Goal: Contribute content: Contribute content

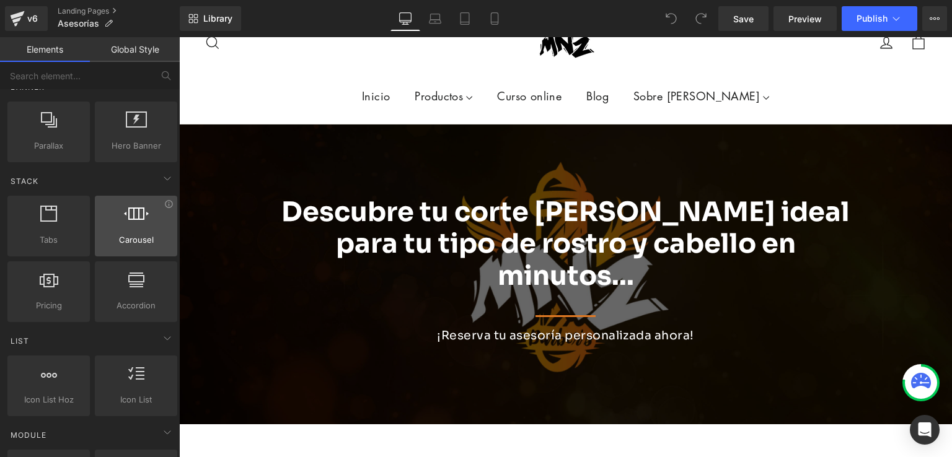
scroll to position [372, 0]
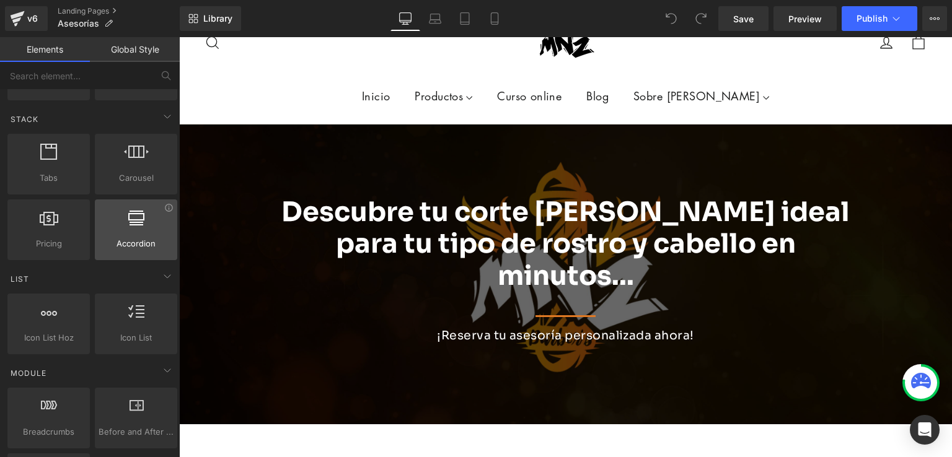
click at [128, 239] on span "Accordion" at bounding box center [136, 243] width 75 height 13
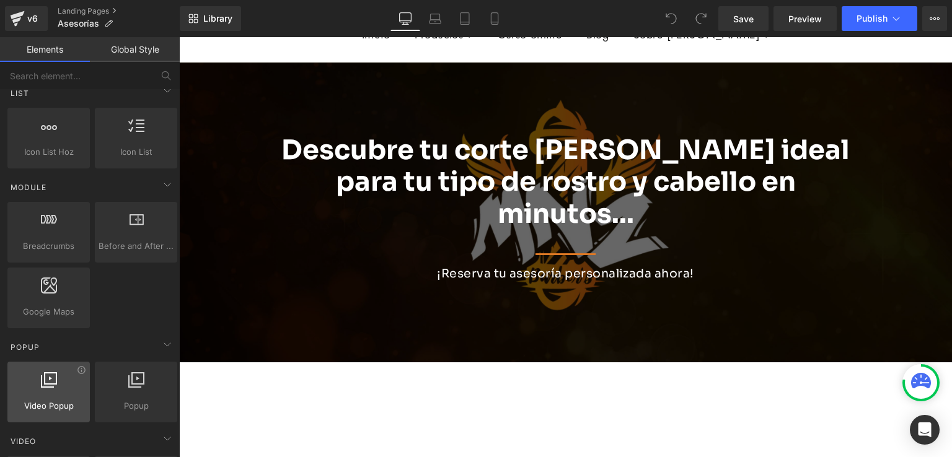
scroll to position [620, 0]
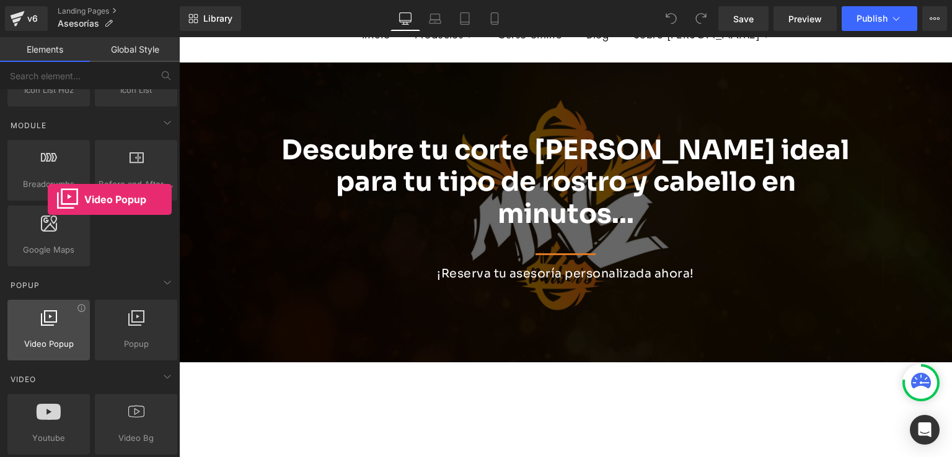
click at [48, 331] on div at bounding box center [48, 324] width 75 height 28
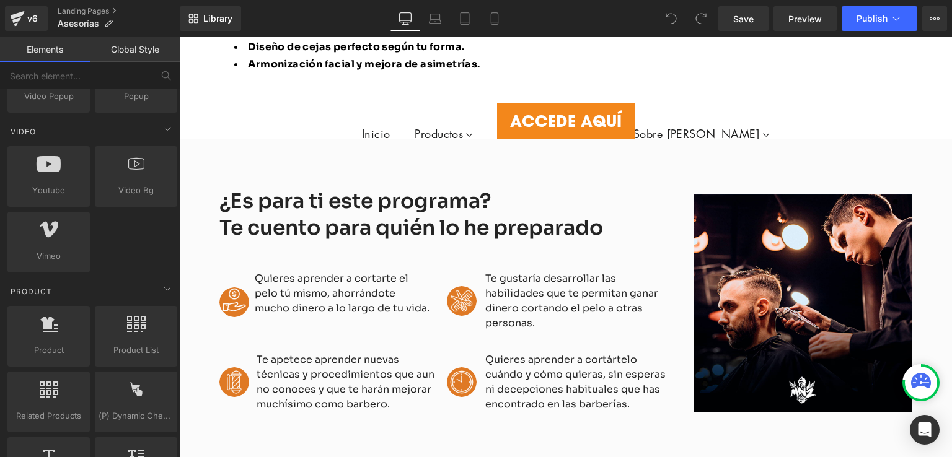
scroll to position [999, 0]
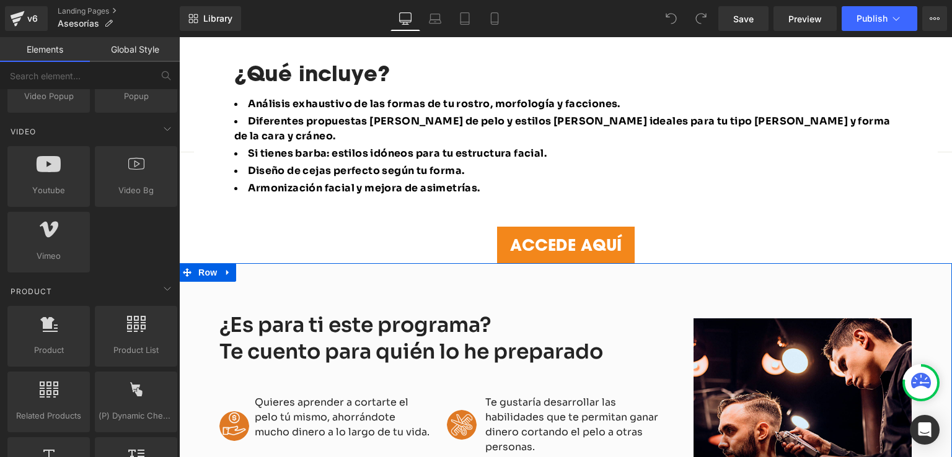
click at [451, 263] on div "¿Es para ti este programa? Te cuento para quién lo he preparado Heading Image Q…" at bounding box center [565, 431] width 773 height 337
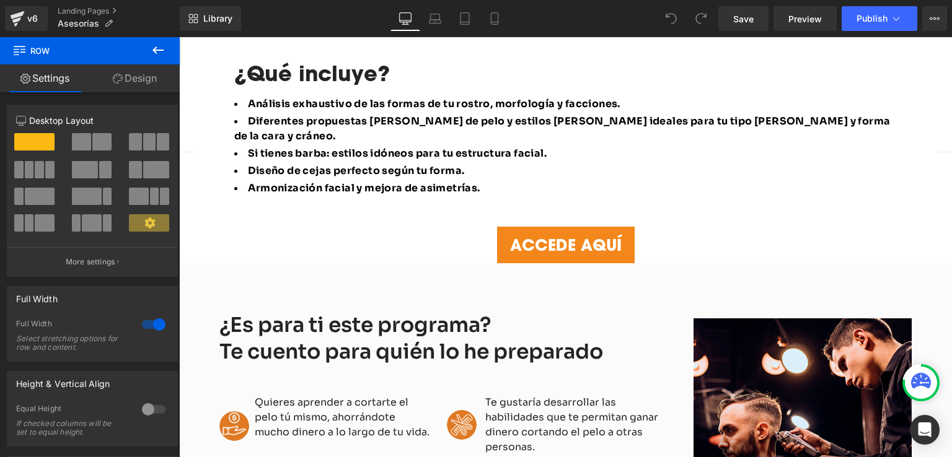
click at [157, 48] on icon at bounding box center [158, 50] width 15 height 15
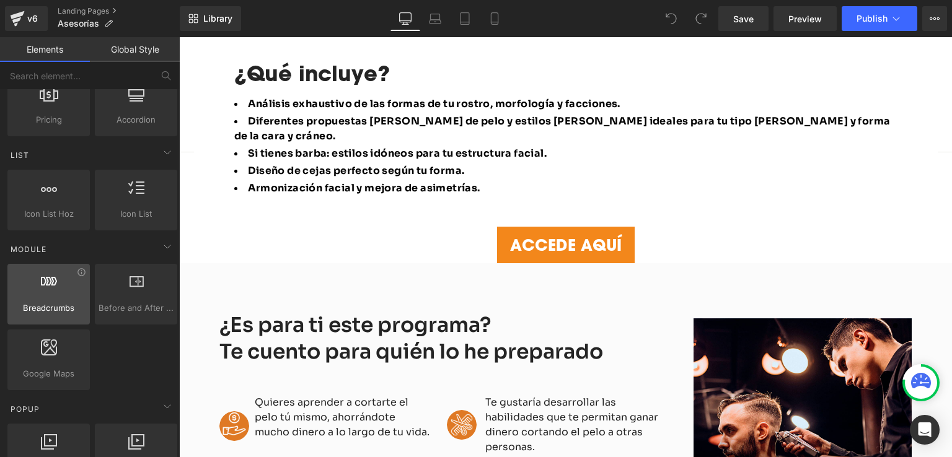
scroll to position [620, 0]
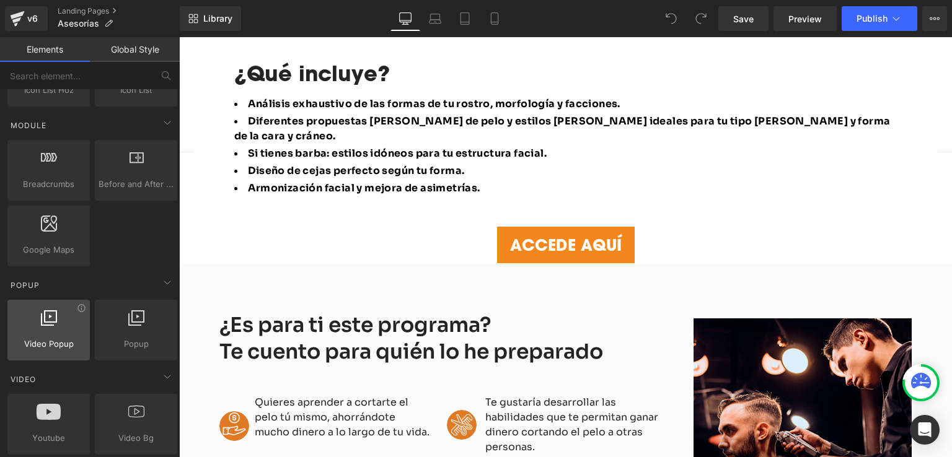
click at [52, 327] on div at bounding box center [48, 324] width 75 height 28
click at [65, 330] on div at bounding box center [48, 324] width 75 height 28
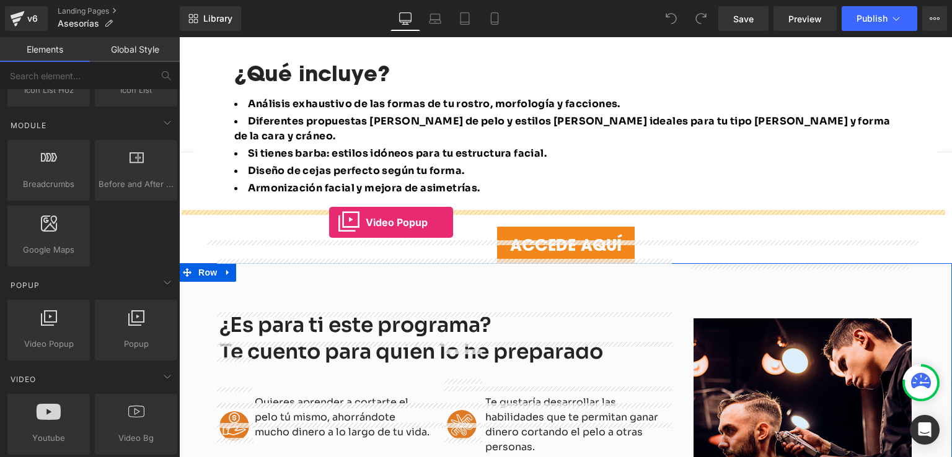
drag, startPoint x: 231, startPoint y: 373, endPoint x: 329, endPoint y: 223, distance: 180.0
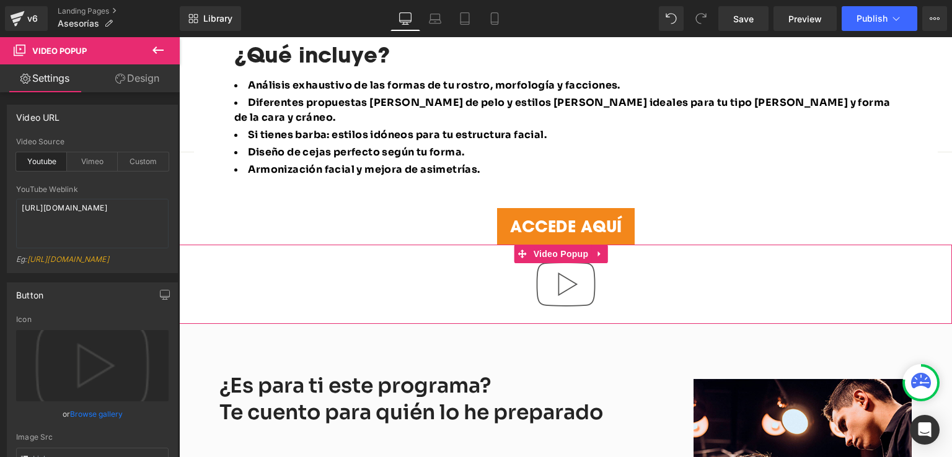
click at [552, 245] on img at bounding box center [565, 284] width 79 height 79
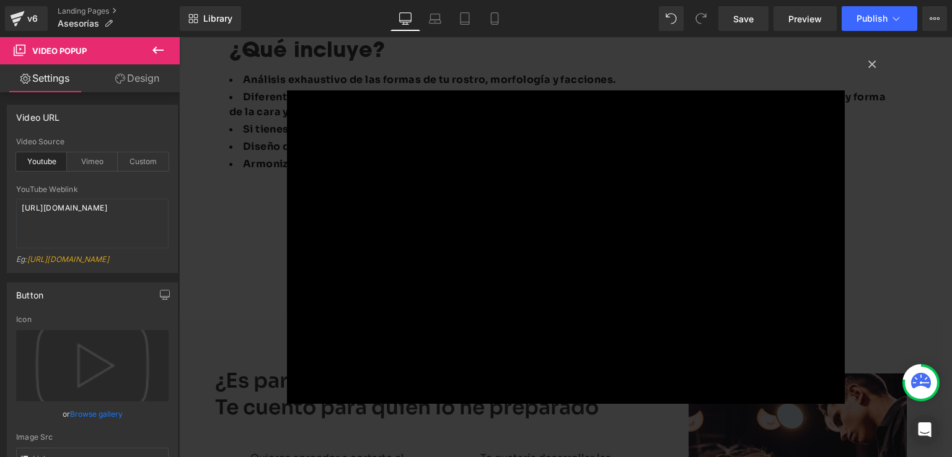
click at [863, 239] on div "× Loading..." at bounding box center [565, 247] width 773 height 420
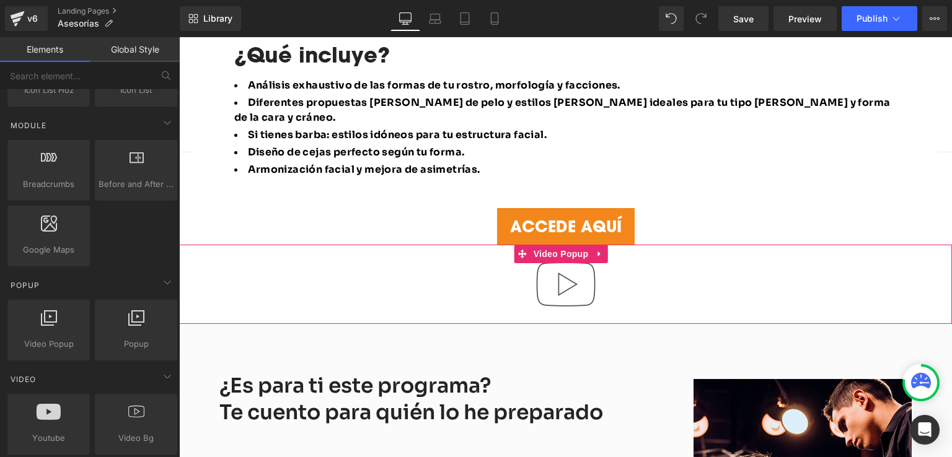
click at [576, 245] on img at bounding box center [565, 284] width 79 height 79
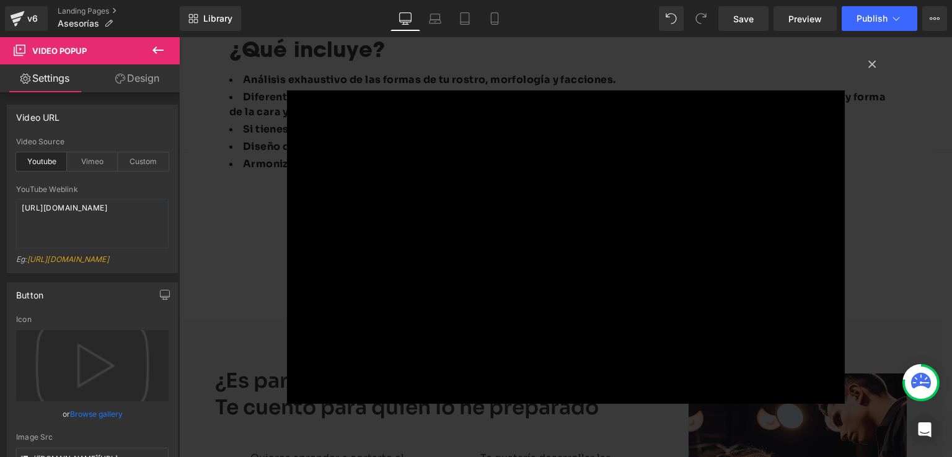
click at [198, 121] on div "× Loading..." at bounding box center [565, 247] width 773 height 420
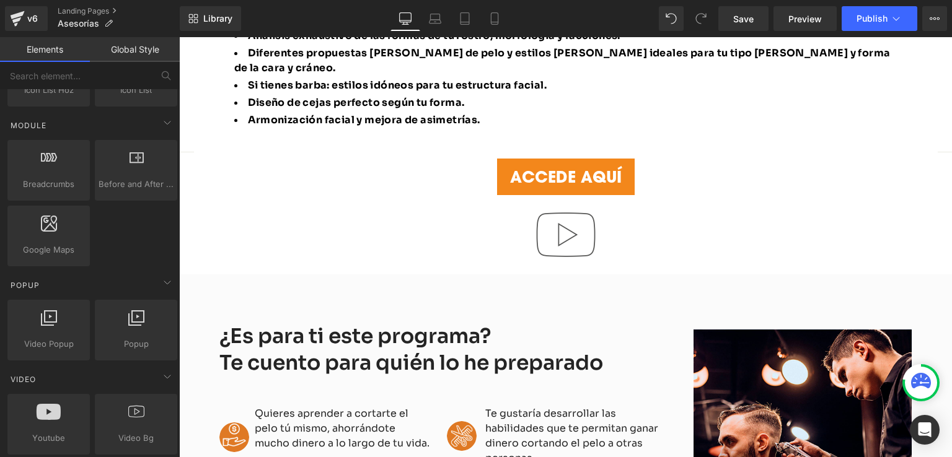
scroll to position [999, 0]
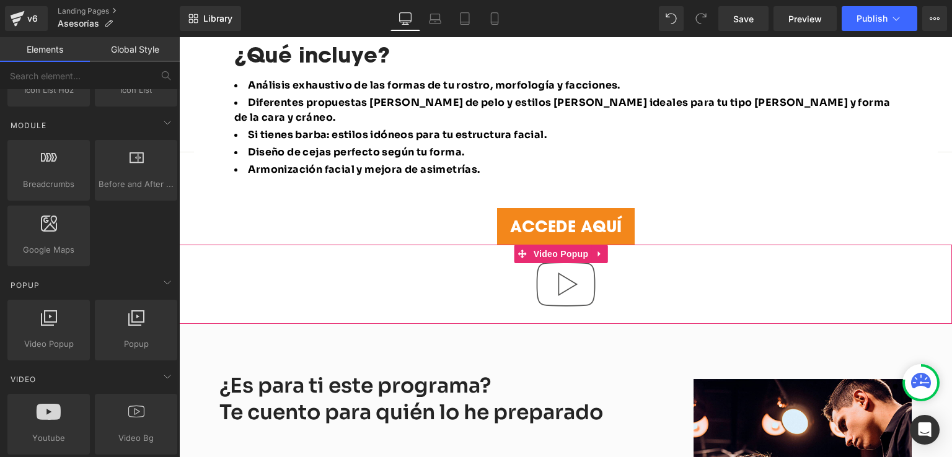
click at [561, 245] on img at bounding box center [565, 284] width 79 height 79
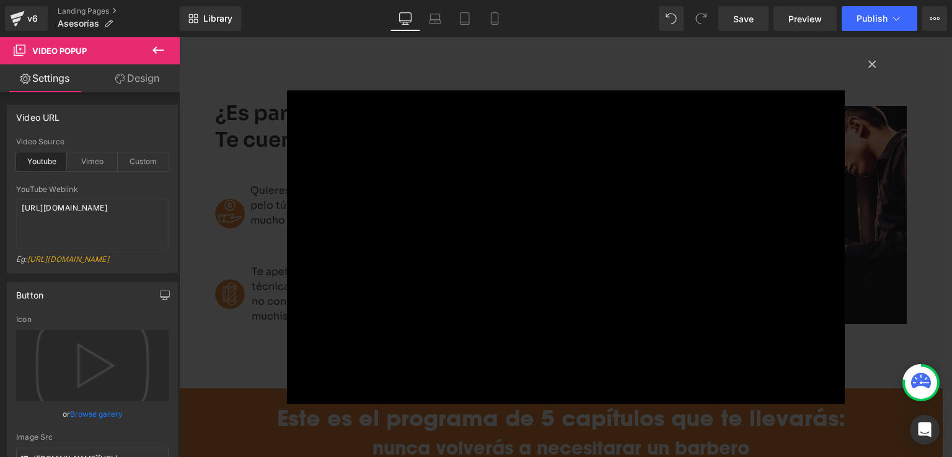
scroll to position [1309, 0]
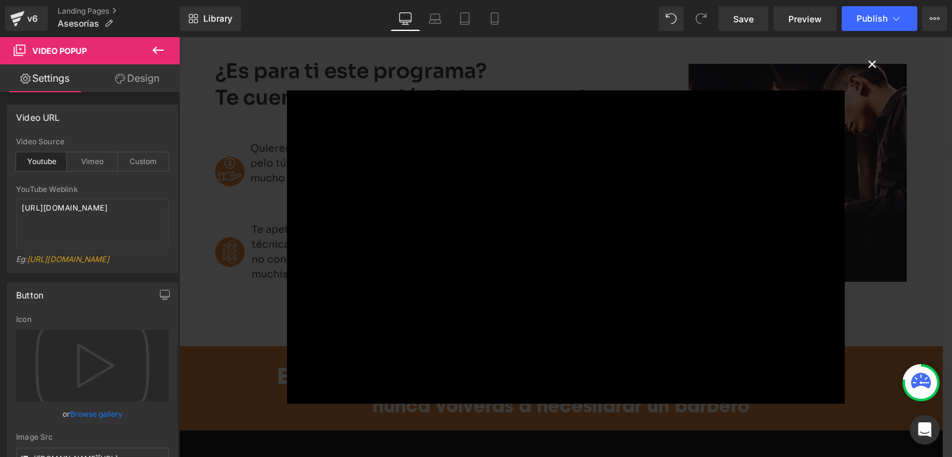
click at [866, 67] on button "×" at bounding box center [872, 63] width 25 height 25
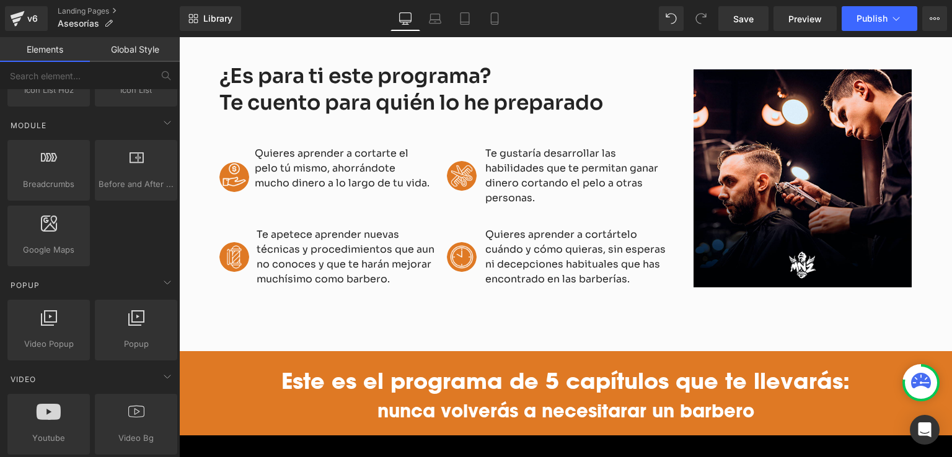
scroll to position [983, 0]
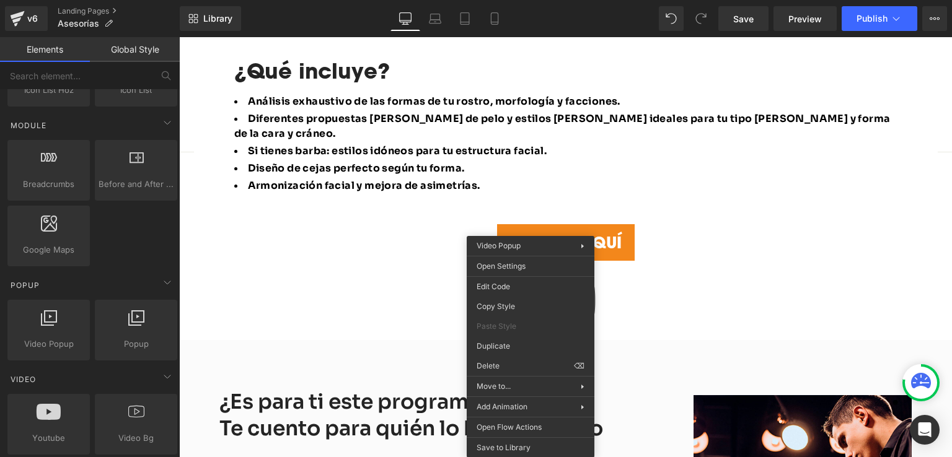
click at [575, 261] on div "Video Popup" at bounding box center [565, 300] width 773 height 79
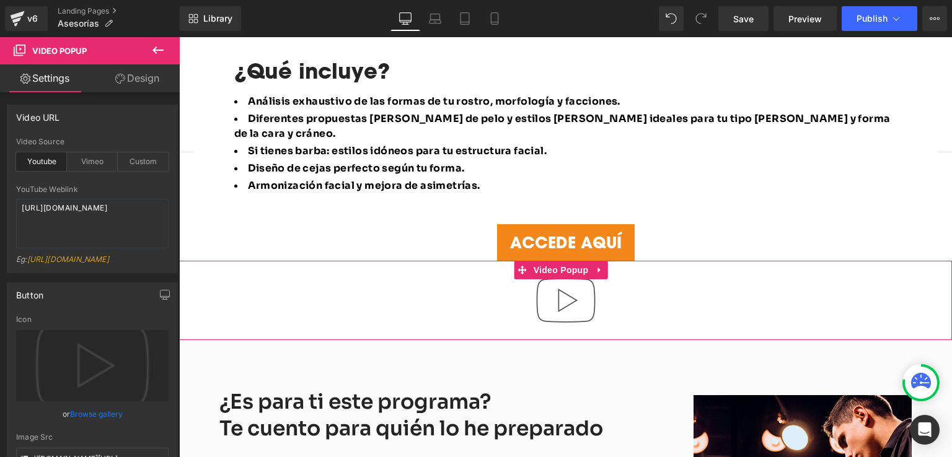
click at [600, 266] on icon at bounding box center [599, 270] width 9 height 9
click at [606, 266] on icon at bounding box center [607, 270] width 9 height 9
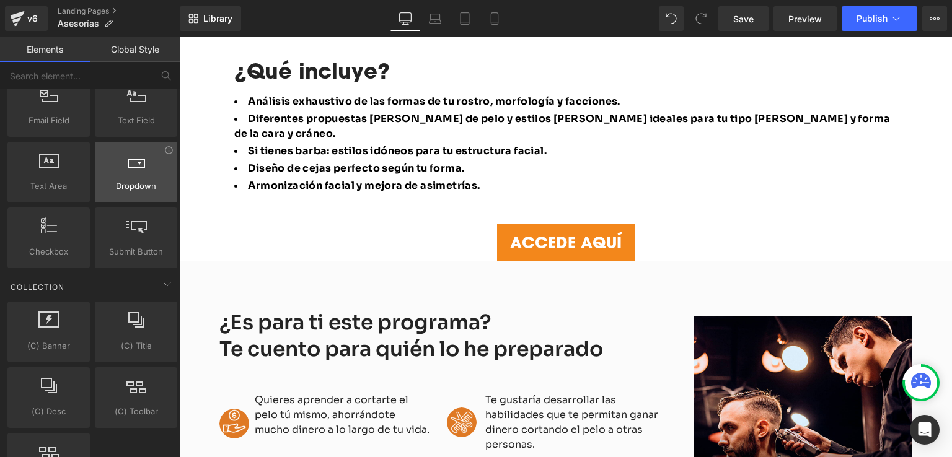
scroll to position [1921, 0]
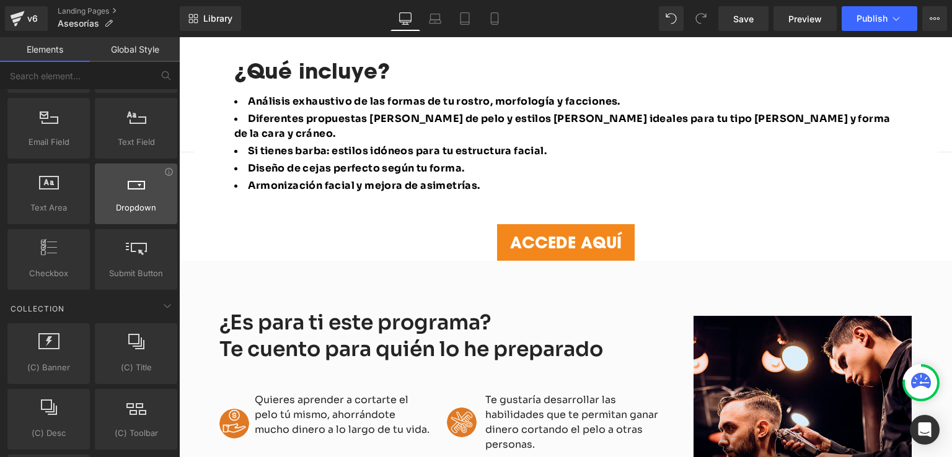
click at [143, 201] on span "Dropdown" at bounding box center [136, 207] width 75 height 13
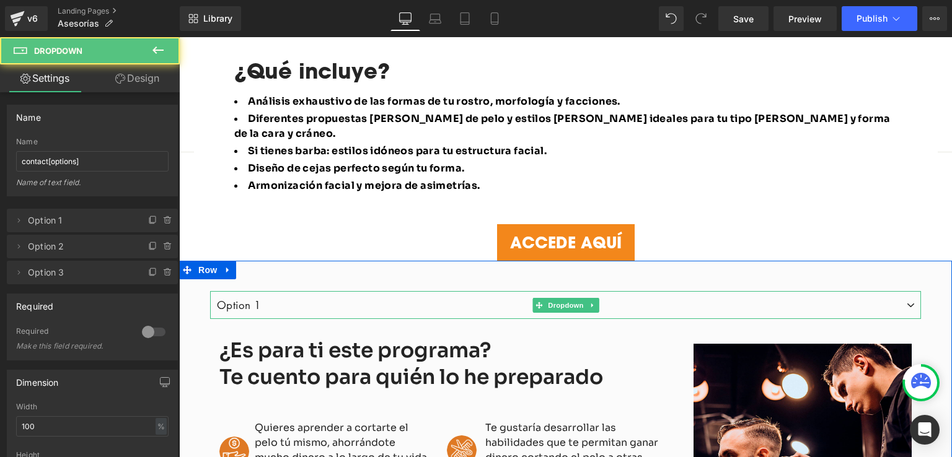
click at [323, 291] on select "Option 1 Option 2 Option 3" at bounding box center [565, 305] width 711 height 28
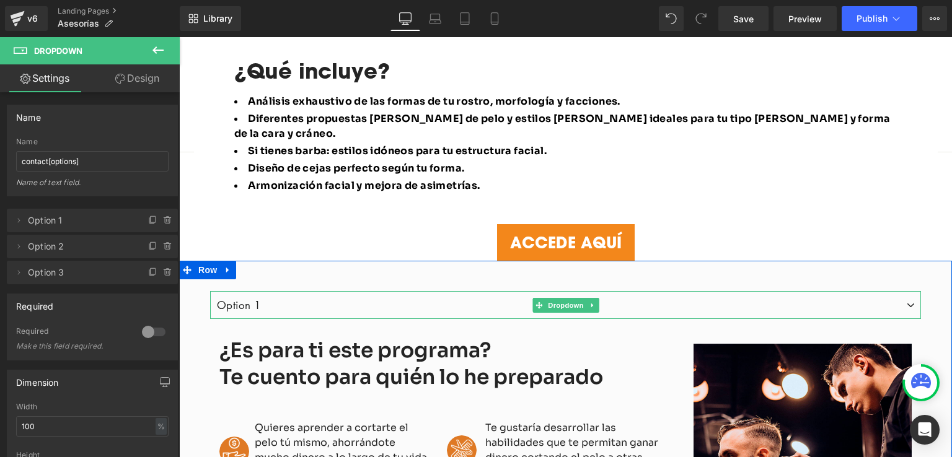
click at [323, 291] on select "Option 1 Option 2 Option 3" at bounding box center [565, 305] width 711 height 28
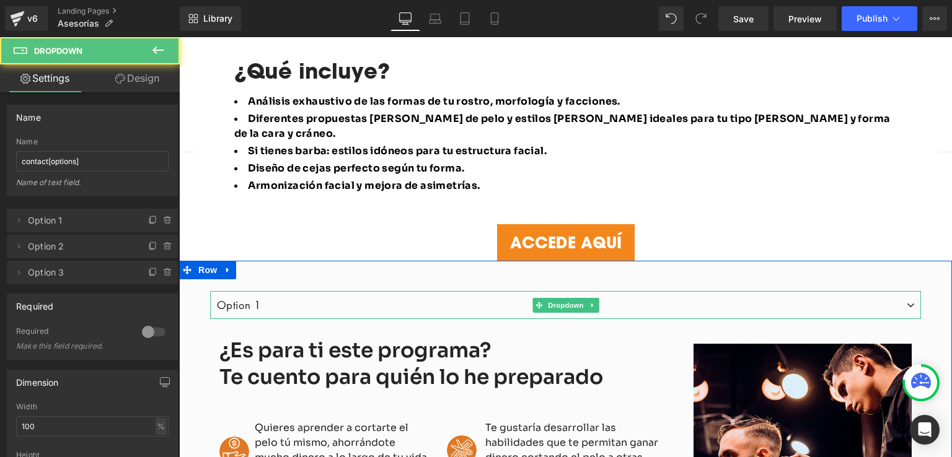
click at [255, 291] on select "Option 1 Option 2 Option 3" at bounding box center [565, 305] width 711 height 28
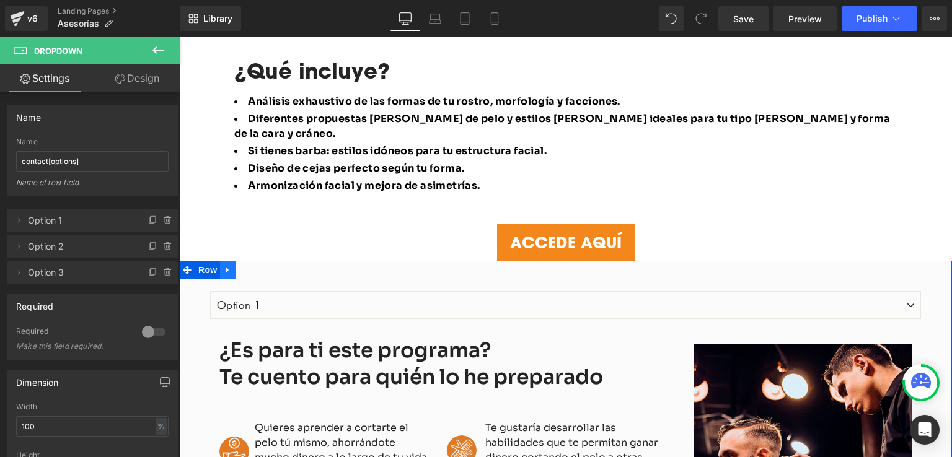
click at [224, 266] on icon at bounding box center [228, 270] width 9 height 9
click at [256, 266] on icon at bounding box center [260, 270] width 9 height 9
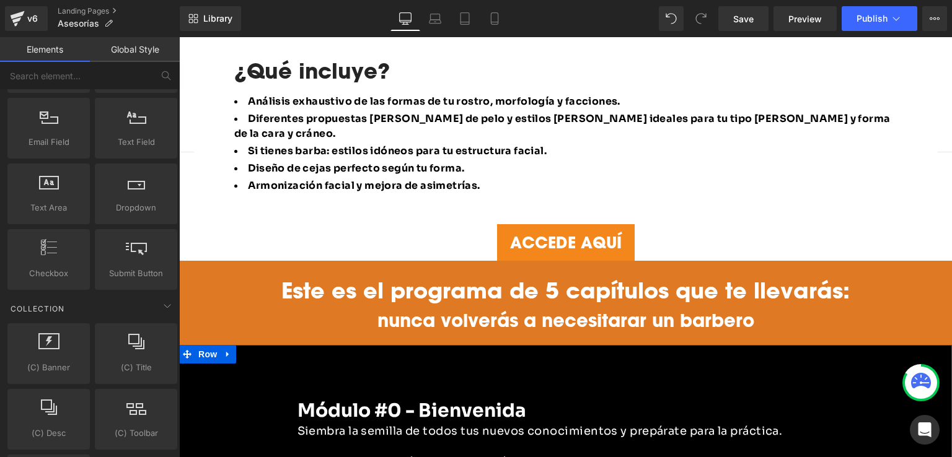
scroll to position [921, 0]
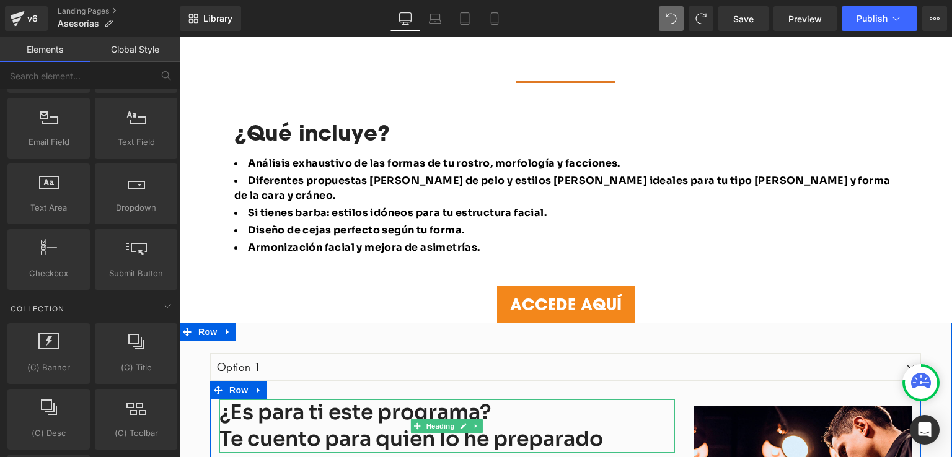
click at [270, 400] on div "¿Es para ti este programa? Te cuento para quién lo he preparado" at bounding box center [447, 426] width 456 height 53
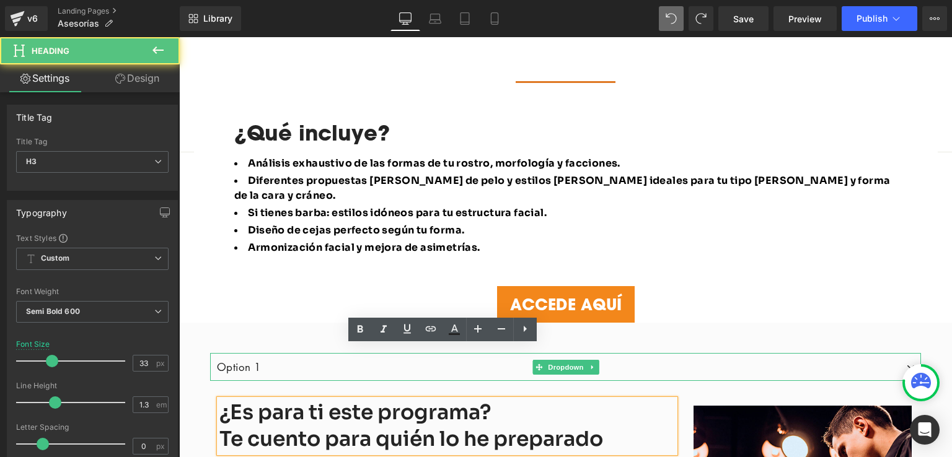
click at [236, 353] on select "Option 1 Option 2 Option 3" at bounding box center [565, 367] width 711 height 28
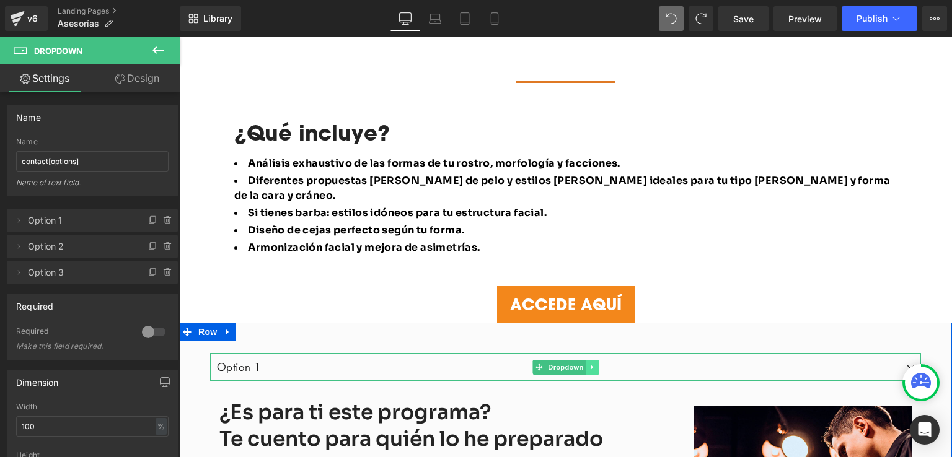
click at [589, 364] on icon at bounding box center [592, 367] width 7 height 7
click at [595, 364] on icon at bounding box center [598, 367] width 7 height 7
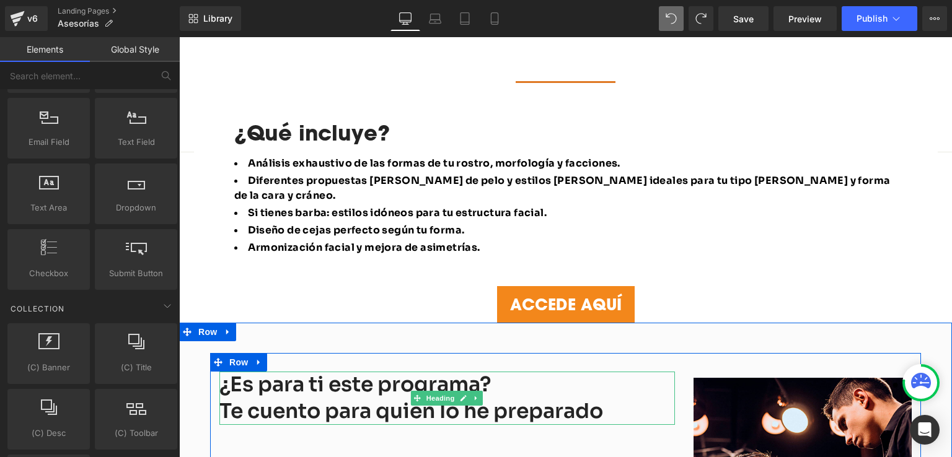
click at [260, 372] on div "¿Es para ti este programa? Te cuento para quién lo he preparado" at bounding box center [447, 398] width 456 height 53
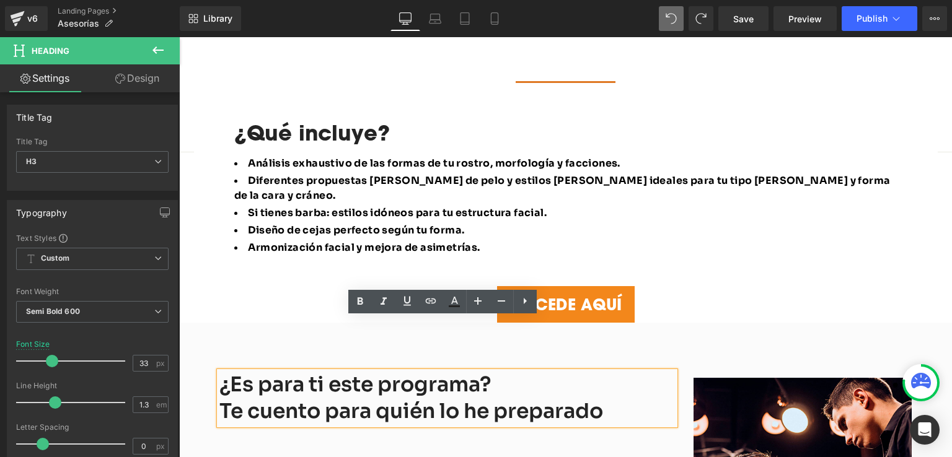
click at [249, 355] on link at bounding box center [255, 362] width 13 height 15
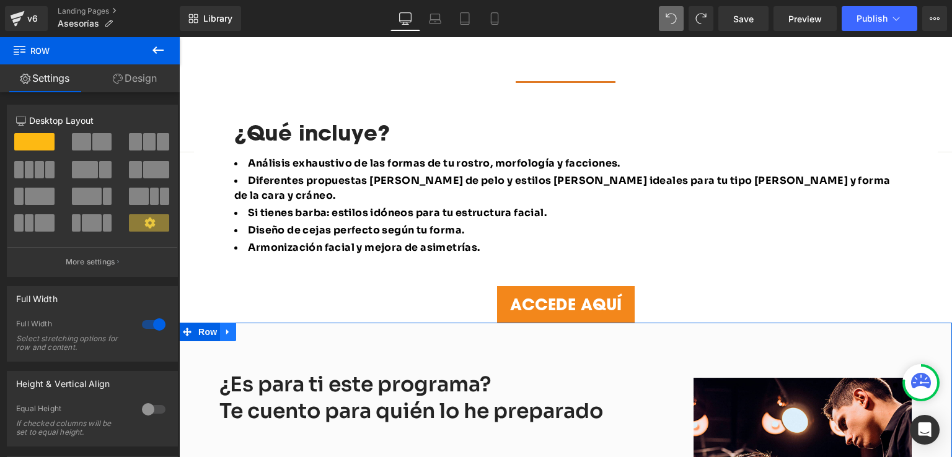
click at [220, 323] on link at bounding box center [228, 332] width 16 height 19
click at [276, 330] on icon at bounding box center [277, 333] width 2 height 6
click at [204, 323] on span "Row" at bounding box center [207, 332] width 25 height 19
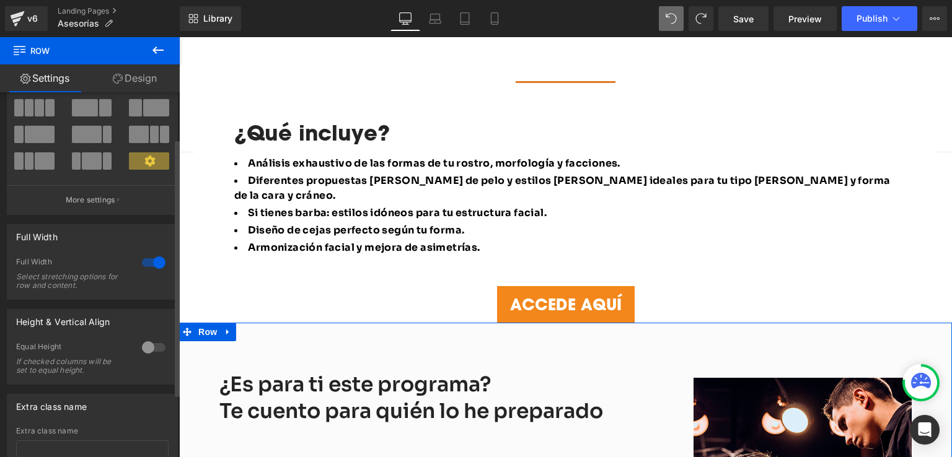
scroll to position [124, 0]
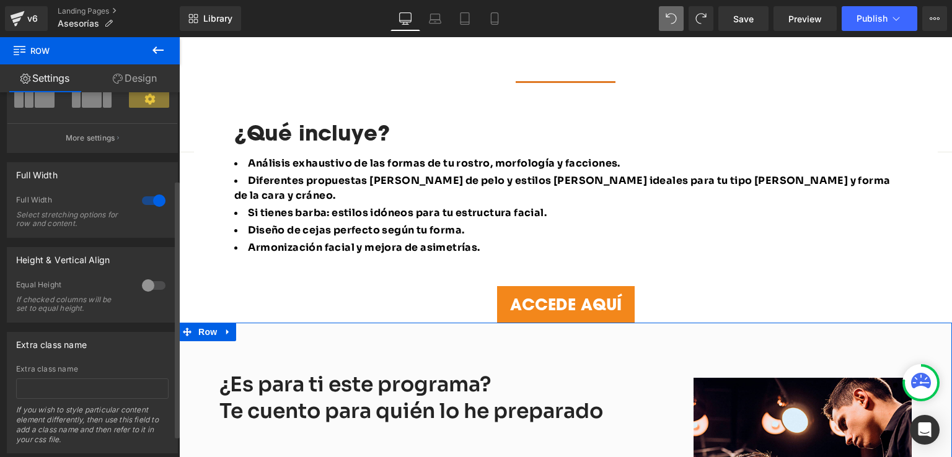
click at [145, 284] on div at bounding box center [154, 286] width 30 height 20
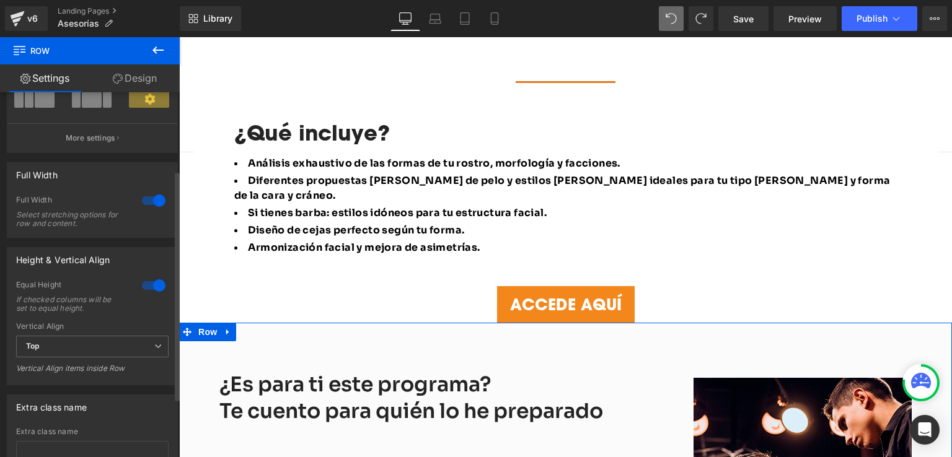
click at [144, 284] on div at bounding box center [154, 286] width 30 height 20
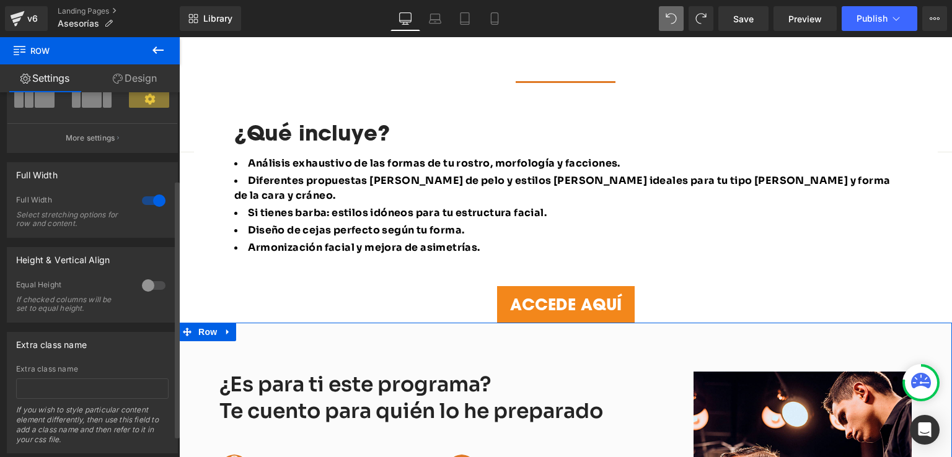
click at [145, 286] on div at bounding box center [154, 286] width 30 height 20
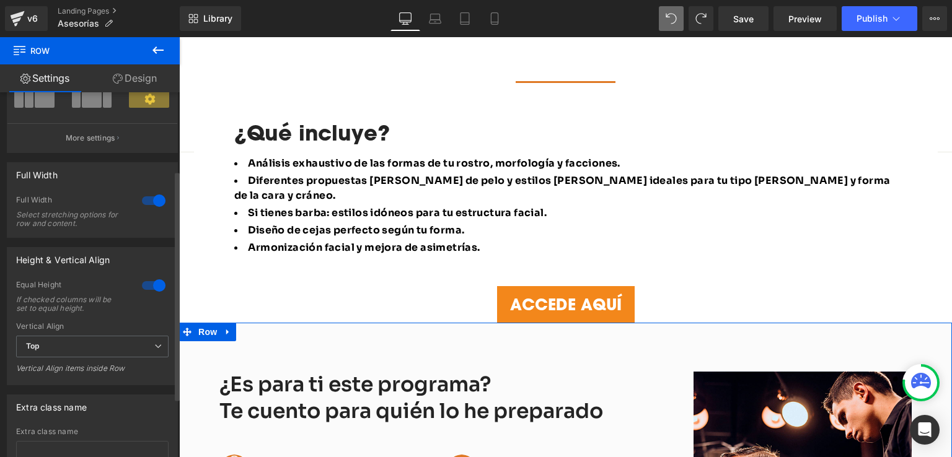
click at [145, 286] on div at bounding box center [154, 286] width 30 height 20
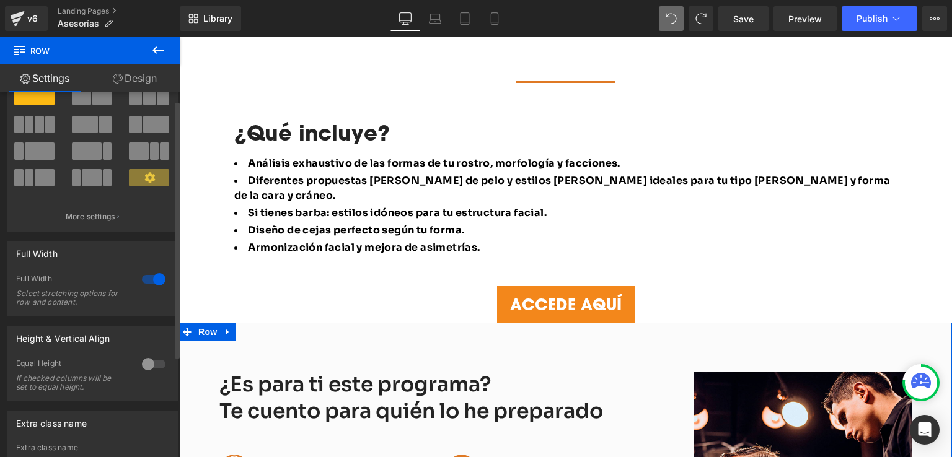
scroll to position [0, 0]
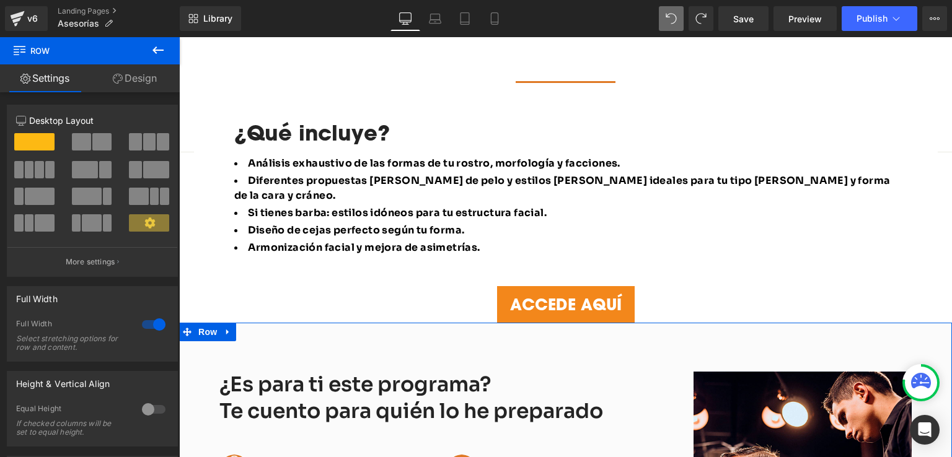
click at [132, 76] on link "Design" at bounding box center [135, 78] width 90 height 28
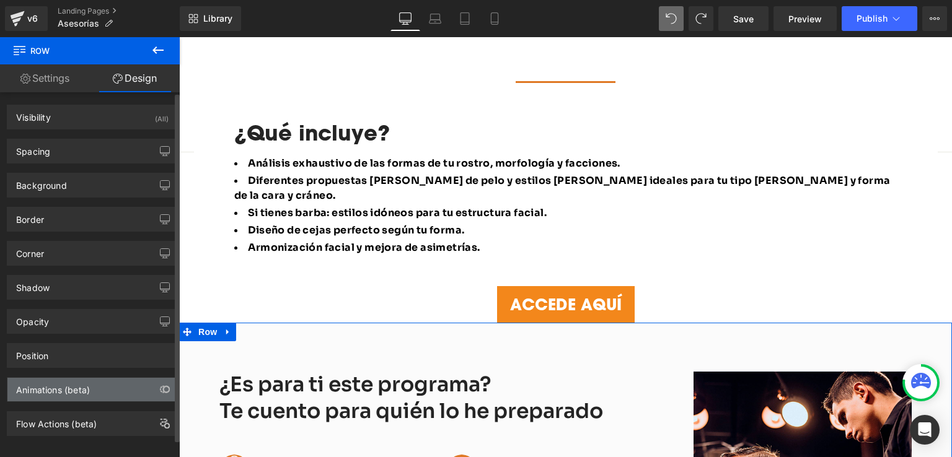
click at [94, 390] on div "Animations (beta)" at bounding box center [92, 390] width 170 height 24
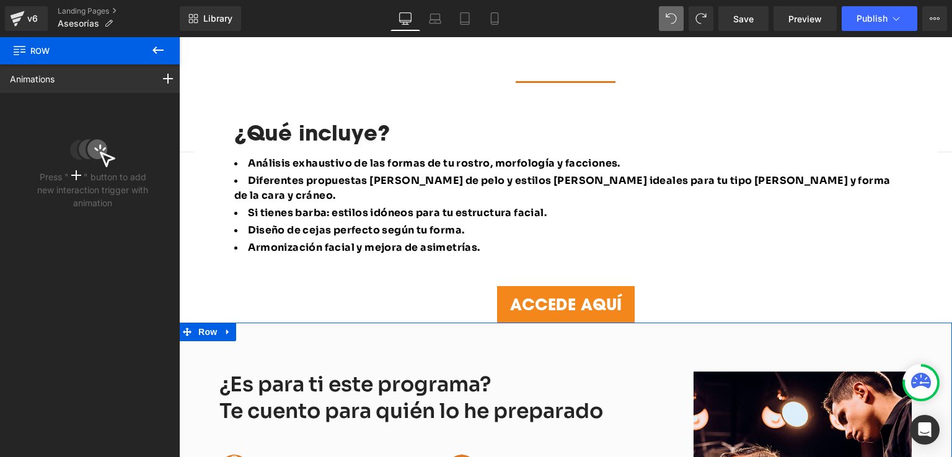
click at [76, 179] on icon at bounding box center [76, 175] width 10 height 10
click at [163, 80] on icon at bounding box center [168, 79] width 10 height 10
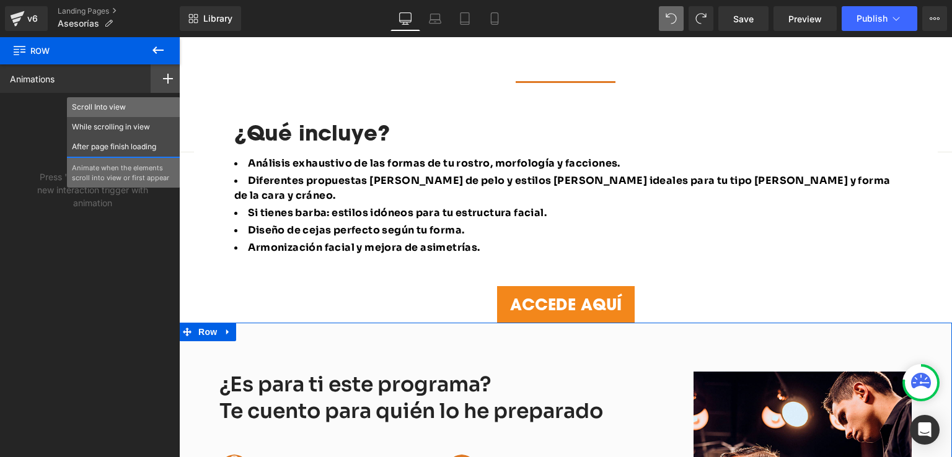
click at [107, 112] on p "Scroll Into view" at bounding box center [124, 107] width 104 height 11
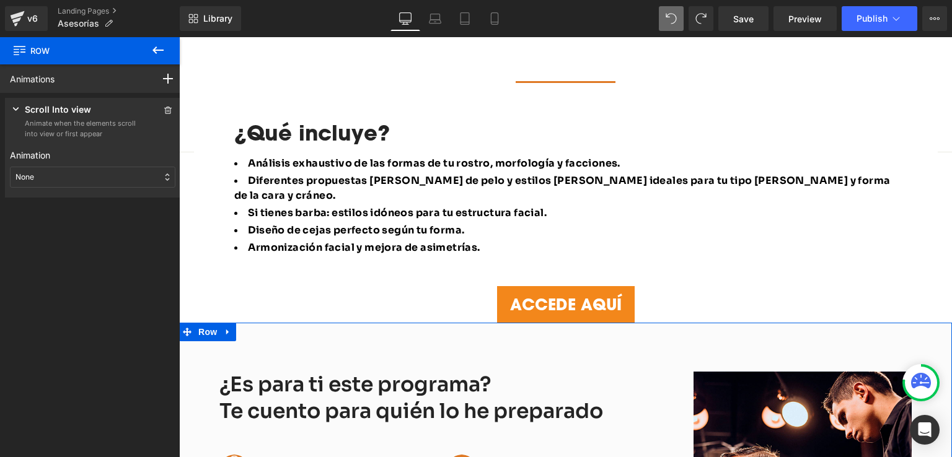
click at [108, 172] on div "None" at bounding box center [92, 177] width 165 height 21
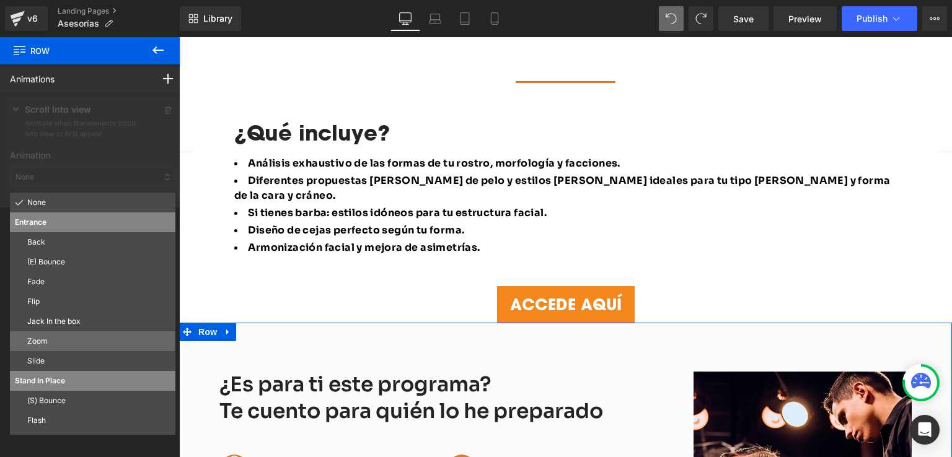
click at [38, 345] on p "Zoom" at bounding box center [98, 341] width 143 height 11
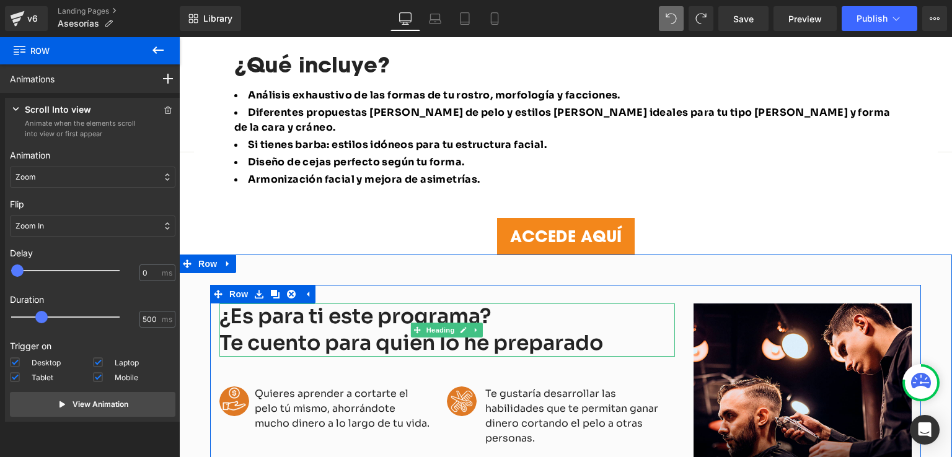
scroll to position [1045, 0]
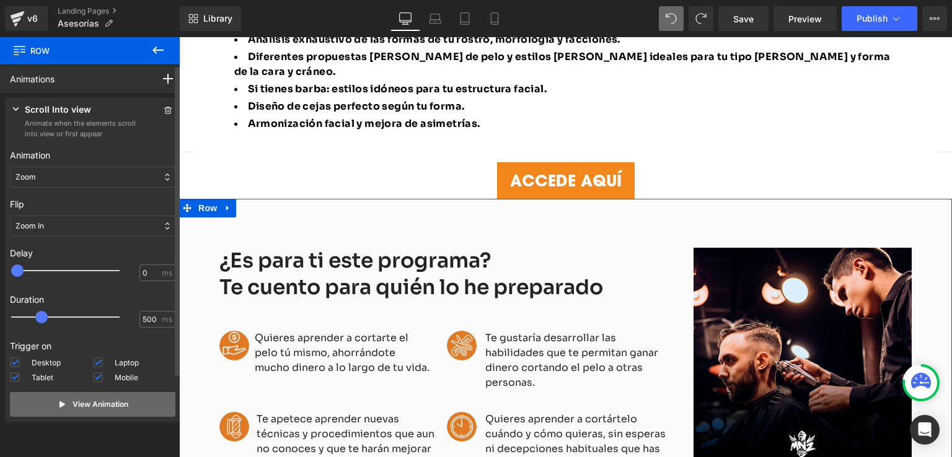
click at [105, 405] on p "View Animation" at bounding box center [101, 404] width 56 height 11
click at [40, 230] on p "Zoom In" at bounding box center [29, 226] width 29 height 11
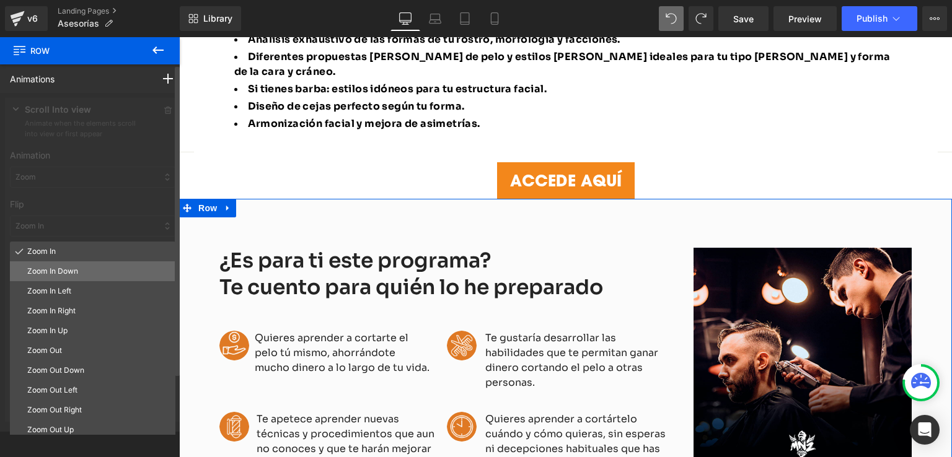
click at [46, 276] on p "Zoom In Down" at bounding box center [98, 271] width 143 height 11
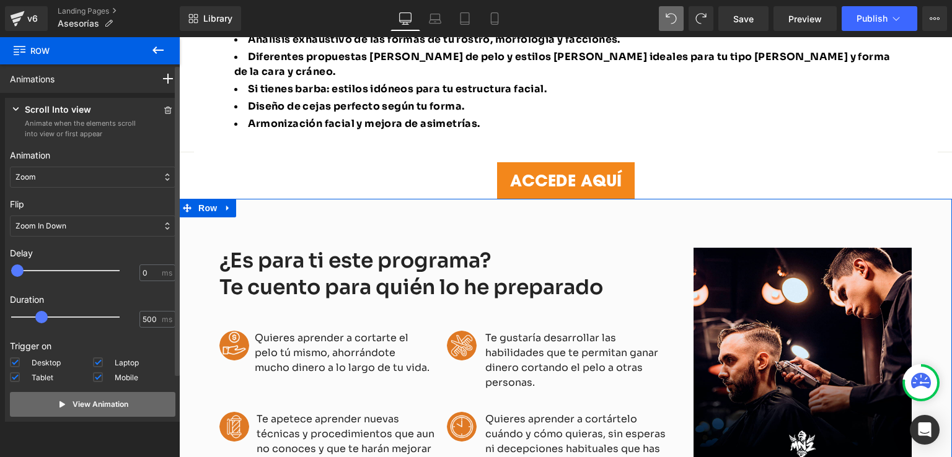
click at [101, 412] on button "View Animation" at bounding box center [92, 404] width 165 height 25
click at [56, 177] on div "Zoom" at bounding box center [92, 177] width 165 height 21
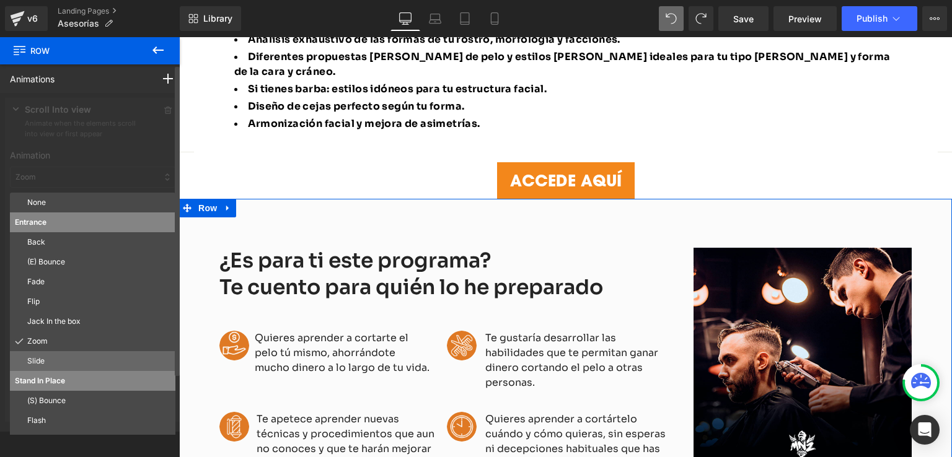
click at [49, 358] on p "Slide" at bounding box center [98, 361] width 143 height 11
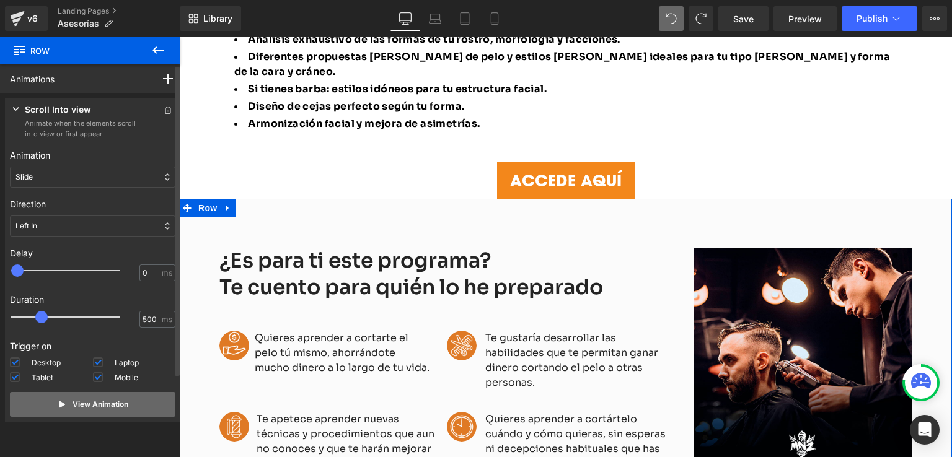
click at [112, 410] on p "View Animation" at bounding box center [101, 404] width 56 height 11
click at [104, 407] on p "View Animation" at bounding box center [101, 404] width 56 height 11
click at [92, 407] on p "View Animation" at bounding box center [101, 404] width 56 height 11
click at [56, 414] on button "View Animation" at bounding box center [92, 404] width 165 height 25
click at [60, 407] on rect at bounding box center [60, 405] width 1 height 8
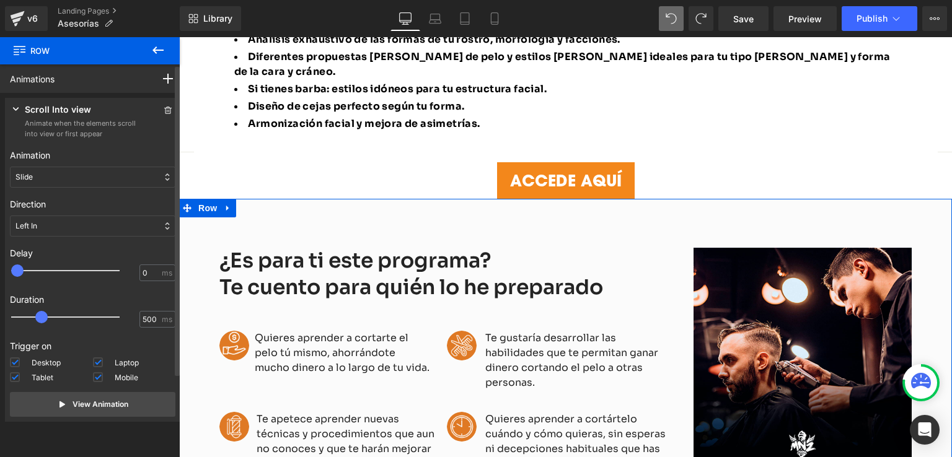
click at [76, 216] on div "Left In" at bounding box center [92, 226] width 165 height 21
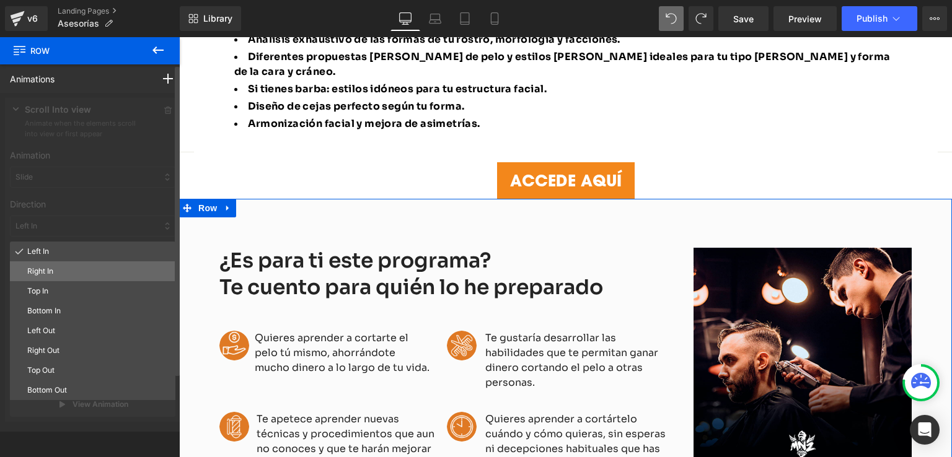
click at [63, 275] on p "Right In" at bounding box center [98, 271] width 143 height 11
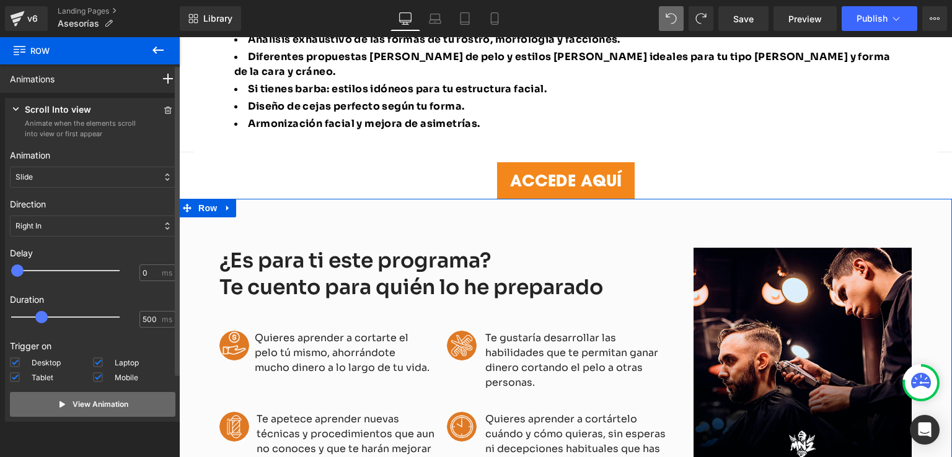
click at [72, 411] on button "View Animation" at bounding box center [92, 404] width 165 height 25
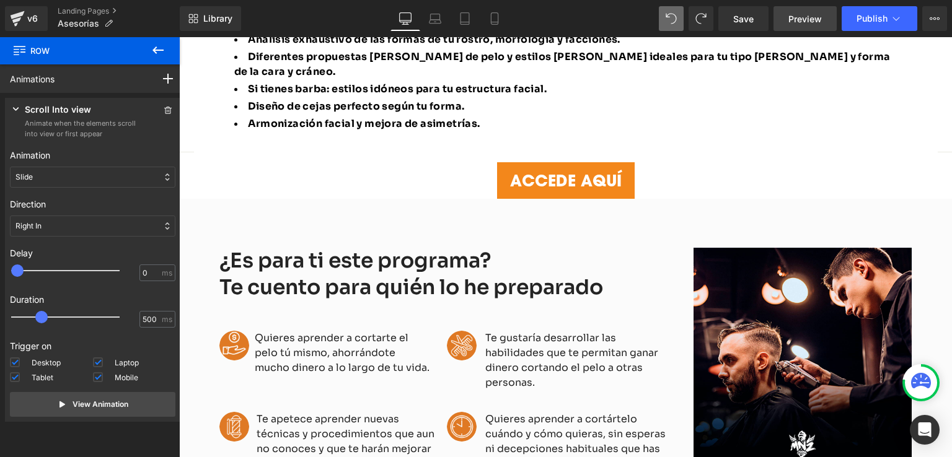
click at [801, 20] on span "Preview" at bounding box center [804, 18] width 33 height 13
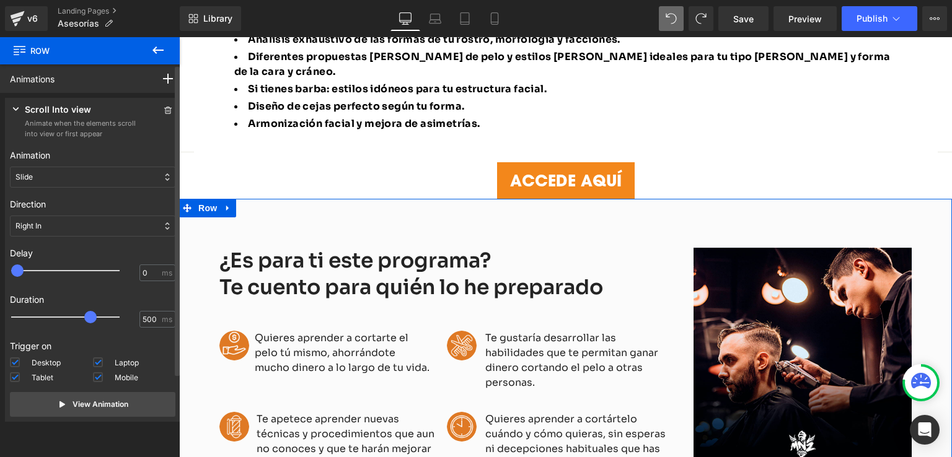
drag, startPoint x: 45, startPoint y: 319, endPoint x: 95, endPoint y: 323, distance: 50.3
click at [95, 323] on div at bounding box center [74, 317] width 108 height 25
click at [93, 397] on button "View Animation" at bounding box center [92, 404] width 165 height 25
click at [63, 176] on div "Slide" at bounding box center [92, 177] width 165 height 21
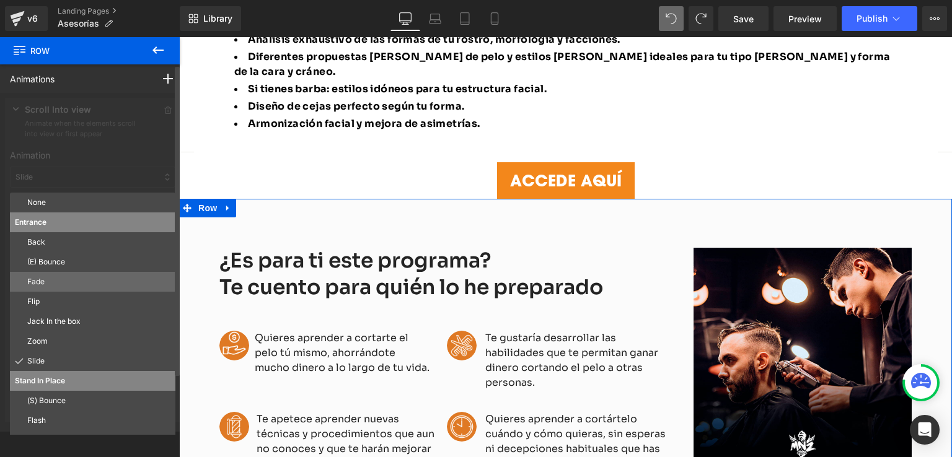
click at [52, 284] on p "Fade" at bounding box center [98, 281] width 143 height 11
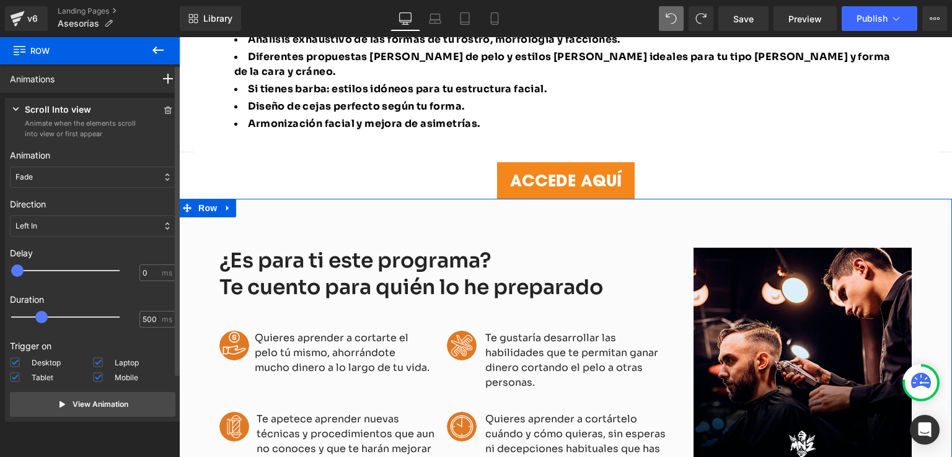
click at [48, 224] on div "Left In" at bounding box center [92, 226] width 165 height 21
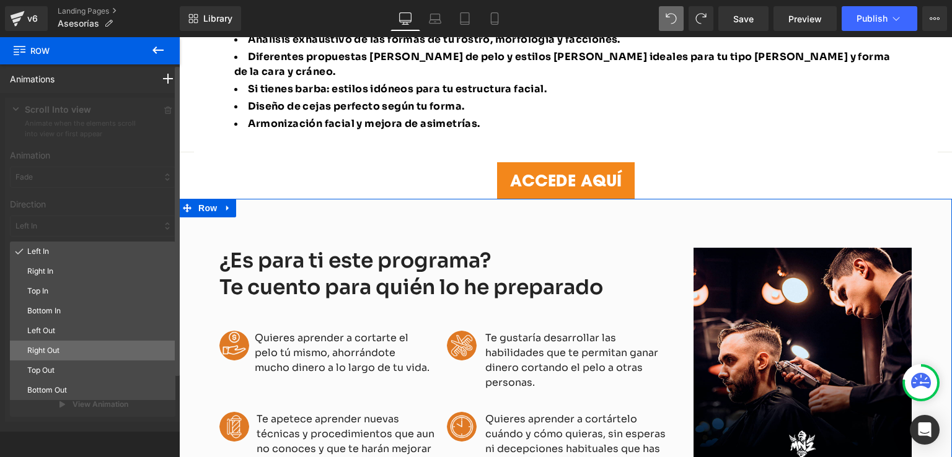
click at [46, 358] on div "Right Out" at bounding box center [92, 351] width 165 height 20
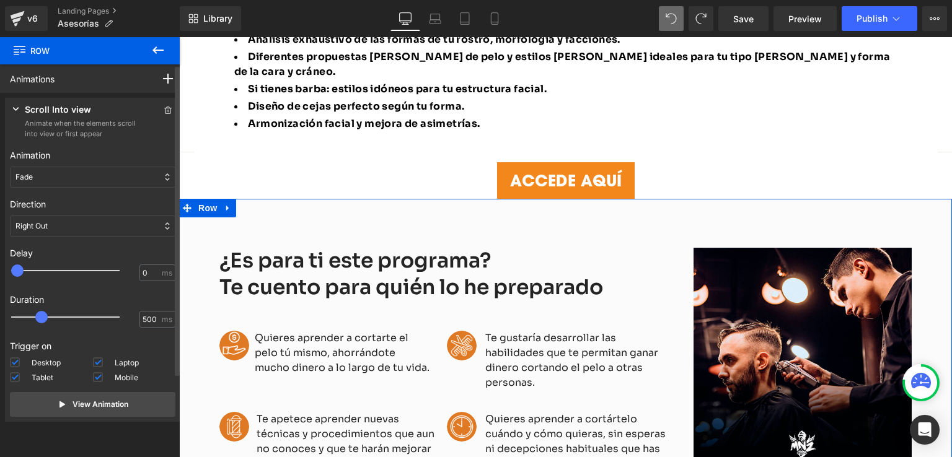
click at [64, 417] on div "Scroll Into view Animate when the elements scroll into view or first appear Ani…" at bounding box center [92, 260] width 175 height 324
click at [66, 413] on button "View Animation" at bounding box center [92, 404] width 165 height 25
click at [64, 223] on div "Right Out" at bounding box center [92, 226] width 165 height 21
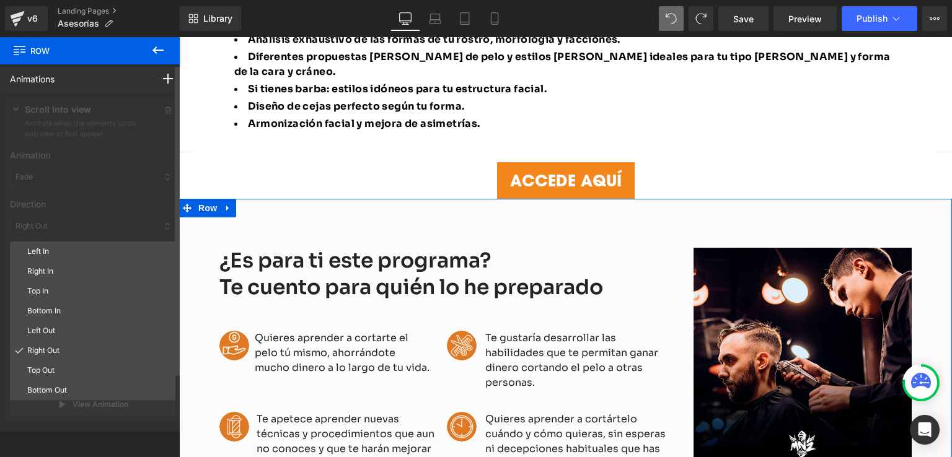
click at [64, 173] on div at bounding box center [92, 262] width 185 height 339
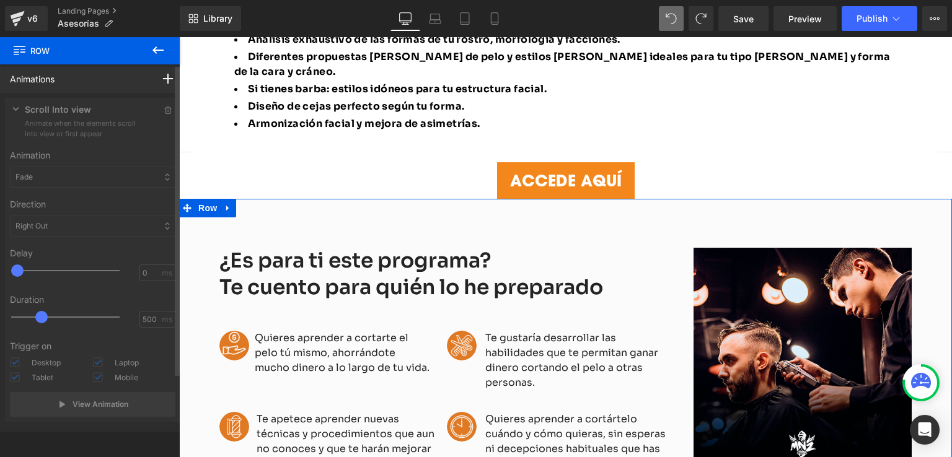
click at [64, 173] on div at bounding box center [92, 262] width 185 height 339
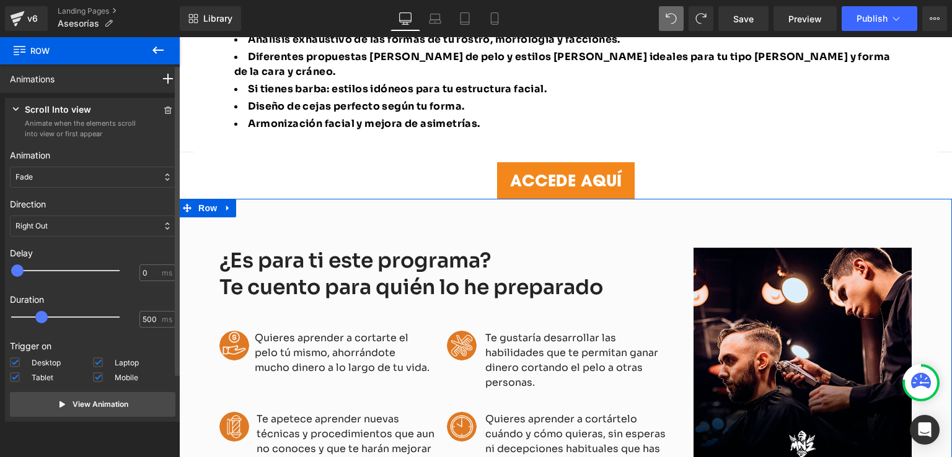
click at [67, 175] on div "Fade" at bounding box center [92, 177] width 165 height 21
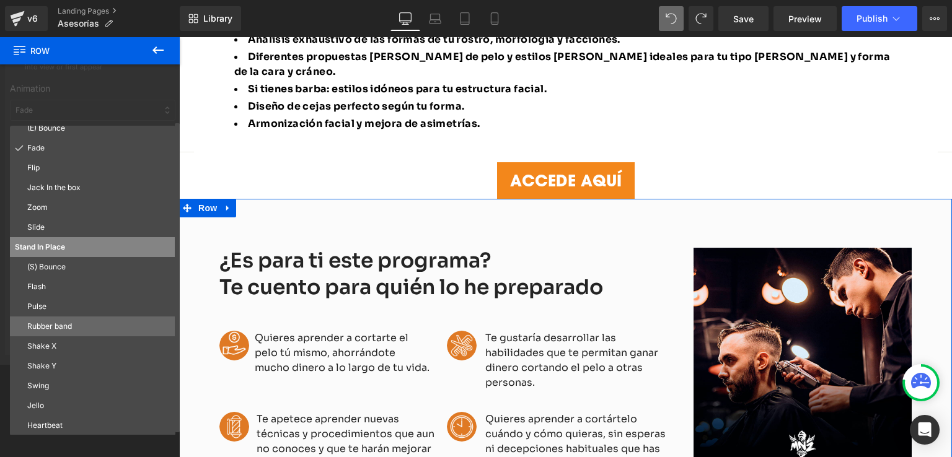
scroll to position [68, 0]
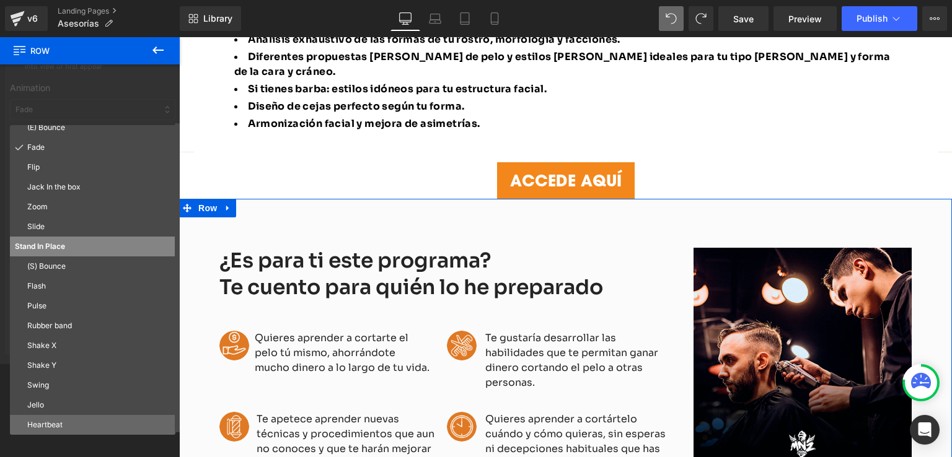
click at [58, 416] on div "Heartbeat" at bounding box center [92, 425] width 165 height 20
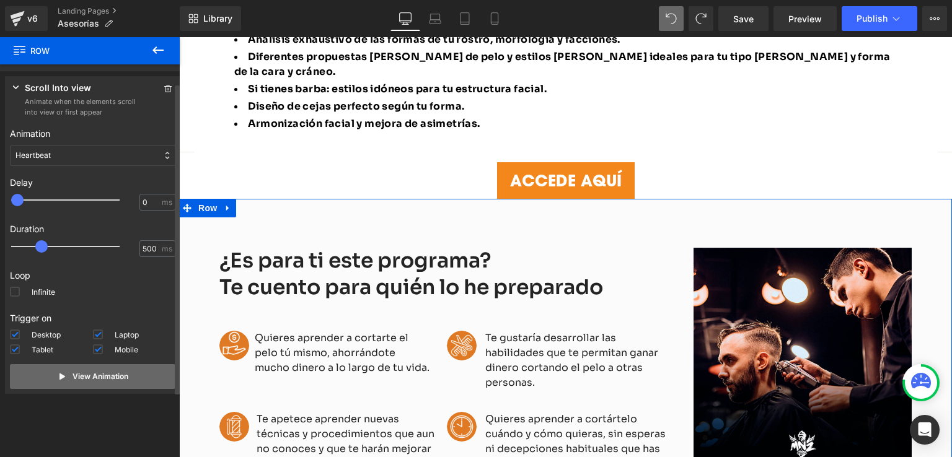
click at [67, 376] on button "View Animation" at bounding box center [92, 376] width 165 height 25
click at [102, 151] on div "Heartbeat" at bounding box center [92, 155] width 165 height 21
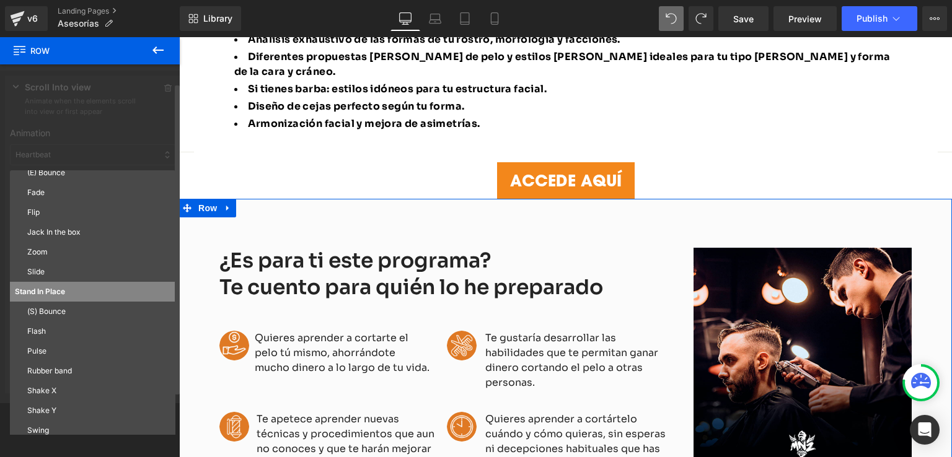
scroll to position [0, 0]
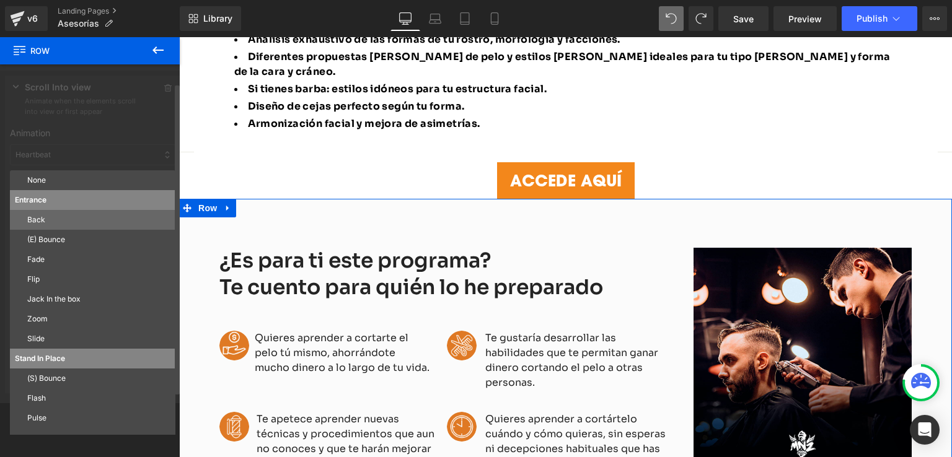
click at [42, 219] on p "Back" at bounding box center [98, 219] width 143 height 11
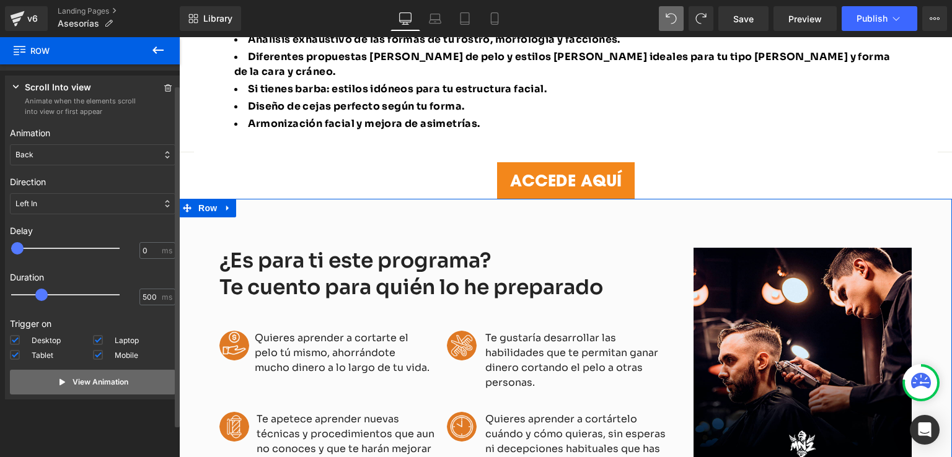
click at [73, 387] on p "View Animation" at bounding box center [101, 382] width 56 height 11
drag, startPoint x: 43, startPoint y: 290, endPoint x: 73, endPoint y: 298, distance: 30.8
click at [73, 298] on div at bounding box center [74, 295] width 108 height 25
click at [74, 374] on button "View Animation" at bounding box center [92, 382] width 165 height 25
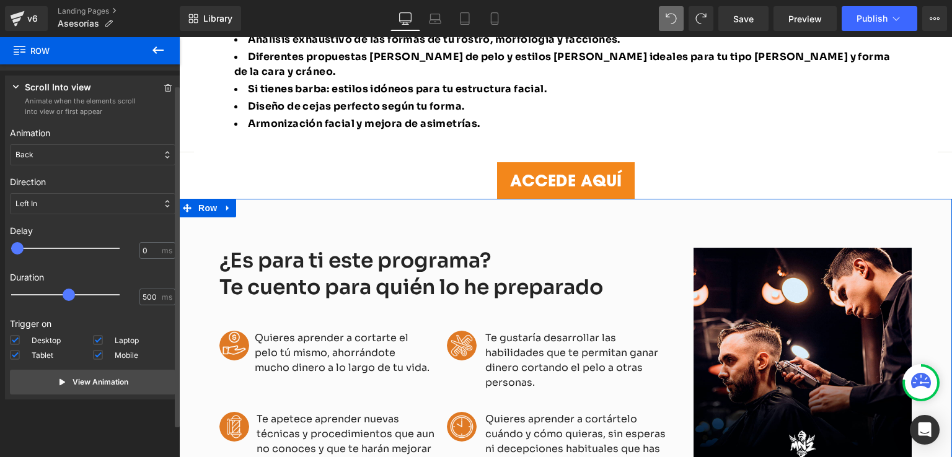
click at [64, 152] on div "Back" at bounding box center [92, 154] width 165 height 21
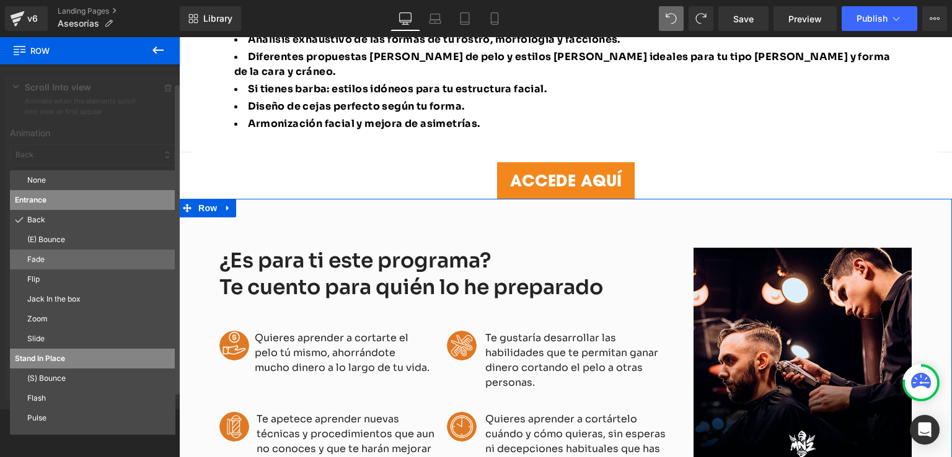
click at [74, 260] on p "Fade" at bounding box center [98, 259] width 143 height 11
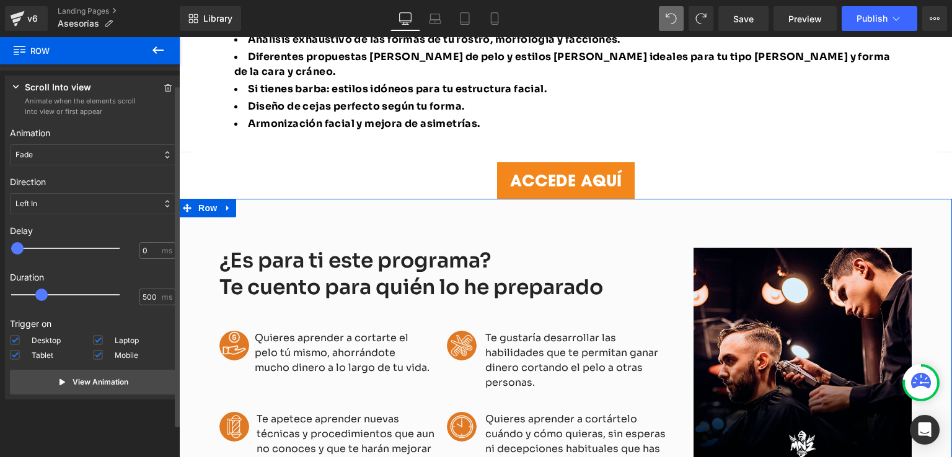
click at [57, 200] on div "Left In" at bounding box center [92, 203] width 165 height 21
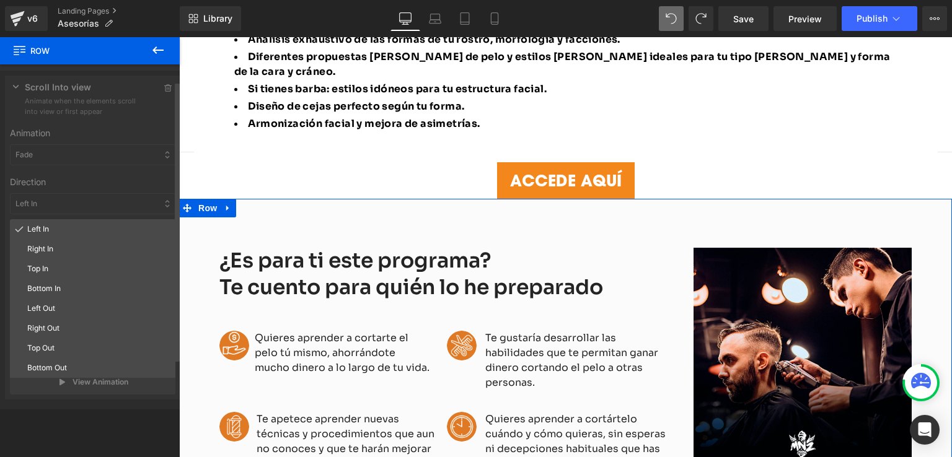
click at [65, 165] on div at bounding box center [92, 240] width 185 height 339
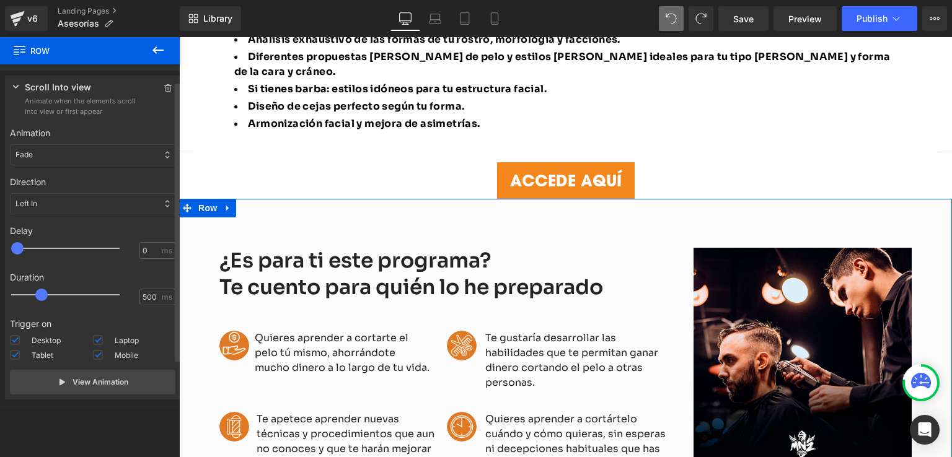
click at [69, 161] on div "Press " " button to add new interaction trigger with animation Scroll Into view…" at bounding box center [92, 240] width 185 height 339
click at [77, 158] on div "Fade" at bounding box center [92, 154] width 165 height 21
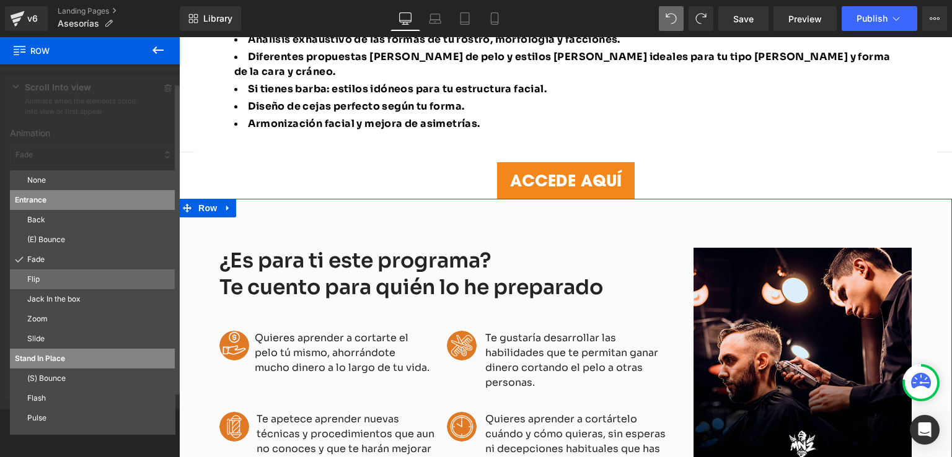
click at [50, 274] on p "Flip" at bounding box center [98, 279] width 143 height 11
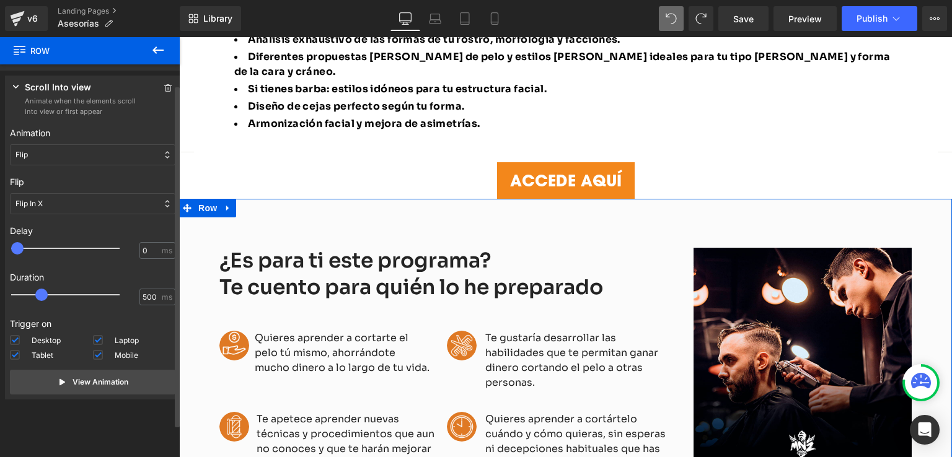
click at [64, 206] on div "Flip In X" at bounding box center [92, 203] width 165 height 21
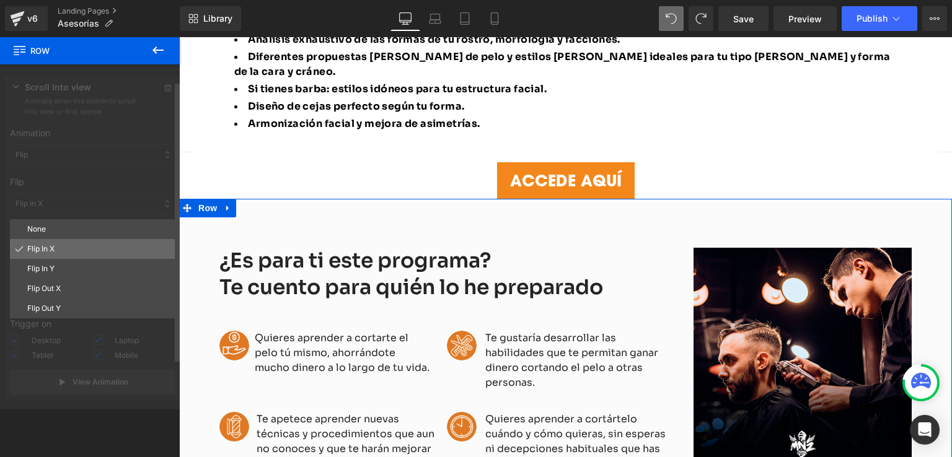
click at [47, 257] on div "Flip In X" at bounding box center [92, 249] width 165 height 20
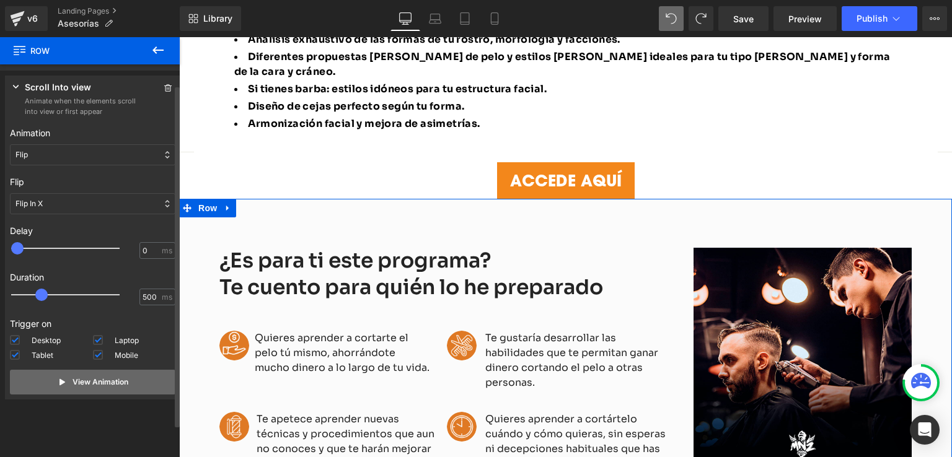
click at [90, 390] on button "View Animation" at bounding box center [92, 382] width 165 height 25
click at [47, 157] on div "Flip" at bounding box center [92, 154] width 165 height 21
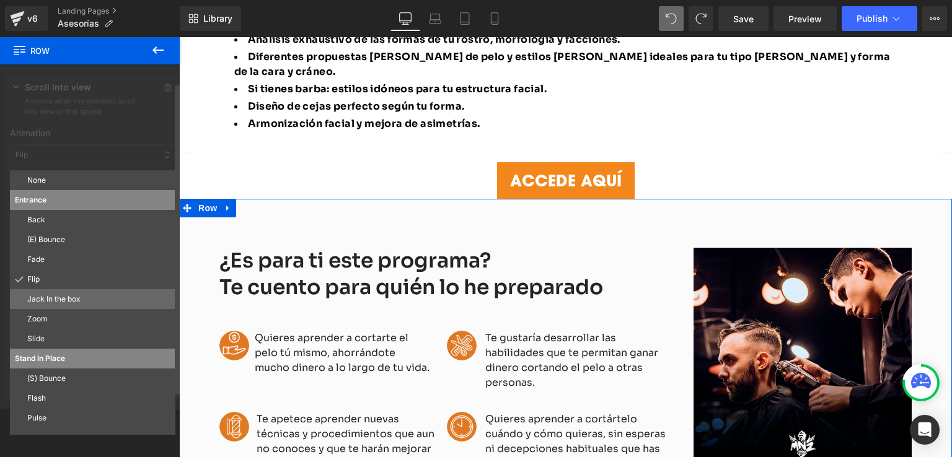
scroll to position [62, 0]
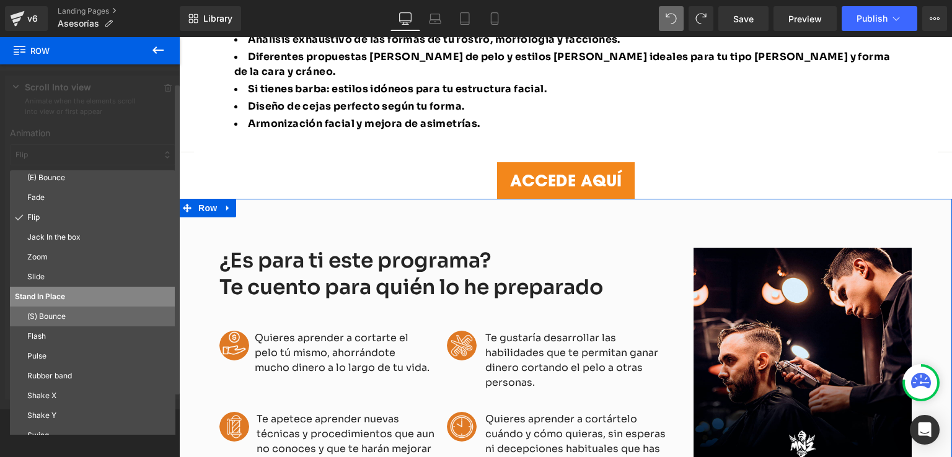
click at [55, 320] on p "(S) Bounce" at bounding box center [98, 316] width 143 height 11
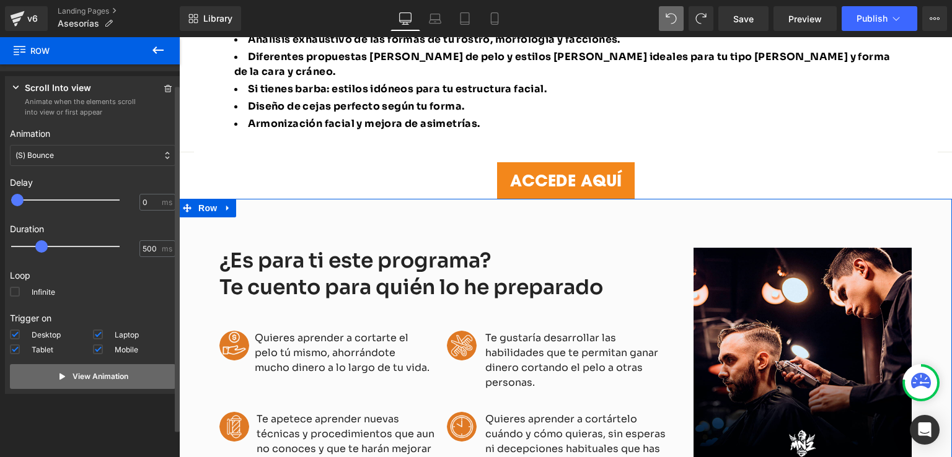
click at [64, 376] on button "View Animation" at bounding box center [92, 376] width 165 height 25
click at [64, 381] on button "View Animation" at bounding box center [92, 376] width 165 height 25
click at [64, 379] on button "View Animation" at bounding box center [92, 376] width 165 height 25
click at [14, 297] on label "Infinite" at bounding box center [32, 294] width 45 height 15
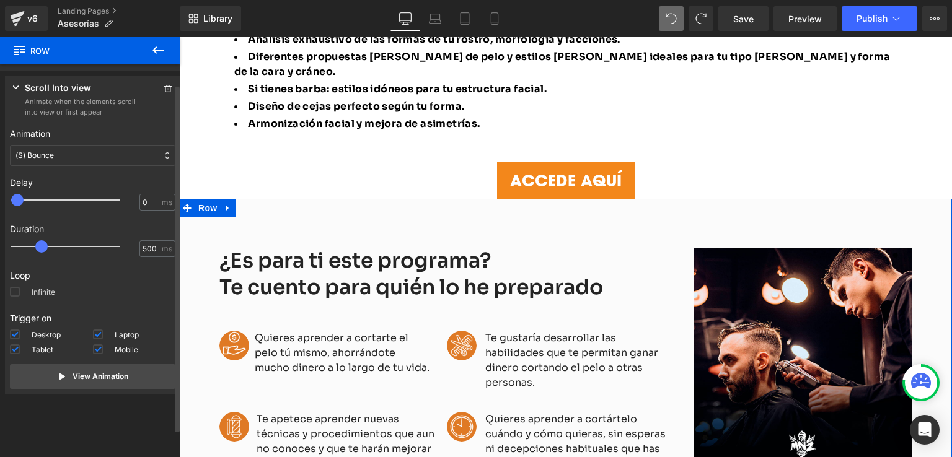
click at [0, 0] on input "Infinite" at bounding box center [0, 0] width 0 height 0
click at [60, 377] on icon at bounding box center [62, 377] width 6 height 6
click at [12, 294] on span at bounding box center [15, 292] width 10 height 10
click at [0, 0] on input "Infinite" at bounding box center [0, 0] width 0 height 0
drag, startPoint x: 35, startPoint y: 244, endPoint x: 76, endPoint y: 242, distance: 41.0
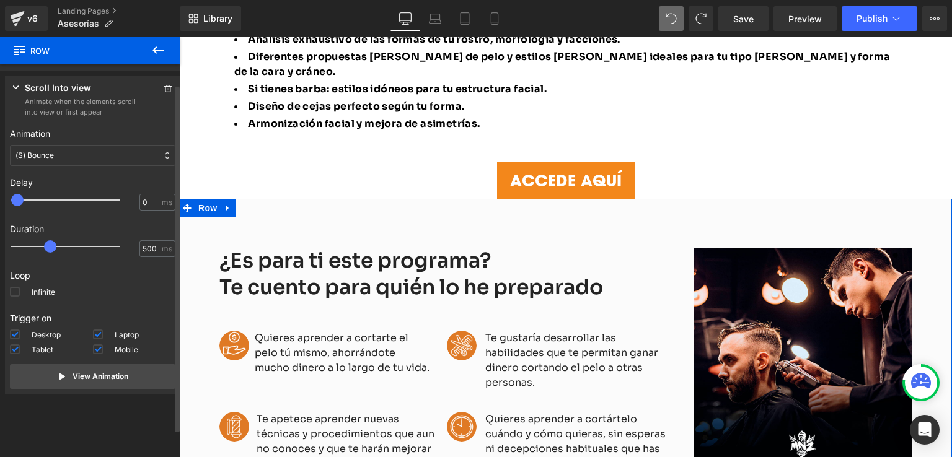
click at [74, 242] on div at bounding box center [74, 246] width 108 height 25
click at [69, 148] on div "(S) Bounce" at bounding box center [92, 155] width 165 height 21
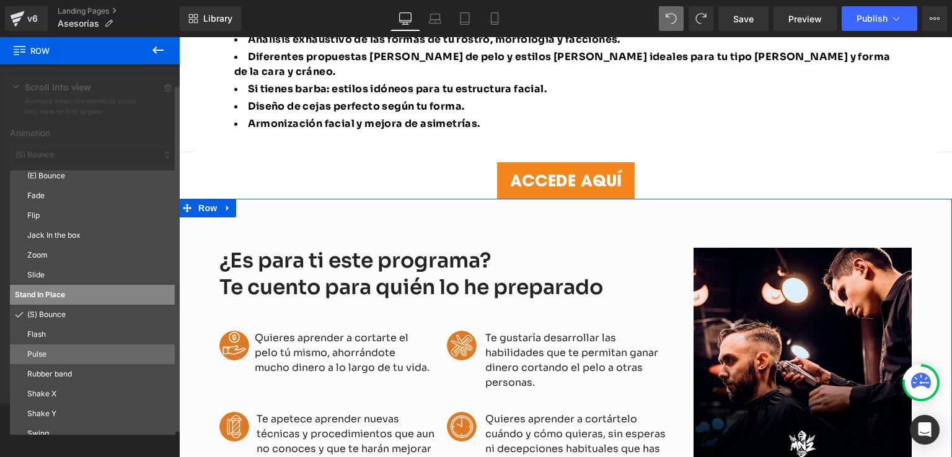
scroll to position [67, 0]
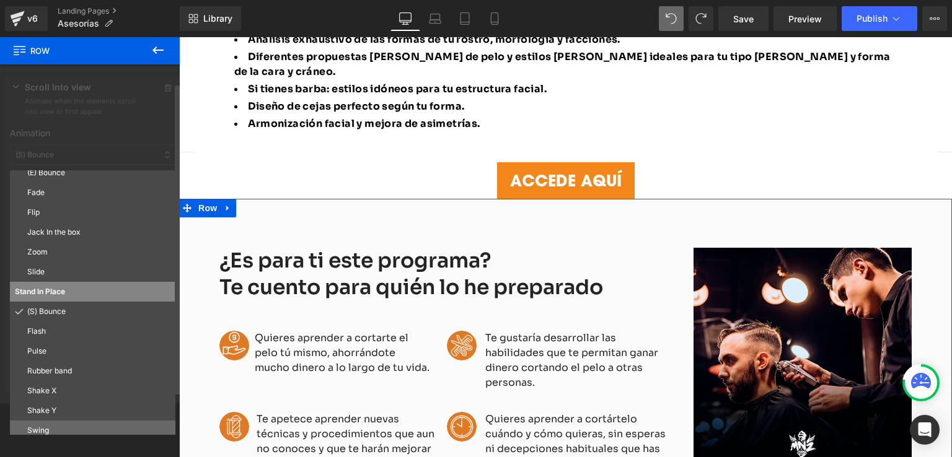
click at [53, 425] on p "Swing" at bounding box center [98, 430] width 143 height 11
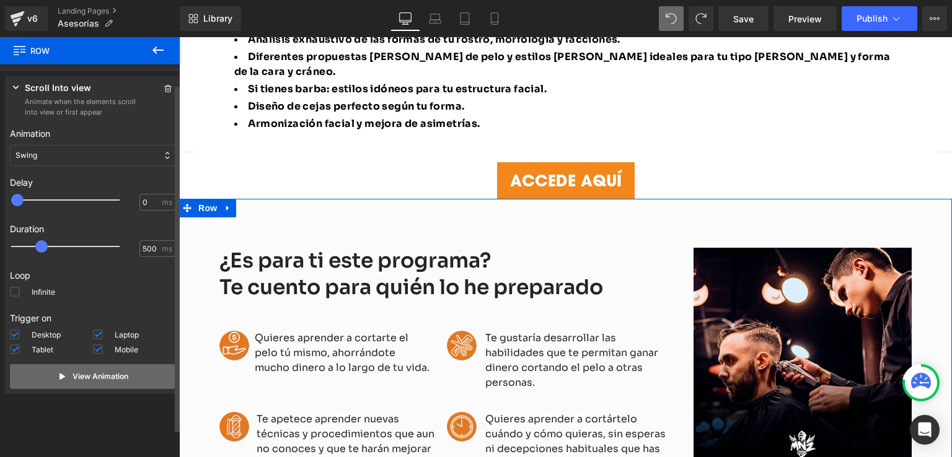
click at [66, 374] on button "View Animation" at bounding box center [92, 376] width 165 height 25
click at [15, 280] on p "Loop" at bounding box center [92, 275] width 165 height 13
click at [13, 290] on span at bounding box center [15, 292] width 10 height 10
click at [0, 0] on input "Infinite" at bounding box center [0, 0] width 0 height 0
click at [42, 370] on button "View Animation" at bounding box center [92, 376] width 165 height 25
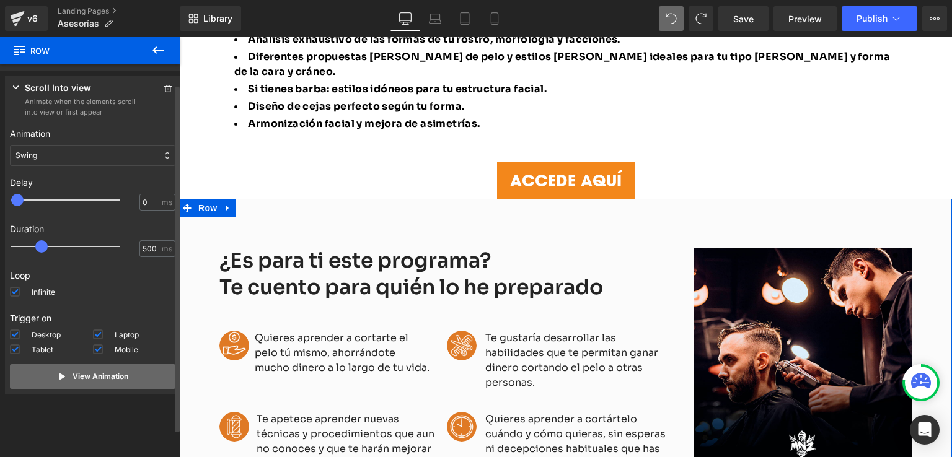
click at [42, 370] on button "View Animation" at bounding box center [92, 376] width 165 height 25
click at [83, 157] on div "Swing" at bounding box center [92, 155] width 165 height 21
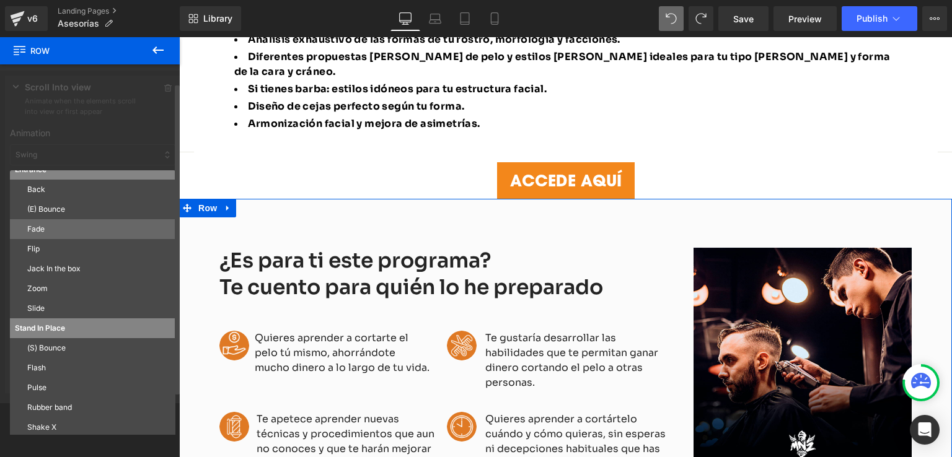
scroll to position [0, 0]
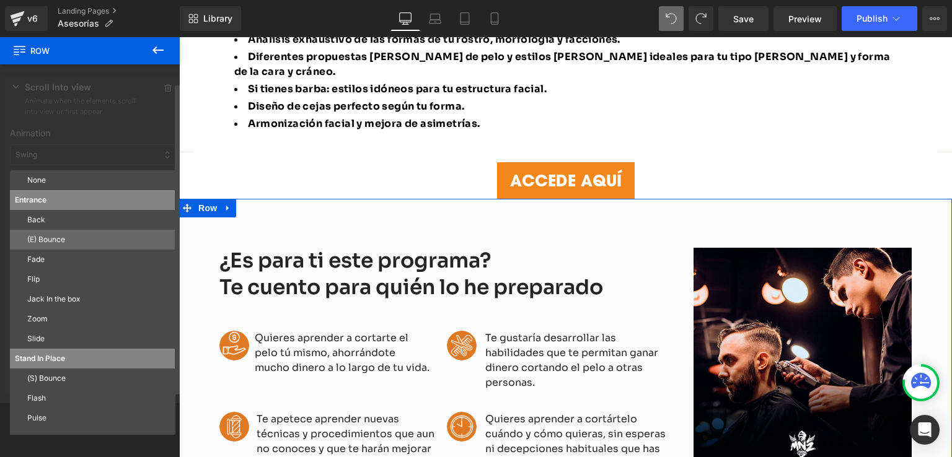
click at [56, 236] on p "(E) Bounce" at bounding box center [98, 239] width 143 height 11
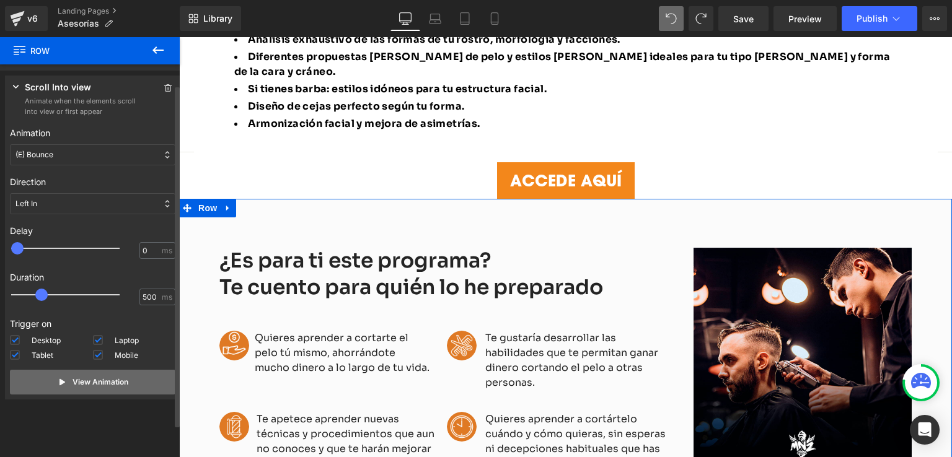
click at [74, 372] on button "View Animation" at bounding box center [92, 382] width 165 height 25
click at [48, 152] on p "(E) Bounce" at bounding box center [34, 154] width 38 height 11
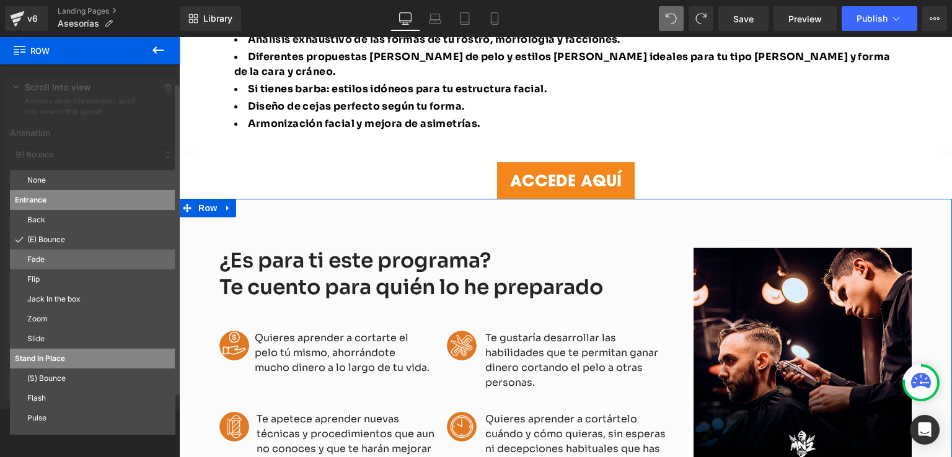
click at [60, 258] on p "Fade" at bounding box center [98, 259] width 143 height 11
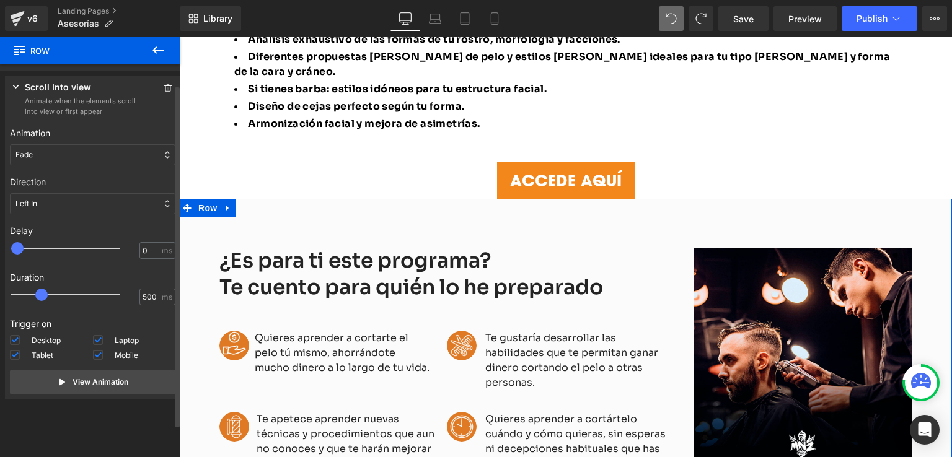
click at [48, 192] on div "Direction Left In Right In Top In Bottom In Left Out Right Out Top Out Bottom O…" at bounding box center [92, 194] width 165 height 49
click at [52, 157] on div "Fade" at bounding box center [92, 154] width 165 height 21
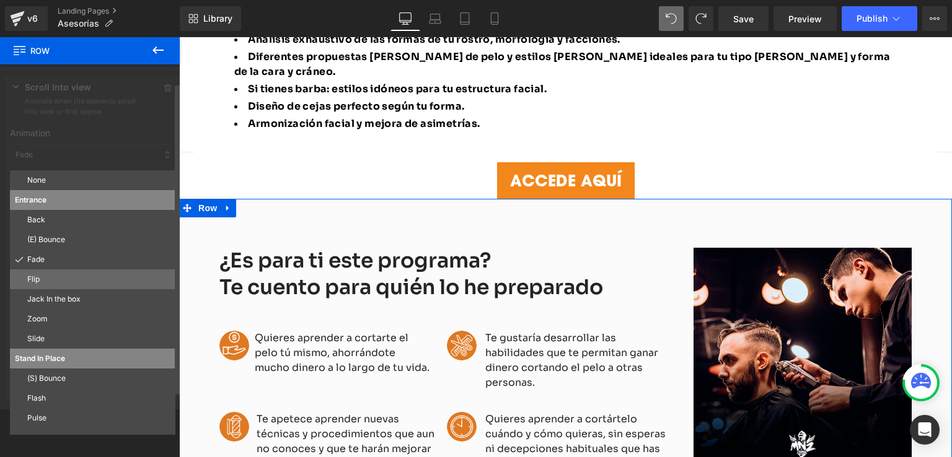
click at [46, 274] on p "Flip" at bounding box center [98, 279] width 143 height 11
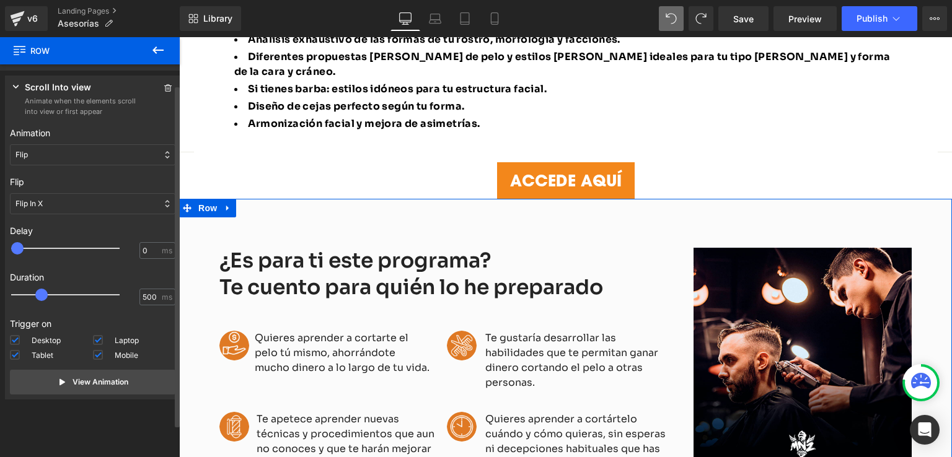
click at [50, 164] on div "Flip" at bounding box center [92, 154] width 165 height 21
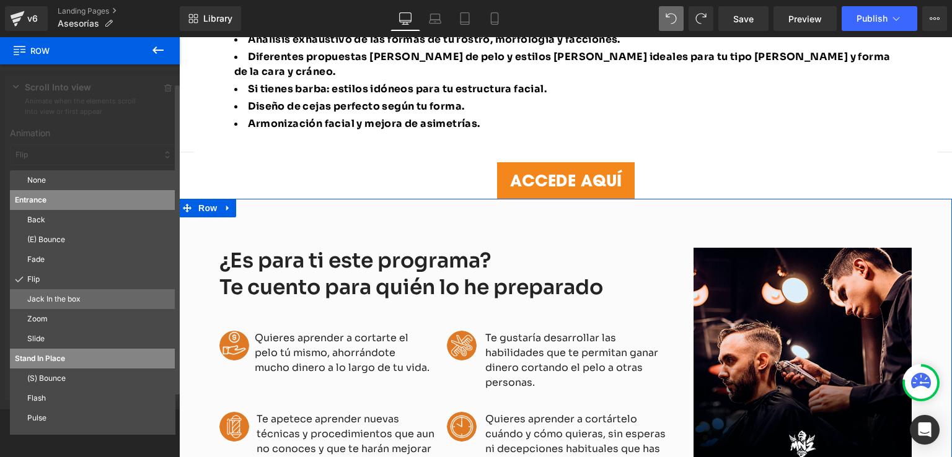
click at [48, 298] on p "Jack In the box" at bounding box center [98, 299] width 143 height 11
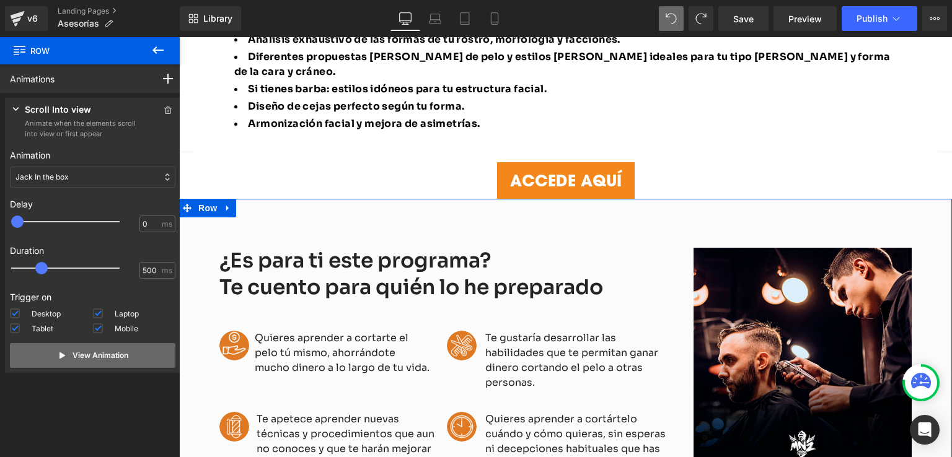
click at [74, 353] on p "View Animation" at bounding box center [101, 355] width 56 height 11
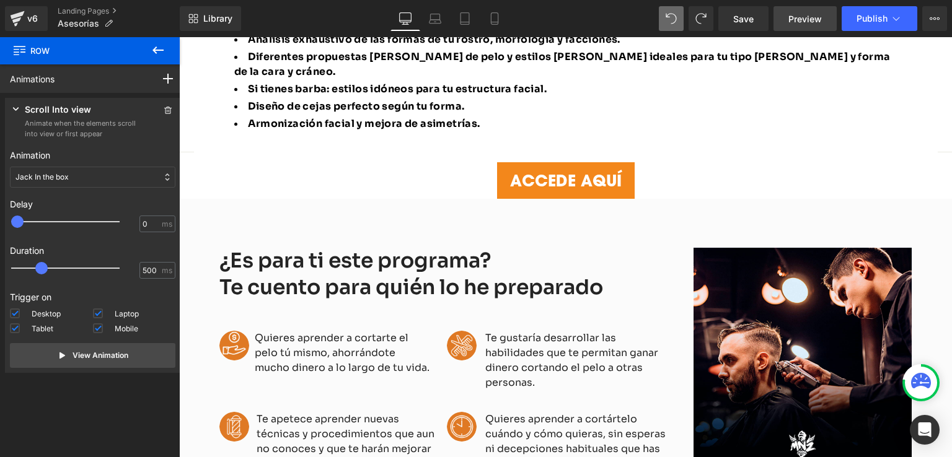
click at [798, 17] on span "Preview" at bounding box center [804, 18] width 33 height 13
click at [155, 45] on icon at bounding box center [158, 50] width 15 height 15
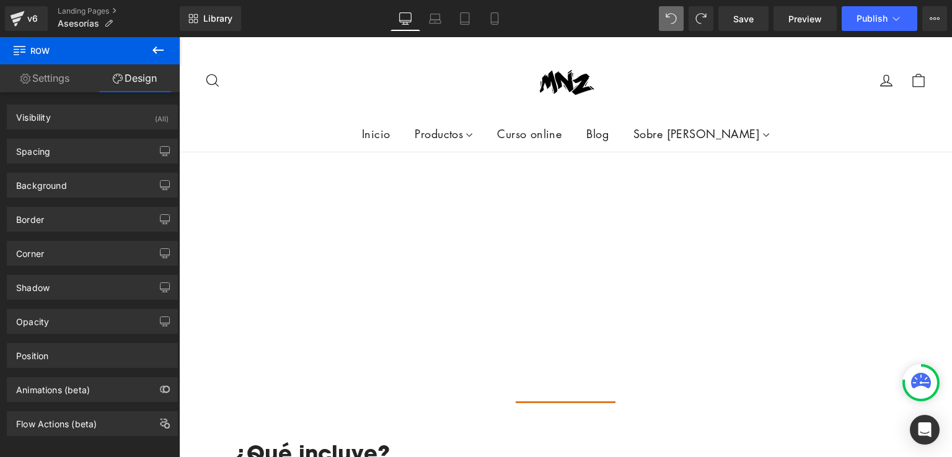
scroll to position [735, 0]
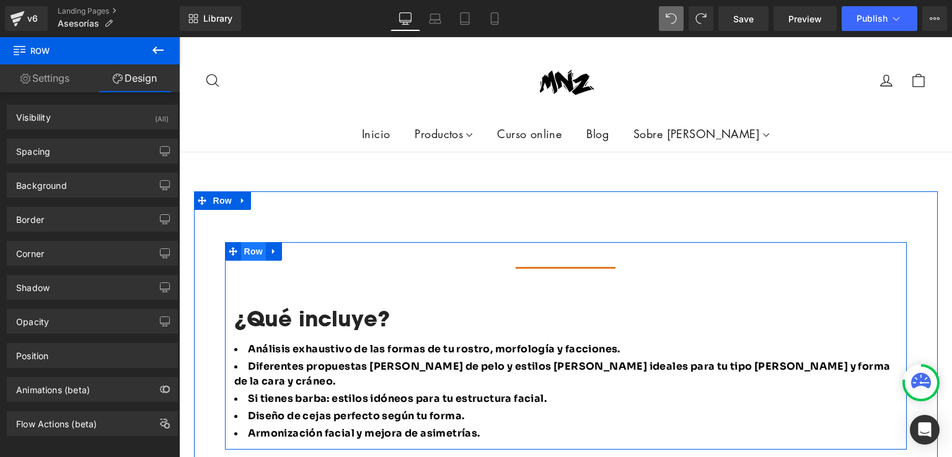
click at [250, 242] on span "Row" at bounding box center [253, 251] width 25 height 19
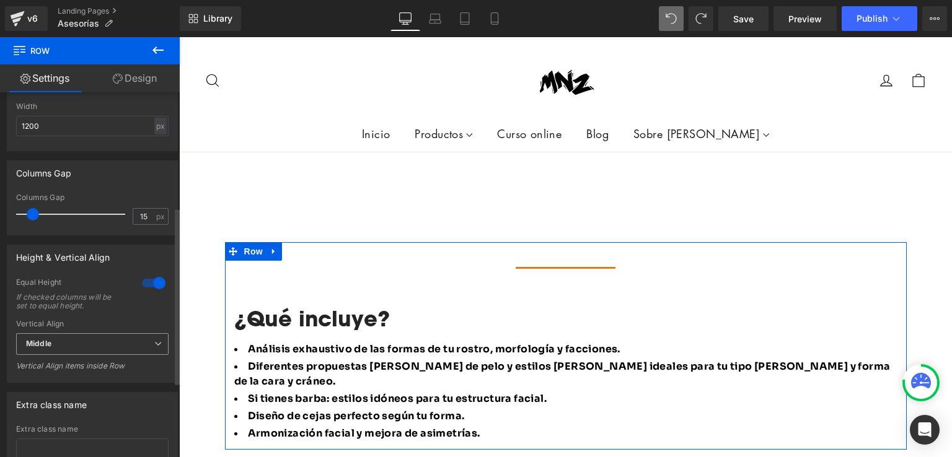
scroll to position [392, 0]
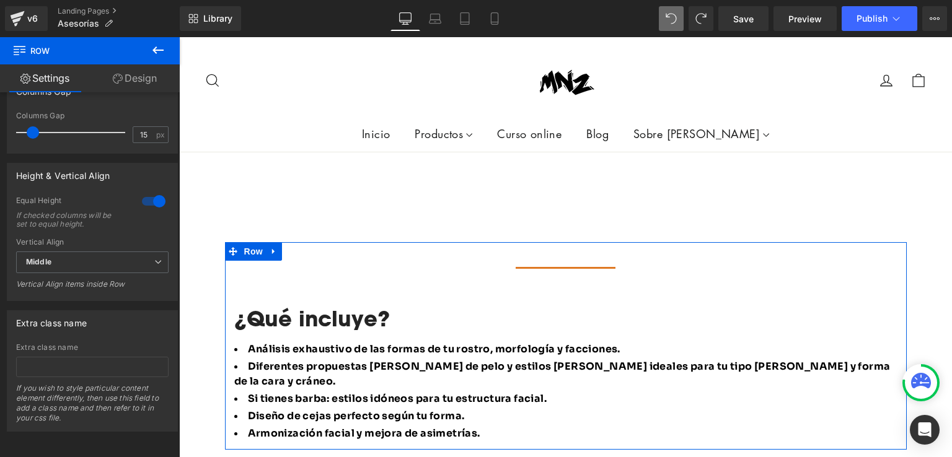
click at [138, 77] on link "Design" at bounding box center [135, 78] width 90 height 28
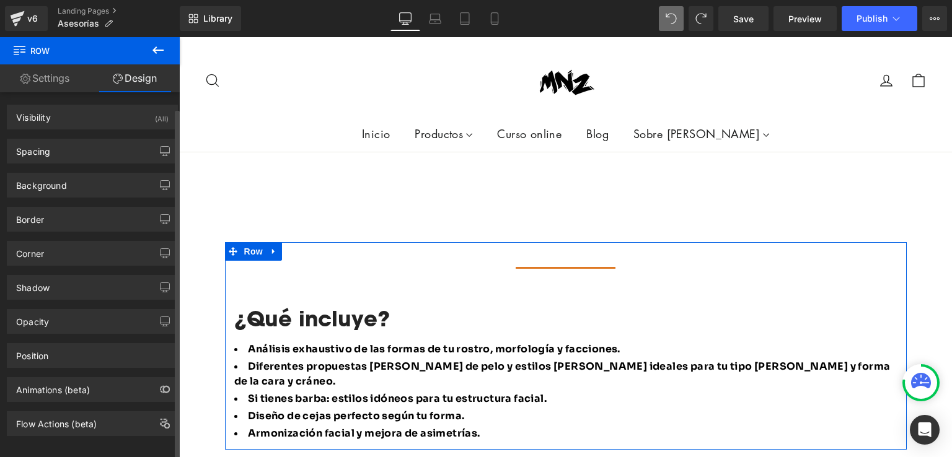
scroll to position [11, 0]
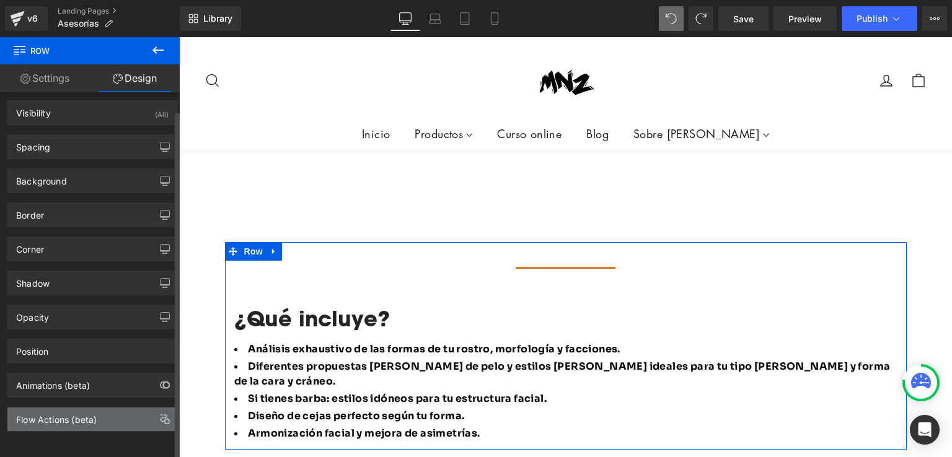
click at [77, 415] on div "Flow Actions (beta)" at bounding box center [56, 416] width 81 height 17
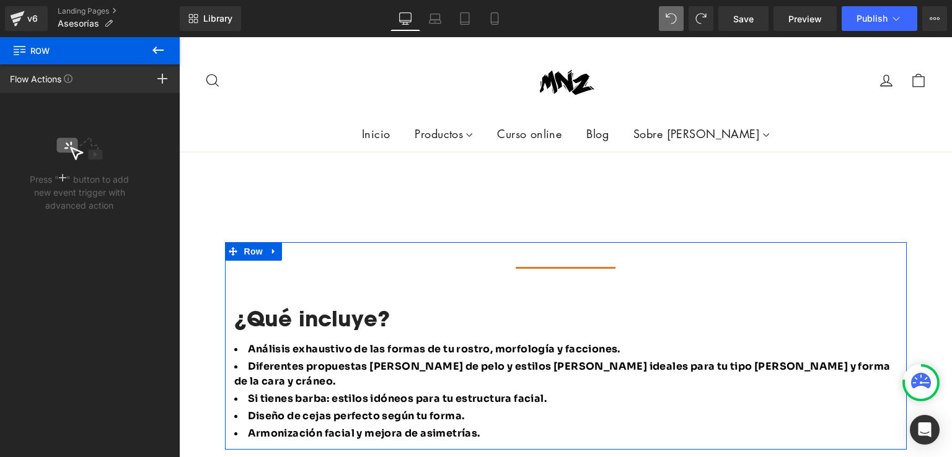
click at [58, 143] on rect at bounding box center [66, 145] width 21 height 15
click at [61, 163] on div "Press " " button to add new event trigger with advanced action" at bounding box center [79, 173] width 99 height 77
click at [69, 194] on p "Press " " button to add new event trigger with advanced action" at bounding box center [79, 192] width 99 height 39
click at [70, 172] on div "Press " " button to add new event trigger with advanced action" at bounding box center [79, 173] width 99 height 77
click at [67, 170] on div "Press " " button to add new event trigger with advanced action" at bounding box center [79, 173] width 99 height 77
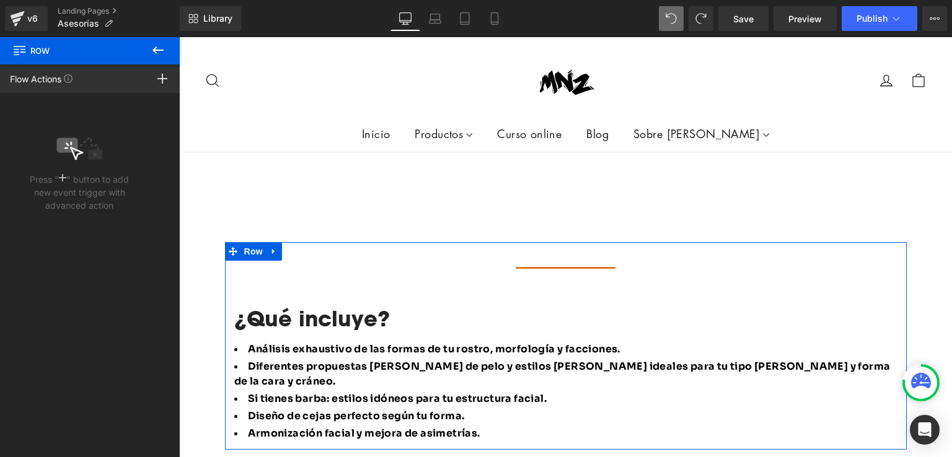
click at [63, 178] on rect at bounding box center [62, 177] width 7 height 1
click at [166, 76] on icon at bounding box center [162, 79] width 10 height 10
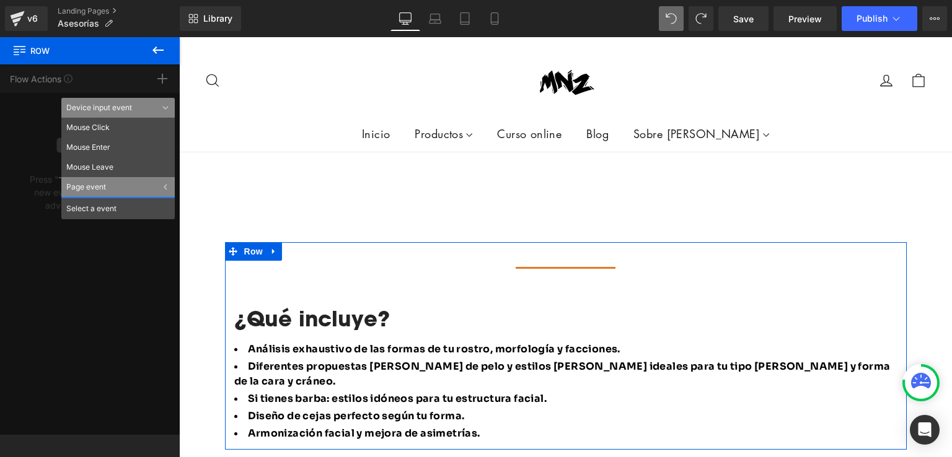
click at [37, 79] on div "Flow Actions Click "+" to add an event to trigger action affect on other elemen…" at bounding box center [90, 249] width 180 height 371
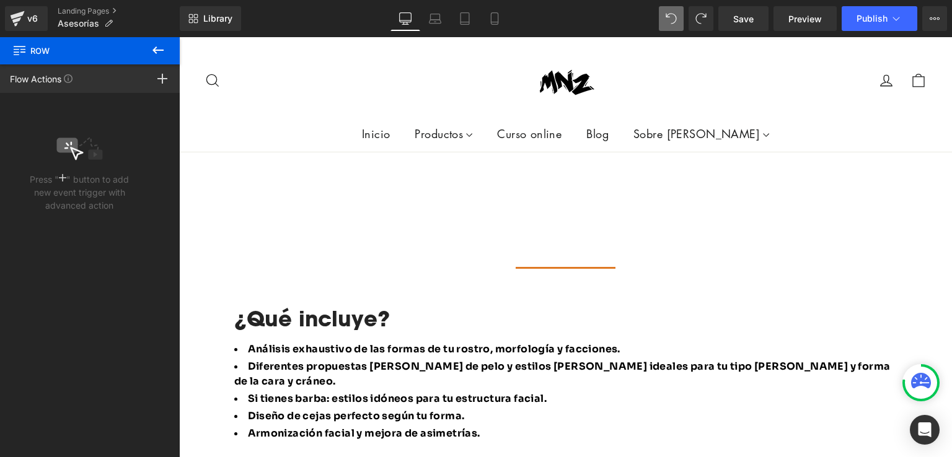
click at [161, 49] on icon at bounding box center [158, 50] width 15 height 15
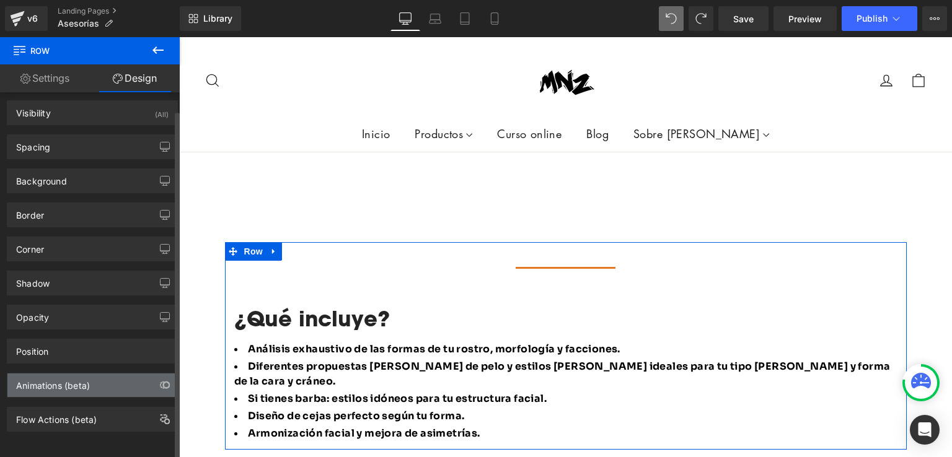
click at [72, 385] on div "Animations (beta)" at bounding box center [92, 386] width 170 height 24
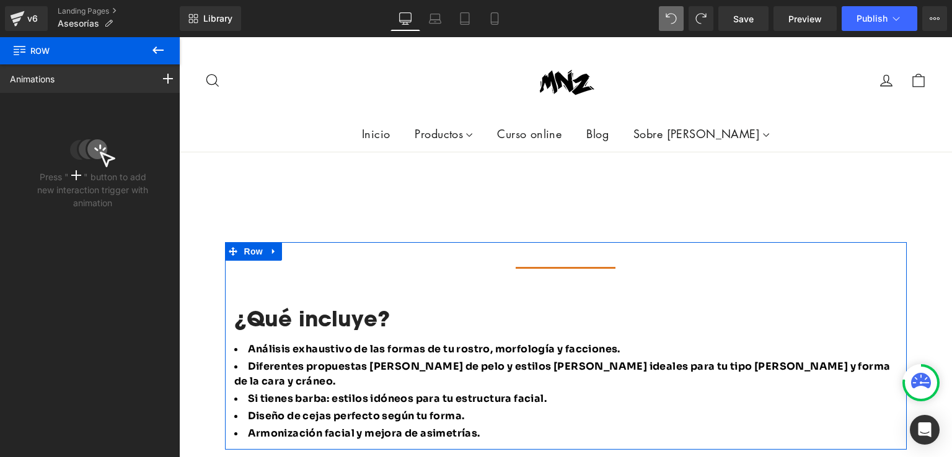
click at [71, 181] on span at bounding box center [76, 177] width 15 height 11
click at [156, 81] on div at bounding box center [168, 78] width 35 height 29
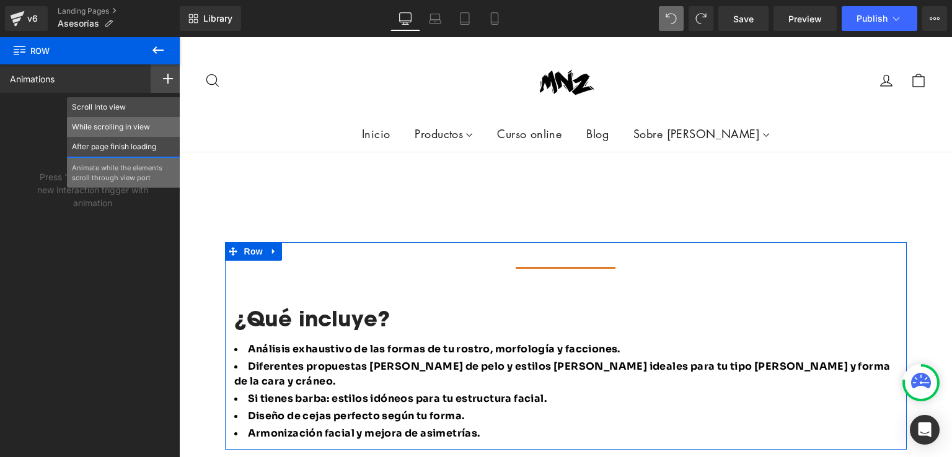
click at [105, 130] on p "While scrolling in view" at bounding box center [124, 126] width 104 height 11
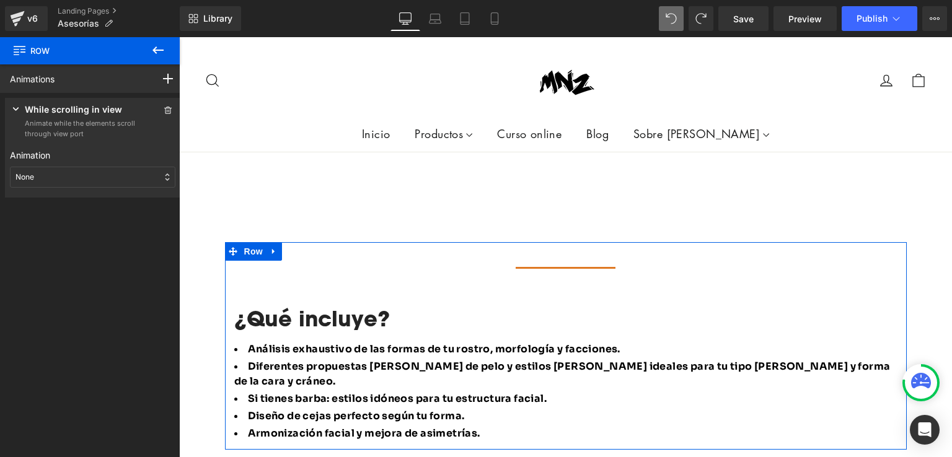
click at [46, 184] on div "None" at bounding box center [92, 177] width 165 height 21
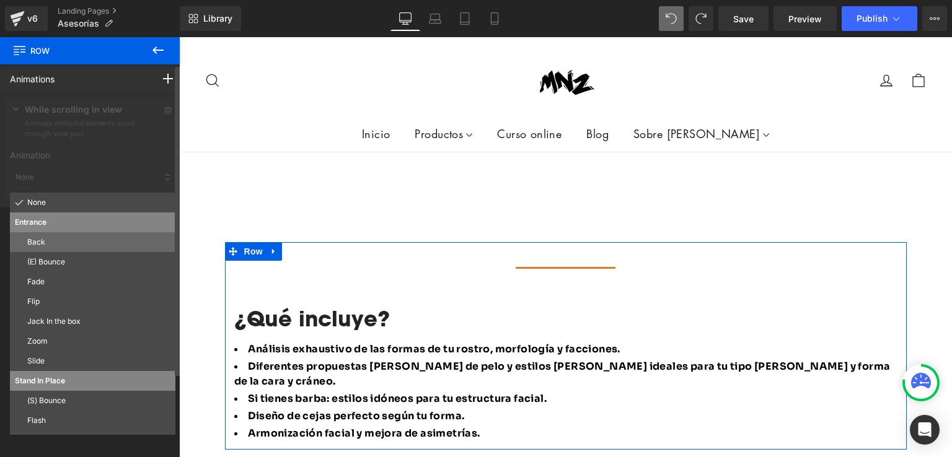
click at [48, 237] on p "Back" at bounding box center [98, 242] width 143 height 11
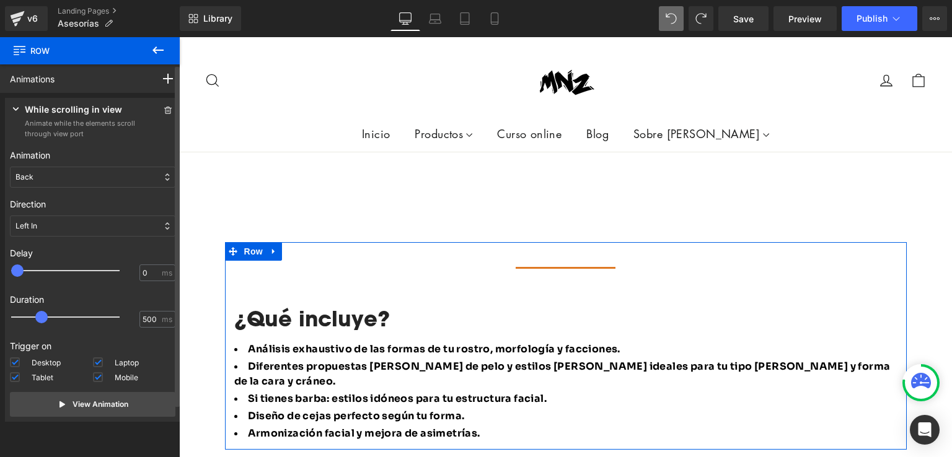
click at [69, 174] on div "Back" at bounding box center [92, 177] width 165 height 21
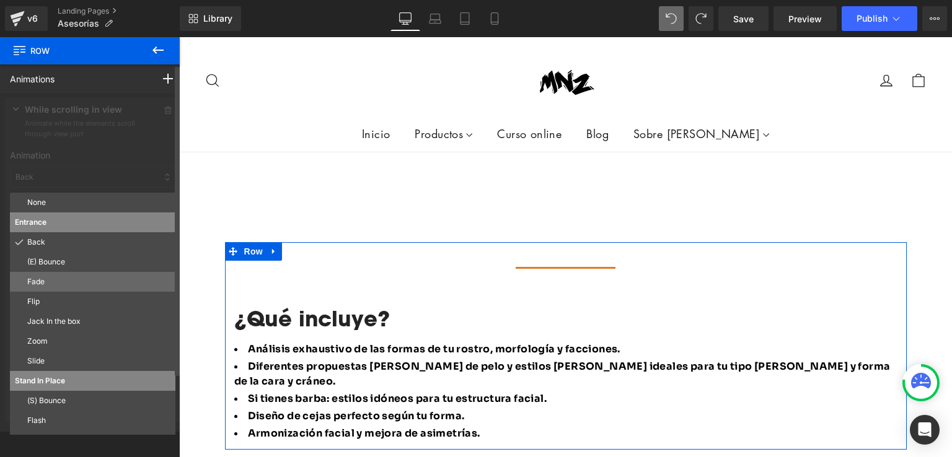
click at [54, 283] on p "Fade" at bounding box center [98, 281] width 143 height 11
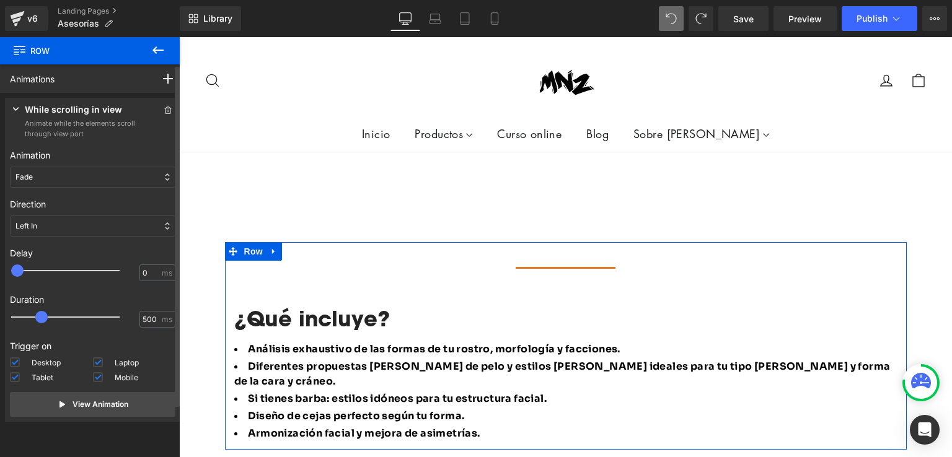
click at [77, 182] on div "Fade" at bounding box center [92, 177] width 165 height 21
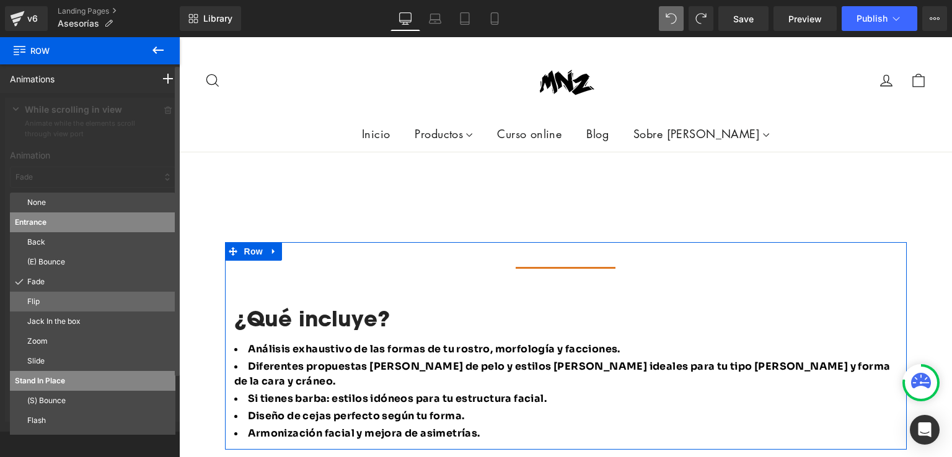
click at [43, 305] on p "Flip" at bounding box center [98, 301] width 143 height 11
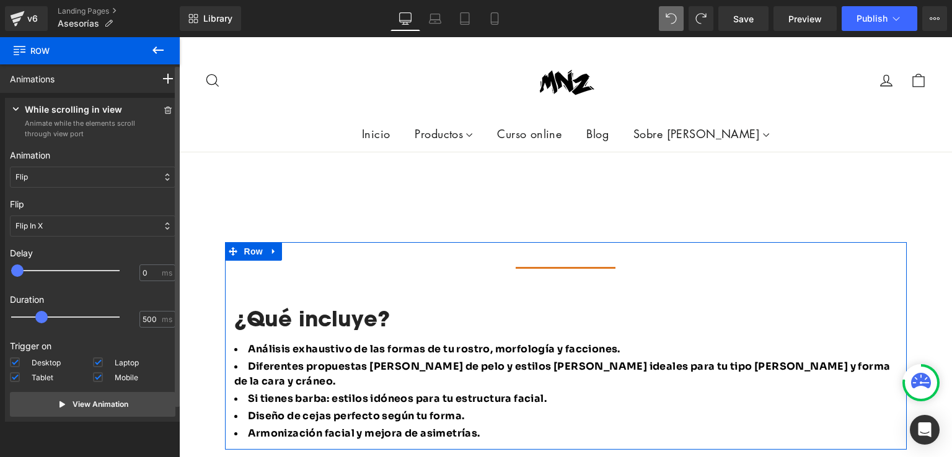
click at [89, 181] on div "Flip" at bounding box center [92, 177] width 165 height 21
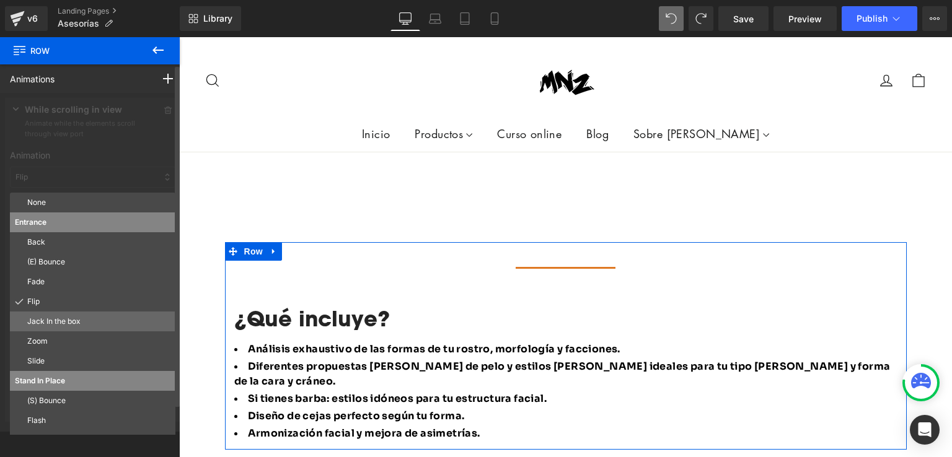
click at [51, 320] on p "Jack In the box" at bounding box center [98, 321] width 143 height 11
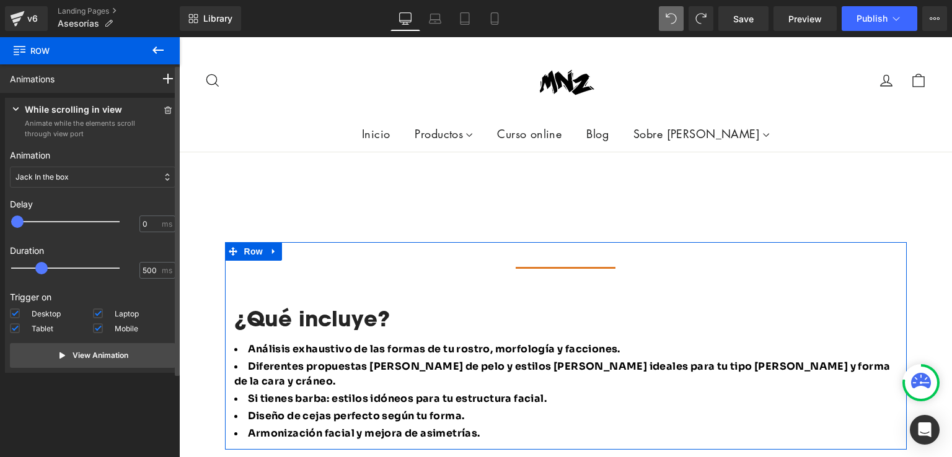
click at [86, 178] on div "Jack In the box" at bounding box center [92, 177] width 165 height 21
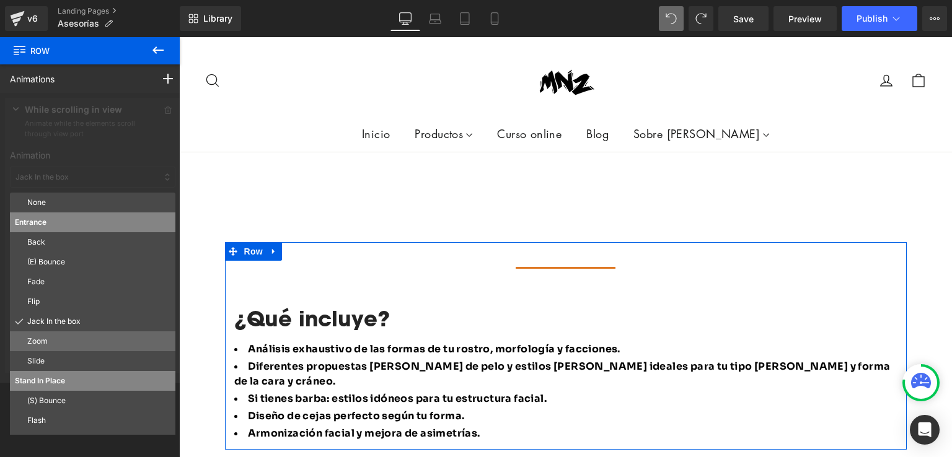
click at [58, 346] on p "Zoom" at bounding box center [98, 341] width 143 height 11
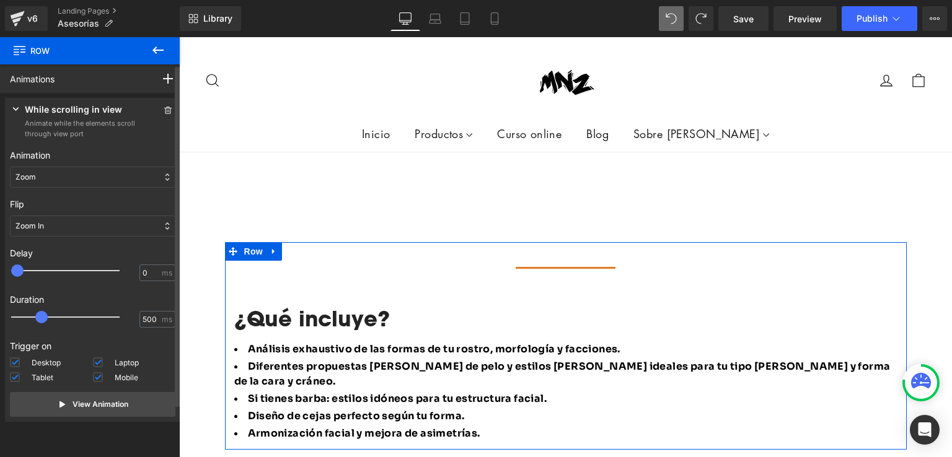
click at [94, 177] on div "Zoom" at bounding box center [92, 177] width 165 height 21
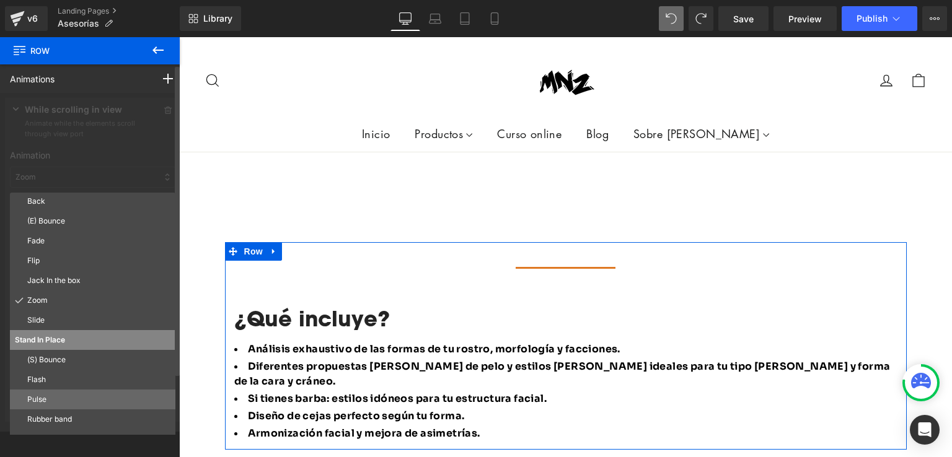
scroll to position [62, 0]
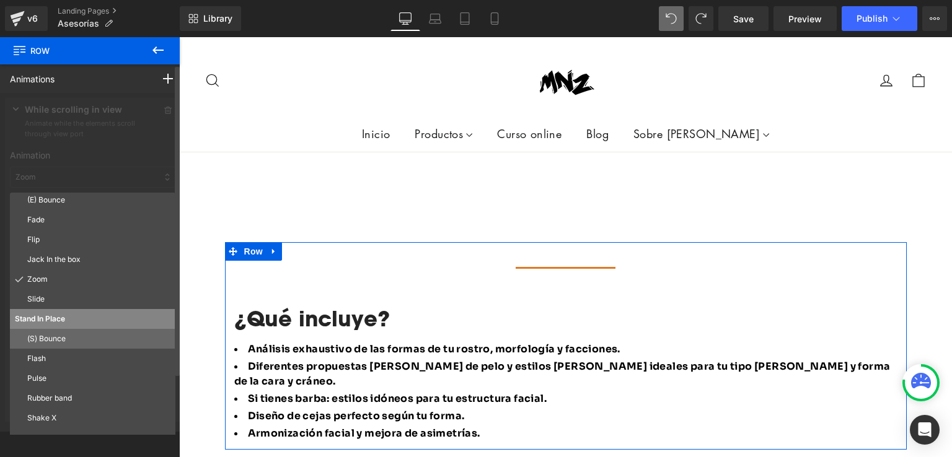
click at [87, 341] on p "(S) Bounce" at bounding box center [98, 338] width 143 height 11
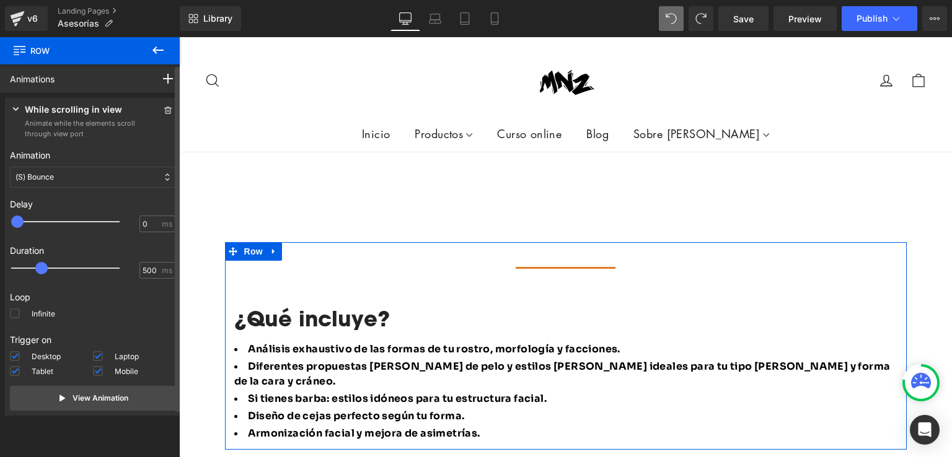
click at [104, 179] on div "(S) Bounce" at bounding box center [92, 177] width 165 height 21
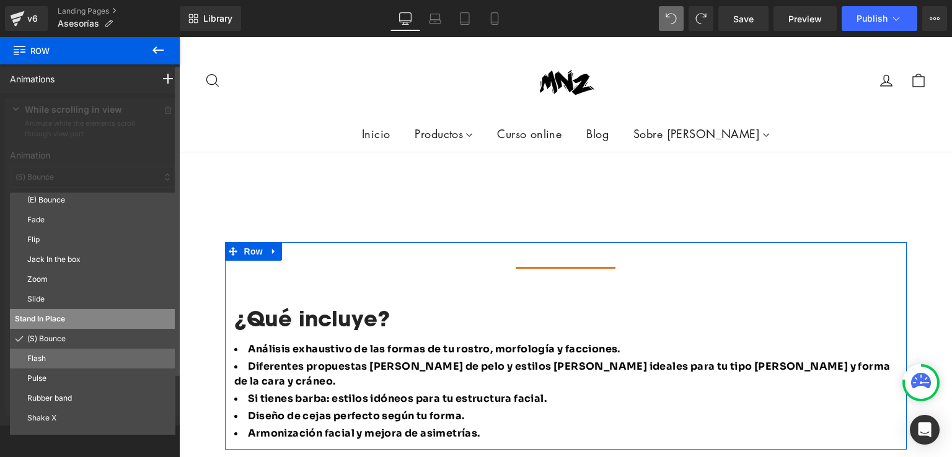
click at [43, 350] on div "Flash" at bounding box center [92, 359] width 165 height 20
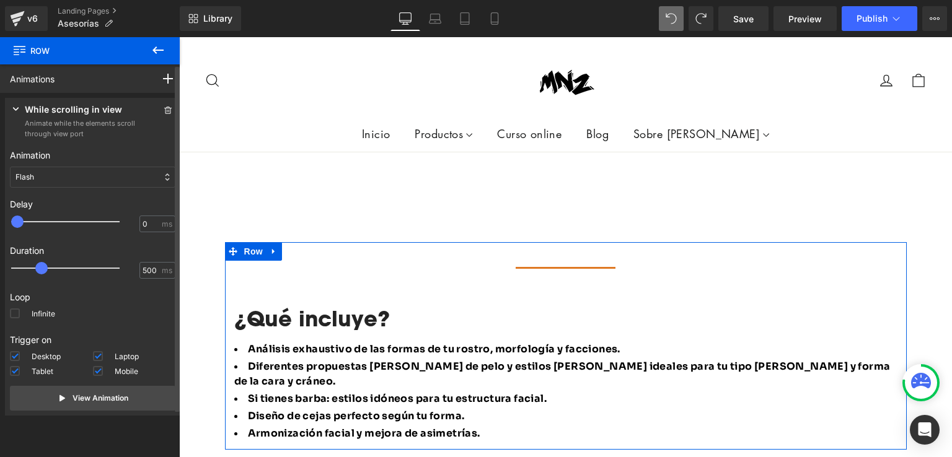
click at [82, 172] on div "Flash" at bounding box center [92, 177] width 165 height 21
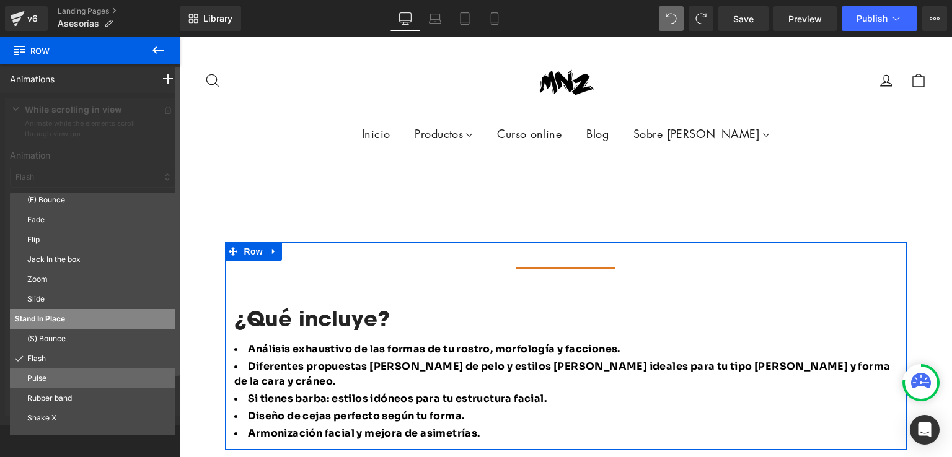
click at [64, 376] on p "Pulse" at bounding box center [98, 378] width 143 height 11
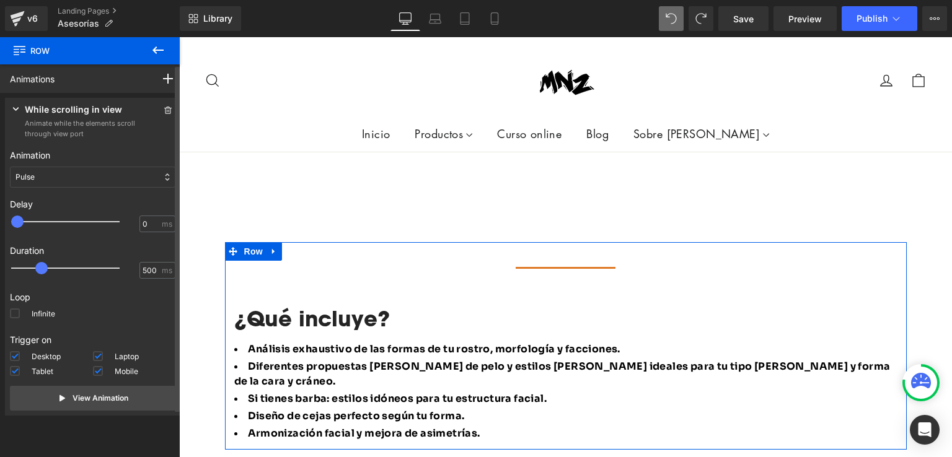
click at [94, 179] on div "Pulse" at bounding box center [92, 177] width 165 height 21
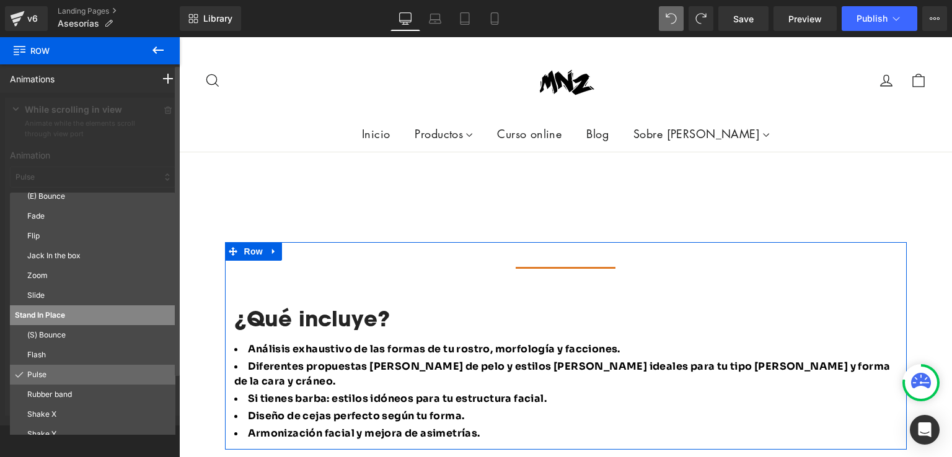
scroll to position [67, 0]
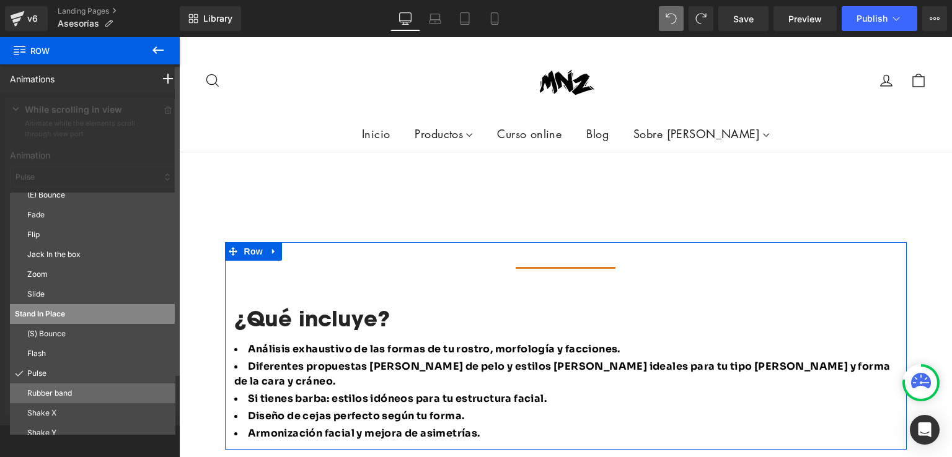
click at [38, 388] on p "Rubber band" at bounding box center [98, 393] width 143 height 11
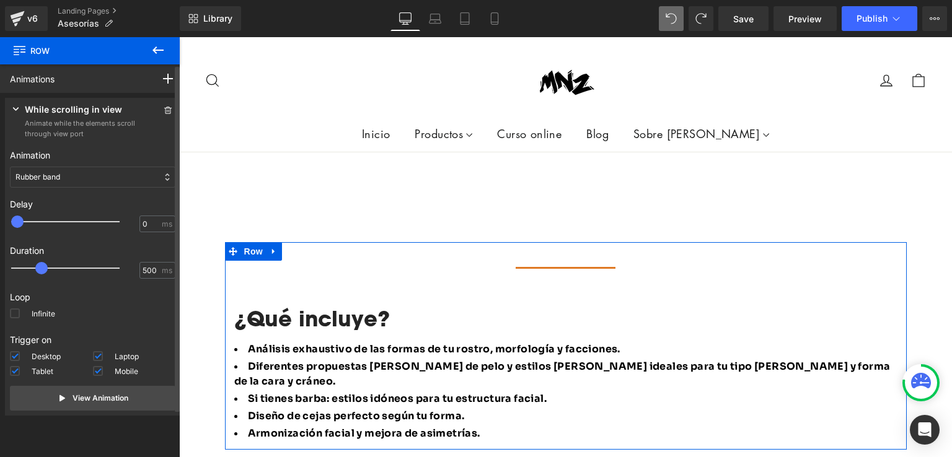
click at [94, 176] on div "Rubber band" at bounding box center [92, 177] width 165 height 21
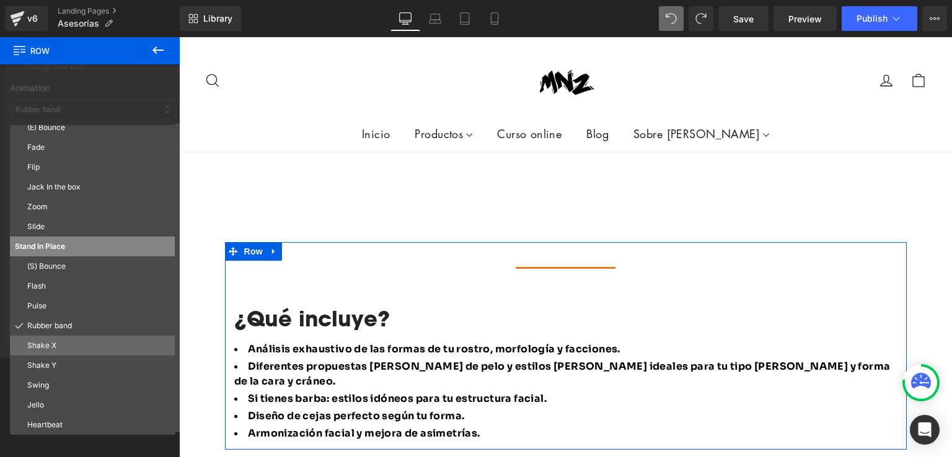
click at [59, 340] on p "Shake X" at bounding box center [98, 345] width 143 height 11
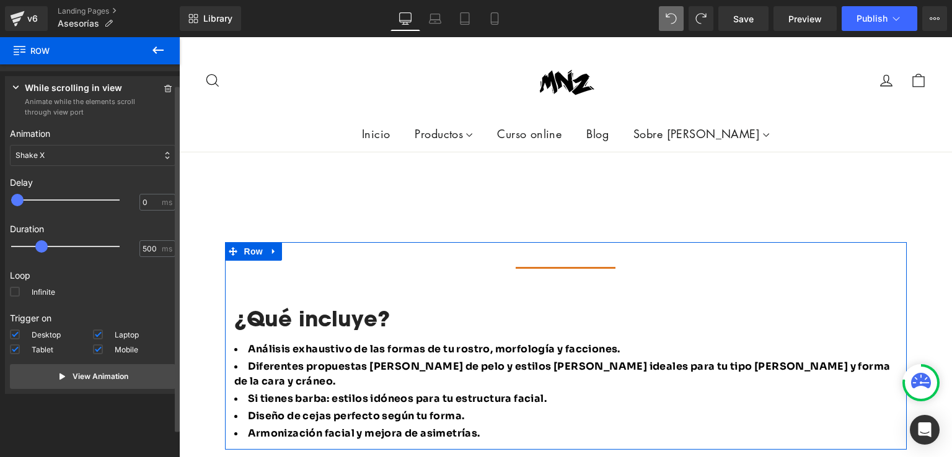
click at [66, 158] on div "Shake X" at bounding box center [92, 155] width 165 height 21
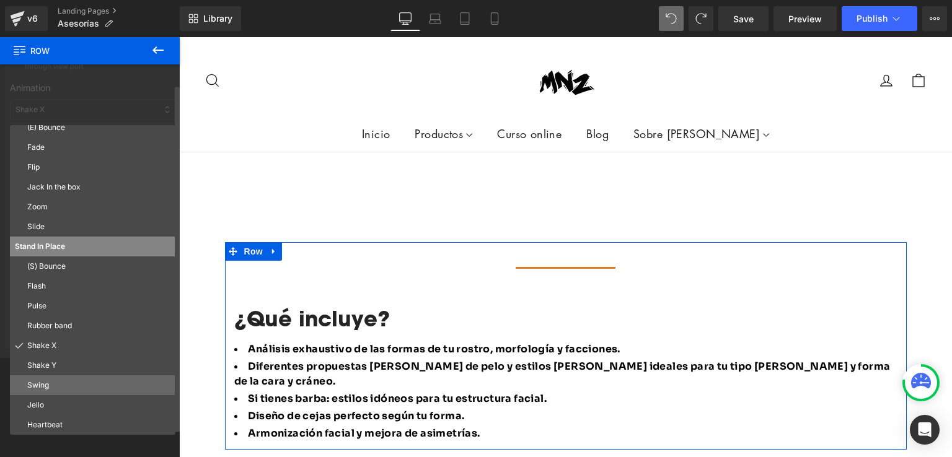
click at [46, 387] on p "Swing" at bounding box center [98, 385] width 143 height 11
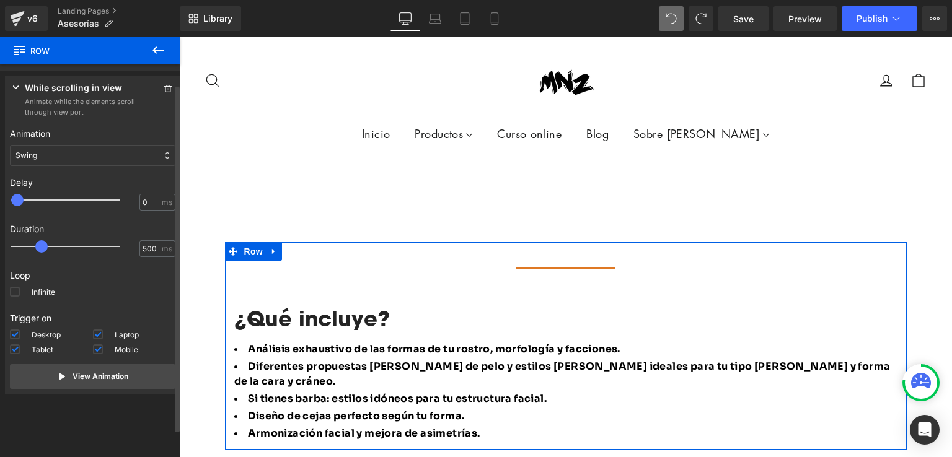
click at [91, 147] on div "Swing" at bounding box center [92, 155] width 165 height 21
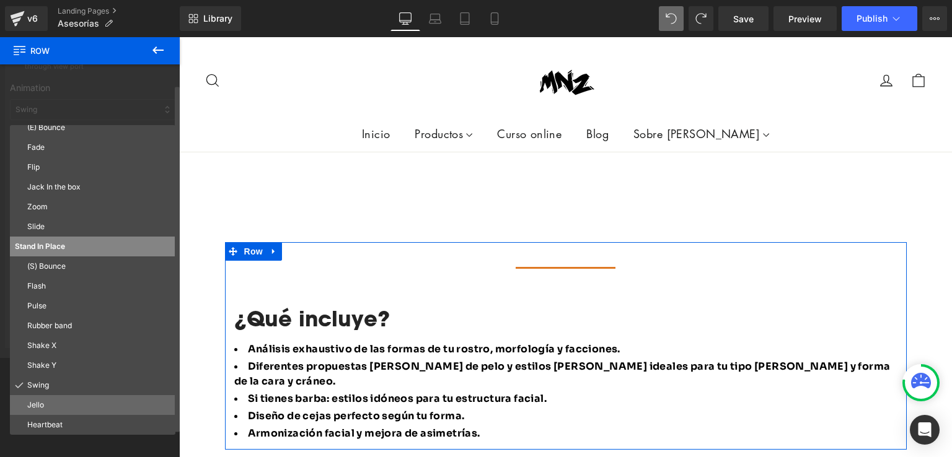
click at [35, 408] on p "Jello" at bounding box center [98, 405] width 143 height 11
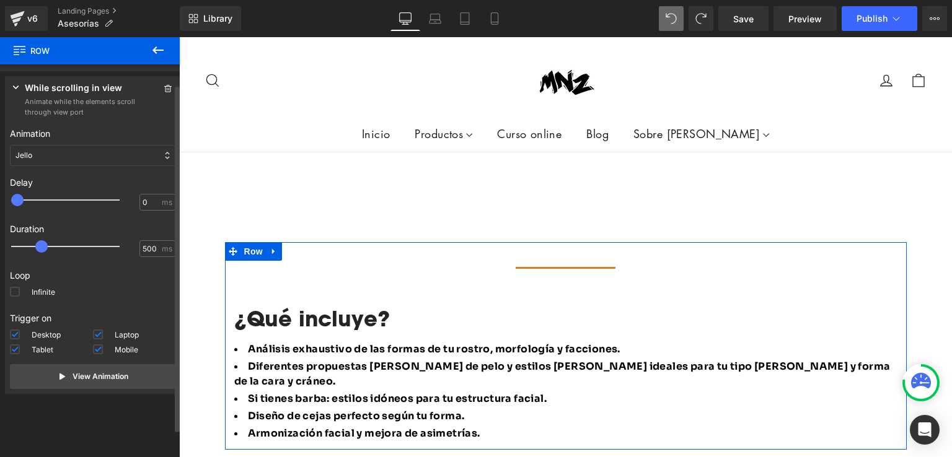
click at [66, 158] on div "Jello" at bounding box center [92, 155] width 165 height 21
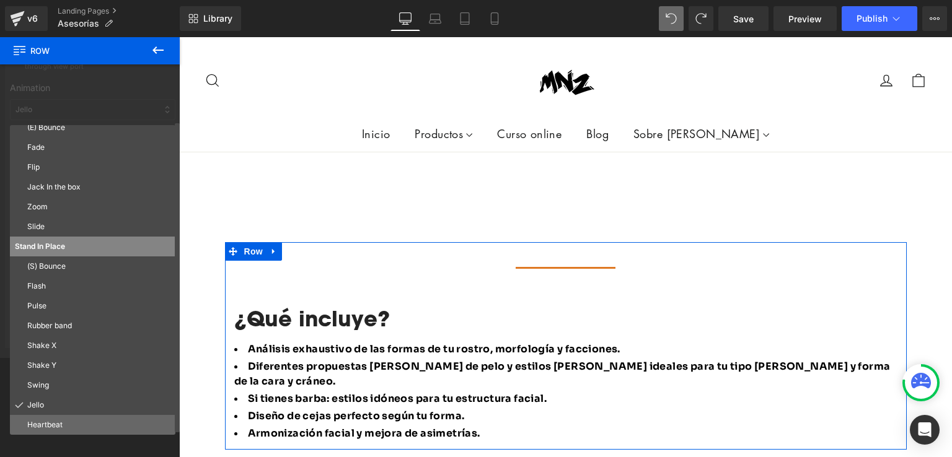
click at [51, 423] on p "Heartbeat" at bounding box center [98, 425] width 143 height 11
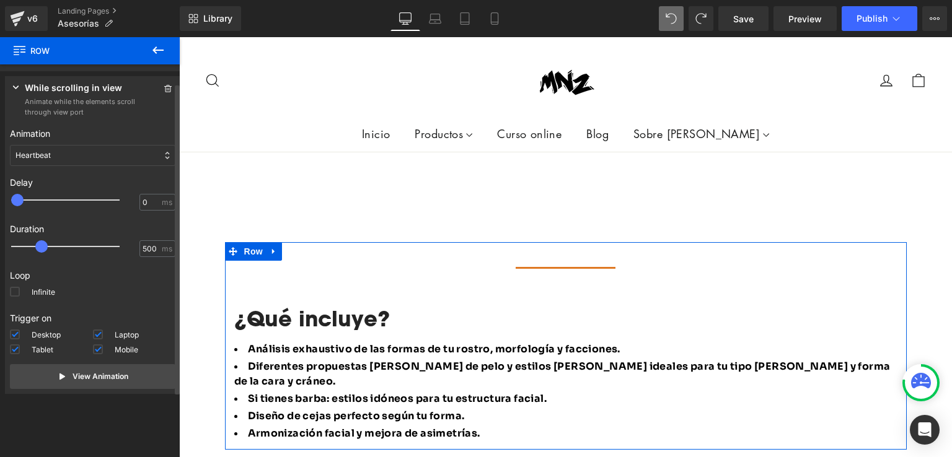
click at [87, 159] on div "Heartbeat" at bounding box center [92, 155] width 165 height 21
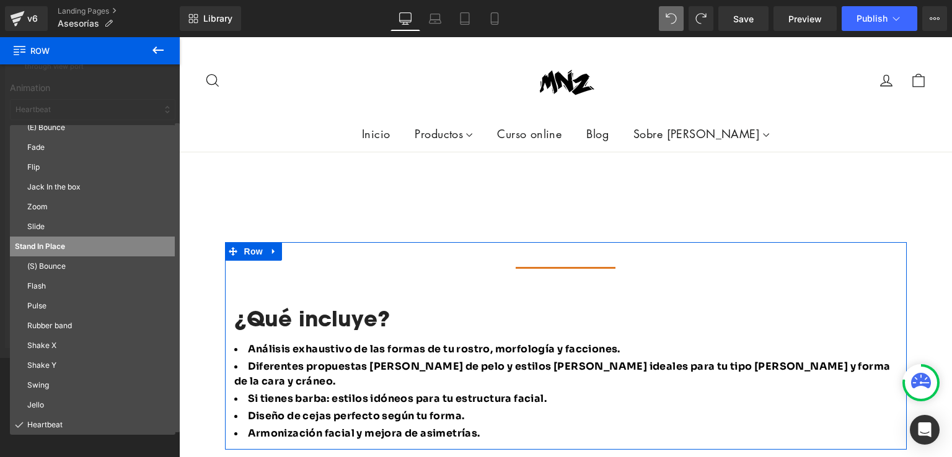
scroll to position [0, 0]
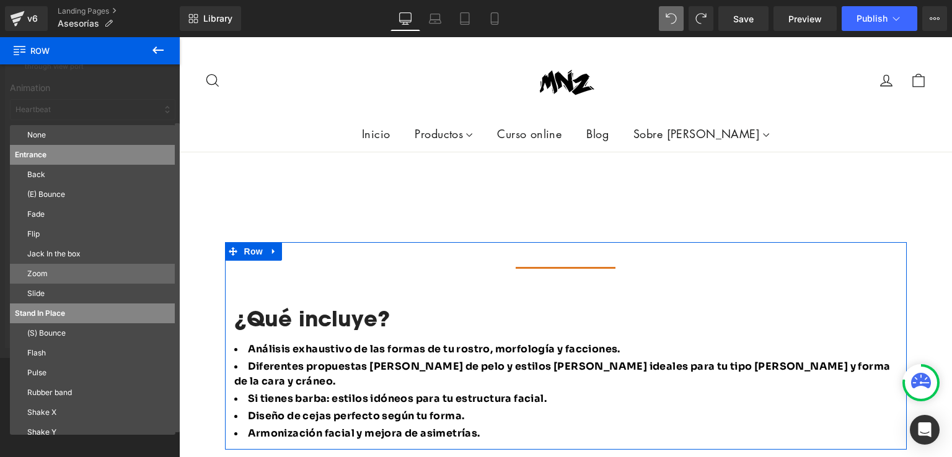
click at [43, 280] on div "Zoom" at bounding box center [92, 274] width 165 height 20
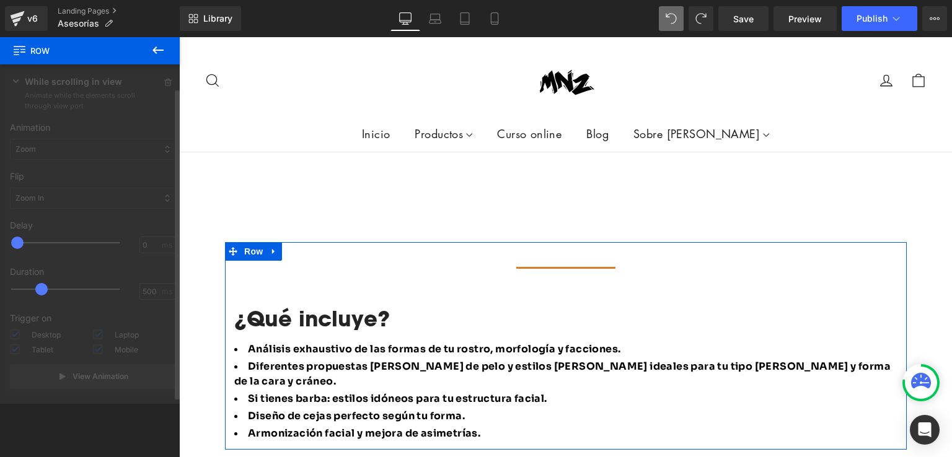
scroll to position [28, 0]
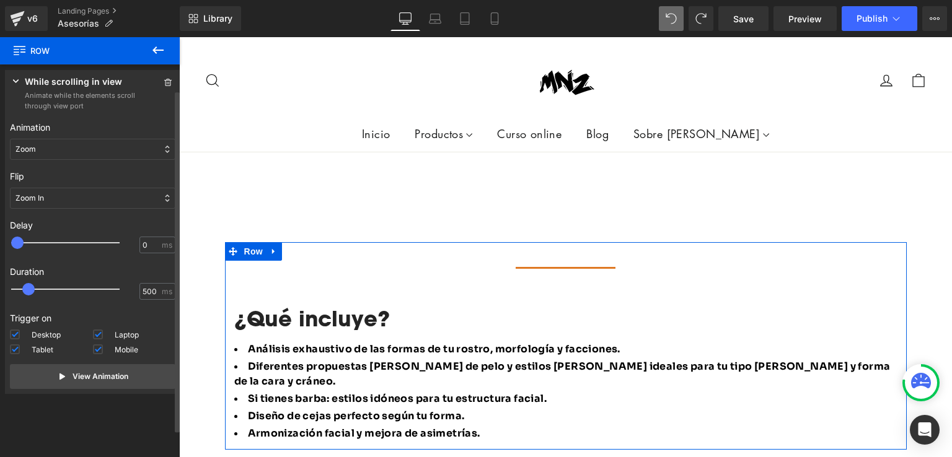
drag, startPoint x: 42, startPoint y: 292, endPoint x: 30, endPoint y: 293, distance: 11.8
click at [30, 293] on span at bounding box center [28, 289] width 12 height 12
click at [73, 380] on p "View Animation" at bounding box center [101, 376] width 56 height 11
drag, startPoint x: 31, startPoint y: 286, endPoint x: 47, endPoint y: 294, distance: 17.7
click at [47, 294] on span at bounding box center [44, 289] width 12 height 12
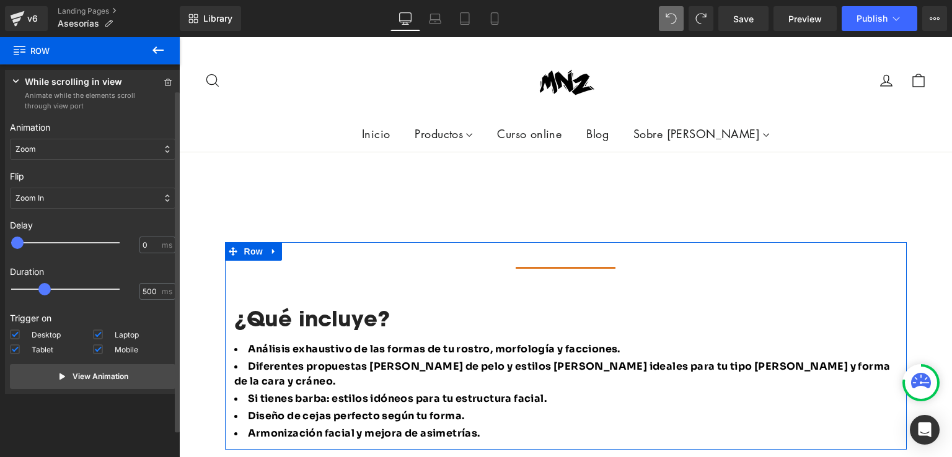
click at [83, 204] on div "Zoom In" at bounding box center [92, 198] width 165 height 21
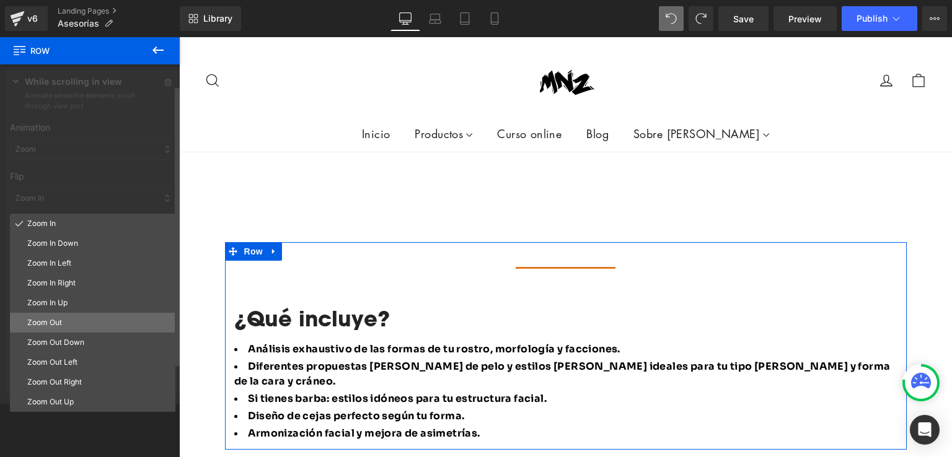
click at [59, 314] on div "Zoom Out" at bounding box center [92, 323] width 165 height 20
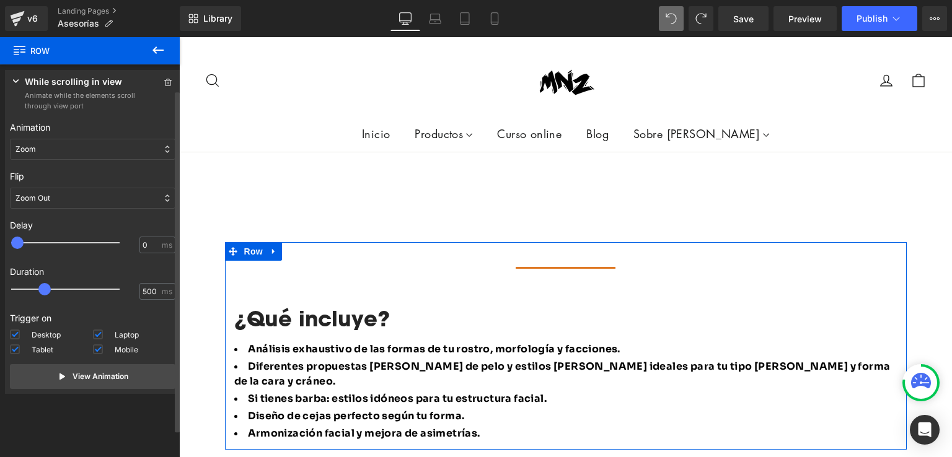
click at [51, 199] on div "Zoom Out" at bounding box center [92, 198] width 165 height 21
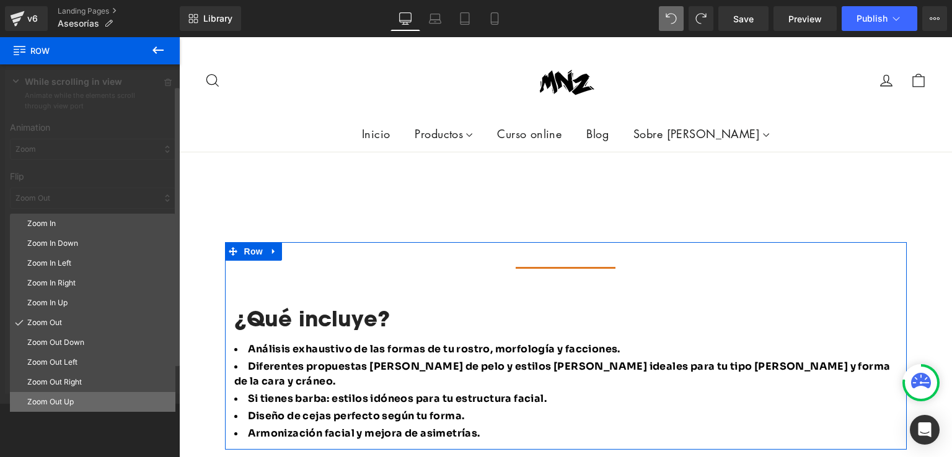
click at [52, 399] on p "Zoom Out Up" at bounding box center [98, 402] width 143 height 11
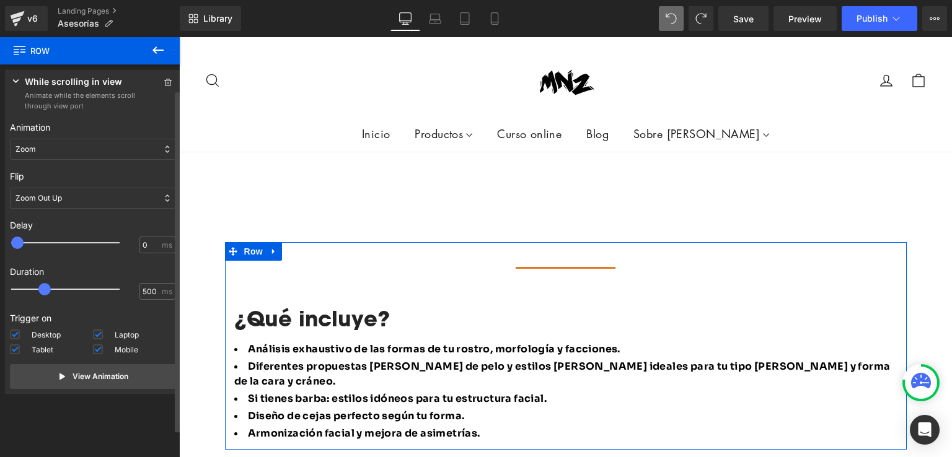
click at [67, 208] on div "Zoom Out Up" at bounding box center [92, 198] width 165 height 21
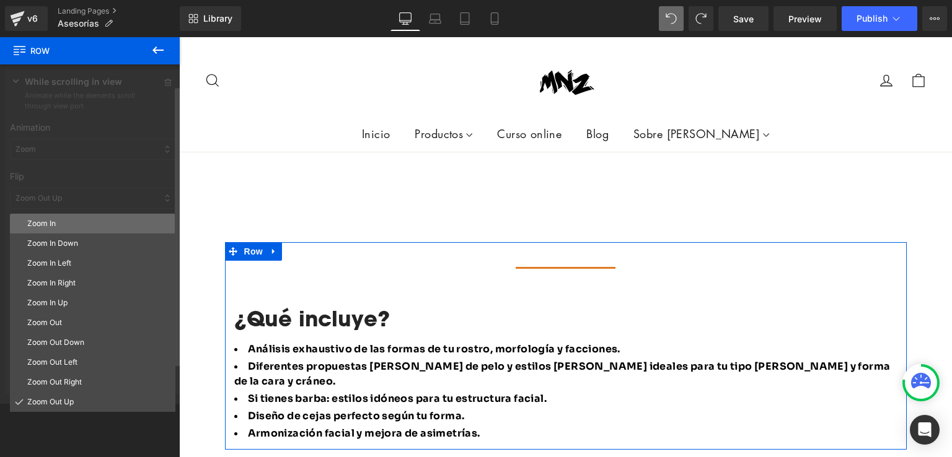
click at [60, 226] on p "Zoom In" at bounding box center [98, 223] width 143 height 11
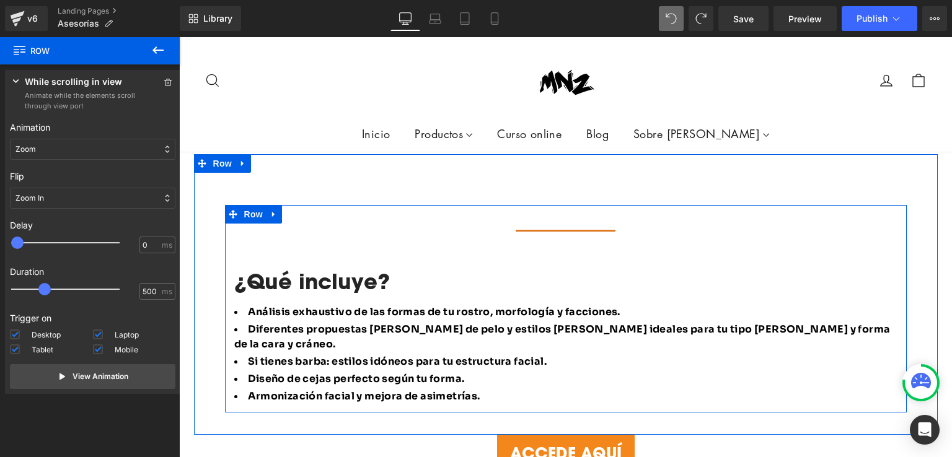
scroll to position [735, 0]
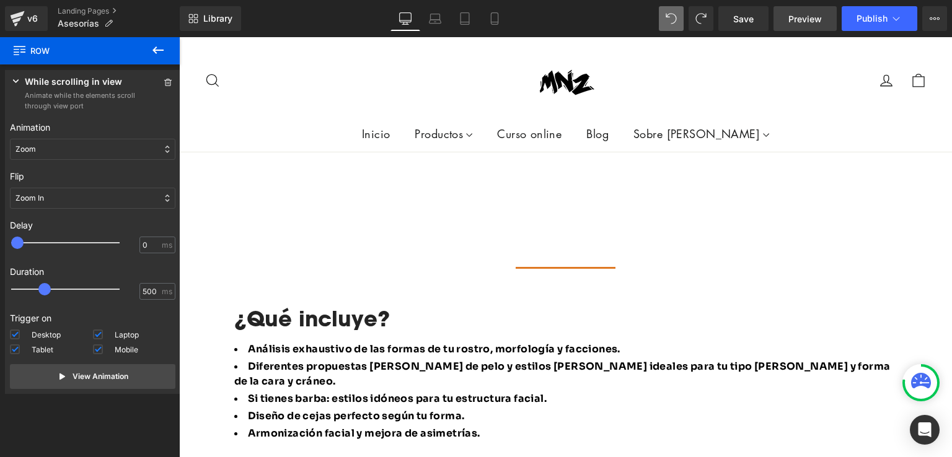
click at [787, 19] on link "Preview" at bounding box center [804, 18] width 63 height 25
click at [731, 15] on link "Save" at bounding box center [743, 18] width 50 height 25
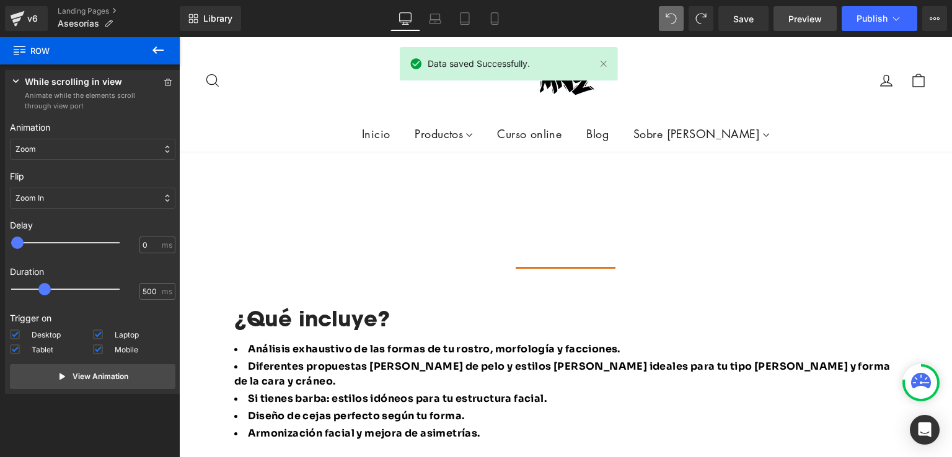
click at [794, 15] on span "Preview" at bounding box center [804, 18] width 33 height 13
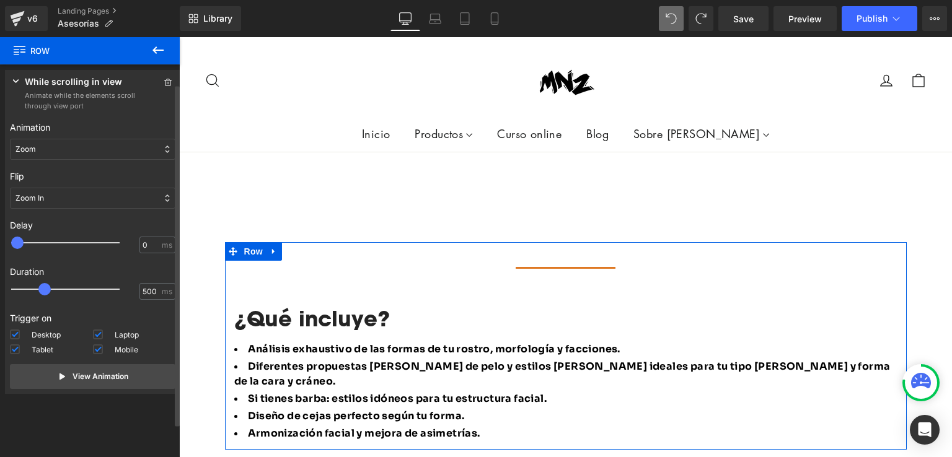
scroll to position [0, 0]
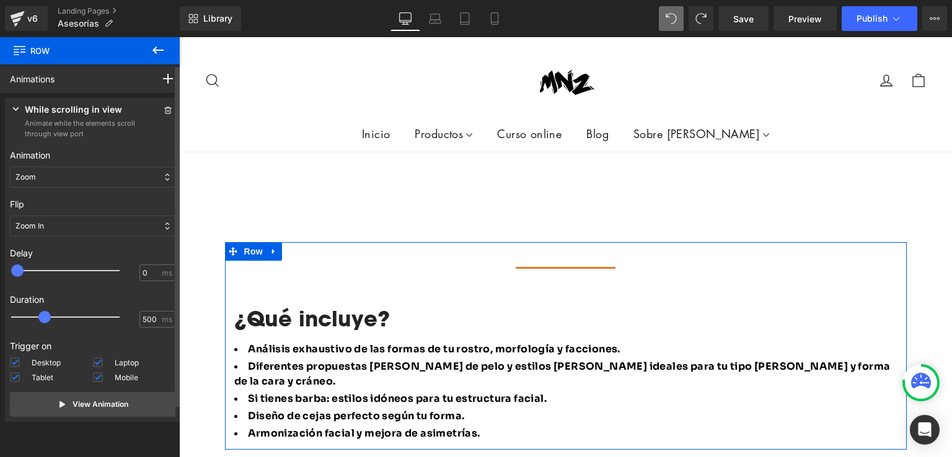
click at [20, 271] on span at bounding box center [17, 271] width 12 height 12
drag, startPoint x: 20, startPoint y: 271, endPoint x: 51, endPoint y: 268, distance: 31.1
click at [51, 268] on div at bounding box center [74, 270] width 108 height 25
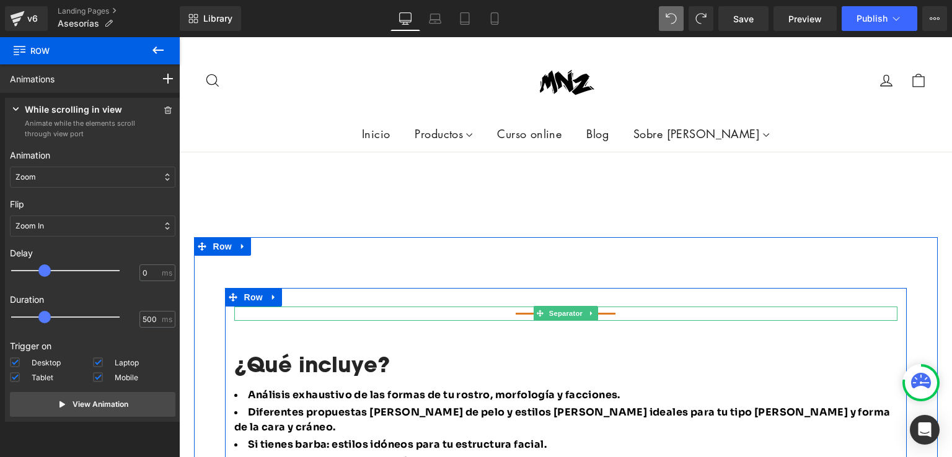
scroll to position [673, 0]
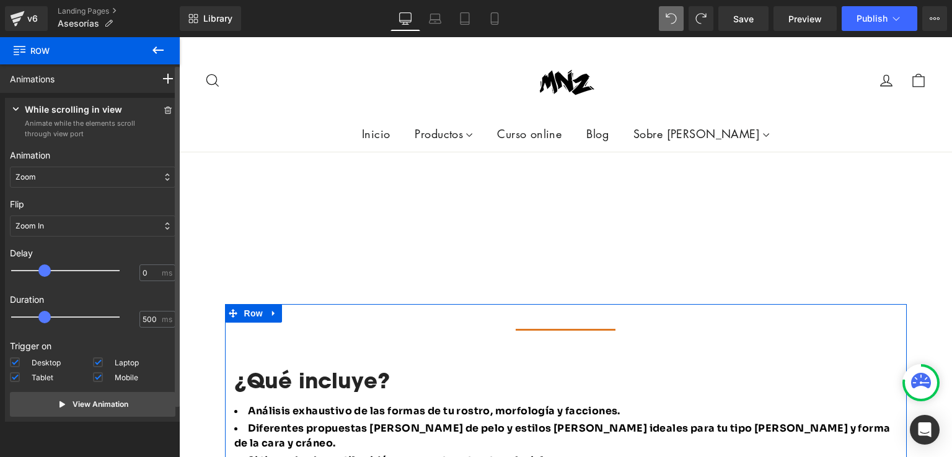
click at [66, 76] on div "Animations" at bounding box center [33, 79] width 67 height 28
drag, startPoint x: 40, startPoint y: 275, endPoint x: 30, endPoint y: 275, distance: 9.9
click at [30, 275] on span at bounding box center [33, 271] width 12 height 12
click at [63, 175] on div "Zoom" at bounding box center [92, 177] width 165 height 21
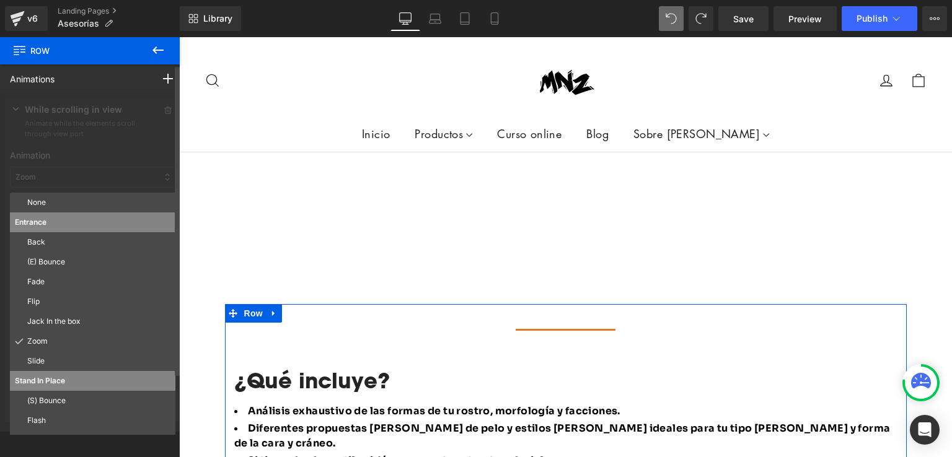
click at [63, 175] on div at bounding box center [92, 262] width 185 height 339
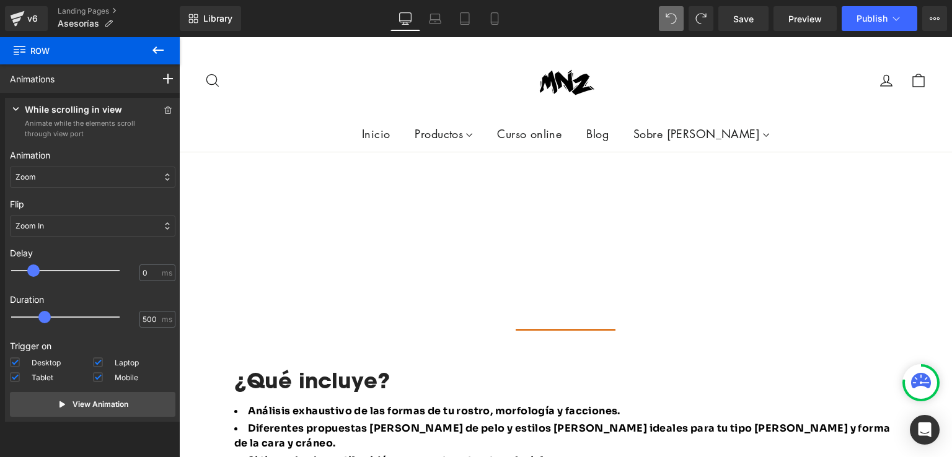
click at [155, 46] on icon at bounding box center [158, 50] width 15 height 15
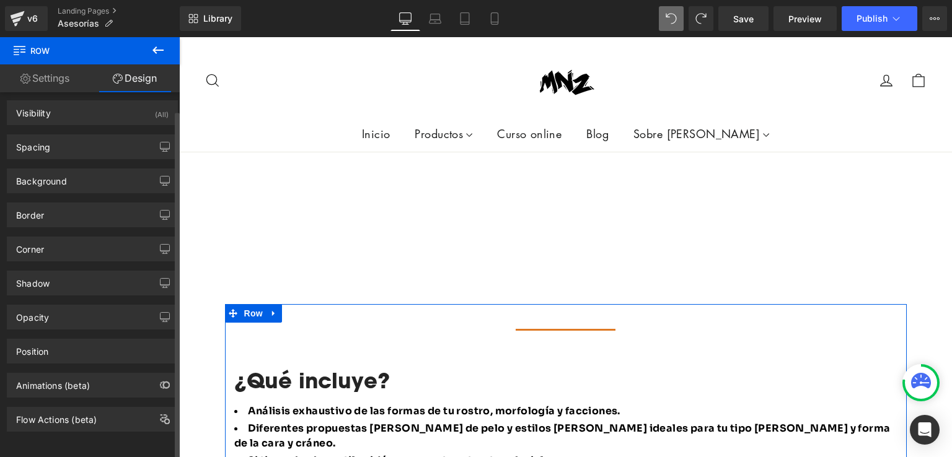
click at [87, 374] on div "Animations (beta)" at bounding box center [53, 382] width 74 height 17
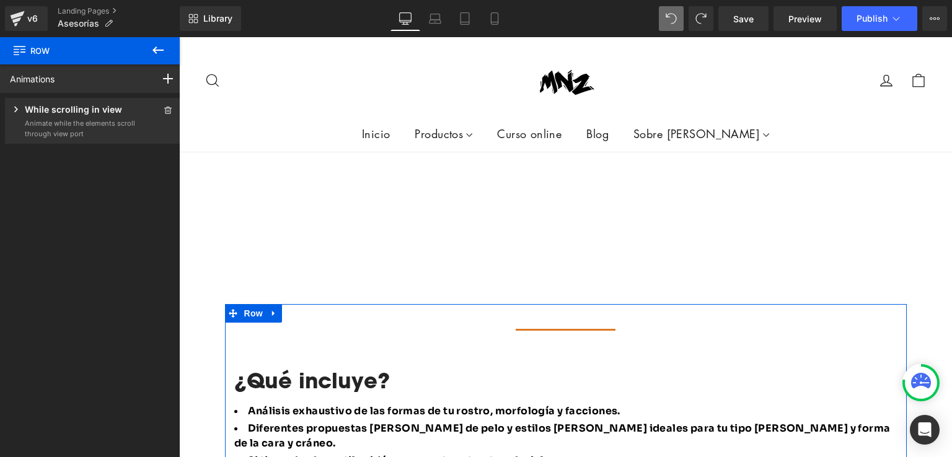
click at [67, 112] on p "While scrolling in view" at bounding box center [73, 110] width 97 height 15
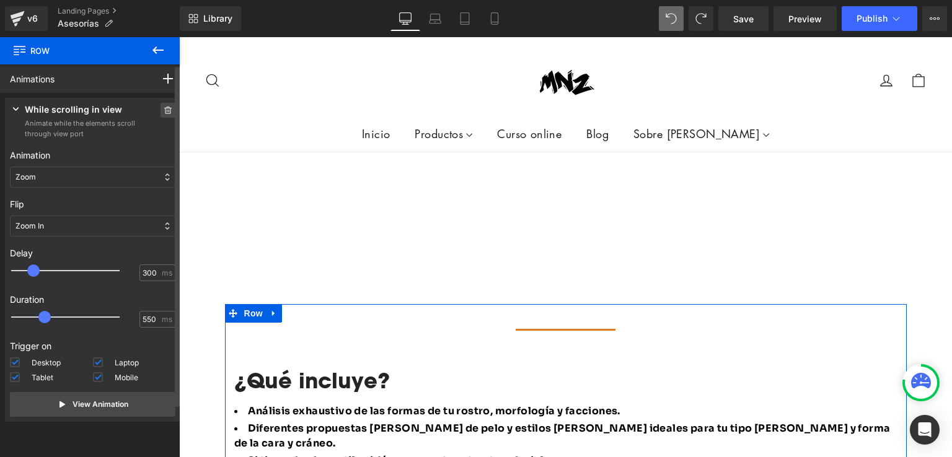
click at [166, 108] on icon at bounding box center [167, 110] width 7 height 7
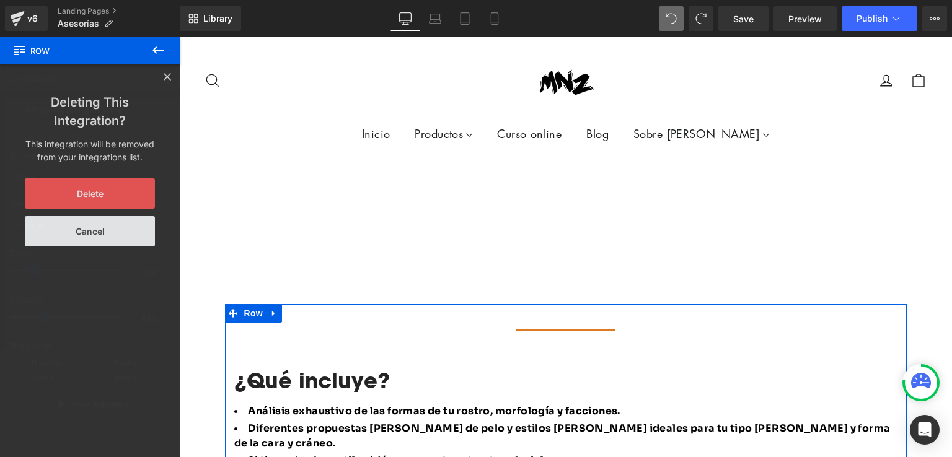
click at [95, 196] on button "Delete" at bounding box center [90, 193] width 130 height 30
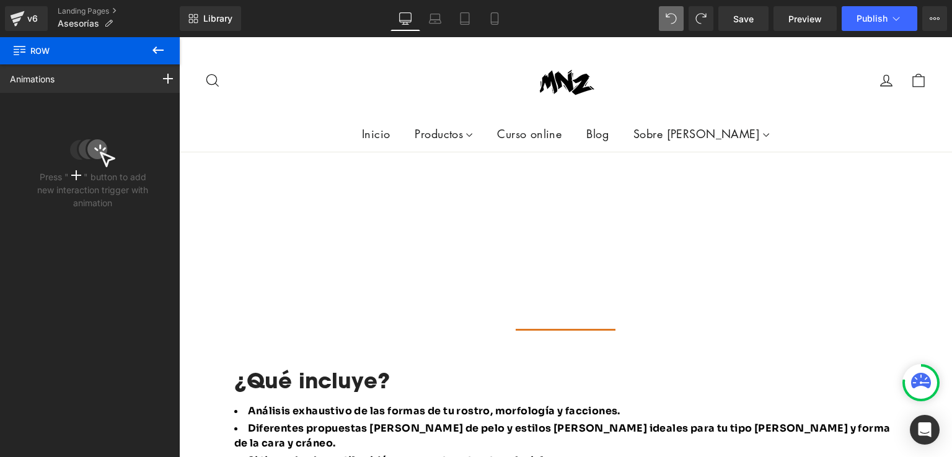
click at [164, 46] on icon at bounding box center [158, 50] width 15 height 15
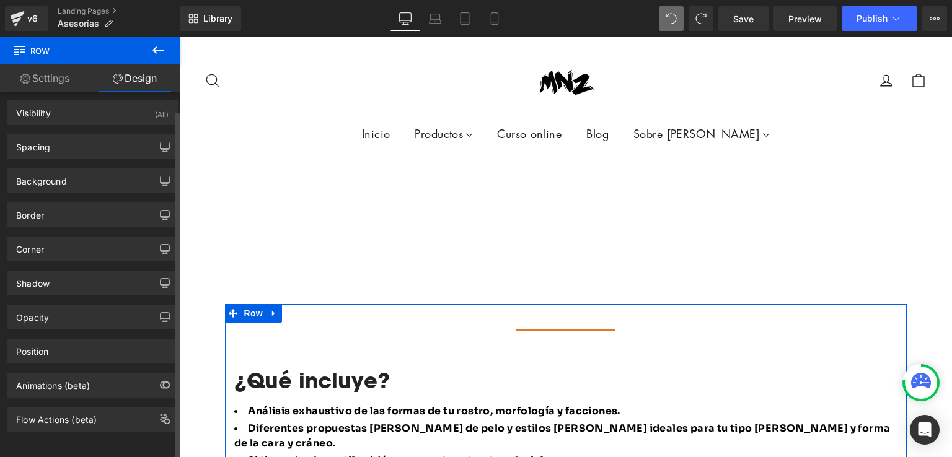
click at [53, 408] on div "Flow Actions (beta)" at bounding box center [56, 416] width 81 height 17
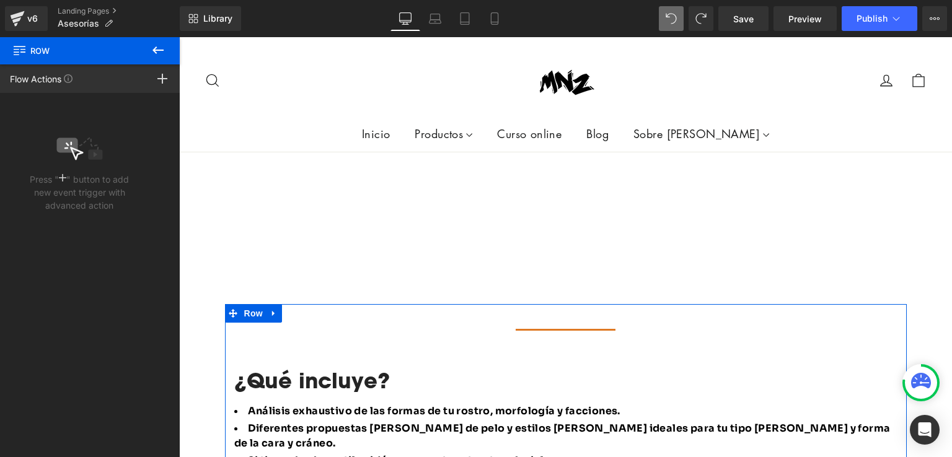
click at [61, 154] on icon at bounding box center [79, 149] width 46 height 28
click at [160, 81] on icon at bounding box center [162, 79] width 10 height 10
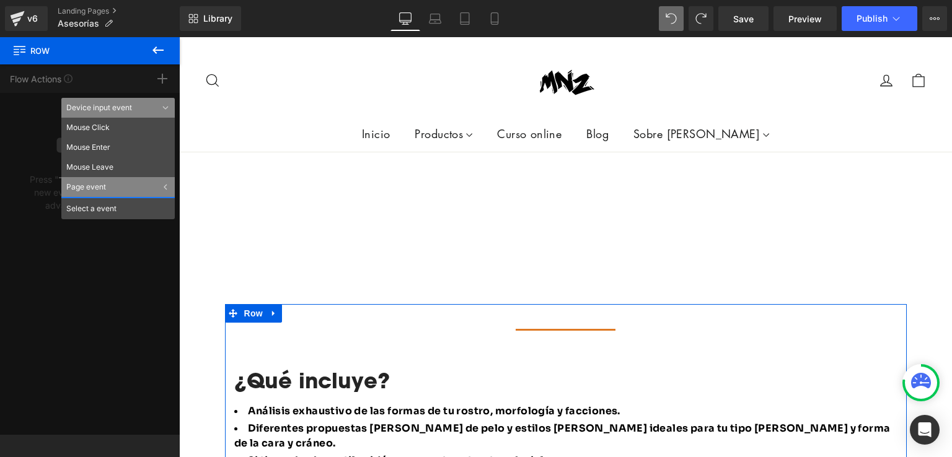
click at [104, 186] on div "Page event" at bounding box center [117, 187] width 113 height 20
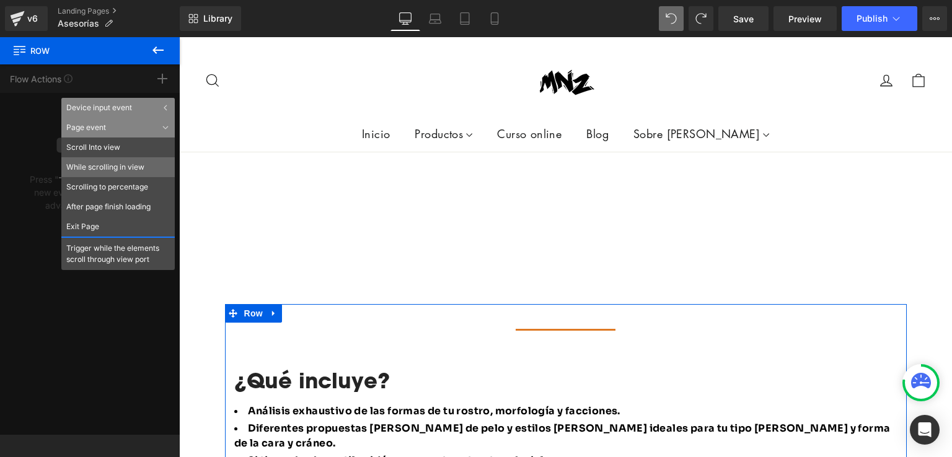
click at [101, 169] on li "While scrolling in view" at bounding box center [117, 167] width 113 height 20
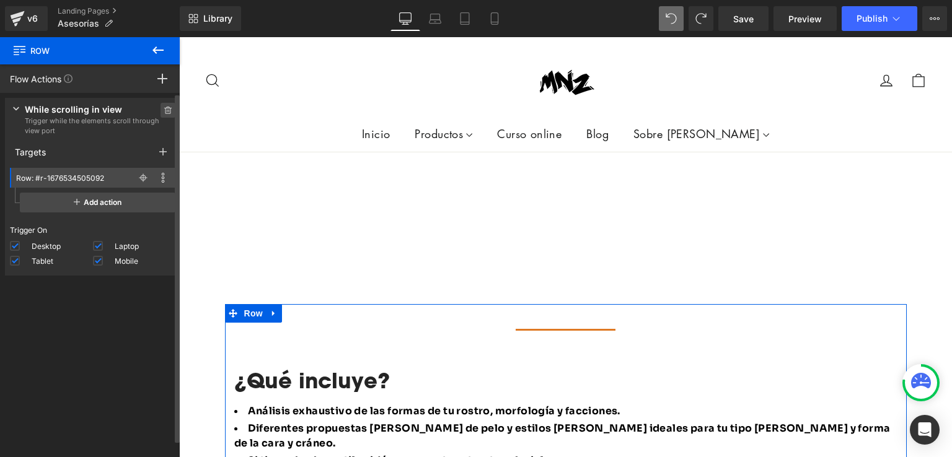
click at [164, 107] on icon at bounding box center [168, 110] width 9 height 7
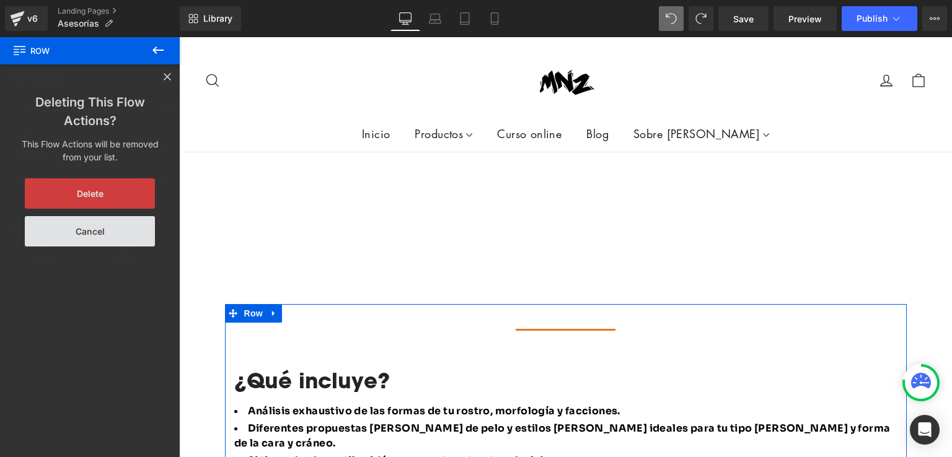
click at [89, 182] on button "Delete" at bounding box center [90, 193] width 130 height 30
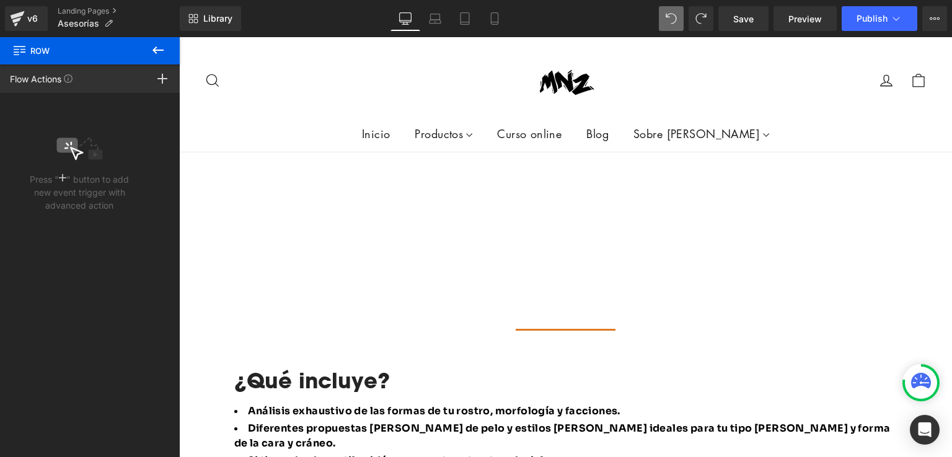
click at [161, 49] on icon at bounding box center [158, 50] width 15 height 15
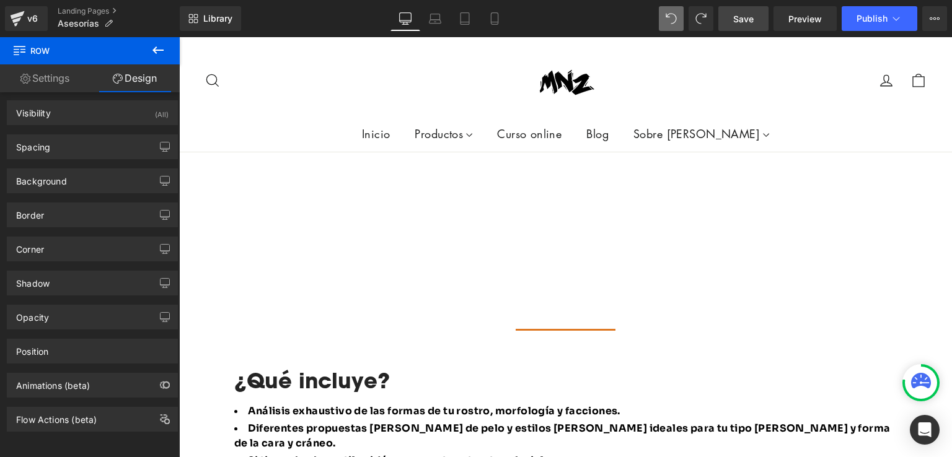
click at [741, 13] on span "Save" at bounding box center [743, 18] width 20 height 13
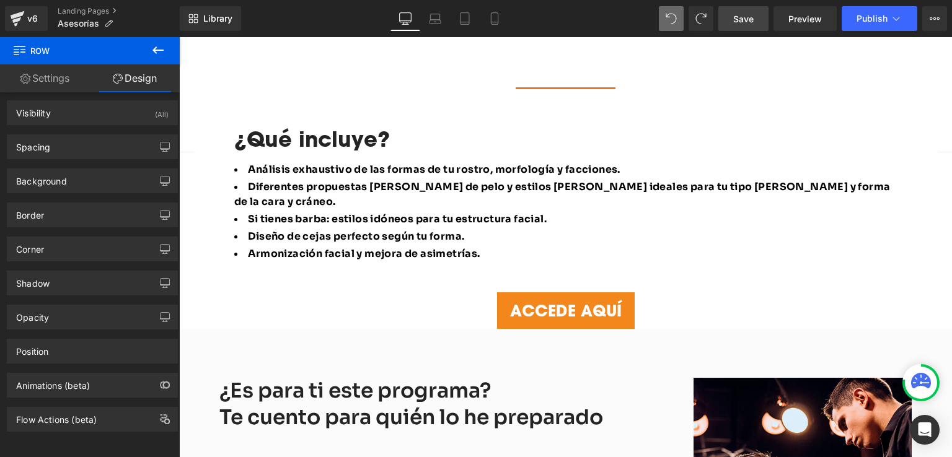
scroll to position [1045, 0]
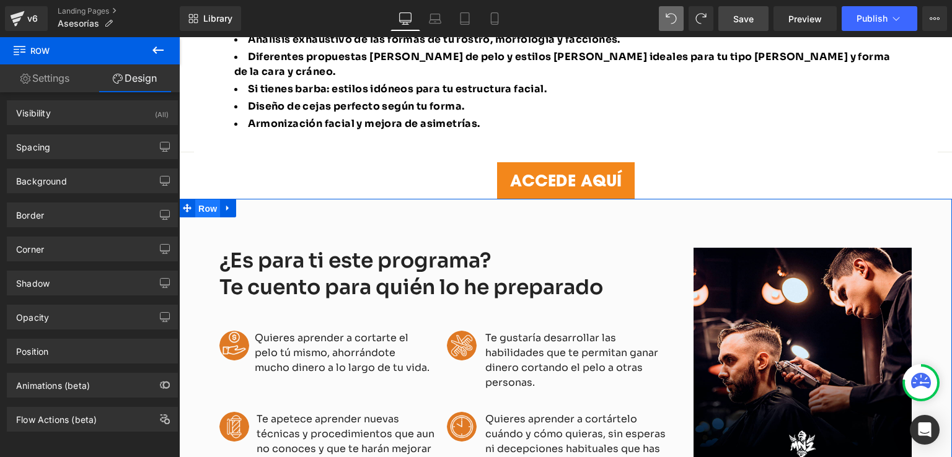
click at [205, 200] on span "Row" at bounding box center [207, 209] width 25 height 19
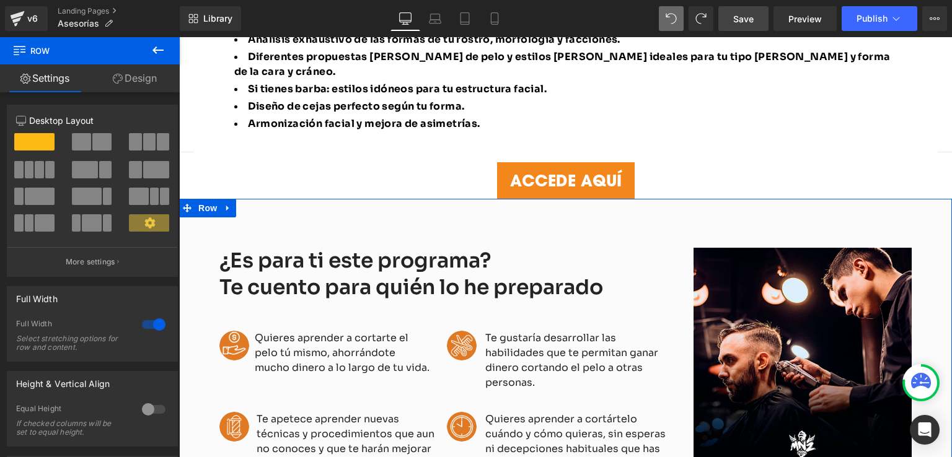
click at [144, 88] on link "Design" at bounding box center [135, 78] width 90 height 28
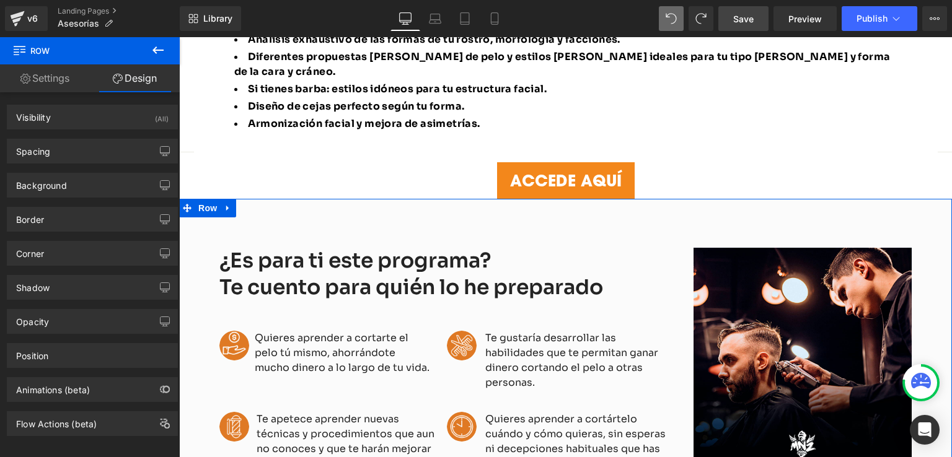
click at [53, 75] on link "Settings" at bounding box center [45, 78] width 90 height 28
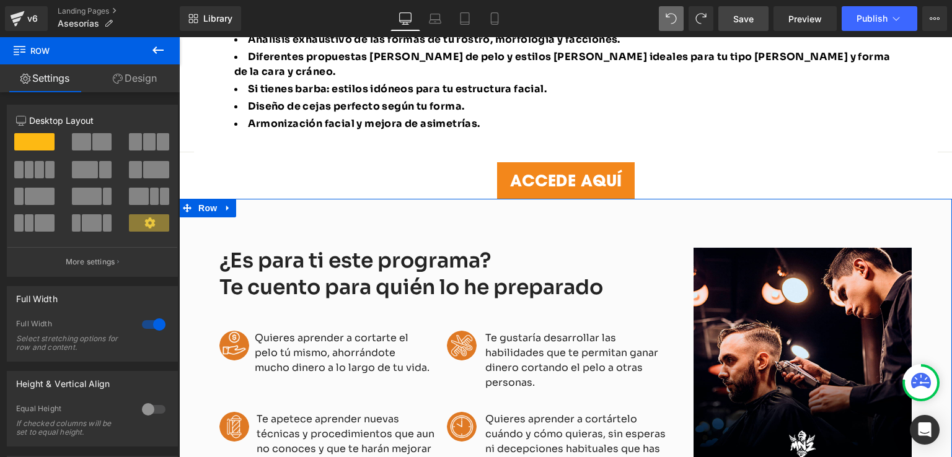
click at [141, 76] on link "Design" at bounding box center [135, 78] width 90 height 28
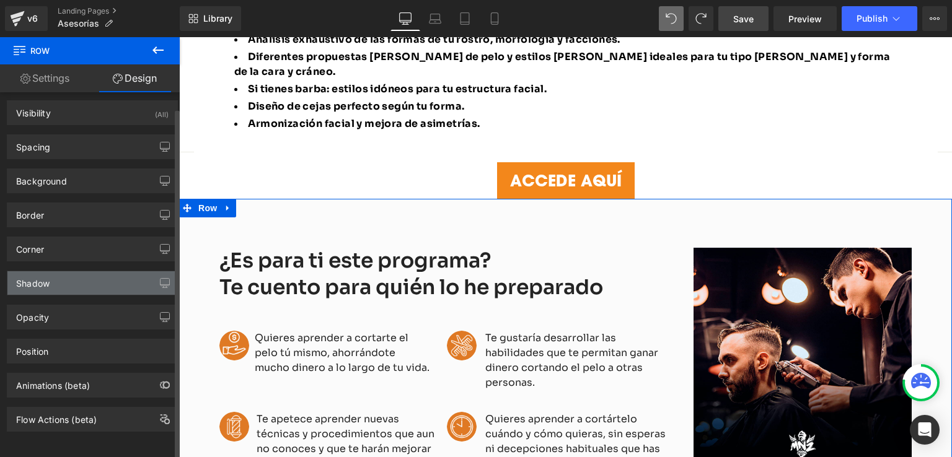
scroll to position [11, 0]
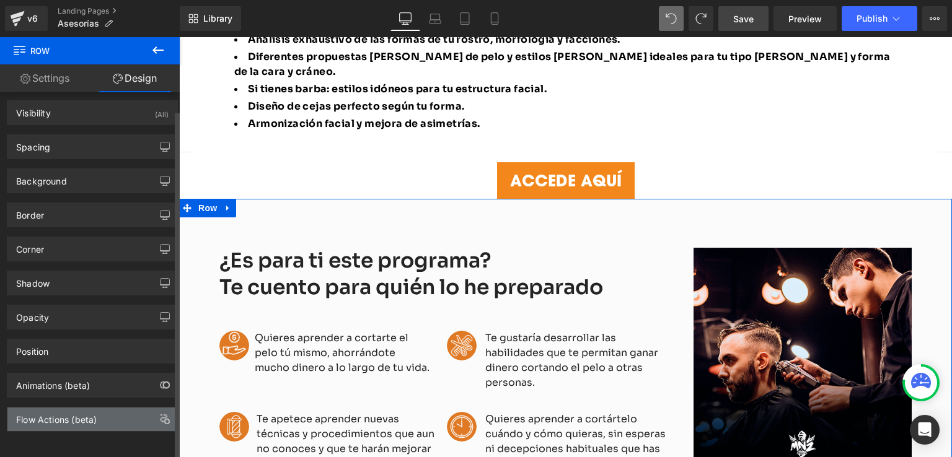
click at [116, 408] on div "Flow Actions (beta)" at bounding box center [92, 420] width 170 height 24
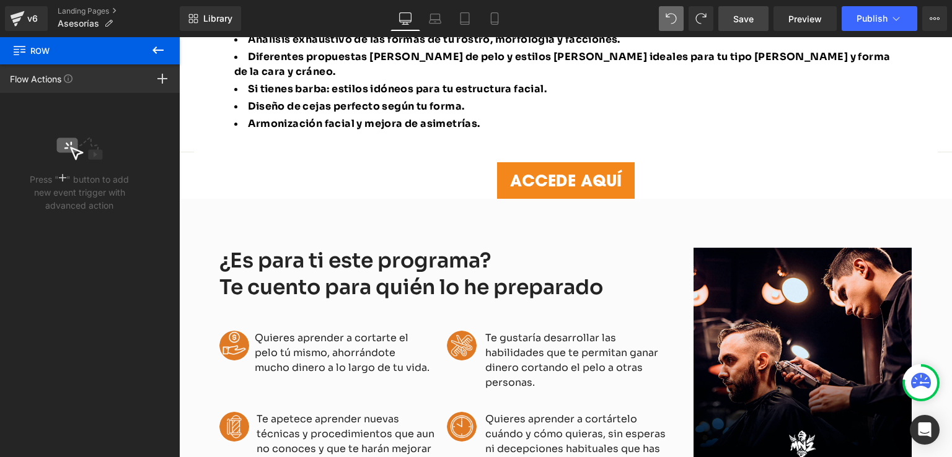
click at [159, 52] on icon at bounding box center [158, 50] width 15 height 15
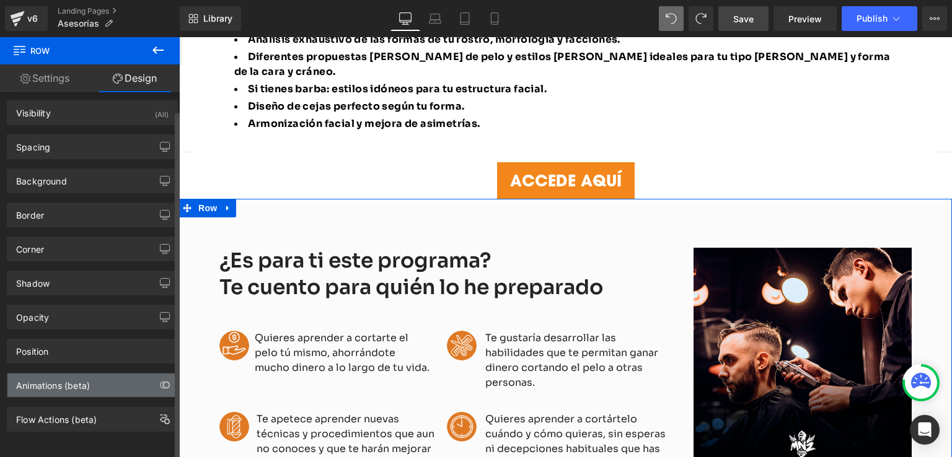
click at [55, 382] on div "Animations (beta)" at bounding box center [92, 386] width 170 height 24
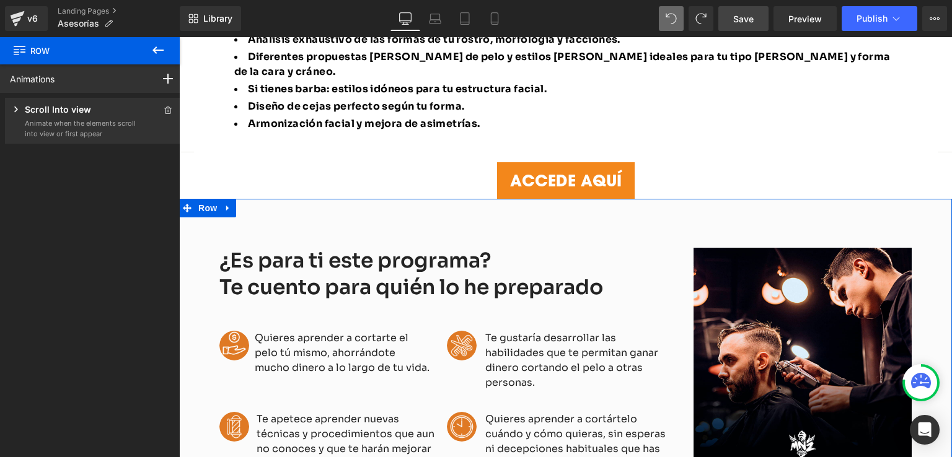
click at [90, 118] on div "Scroll Into view" at bounding box center [73, 110] width 126 height 15
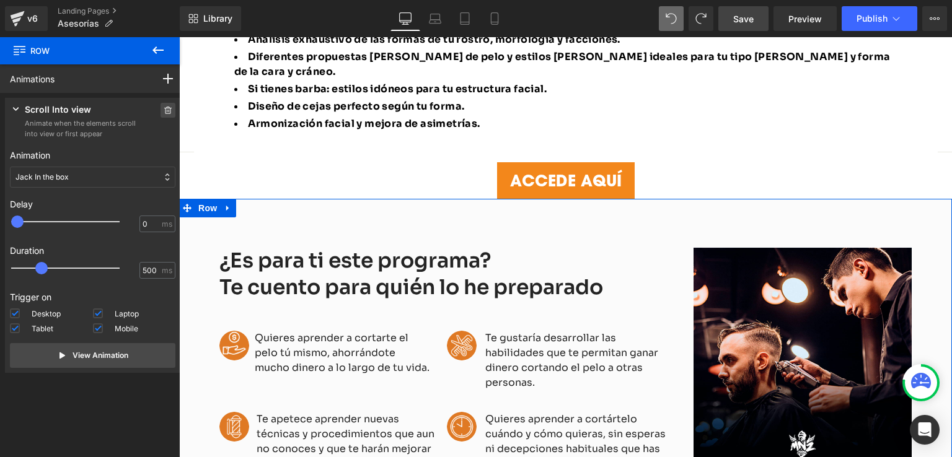
click at [164, 108] on icon at bounding box center [168, 110] width 9 height 7
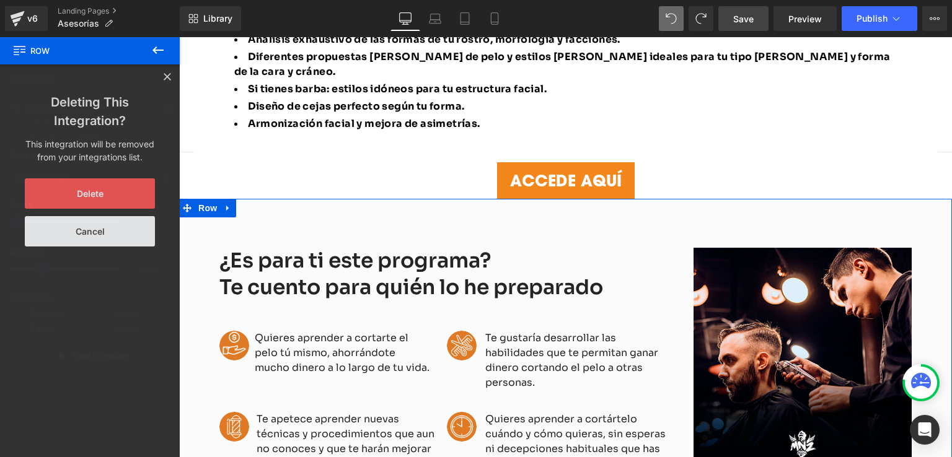
click at [73, 201] on button "Delete" at bounding box center [90, 193] width 130 height 30
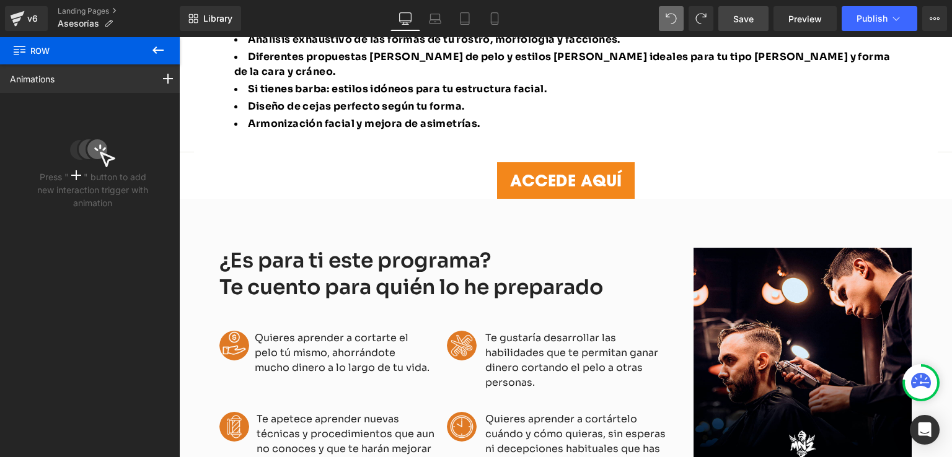
click at [155, 50] on icon at bounding box center [157, 49] width 11 height 7
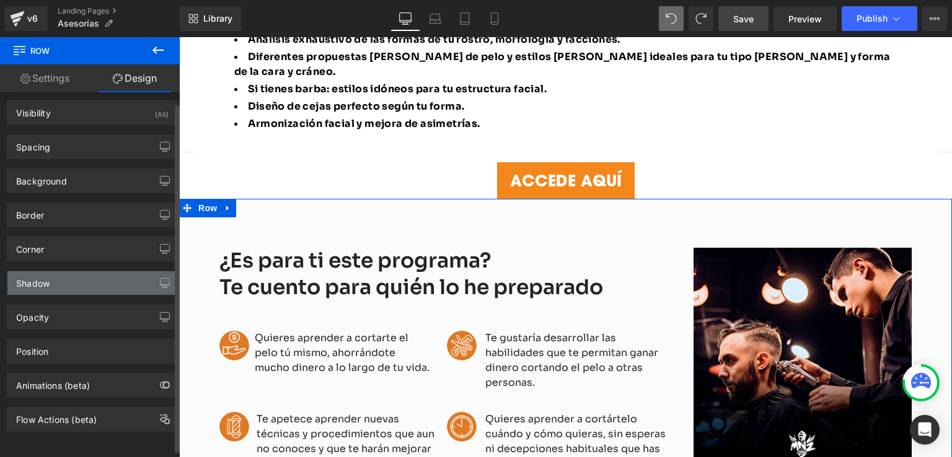
scroll to position [0, 0]
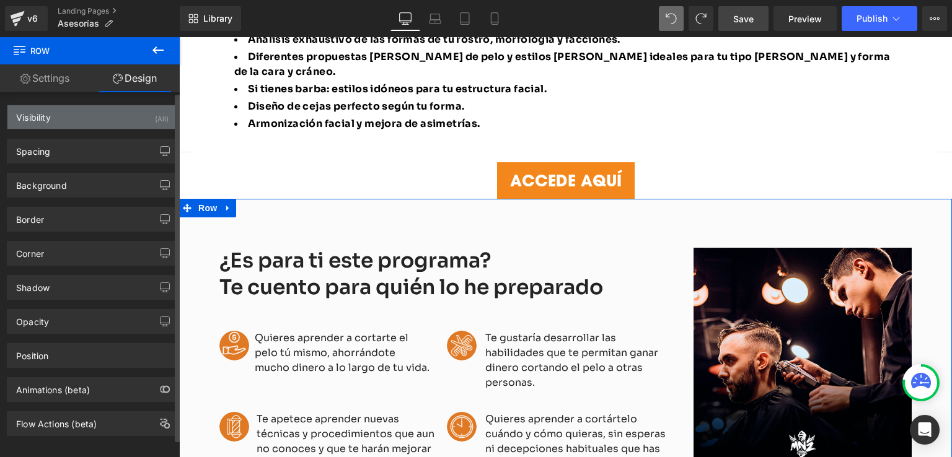
click at [91, 120] on div "Visibility (All)" at bounding box center [92, 117] width 170 height 24
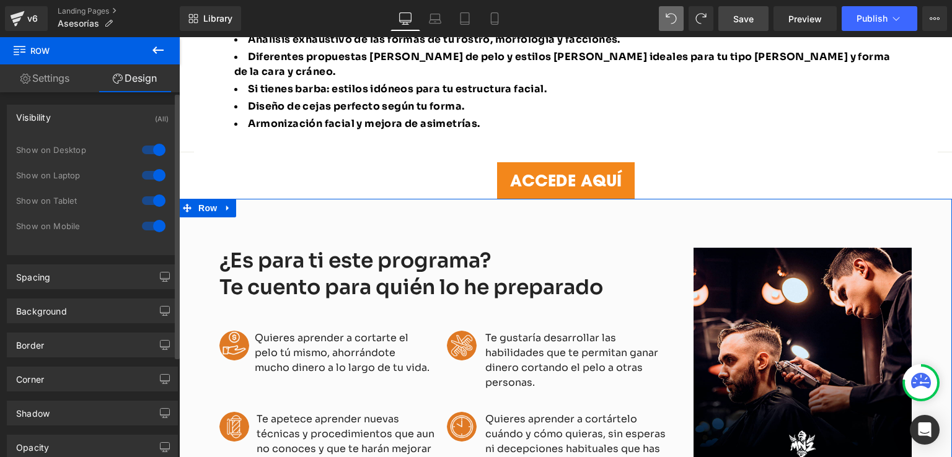
click at [91, 120] on div "Visibility (All)" at bounding box center [92, 117] width 170 height 24
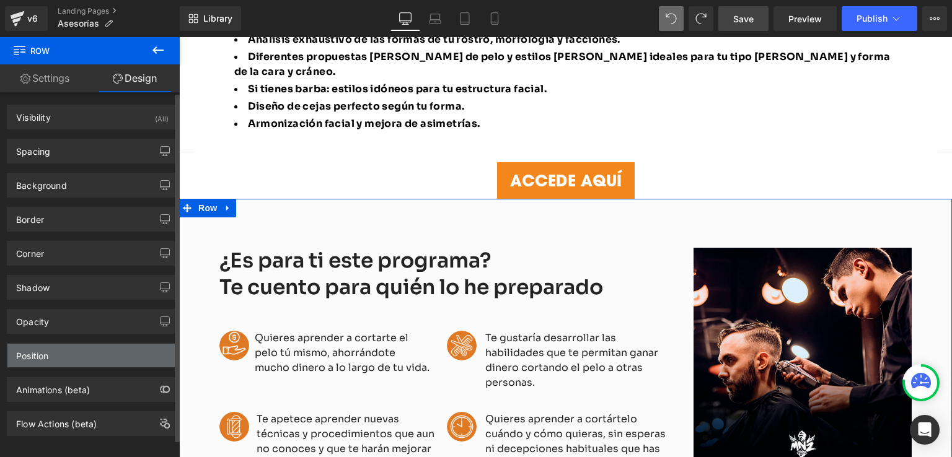
click at [77, 345] on div "Position" at bounding box center [92, 356] width 170 height 24
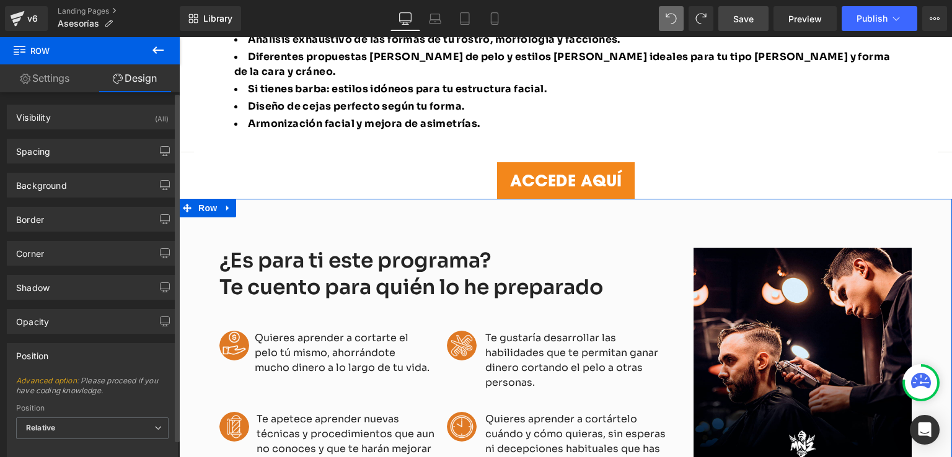
click at [76, 352] on div "Position" at bounding box center [92, 356] width 170 height 24
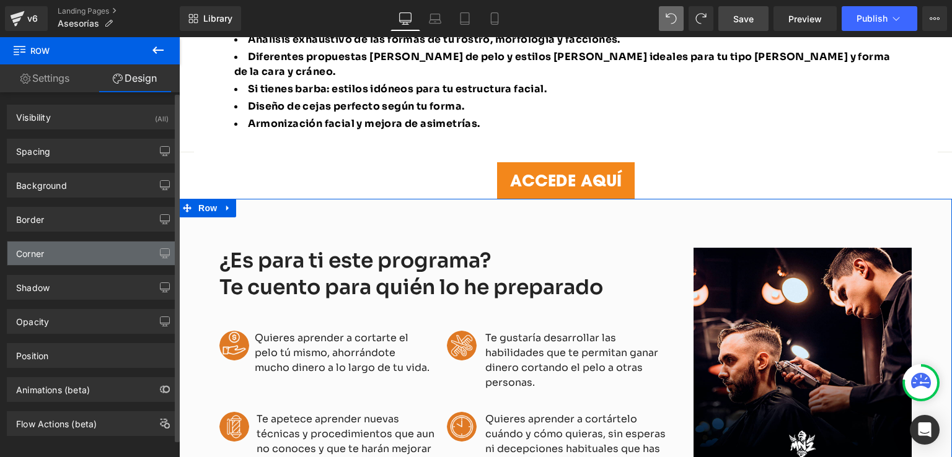
click at [79, 247] on div "Corner" at bounding box center [92, 254] width 170 height 24
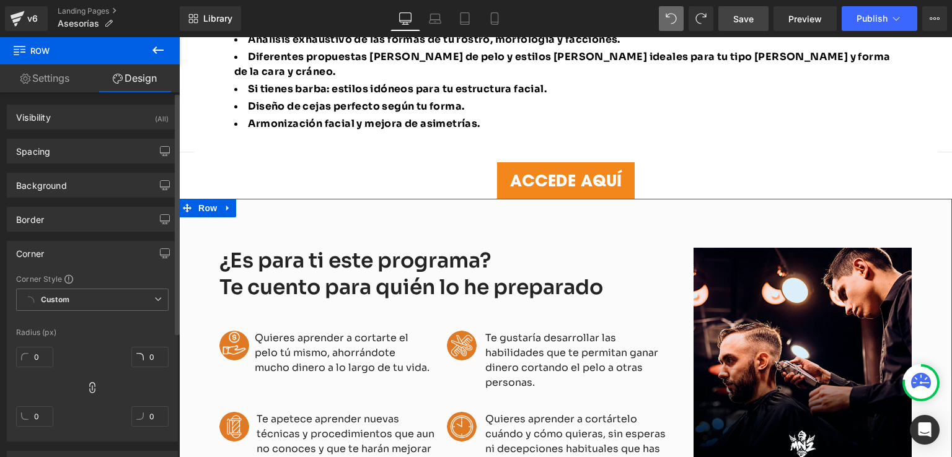
click at [79, 247] on div "Corner" at bounding box center [92, 254] width 170 height 24
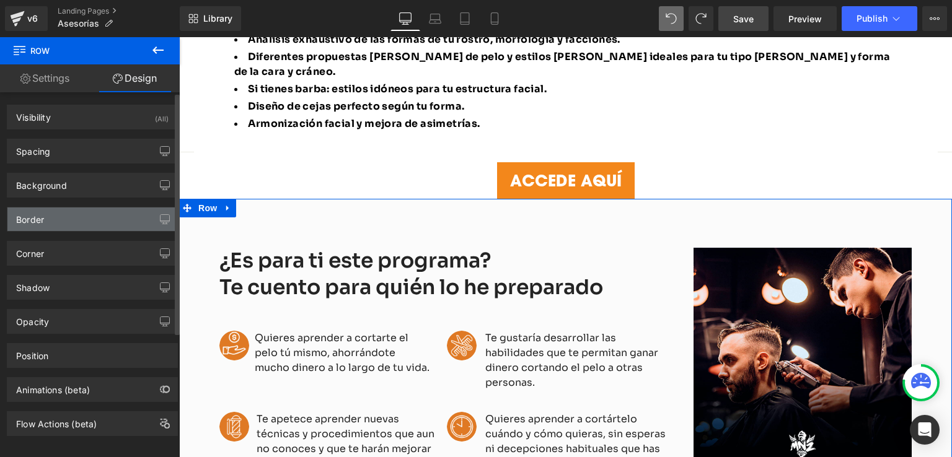
click at [82, 216] on div "Border" at bounding box center [92, 220] width 170 height 24
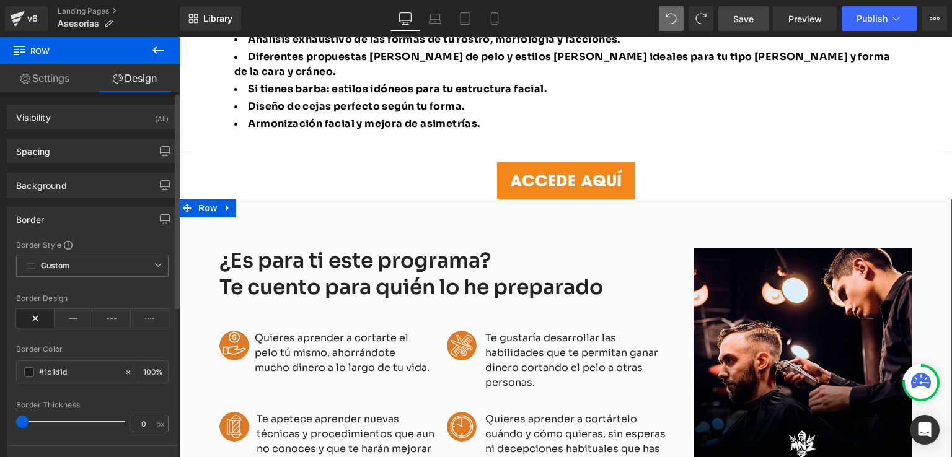
drag, startPoint x: 82, startPoint y: 216, endPoint x: 247, endPoint y: 202, distance: 165.4
click at [82, 216] on div "Border" at bounding box center [92, 220] width 170 height 24
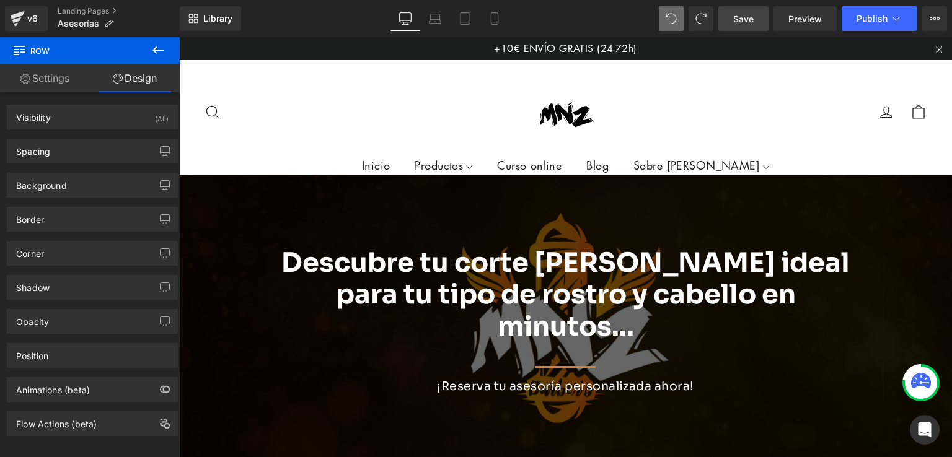
click at [751, 21] on span "Save" at bounding box center [743, 18] width 20 height 13
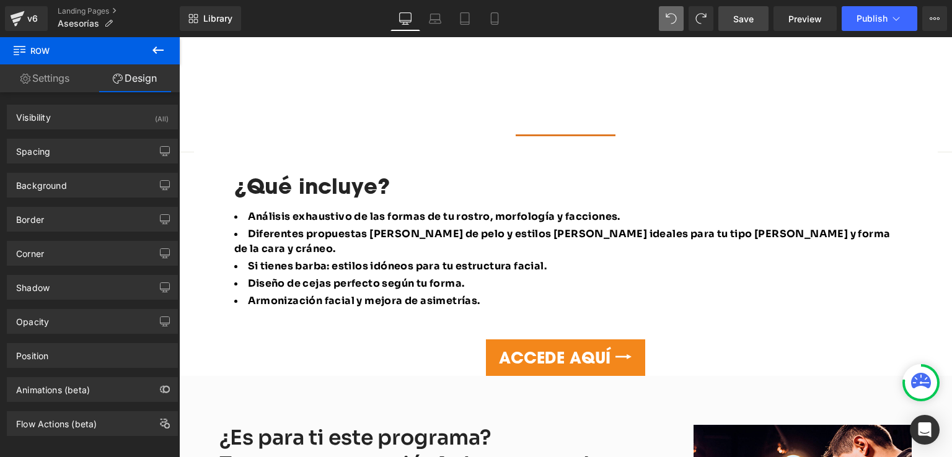
scroll to position [806, 0]
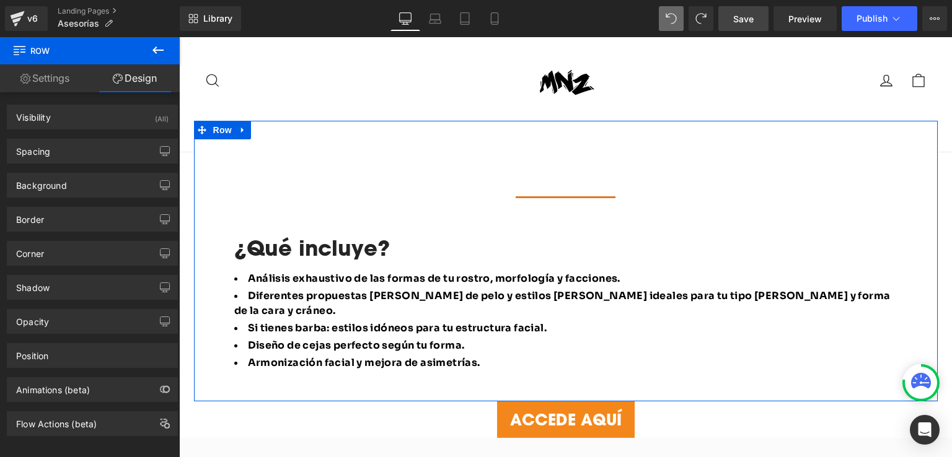
click at [412, 127] on div "Separator ¿Qué incluye? Heading Análisis exhaustivo de las formas de tu rostro,…" at bounding box center [566, 261] width 744 height 281
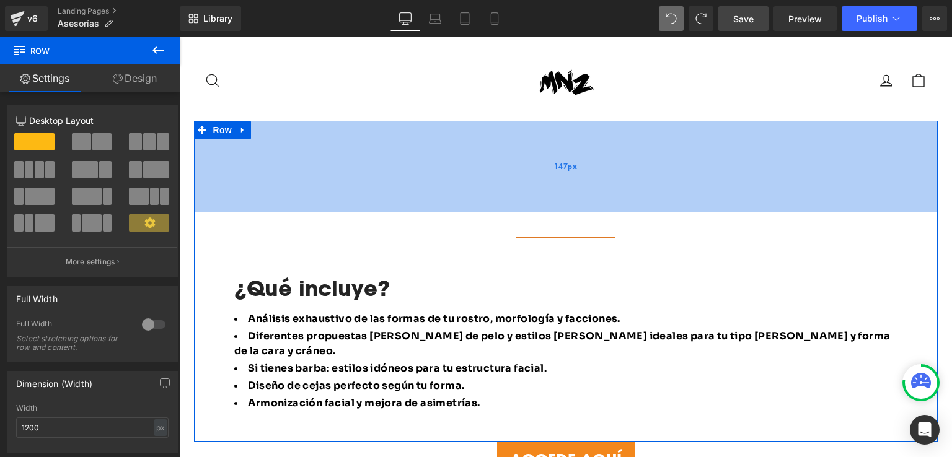
click at [475, 125] on div "147px" at bounding box center [566, 166] width 744 height 91
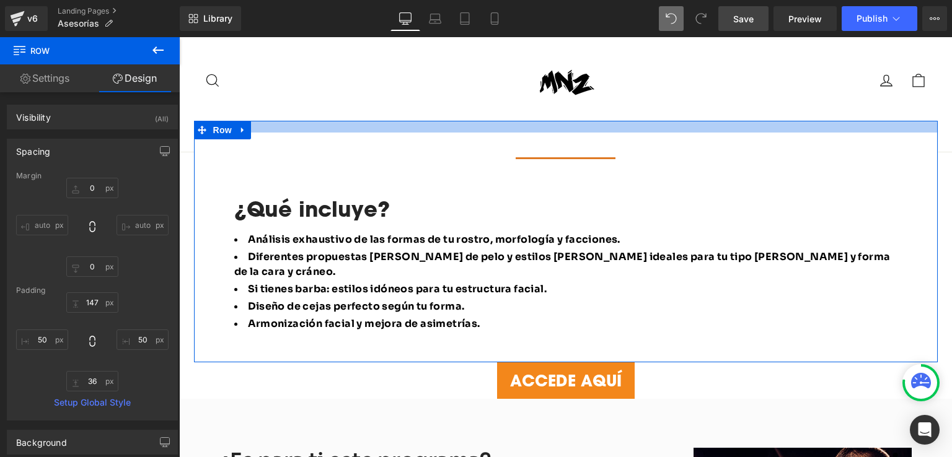
click at [453, 121] on div at bounding box center [566, 127] width 744 height 12
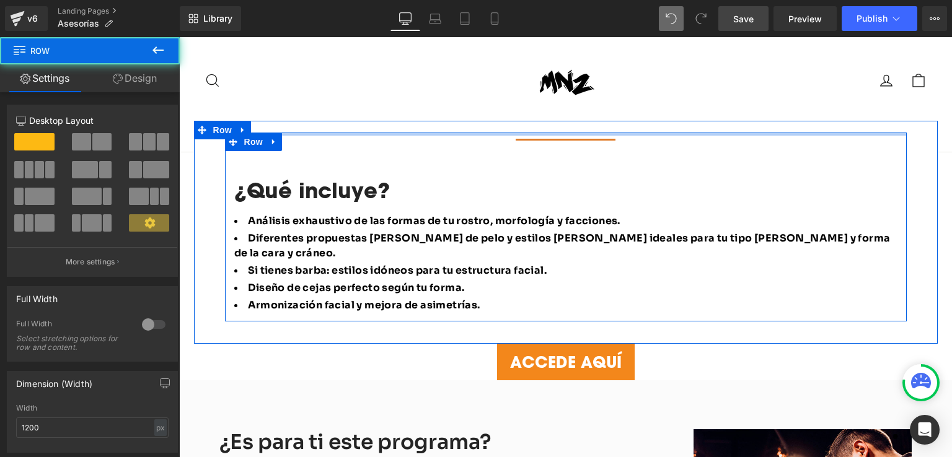
drag, startPoint x: 447, startPoint y: 112, endPoint x: 452, endPoint y: 89, distance: 24.1
click at [452, 121] on div "Separator ¿Qué incluye? Heading Análisis exhaustivo de las formas de tu rostro,…" at bounding box center [566, 232] width 744 height 223
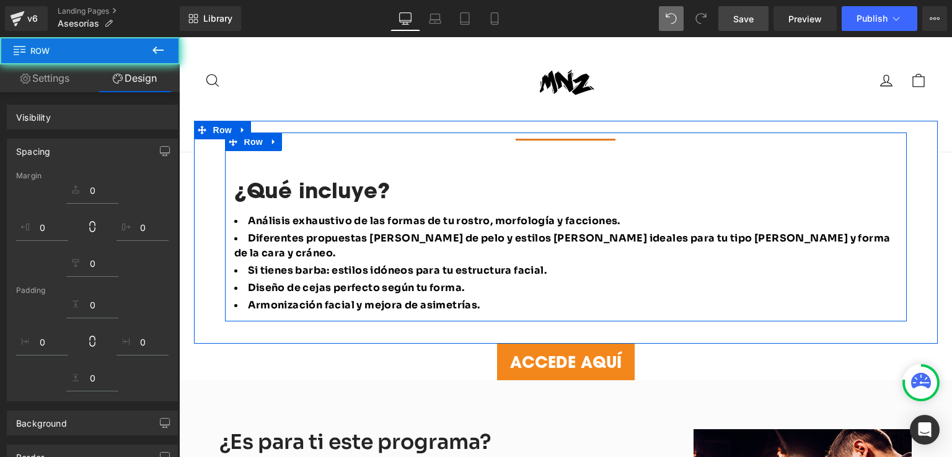
click at [452, 121] on div at bounding box center [566, 127] width 744 height 12
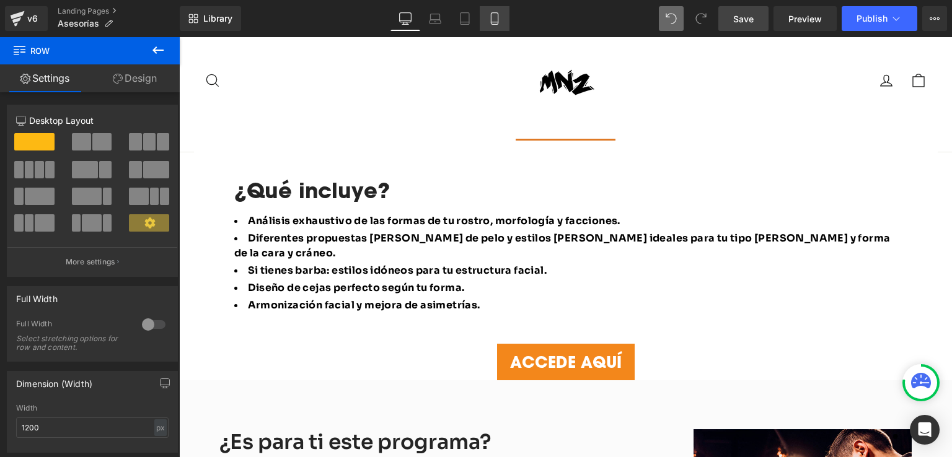
click at [493, 19] on icon at bounding box center [494, 18] width 12 height 12
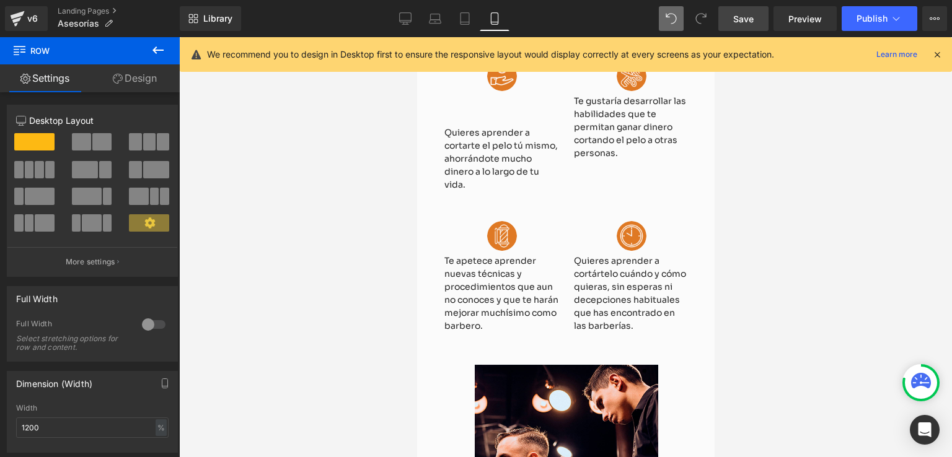
scroll to position [263, 0]
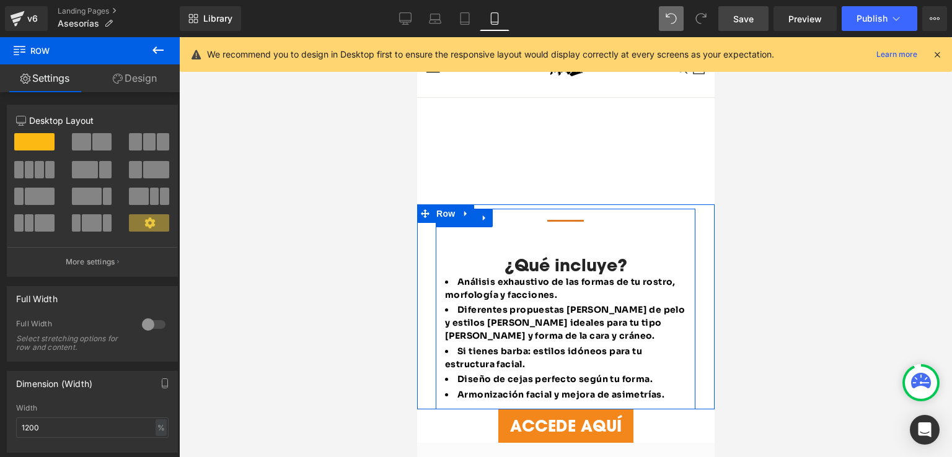
click at [544, 222] on div "Separator ¿Qué incluye? Heading Análisis exhaustivo de las formas de tu rostro,…" at bounding box center [565, 309] width 260 height 190
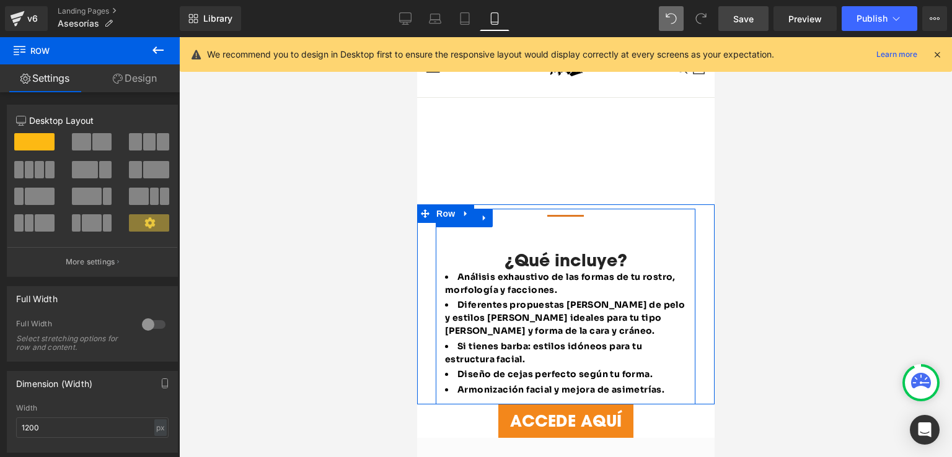
click at [557, 211] on div "Separator ¿Qué incluye? Heading Análisis exhaustivo de las formas de tu rostro,…" at bounding box center [565, 304] width 260 height 190
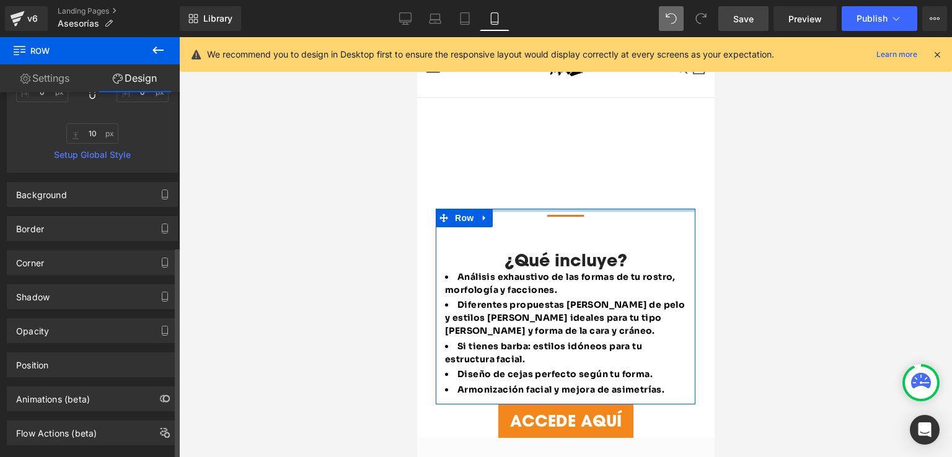
scroll to position [268, 0]
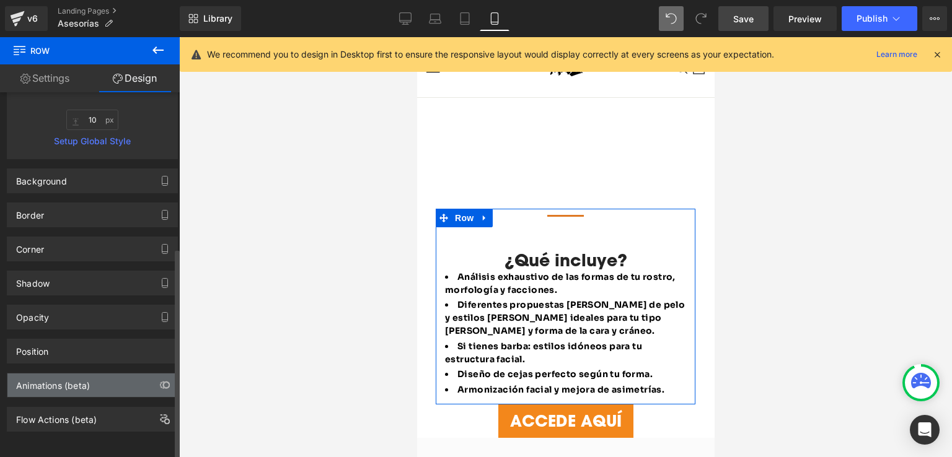
click at [81, 377] on div "Animations (beta)" at bounding box center [53, 382] width 74 height 17
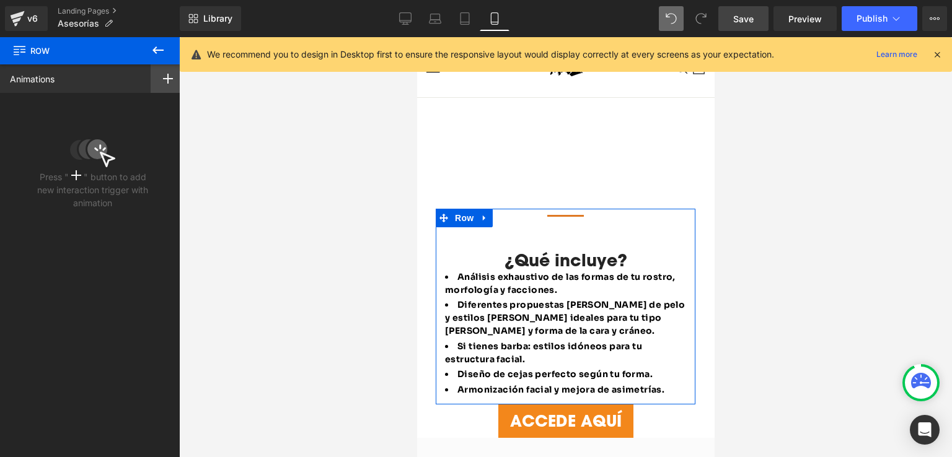
click at [159, 84] on div at bounding box center [168, 78] width 35 height 29
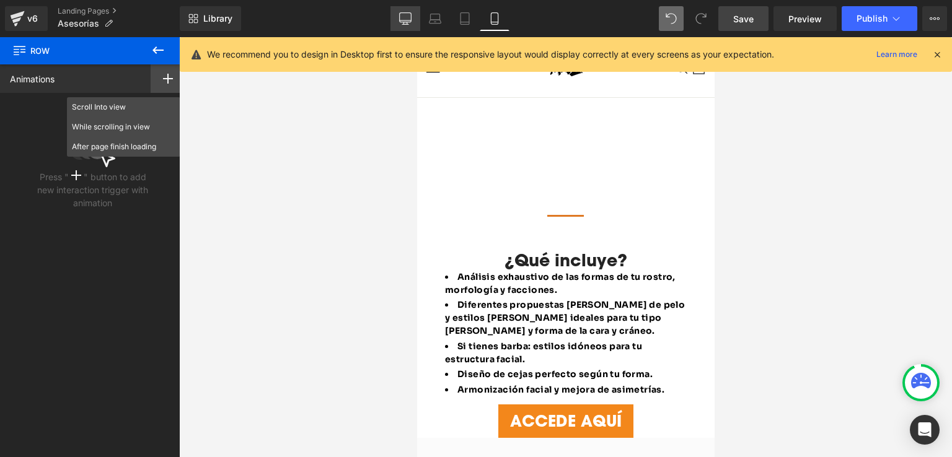
click at [410, 22] on icon at bounding box center [406, 17] width 12 height 9
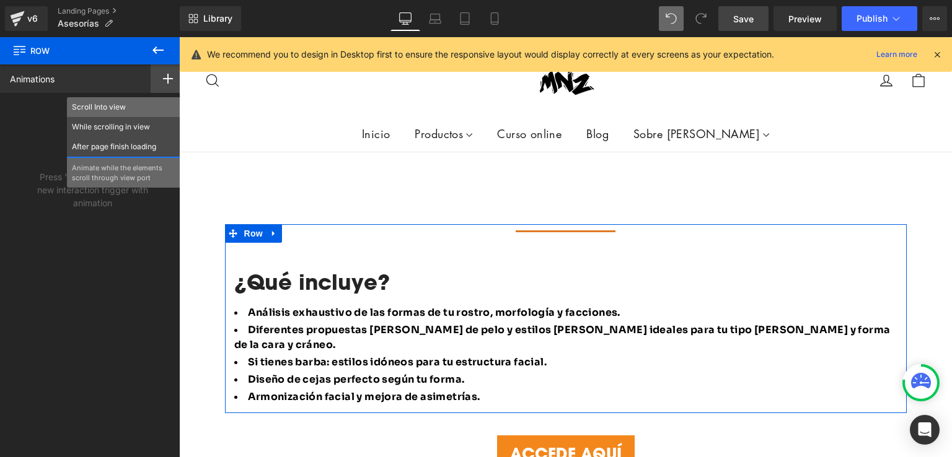
scroll to position [717, 0]
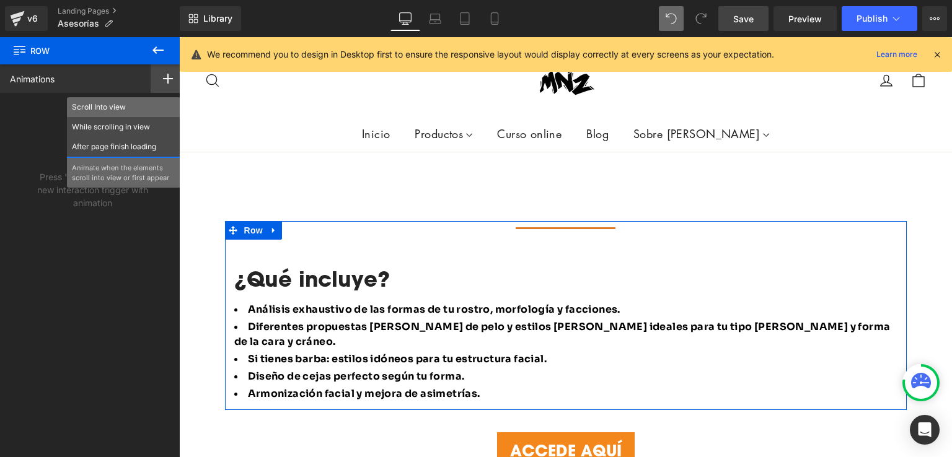
click at [107, 109] on p "Scroll Into view" at bounding box center [124, 107] width 104 height 11
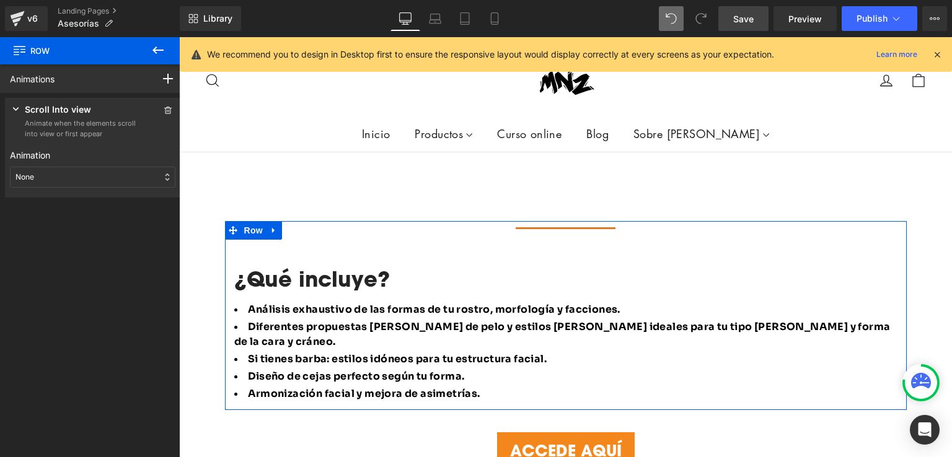
click at [32, 174] on p "None" at bounding box center [24, 177] width 19 height 11
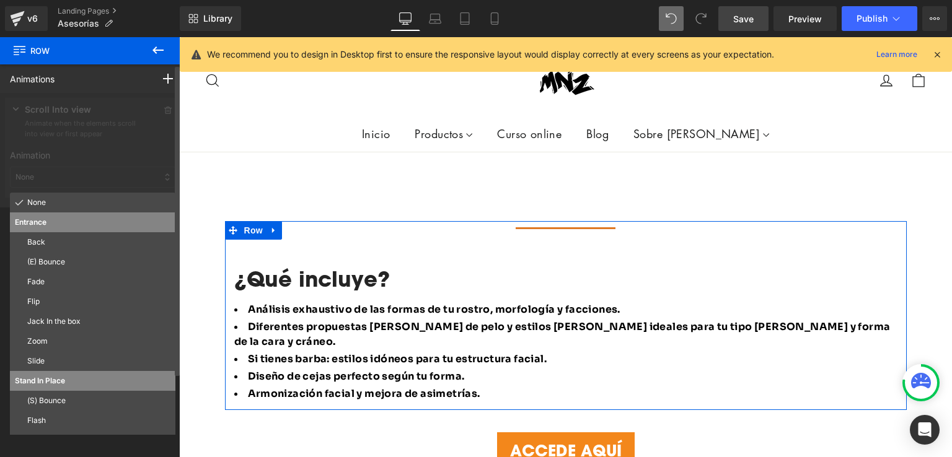
click at [38, 241] on p "Back" at bounding box center [98, 242] width 143 height 11
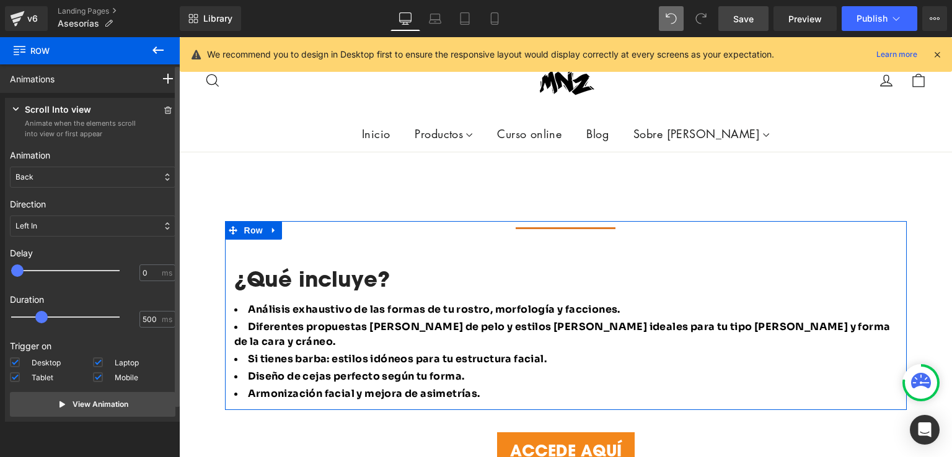
click at [64, 185] on div "Back" at bounding box center [92, 177] width 165 height 21
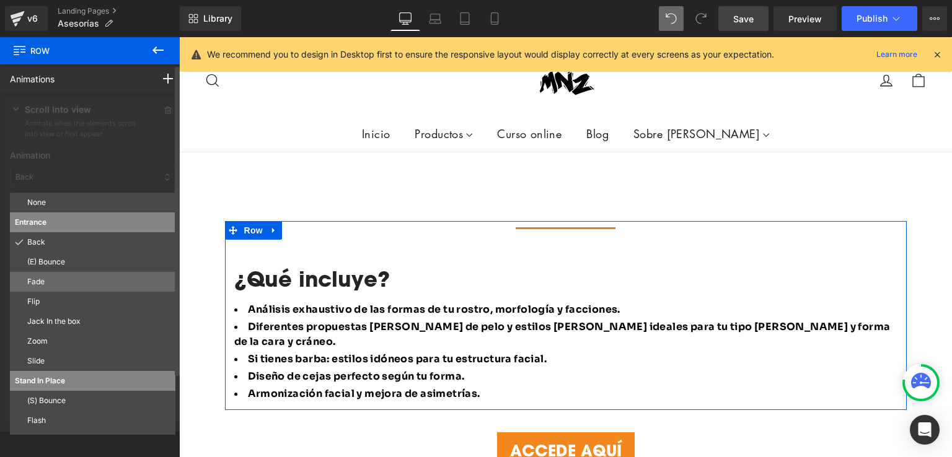
click at [55, 286] on p "Fade" at bounding box center [98, 281] width 143 height 11
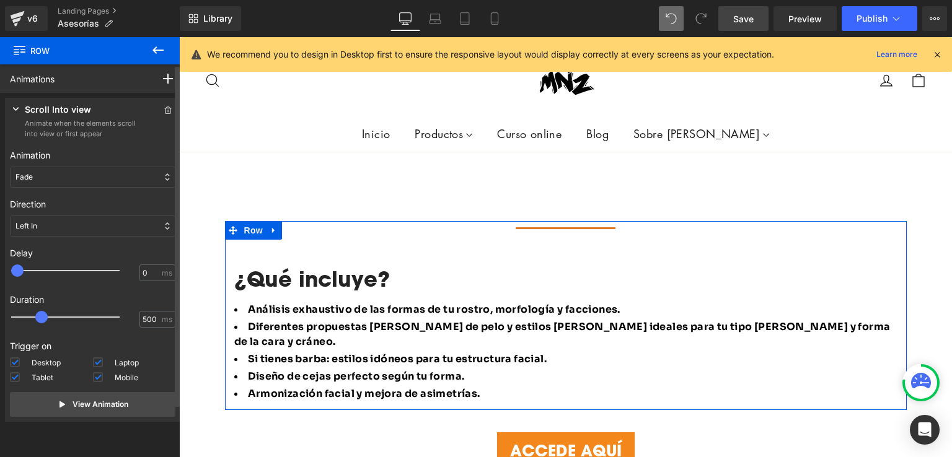
click at [76, 183] on div "Fade" at bounding box center [92, 177] width 165 height 21
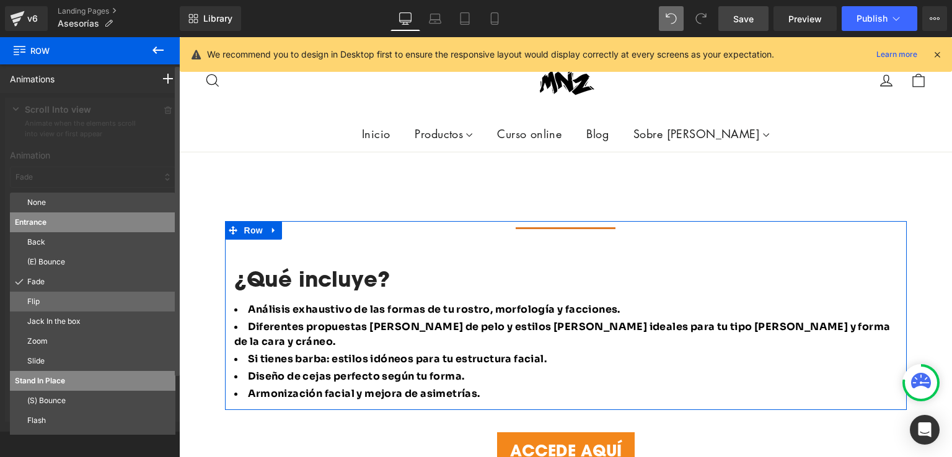
click at [49, 300] on p "Flip" at bounding box center [98, 301] width 143 height 11
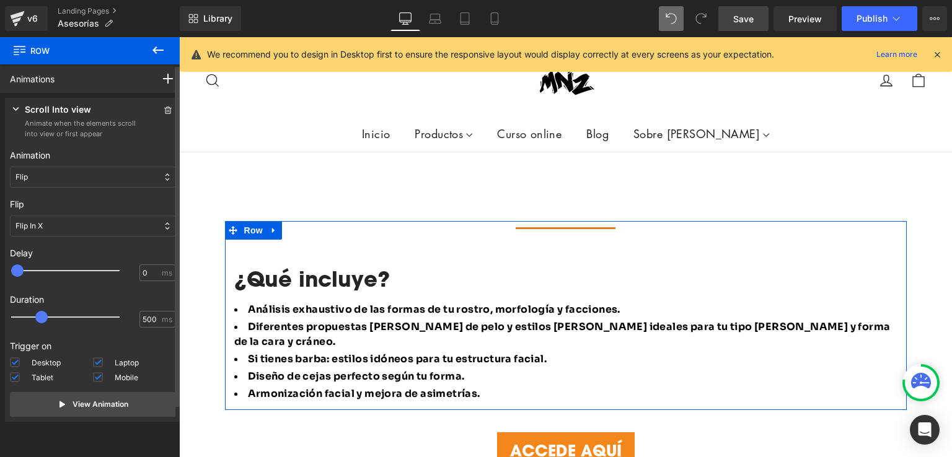
click at [69, 221] on div "Flip In X" at bounding box center [92, 226] width 165 height 21
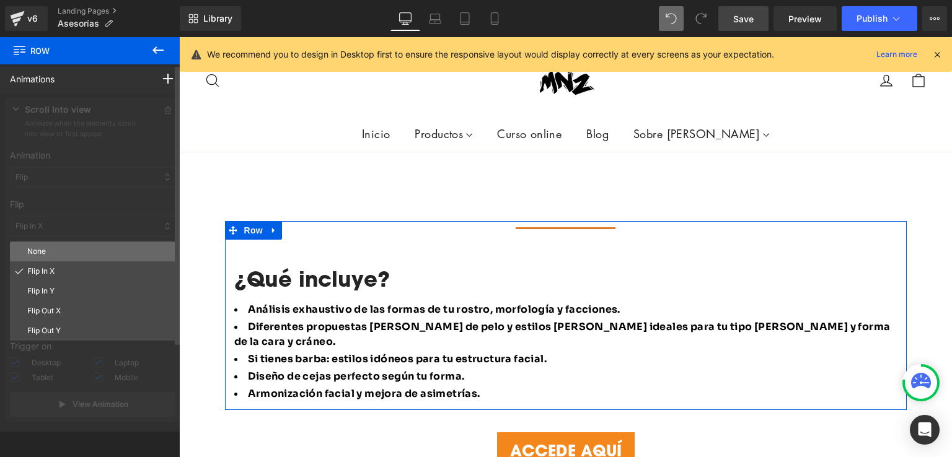
click at [52, 260] on div "None" at bounding box center [92, 252] width 165 height 20
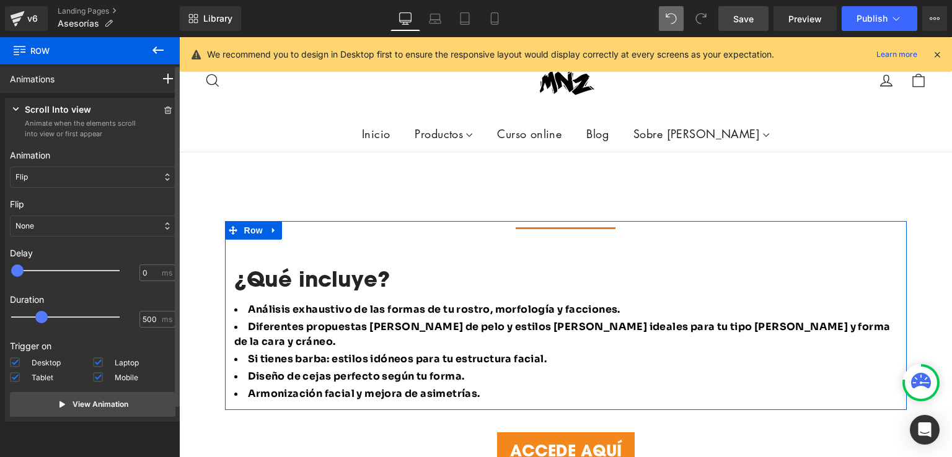
click at [79, 181] on div "Flip" at bounding box center [92, 177] width 165 height 21
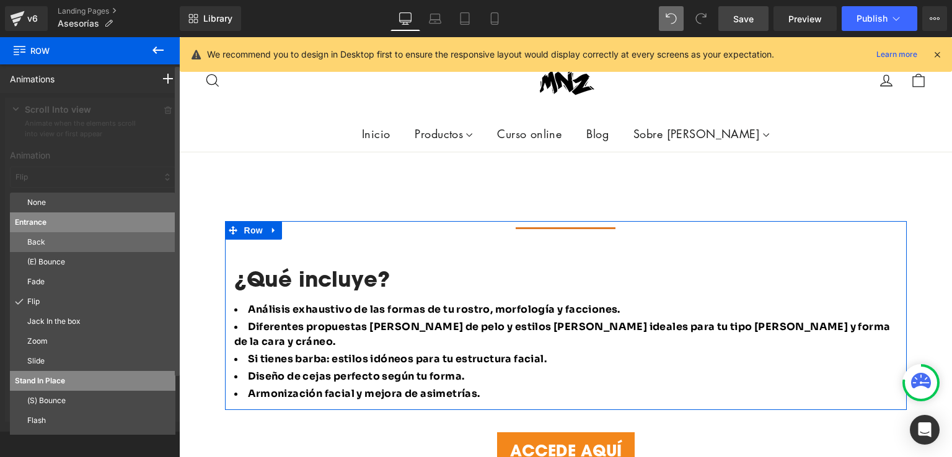
click at [48, 244] on p "Back" at bounding box center [98, 242] width 143 height 11
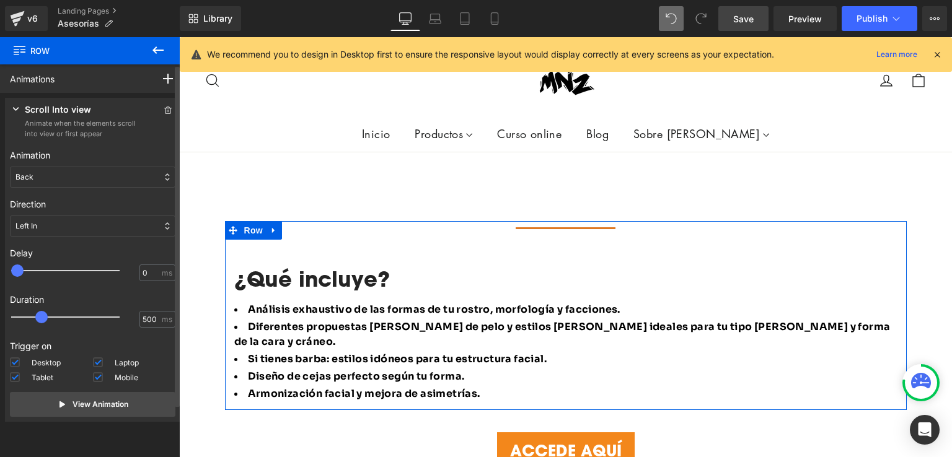
click at [72, 184] on div "Back" at bounding box center [92, 177] width 165 height 21
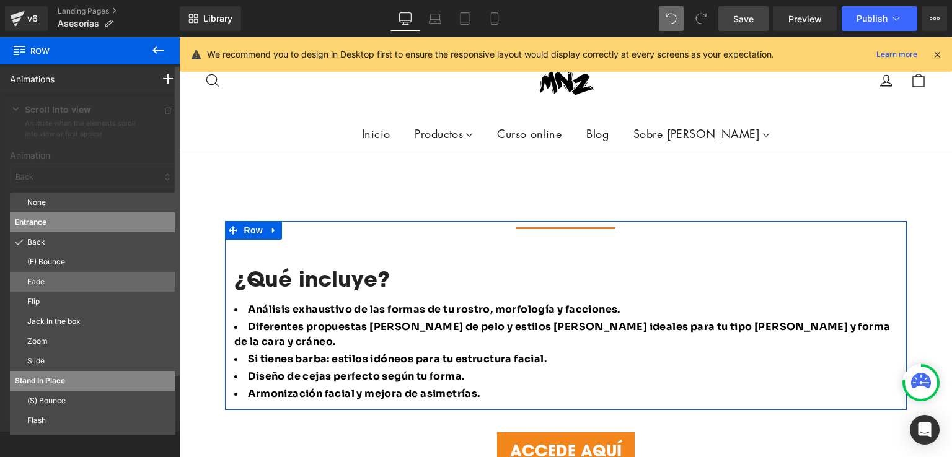
click at [45, 278] on p "Fade" at bounding box center [98, 281] width 143 height 11
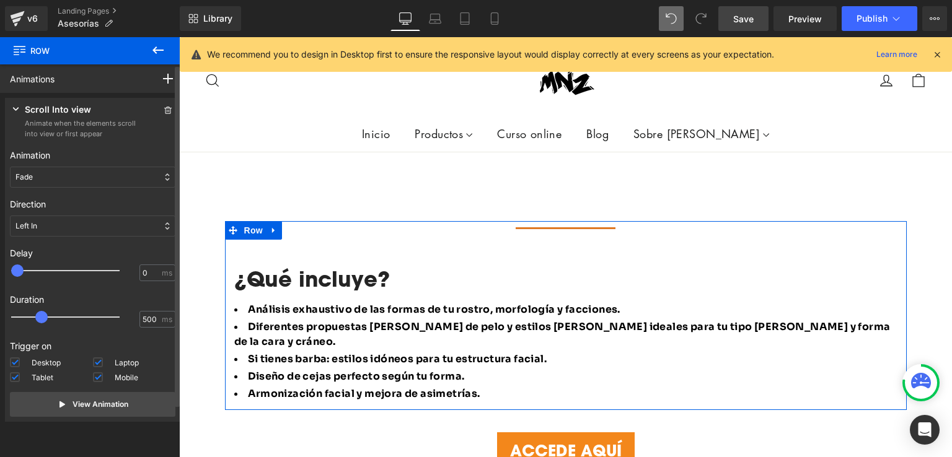
click at [59, 244] on div "Delay 0 0 ms" at bounding box center [92, 265] width 165 height 46
click at [65, 227] on div "Left In" at bounding box center [92, 226] width 165 height 21
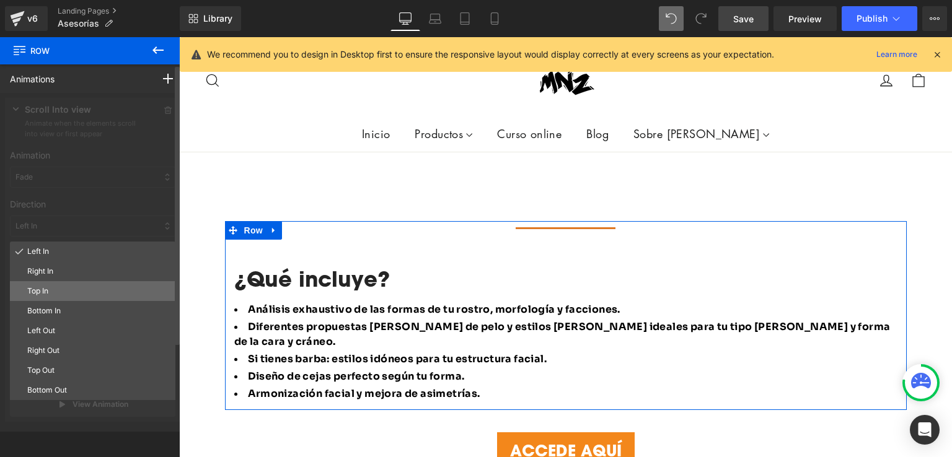
click at [42, 288] on p "Top In" at bounding box center [98, 291] width 143 height 11
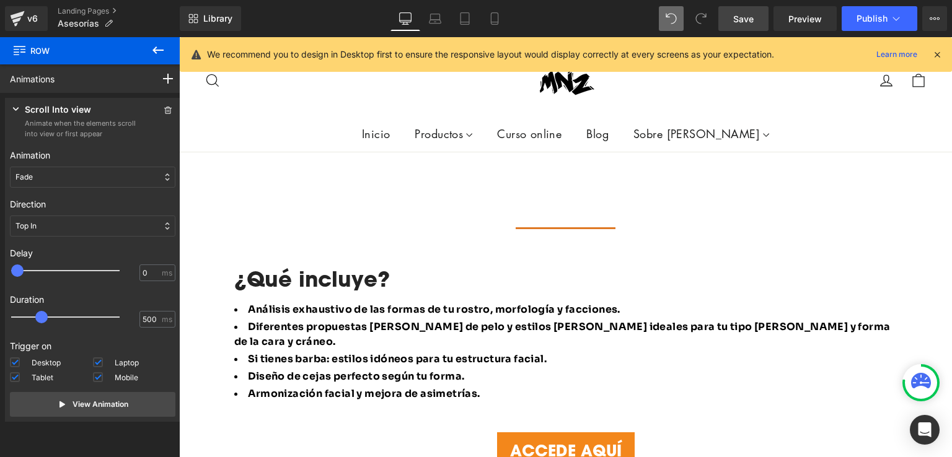
click at [738, 18] on span "Save" at bounding box center [743, 18] width 20 height 13
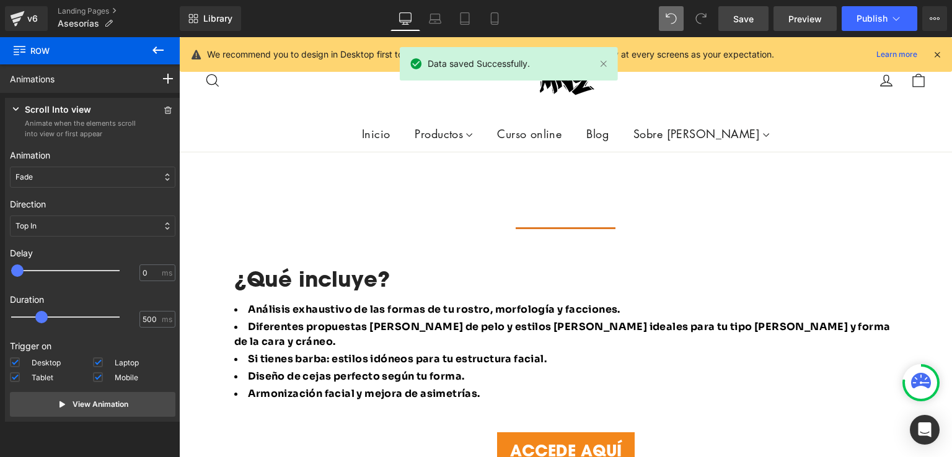
click at [803, 21] on span "Preview" at bounding box center [804, 18] width 33 height 13
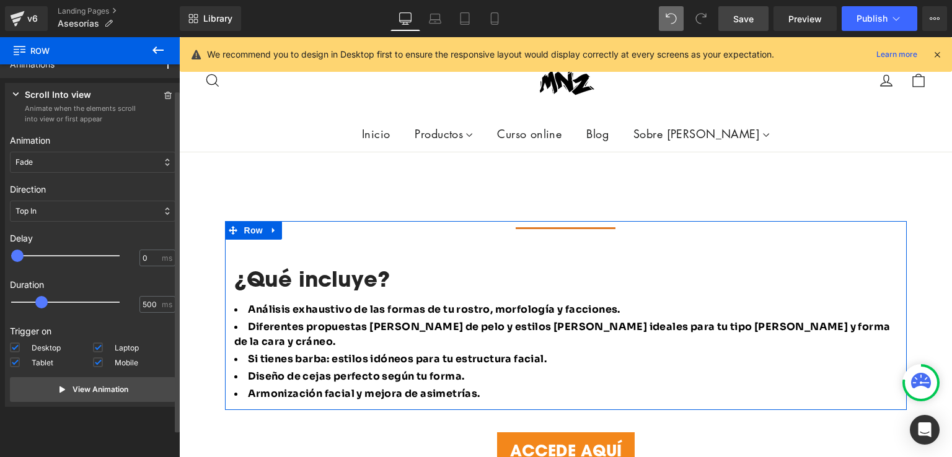
scroll to position [28, 0]
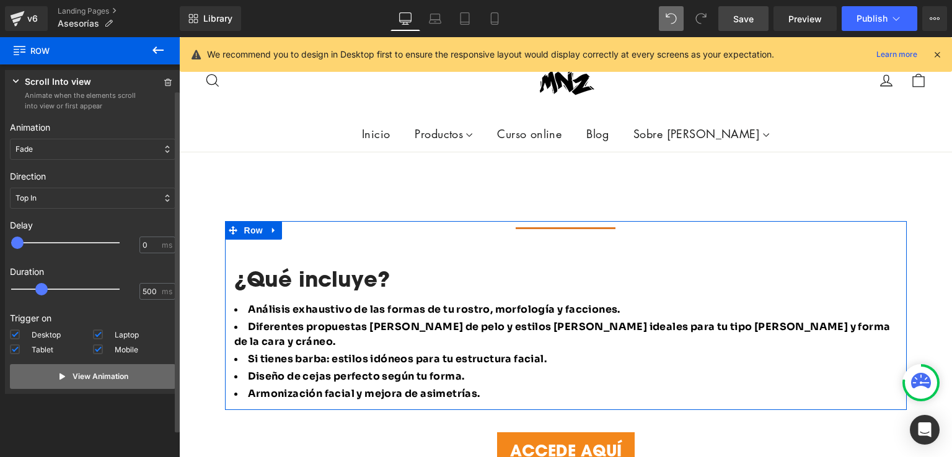
click at [88, 374] on p "View Animation" at bounding box center [101, 376] width 56 height 11
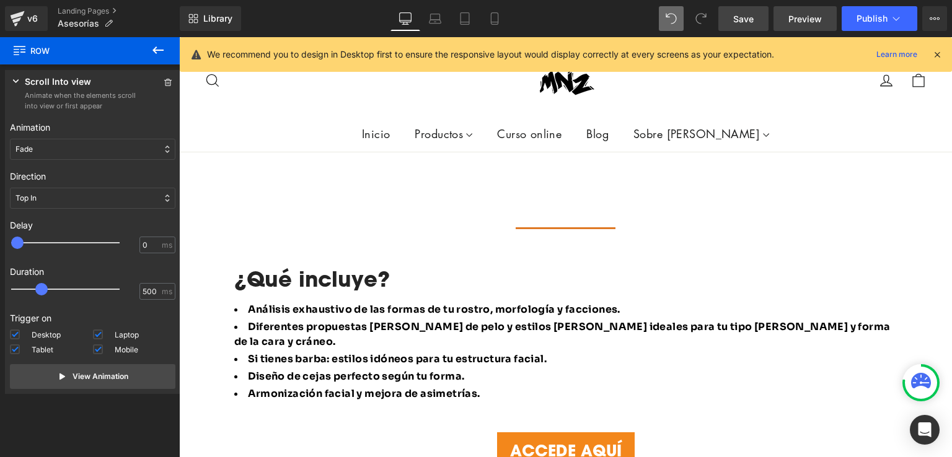
click at [795, 15] on span "Preview" at bounding box center [804, 18] width 33 height 13
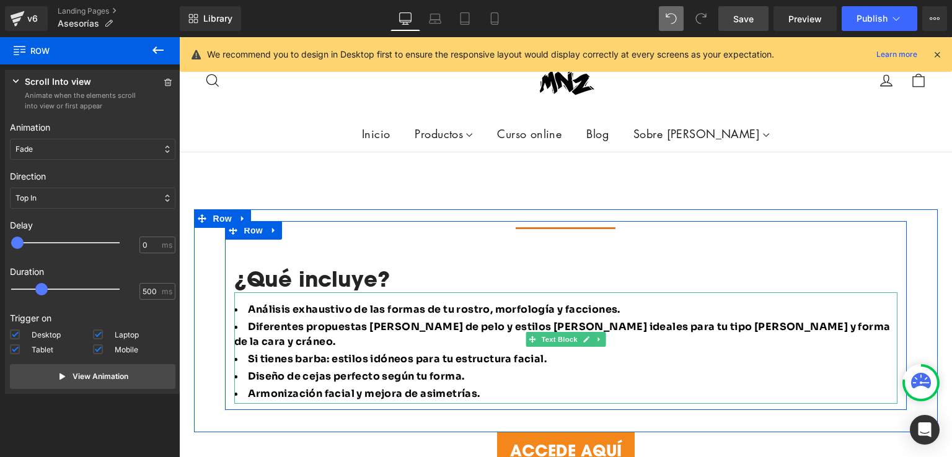
click at [307, 320] on span "Diferentes propuestas de cortes de pelo y estilos [PERSON_NAME] ideales para tu…" at bounding box center [562, 334] width 656 height 28
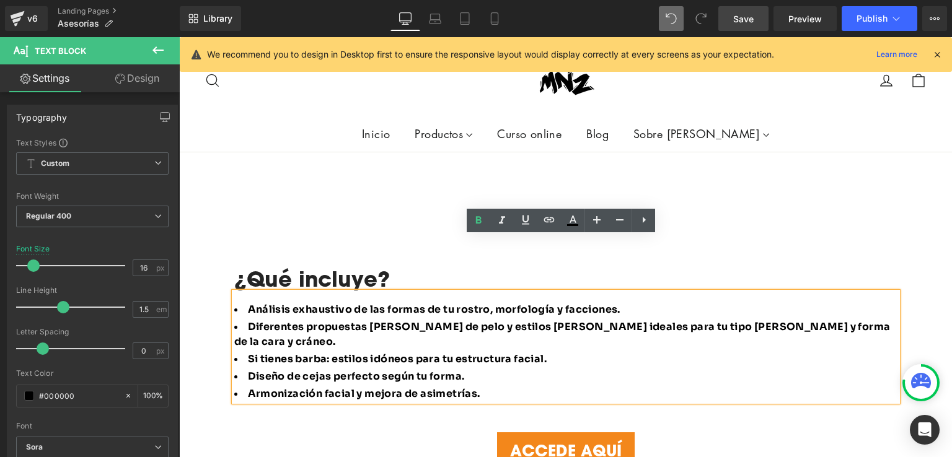
scroll to position [841, 0]
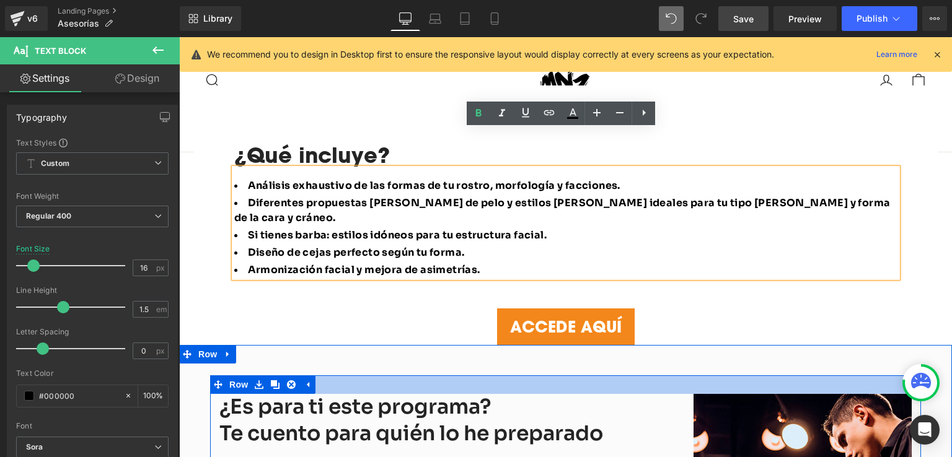
click at [355, 394] on div "¿Es para ti este programa? Te cuento para quién lo he preparado Heading" at bounding box center [447, 420] width 456 height 53
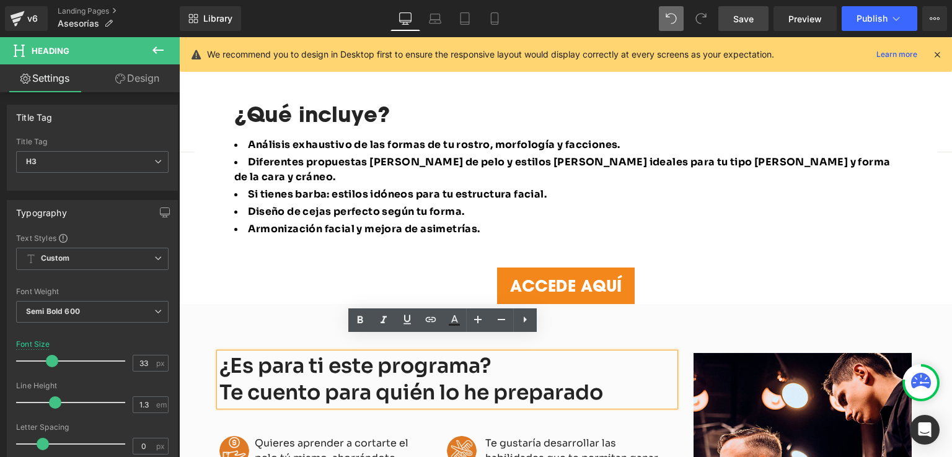
scroll to position [903, 0]
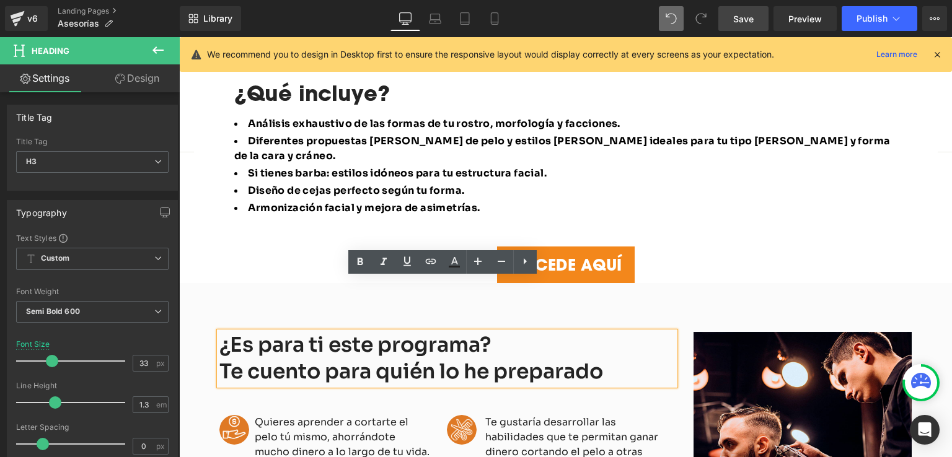
click at [291, 283] on div "¿Es para ti este programa? Te cuento para quién lo he preparado Heading Image Q…" at bounding box center [565, 451] width 773 height 337
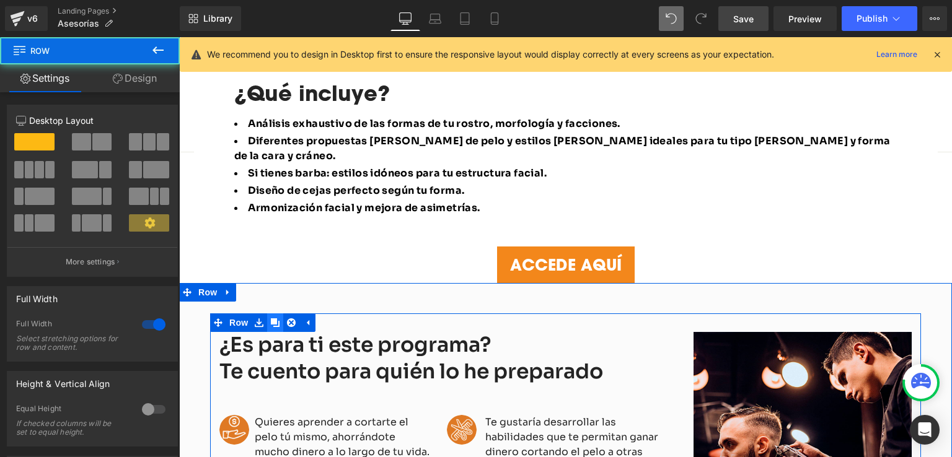
click at [267, 314] on link at bounding box center [275, 323] width 16 height 19
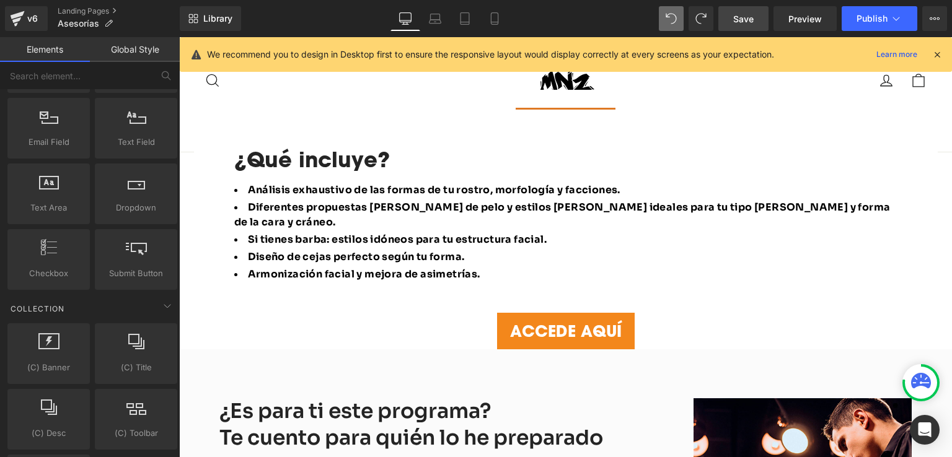
scroll to position [835, 0]
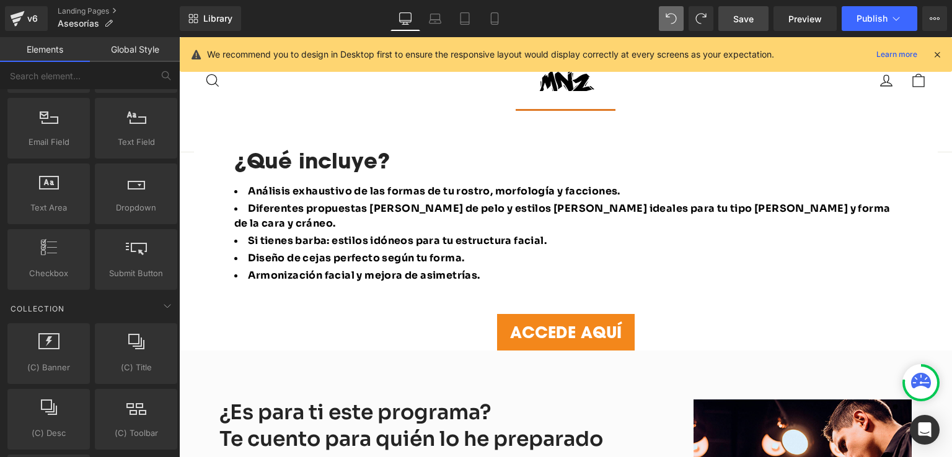
click at [294, 400] on div "¿Es para ti este programa? Te cuento para quién lo he preparado" at bounding box center [447, 426] width 456 height 53
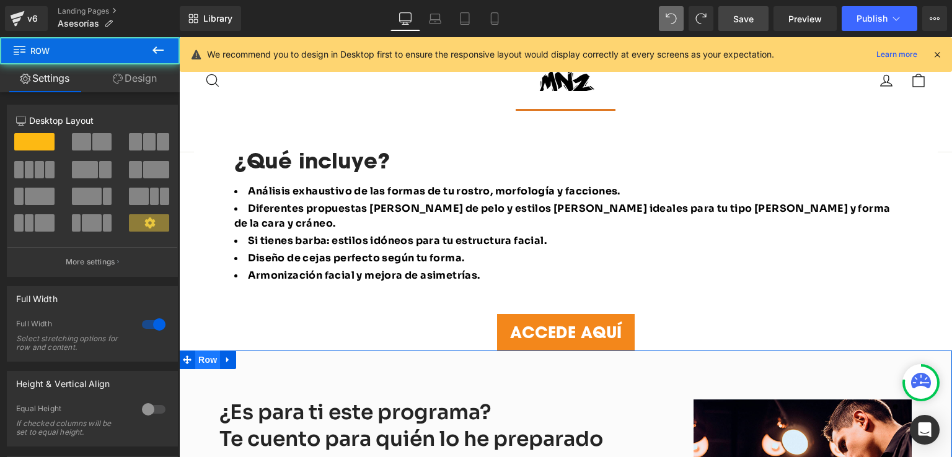
click at [207, 351] on span "Row" at bounding box center [207, 360] width 25 height 19
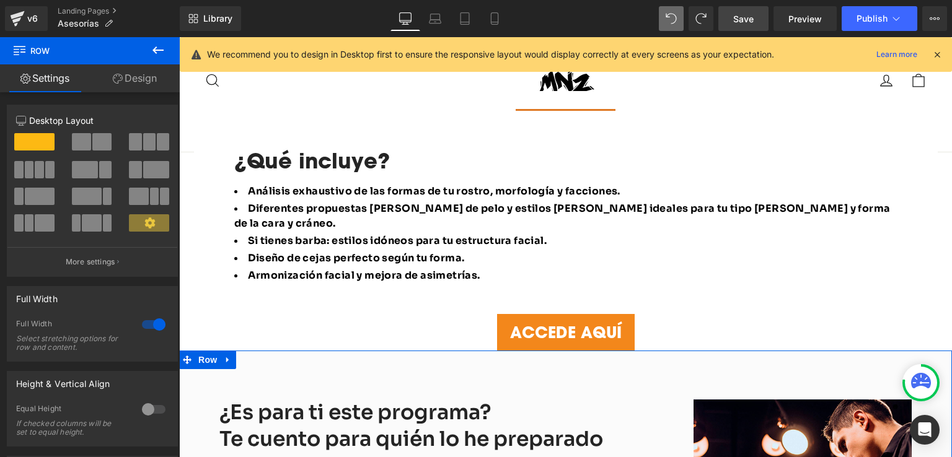
click at [138, 79] on link "Design" at bounding box center [135, 78] width 90 height 28
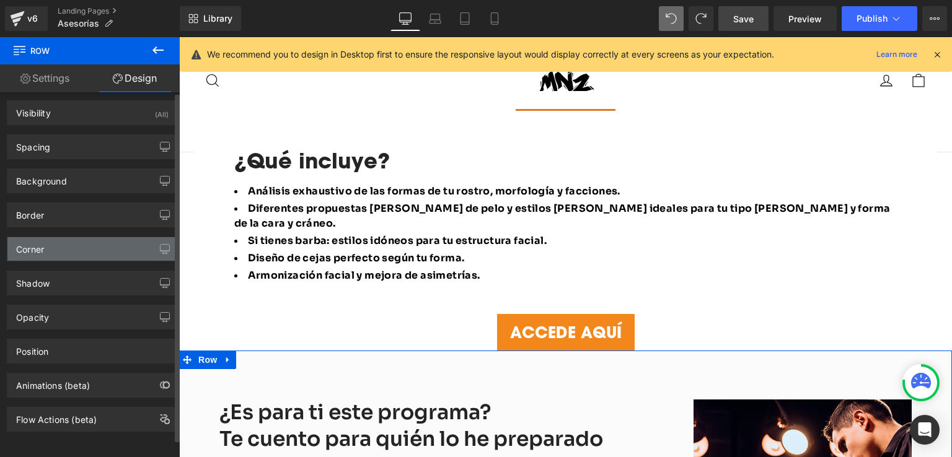
scroll to position [11, 0]
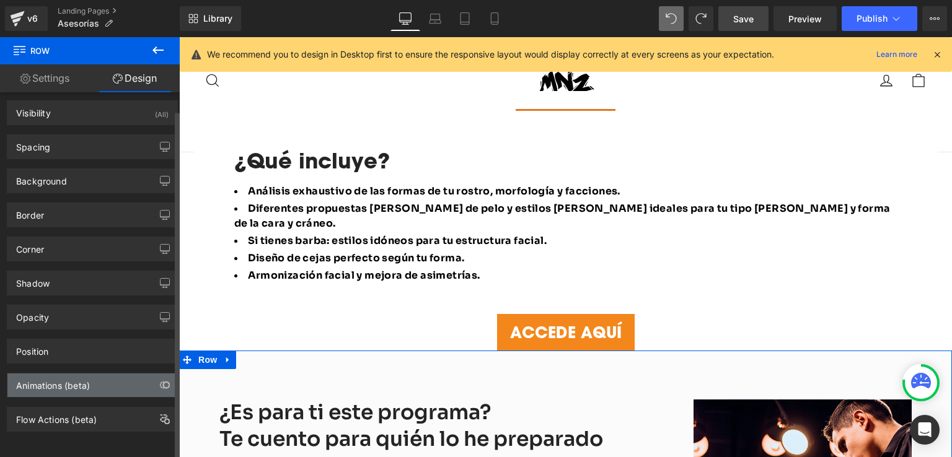
click at [73, 381] on div "Animations (beta)" at bounding box center [53, 382] width 74 height 17
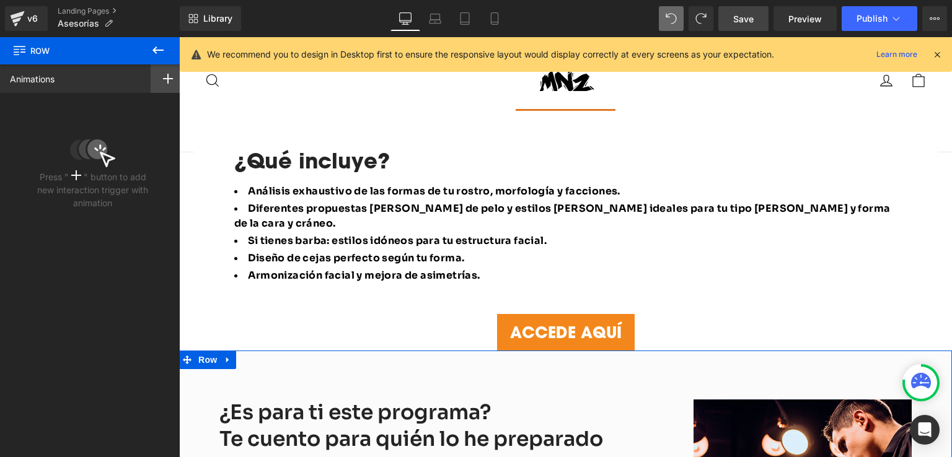
click at [163, 82] on icon at bounding box center [168, 79] width 10 height 10
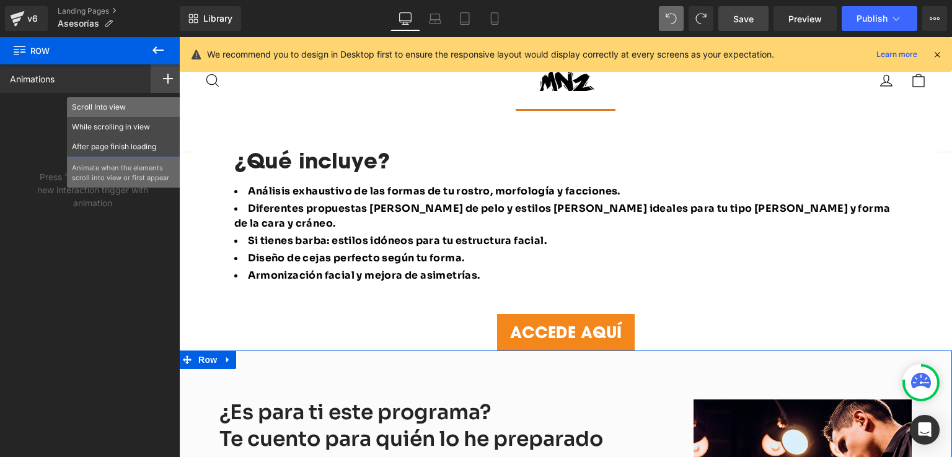
click at [116, 106] on p "Scroll Into view" at bounding box center [124, 107] width 104 height 11
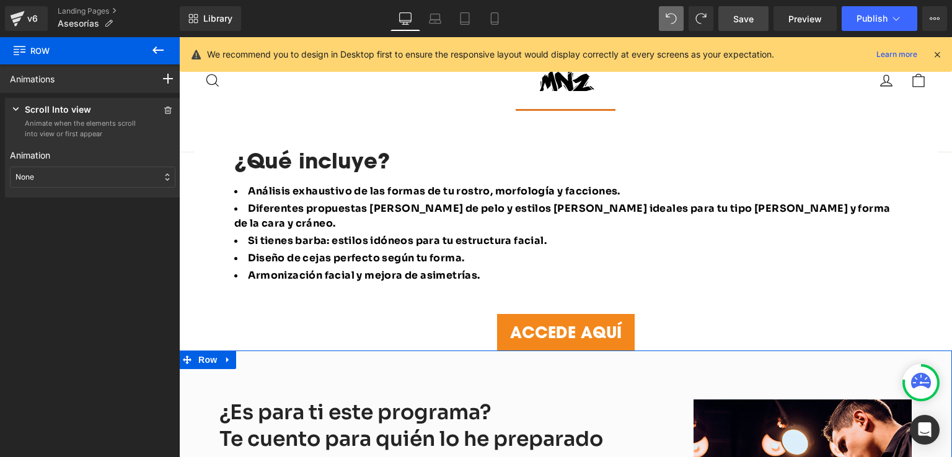
click at [87, 172] on div "None" at bounding box center [92, 177] width 165 height 21
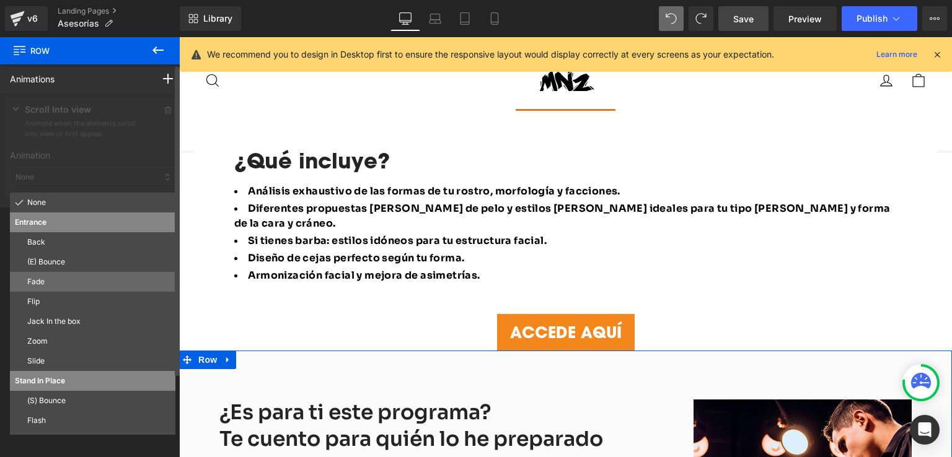
click at [42, 289] on div "Fade" at bounding box center [92, 282] width 165 height 20
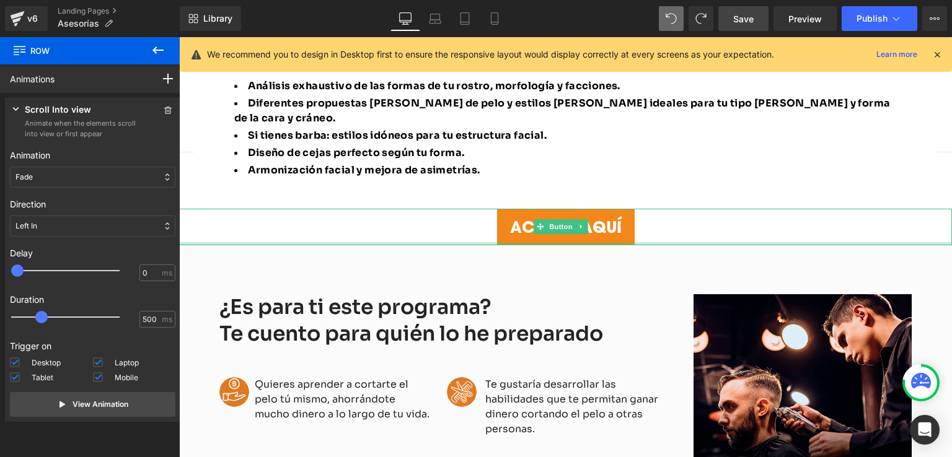
scroll to position [959, 0]
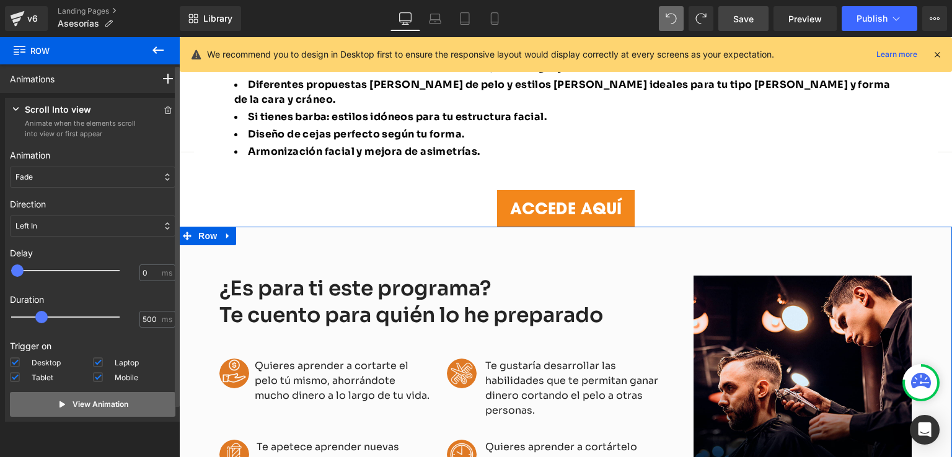
click at [73, 402] on p "View Animation" at bounding box center [101, 404] width 56 height 11
click at [94, 180] on div "Fade" at bounding box center [92, 177] width 165 height 21
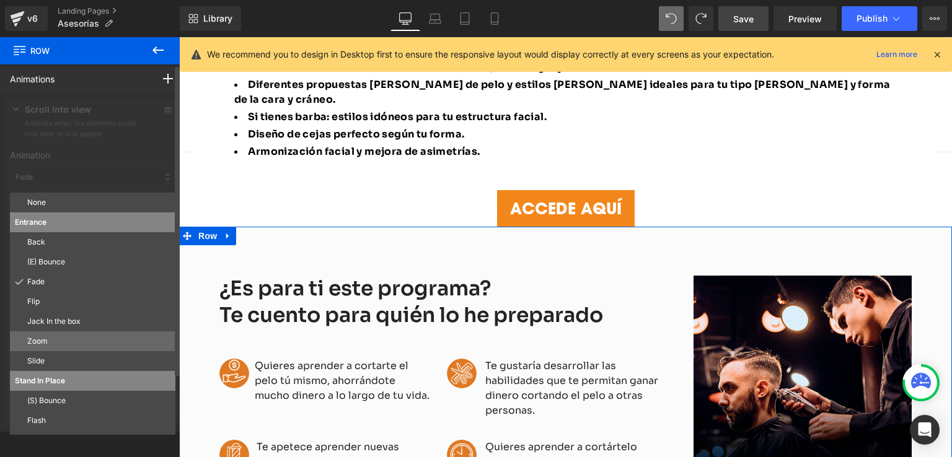
click at [41, 340] on p "Zoom" at bounding box center [98, 341] width 143 height 11
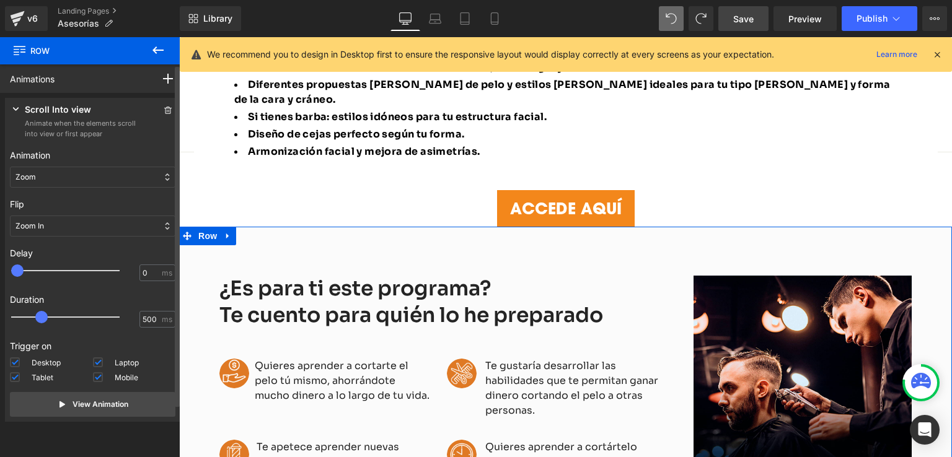
click at [97, 177] on div "Zoom" at bounding box center [92, 177] width 165 height 21
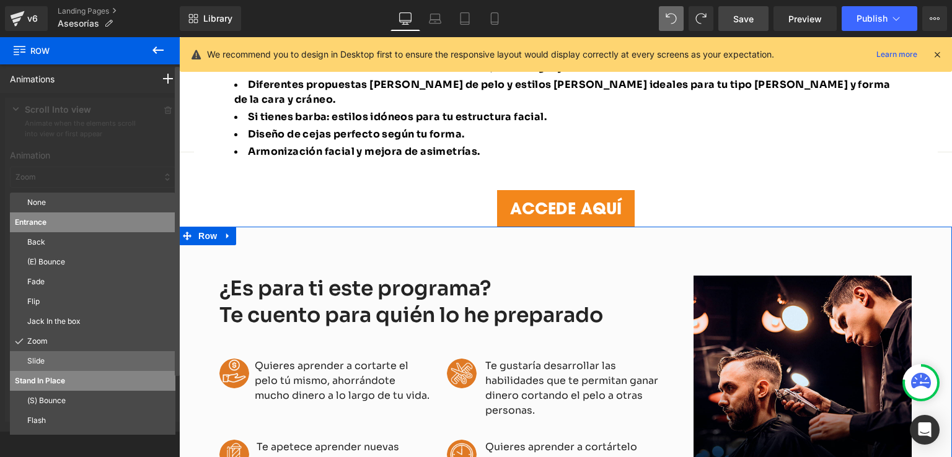
click at [60, 360] on p "Slide" at bounding box center [98, 361] width 143 height 11
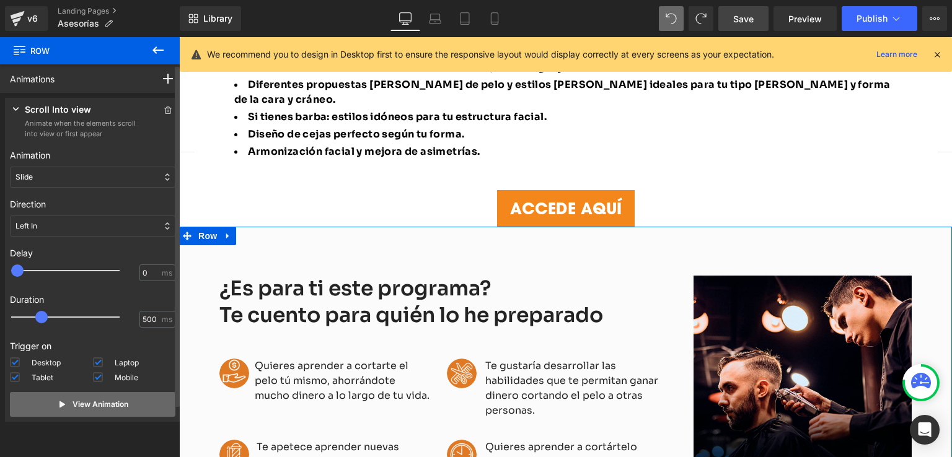
click at [42, 408] on button "View Animation" at bounding box center [92, 404] width 165 height 25
click at [214, 257] on div "¿Es para ti este programa? Te cuento para quién lo he preparado Heading Image Q…" at bounding box center [565, 384] width 711 height 255
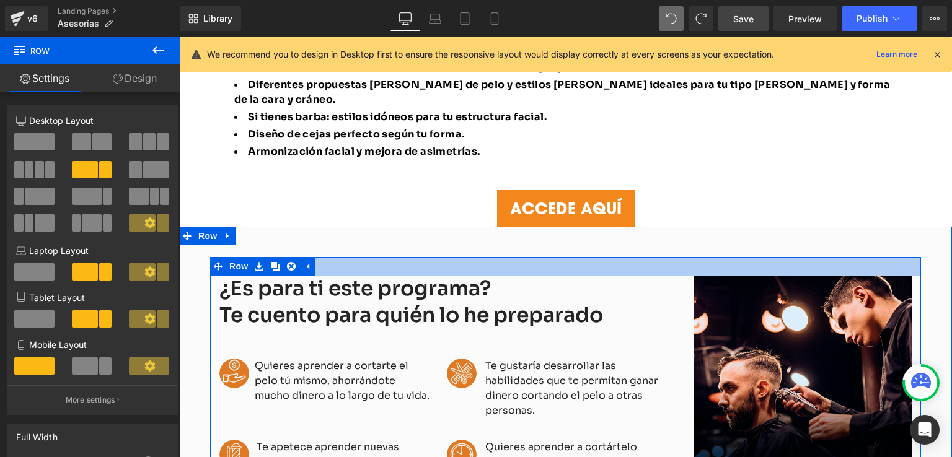
click at [329, 257] on div at bounding box center [565, 266] width 711 height 19
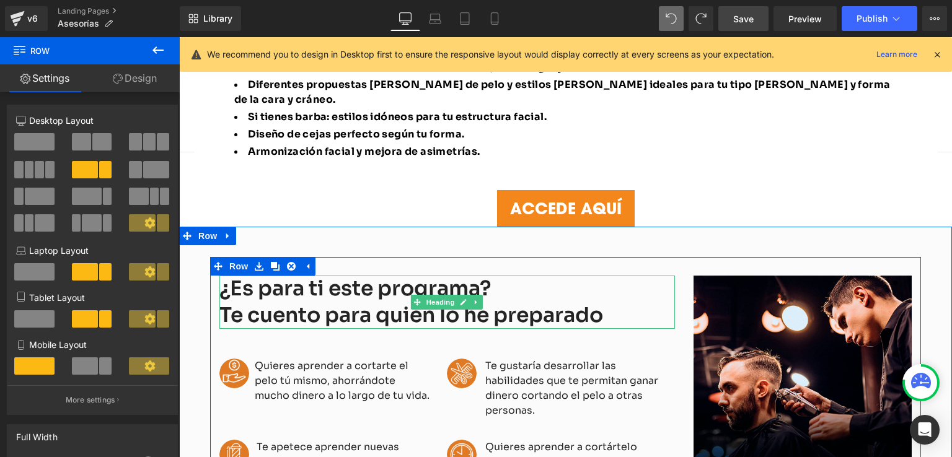
click at [240, 276] on div "¿Es para ti este programa? Te cuento para quién lo he preparado" at bounding box center [447, 302] width 456 height 53
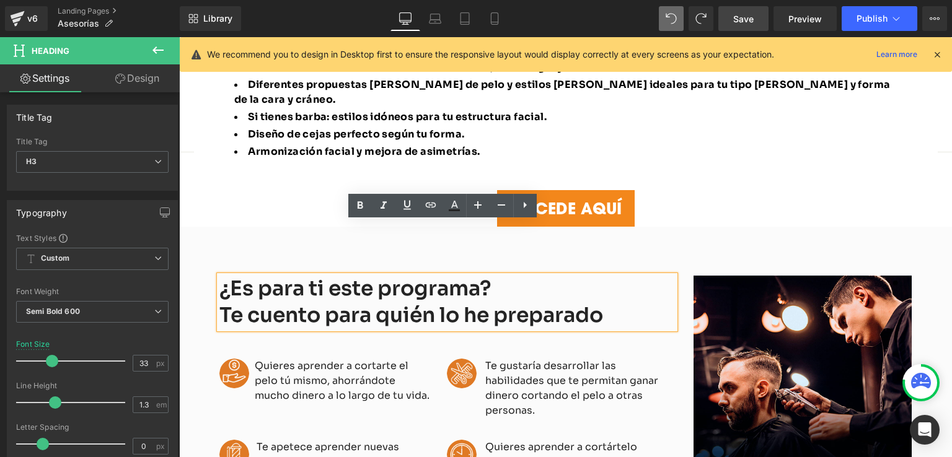
click at [234, 259] on span "Row" at bounding box center [244, 266] width 20 height 15
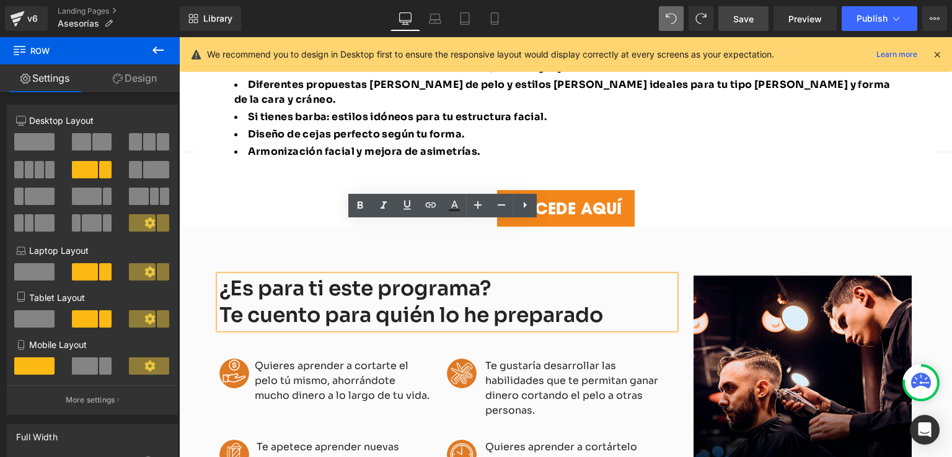
click at [326, 227] on div "¿Es para ti este programa? Te cuento para quién lo he preparado Heading Image Q…" at bounding box center [565, 395] width 773 height 337
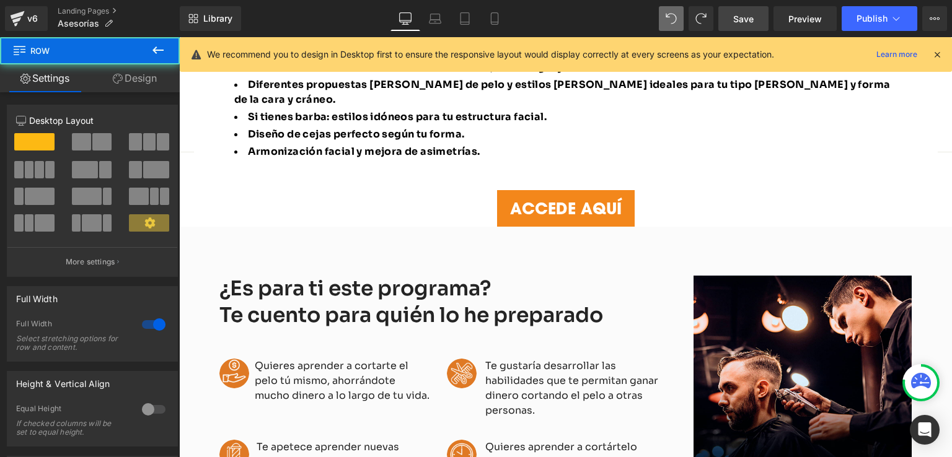
click at [179, 37] on div at bounding box center [179, 37] width 0 height 0
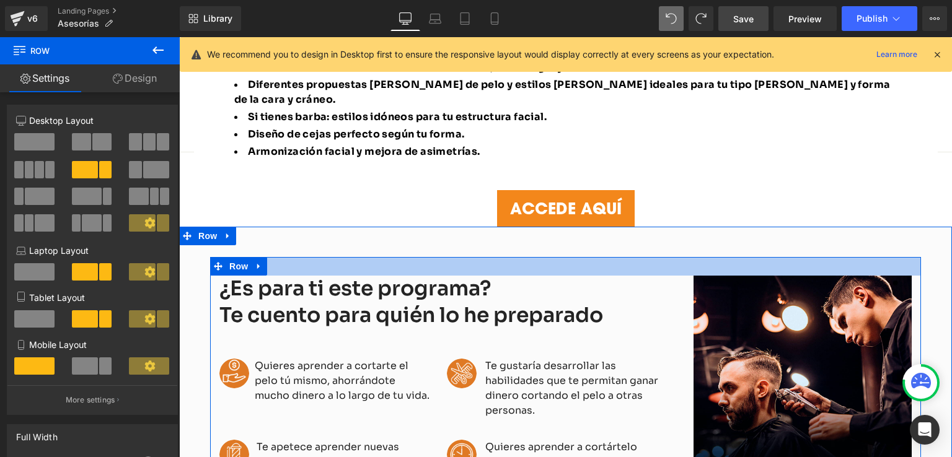
click at [285, 257] on div at bounding box center [565, 266] width 711 height 19
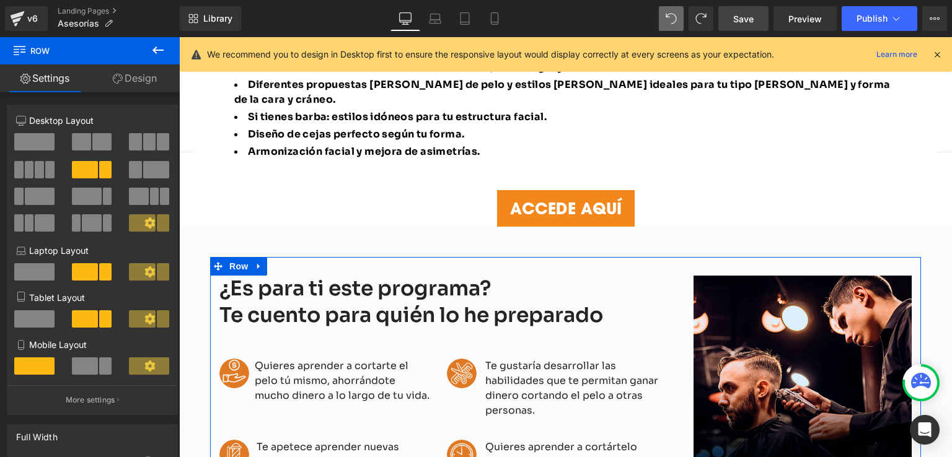
click at [146, 74] on link "Design" at bounding box center [135, 78] width 90 height 28
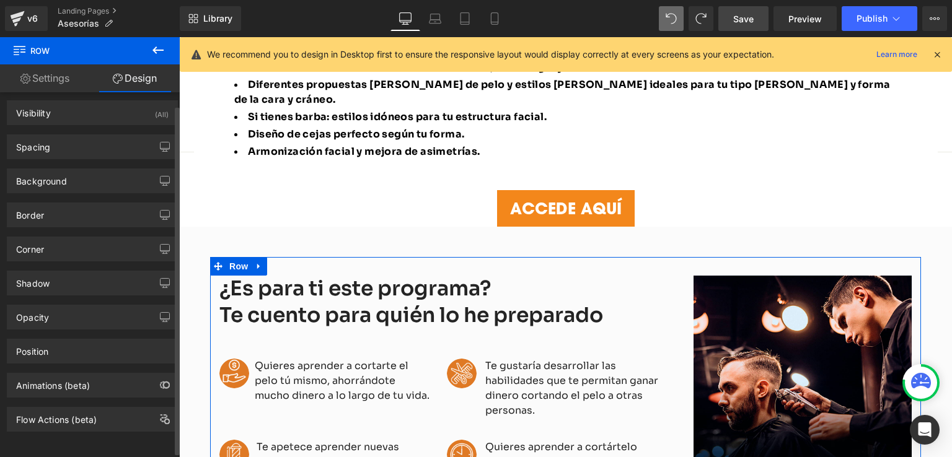
scroll to position [11, 0]
click at [73, 378] on div "Animations (beta)" at bounding box center [53, 382] width 74 height 17
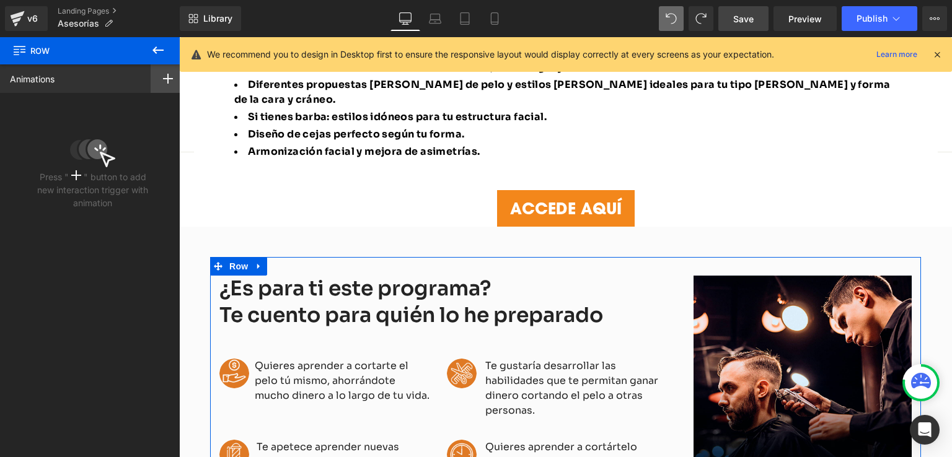
click at [163, 75] on icon at bounding box center [168, 79] width 10 height 10
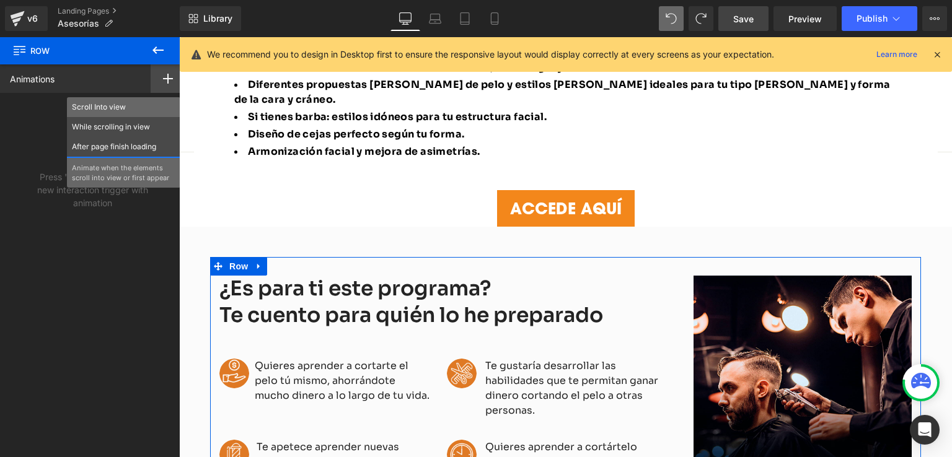
click at [131, 108] on p "Scroll Into view" at bounding box center [124, 107] width 104 height 11
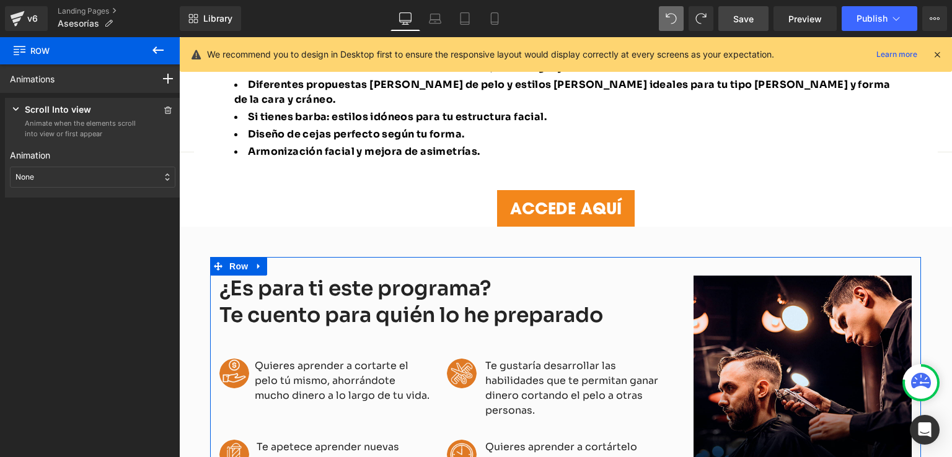
click at [79, 169] on div "None" at bounding box center [92, 177] width 165 height 21
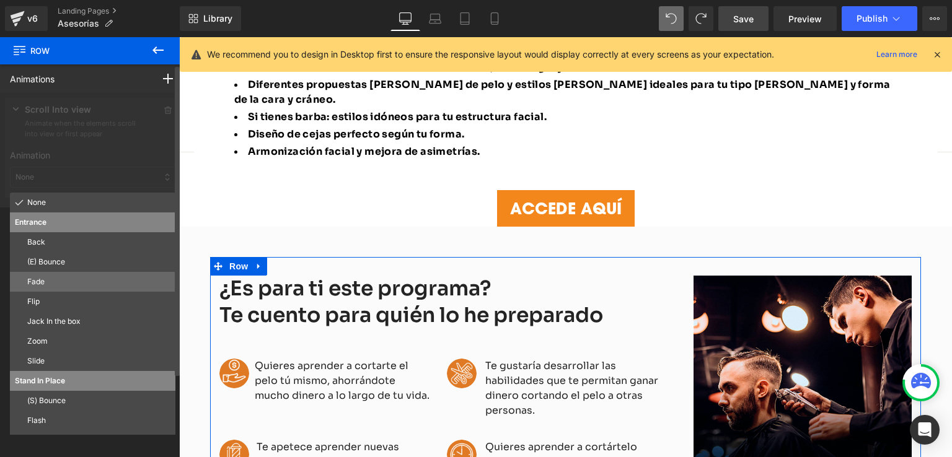
click at [49, 278] on p "Fade" at bounding box center [98, 281] width 143 height 11
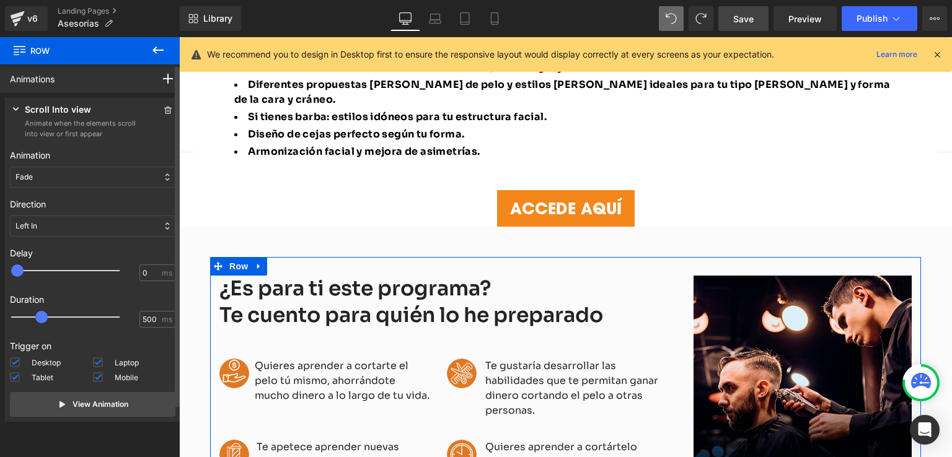
click at [95, 178] on div "Fade" at bounding box center [92, 177] width 165 height 21
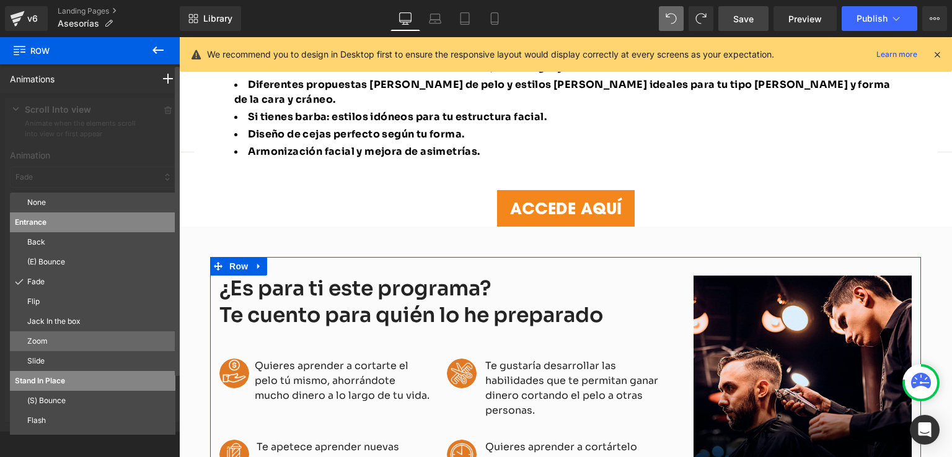
click at [51, 334] on div "Zoom" at bounding box center [92, 342] width 165 height 20
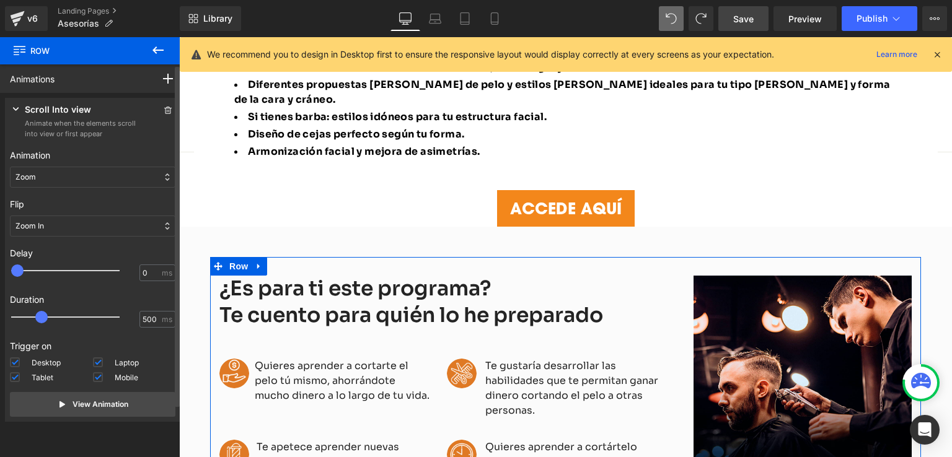
click at [74, 229] on div "Zoom In" at bounding box center [92, 226] width 165 height 21
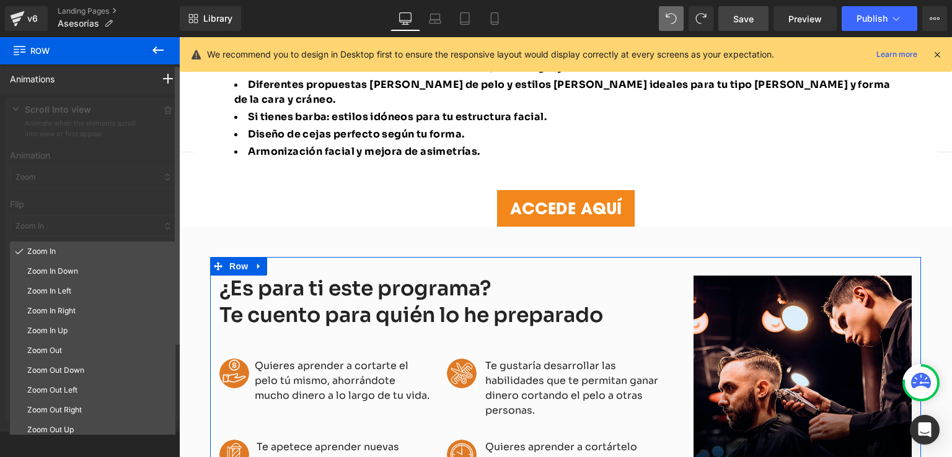
click at [74, 229] on div at bounding box center [92, 262] width 185 height 339
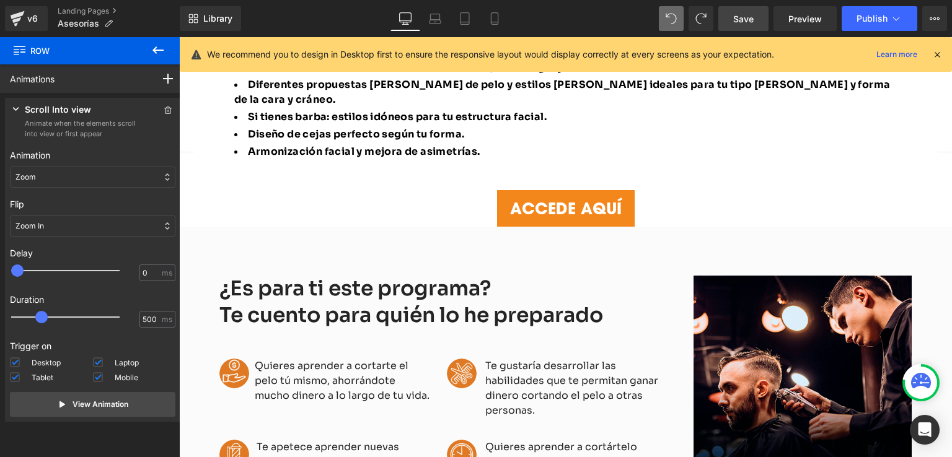
click at [750, 19] on span "Save" at bounding box center [743, 18] width 20 height 13
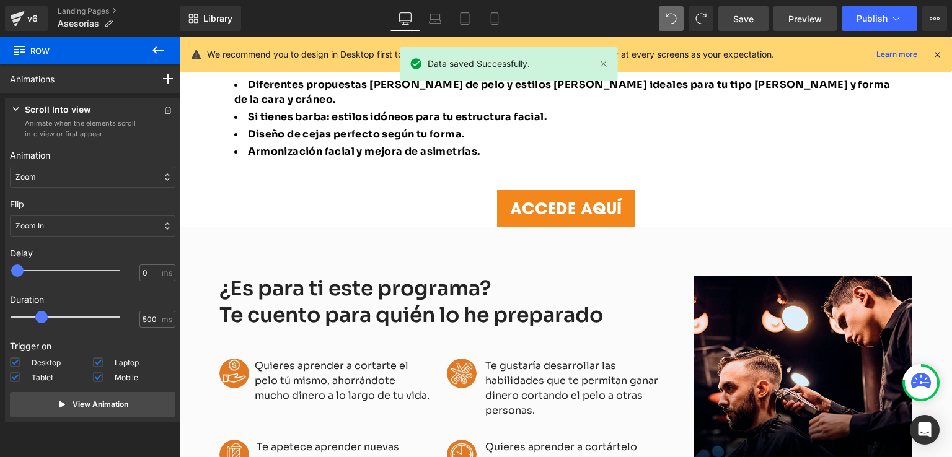
click at [803, 15] on span "Preview" at bounding box center [804, 18] width 33 height 13
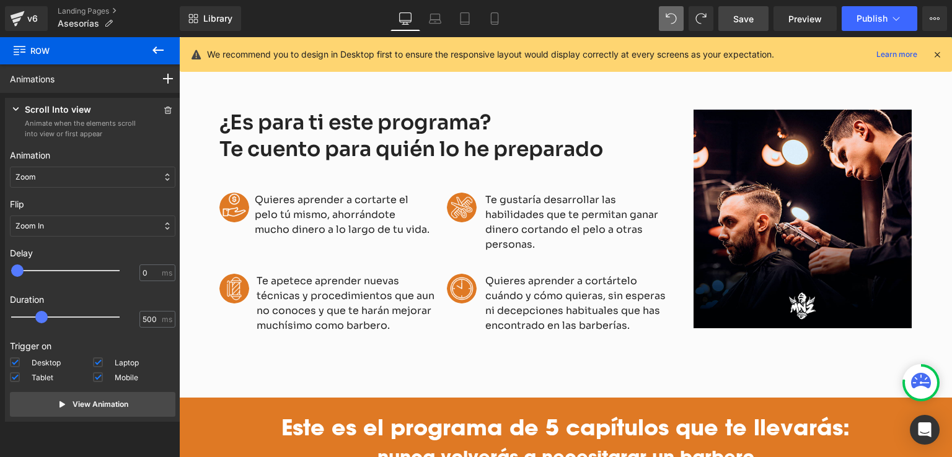
scroll to position [1145, 0]
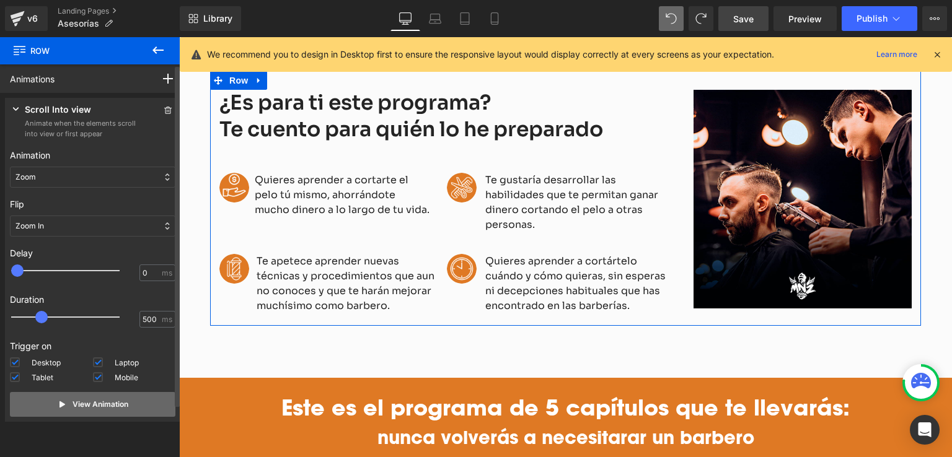
click at [85, 403] on p "View Animation" at bounding box center [101, 404] width 56 height 11
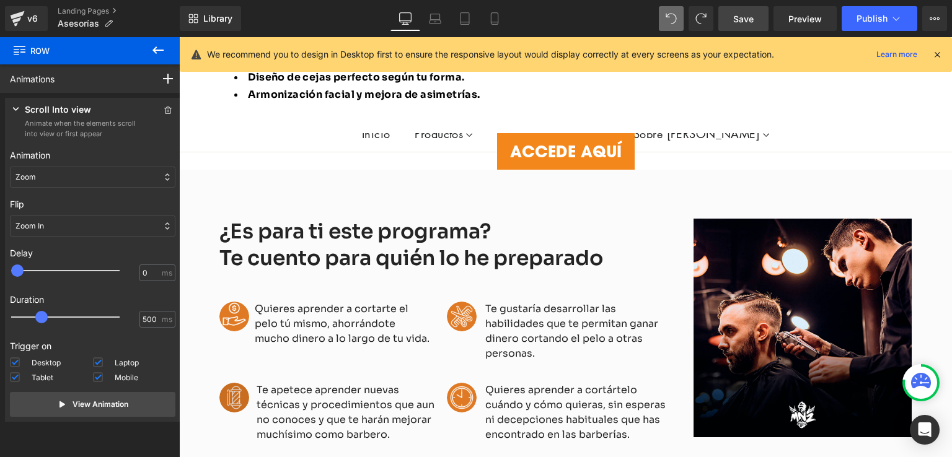
scroll to position [1021, 0]
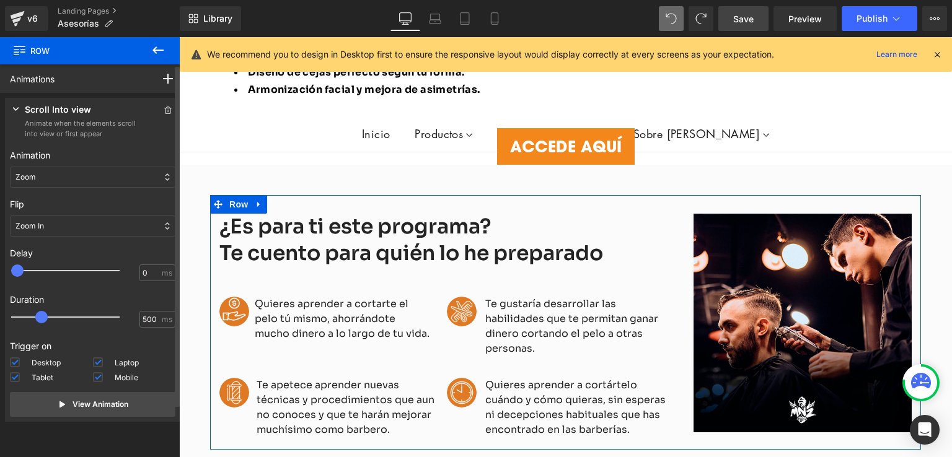
click at [59, 174] on div "Zoom" at bounding box center [92, 177] width 165 height 21
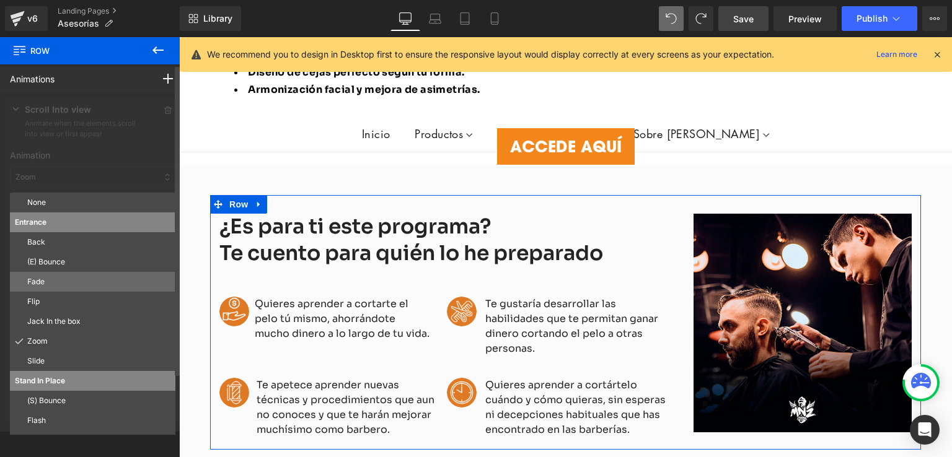
click at [43, 277] on p "Fade" at bounding box center [98, 281] width 143 height 11
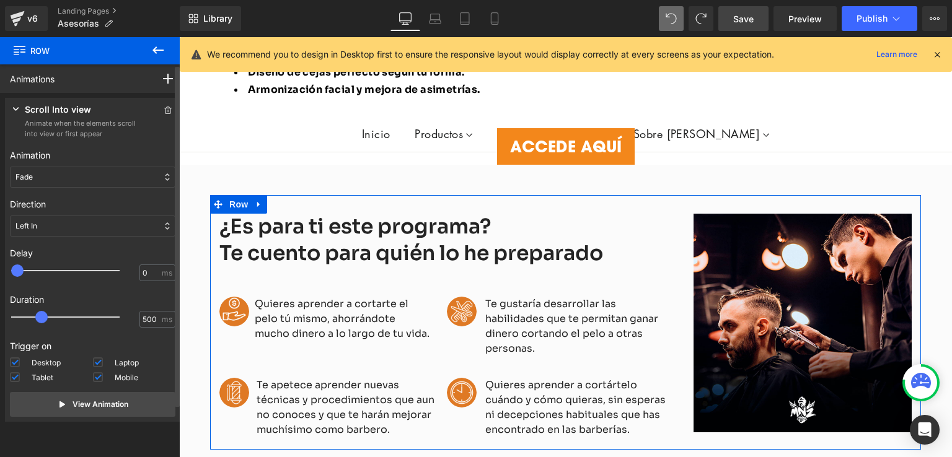
click at [52, 236] on div "Left In" at bounding box center [92, 226] width 165 height 21
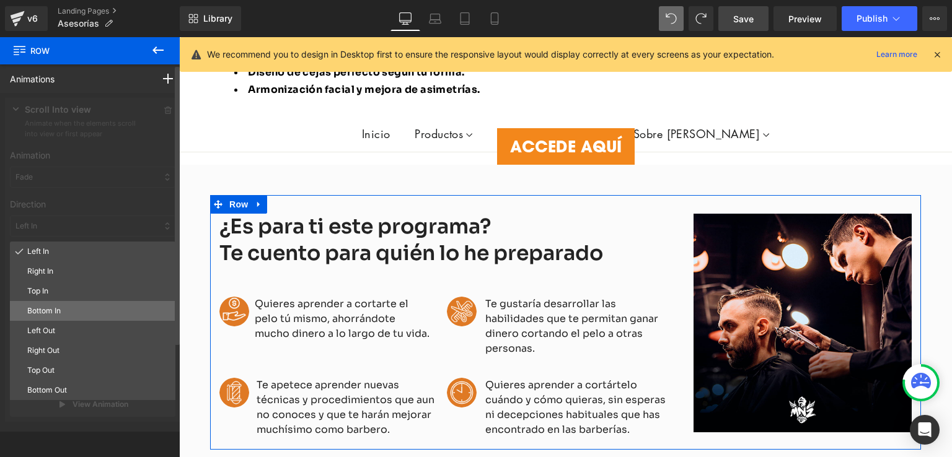
click at [53, 305] on div "Bottom In" at bounding box center [92, 311] width 165 height 20
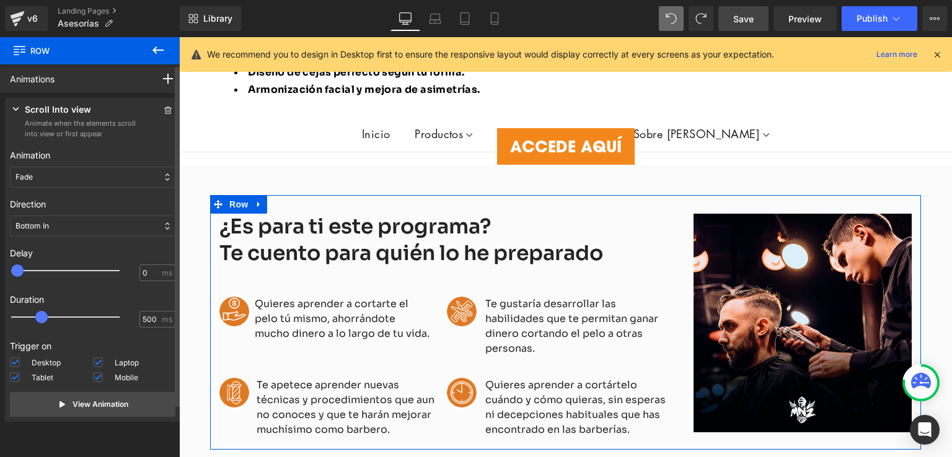
click at [57, 229] on div "Bottom In" at bounding box center [92, 226] width 165 height 21
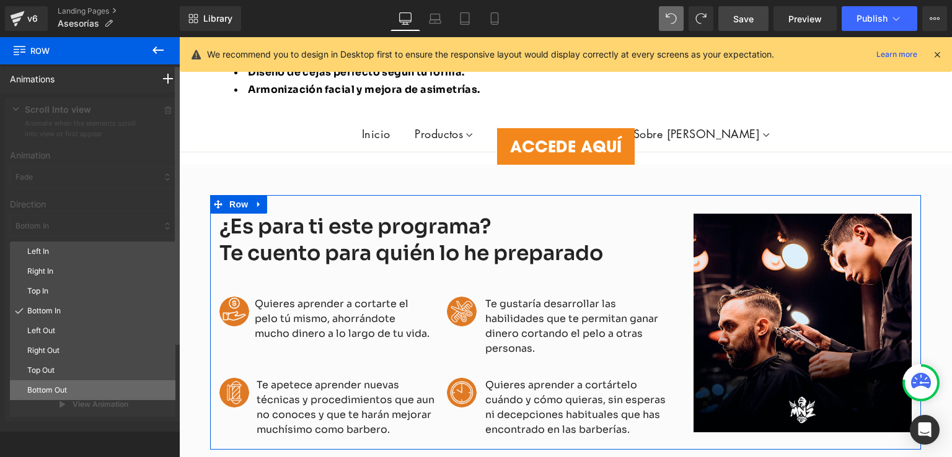
click at [40, 389] on p "Bottom Out" at bounding box center [98, 390] width 143 height 11
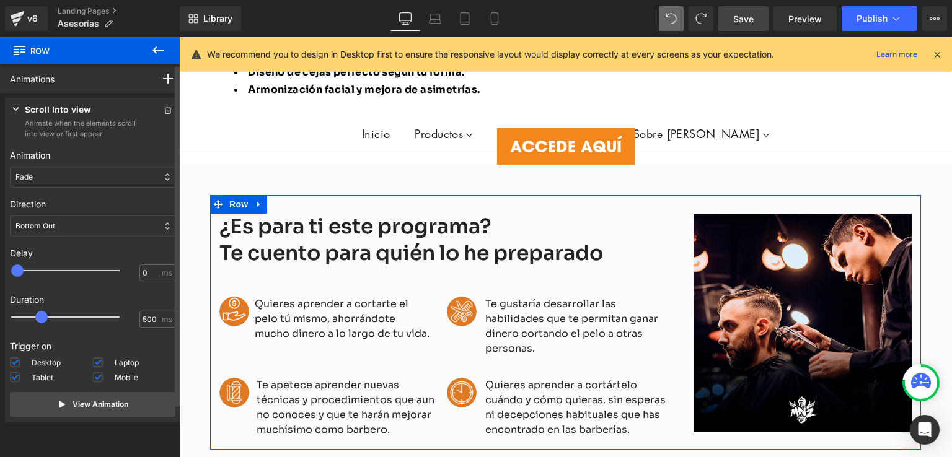
click at [43, 223] on p "Bottom Out" at bounding box center [35, 226] width 40 height 11
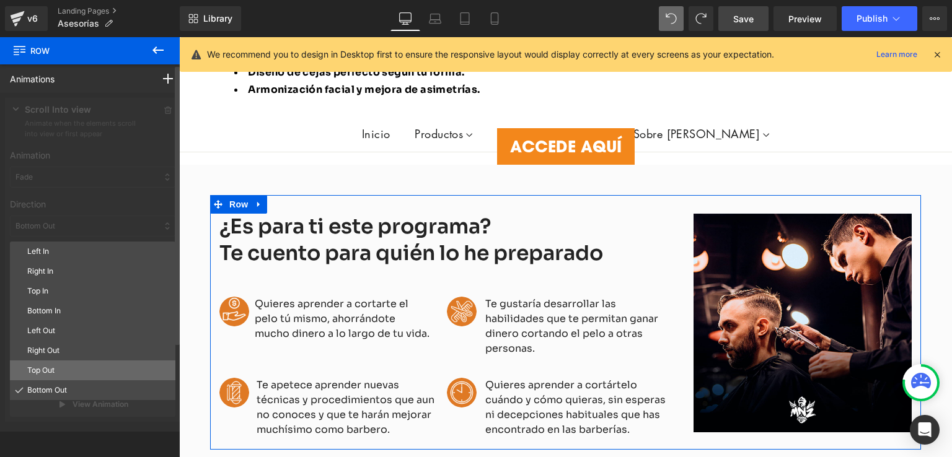
click at [40, 372] on p "Top Out" at bounding box center [98, 370] width 143 height 11
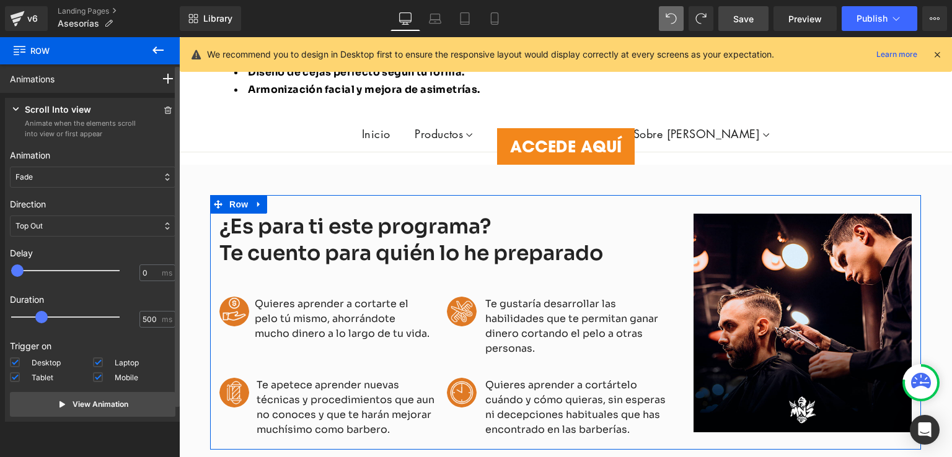
click at [64, 220] on div "Top Out" at bounding box center [92, 226] width 165 height 21
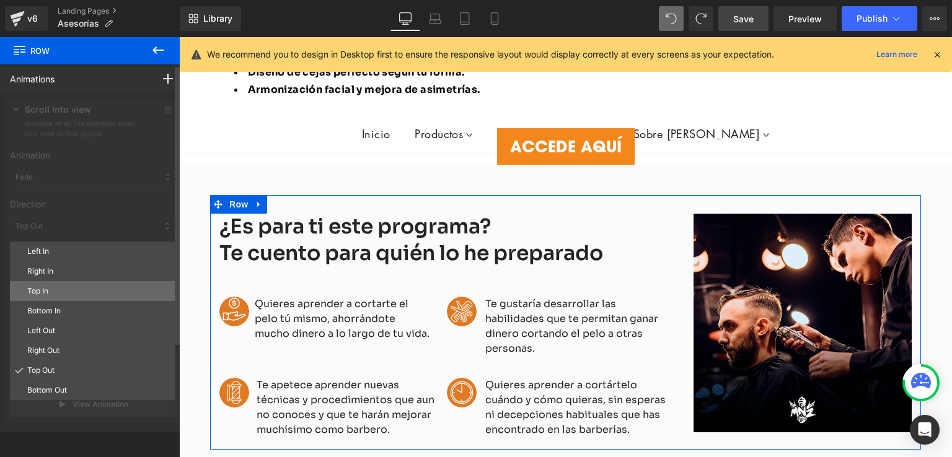
click at [55, 297] on div "Top In" at bounding box center [92, 291] width 165 height 20
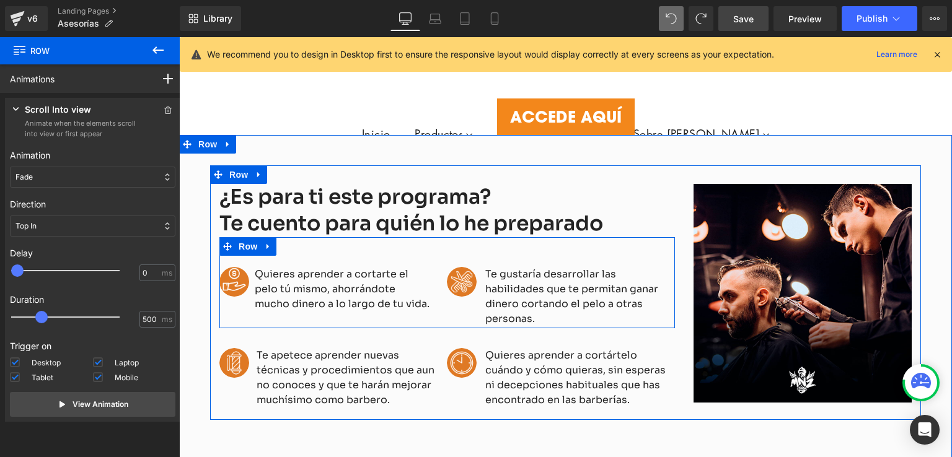
scroll to position [1083, 0]
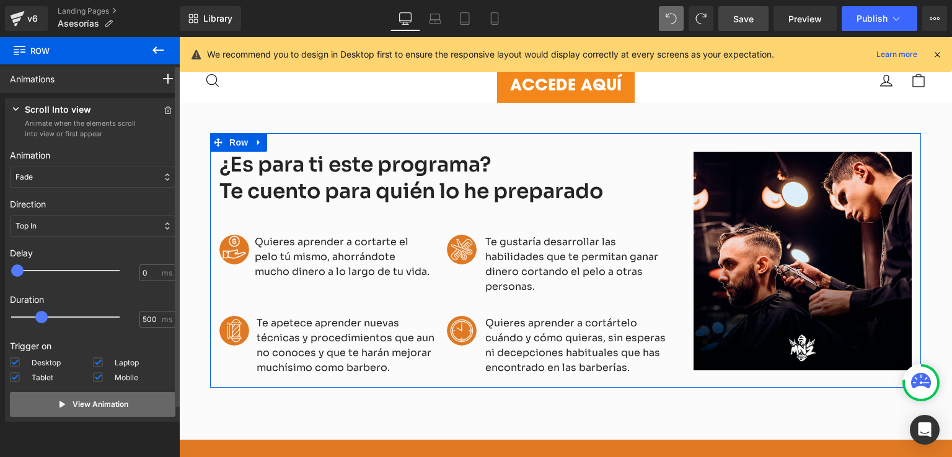
click at [126, 407] on button "View Animation" at bounding box center [92, 404] width 165 height 25
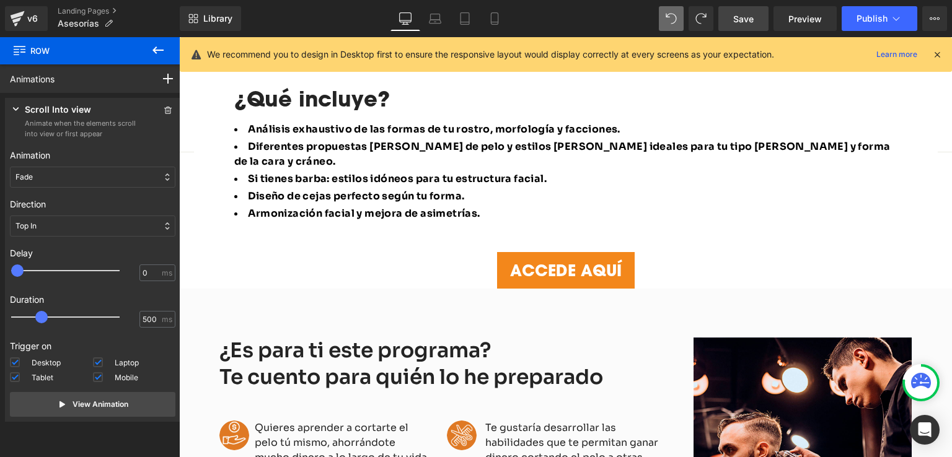
scroll to position [835, 0]
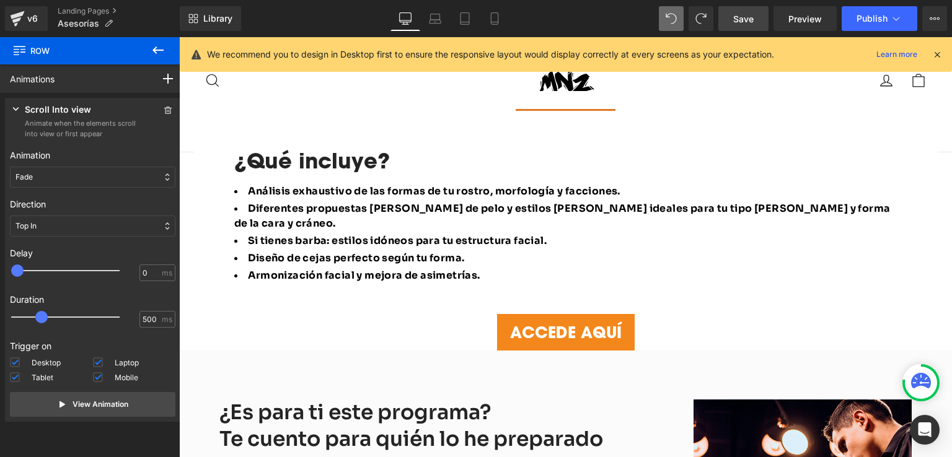
click at [744, 15] on span "Save" at bounding box center [743, 18] width 20 height 13
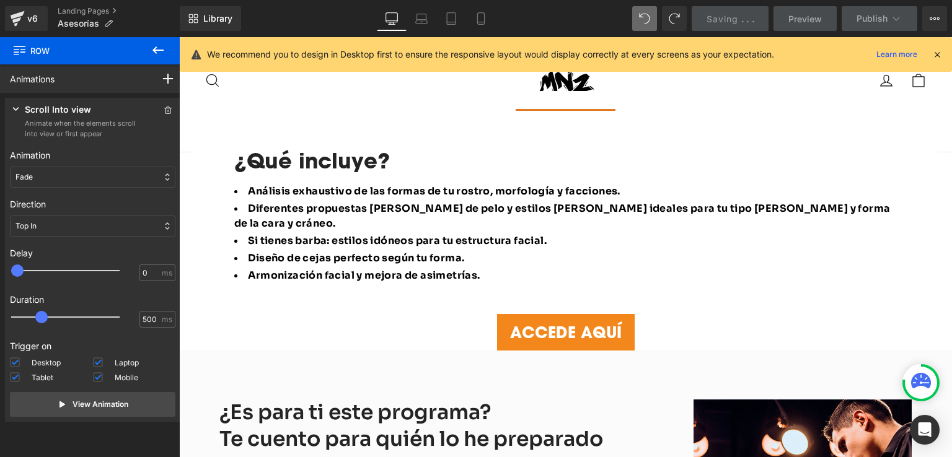
click at [154, 46] on icon at bounding box center [158, 50] width 15 height 15
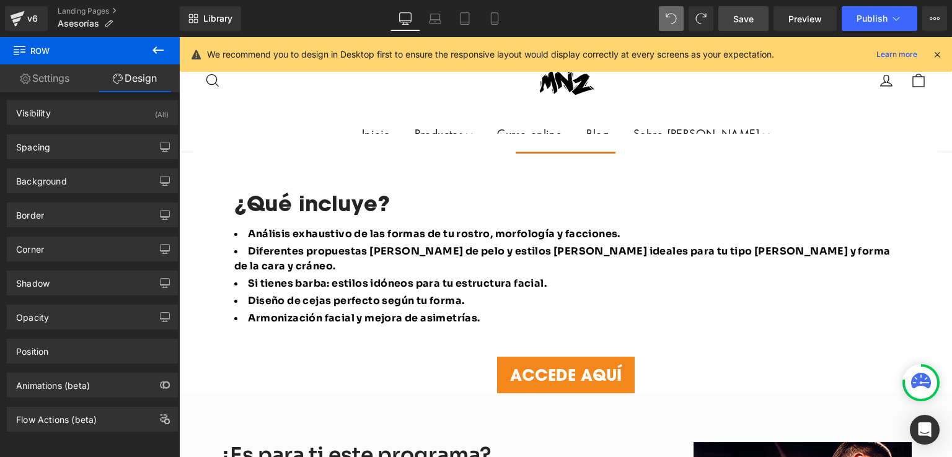
scroll to position [773, 0]
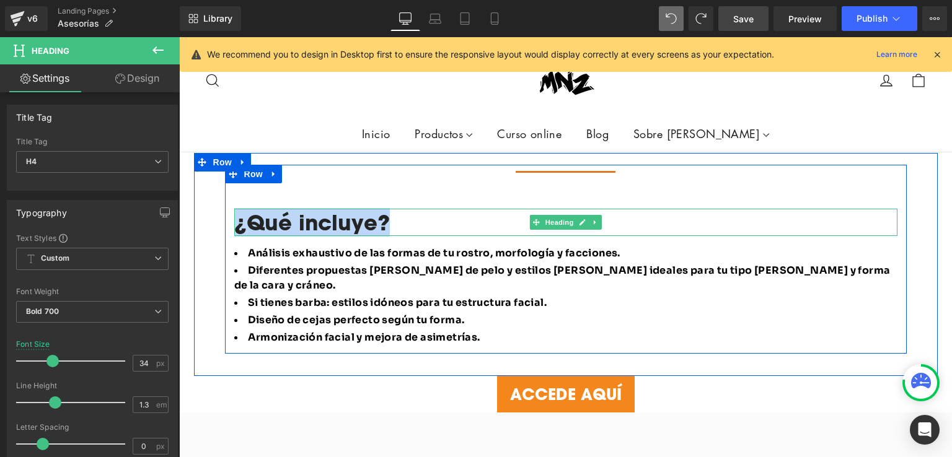
drag, startPoint x: 372, startPoint y: 184, endPoint x: 228, endPoint y: 185, distance: 144.4
click at [228, 185] on div "Separator ¿Qué incluye? Heading Análisis exhaustivo de las formas de tu rostro,…" at bounding box center [566, 256] width 682 height 183
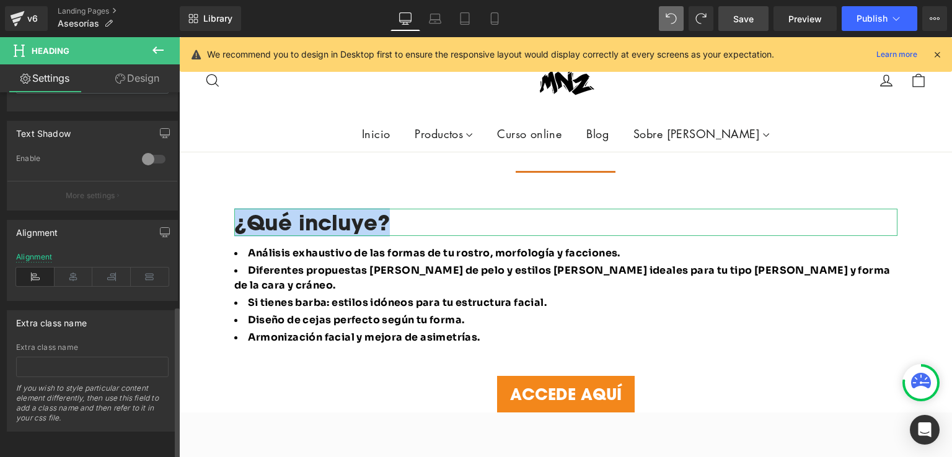
scroll to position [512, 0]
click at [140, 268] on icon at bounding box center [150, 277] width 38 height 19
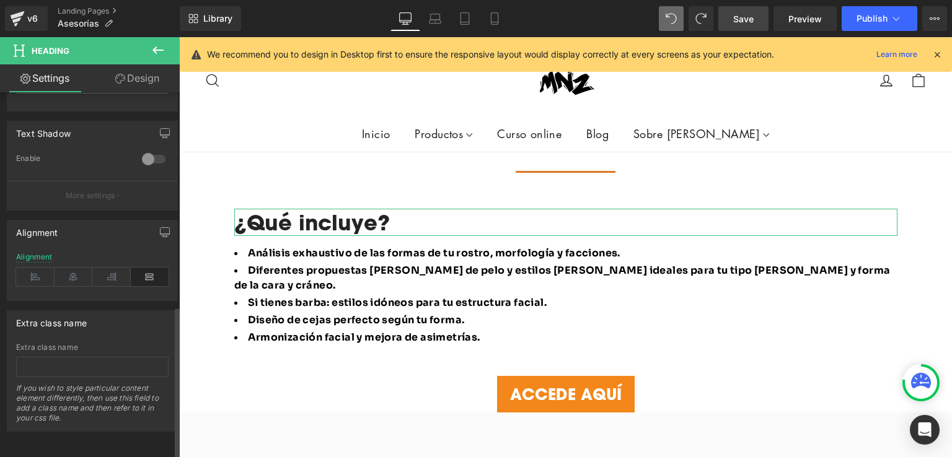
click at [146, 268] on icon at bounding box center [150, 277] width 38 height 19
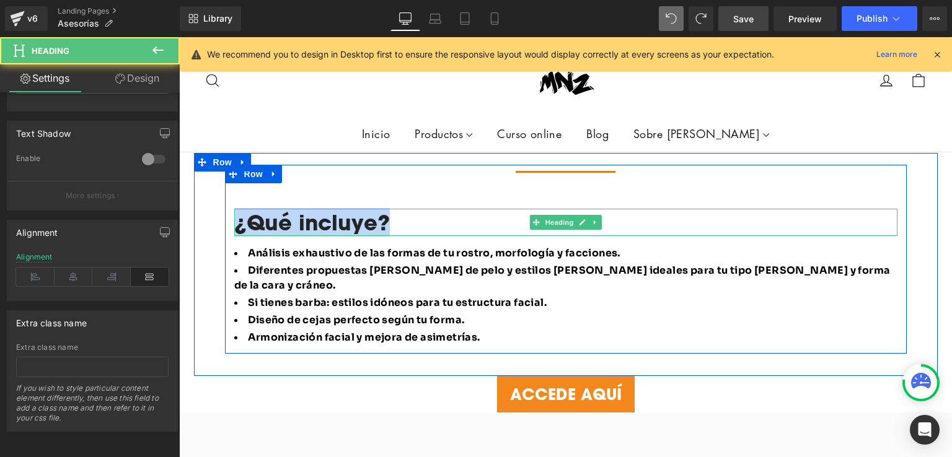
drag, startPoint x: 374, startPoint y: 187, endPoint x: 226, endPoint y: 190, distance: 148.2
click at [226, 190] on div "Separator ¿Qué incluye? Heading Análisis exhaustivo de las formas de tu rostro,…" at bounding box center [566, 256] width 682 height 183
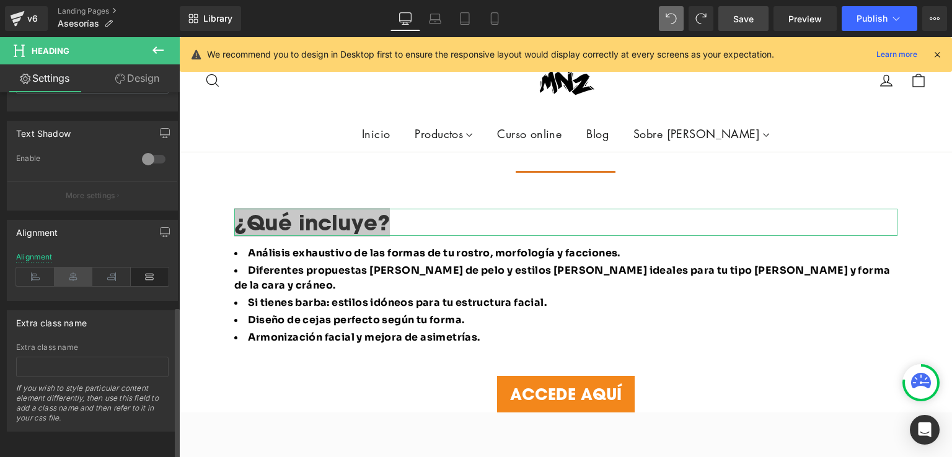
click at [73, 270] on icon at bounding box center [74, 277] width 38 height 19
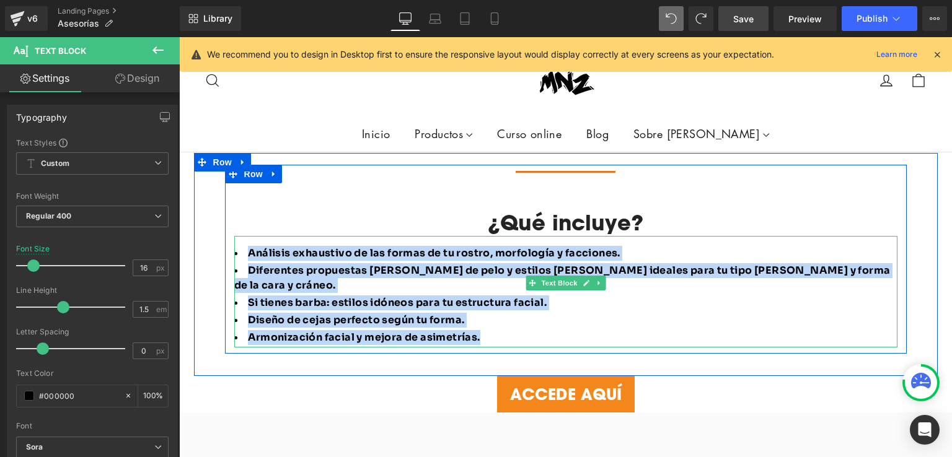
drag, startPoint x: 481, startPoint y: 288, endPoint x: 243, endPoint y: 213, distance: 249.5
click at [243, 246] on ul "Análisis exhaustivo de las formas de tu rostro, morfología y facciones. Diferen…" at bounding box center [565, 295] width 663 height 99
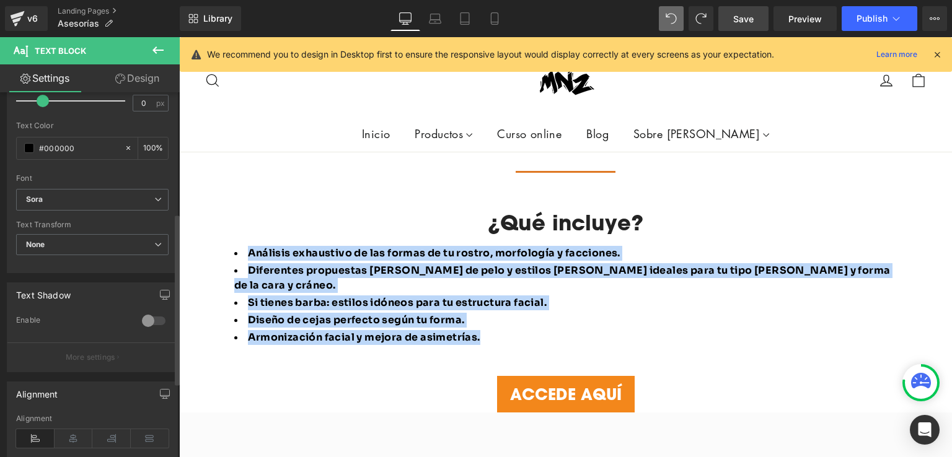
scroll to position [416, 0]
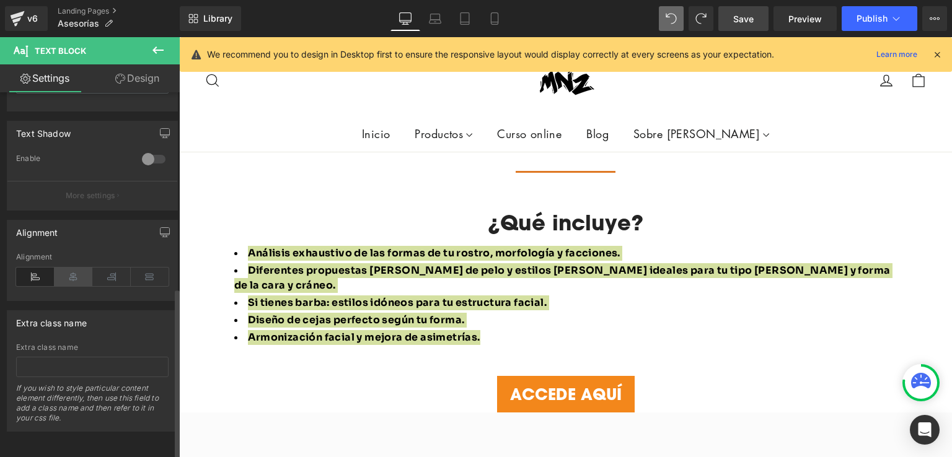
click at [74, 273] on icon at bounding box center [74, 277] width 38 height 19
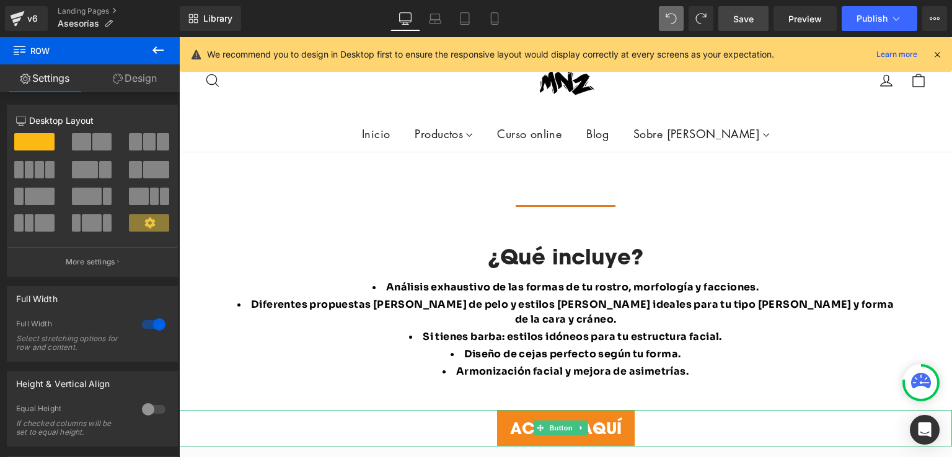
scroll to position [712, 0]
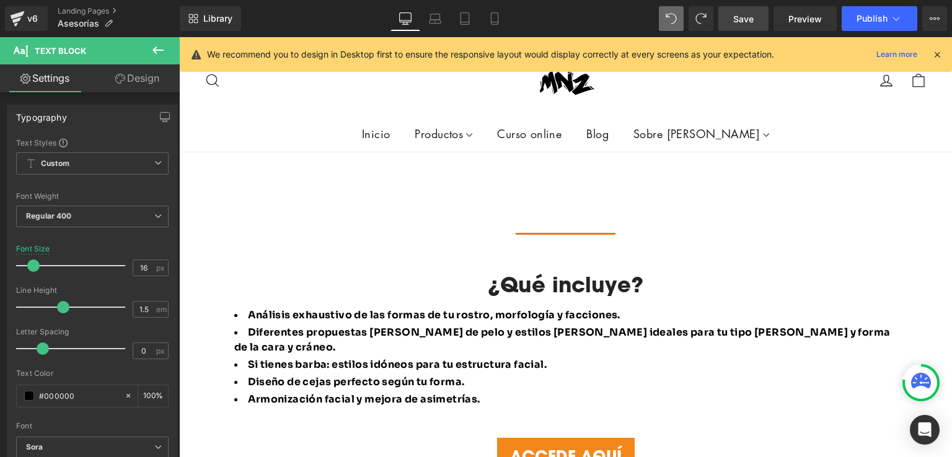
click at [750, 22] on span "Save" at bounding box center [743, 18] width 20 height 13
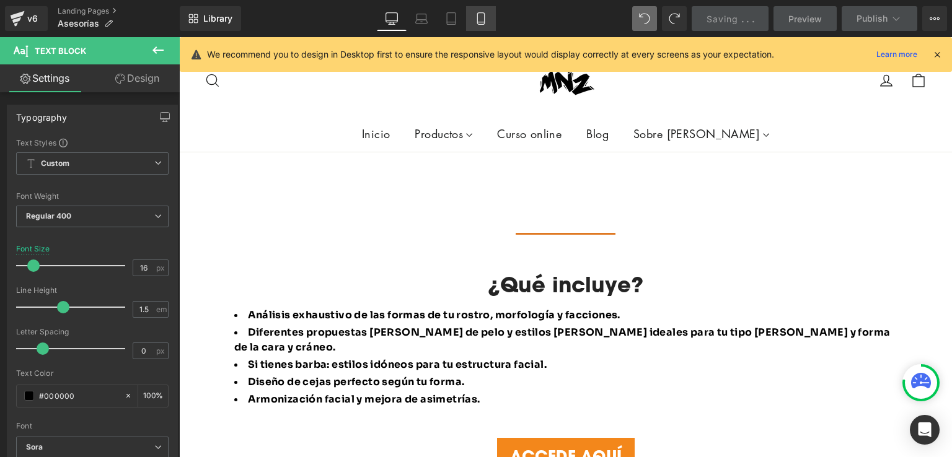
click at [477, 12] on icon at bounding box center [481, 18] width 12 height 12
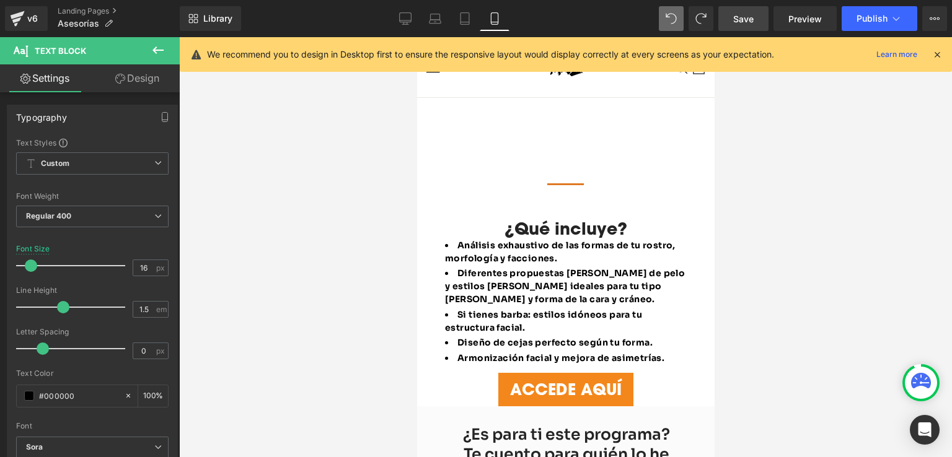
scroll to position [248, 0]
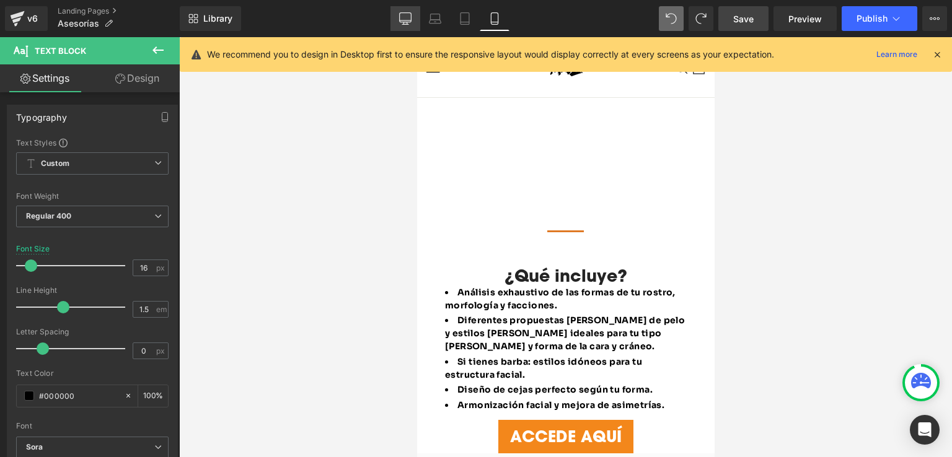
click at [407, 20] on icon at bounding box center [405, 18] width 12 height 12
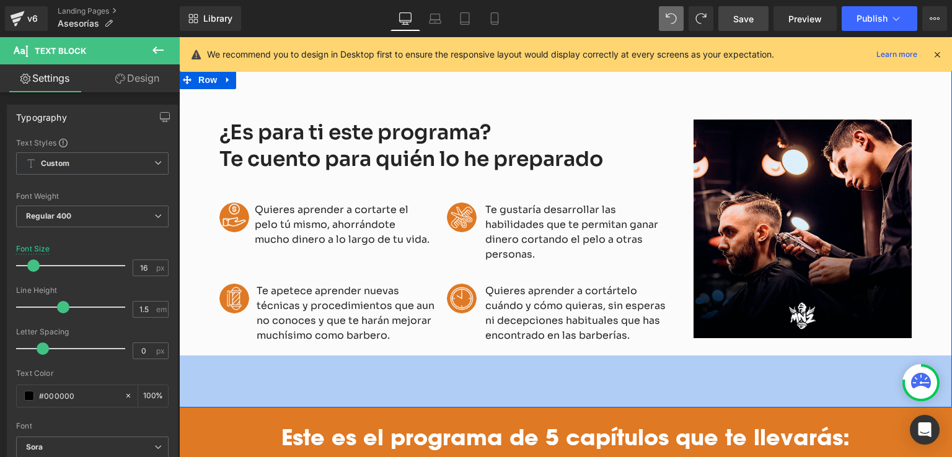
scroll to position [1054, 0]
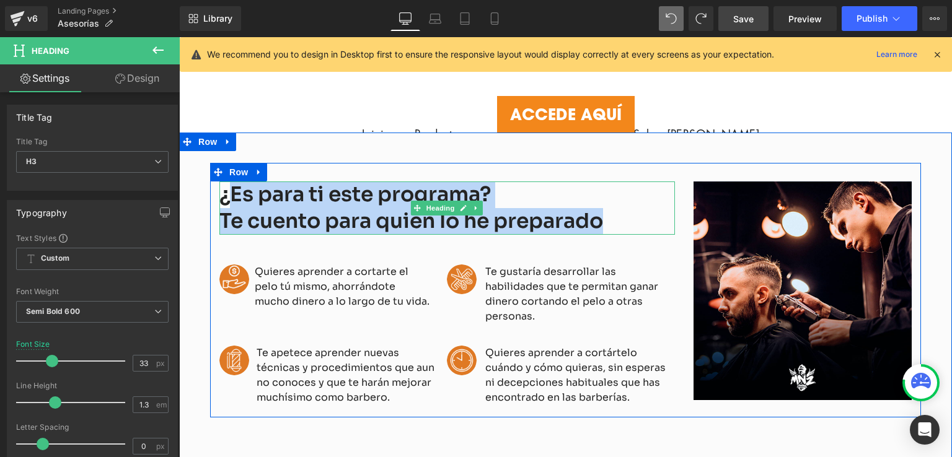
drag, startPoint x: 602, startPoint y: 167, endPoint x: 229, endPoint y: 142, distance: 373.3
click at [229, 182] on div "¿Es para ti este programa? Te cuento para quién lo he preparado" at bounding box center [447, 208] width 456 height 53
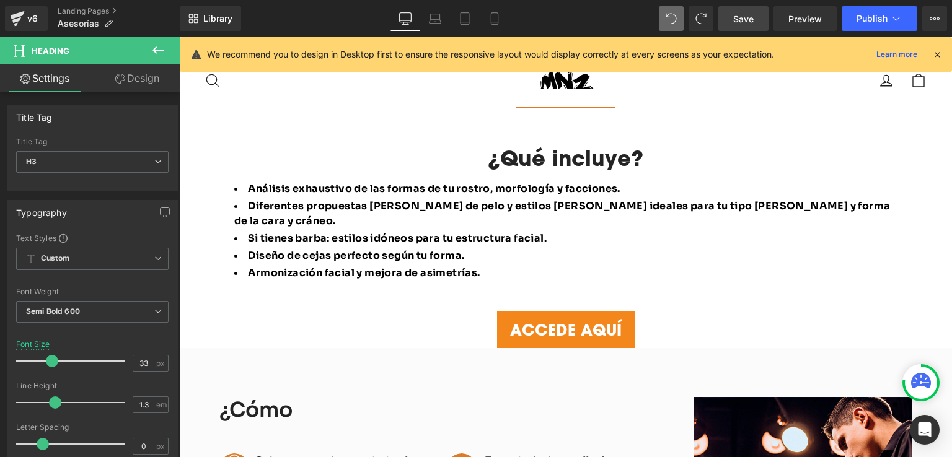
scroll to position [930, 0]
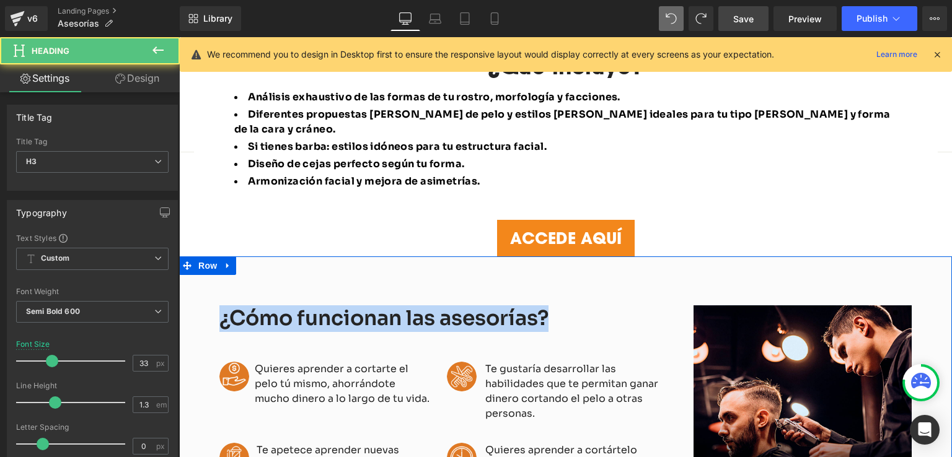
drag, startPoint x: 554, startPoint y: 268, endPoint x: 187, endPoint y: 266, distance: 367.5
click at [187, 266] on div "¿Cómo funcionan las asesorías? Heading Image Quieres aprender a cortarte el pel…" at bounding box center [565, 419] width 773 height 325
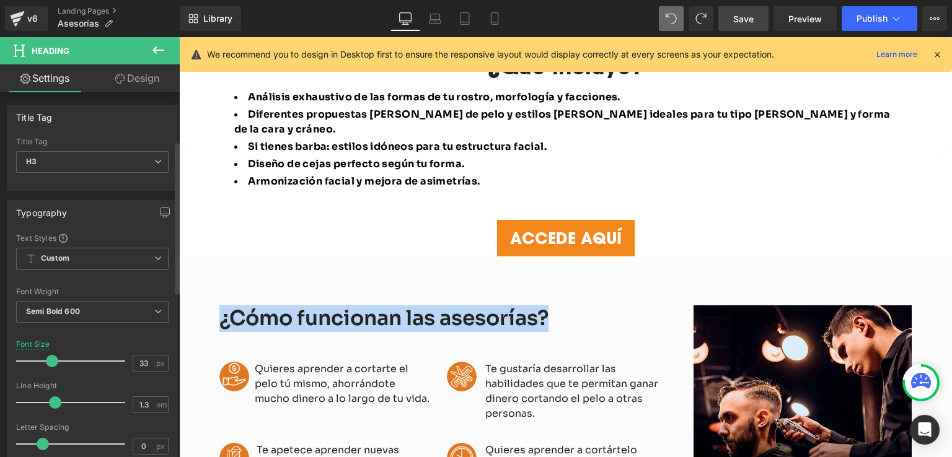
scroll to position [372, 0]
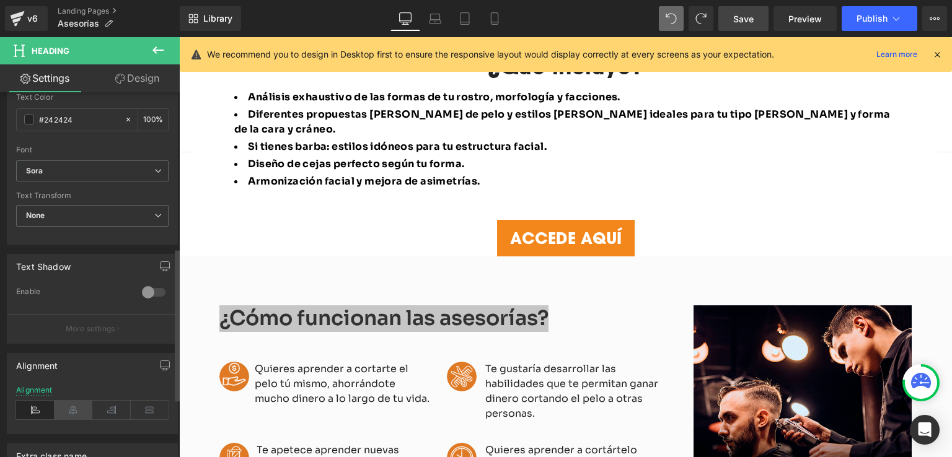
click at [74, 407] on icon at bounding box center [74, 410] width 38 height 19
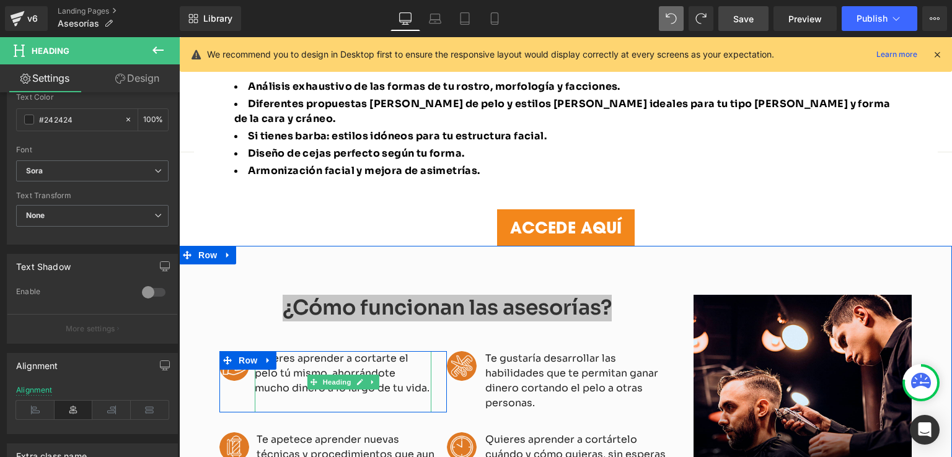
scroll to position [930, 0]
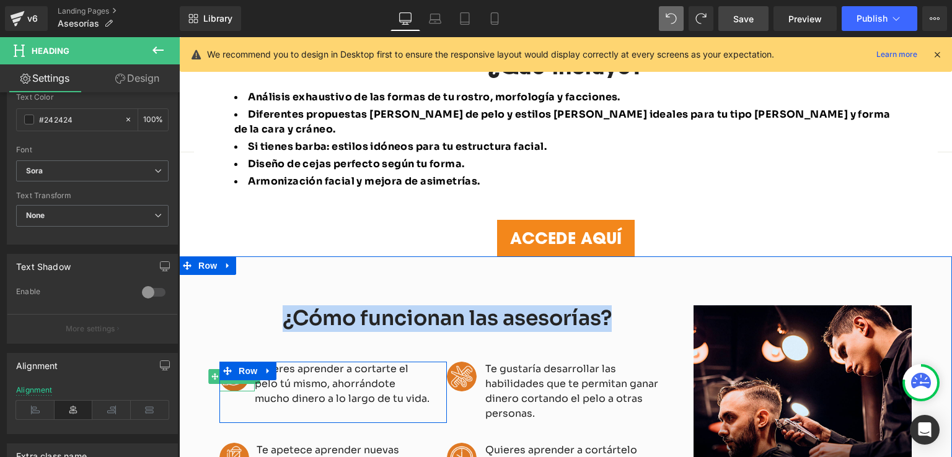
click at [228, 362] on img at bounding box center [234, 377] width 30 height 30
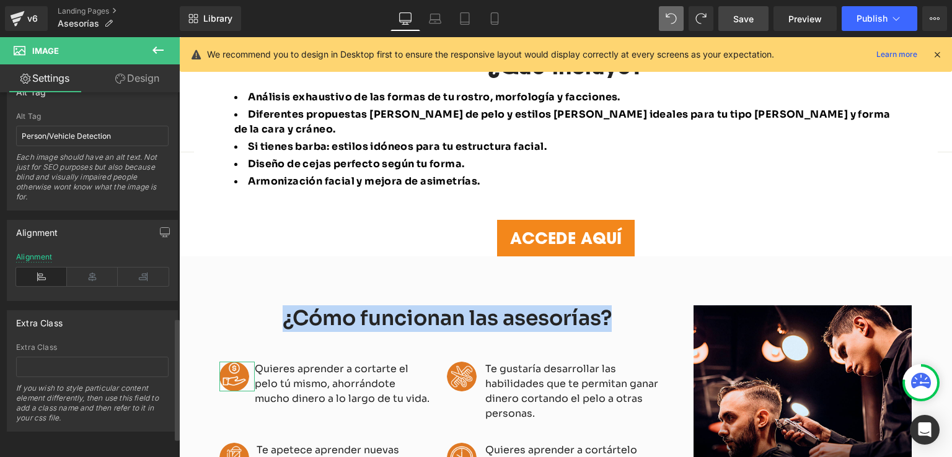
scroll to position [299, 0]
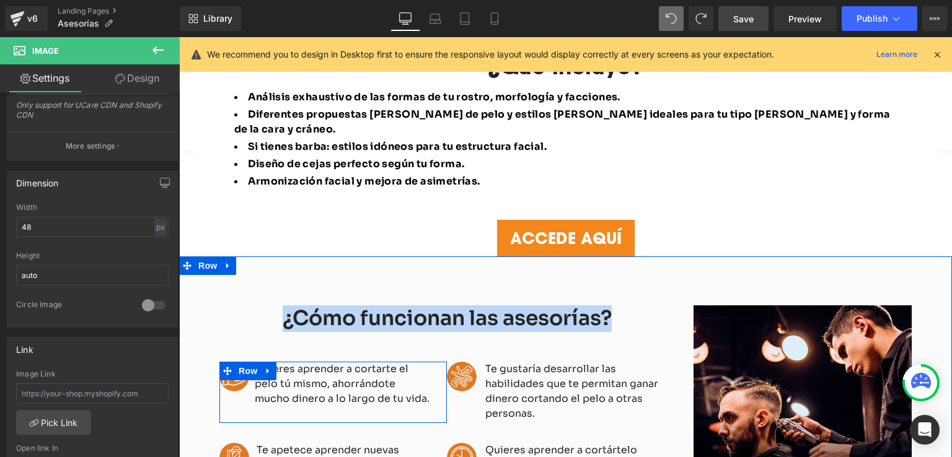
click at [267, 362] on link at bounding box center [268, 371] width 16 height 19
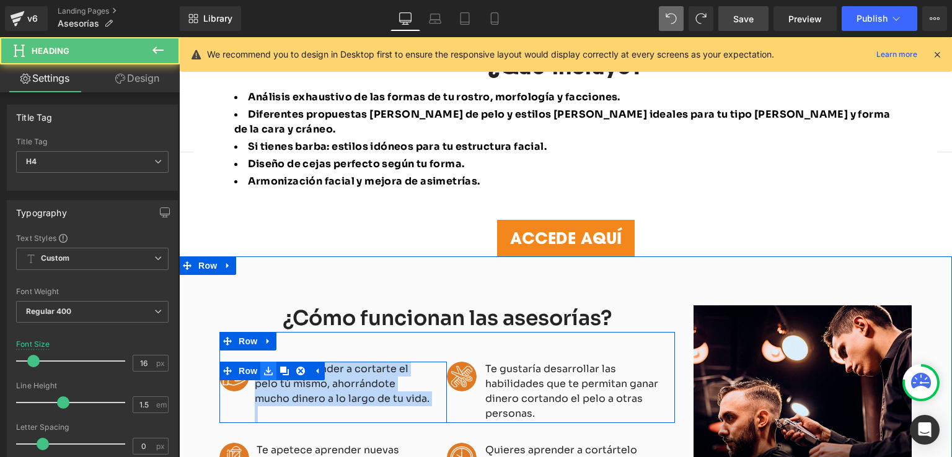
drag, startPoint x: 384, startPoint y: 345, endPoint x: 263, endPoint y: 325, distance: 122.5
click at [263, 362] on div "Image Quieres aprender a cortarte el pelo tú mismo, ahorrándote mucho dinero a …" at bounding box center [332, 392] width 227 height 61
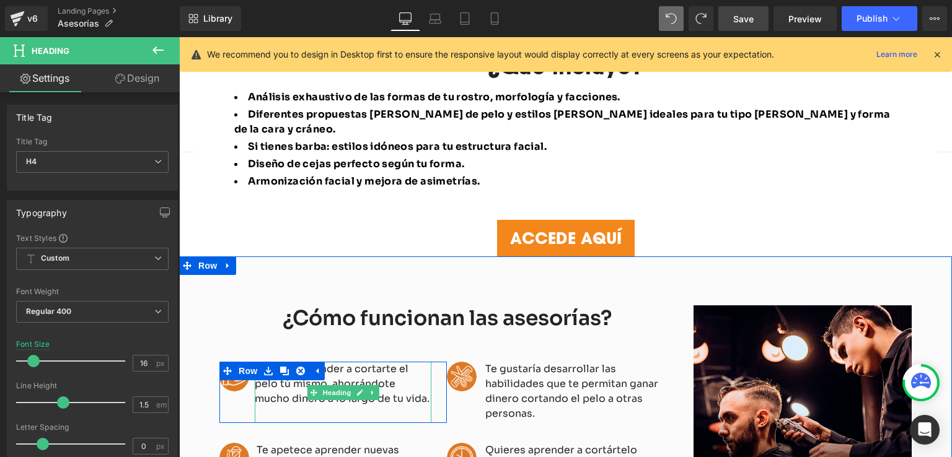
click at [261, 363] on span "Quieres aprender a cortarte el pelo tú mismo, ahorrándote mucho dinero a lo lar…" at bounding box center [342, 384] width 175 height 43
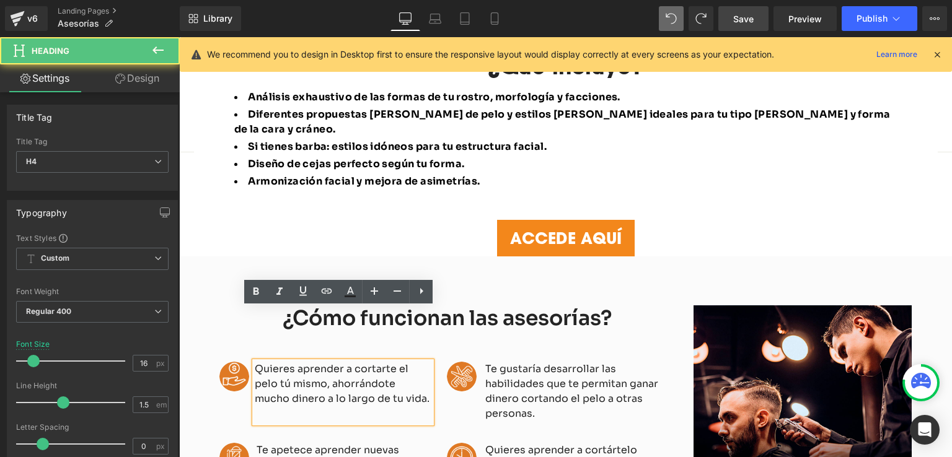
click at [255, 364] on ul "Row" at bounding box center [272, 371] width 84 height 15
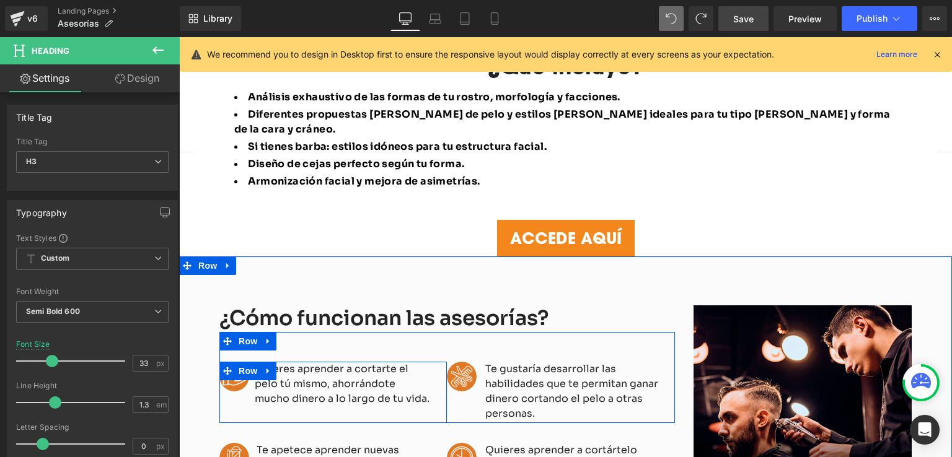
click at [261, 363] on span "Quieres aprender a cortarte el pelo tú mismo, ahorrándote mucho dinero a lo lar…" at bounding box center [342, 384] width 175 height 43
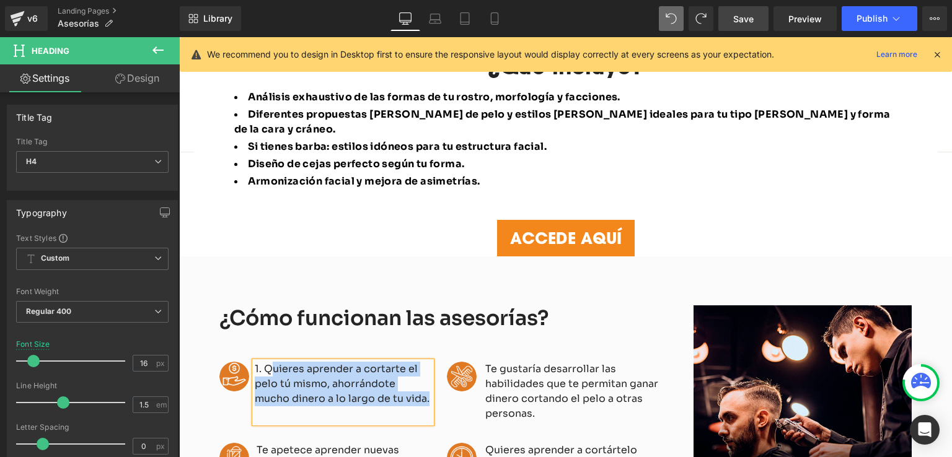
drag, startPoint x: 388, startPoint y: 346, endPoint x: 258, endPoint y: 317, distance: 132.9
click at [258, 362] on div "Image 1. Quieres aprender a cortarte el pelo tú mismo, ahorrándote mucho dinero…" at bounding box center [332, 392] width 227 height 61
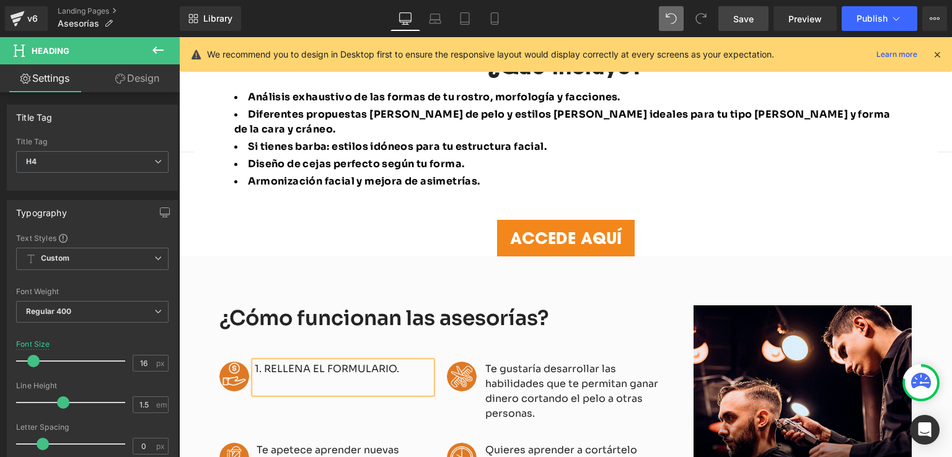
click at [258, 364] on link at bounding box center [264, 371] width 13 height 15
click at [353, 363] on span "1. RELLENA EL FORMULARIO." at bounding box center [327, 369] width 144 height 13
click at [394, 362] on h4 "1º RELLENA EL FORMULARIO." at bounding box center [343, 369] width 177 height 15
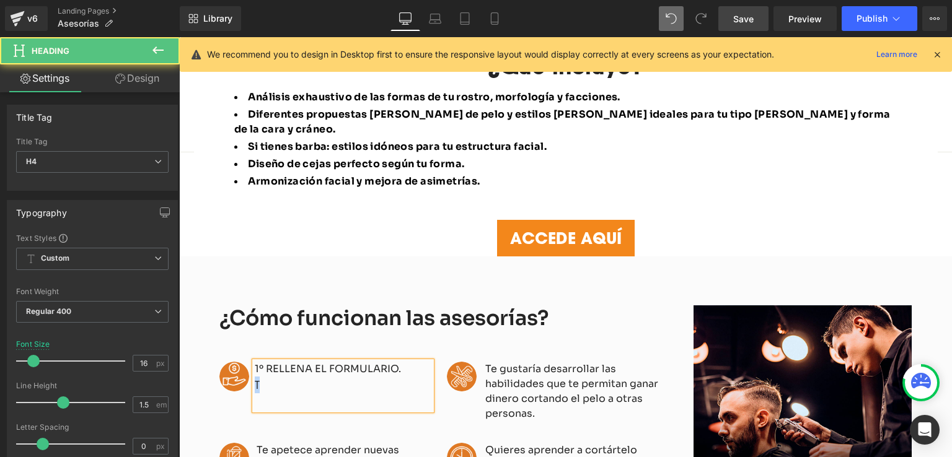
click at [255, 378] on span "T" at bounding box center [257, 385] width 5 height 14
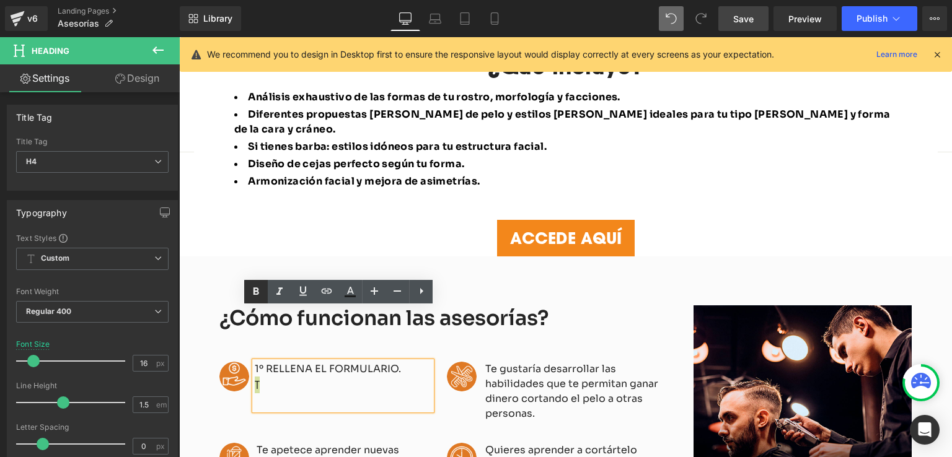
click at [263, 296] on icon at bounding box center [256, 291] width 15 height 15
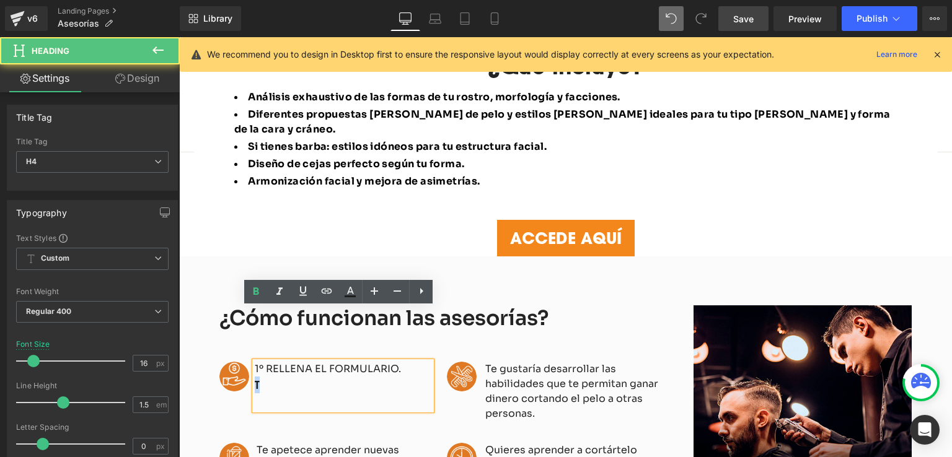
drag, startPoint x: 259, startPoint y: 335, endPoint x: 252, endPoint y: 337, distance: 7.5
click at [255, 377] on div "T" at bounding box center [343, 385] width 177 height 17
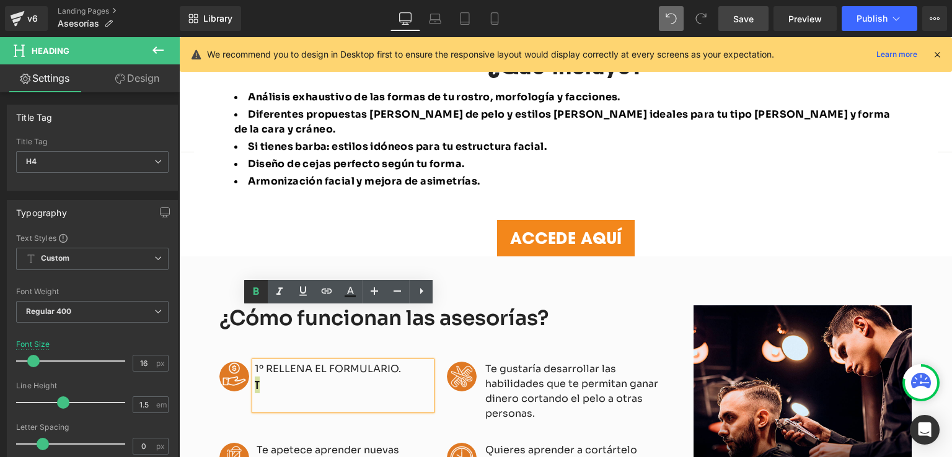
click at [259, 291] on icon at bounding box center [256, 291] width 15 height 15
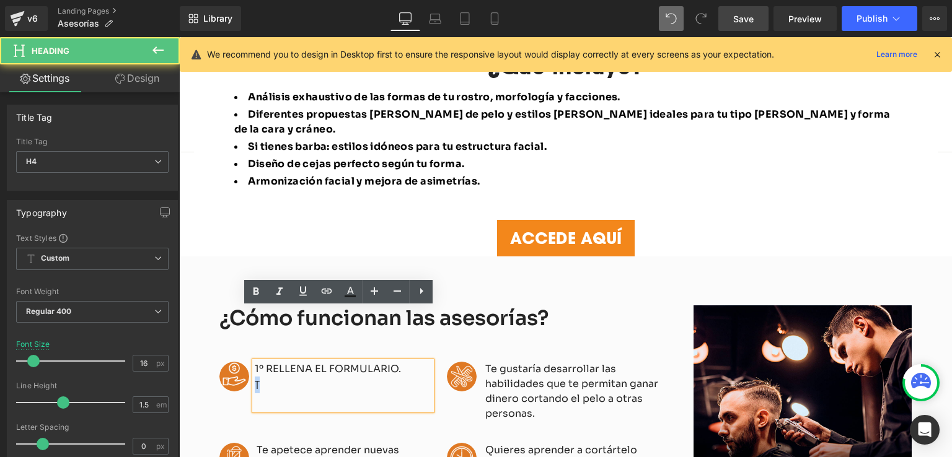
drag, startPoint x: 257, startPoint y: 333, endPoint x: 250, endPoint y: 334, distance: 6.9
click at [255, 377] on div "T" at bounding box center [343, 385] width 177 height 17
click at [255, 294] on icon at bounding box center [256, 291] width 6 height 7
click at [264, 377] on div "T" at bounding box center [343, 385] width 177 height 17
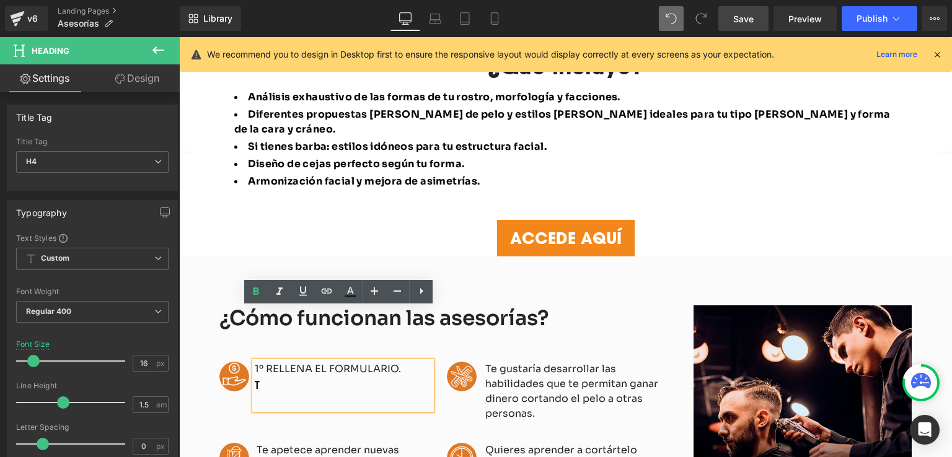
click at [399, 362] on h4 "1º RELLENA EL FORMULARIO." at bounding box center [343, 369] width 177 height 15
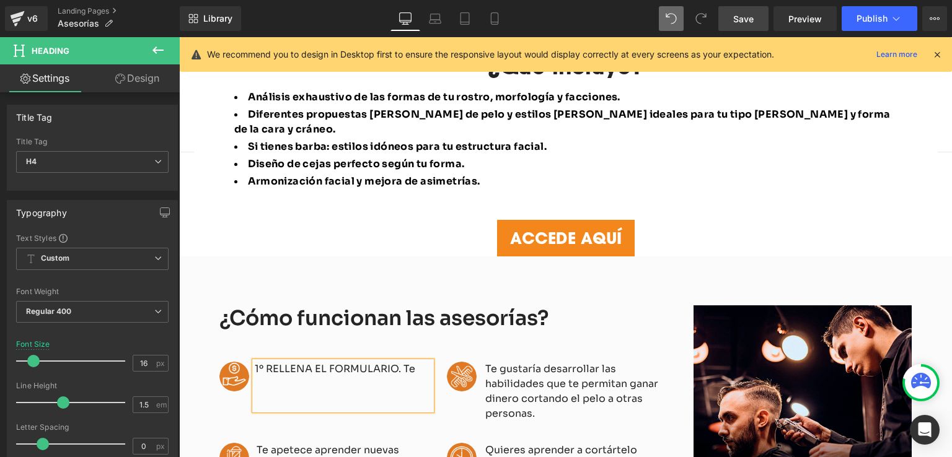
click at [397, 363] on span "1º RELLENA EL FORMULARIO. Te" at bounding box center [335, 369] width 161 height 13
click at [296, 377] on h4 "Te" at bounding box center [343, 384] width 177 height 15
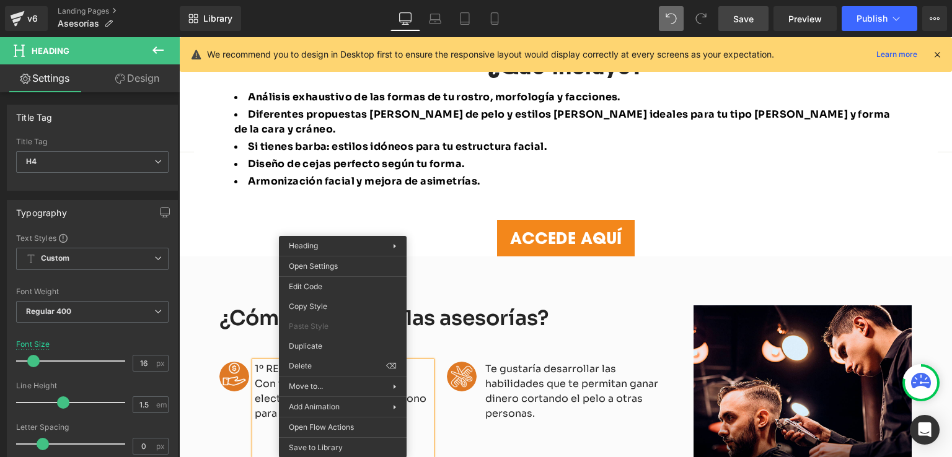
click at [423, 377] on h4 "Con tu nombre y corréo electrónico o numero de telefono para comenzar la asesor…" at bounding box center [343, 399] width 177 height 45
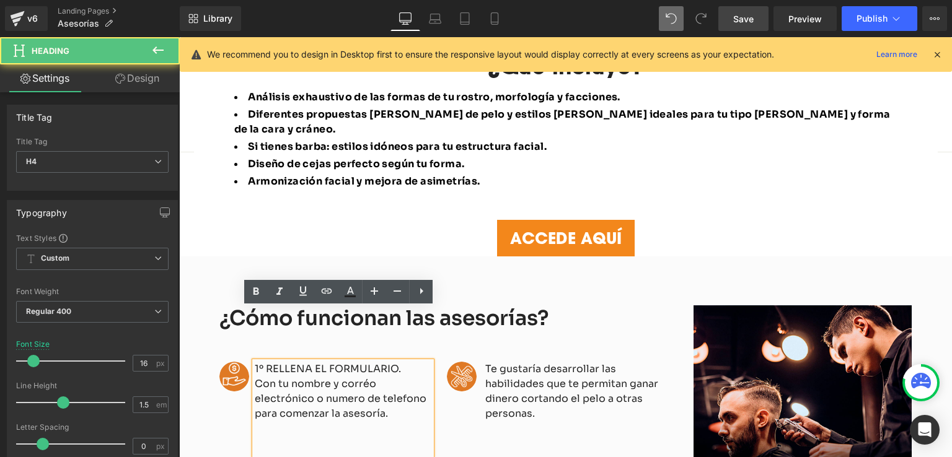
click at [362, 377] on h4 "Con tu nombre y corréo electrónico o numero de telefono para comenzar la asesor…" at bounding box center [343, 399] width 177 height 45
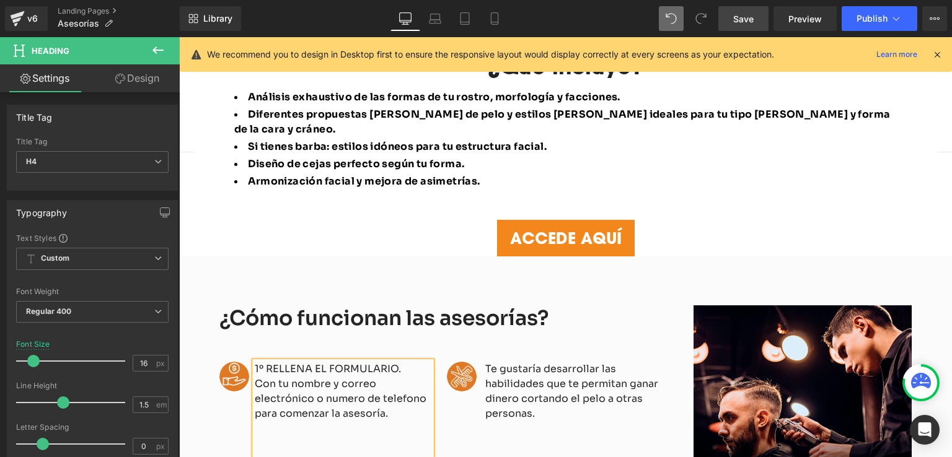
click at [394, 377] on h4 "Con tu nombre y correo electrónico o numero de telefono para comenzar la asesor…" at bounding box center [343, 399] width 177 height 45
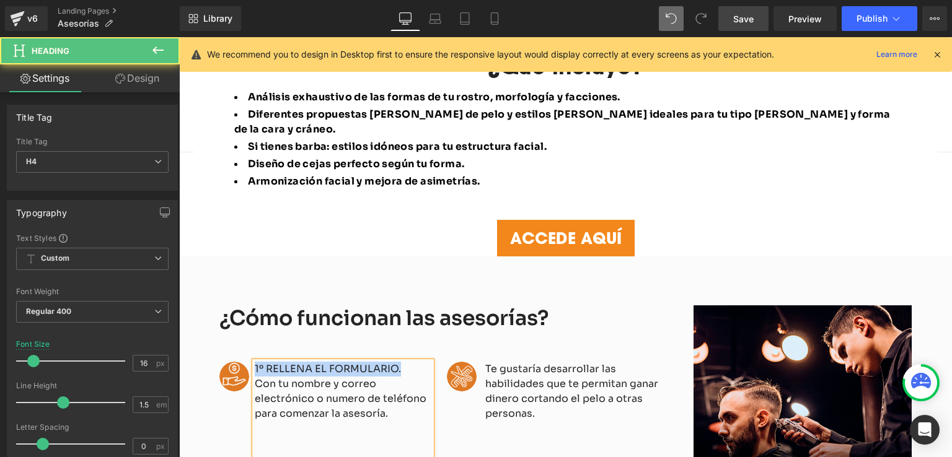
drag, startPoint x: 395, startPoint y: 314, endPoint x: 245, endPoint y: 312, distance: 149.4
click at [245, 362] on div "Image 1º RELLENA EL FORMULARIO. Con tu nombre y correo electrónico o numero de …" at bounding box center [332, 408] width 227 height 93
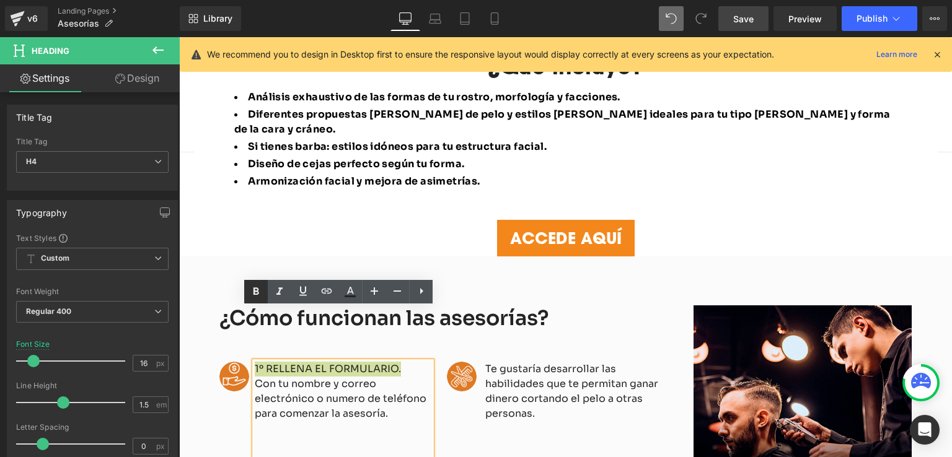
click at [260, 289] on icon at bounding box center [256, 291] width 15 height 15
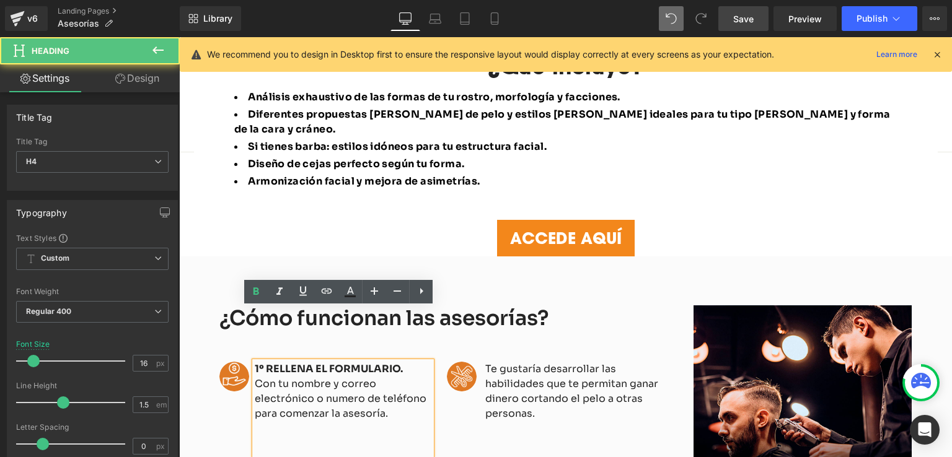
click at [334, 377] on h4 "Con tu nombre y correo electrónico o numero de teléfono para comenzar la asesor…" at bounding box center [343, 399] width 177 height 45
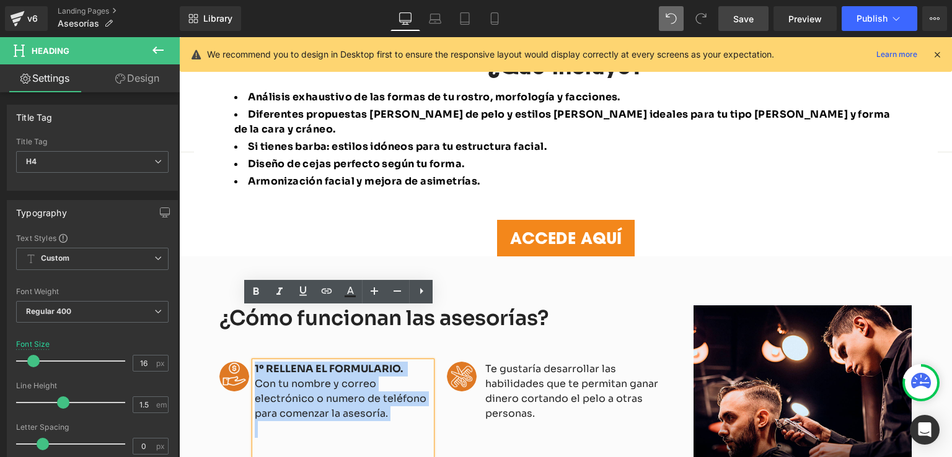
drag, startPoint x: 402, startPoint y: 369, endPoint x: 255, endPoint y: 320, distance: 154.8
click at [255, 362] on div "Image 1º RELLENA EL FORMULARIO. Con tu nombre y correo electrónico o numero de …" at bounding box center [332, 408] width 227 height 93
copy div "1º RELLENA EL FORMULARIO. Con tu nombre y correo electrónico o numero de teléfo…"
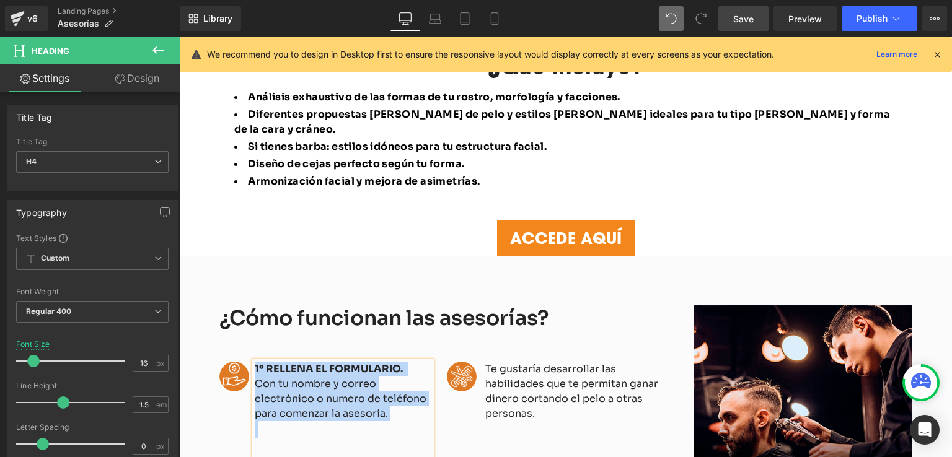
click at [523, 362] on h4 "Te gustaría desarrollar las habilidades que te permitan ganar dinero cortando e…" at bounding box center [580, 391] width 190 height 59
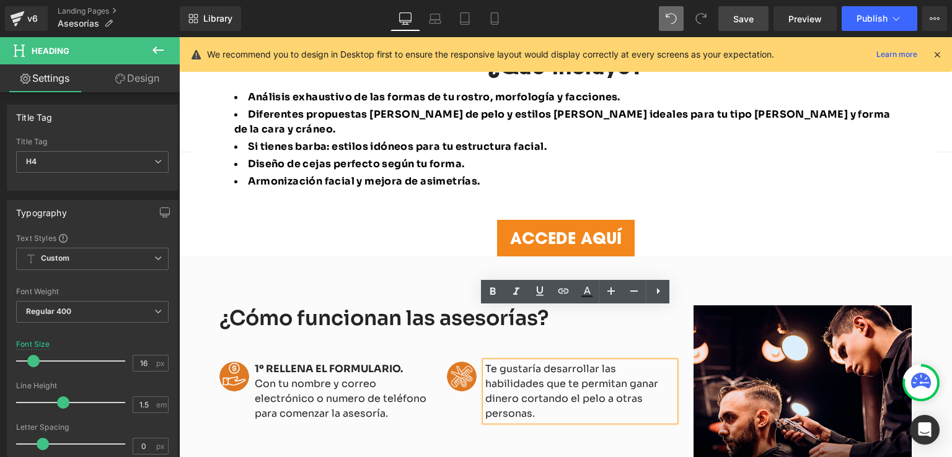
click at [746, 23] on span "Save" at bounding box center [743, 18] width 20 height 13
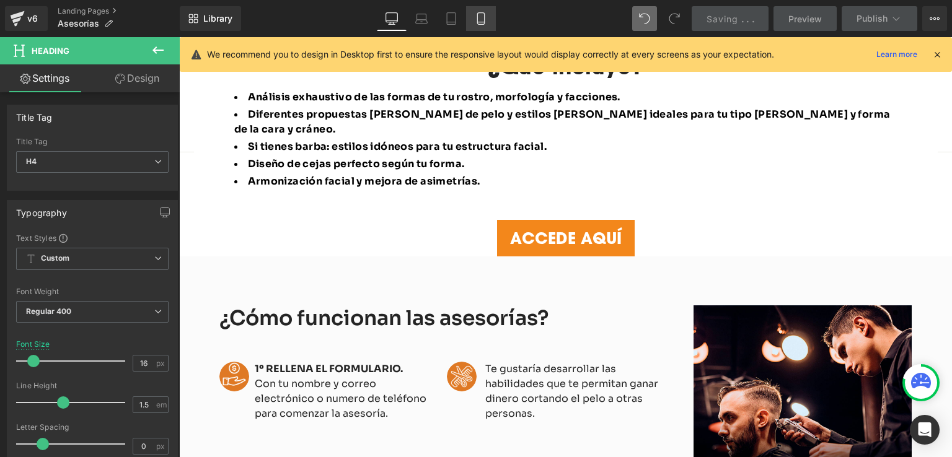
click at [481, 14] on icon at bounding box center [481, 18] width 12 height 12
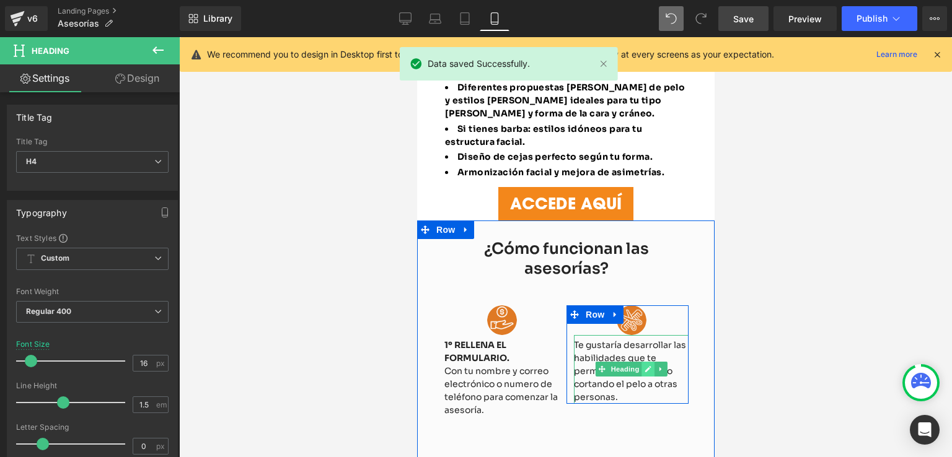
scroll to position [543, 0]
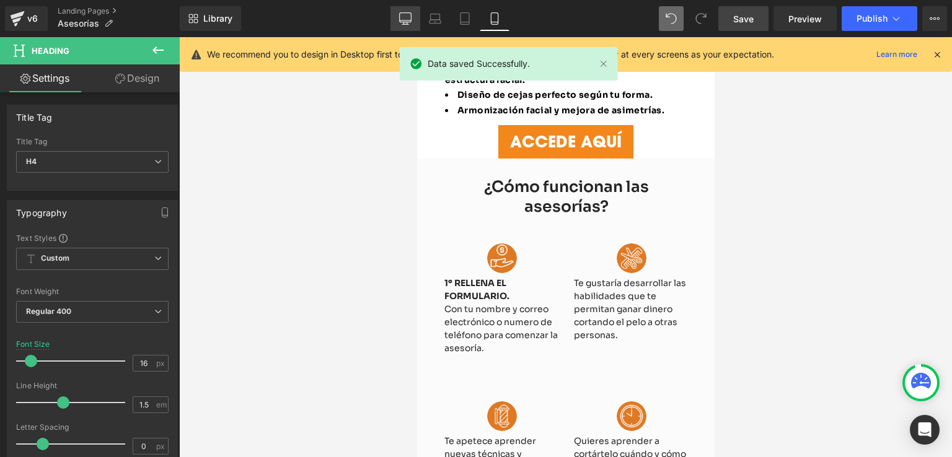
click at [414, 22] on link "Desktop" at bounding box center [405, 18] width 30 height 25
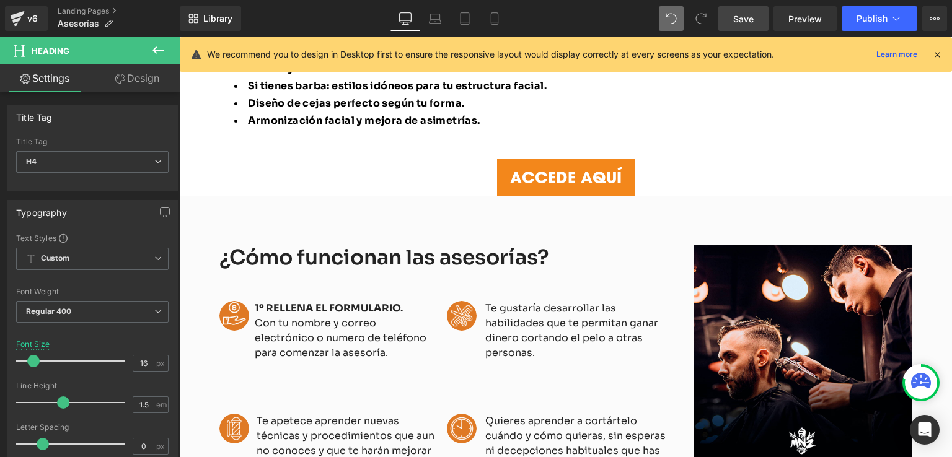
scroll to position [991, 0]
click at [506, 301] on h4 "Te gustaría desarrollar las habilidades que te permitan ganar dinero cortando e…" at bounding box center [580, 330] width 190 height 59
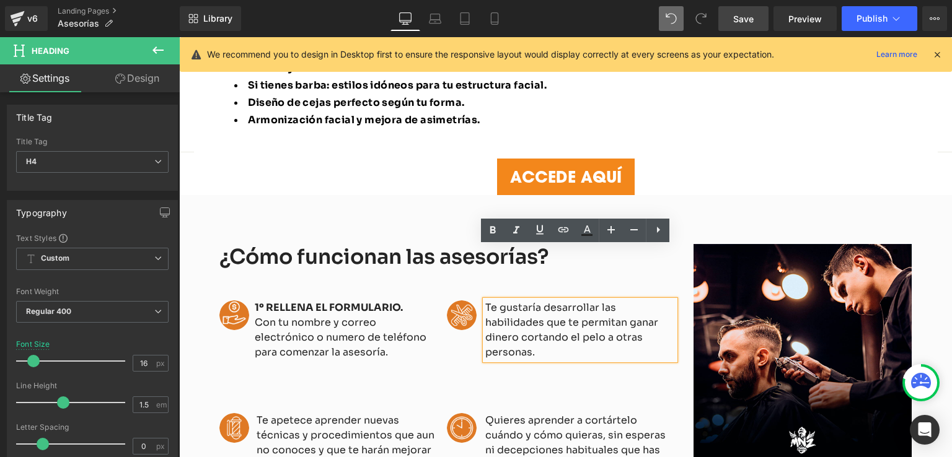
drag, startPoint x: 655, startPoint y: 284, endPoint x: 482, endPoint y: 252, distance: 175.9
click at [482, 301] on div "Image Te gustaría desarrollar las habilidades que te permitan ganar dinero cort…" at bounding box center [560, 330] width 227 height 59
click at [486, 302] on link at bounding box center [492, 309] width 13 height 15
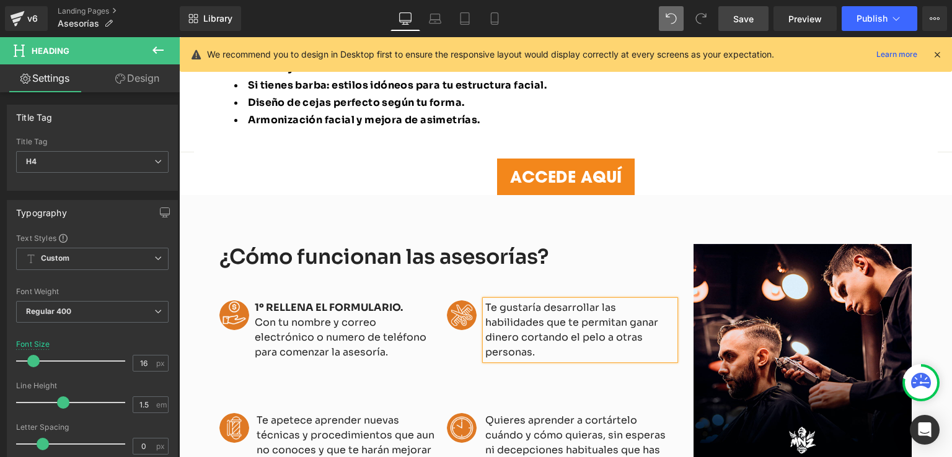
click at [588, 301] on h4 "Te gustaría desarrollar las habilidades que te permitan ganar dinero cortando e…" at bounding box center [580, 330] width 190 height 59
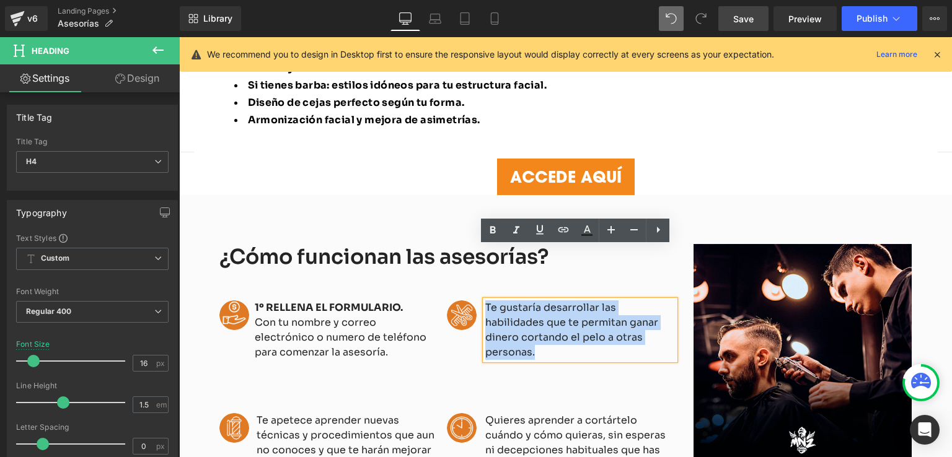
drag, startPoint x: 650, startPoint y: 284, endPoint x: 484, endPoint y: 256, distance: 168.5
click at [484, 301] on div "Image Te gustaría desarrollar las habilidades que te permitan ganar dinero cort…" at bounding box center [560, 330] width 227 height 59
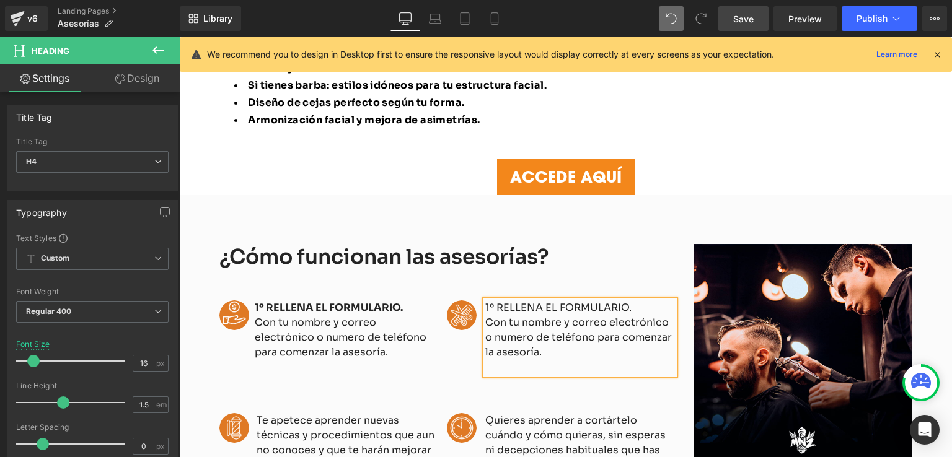
click at [493, 307] on icon at bounding box center [496, 310] width 7 height 7
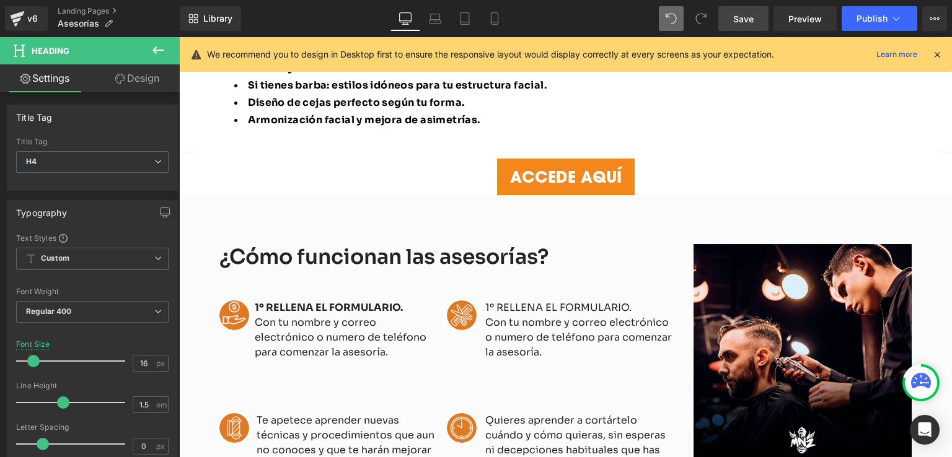
click at [491, 302] on link at bounding box center [497, 309] width 13 height 15
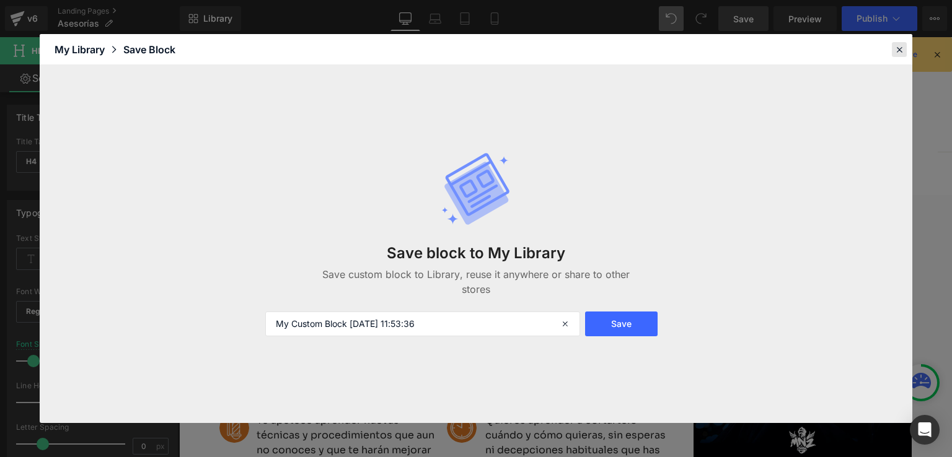
click at [903, 51] on icon at bounding box center [899, 49] width 11 height 11
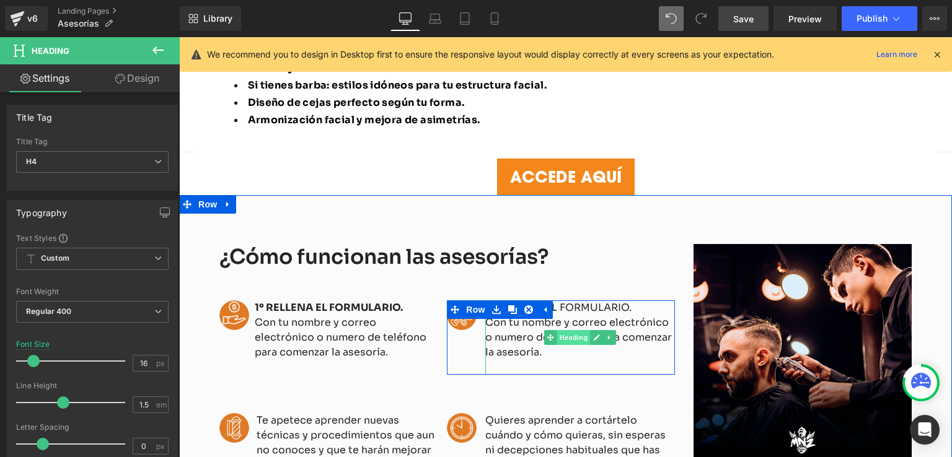
click at [568, 330] on span "Heading" at bounding box center [573, 337] width 33 height 15
click at [623, 315] on h4 "Con tu nombre y correo electrónico o numero de teléfono para comenzar la asesor…" at bounding box center [580, 337] width 190 height 45
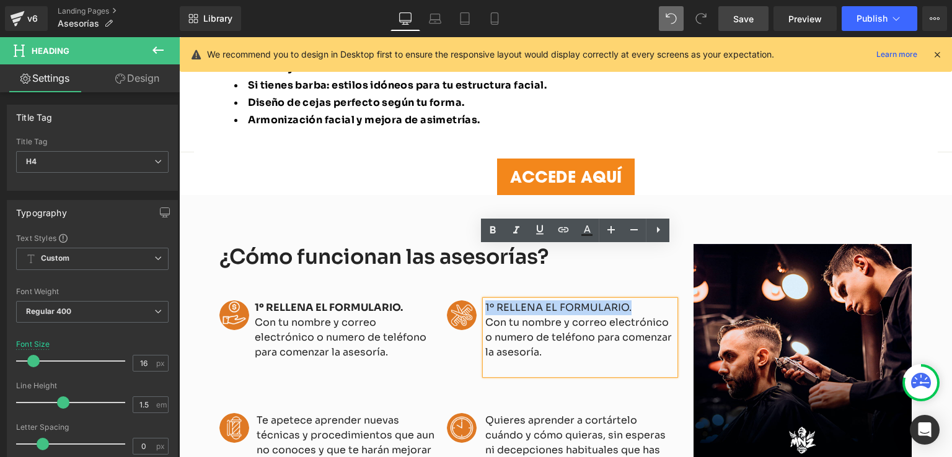
drag, startPoint x: 624, startPoint y: 252, endPoint x: 478, endPoint y: 251, distance: 146.3
click at [478, 301] on div "Image 1º RELLENA EL FORMULARIO. Con tu nombre y correo electrónico o numero de …" at bounding box center [560, 338] width 227 height 74
click at [496, 229] on icon at bounding box center [492, 230] width 15 height 15
click at [509, 302] on link at bounding box center [509, 309] width 13 height 15
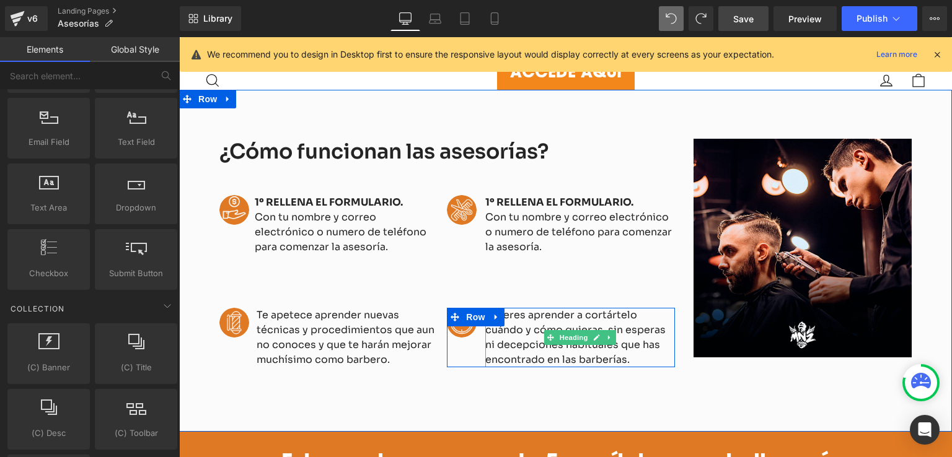
scroll to position [1040, 0]
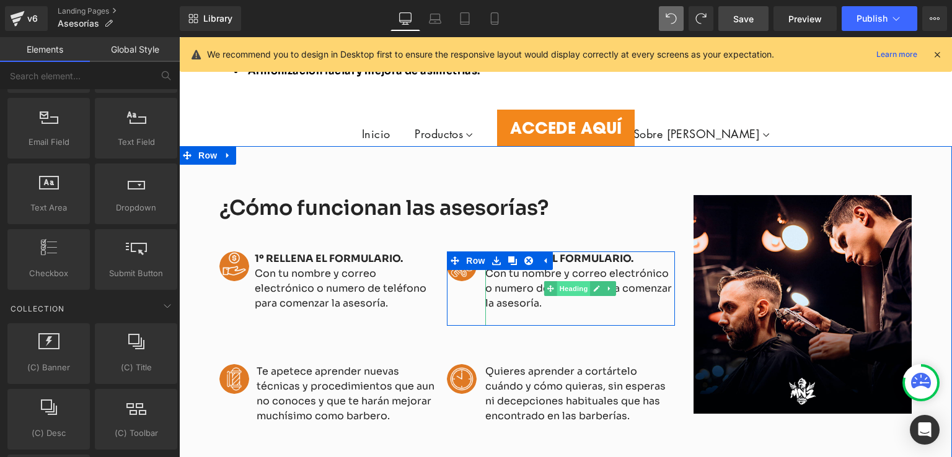
click at [557, 281] on span "Heading" at bounding box center [573, 288] width 33 height 15
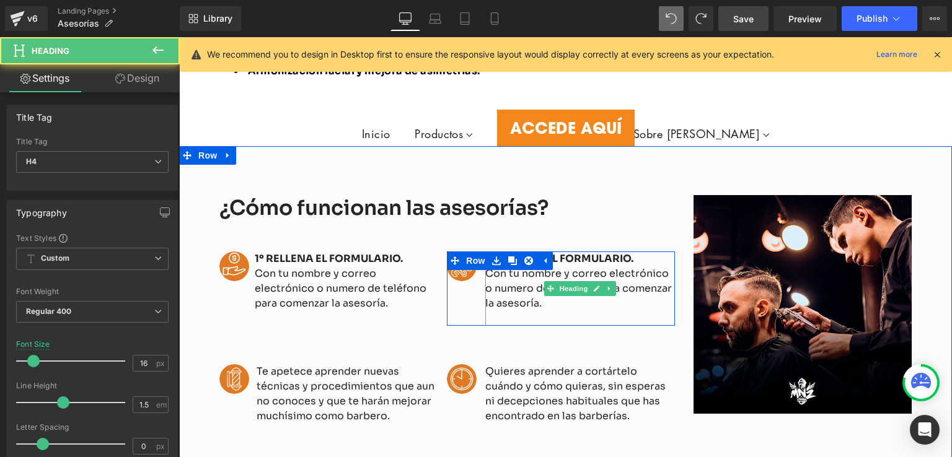
click at [576, 267] on h4 "Con tu nombre y correo electrónico o numero de teléfono para comenzar la asesor…" at bounding box center [580, 289] width 190 height 45
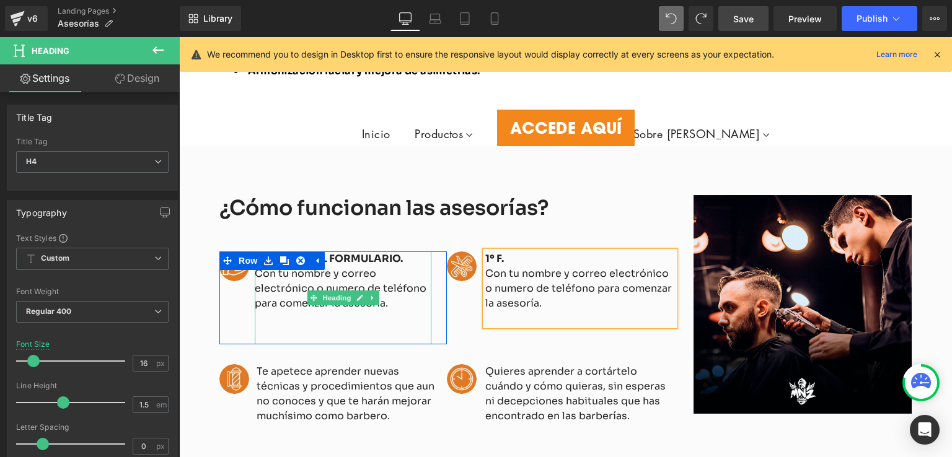
click at [281, 267] on h4 "Con tu nombre y correo electrónico o numero de teléfono para comenzar la asesor…" at bounding box center [343, 289] width 177 height 45
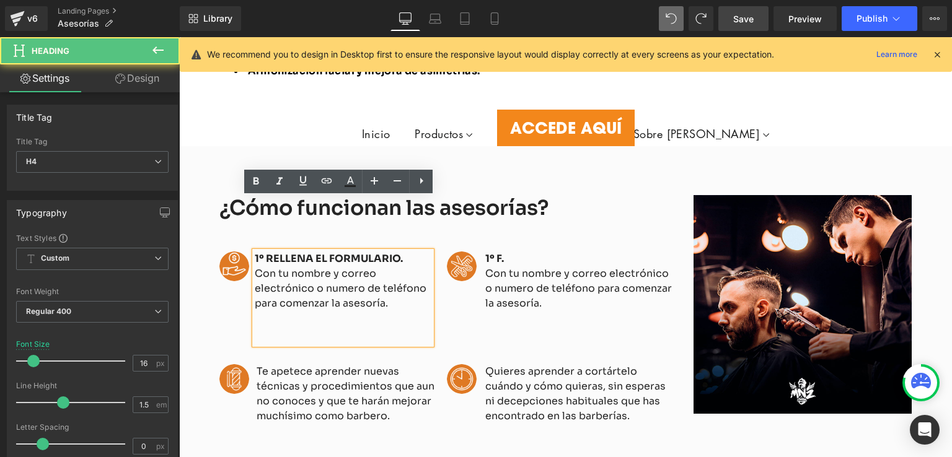
click at [273, 267] on h4 "Con tu nombre y correo electrónico o numero de teléfono para comenzar la asesor…" at bounding box center [343, 289] width 177 height 45
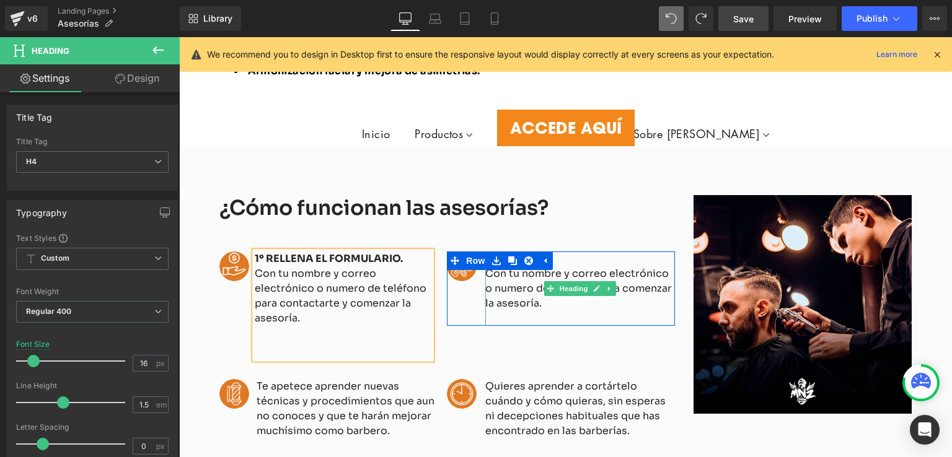
click at [517, 267] on h4 "Con tu nombre y correo electrónico o numero de teléfono para comenzar la asesor…" at bounding box center [580, 289] width 190 height 45
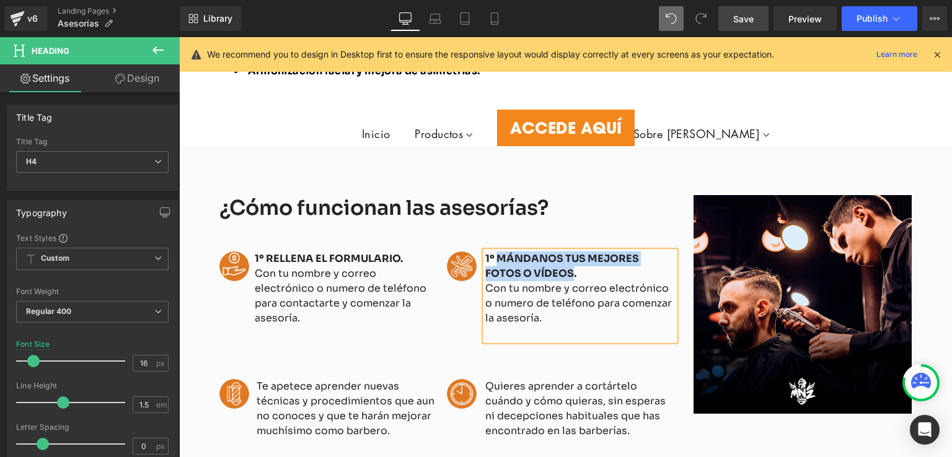
drag, startPoint x: 528, startPoint y: 218, endPoint x: 491, endPoint y: 204, distance: 39.8
click at [491, 252] on div "Image 1º MÁNDANOS TUS MEJORES FOTOS O VÍDEOS. Con tu nombre y correo electrónic…" at bounding box center [560, 296] width 227 height 89
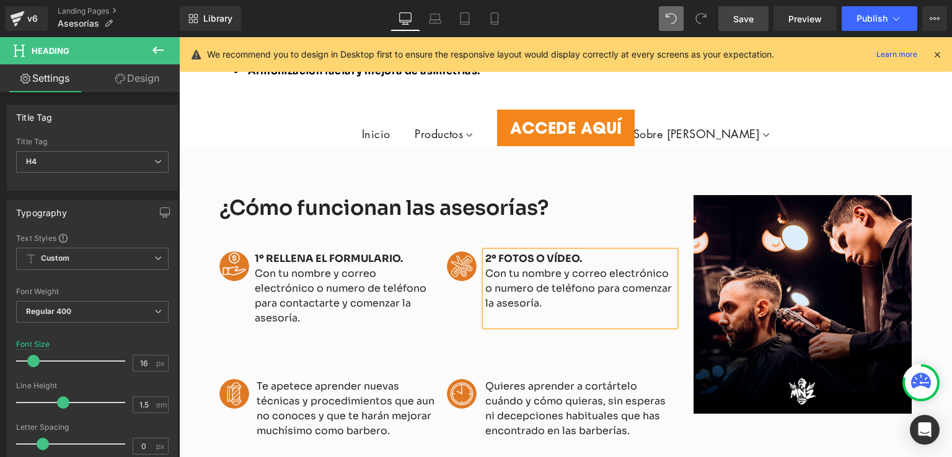
click at [501, 267] on h4 "Con tu nombre y correo electrónico o numero de teléfono para comenzar la asesor…" at bounding box center [580, 289] width 190 height 45
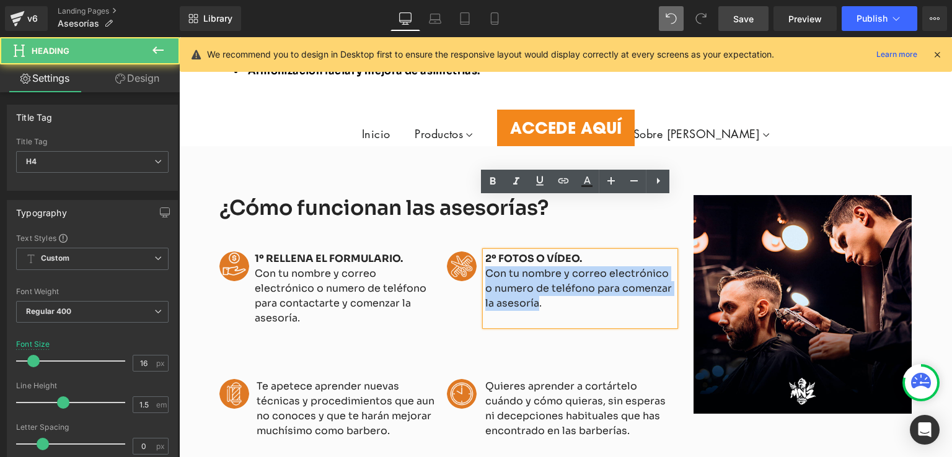
drag, startPoint x: 521, startPoint y: 251, endPoint x: 483, endPoint y: 220, distance: 48.4
click at [485, 267] on h4 "Con tu nombre y correo electrónico o numero de teléfono para comenzar la asesor…" at bounding box center [580, 289] width 190 height 45
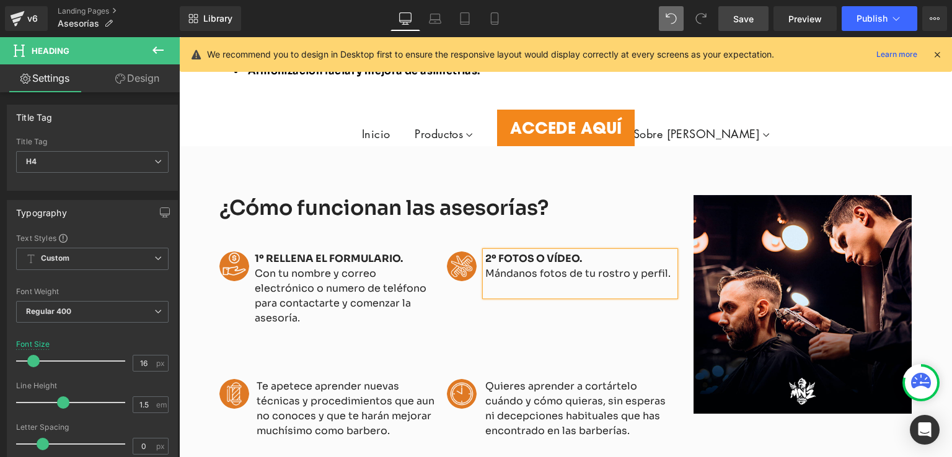
click at [555, 267] on h4 "Mándanos fotos de tu rostro y perfil." at bounding box center [580, 274] width 190 height 15
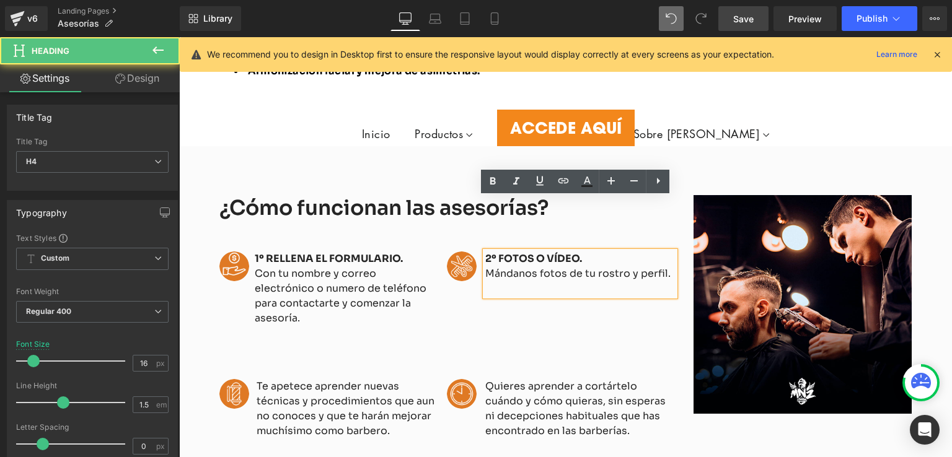
click at [562, 267] on h4 "Mándanos fotos de tu rostro y perfil." at bounding box center [580, 274] width 190 height 15
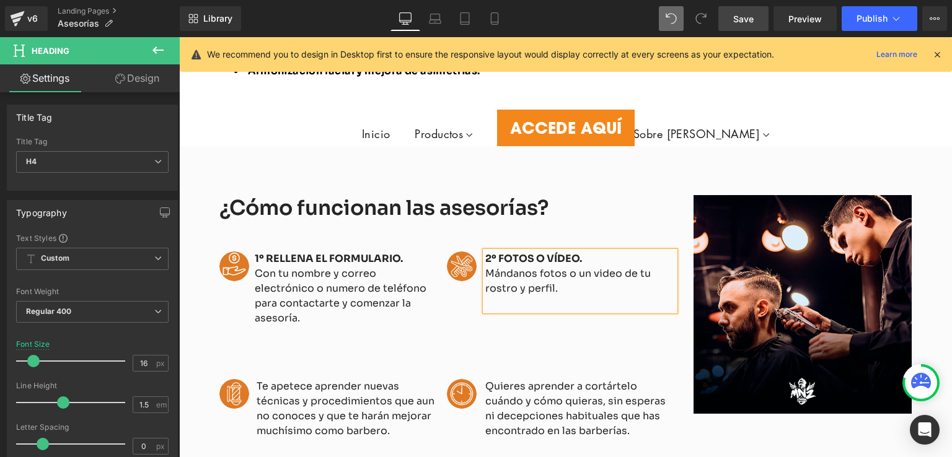
click at [548, 267] on h4 "Mándanos fotos o un video de tu rostro y perfil." at bounding box center [580, 282] width 190 height 30
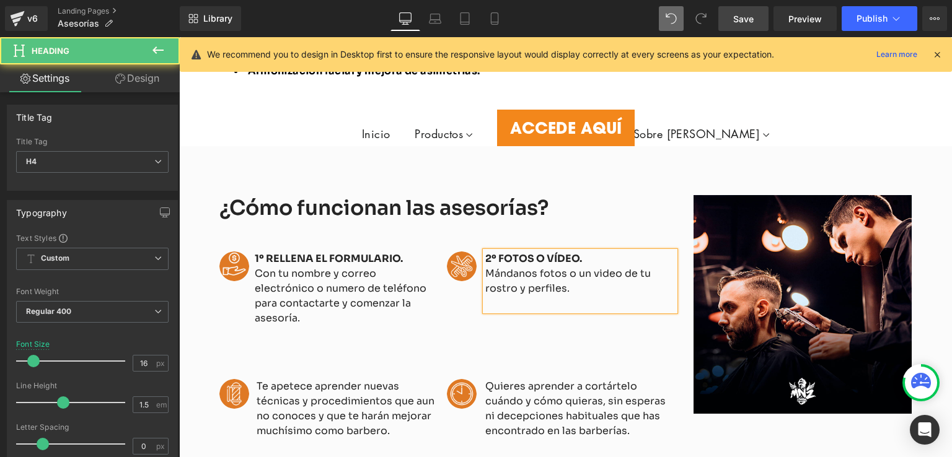
click at [584, 296] on h4 at bounding box center [580, 303] width 190 height 15
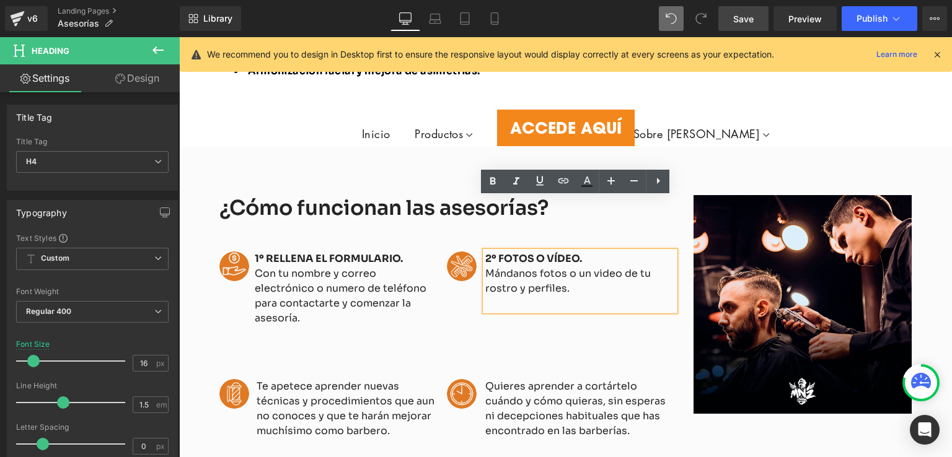
click at [580, 408] on div "¿Cómo funcionan las asesorías? Heading Image 1º RELLENA EL FORMULARIO. Con tu n…" at bounding box center [565, 324] width 773 height 357
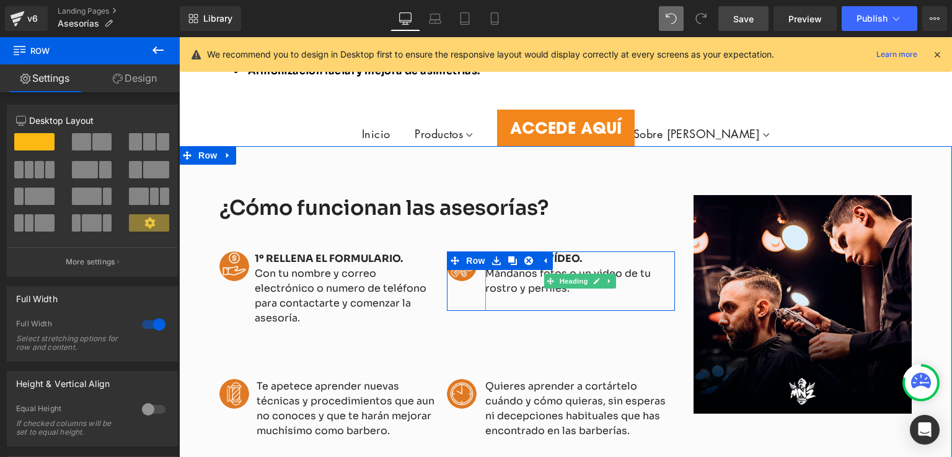
click at [513, 267] on h4 "Mándanos fotos o un video de tu rostro y perfiles." at bounding box center [580, 282] width 190 height 30
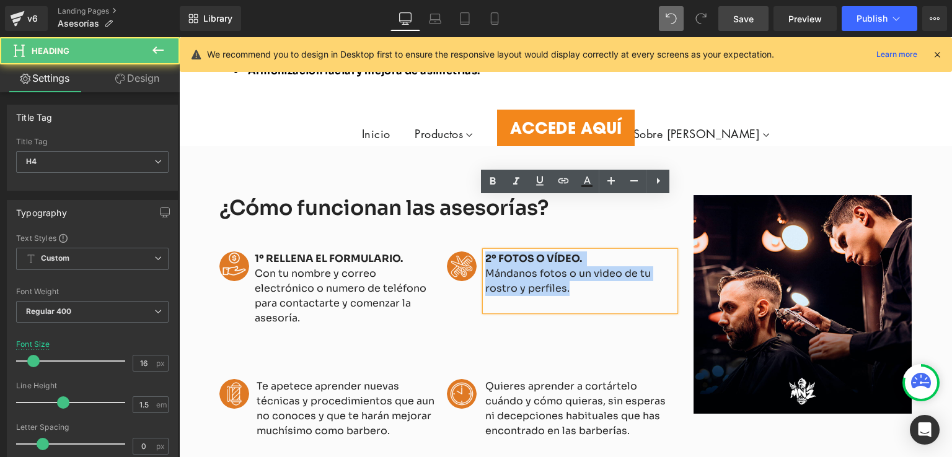
drag, startPoint x: 560, startPoint y: 237, endPoint x: 475, endPoint y: 207, distance: 90.0
click at [475, 252] on div "Image 2º FOTOS O VÍDEO. Mándanos fotos o un video de tu rostro y perfiles. Head…" at bounding box center [560, 281] width 227 height 59
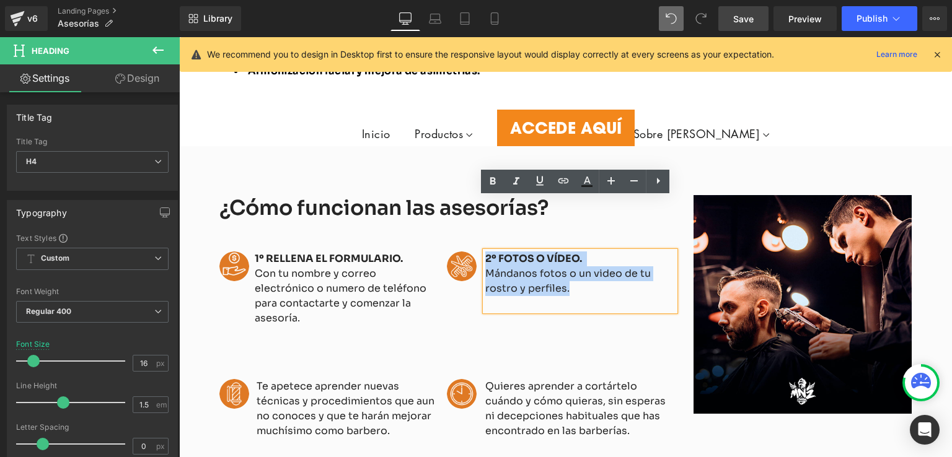
copy div "2º FOTOS O VÍDEO. Mándanos fotos o un video de tu rostro y perfiles."
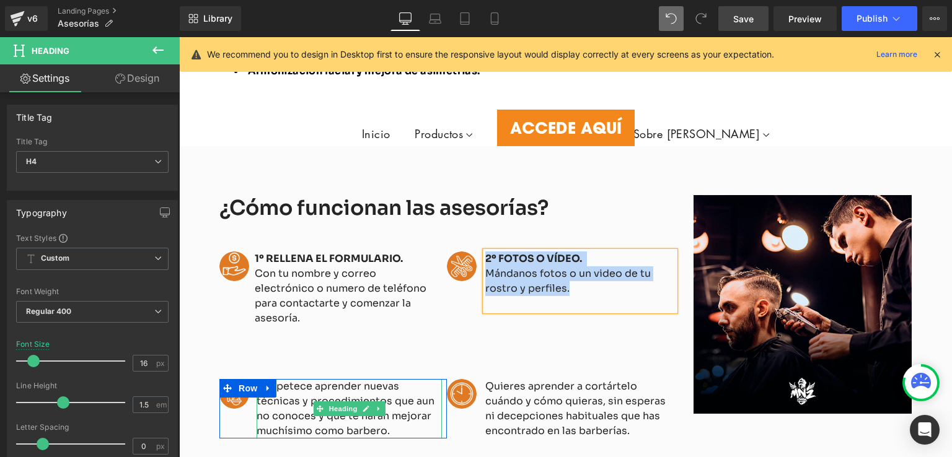
click at [277, 379] on h4 "Te apetece aprender nuevas técnicas y procedimientos que aun no conoces y que t…" at bounding box center [349, 408] width 185 height 59
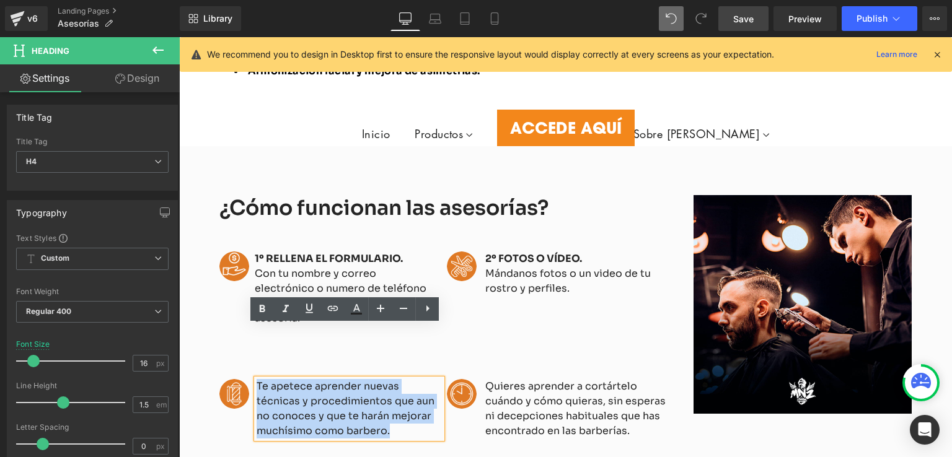
drag, startPoint x: 384, startPoint y: 380, endPoint x: 252, endPoint y: 333, distance: 140.7
click at [252, 379] on div "Image Te apetece aprender nuevas técnicas y procedimientos que aun no conoces y…" at bounding box center [332, 408] width 227 height 59
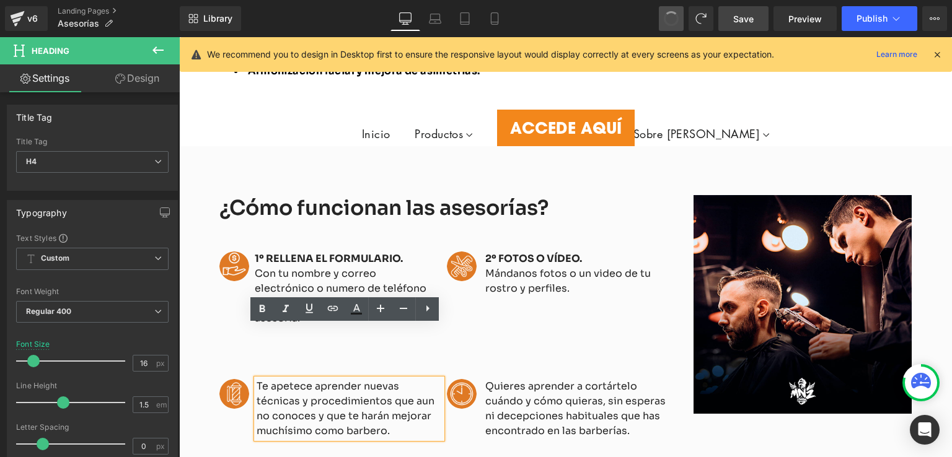
drag, startPoint x: 676, startPoint y: 23, endPoint x: 349, endPoint y: 237, distance: 390.4
click at [386, 379] on h4 "Te apetece aprender nuevas técnicas y procedimientos que aun no conoces y que t…" at bounding box center [349, 408] width 185 height 59
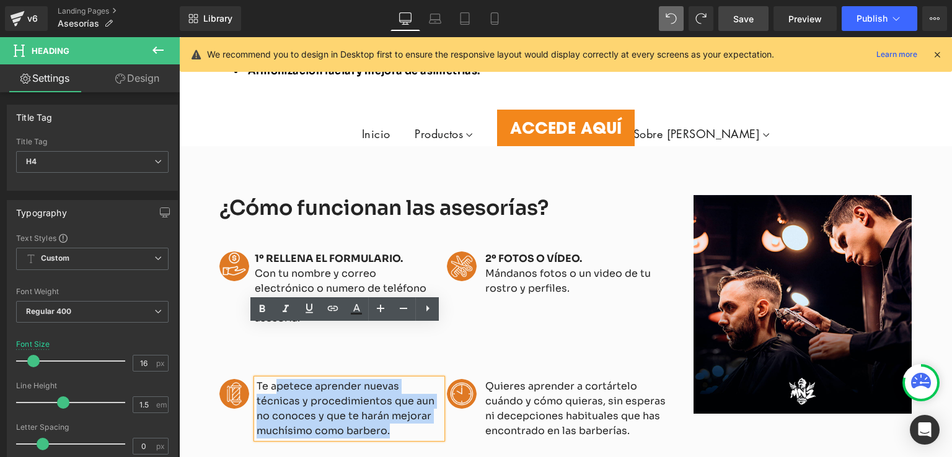
drag, startPoint x: 386, startPoint y: 376, endPoint x: 265, endPoint y: 332, distance: 128.6
click at [265, 379] on div "Image Te apetece aprender nuevas técnicas y procedimientos que aun no conoces y…" at bounding box center [332, 408] width 227 height 59
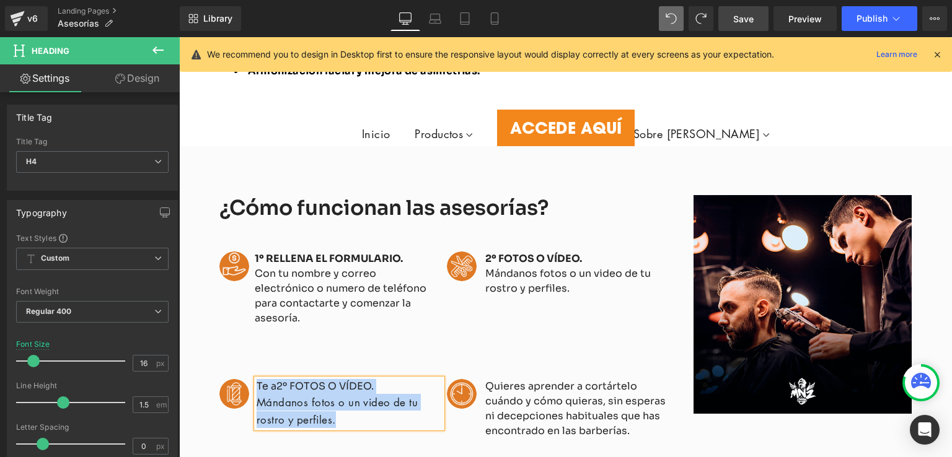
drag, startPoint x: 364, startPoint y: 366, endPoint x: 247, endPoint y: 337, distance: 120.6
click at [247, 379] on div "Image Te a2º FOTOS O VÍDEO.  Mándanos fotos o un video de tu rostro y perfiles…" at bounding box center [332, 403] width 227 height 48
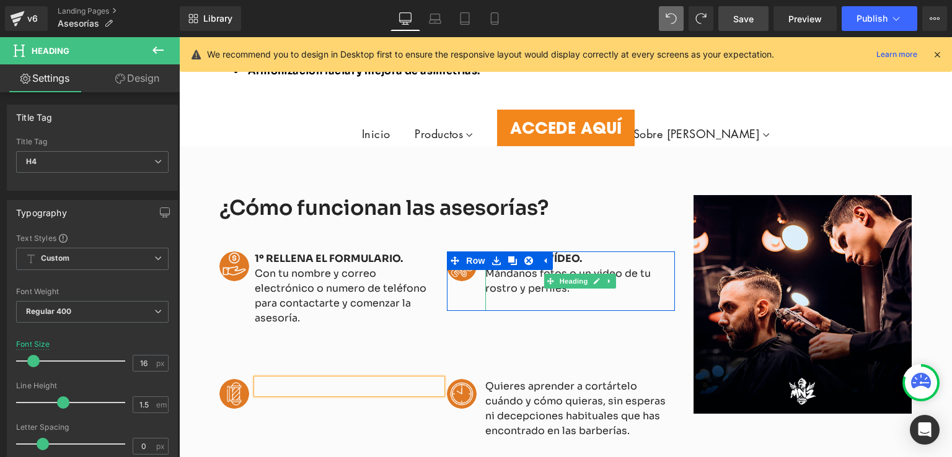
click at [516, 267] on h4 "Mándanos fotos o un video de tu rostro y perfiles." at bounding box center [580, 282] width 190 height 30
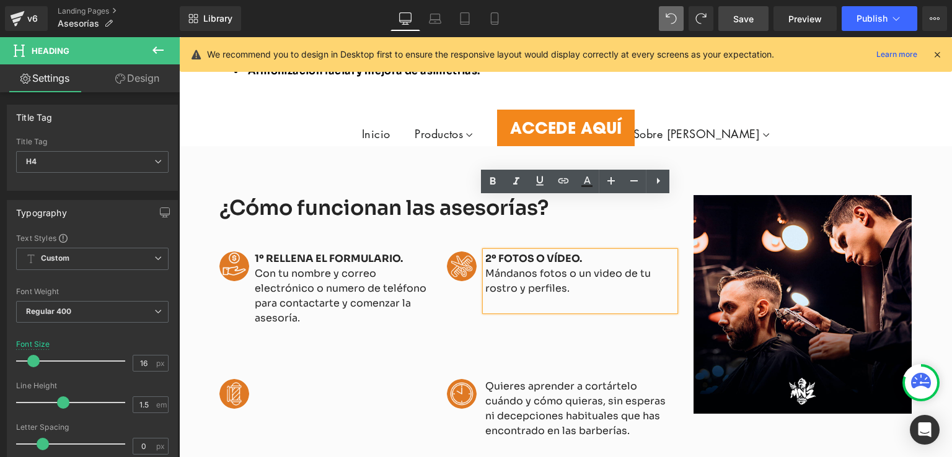
click at [519, 257] on icon at bounding box center [522, 260] width 7 height 7
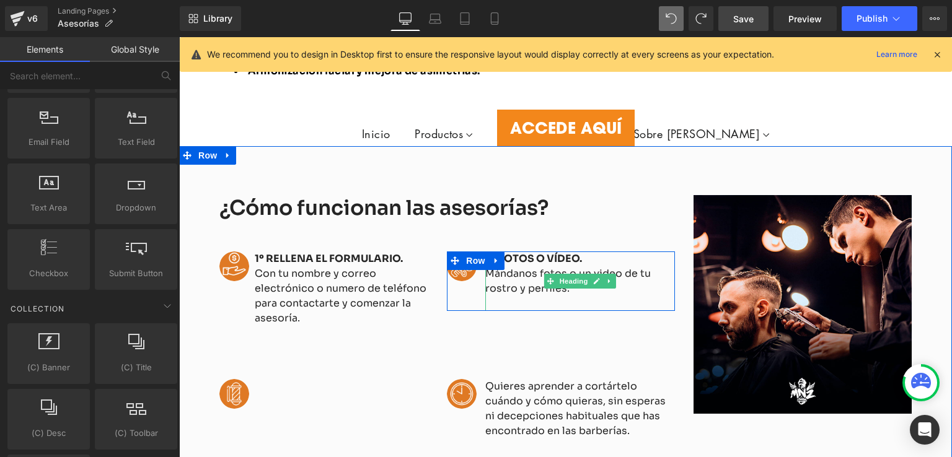
click at [565, 296] on h4 at bounding box center [580, 303] width 190 height 15
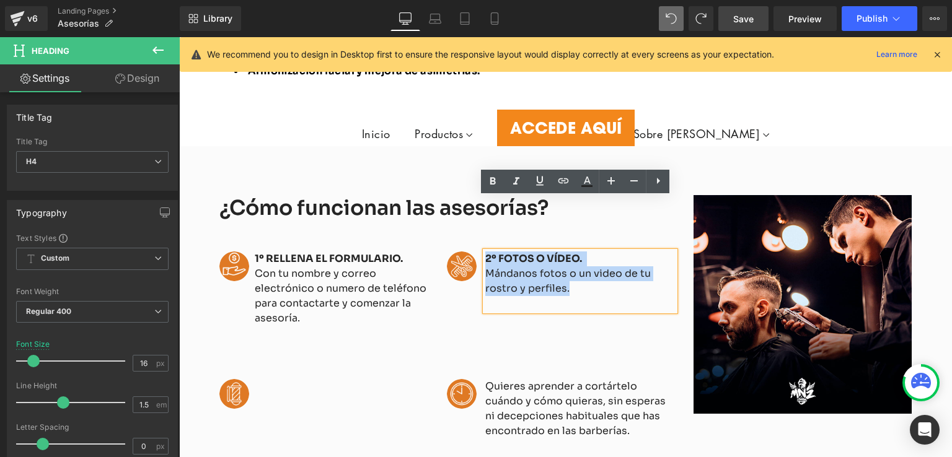
drag, startPoint x: 562, startPoint y: 235, endPoint x: 480, endPoint y: 206, distance: 87.2
click at [480, 252] on div "Image 2º FOTOS O VÍDEO. Mándanos fotos o un video de tu rostro y perfiles. Head…" at bounding box center [560, 281] width 227 height 59
copy div "2º FOTOS O VÍDEO. Mándanos fotos o un video de tu rostro y perfiles."
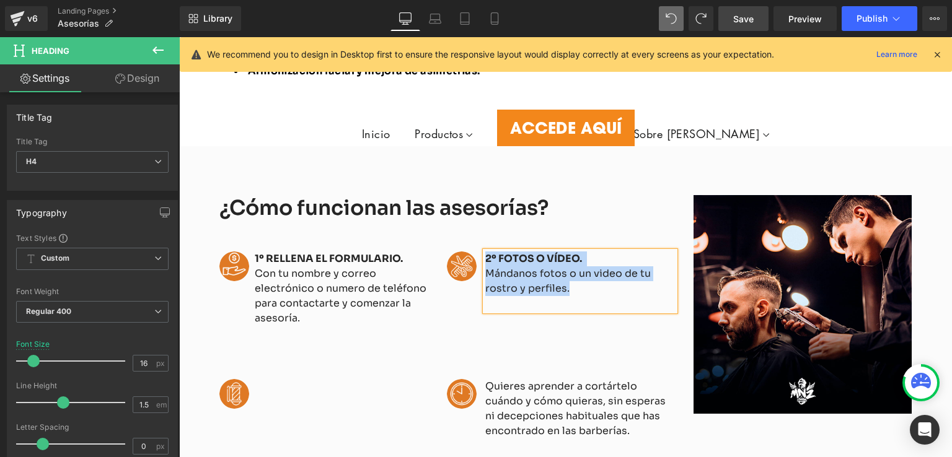
click at [293, 359] on div "Image Heading Row Image Quieres aprender a cortártelo cuándo y cómo quieras, si…" at bounding box center [447, 402] width 456 height 86
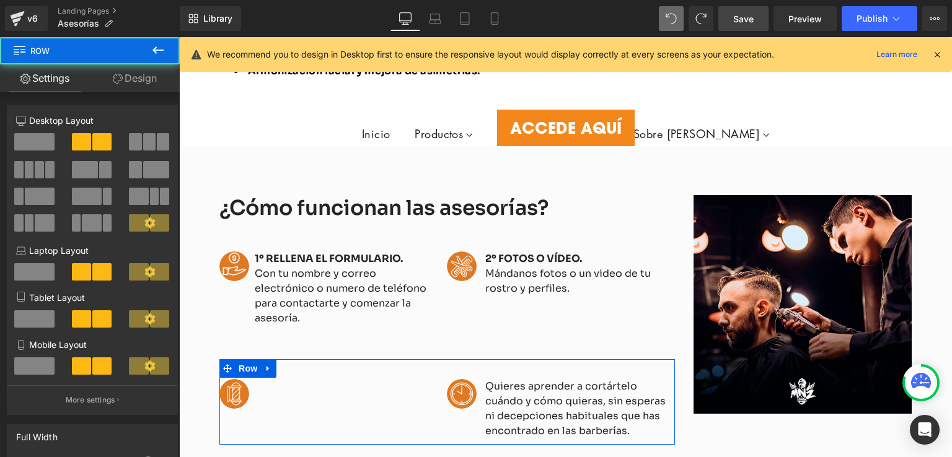
click at [179, 37] on div at bounding box center [179, 37] width 0 height 0
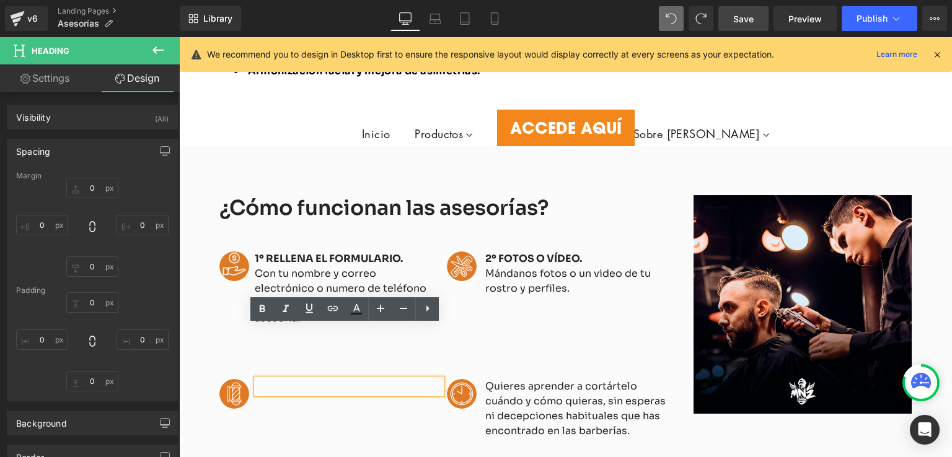
click at [280, 379] on div "Heading" at bounding box center [349, 394] width 185 height 30
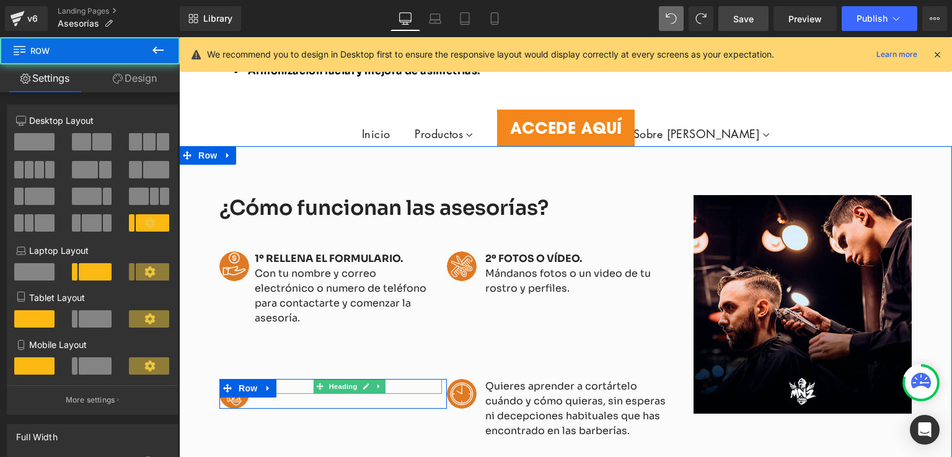
click at [278, 379] on h4 at bounding box center [349, 386] width 185 height 15
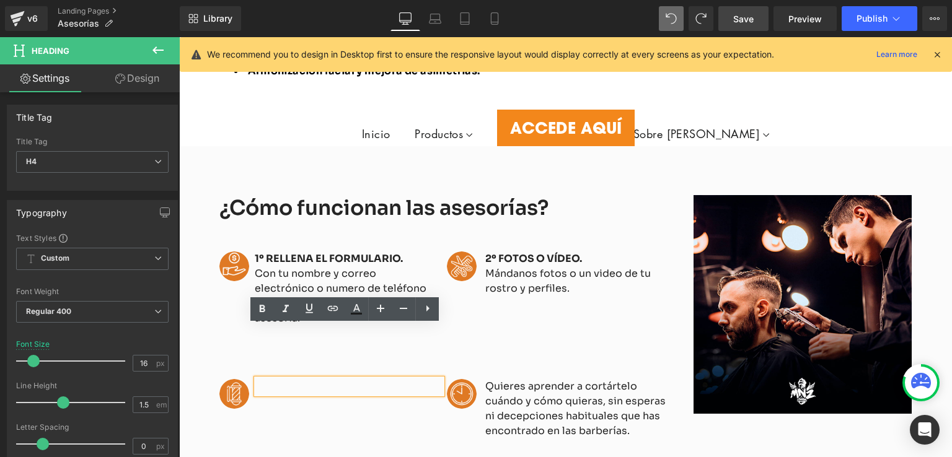
click at [289, 359] on div "Image Heading Row Image Quieres aprender a cortártelo cuándo y cómo quieras, si…" at bounding box center [447, 402] width 456 height 86
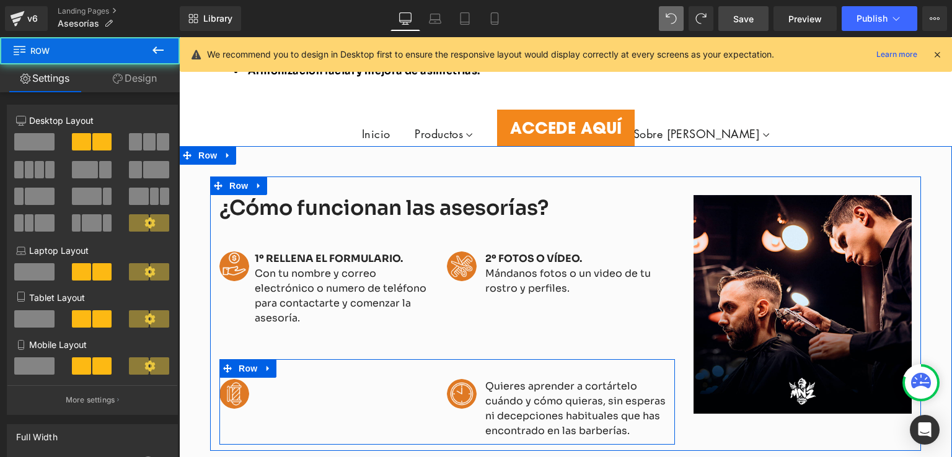
click at [289, 361] on div "Image Heading Row Image Quieres aprender a cortártelo cuándo y cómo quieras, si…" at bounding box center [447, 402] width 456 height 86
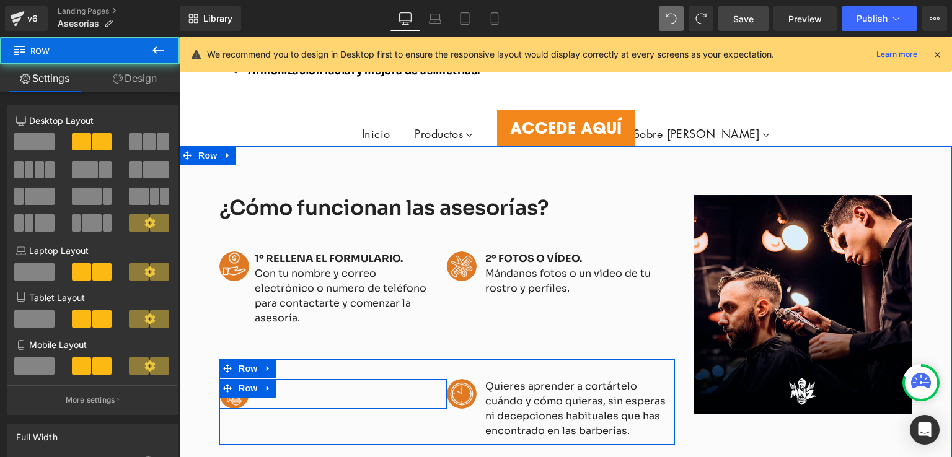
click at [293, 379] on div "Heading" at bounding box center [349, 394] width 185 height 30
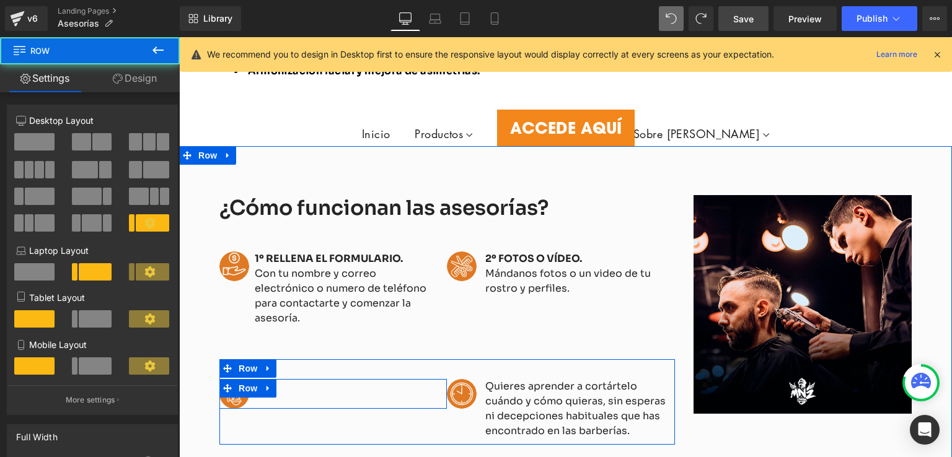
click at [294, 379] on div "Heading" at bounding box center [349, 394] width 185 height 30
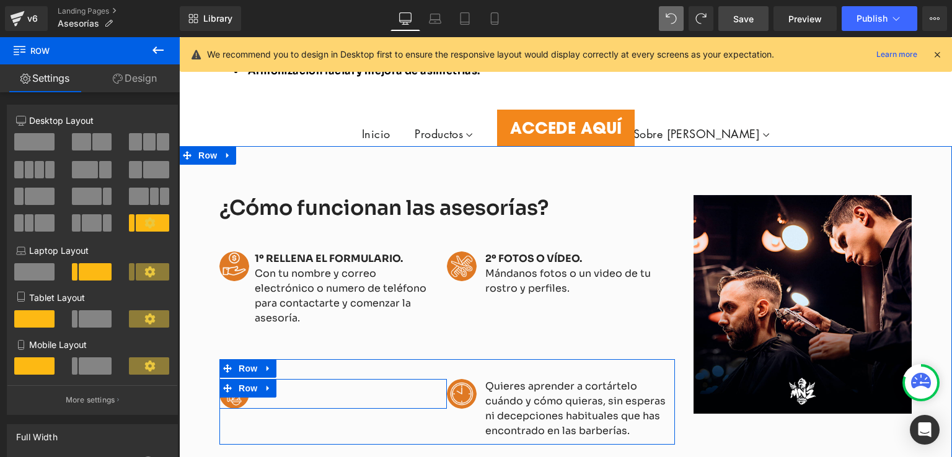
click at [296, 379] on div "Heading" at bounding box center [349, 394] width 185 height 30
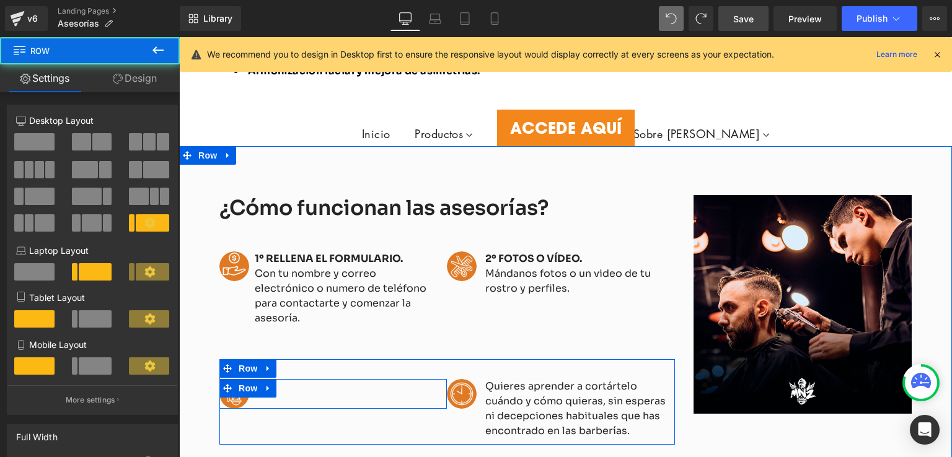
click at [297, 379] on div "Heading" at bounding box center [349, 394] width 185 height 30
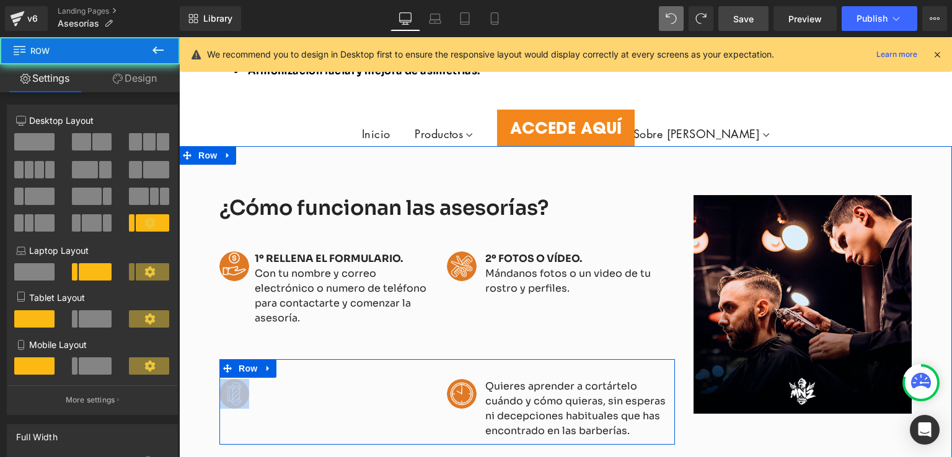
click at [290, 369] on div "Image Heading Row Image Quieres aprender a cortártelo cuándo y cómo quieras, si…" at bounding box center [447, 402] width 456 height 86
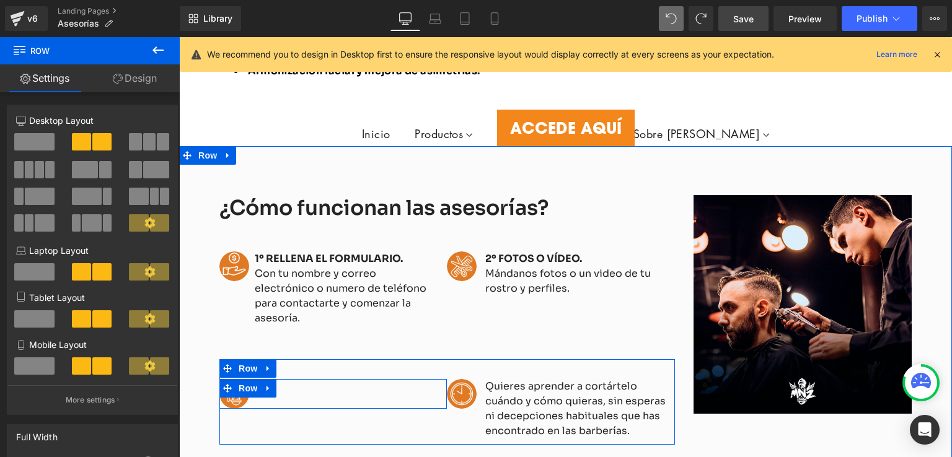
click at [281, 379] on div "Heading" at bounding box center [349, 386] width 185 height 15
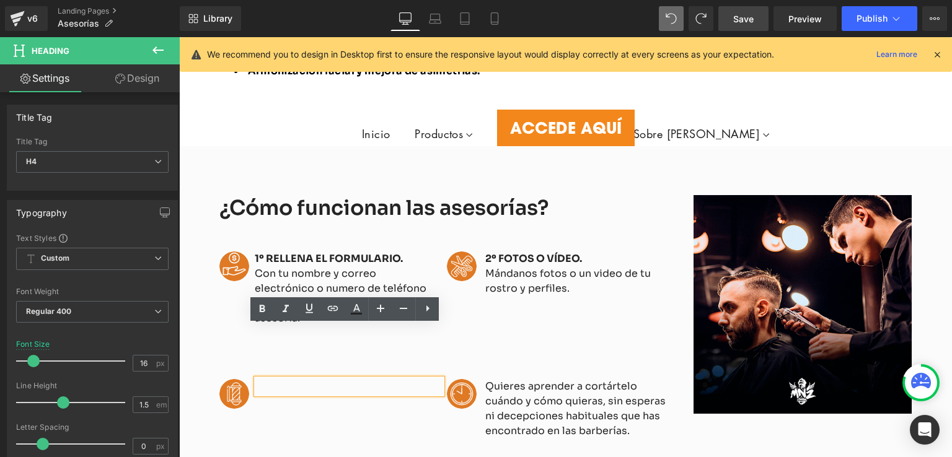
click at [286, 379] on div "Heading" at bounding box center [349, 394] width 185 height 30
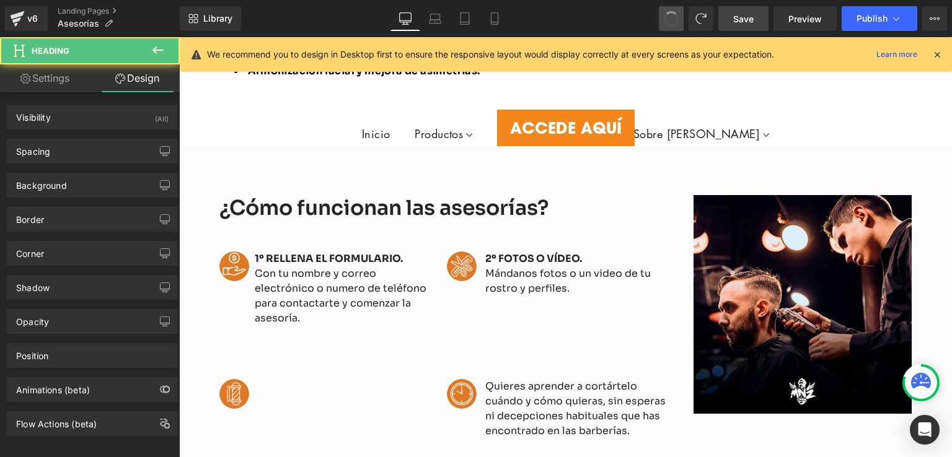
click at [666, 20] on span at bounding box center [671, 19] width 16 height 16
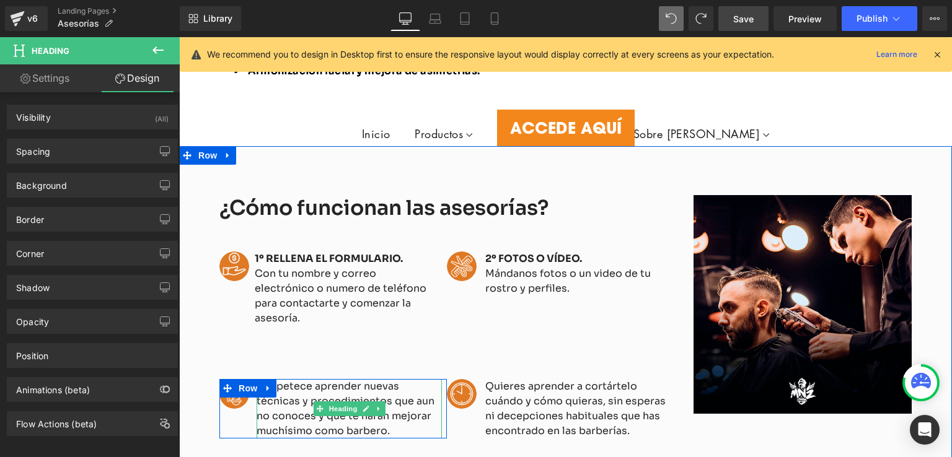
click at [376, 379] on h4 "Te apetece aprender nuevas técnicas y procedimientos que aun no conoces y que t…" at bounding box center [349, 408] width 185 height 59
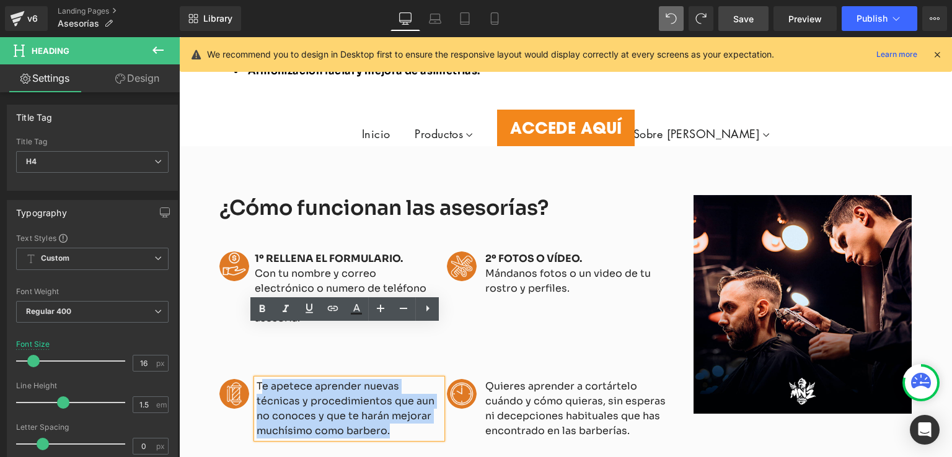
drag, startPoint x: 387, startPoint y: 380, endPoint x: 252, endPoint y: 335, distance: 141.7
click at [252, 379] on div "Image Te apetece aprender nuevas técnicas y procedimientos que aun no conoces y…" at bounding box center [332, 408] width 227 height 59
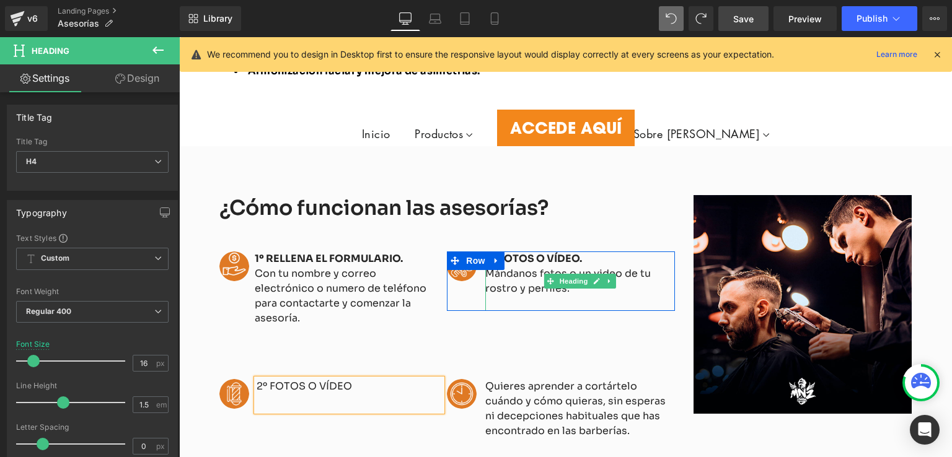
click at [576, 252] on h4 "2º FOTOS O VÍDEO." at bounding box center [580, 259] width 190 height 15
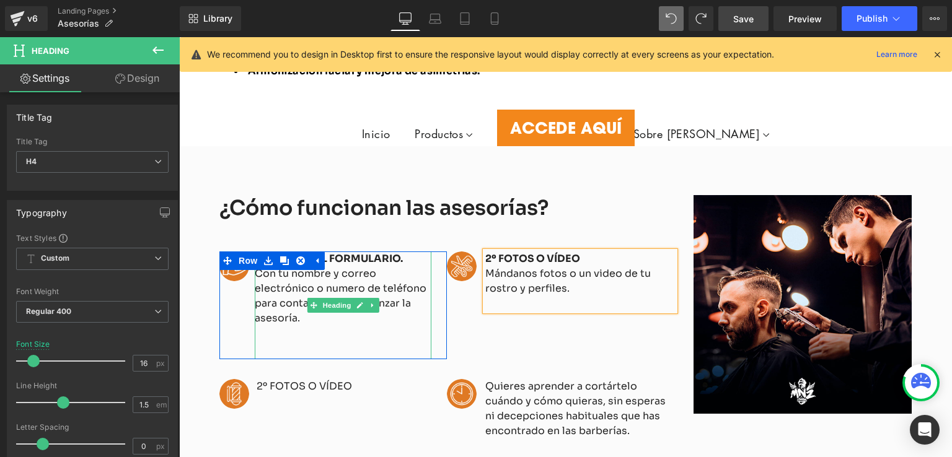
click at [392, 252] on strong "1º RELLENA EL FORMULARIO." at bounding box center [329, 258] width 148 height 13
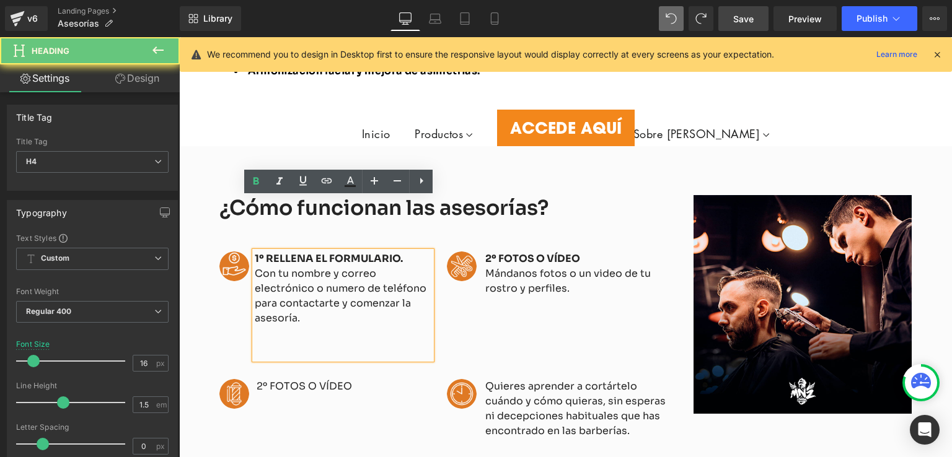
click at [399, 252] on span "1º RELLENA EL FORMULARIO." at bounding box center [330, 258] width 151 height 13
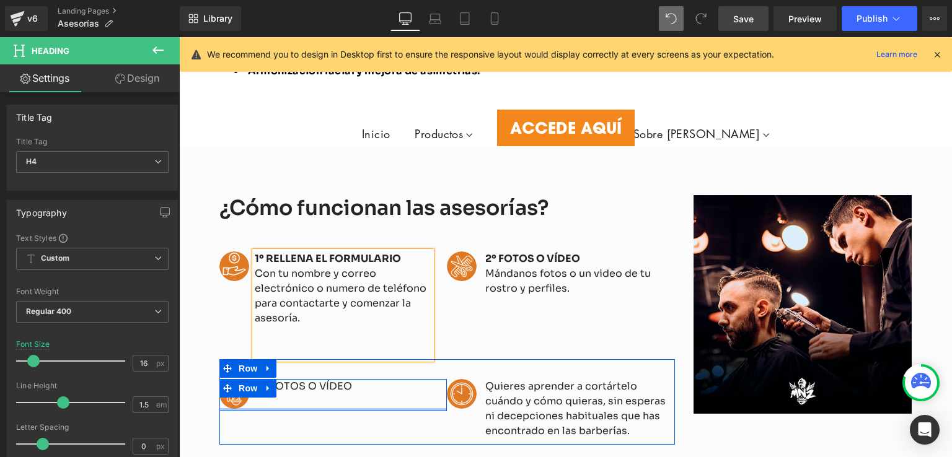
click at [307, 408] on div at bounding box center [332, 409] width 227 height 3
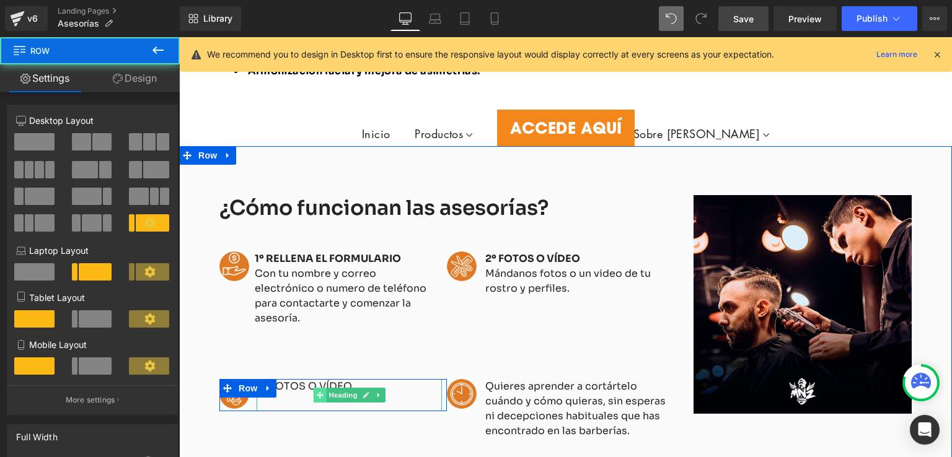
click at [317, 392] on icon at bounding box center [319, 395] width 7 height 7
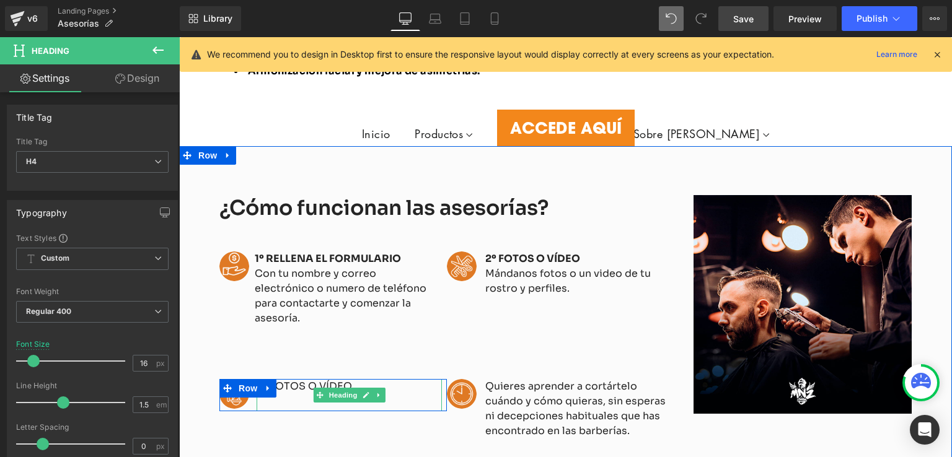
click at [358, 379] on h4 "2º FOTOS O VÍDEO" at bounding box center [349, 386] width 185 height 15
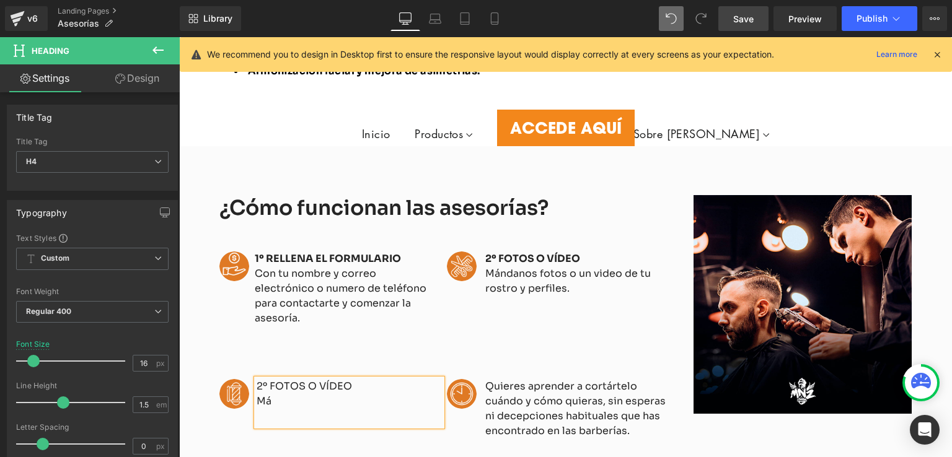
click at [338, 394] on h4 "Má" at bounding box center [349, 401] width 185 height 15
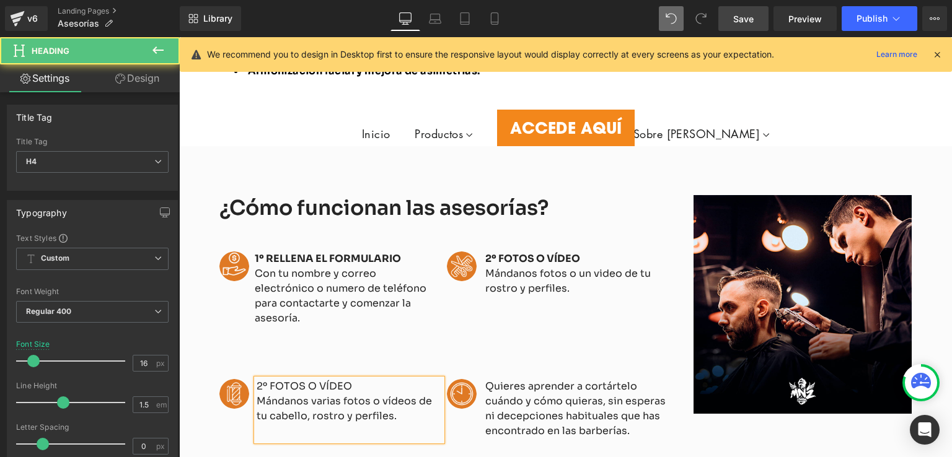
drag, startPoint x: 321, startPoint y: 335, endPoint x: 249, endPoint y: 333, distance: 71.9
click at [249, 379] on div "Image 2º FOTOS O VÍDEO Mándanos varias fotos o vídeos de tu cabello, rostro y p…" at bounding box center [332, 409] width 227 height 61
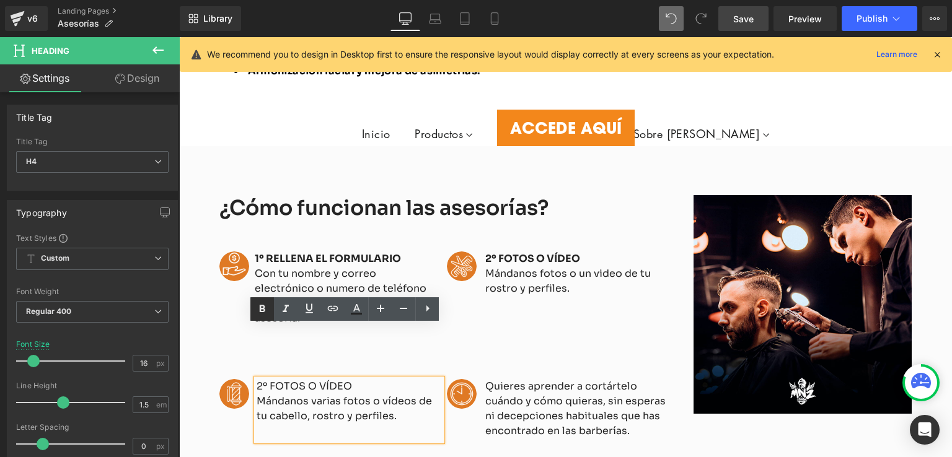
click at [265, 308] on icon at bounding box center [262, 309] width 15 height 15
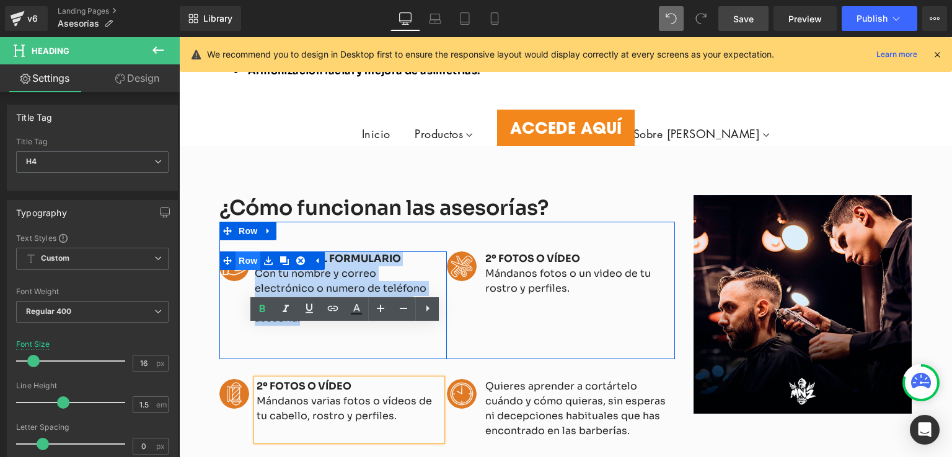
drag, startPoint x: 301, startPoint y: 269, endPoint x: 255, endPoint y: 211, distance: 74.0
click at [255, 252] on div "Image 1º RELLENA EL FORMULARIO Con tu nombre y correo electrónico o numero de t…" at bounding box center [332, 306] width 227 height 108
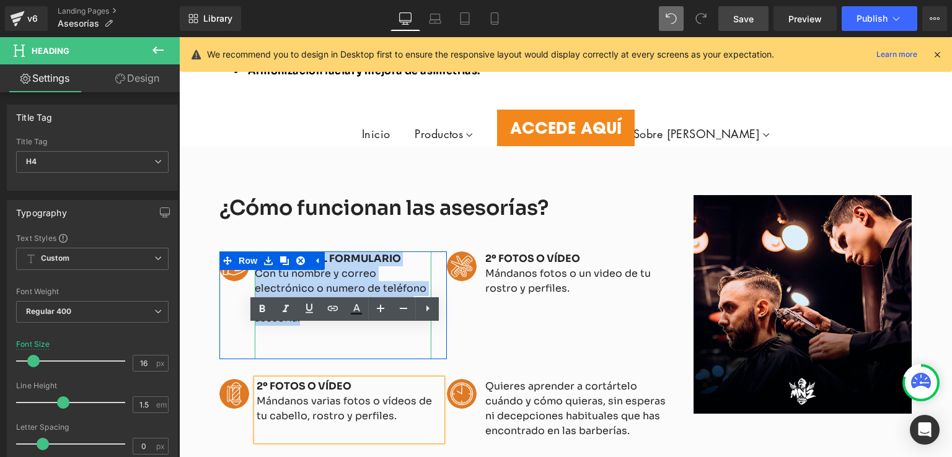
copy div "º RELLENA EL FORMULARIO Con tu nombre y correo electrónico o numero de teléfono…"
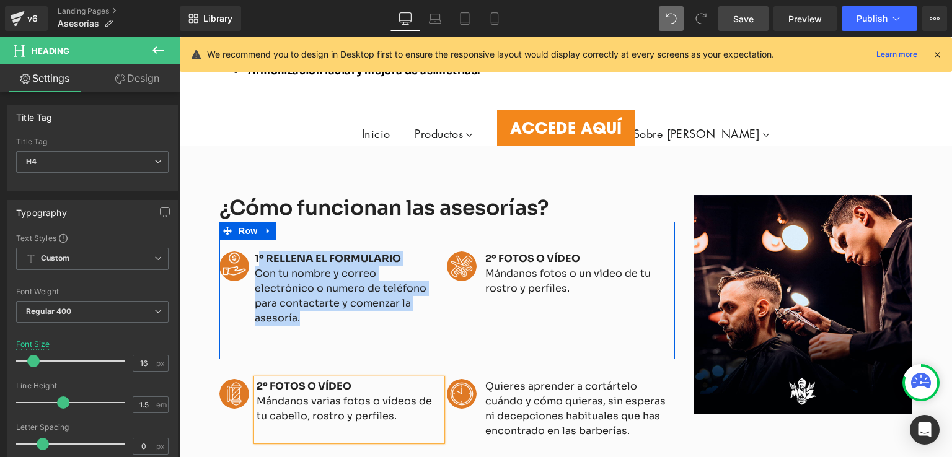
click at [504, 267] on h4 "Mándanos fotos o un video de tu rostro y perfiles." at bounding box center [580, 282] width 190 height 30
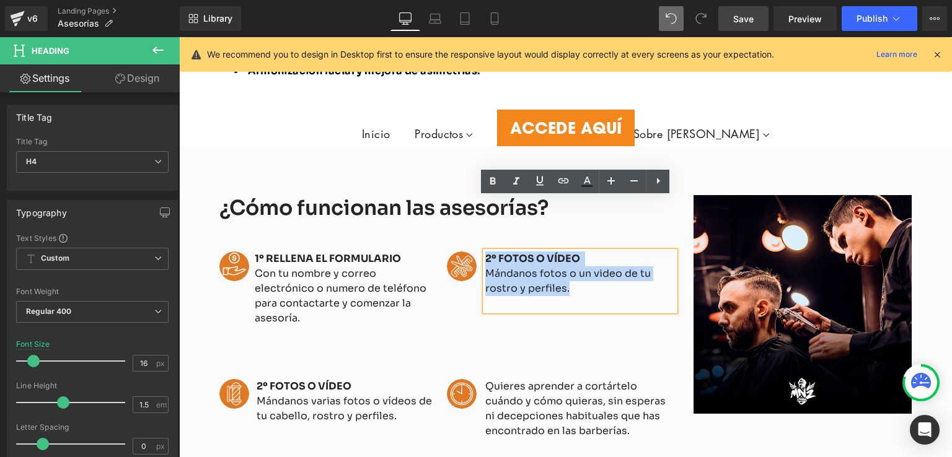
drag, startPoint x: 574, startPoint y: 238, endPoint x: 477, endPoint y: 208, distance: 101.3
click at [477, 252] on div "Image 2º FOTOS O VÍDEO Mándanos fotos o un video de tu rostro y perfiles. Headi…" at bounding box center [560, 281] width 227 height 59
drag, startPoint x: 583, startPoint y: 236, endPoint x: 490, endPoint y: 205, distance: 98.6
click at [490, 252] on div "Image 2º FOTOS O VÍDEO Mándanos fotos o un video de tu rostro y perfiles. Headi…" at bounding box center [560, 281] width 227 height 59
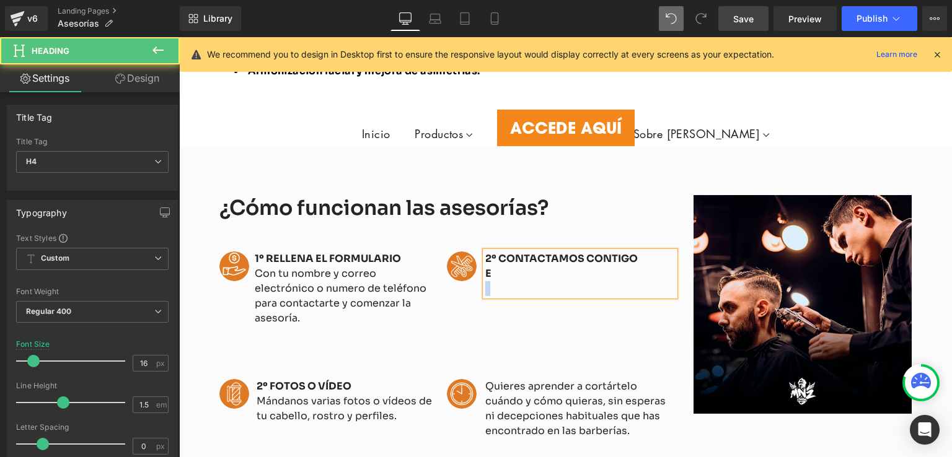
drag, startPoint x: 490, startPoint y: 221, endPoint x: 478, endPoint y: 220, distance: 11.8
click at [485, 252] on div "2º CONTACTAMOS CONTIGO E" at bounding box center [580, 274] width 190 height 45
drag, startPoint x: 488, startPoint y: 221, endPoint x: 482, endPoint y: 221, distance: 6.8
click at [485, 267] on h4 "E" at bounding box center [580, 274] width 190 height 15
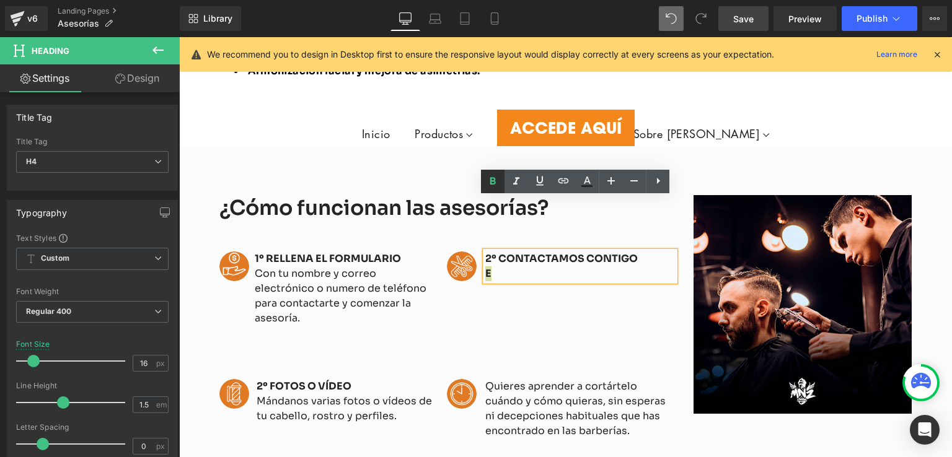
click at [498, 179] on icon at bounding box center [492, 181] width 15 height 15
click at [490, 253] on link at bounding box center [492, 260] width 13 height 15
click at [490, 267] on h4 "E" at bounding box center [580, 274] width 190 height 15
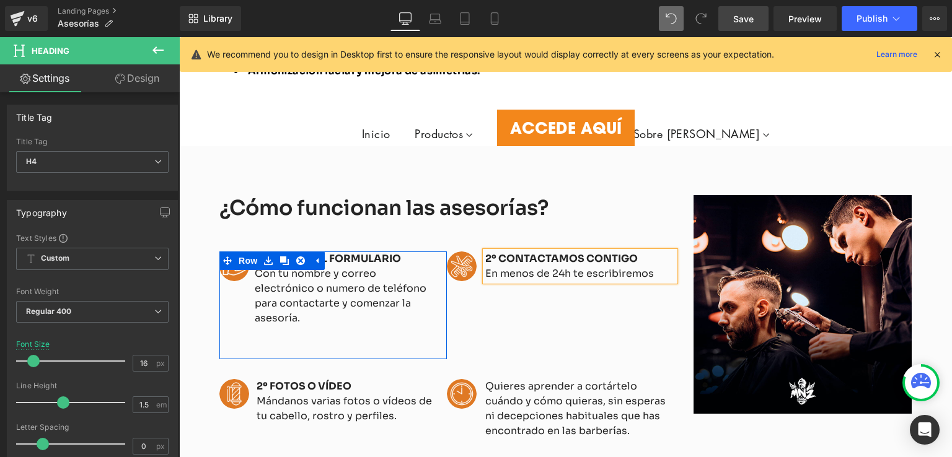
click at [306, 267] on h4 "Con tu nombre y correo electrónico o numero de teléfono para contactarte y come…" at bounding box center [343, 296] width 177 height 59
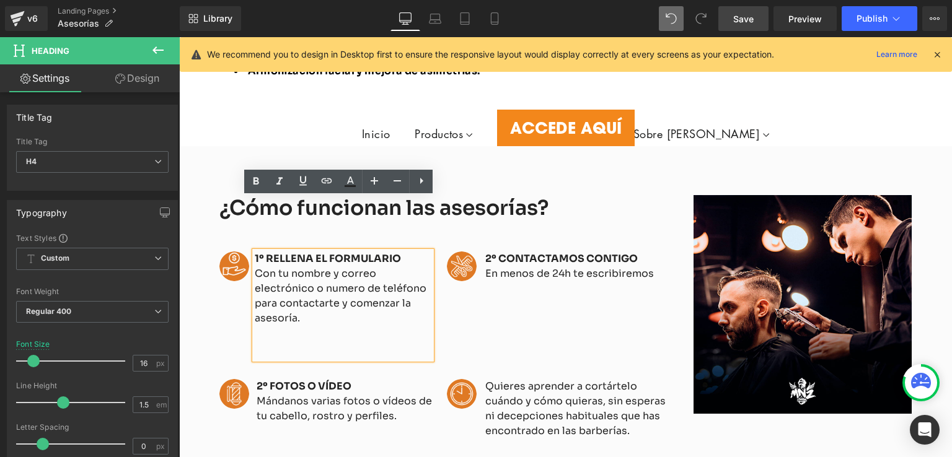
click at [355, 252] on strong "1º RELLENA EL FORMULARIO" at bounding box center [328, 258] width 146 height 13
drag, startPoint x: 396, startPoint y: 203, endPoint x: 262, endPoint y: 201, distance: 134.5
click at [262, 252] on div "Image 1º RELLENA EL FORMULARIO Con tu nombre y correo electrónico o numero de t…" at bounding box center [332, 306] width 227 height 108
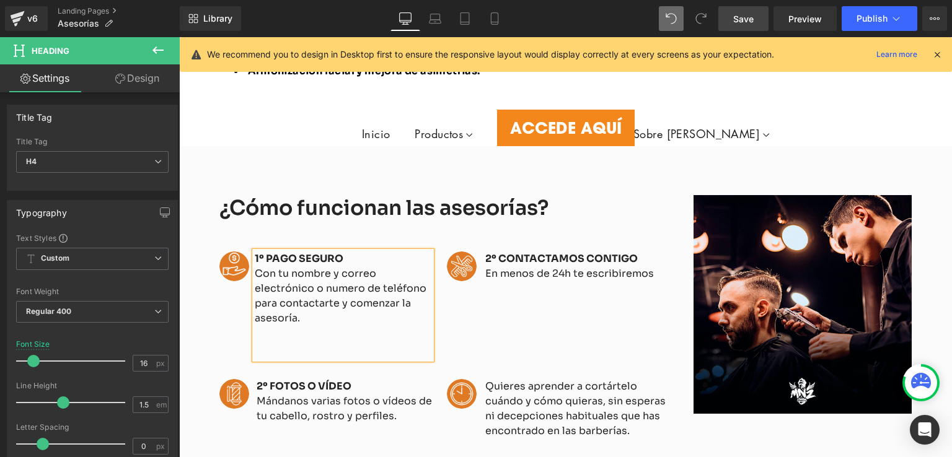
click at [278, 267] on h4 "Con tu nombre y correo electrónico o numero de teléfono para contactarte y come…" at bounding box center [343, 296] width 177 height 59
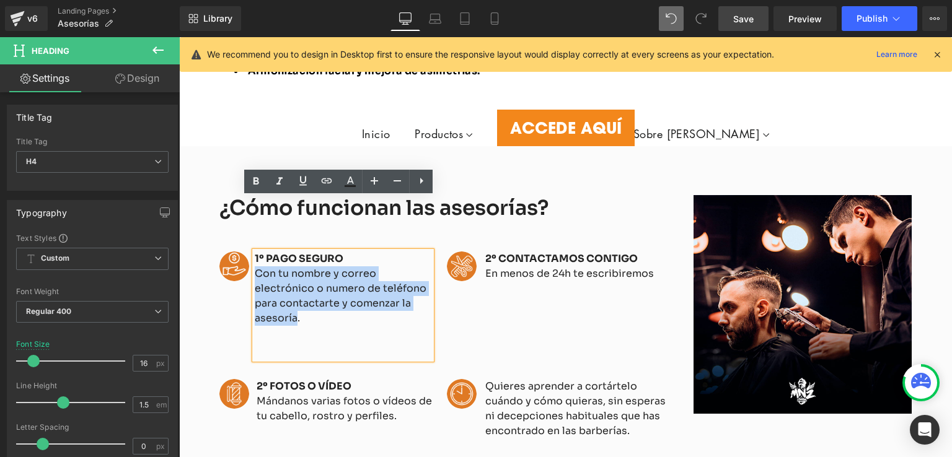
drag, startPoint x: 293, startPoint y: 266, endPoint x: 253, endPoint y: 223, distance: 58.8
click at [255, 267] on h4 "Con tu nombre y correo electrónico o numero de teléfono para contactarte y come…" at bounding box center [343, 296] width 177 height 59
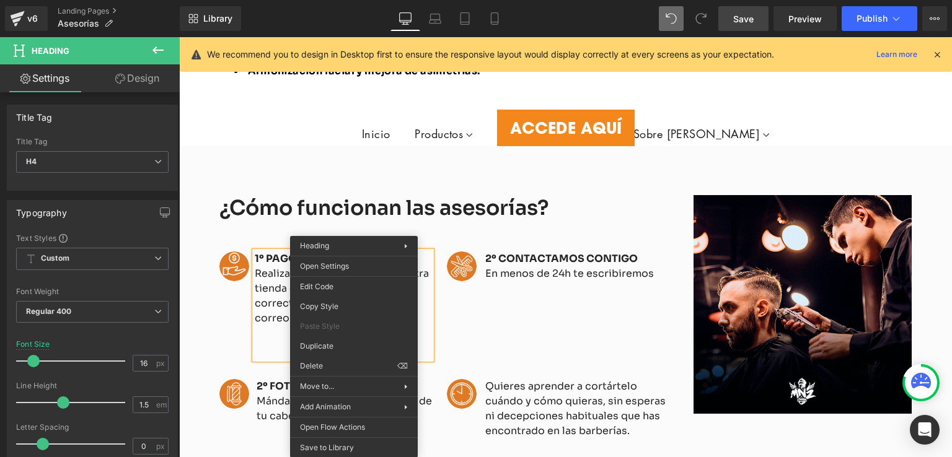
drag, startPoint x: 260, startPoint y: 268, endPoint x: 268, endPoint y: 268, distance: 8.1
click at [260, 268] on h4 "Realiza el pago a través de nuestra tienda online rellenando correctamente la c…" at bounding box center [343, 296] width 177 height 59
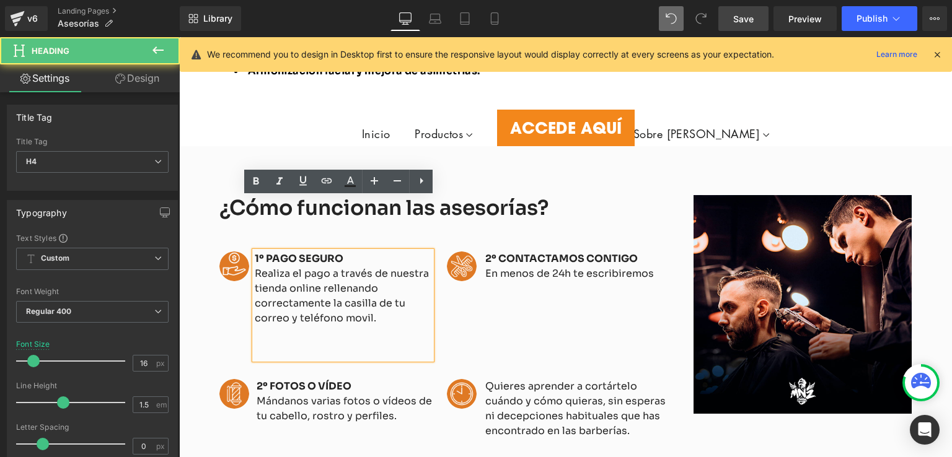
click at [347, 267] on h4 "Realiza el pago a través de nuestra tienda online rellenando correctamente la c…" at bounding box center [343, 296] width 177 height 59
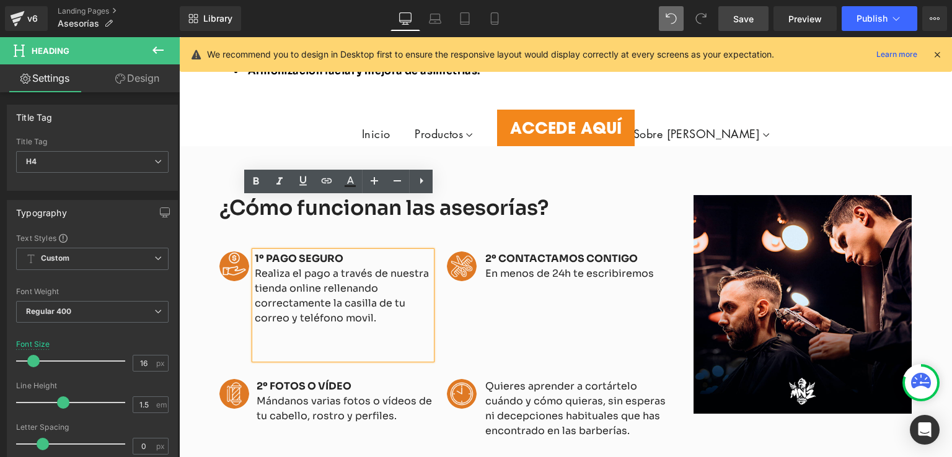
click at [355, 267] on h4 "Realiza el pago a través de nuestra tienda online rellenando correctamente la c…" at bounding box center [343, 296] width 177 height 59
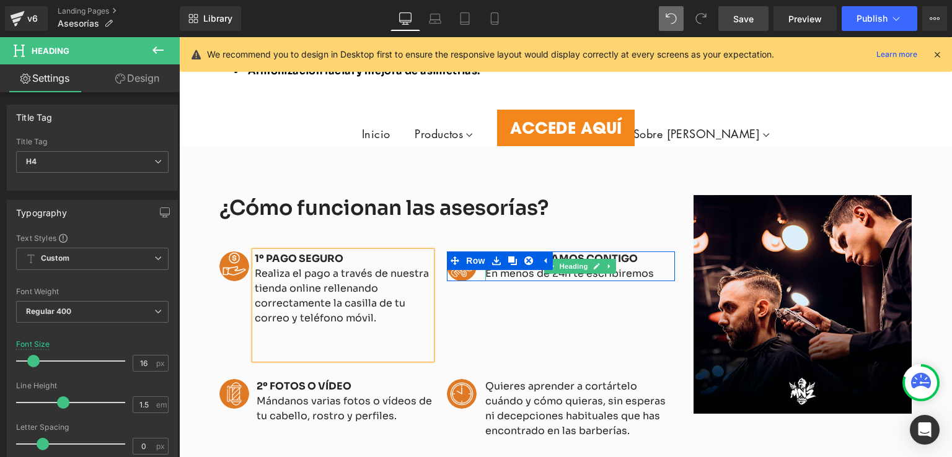
click at [645, 267] on span "En menos de 24h te escribiremos" at bounding box center [569, 273] width 169 height 13
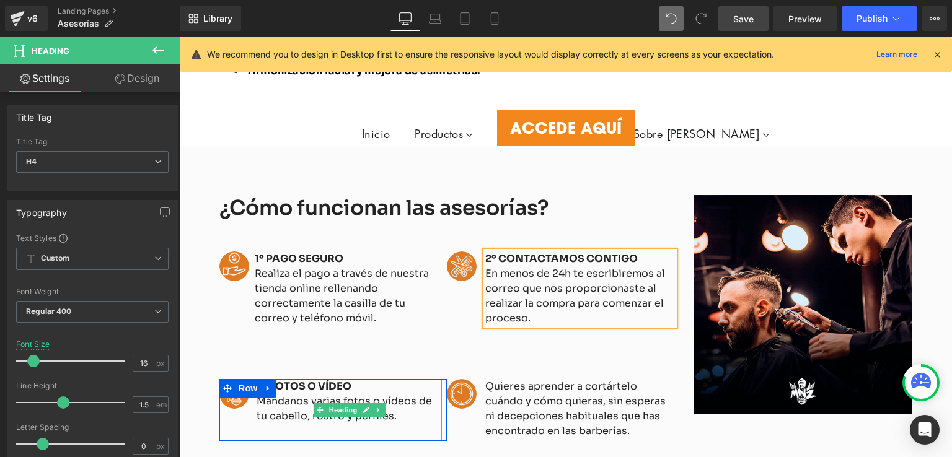
click at [415, 394] on h4 "Mándanos varias fotos o vídeos de tu cabello, rostro y perfiles." at bounding box center [349, 409] width 185 height 30
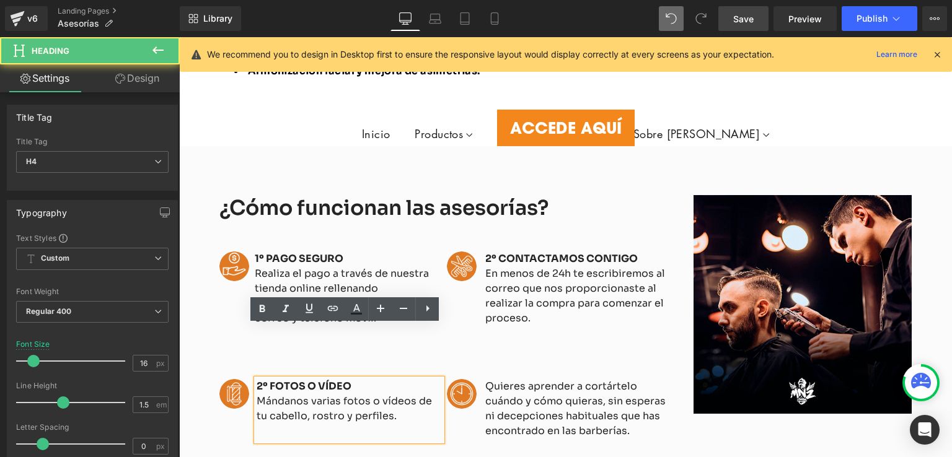
click at [419, 394] on h4 "Mándanos varias fotos o vídeos de tu cabello, rostro y perfiles." at bounding box center [349, 409] width 185 height 30
click at [400, 413] on div "¿Cómo funcionan las asesorías? Heading Image 1º PAGO SEGURO Realiza el pago a t…" at bounding box center [565, 325] width 773 height 359
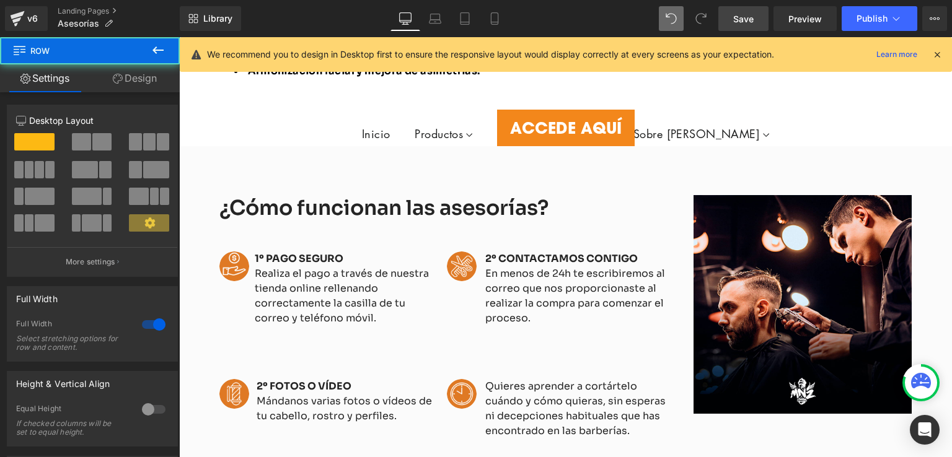
click at [378, 403] on link at bounding box center [378, 410] width 13 height 15
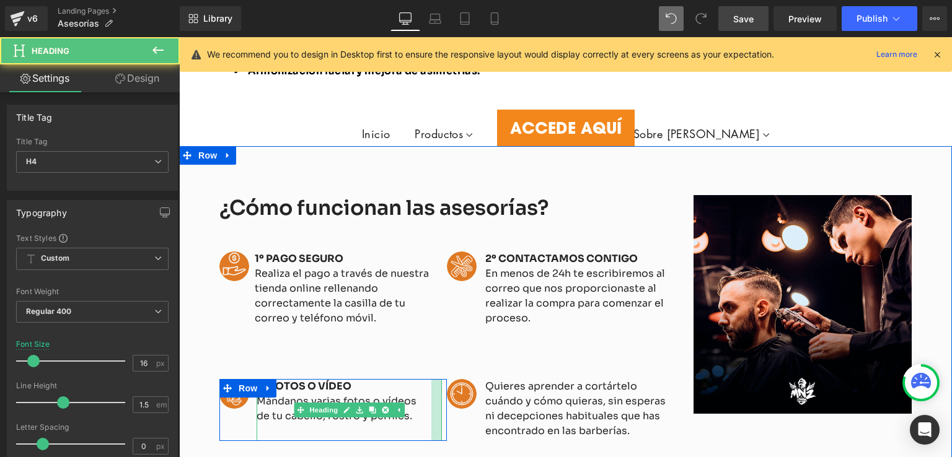
drag, startPoint x: 437, startPoint y: 364, endPoint x: 426, endPoint y: 364, distance: 10.6
click at [431, 379] on div at bounding box center [436, 409] width 11 height 61
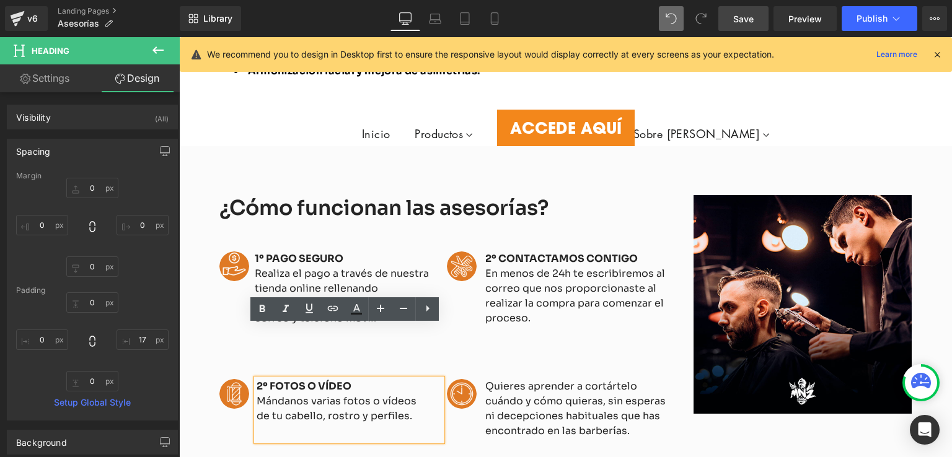
click at [415, 394] on h4 "Mándanos varias fotos o vídeos de tu cabello, rostro y perfiles." at bounding box center [344, 409] width 175 height 30
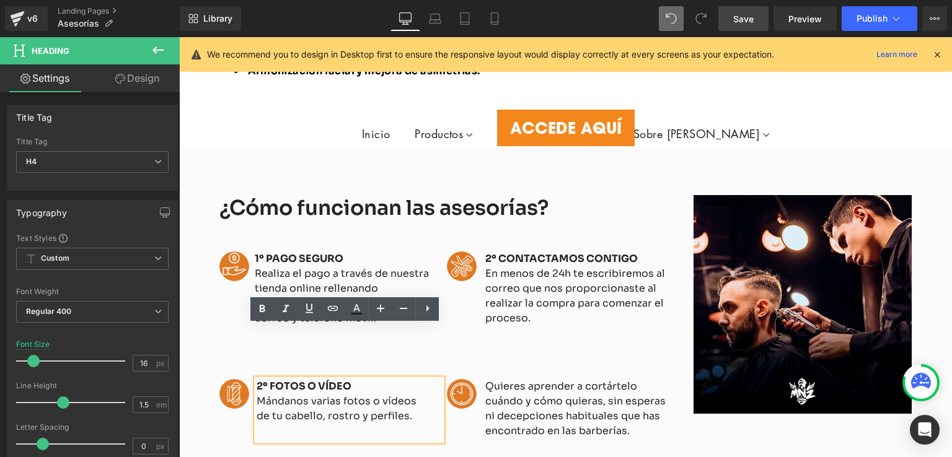
drag, startPoint x: 398, startPoint y: 407, endPoint x: 397, endPoint y: 382, distance: 24.8
click at [397, 407] on div "¿Cómo funcionan las asesorías? Heading Image 1º PAGO SEGURO Realiza el pago a t…" at bounding box center [565, 325] width 773 height 359
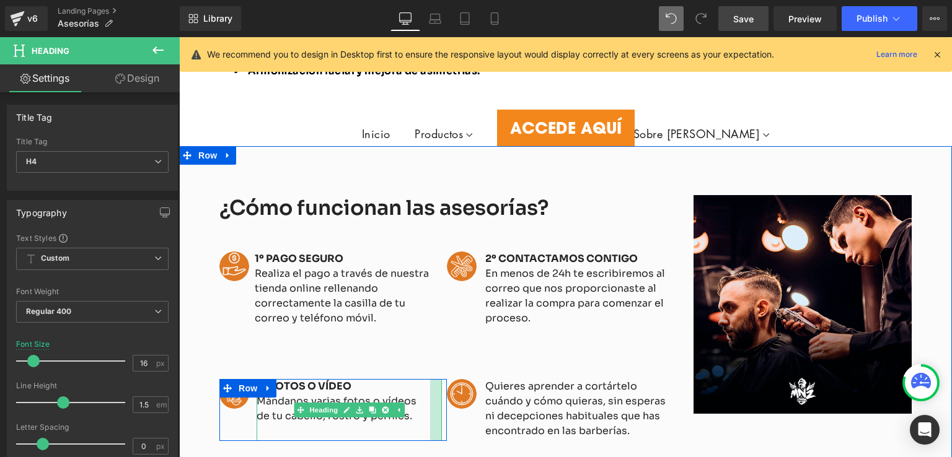
drag, startPoint x: 435, startPoint y: 345, endPoint x: 434, endPoint y: 372, distance: 27.3
click at [434, 379] on div at bounding box center [436, 409] width 12 height 61
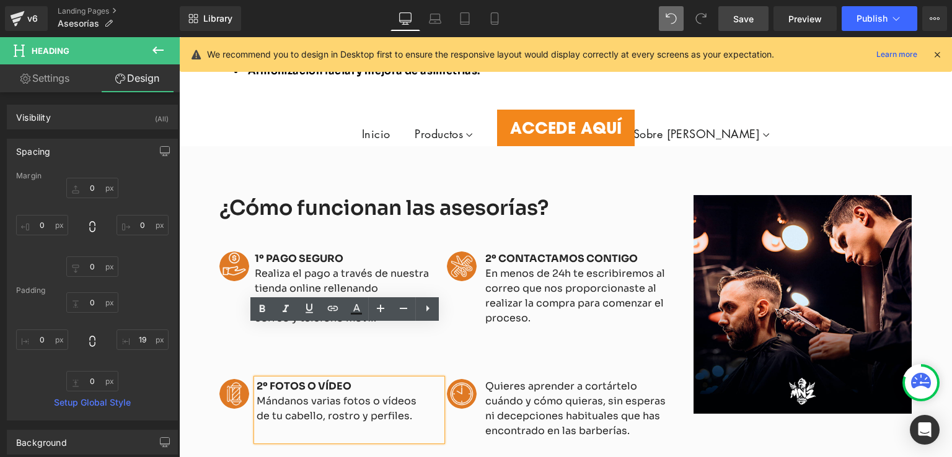
click at [528, 359] on div "Image 2º FOTOS O VÍDEO Mándanos varias fotos o vídeos de tu cabello, rostro y p…" at bounding box center [447, 402] width 456 height 87
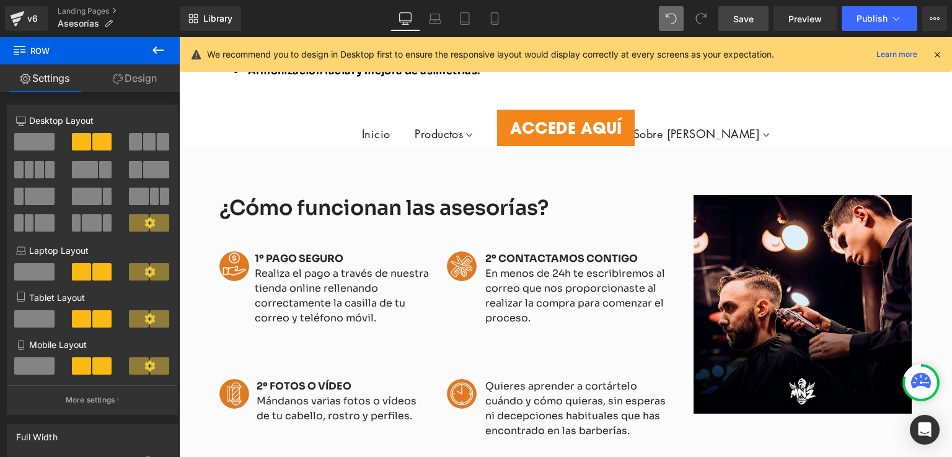
click at [739, 18] on span "Save" at bounding box center [743, 18] width 20 height 13
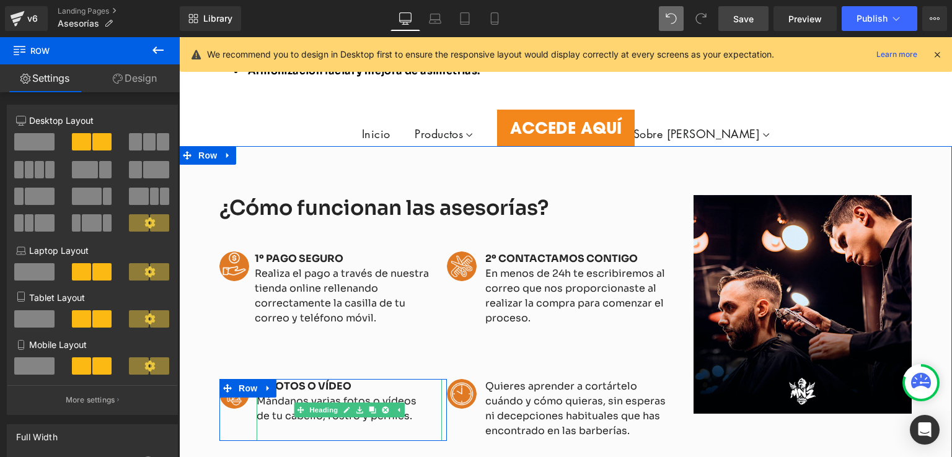
click at [268, 394] on h4 "Mándanos varias fotos o vídeos de tu cabello, rostro y perfiles." at bounding box center [344, 409] width 174 height 30
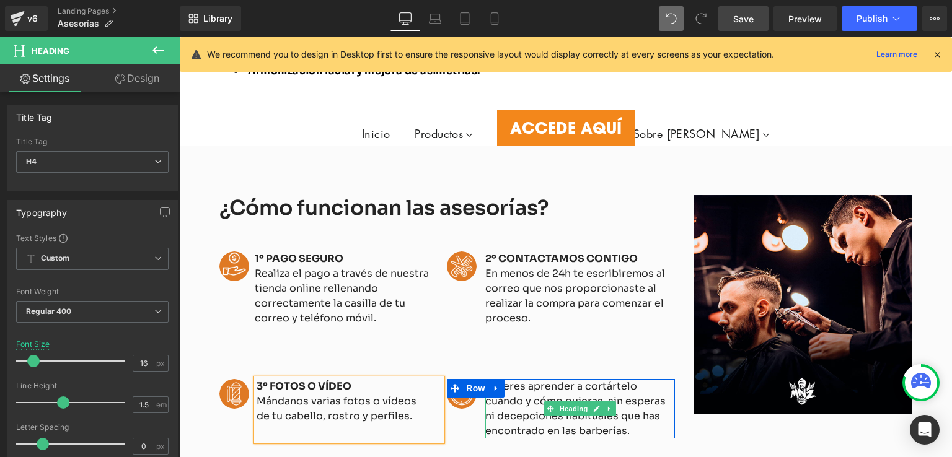
click at [512, 379] on h4 "Quieres aprender a cortártelo cuándo y cómo quieras, sin esperas ni decepciones…" at bounding box center [580, 408] width 190 height 59
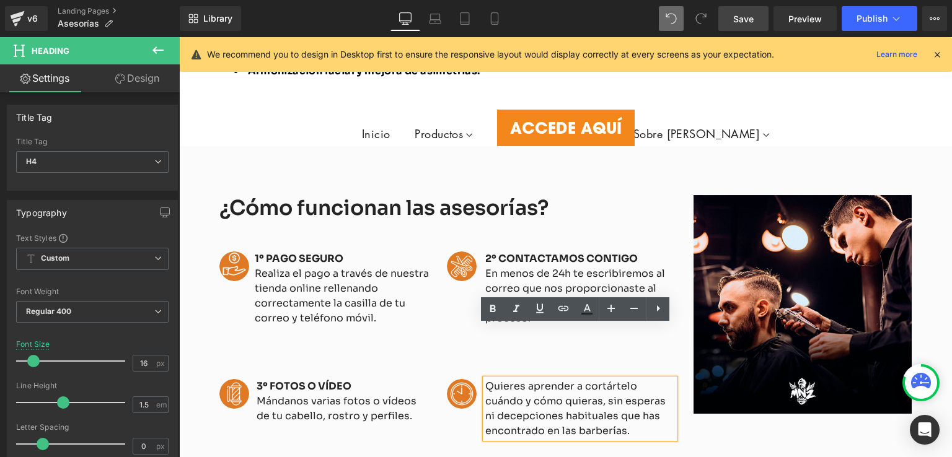
click at [491, 379] on h4 "Quieres aprender a cortártelo cuándo y cómo quieras, sin esperas ni decepciones…" at bounding box center [580, 408] width 190 height 59
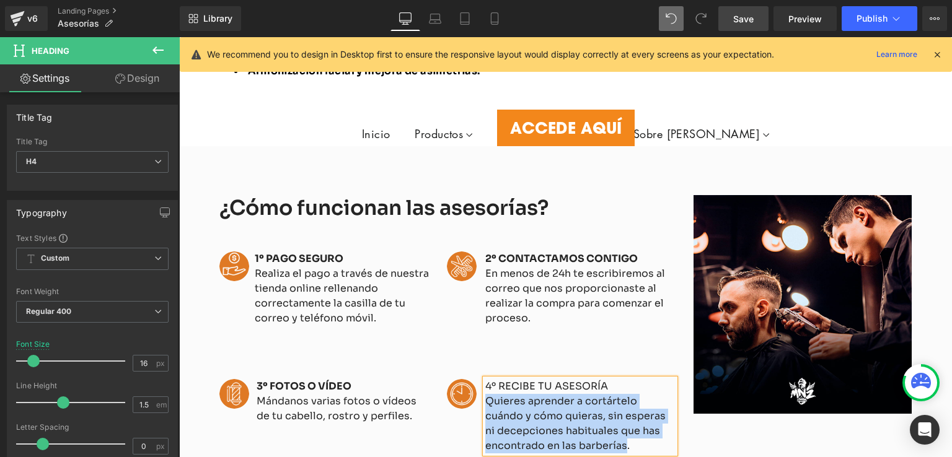
drag, startPoint x: 620, startPoint y: 394, endPoint x: 481, endPoint y: 346, distance: 146.8
click at [485, 394] on h4 "Quieres aprender a cortártelo cuándo y cómo quieras, sin esperas ni decepciones…" at bounding box center [580, 423] width 190 height 59
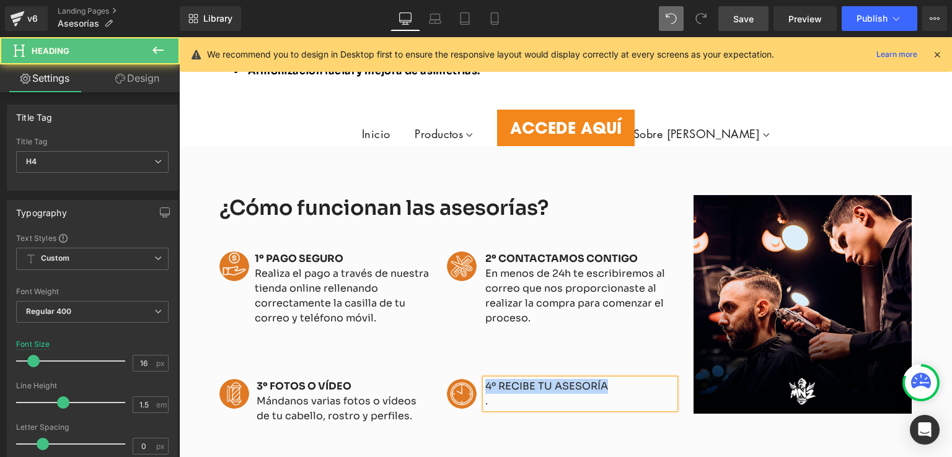
drag, startPoint x: 607, startPoint y: 333, endPoint x: 478, endPoint y: 338, distance: 129.0
click at [478, 379] on div "Image 4º RECIBE TU ASESORÍA . Heading Row" at bounding box center [560, 394] width 227 height 30
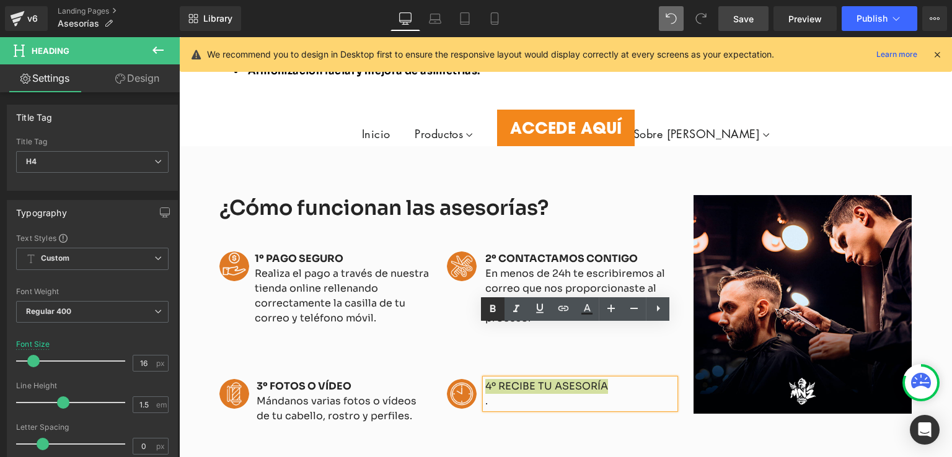
click at [496, 314] on icon at bounding box center [492, 309] width 15 height 15
click at [607, 379] on h4 "4º RECIBE TU ASESORÍA" at bounding box center [580, 386] width 190 height 15
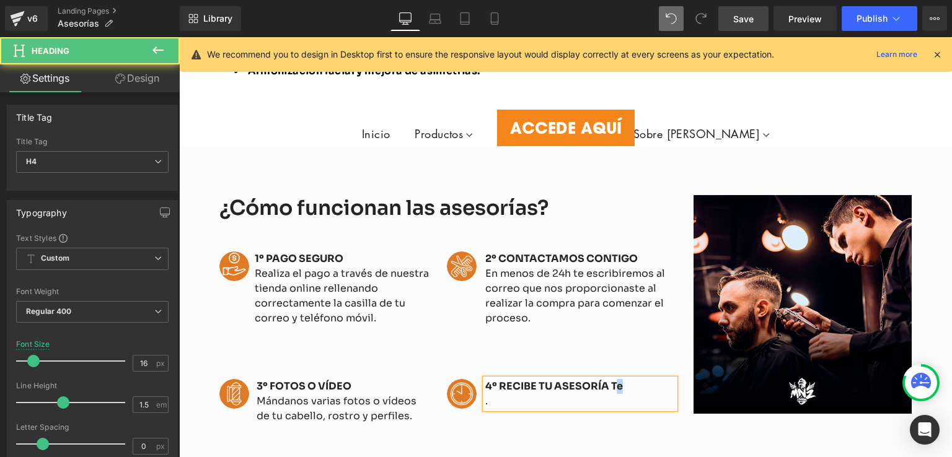
click at [613, 380] on strong "4º RECIBE TU ASESORÍA Te" at bounding box center [554, 386] width 138 height 13
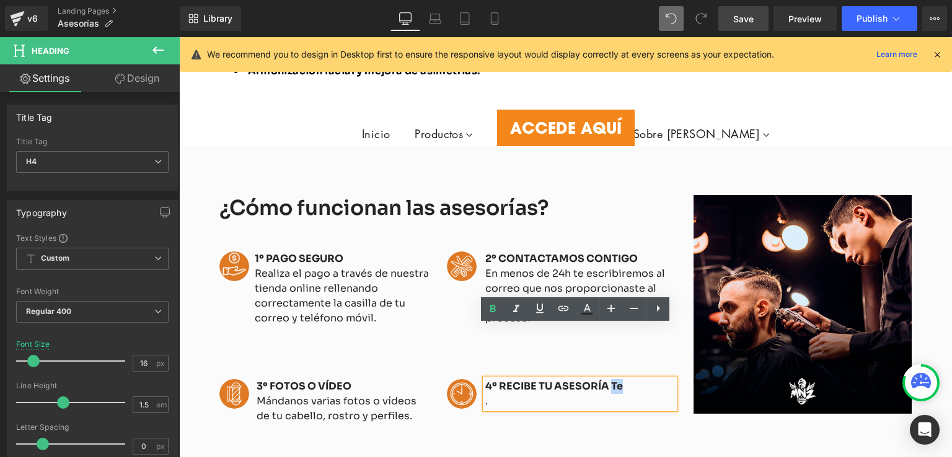
drag, startPoint x: 604, startPoint y: 335, endPoint x: 613, endPoint y: 338, distance: 9.0
click at [613, 380] on strong "4º RECIBE TU ASESORÍA Te" at bounding box center [554, 386] width 138 height 13
click at [498, 309] on icon at bounding box center [492, 309] width 15 height 15
click at [627, 379] on h4 "4º RECIBE TU ASESORÍA Te" at bounding box center [580, 386] width 190 height 15
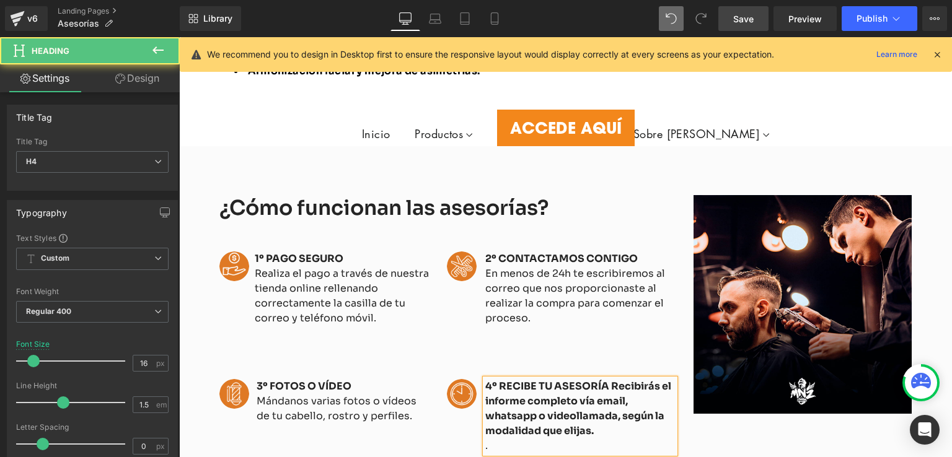
click at [514, 439] on h4 "." at bounding box center [580, 446] width 190 height 15
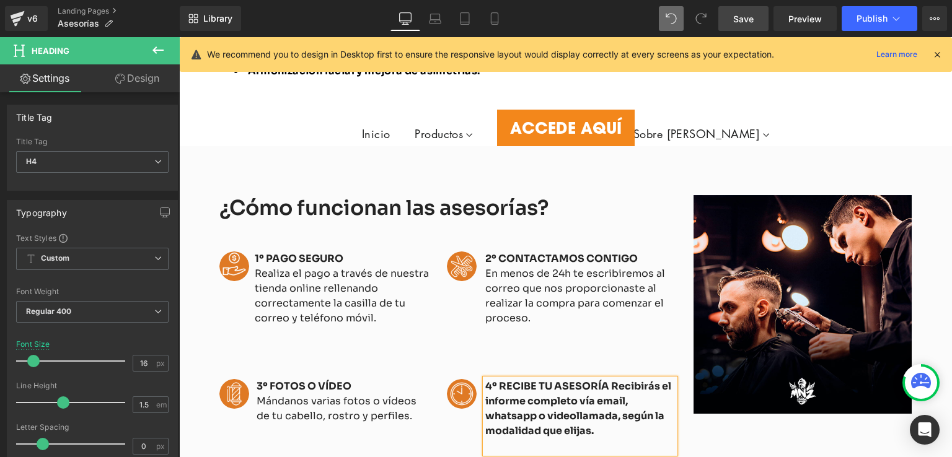
click at [488, 380] on strong "4º RECIBE TU ASESORÍA Recibirás el informe completo vía email, whatsapp o video…" at bounding box center [578, 409] width 186 height 58
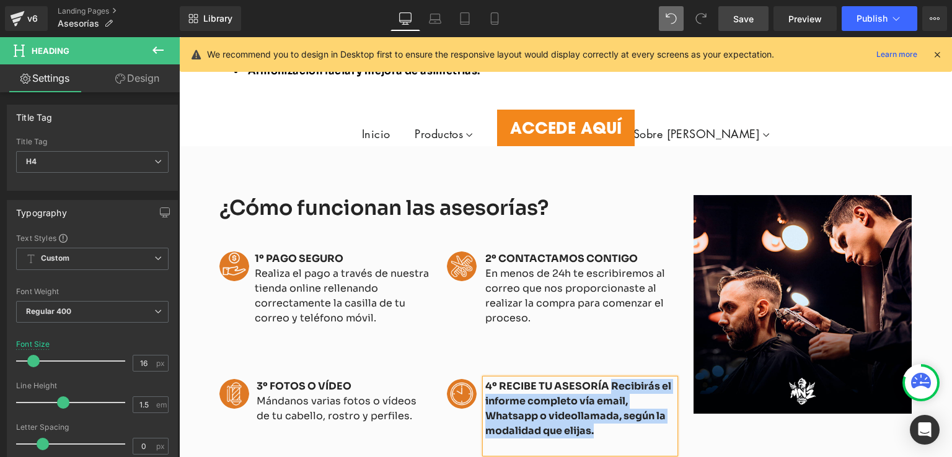
drag, startPoint x: 597, startPoint y: 380, endPoint x: 607, endPoint y: 335, distance: 46.2
click at [607, 379] on h4 "4º RECIBE TU ASESORÍA Recibirás el informe completo vía email, Whatsapp o video…" at bounding box center [580, 408] width 190 height 59
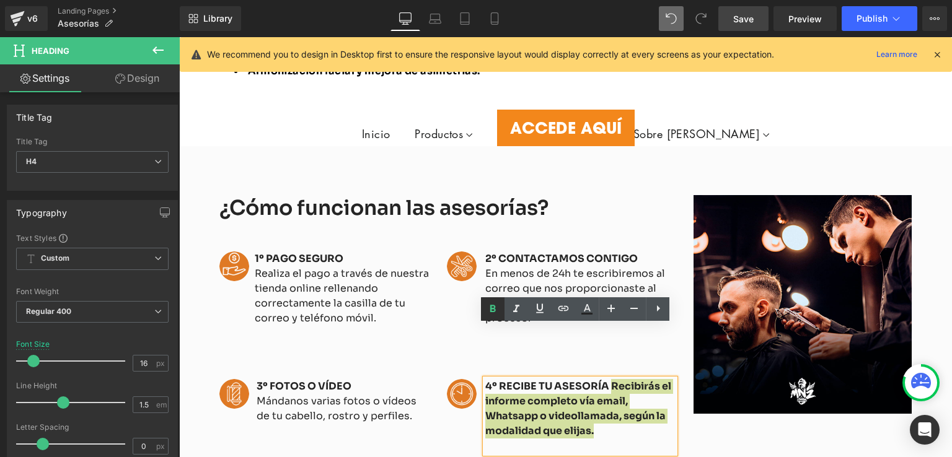
click at [494, 313] on icon at bounding box center [492, 309] width 15 height 15
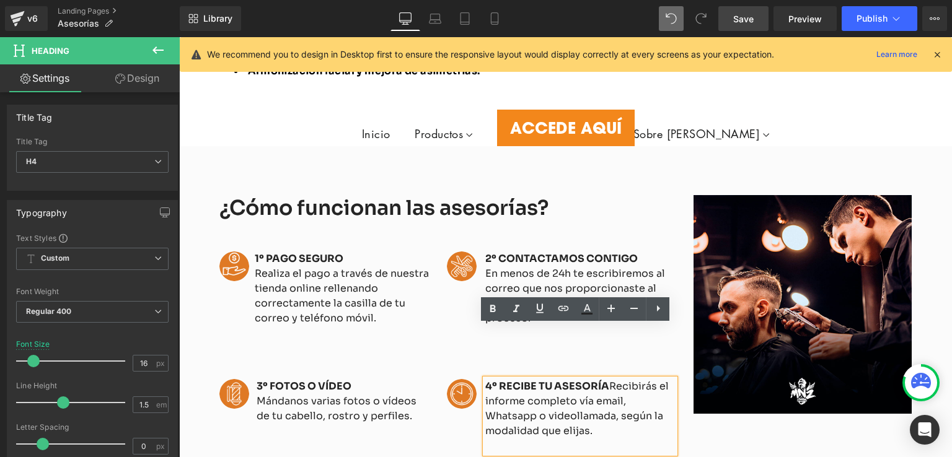
click at [607, 379] on h4 "4º RECIBE TU ASESORÍA Recibirás el informe completo vía email, Whatsapp o video…" at bounding box center [580, 408] width 190 height 59
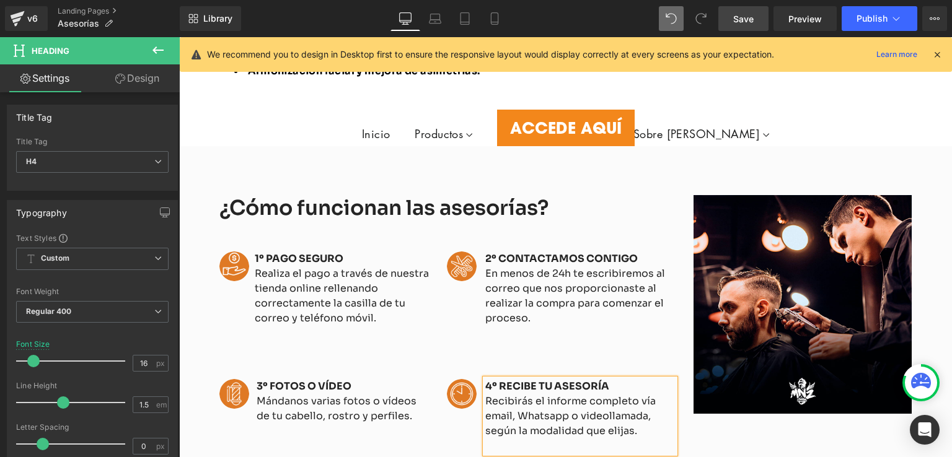
click at [543, 394] on h4 "Recibirás el informe completo vía email, Whatsapp o videollamada, según la moda…" at bounding box center [580, 416] width 190 height 45
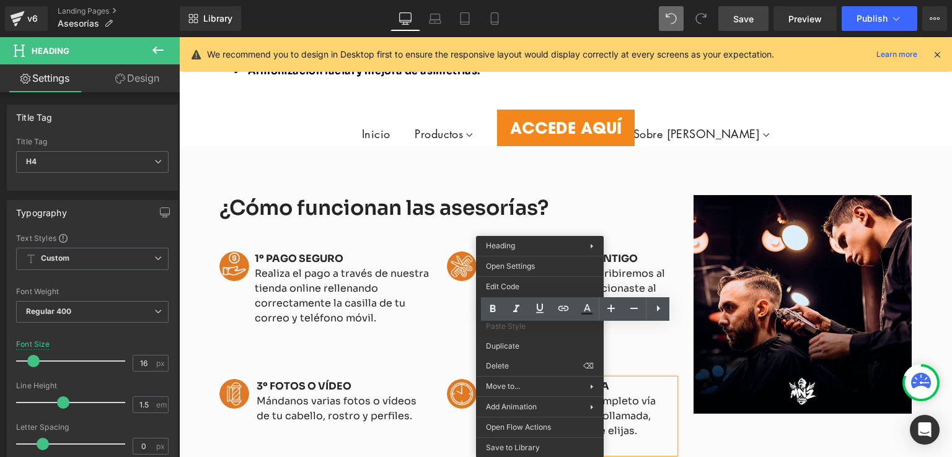
click at [621, 394] on h4 "Recibirás el informe completo vía email, Whatsapp o videollamada, según la moda…" at bounding box center [580, 416] width 190 height 45
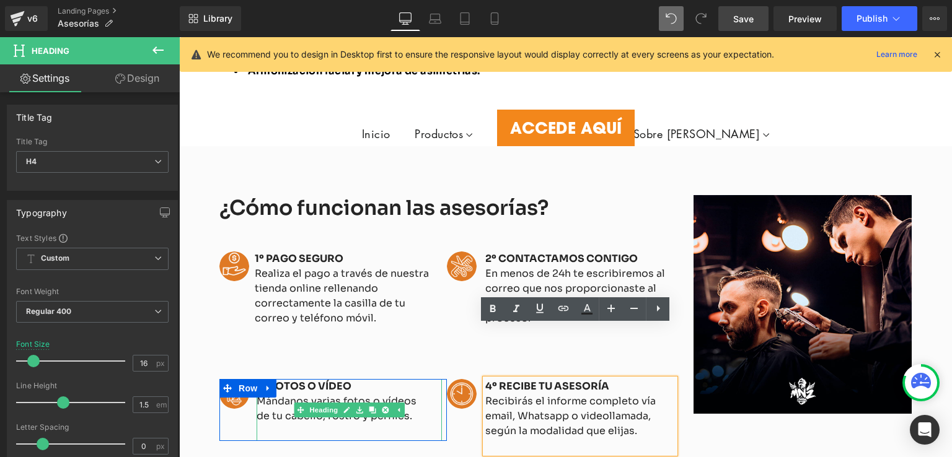
click at [336, 424] on div at bounding box center [344, 432] width 174 height 17
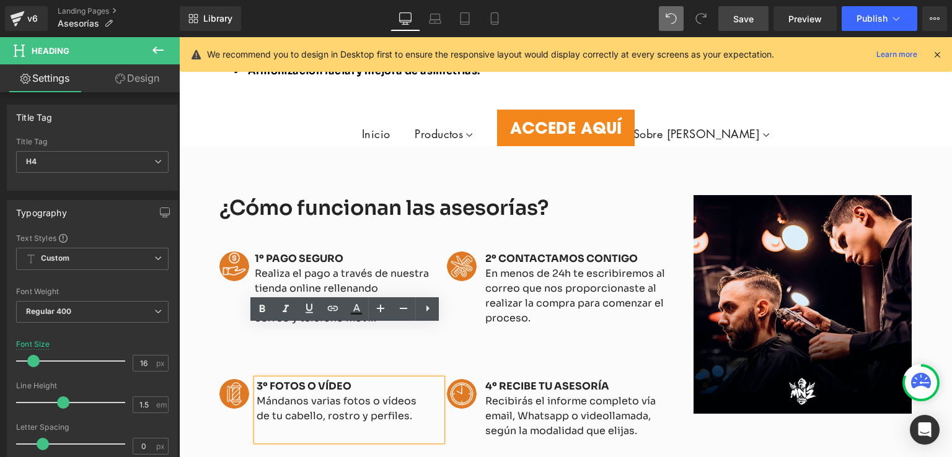
click at [336, 394] on h4 "Mándanos varias fotos o vídeos de tu cabello, rostro y perfiles." at bounding box center [344, 409] width 174 height 30
click at [387, 394] on h4 "Mándanos varias fotos o vídeos de tu cabello, rostro y perfiles." at bounding box center [344, 409] width 174 height 30
click at [423, 394] on h4 "Mándanos varias fotos o vídeos de tu cabello, rostro y perfiles." at bounding box center [344, 409] width 174 height 30
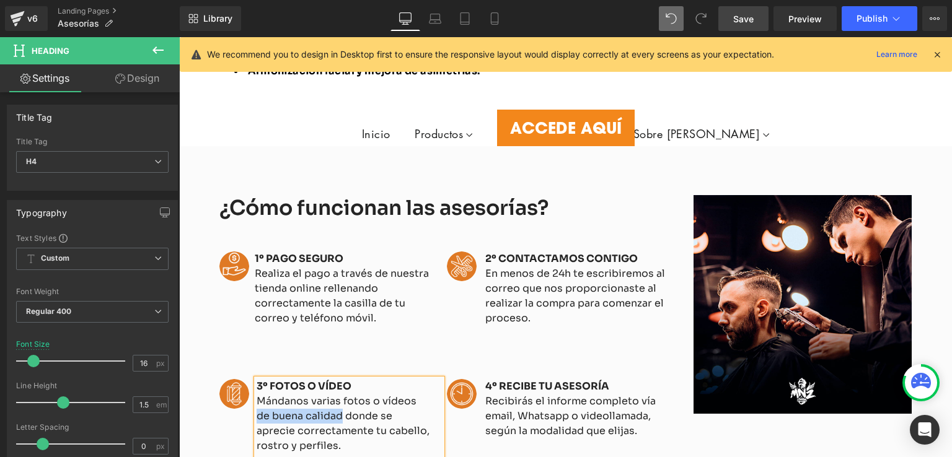
drag, startPoint x: 322, startPoint y: 366, endPoint x: 412, endPoint y: 348, distance: 91.2
click at [412, 394] on h4 "Mándanos varias fotos o vídeos de buena calidad donde se aprecie correctamente …" at bounding box center [344, 423] width 174 height 59
click at [335, 394] on h4 "Mándanos varias fotos o vídeos donde se aprecie correctamente tu cabello, rostr…" at bounding box center [344, 423] width 174 height 59
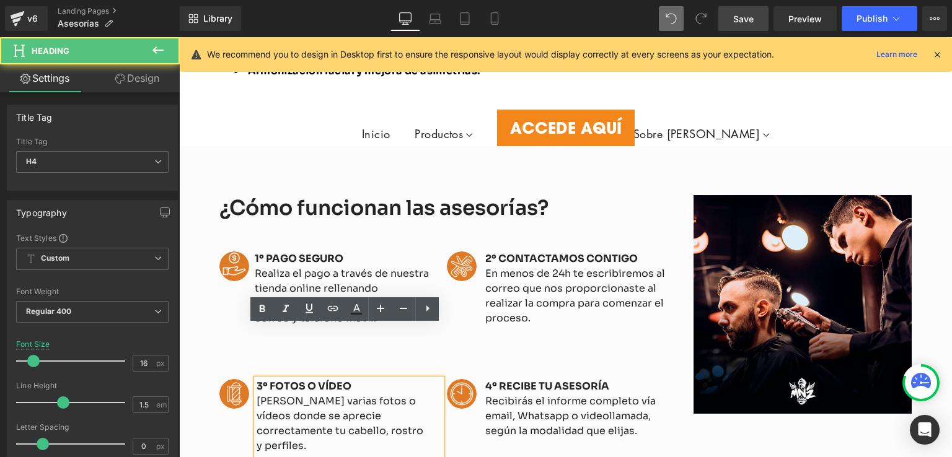
click at [339, 394] on h4 "Mándanos varias fotos o vídeos donde se aprecie correctamente tu cabello, rostr…" at bounding box center [344, 423] width 174 height 59
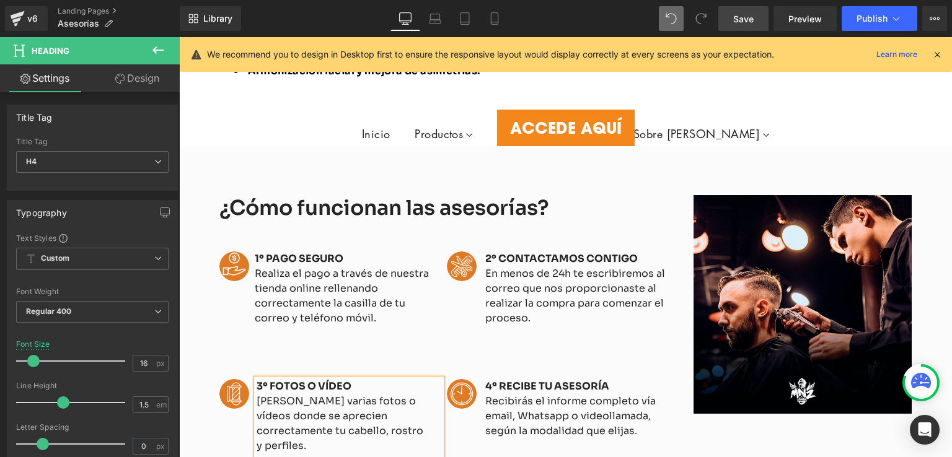
click at [350, 454] on div at bounding box center [344, 462] width 174 height 17
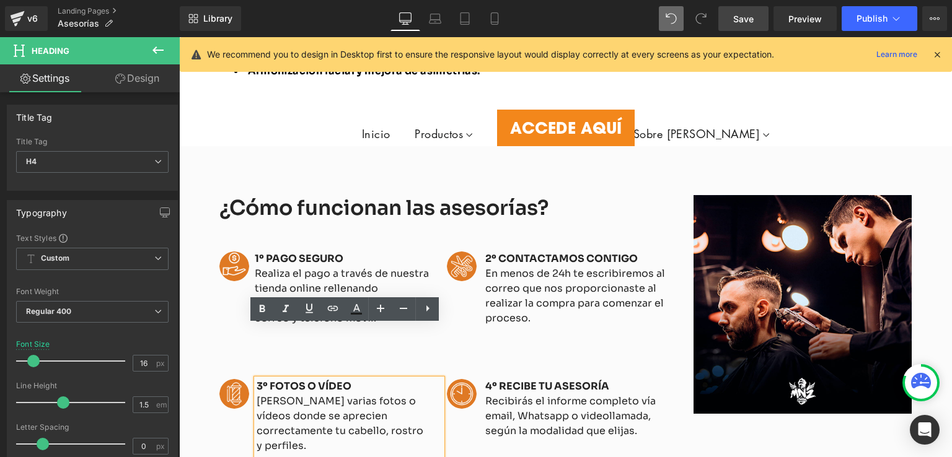
click at [391, 394] on h4 "[PERSON_NAME] varias fotos o vídeos donde se aprecien correctamente tu [PERSON_…" at bounding box center [344, 423] width 174 height 59
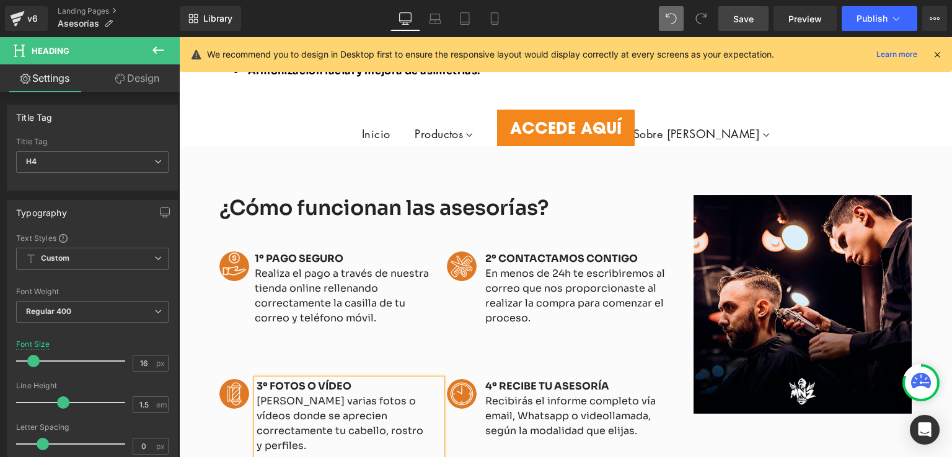
click at [741, 14] on span "Save" at bounding box center [743, 18] width 20 height 13
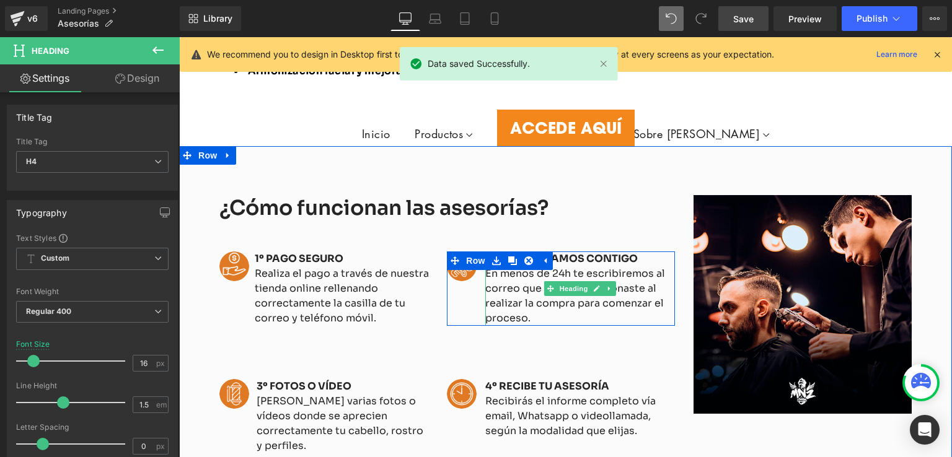
click at [643, 267] on span "En menos de 24h te escribiremos al correo que nos proporcionaste al realizar la…" at bounding box center [575, 296] width 180 height 58
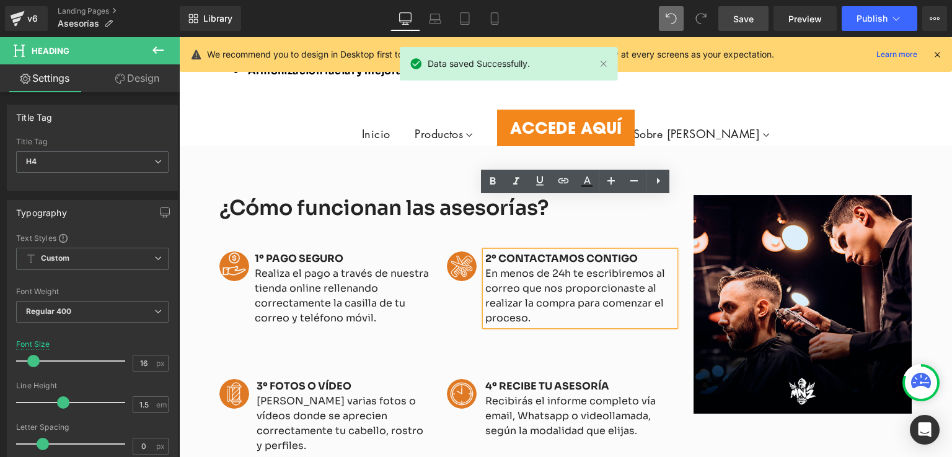
click at [665, 267] on h4 "En menos de 24h te escribiremos al correo que nos proporcionaste al realizar la…" at bounding box center [580, 296] width 190 height 59
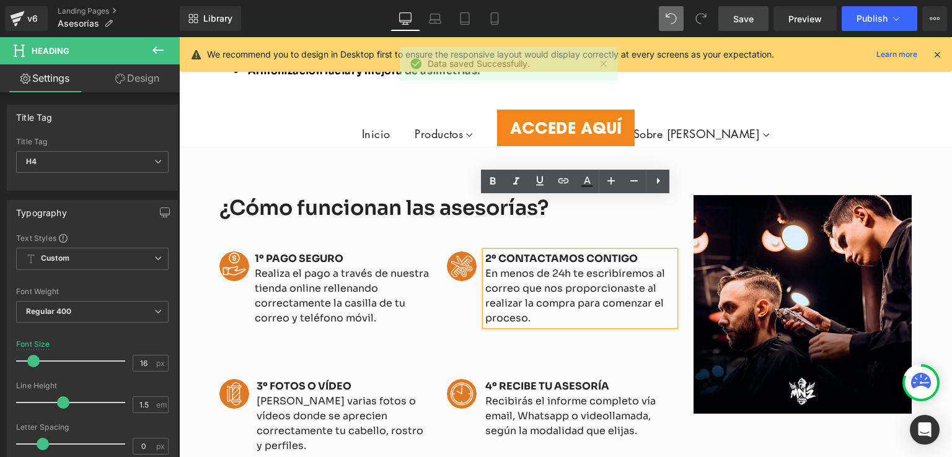
click at [640, 279] on div "Image 1º PAGO SEGURO Realiza el pago a través de nuestra tienda online rellenan…" at bounding box center [447, 291] width 456 height 138
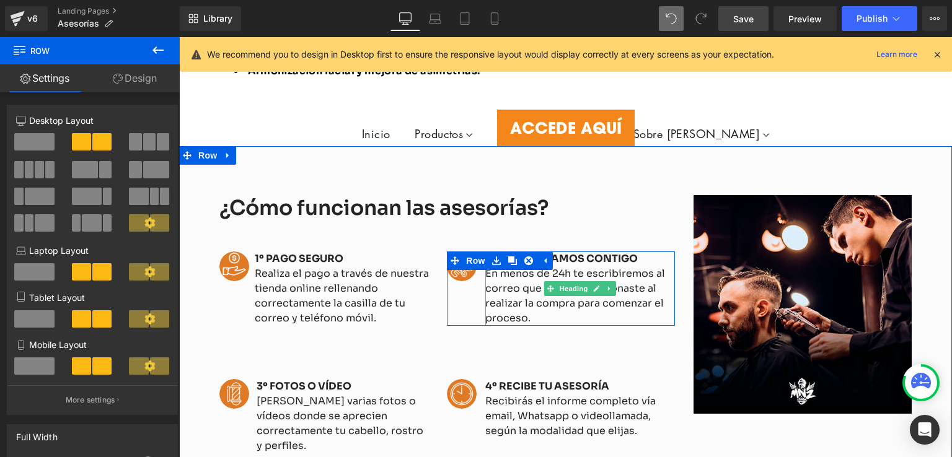
click at [662, 267] on h4 "En menos de 24h te escribiremos al correo que nos proporcionaste al realizar la…" at bounding box center [580, 296] width 190 height 59
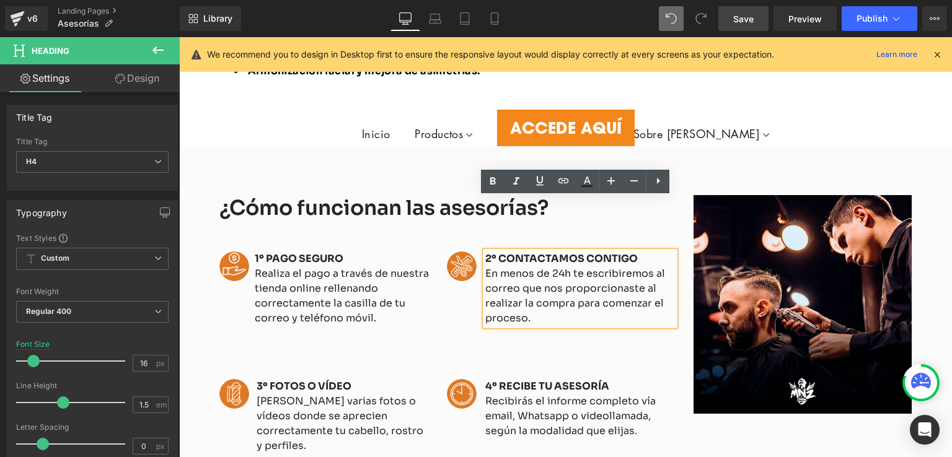
click at [640, 267] on span "En menos de 24h te escribiremos al correo que nos proporcionaste al realizar la…" at bounding box center [575, 296] width 180 height 58
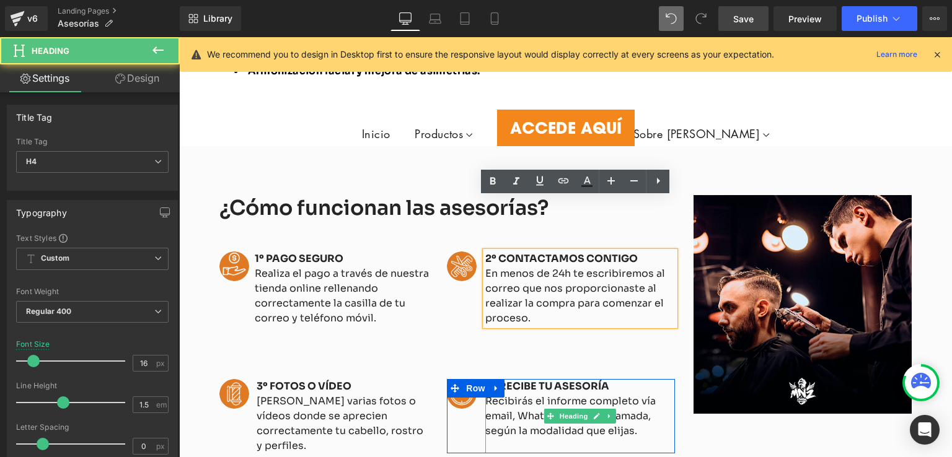
click at [642, 394] on h4 "Recibirás el informe completo vía email, Whatsapp o videollamada, según la moda…" at bounding box center [580, 416] width 190 height 45
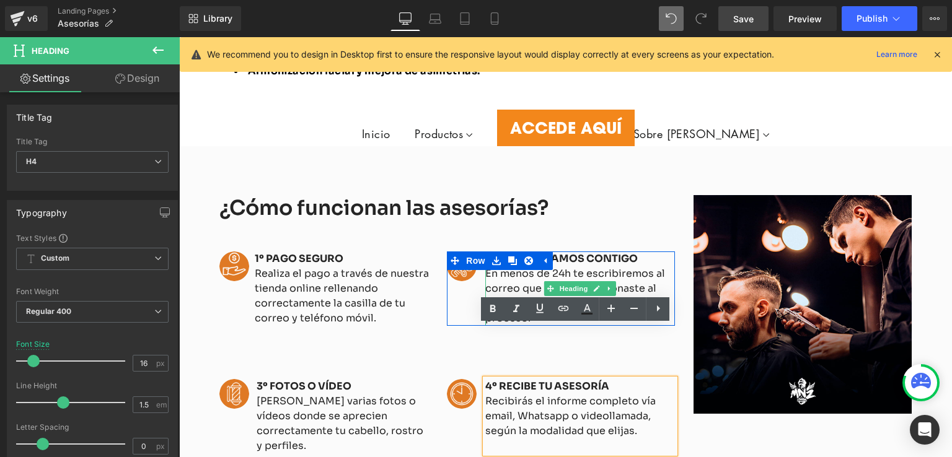
click at [641, 267] on span "En menos de 24h te escribiremos al correo que nos proporcionaste al realizar la…" at bounding box center [575, 296] width 180 height 58
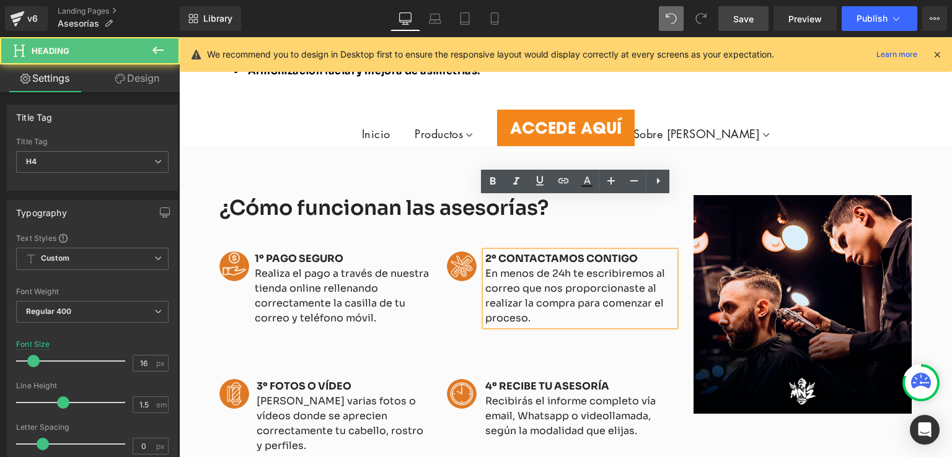
click at [653, 267] on h4 "En menos de 24h te escribiremos al correo que nos proporcionaste al realizar la…" at bounding box center [580, 296] width 190 height 59
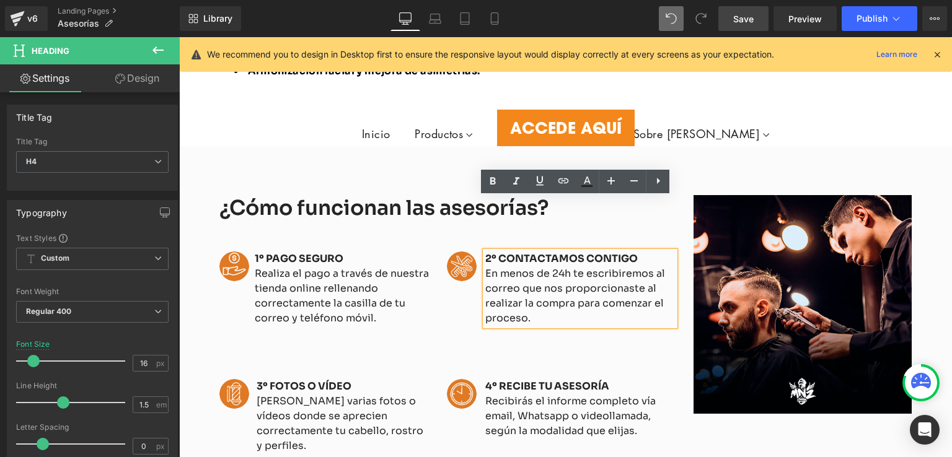
click at [590, 267] on h4 "En menos de 24h te escribiremos al correo que nos proporcionaste al realizar la…" at bounding box center [580, 296] width 190 height 59
click at [649, 267] on span "En menos de 24h te escribiremos al correo que nos proporcionaste al realizar la…" at bounding box center [575, 296] width 180 height 58
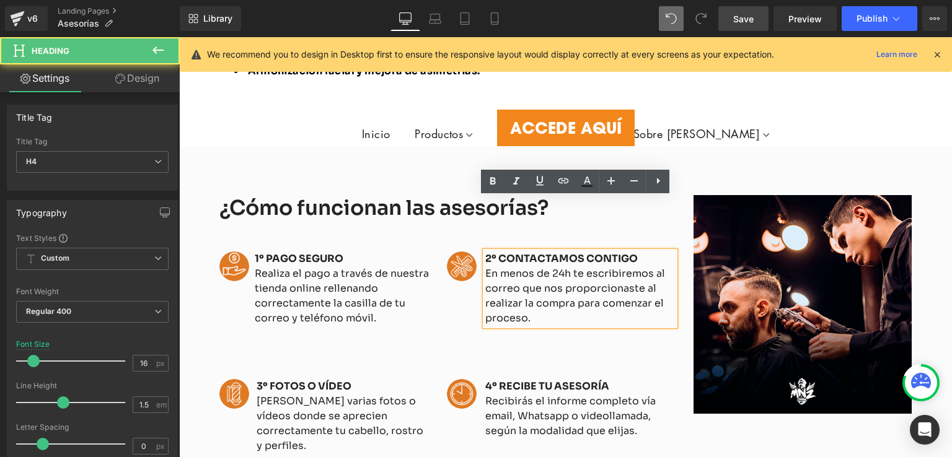
click at [663, 267] on h4 "En menos de 24h te escribiremos al correo que nos proporcionaste al realizar la…" at bounding box center [580, 296] width 190 height 59
click at [669, 267] on h4 "En menos de 24h te escribiremos al correo que nos proporcionaste al realizar la…" at bounding box center [580, 296] width 190 height 59
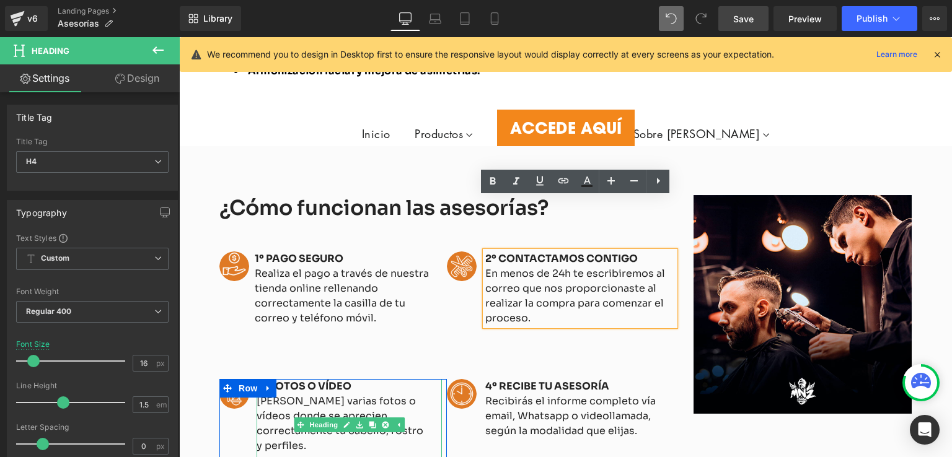
click at [397, 394] on h4 "[PERSON_NAME] varias fotos o vídeos donde se aprecien correctamente tu [PERSON_…" at bounding box center [344, 423] width 174 height 59
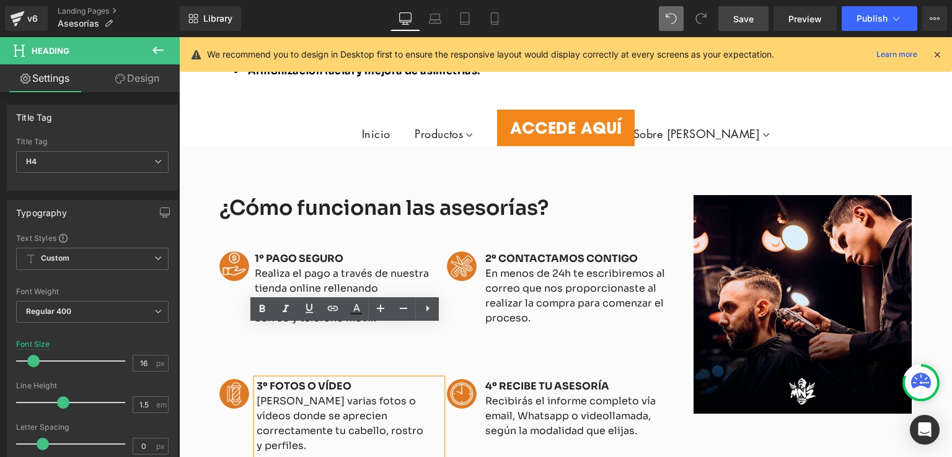
click at [389, 413] on div "¿Cómo funcionan las asesorías? Heading Image 1º PAGO SEGURO Realiza el pago a t…" at bounding box center [565, 330] width 711 height 306
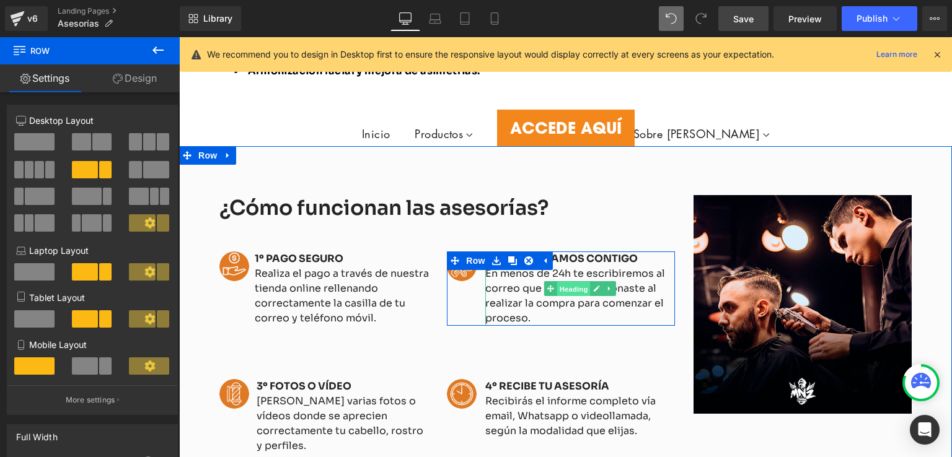
click at [570, 282] on span "Heading" at bounding box center [573, 289] width 33 height 15
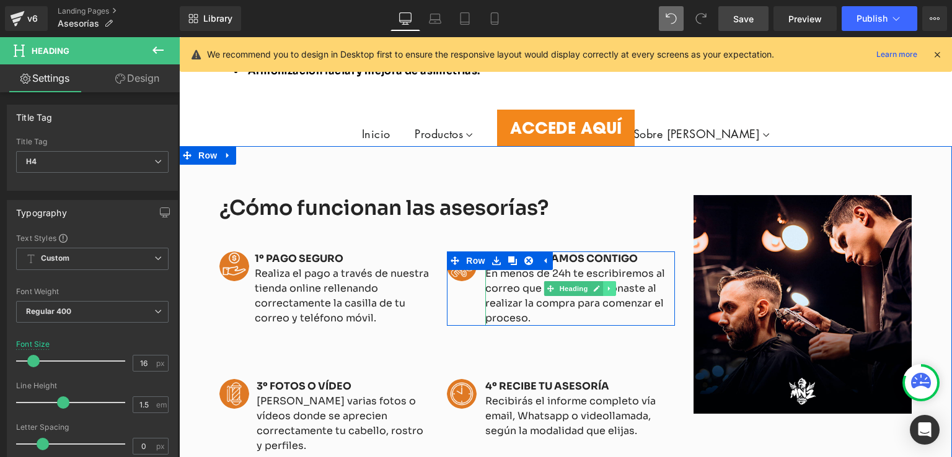
click at [606, 285] on icon at bounding box center [609, 288] width 7 height 7
click at [638, 267] on span "En menos de 24h te escribiremos al correo que nos proporcionaste al realizar la…" at bounding box center [575, 296] width 180 height 58
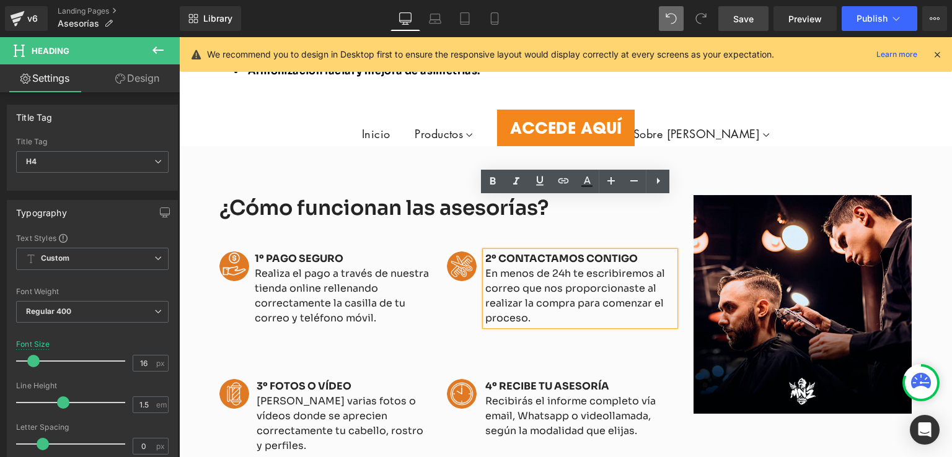
click at [672, 252] on div "2º CONTACTAMOS CONTIGO En menos de 24h te escribiremos al correo que nos propor…" at bounding box center [580, 289] width 190 height 74
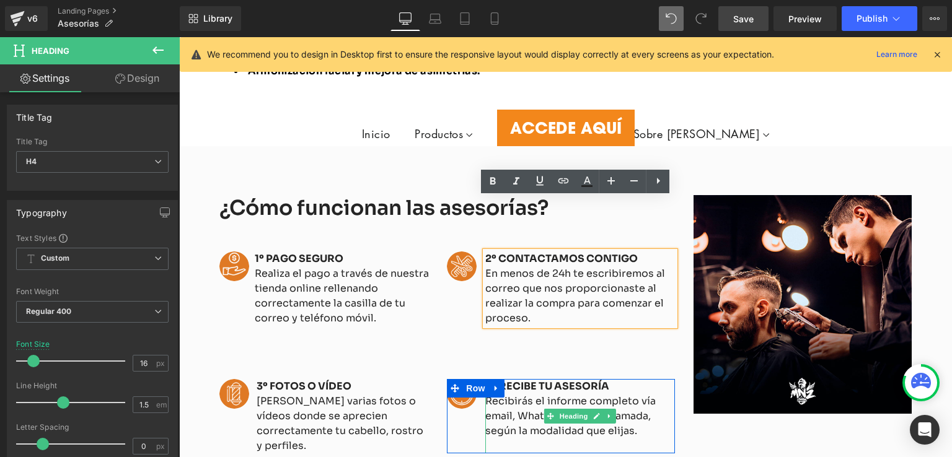
click at [607, 379] on h4 "4º RECIBE TU ASESORÍA" at bounding box center [580, 386] width 190 height 15
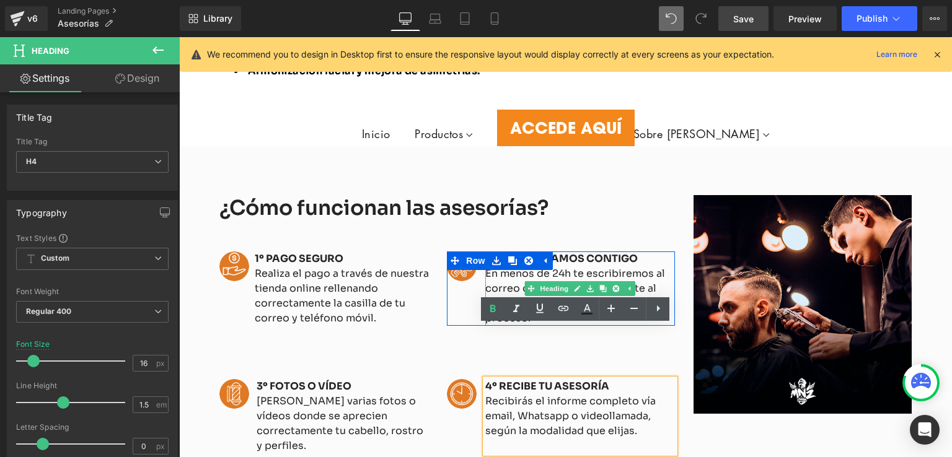
click at [604, 267] on span "En menos de 24h te escribiremos al correo que nos proporcionaste al realizar la…" at bounding box center [575, 296] width 180 height 58
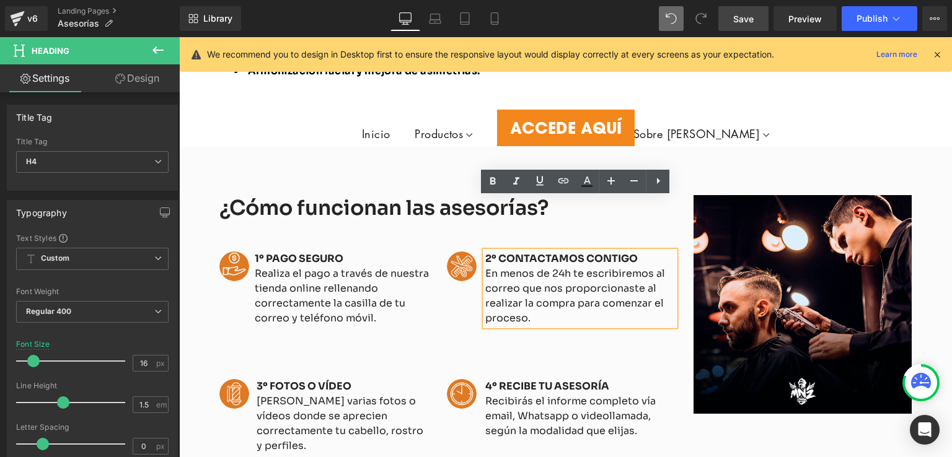
click at [473, 252] on div "Image 2º CONTACTAMOS CONTIGO En menos de 24h te escribiremos al correo que nos …" at bounding box center [560, 289] width 227 height 74
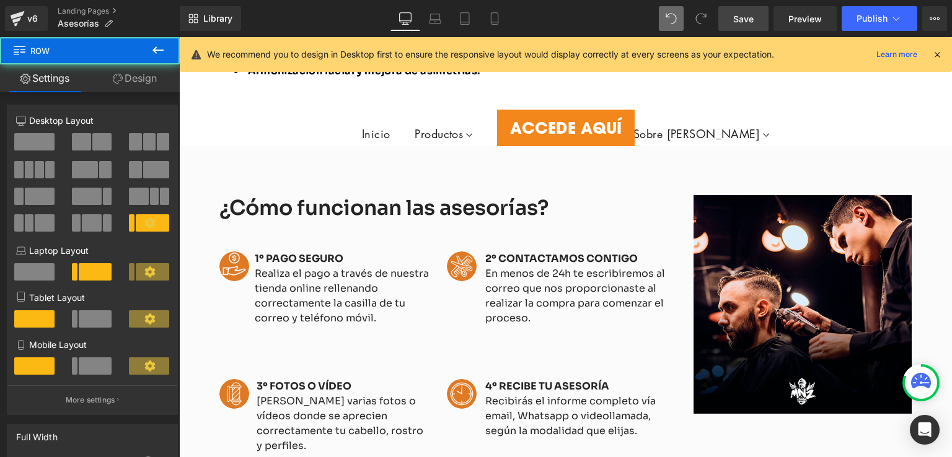
click at [462, 252] on div "Image 2º CONTACTAMOS CONTIGO En menos de 24h te escribiremos al correo que nos …" at bounding box center [560, 289] width 227 height 74
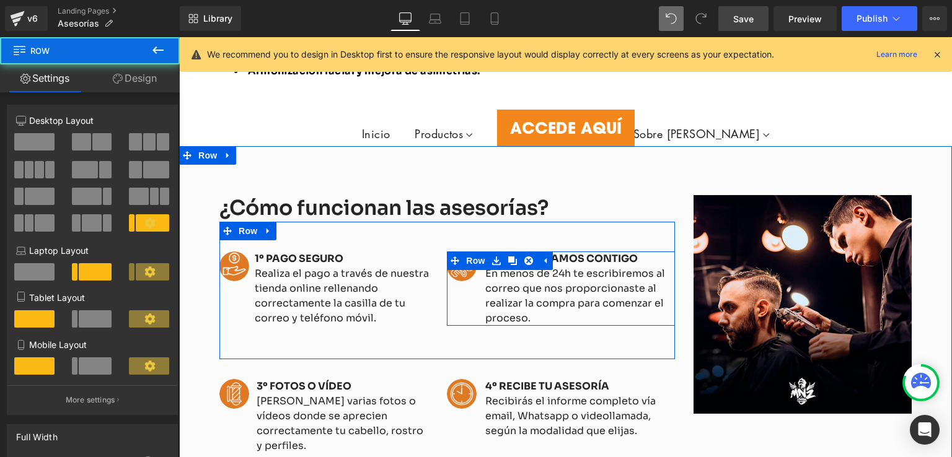
click at [462, 252] on div "Image 2º CONTACTAMOS CONTIGO En menos de 24h te escribiremos al correo que nos …" at bounding box center [560, 289] width 227 height 74
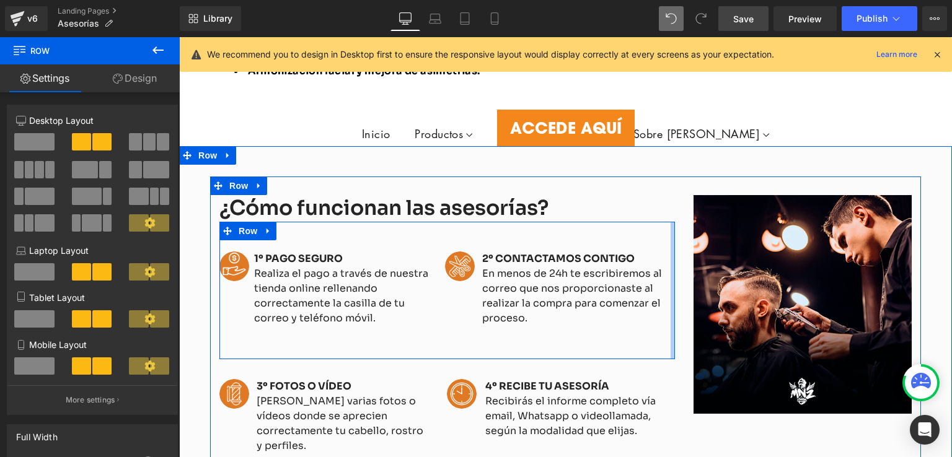
click at [664, 226] on div "Image 1º PAGO SEGURO Realiza el pago a través de nuestra tienda online rellenan…" at bounding box center [447, 291] width 456 height 138
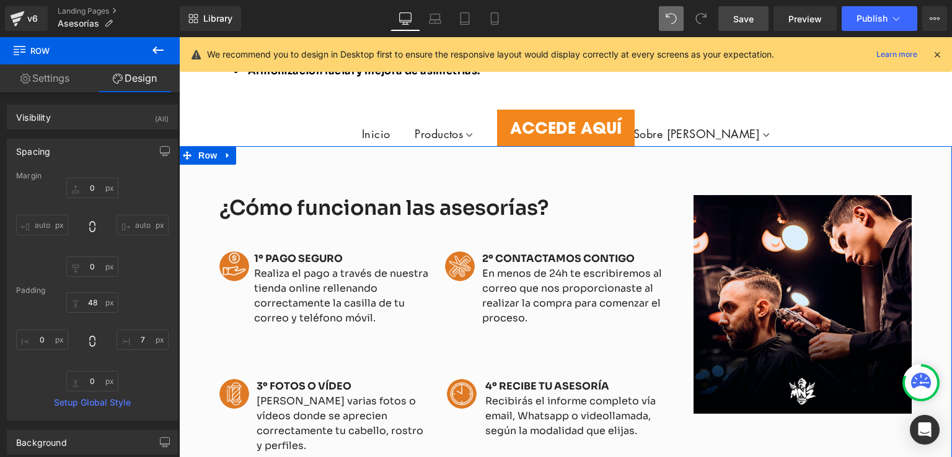
click at [734, 391] on div "Image" at bounding box center [802, 335] width 237 height 281
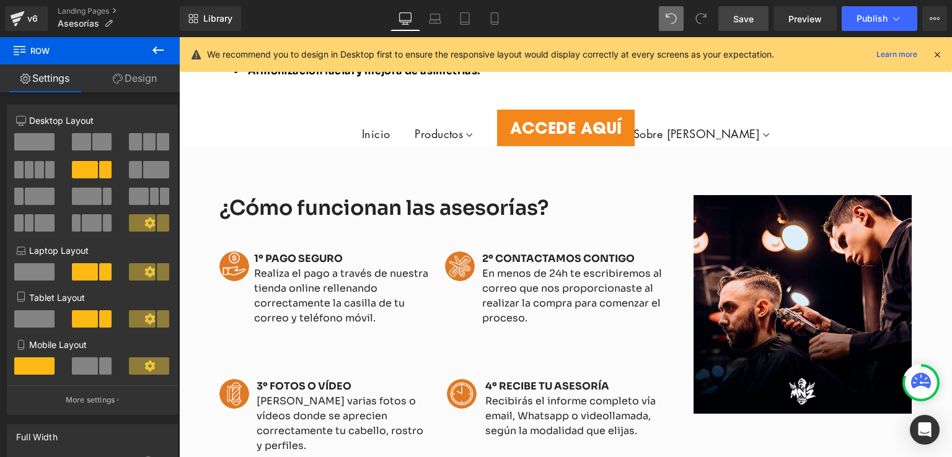
click at [744, 20] on span "Save" at bounding box center [743, 18] width 20 height 13
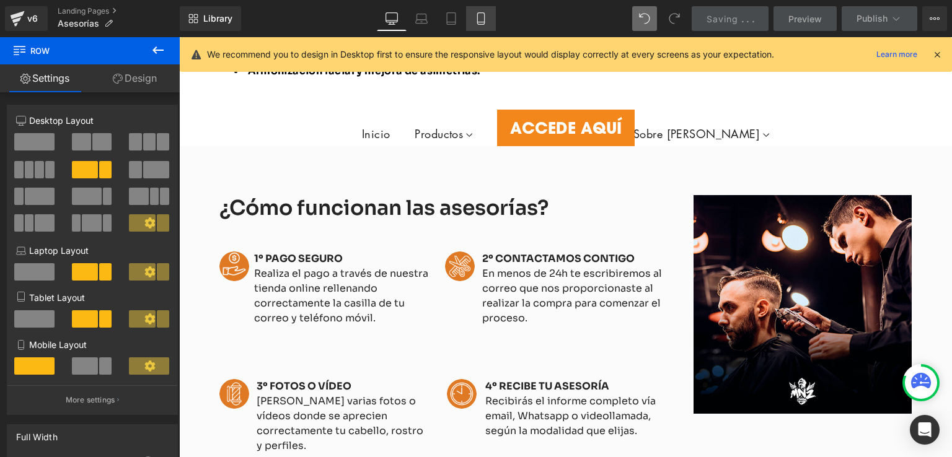
click at [476, 15] on icon at bounding box center [481, 18] width 12 height 12
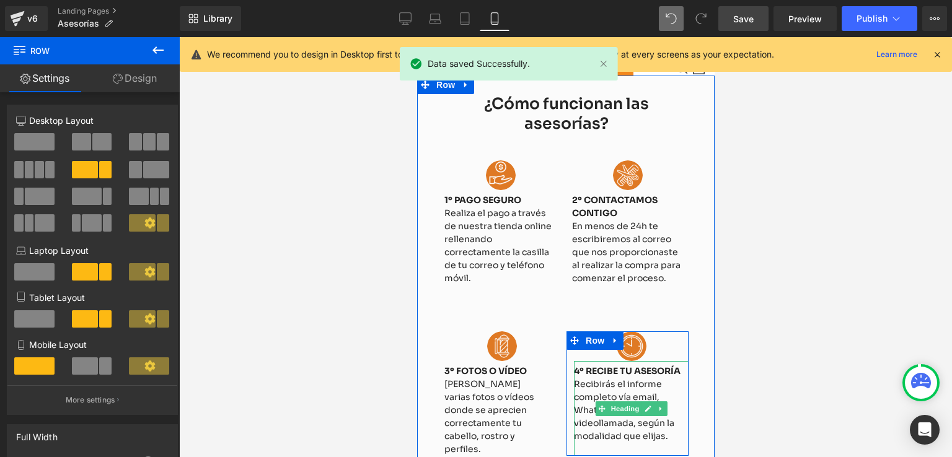
scroll to position [688, 0]
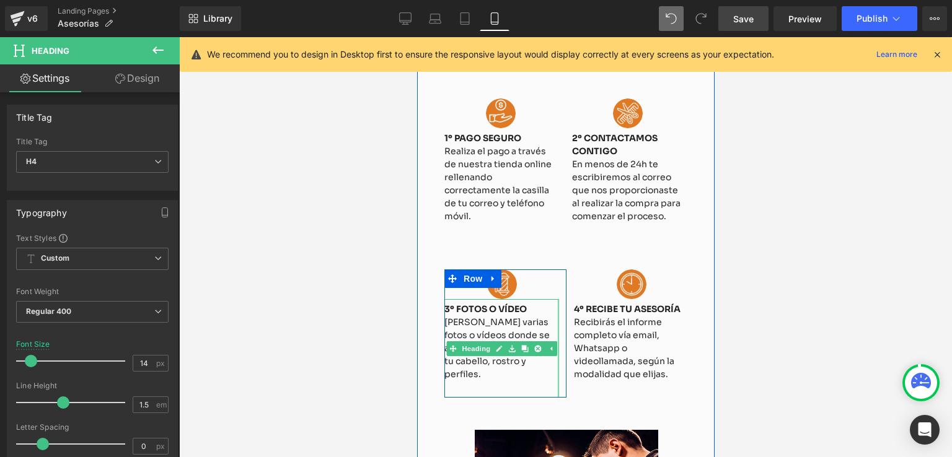
drag, startPoint x: 553, startPoint y: 306, endPoint x: 563, endPoint y: 314, distance: 12.8
click at [563, 314] on div "Image 3º FOTOS O VÍDEO Mándanos varias fotos o vídeos donde se aprecien correct…" at bounding box center [566, 331] width 244 height 148
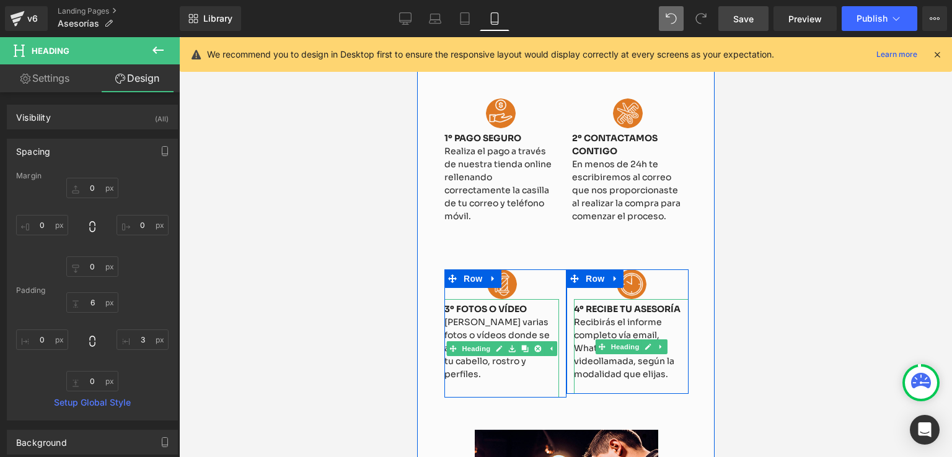
click at [619, 340] on span "Heading" at bounding box center [623, 347] width 33 height 15
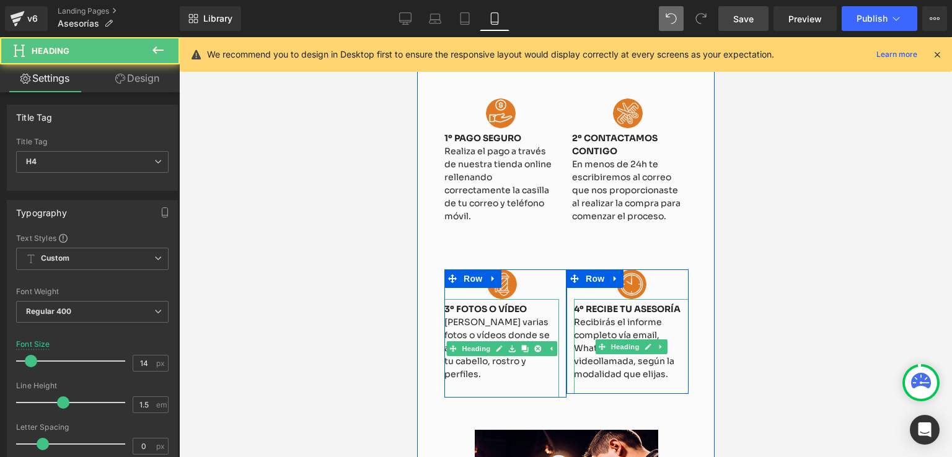
click at [658, 316] on h4 "Recibirás el informe completo vía email, Whatsapp o videollamada, según la moda…" at bounding box center [630, 348] width 115 height 65
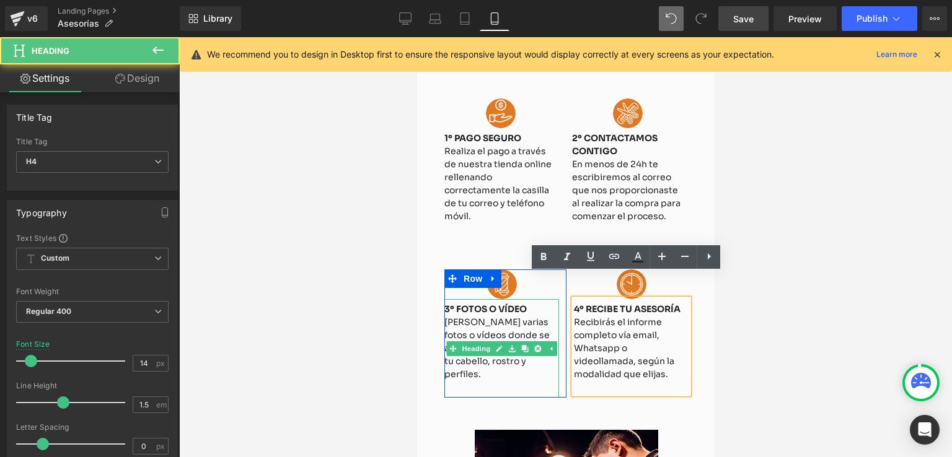
click at [638, 381] on h4 at bounding box center [630, 387] width 115 height 13
click at [677, 316] on h4 "Recibirás el informe completo vía email, Whatsapp o videollamada, según la moda…" at bounding box center [630, 348] width 115 height 65
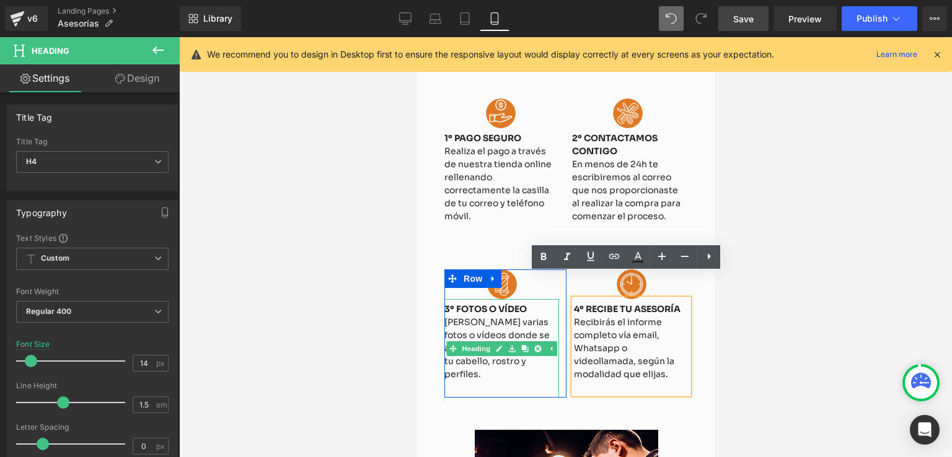
click at [625, 325] on h4 "Recibirás el informe completo vía email, Whatsapp o videollamada, según la moda…" at bounding box center [630, 348] width 115 height 65
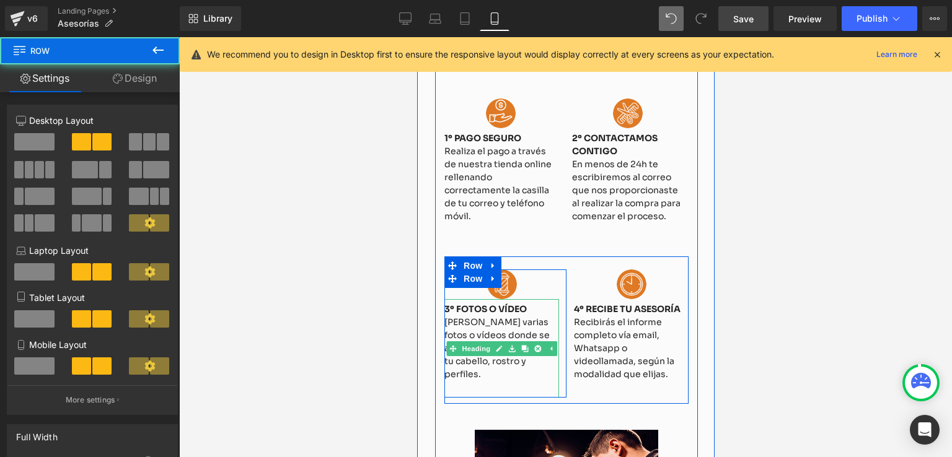
click at [687, 299] on div at bounding box center [687, 331] width 1 height 148
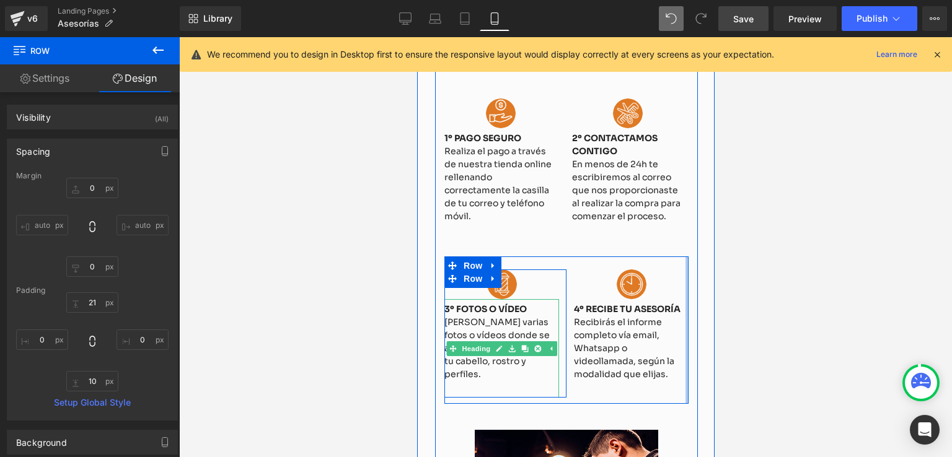
drag, startPoint x: 682, startPoint y: 299, endPoint x: 689, endPoint y: 301, distance: 6.5
click at [689, 301] on div "¿Cómo funcionan las asesorías? Heading Image 1º PAGO SEGURO Realiza el pago a t…" at bounding box center [565, 218] width 263 height 372
click at [687, 301] on div "¿Cómo funcionan las asesorías? Heading Image 1º PAGO SEGURO Realiza el pago a t…" at bounding box center [565, 218] width 263 height 372
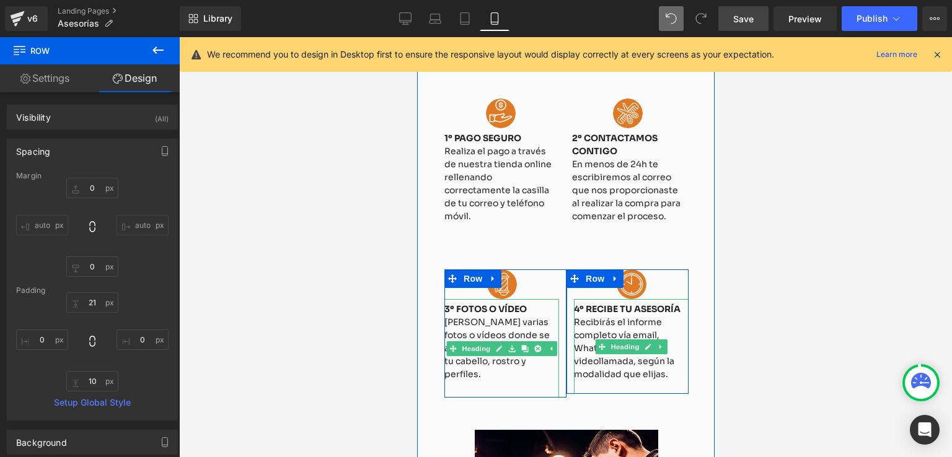
click at [674, 325] on h4 "Recibirás el informe completo vía email, Whatsapp o videollamada, según la moda…" at bounding box center [630, 348] width 115 height 65
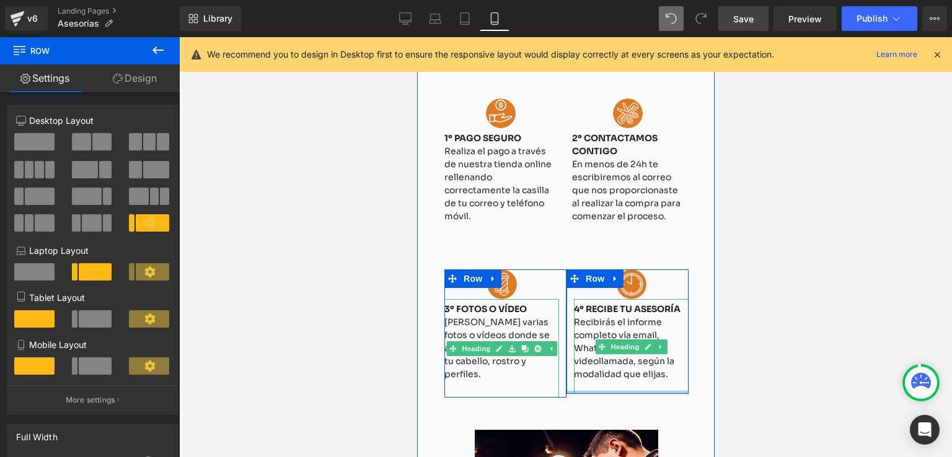
drag, startPoint x: 644, startPoint y: 366, endPoint x: 648, endPoint y: 353, distance: 12.9
click at [648, 353] on div "Image 4º RECIBE TU ASESORÍA Recibirás el informe completo vía email, Whatsapp o…" at bounding box center [627, 332] width 122 height 125
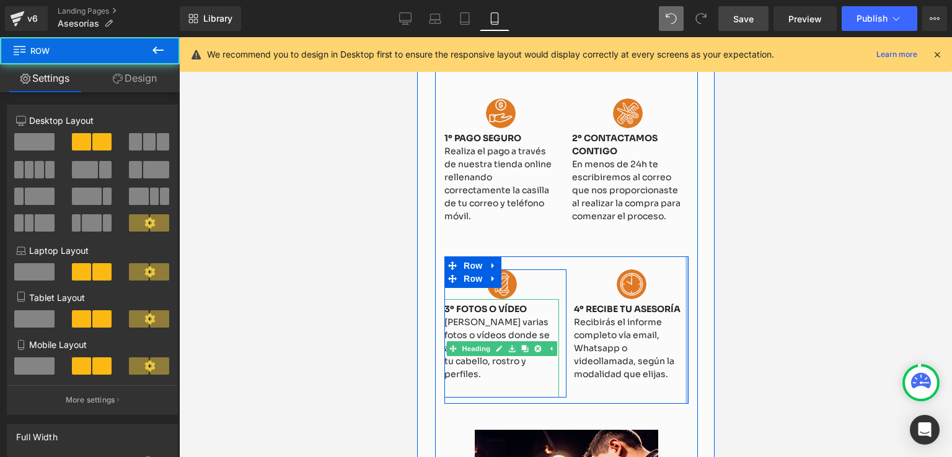
drag, startPoint x: 681, startPoint y: 316, endPoint x: 697, endPoint y: 315, distance: 16.1
click at [697, 315] on div "¿Cómo funcionan las asesorías? Heading Image 1º PAGO SEGURO Realiza el pago a t…" at bounding box center [564, 335] width 297 height 643
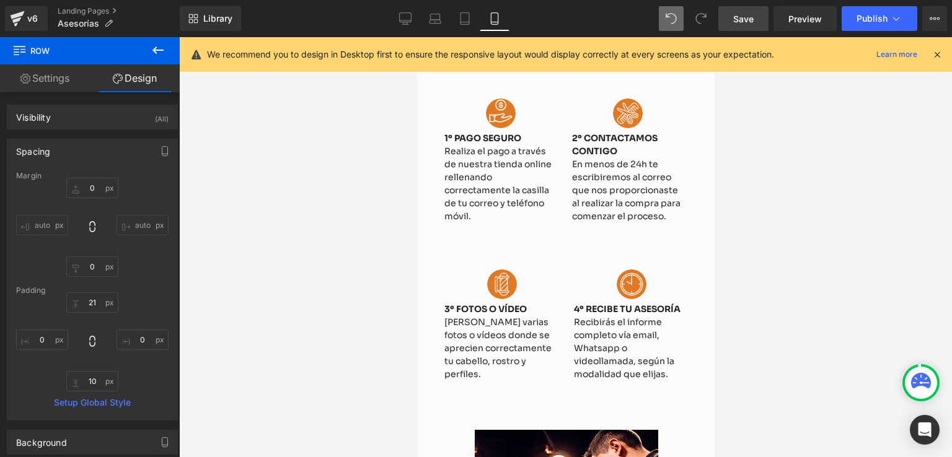
scroll to position [626, 0]
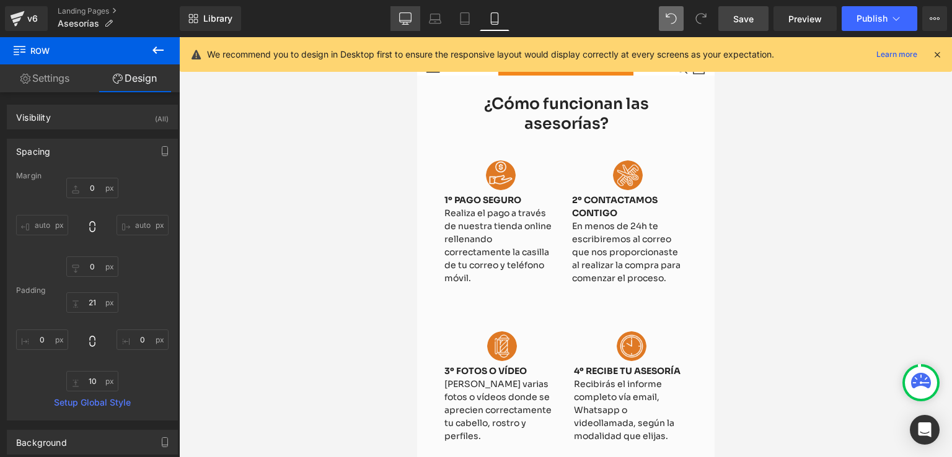
click at [402, 18] on icon at bounding box center [405, 18] width 12 height 12
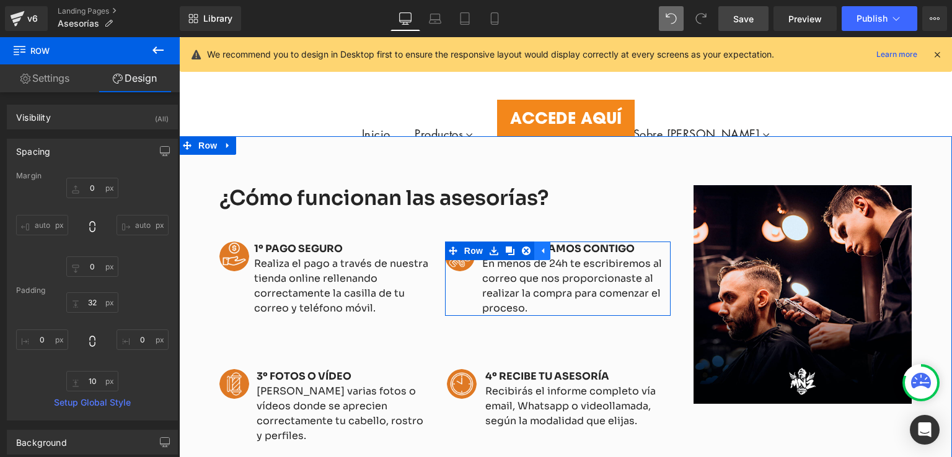
scroll to position [1054, 0]
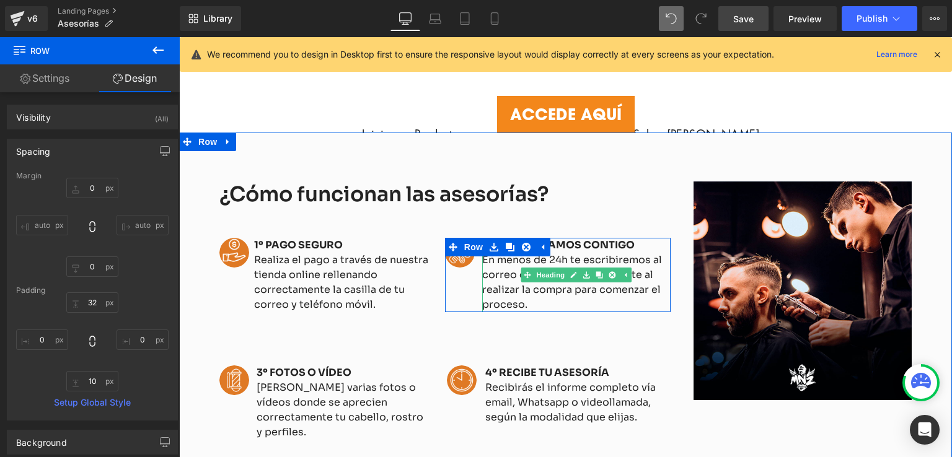
click at [595, 239] on b "2º CONTACTAMOS CONTIGO" at bounding box center [558, 245] width 152 height 13
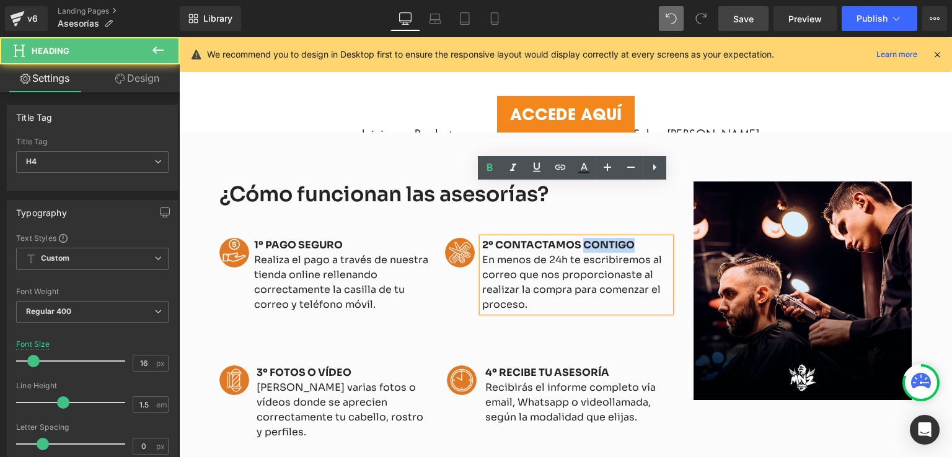
drag, startPoint x: 578, startPoint y: 192, endPoint x: 627, endPoint y: 192, distance: 49.6
click at [627, 239] on b "2º CONTACTAMOS CONTIGO" at bounding box center [558, 245] width 152 height 13
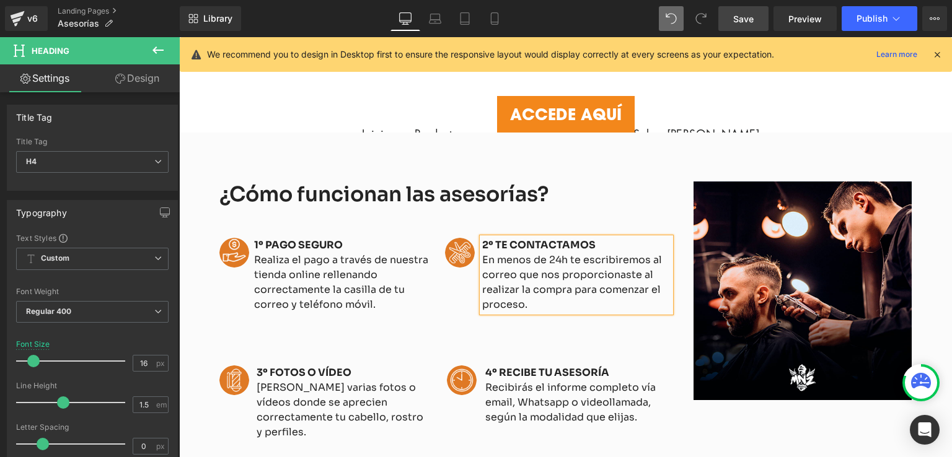
click at [741, 18] on span "Save" at bounding box center [743, 18] width 20 height 13
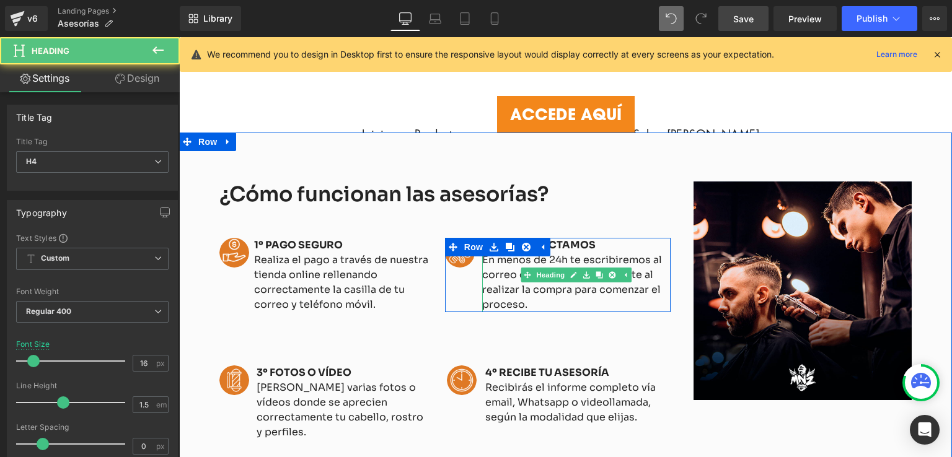
click at [483, 253] on span "En menos de 24h te escribiremos al correo que nos proporcionaste al realizar la…" at bounding box center [572, 282] width 180 height 58
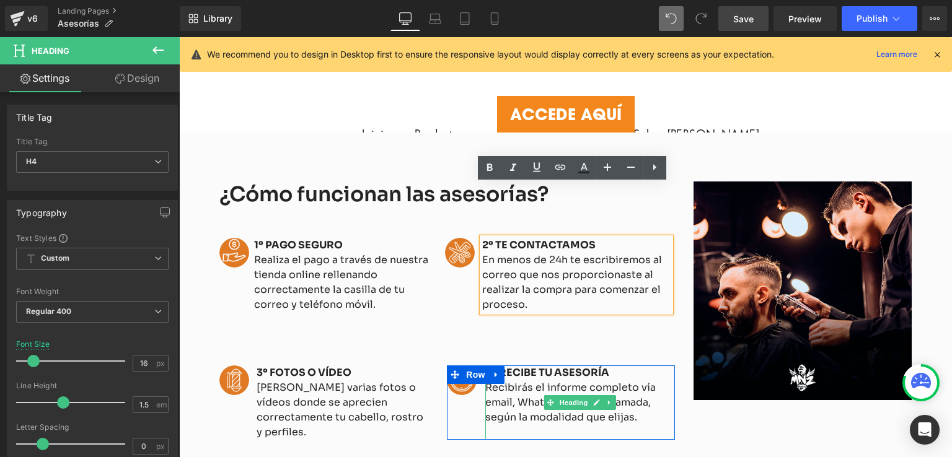
click at [646, 366] on h4 "4º RECIBE TU ASESORÍA" at bounding box center [580, 373] width 190 height 15
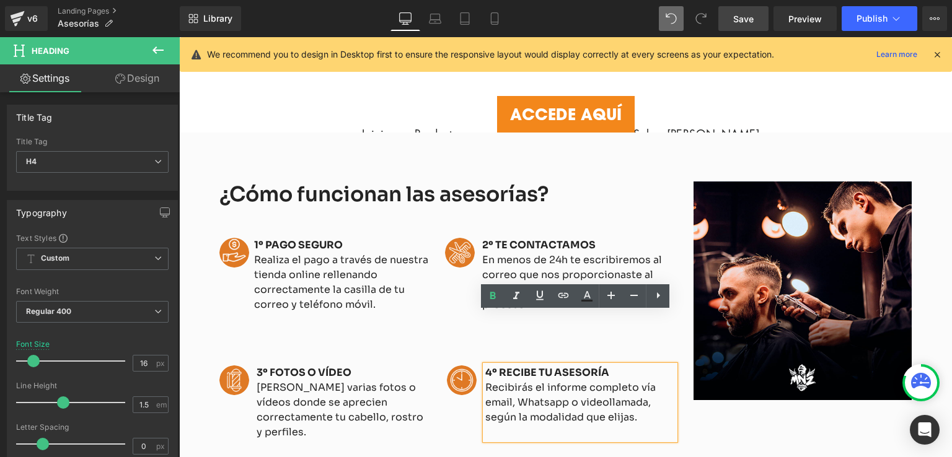
click at [738, 16] on span "Save" at bounding box center [743, 18] width 20 height 13
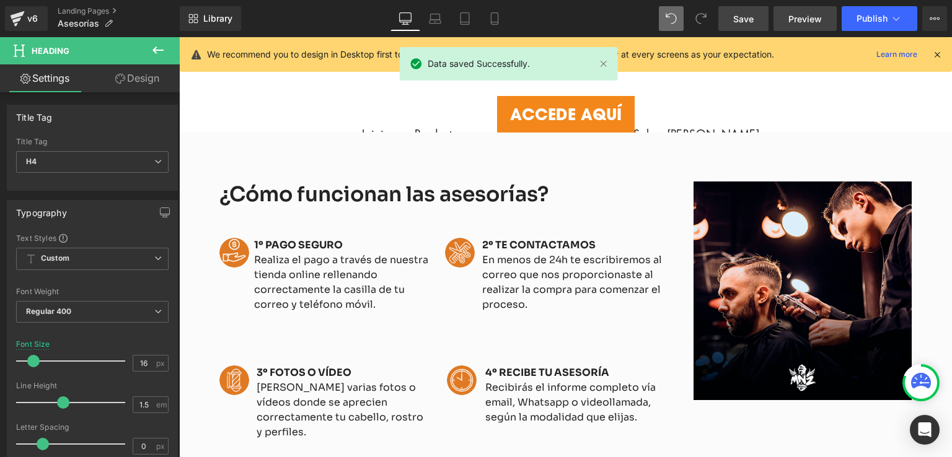
click at [791, 15] on span "Preview" at bounding box center [804, 18] width 33 height 13
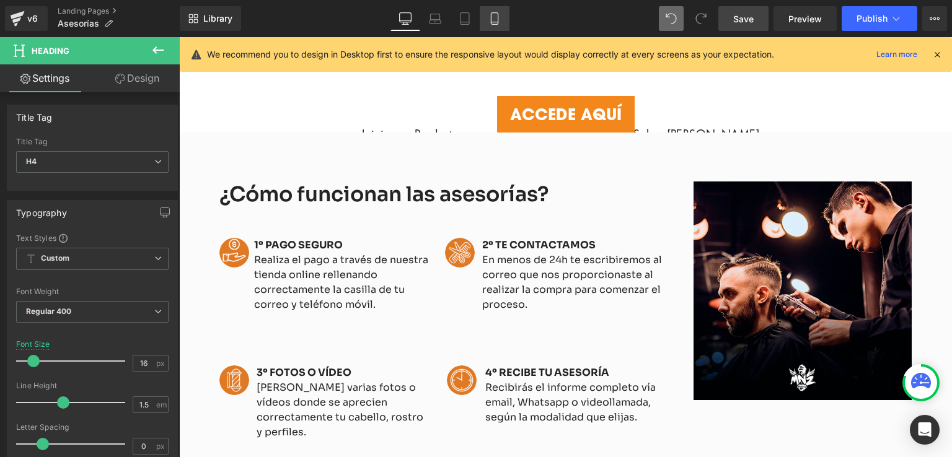
click at [482, 18] on link "Mobile" at bounding box center [495, 18] width 30 height 25
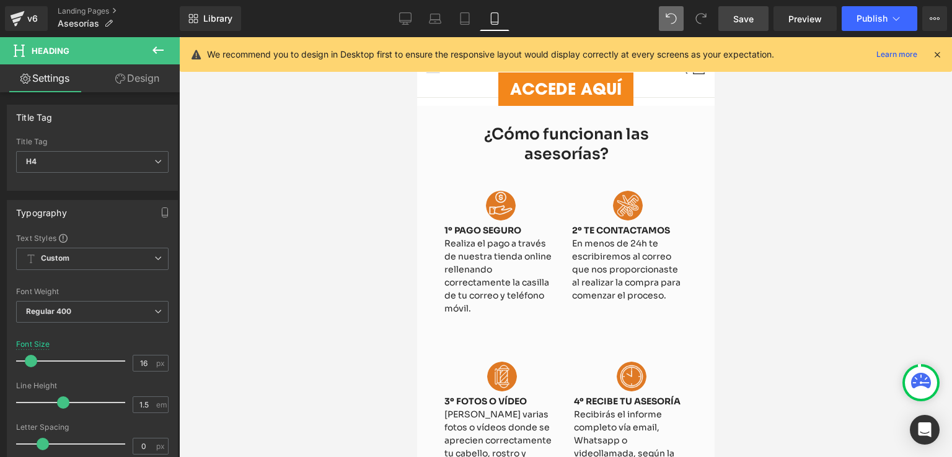
scroll to position [658, 0]
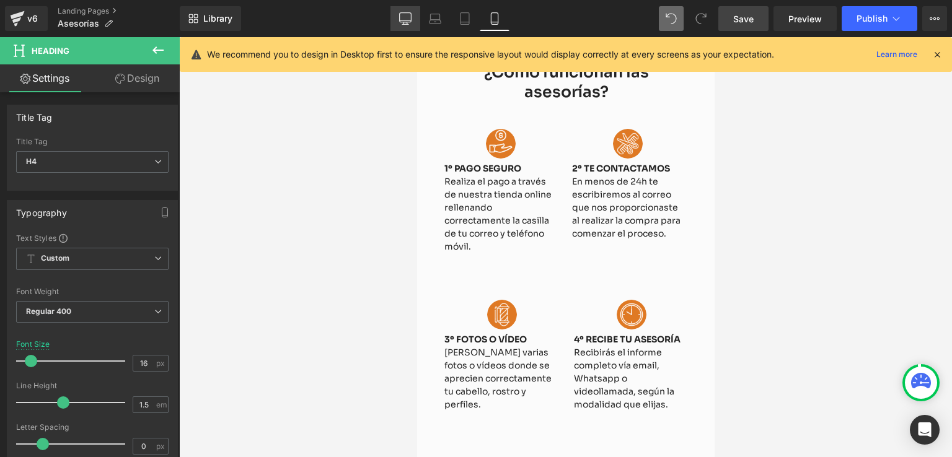
click at [401, 15] on icon at bounding box center [406, 17] width 12 height 9
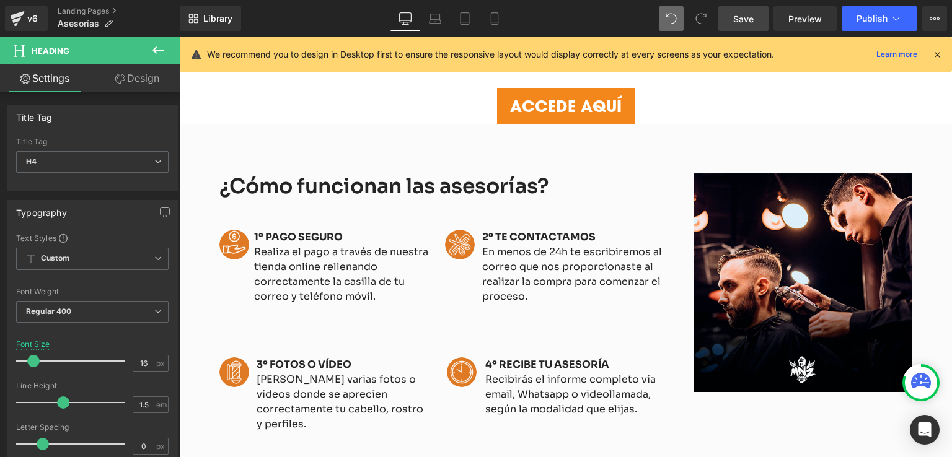
scroll to position [1063, 0]
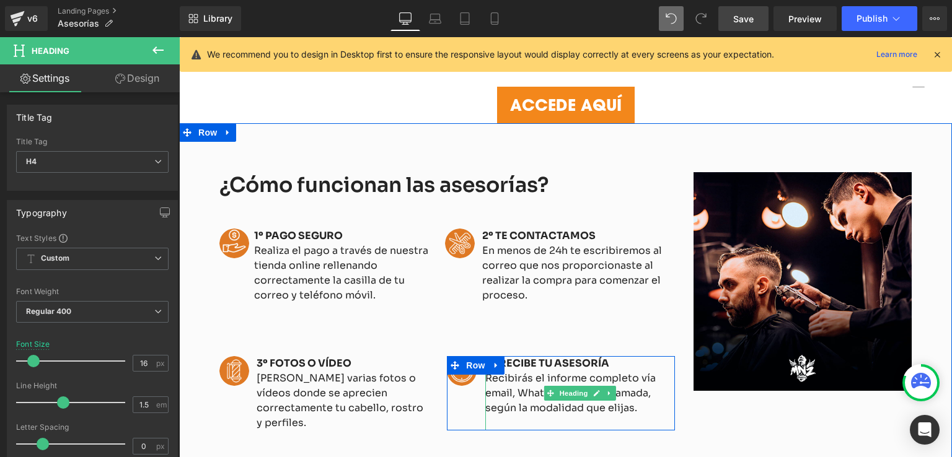
click at [615, 416] on h4 at bounding box center [580, 423] width 190 height 15
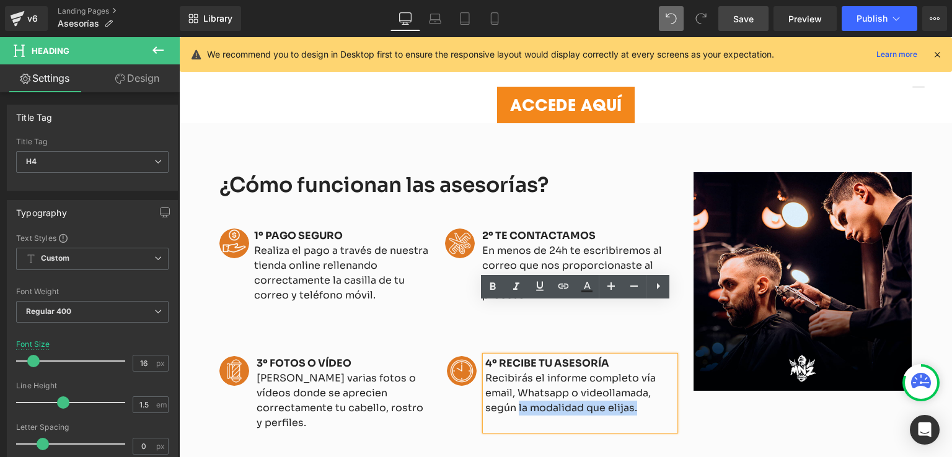
drag, startPoint x: 630, startPoint y: 352, endPoint x: 513, endPoint y: 353, distance: 117.1
click at [513, 371] on h4 "Recibirás el informe completo vía email, Whatsapp o videollamada, según la moda…" at bounding box center [580, 393] width 190 height 45
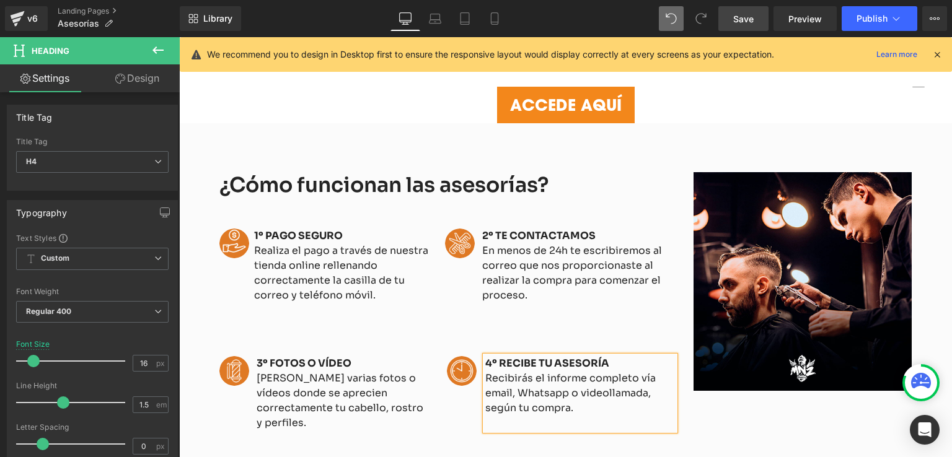
click at [737, 15] on span "Save" at bounding box center [743, 18] width 20 height 13
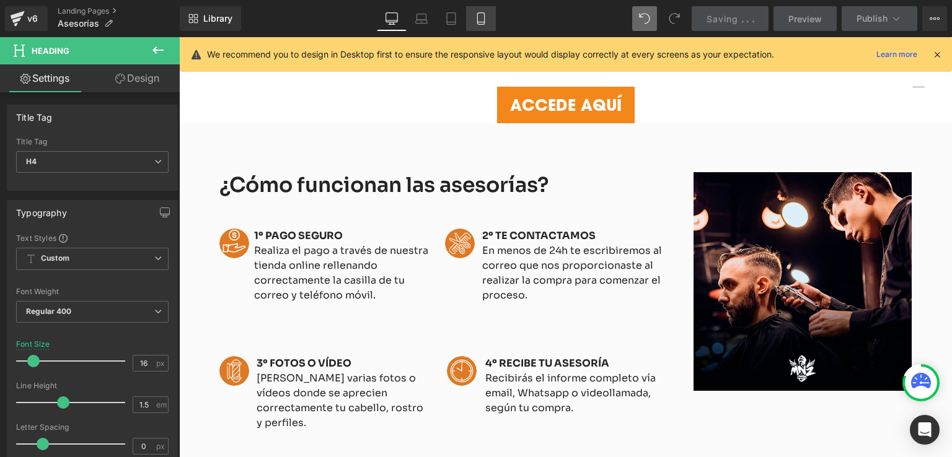
click at [476, 19] on icon at bounding box center [481, 18] width 12 height 12
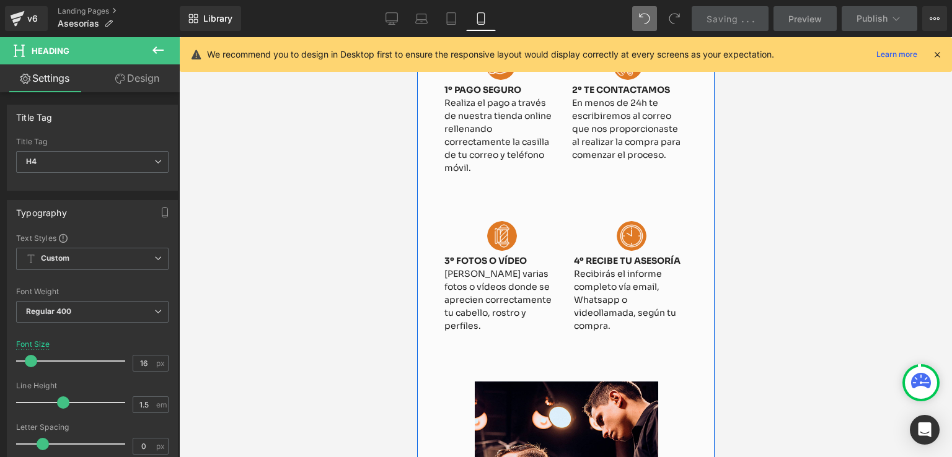
scroll to position [736, 0]
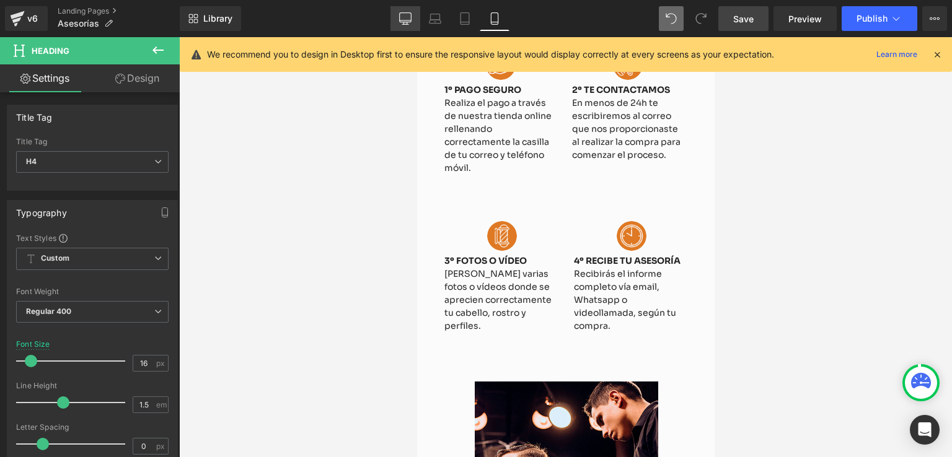
click at [410, 17] on icon at bounding box center [405, 18] width 12 height 12
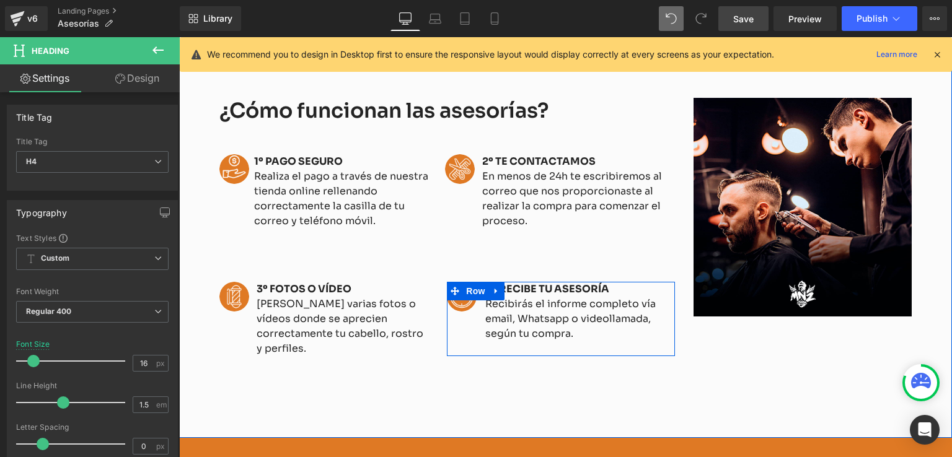
scroll to position [1140, 0]
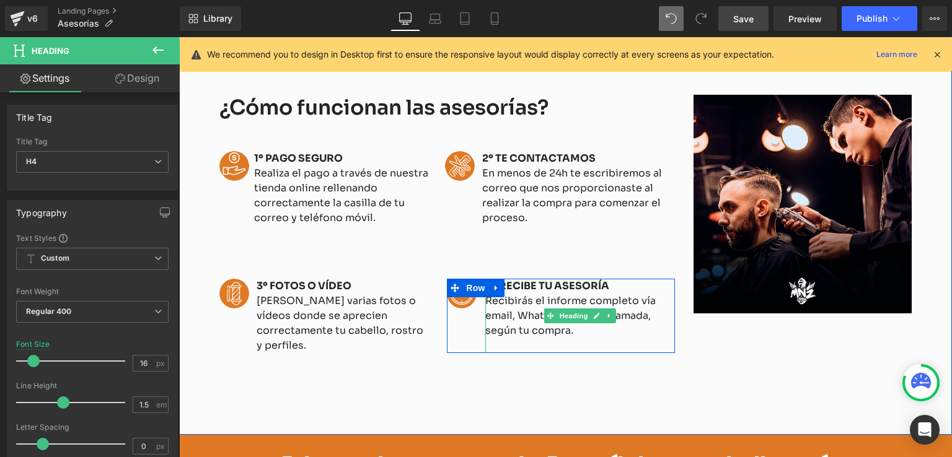
click at [568, 294] on h4 "Recibirás el informe completo vía email, Whatsapp o videollamada, según tu comp…" at bounding box center [580, 316] width 190 height 45
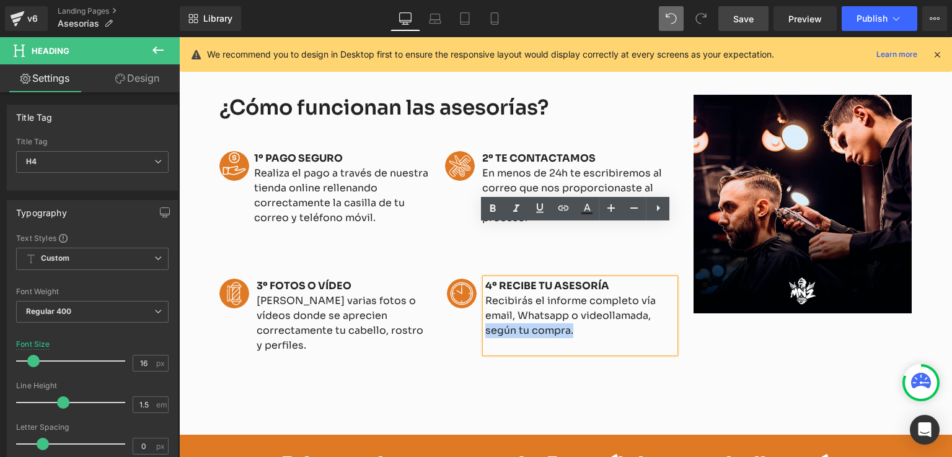
drag, startPoint x: 578, startPoint y: 280, endPoint x: 481, endPoint y: 273, distance: 97.5
click at [485, 294] on h4 "Recibirás el informe completo vía email, Whatsapp o videollamada, según tu comp…" at bounding box center [580, 316] width 190 height 45
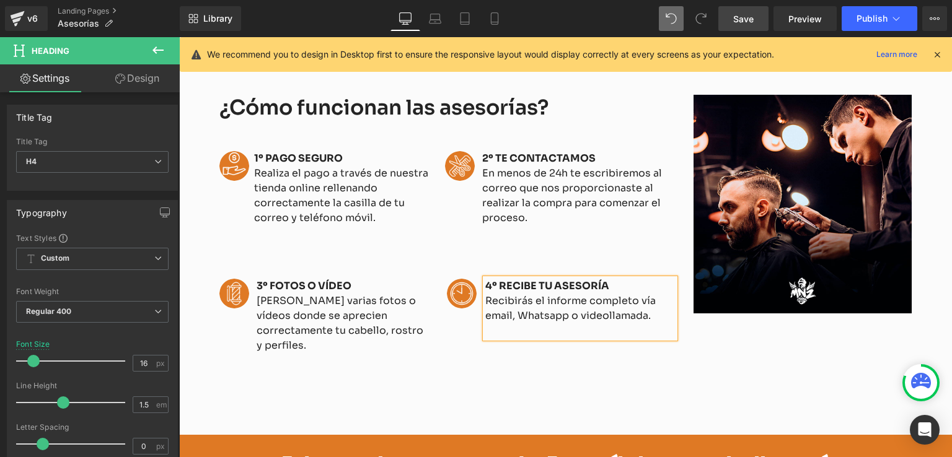
click at [741, 20] on span "Save" at bounding box center [743, 18] width 20 height 13
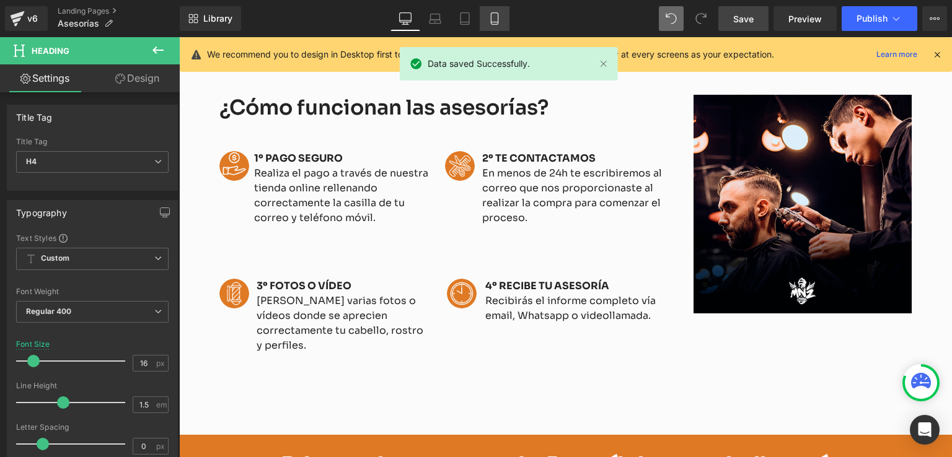
click at [480, 17] on link "Mobile" at bounding box center [495, 18] width 30 height 25
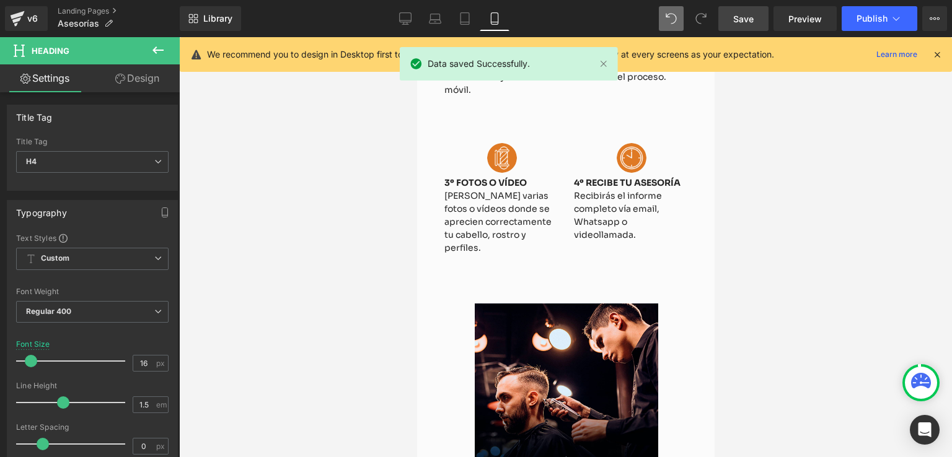
scroll to position [814, 0]
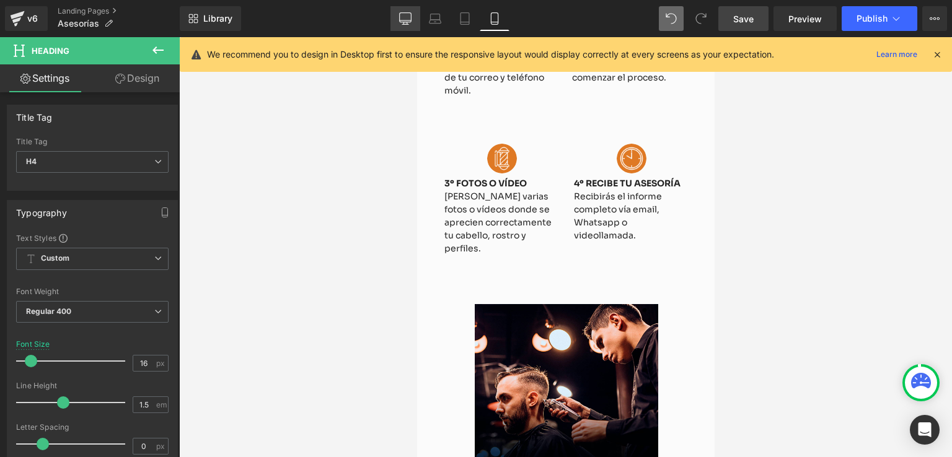
click at [408, 15] on icon at bounding box center [405, 18] width 12 height 12
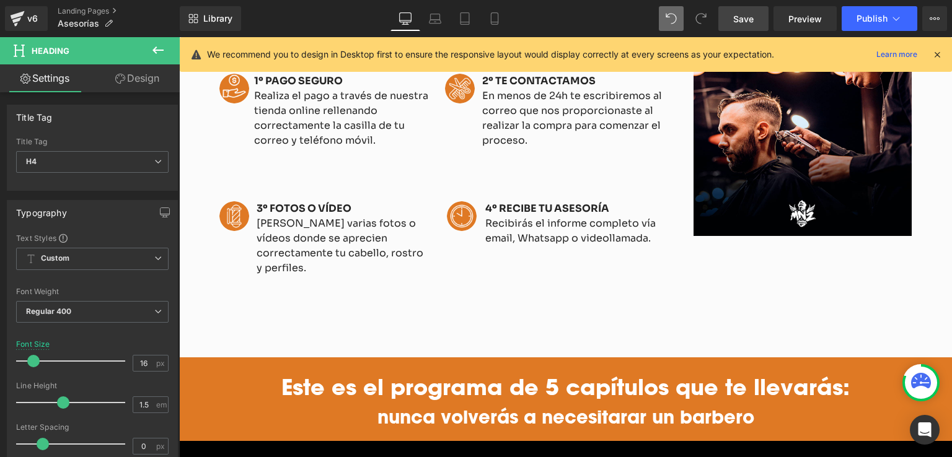
scroll to position [1218, 0]
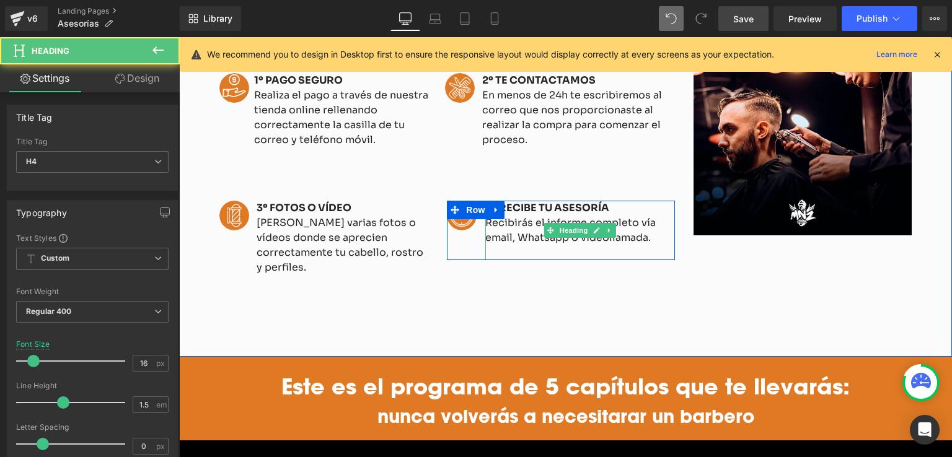
click at [628, 216] on h4 "Recibirás el informe completo vía email, Whatsapp o videollamada." at bounding box center [580, 231] width 190 height 30
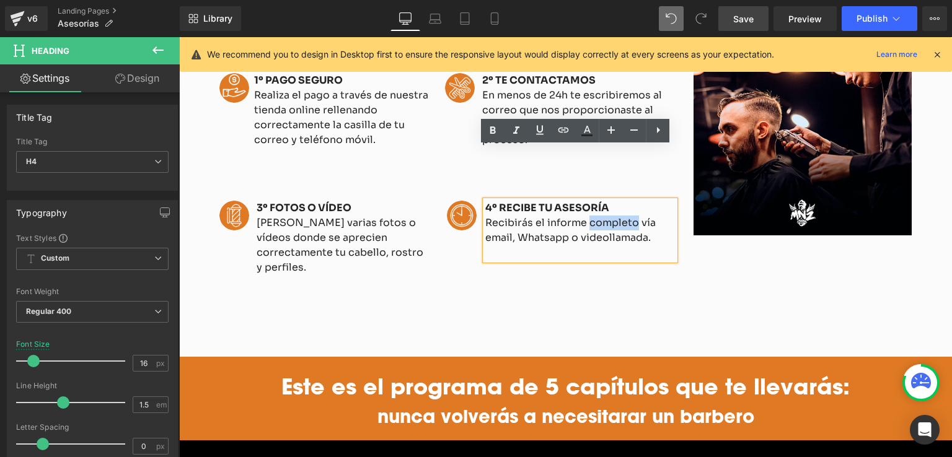
drag, startPoint x: 630, startPoint y: 169, endPoint x: 584, endPoint y: 169, distance: 45.2
click at [584, 216] on h4 "Recibirás el informe completo vía email, Whatsapp o videollamada." at bounding box center [580, 231] width 190 height 30
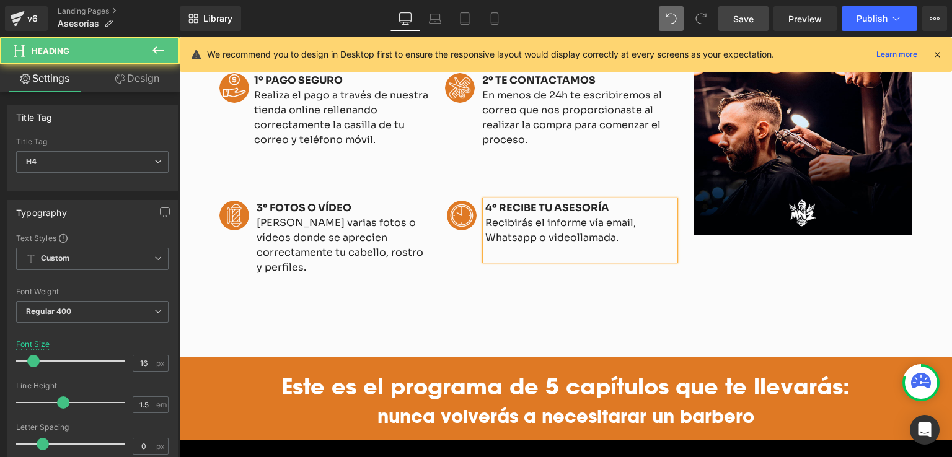
click at [607, 216] on h4 "Recibirás el informe vía email, Whatsapp o videollamada." at bounding box center [580, 231] width 190 height 30
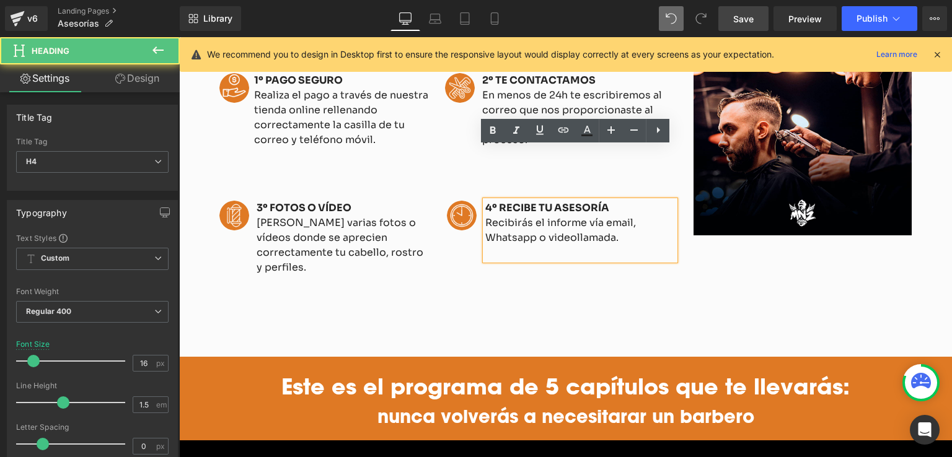
click at [610, 216] on h4 "Recibirás el informe vía email, Whatsapp o videollamada." at bounding box center [580, 231] width 190 height 30
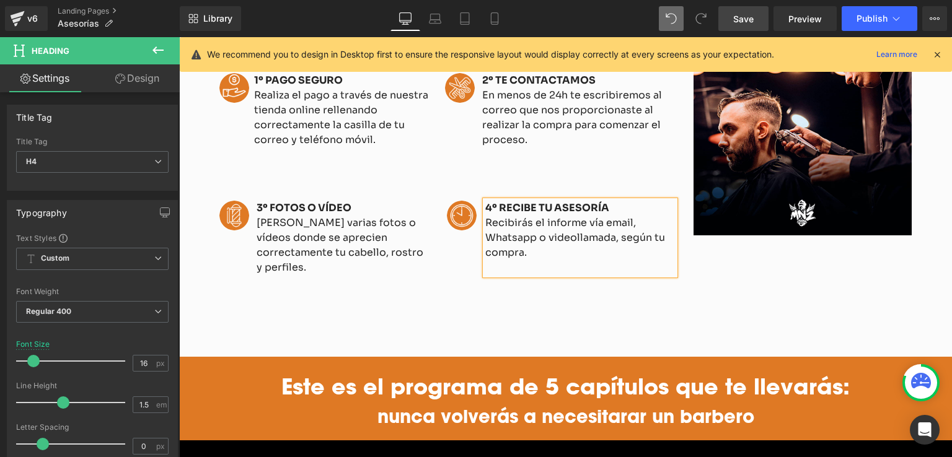
click at [752, 19] on span "Save" at bounding box center [743, 18] width 20 height 13
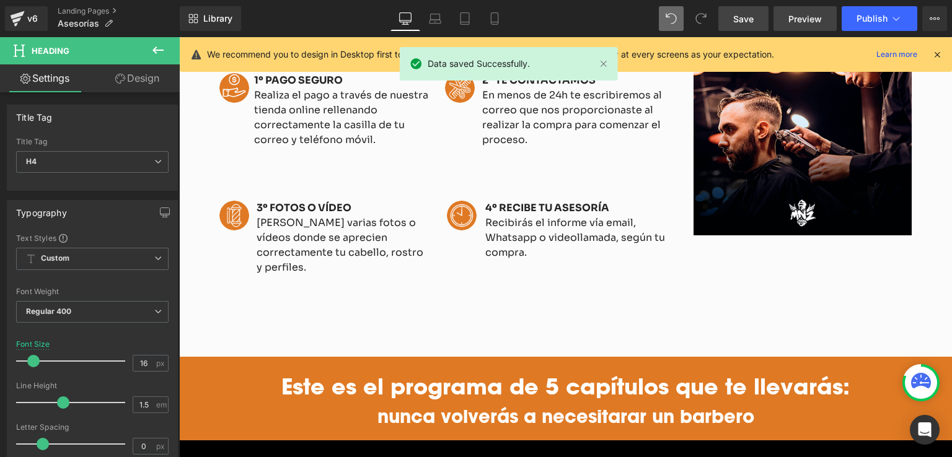
click at [804, 13] on span "Preview" at bounding box center [804, 18] width 33 height 13
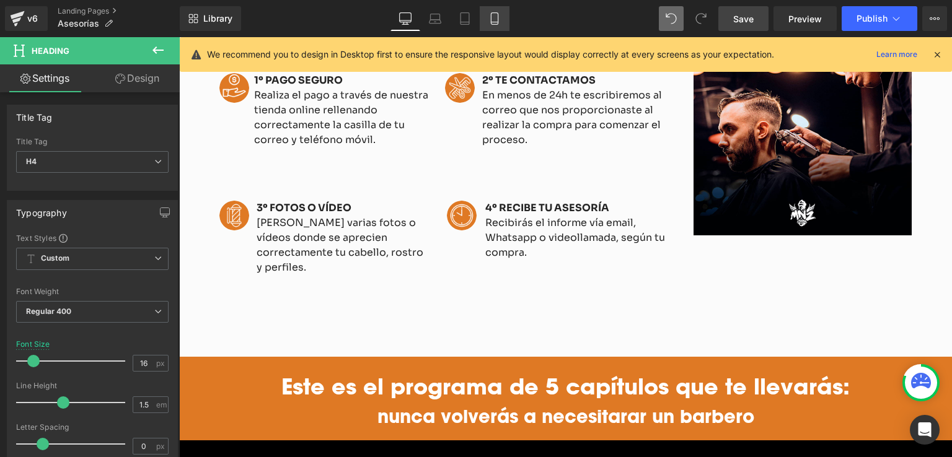
click at [499, 18] on icon at bounding box center [494, 18] width 12 height 12
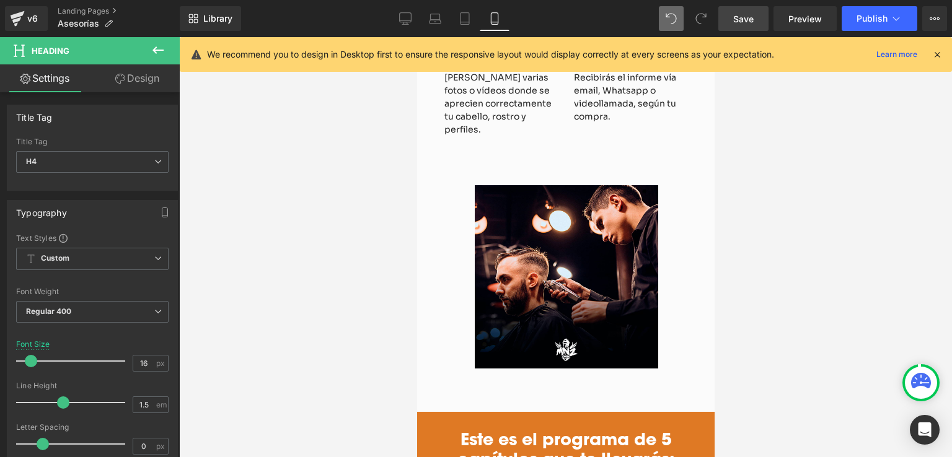
scroll to position [1016, 0]
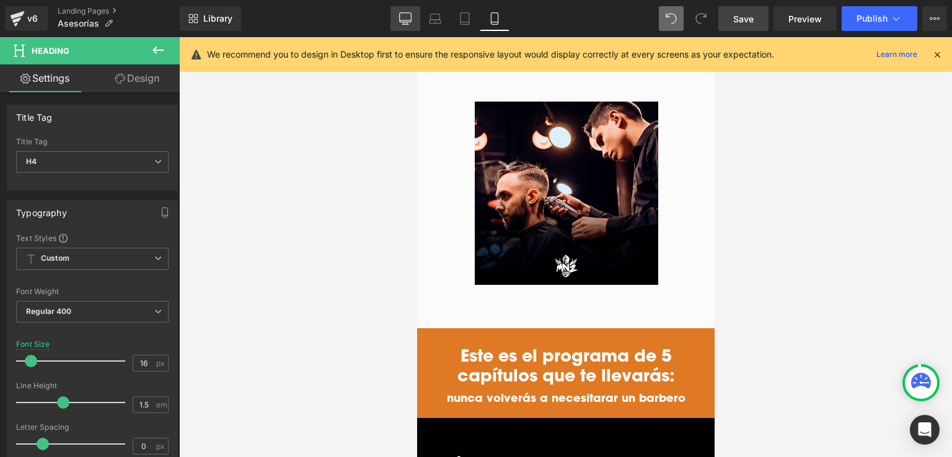
click at [403, 13] on icon at bounding box center [406, 17] width 12 height 9
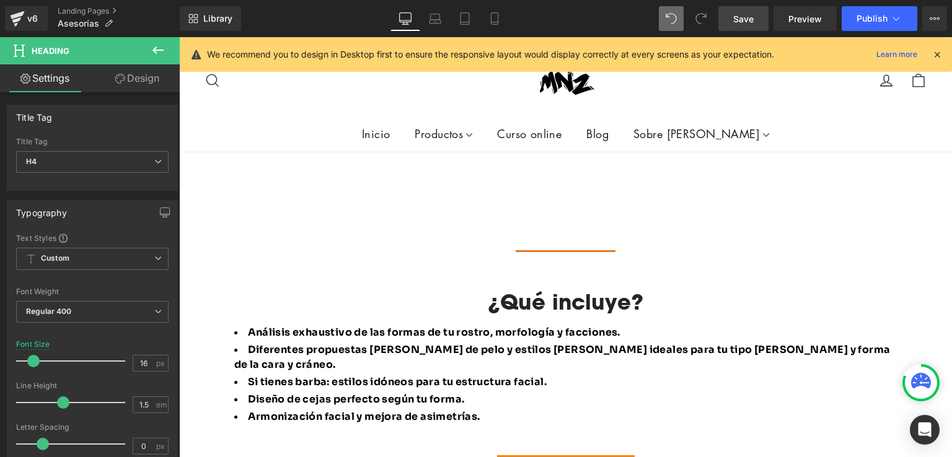
scroll to position [629, 0]
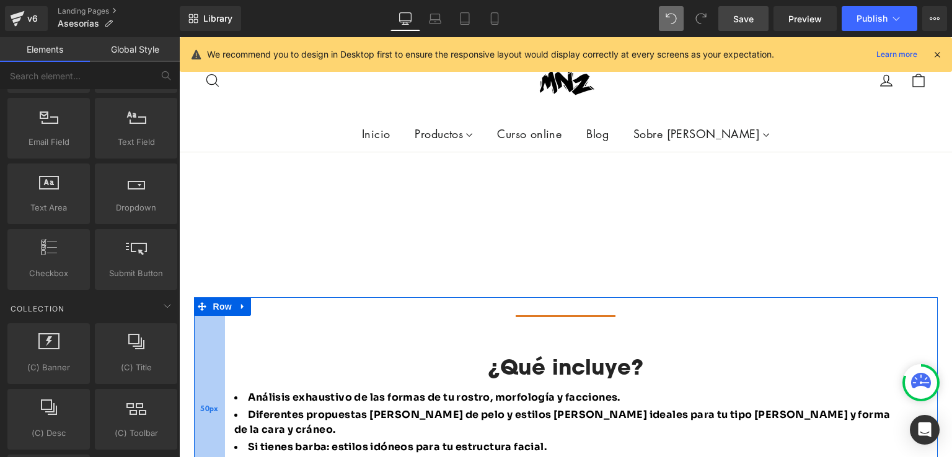
click at [208, 297] on div "50px" at bounding box center [209, 408] width 31 height 223
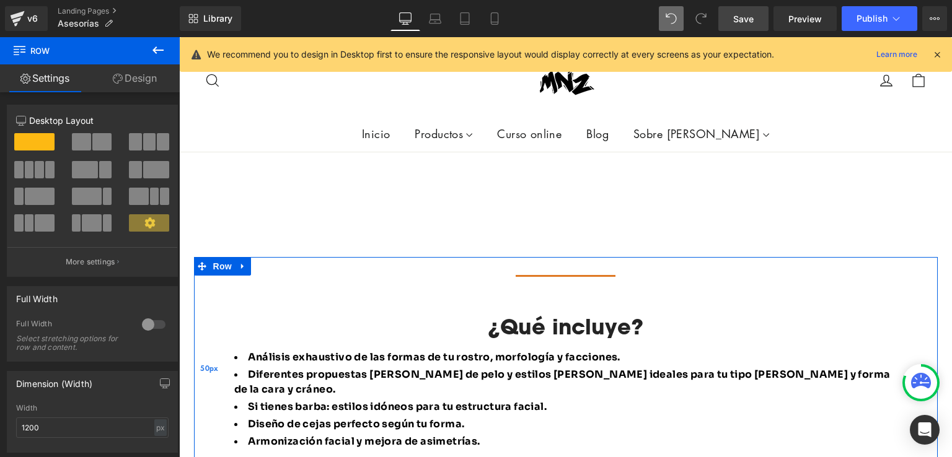
scroll to position [691, 0]
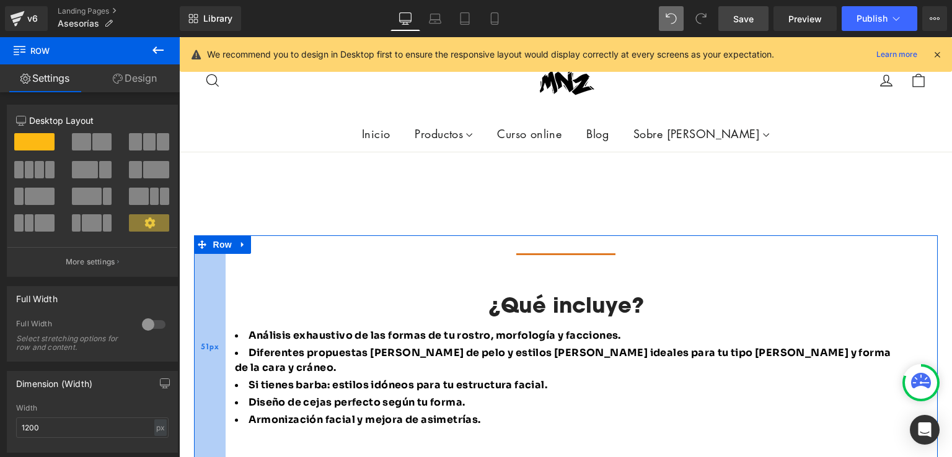
drag, startPoint x: 193, startPoint y: 275, endPoint x: 194, endPoint y: 286, distance: 10.6
click at [194, 286] on div "51px" at bounding box center [210, 347] width 32 height 223
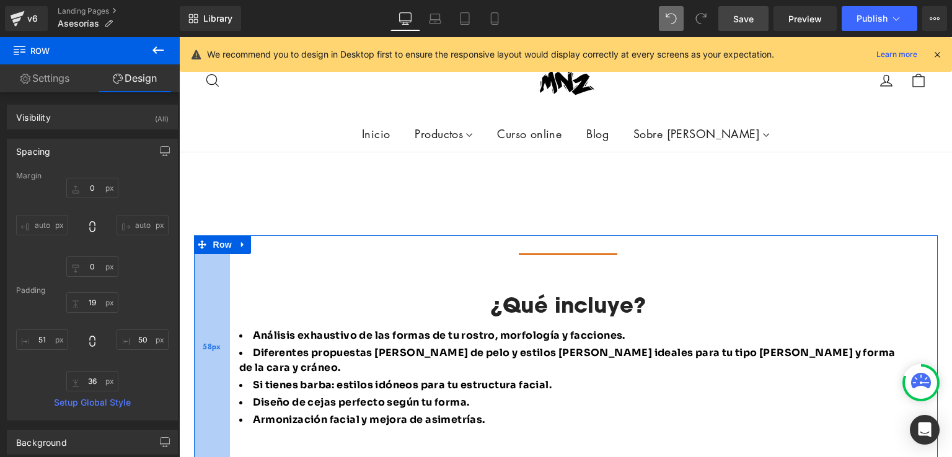
click at [194, 286] on div "58px" at bounding box center [212, 347] width 36 height 223
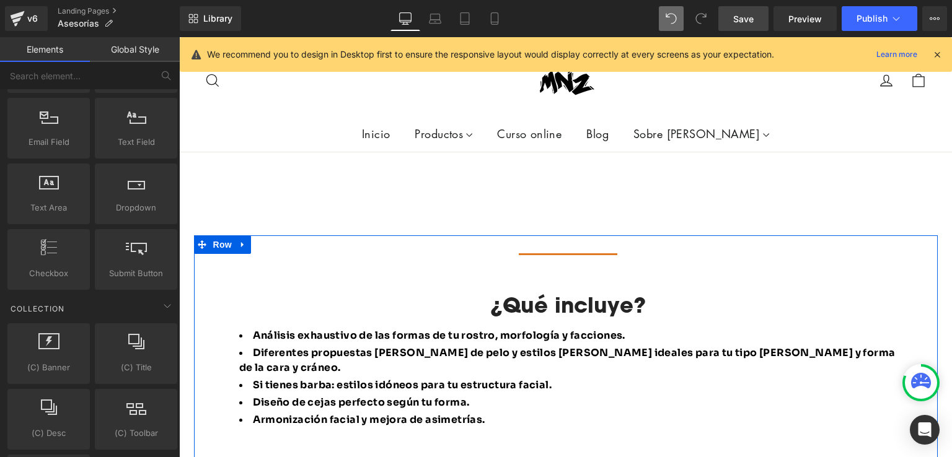
click at [911, 243] on div "Separator ¿Qué incluye? Heading Análisis exhaustivo de las formas de tu rostro,…" at bounding box center [566, 347] width 744 height 223
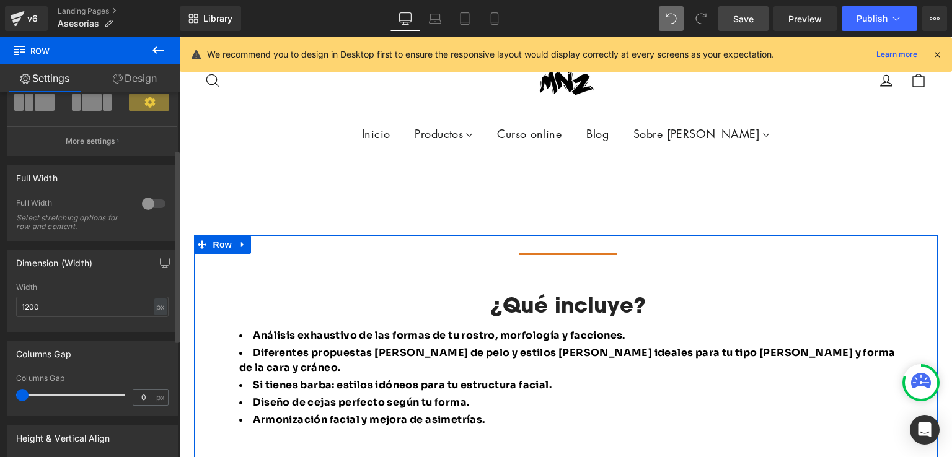
scroll to position [124, 0]
click at [144, 203] on div at bounding box center [154, 201] width 30 height 20
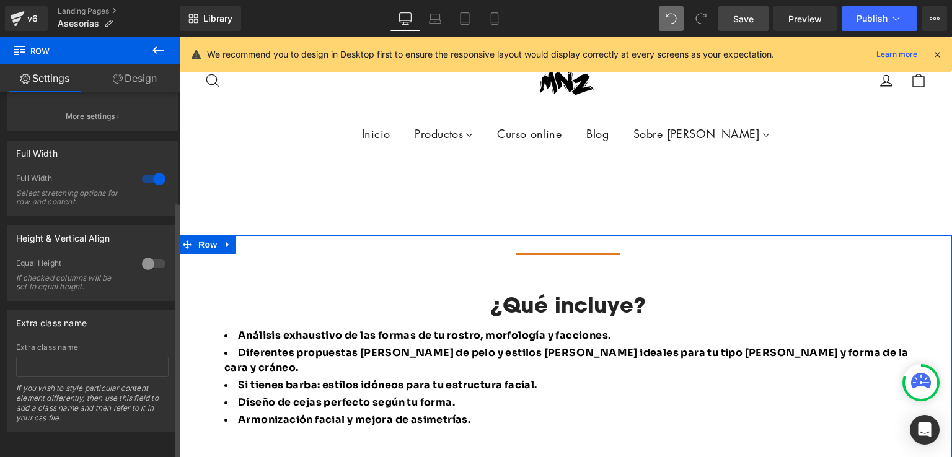
scroll to position [154, 0]
click at [147, 255] on div at bounding box center [154, 264] width 30 height 20
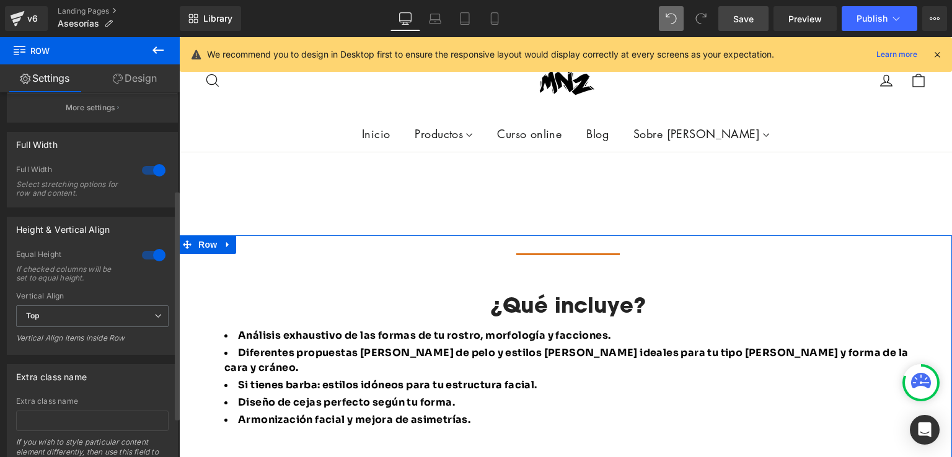
click at [147, 255] on div at bounding box center [154, 255] width 30 height 20
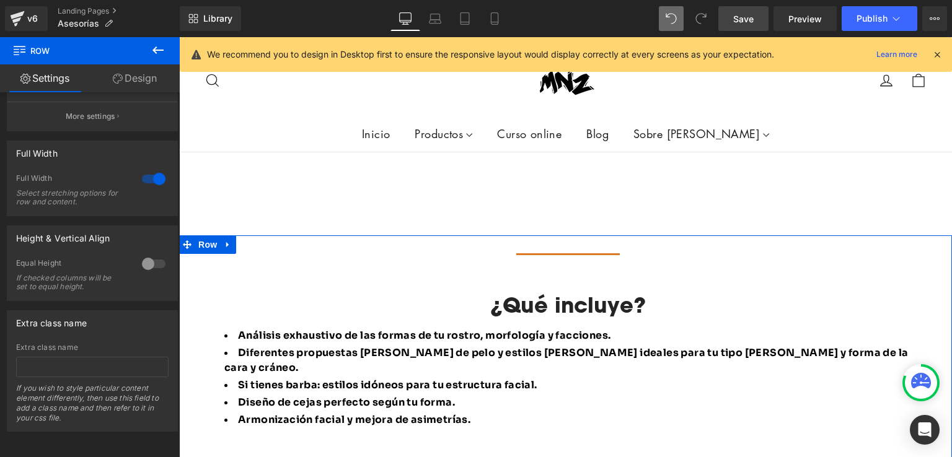
click at [130, 82] on link "Design" at bounding box center [135, 78] width 90 height 28
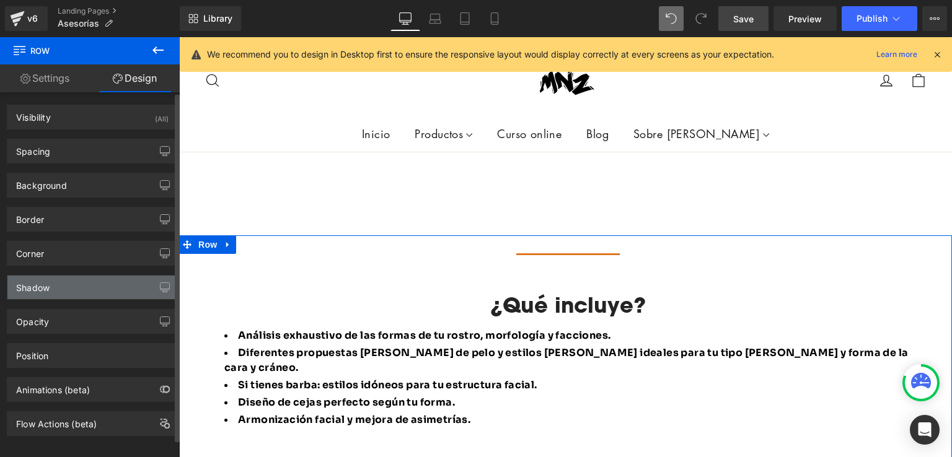
click at [50, 283] on div "Shadow" at bounding box center [32, 284] width 33 height 17
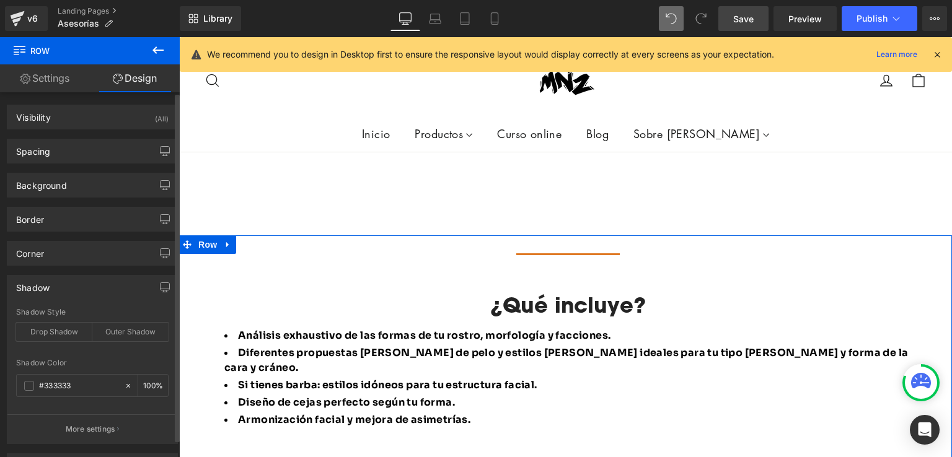
click at [50, 283] on div "Shadow" at bounding box center [32, 284] width 33 height 17
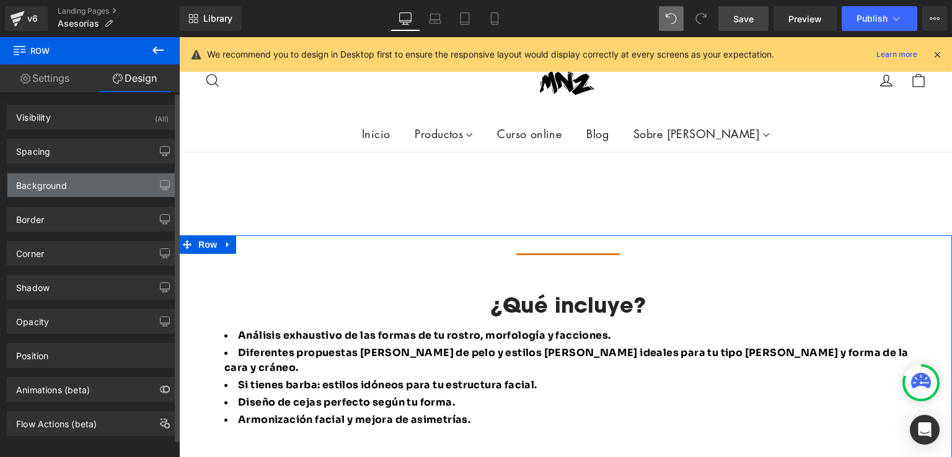
click at [63, 186] on div "Background" at bounding box center [41, 182] width 51 height 17
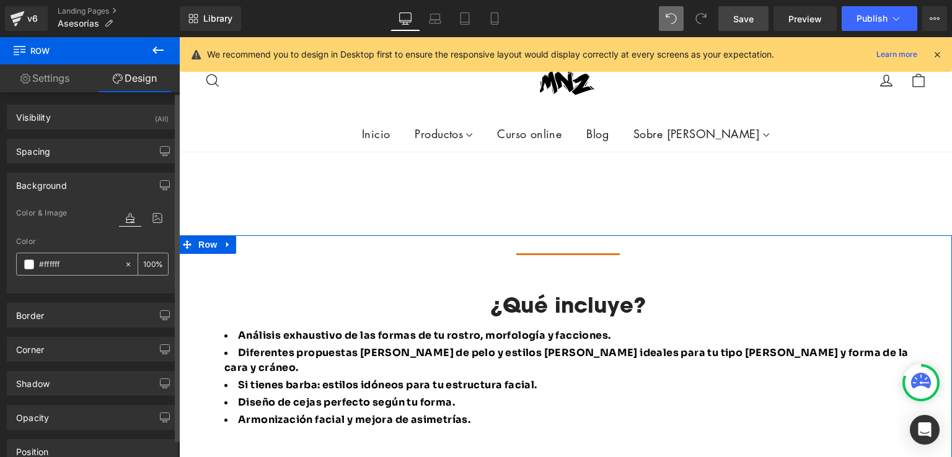
click at [29, 266] on span at bounding box center [29, 265] width 10 height 10
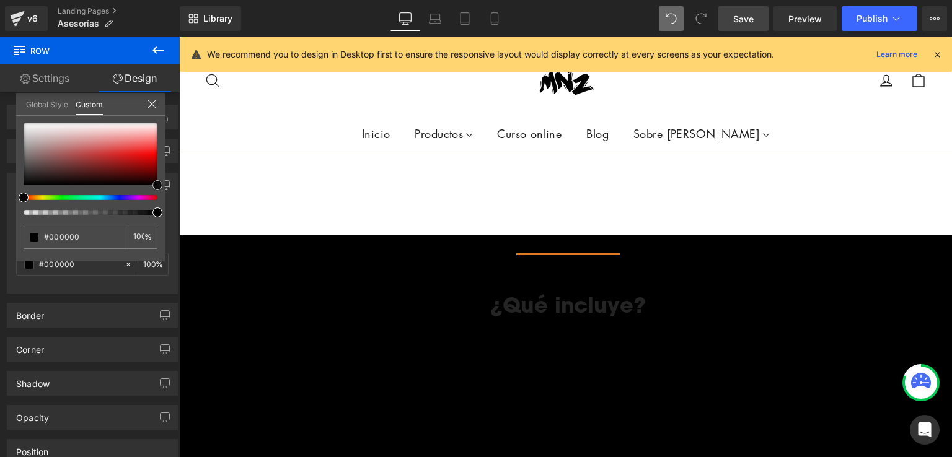
drag, startPoint x: 301, startPoint y: 192, endPoint x: 196, endPoint y: 231, distance: 112.0
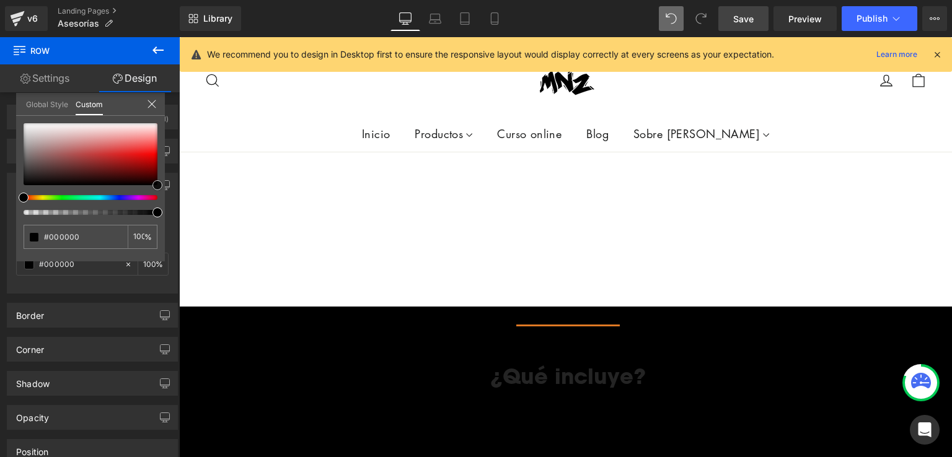
scroll to position [682, 0]
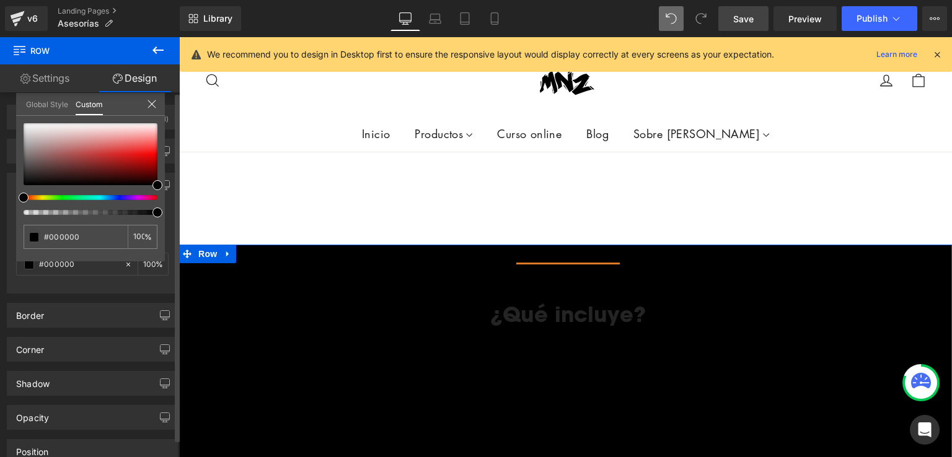
click at [136, 196] on div at bounding box center [86, 197] width 134 height 5
drag, startPoint x: 136, startPoint y: 196, endPoint x: 25, endPoint y: 197, distance: 111.6
click at [25, 197] on div at bounding box center [86, 197] width 134 height 5
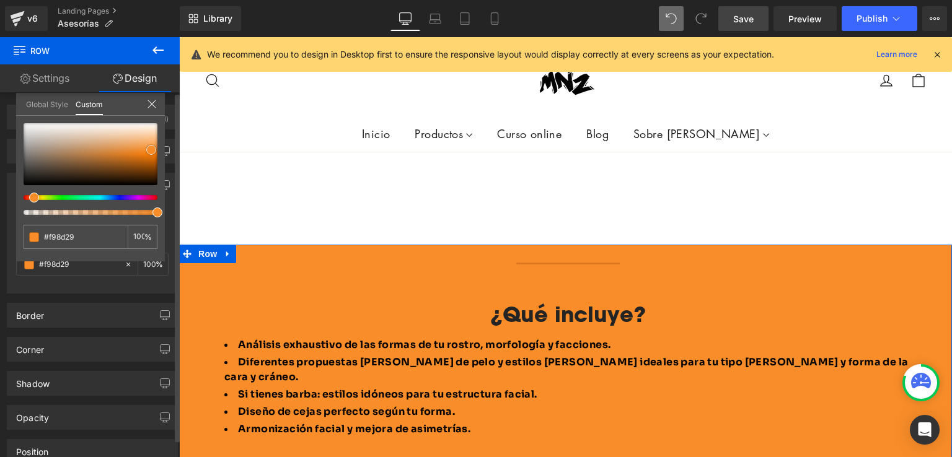
click at [151, 149] on div at bounding box center [91, 154] width 134 height 62
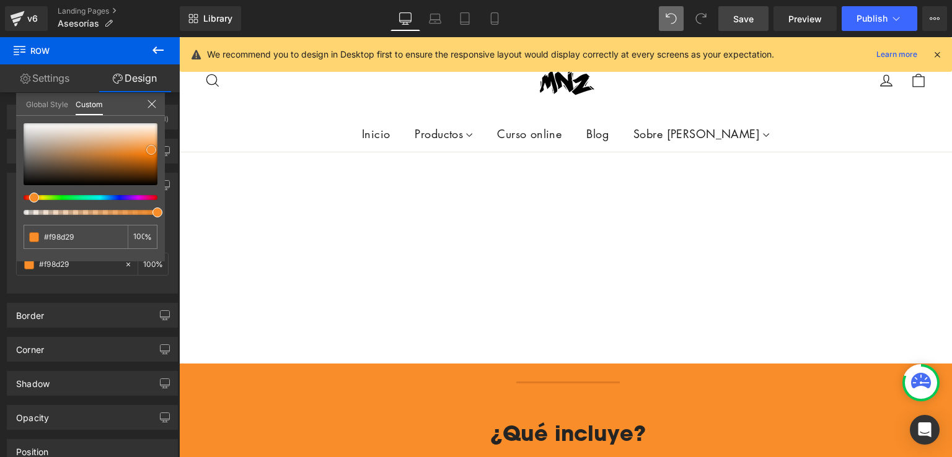
scroll to position [558, 0]
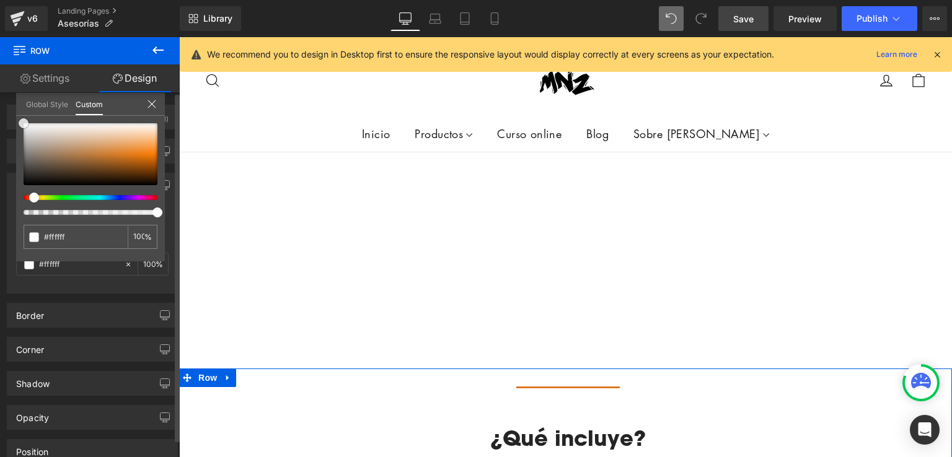
drag, startPoint x: 83, startPoint y: 154, endPoint x: 0, endPoint y: 94, distance: 102.2
click at [0, 164] on div "Background Color & Image color Color % Image Replace Image Upload image or Brow…" at bounding box center [92, 229] width 185 height 130
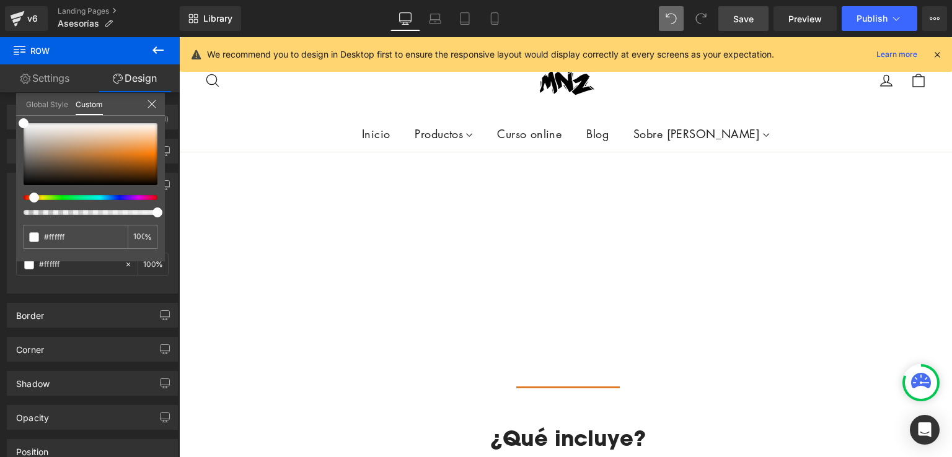
click at [160, 49] on icon at bounding box center [158, 50] width 15 height 15
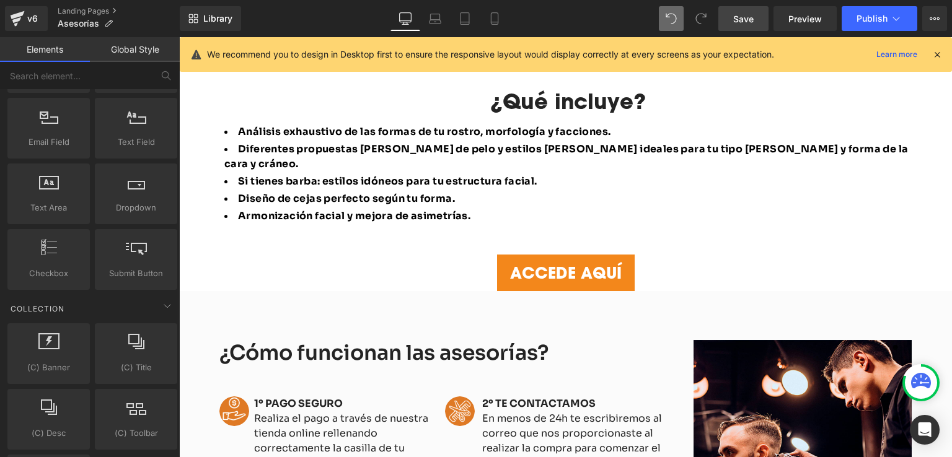
scroll to position [868, 0]
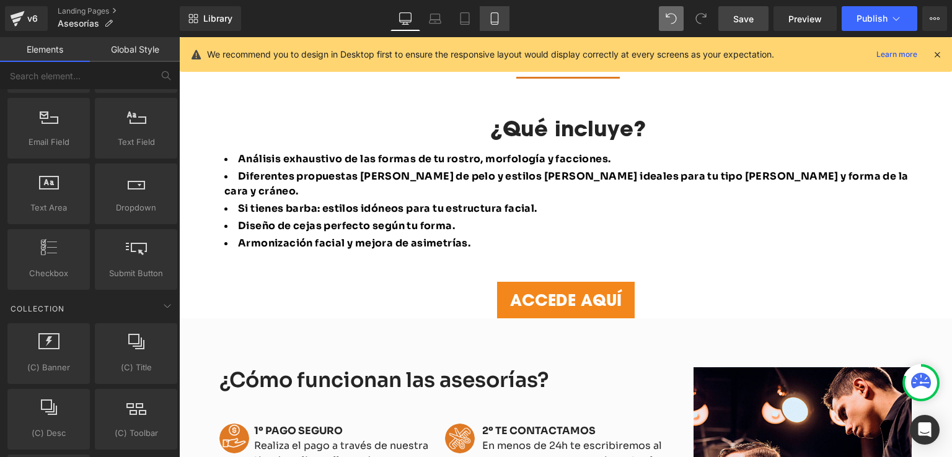
click at [493, 13] on icon at bounding box center [494, 18] width 12 height 12
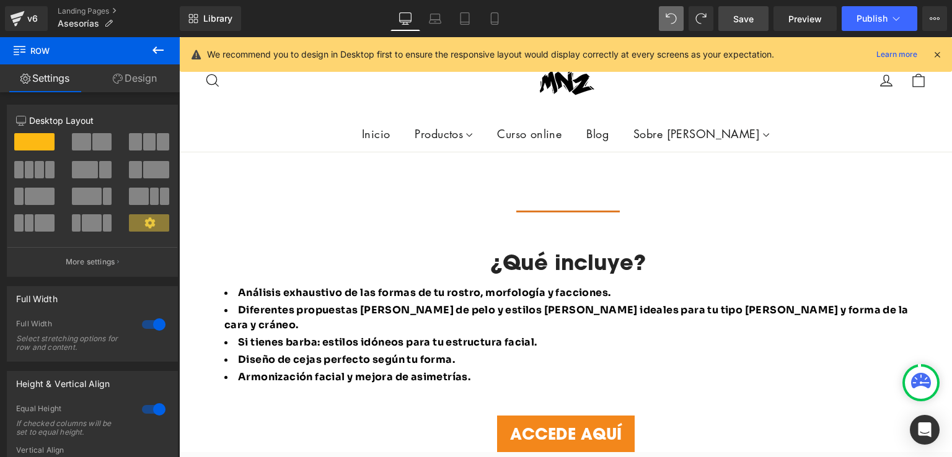
scroll to position [735, 0]
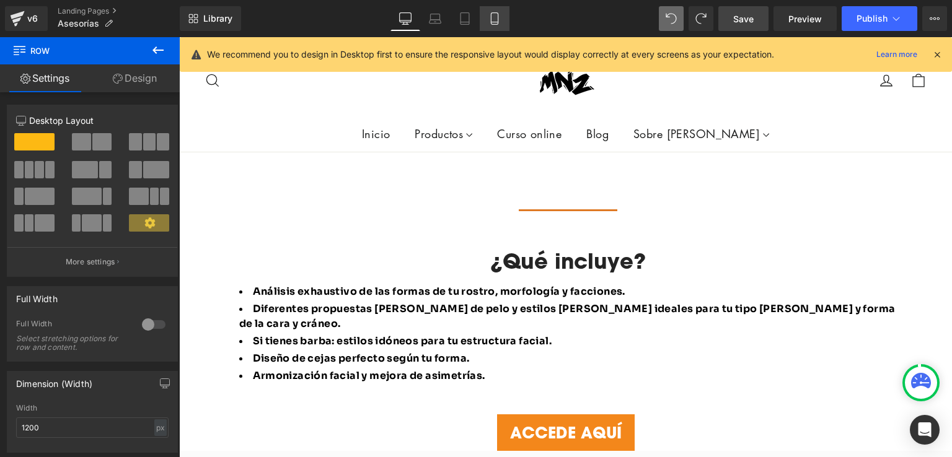
click at [500, 21] on icon at bounding box center [494, 18] width 12 height 12
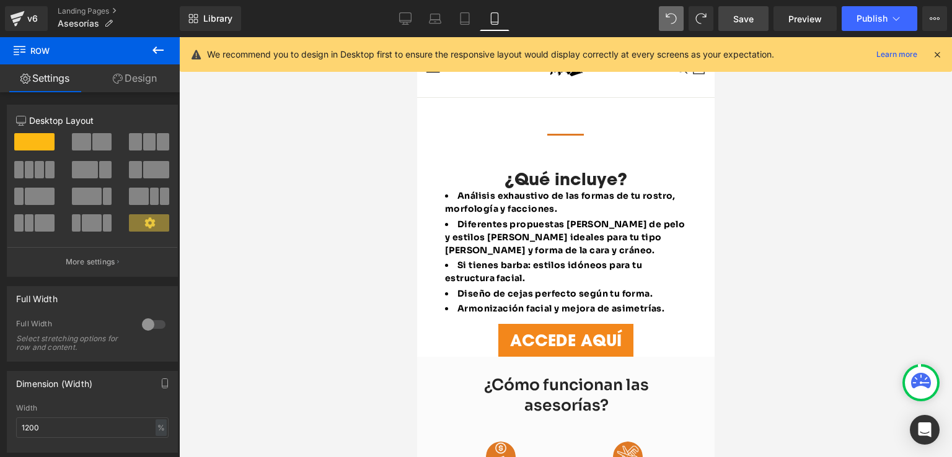
scroll to position [289, 0]
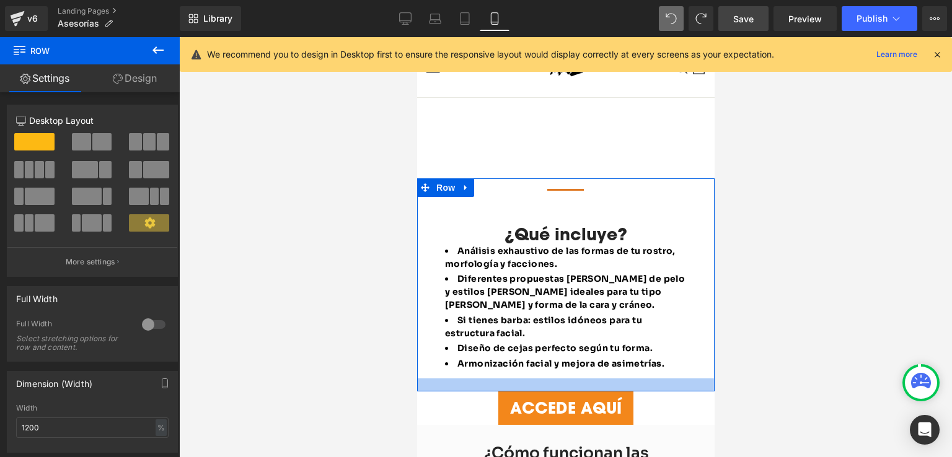
drag, startPoint x: 559, startPoint y: 350, endPoint x: 561, endPoint y: 363, distance: 13.1
click at [561, 379] on div at bounding box center [564, 385] width 297 height 13
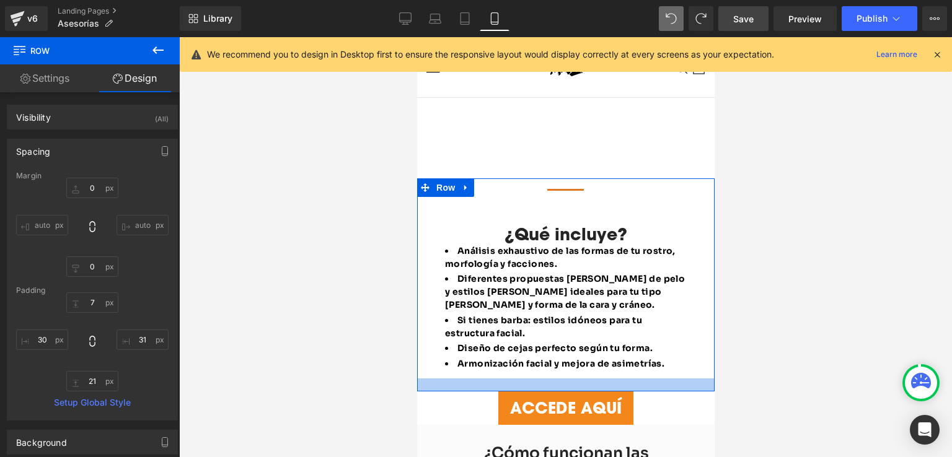
click at [566, 379] on div at bounding box center [564, 385] width 297 height 13
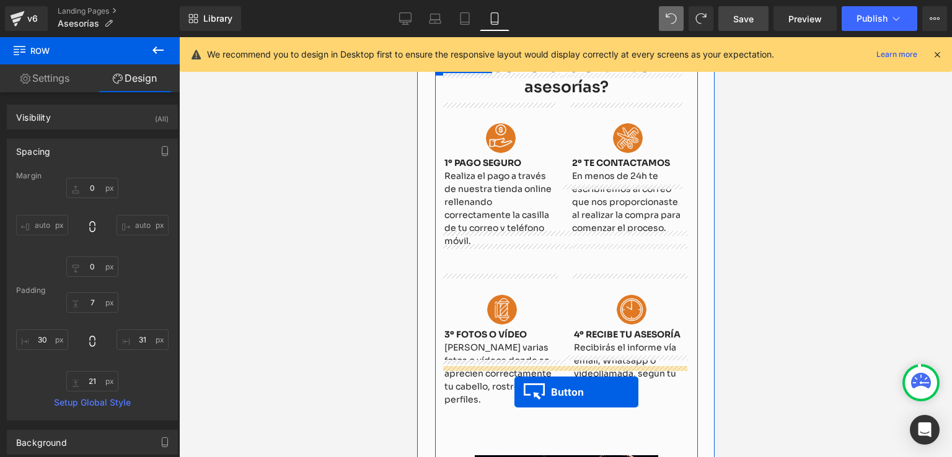
scroll to position [698, 0]
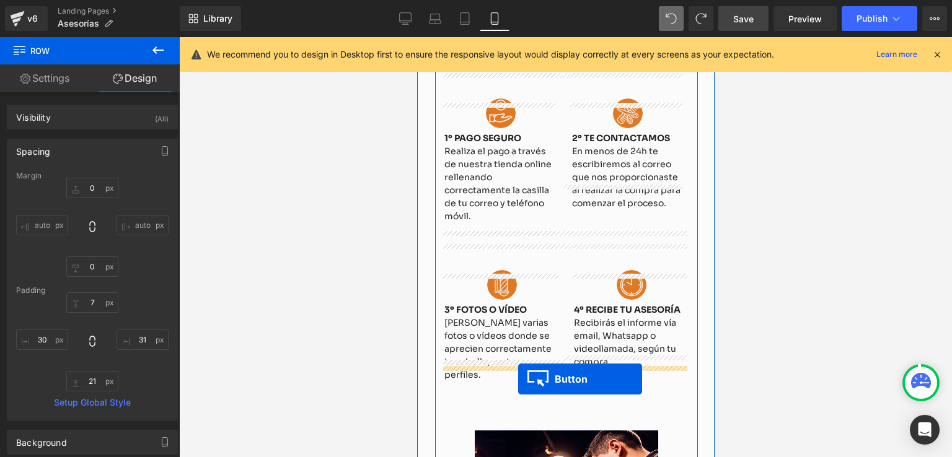
drag, startPoint x: 538, startPoint y: 257, endPoint x: 518, endPoint y: 379, distance: 123.8
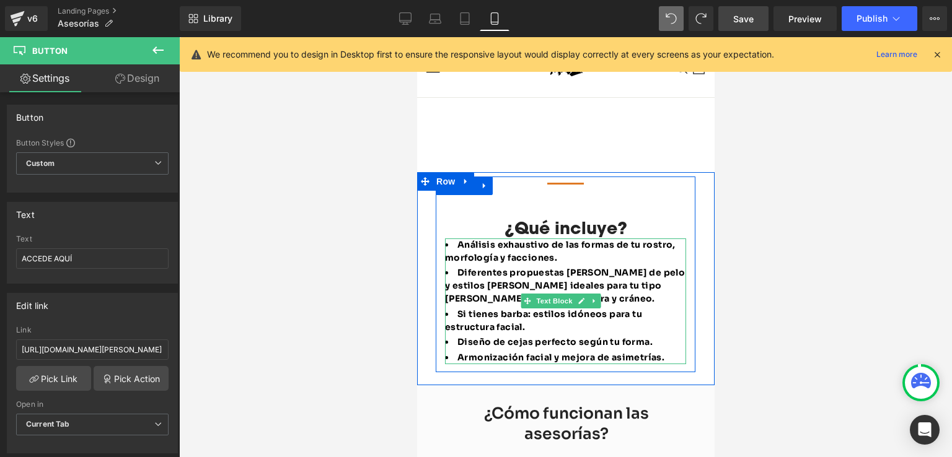
scroll to position [358, 0]
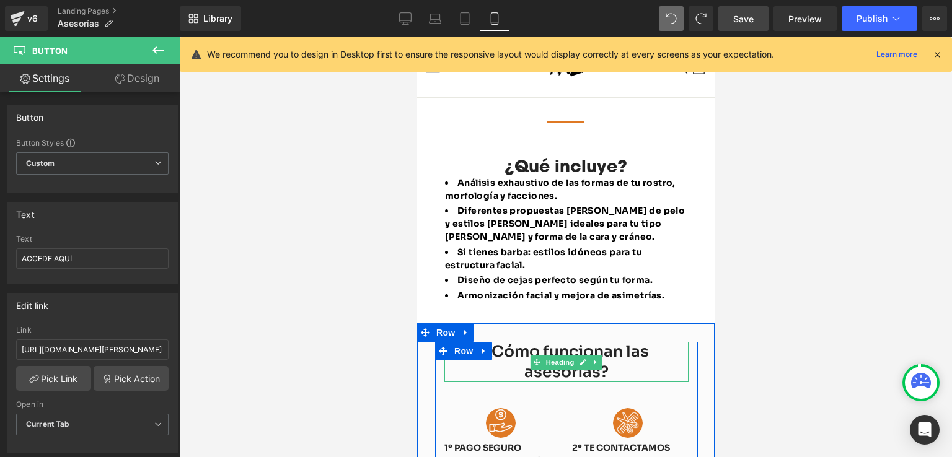
click at [606, 346] on div "¿Cómo funcionan las asesorías?" at bounding box center [566, 362] width 244 height 40
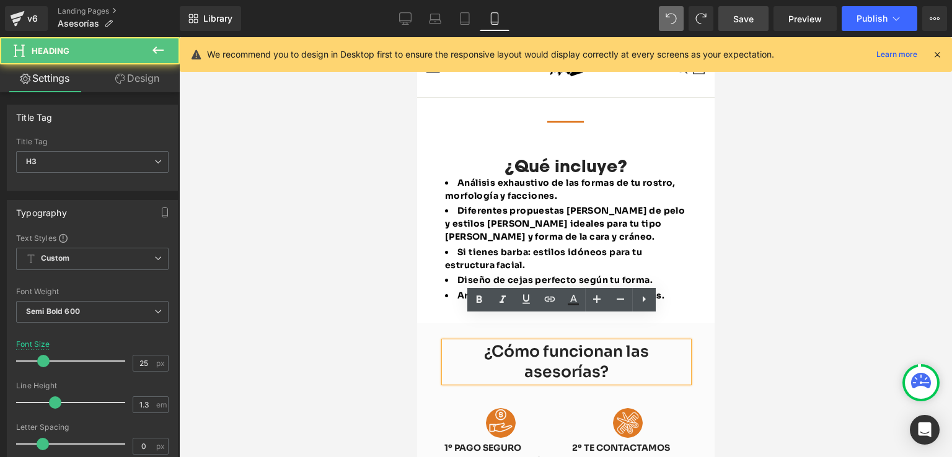
click at [587, 350] on div "¿Cómo funcionan las asesorías?" at bounding box center [566, 362] width 244 height 40
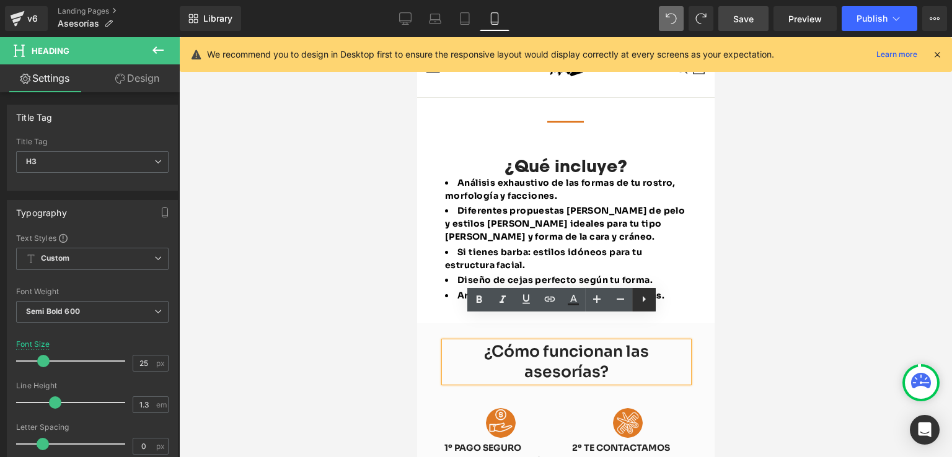
click at [645, 298] on icon at bounding box center [644, 299] width 3 height 6
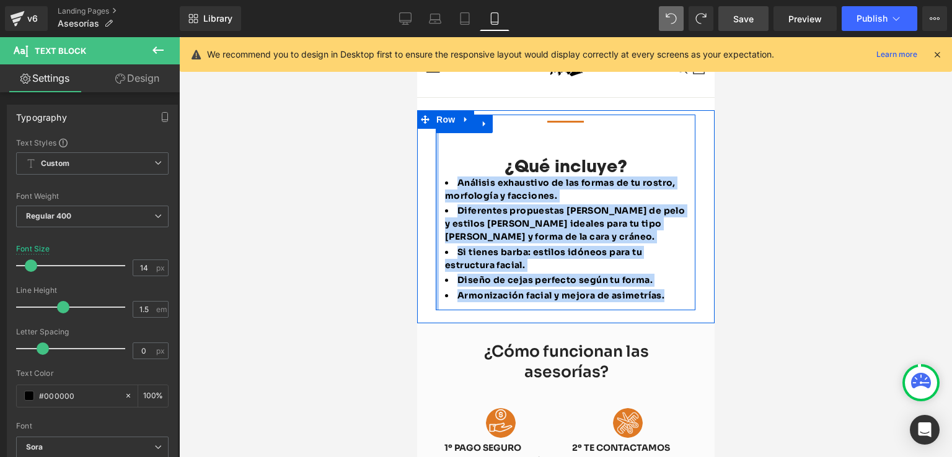
drag, startPoint x: 662, startPoint y: 268, endPoint x: 438, endPoint y: 149, distance: 254.3
click at [438, 149] on div "Separator ¿Qué incluye? Heading Análisis exhaustivo de las formas de tu rostro,…" at bounding box center [565, 213] width 260 height 196
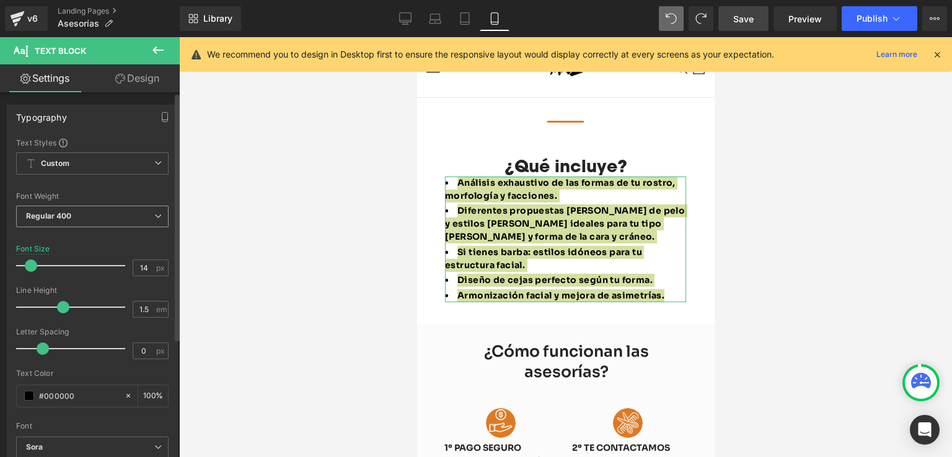
click at [144, 213] on span "Regular 400" at bounding box center [92, 217] width 152 height 22
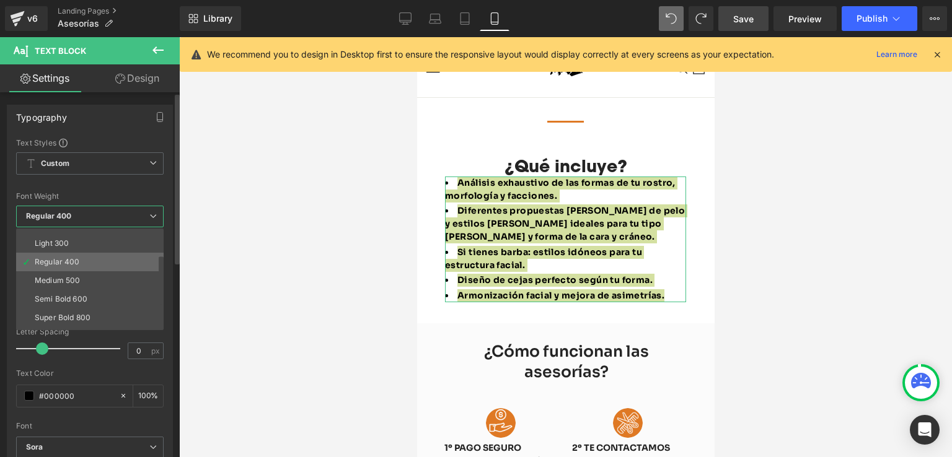
scroll to position [62, 0]
click at [77, 271] on div "Semi Bold 600" at bounding box center [61, 269] width 53 height 9
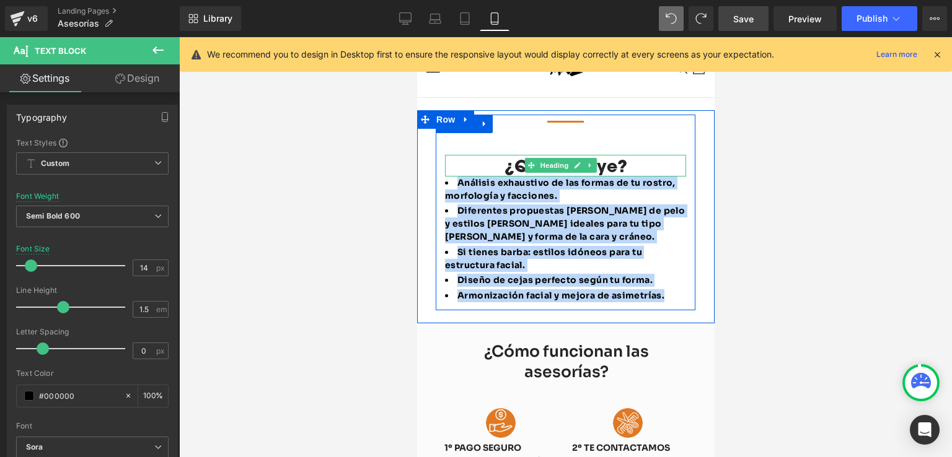
click at [516, 155] on h4 "¿Qué incluye?" at bounding box center [564, 166] width 241 height 22
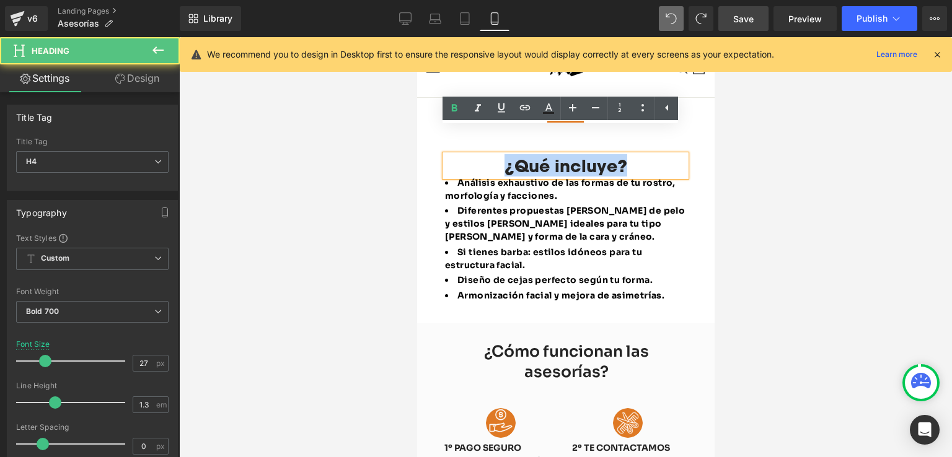
drag, startPoint x: 504, startPoint y: 142, endPoint x: 619, endPoint y: 135, distance: 115.5
click at [619, 155] on h4 "¿Qué incluye?" at bounding box center [564, 166] width 241 height 22
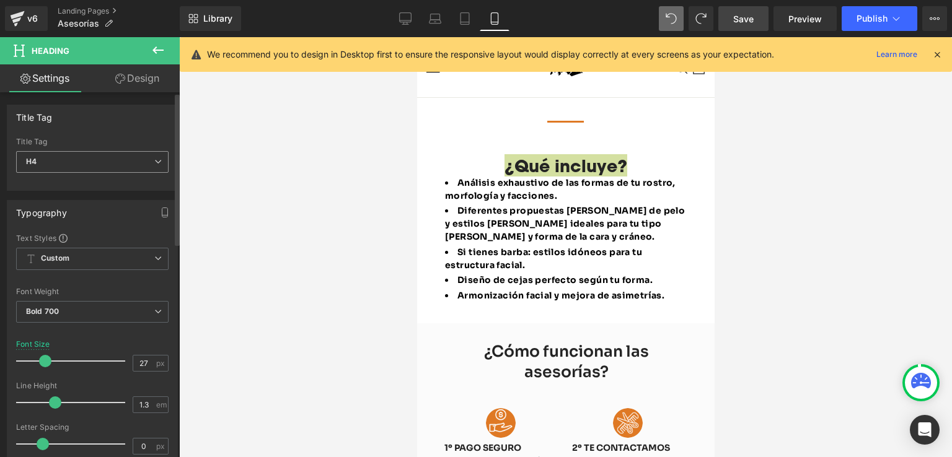
click at [157, 157] on span "H4" at bounding box center [92, 162] width 152 height 22
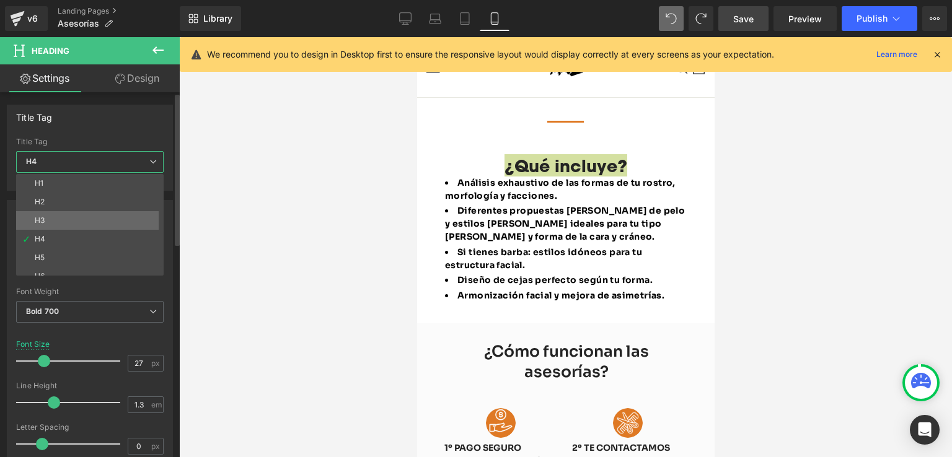
scroll to position [10, 0]
click at [104, 319] on span "Bold 700" at bounding box center [90, 312] width 148 height 22
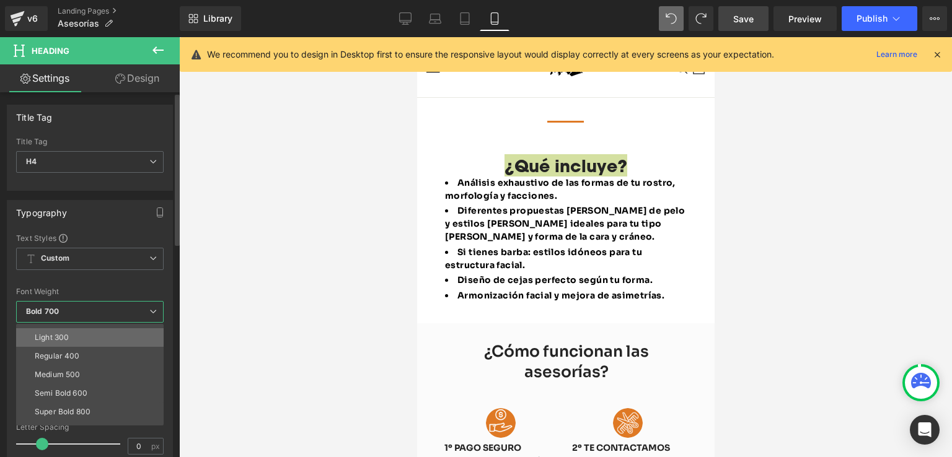
scroll to position [62, 0]
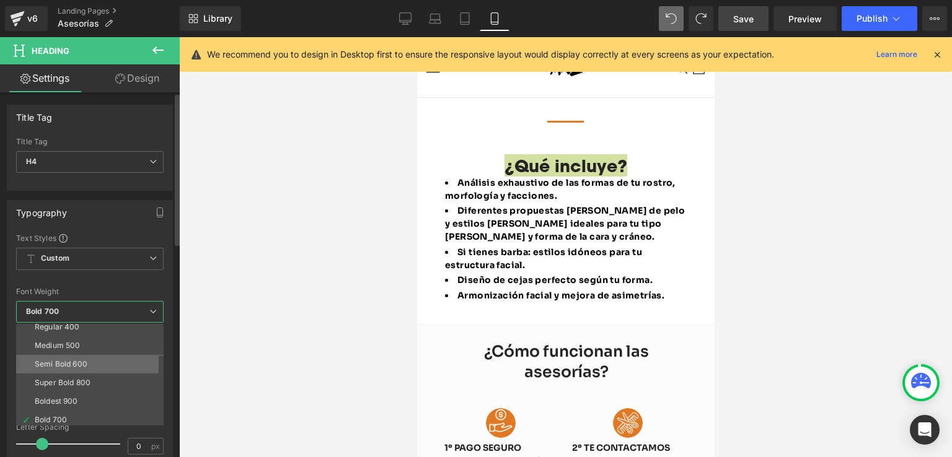
click at [84, 368] on div "Semi Bold 600" at bounding box center [61, 364] width 53 height 9
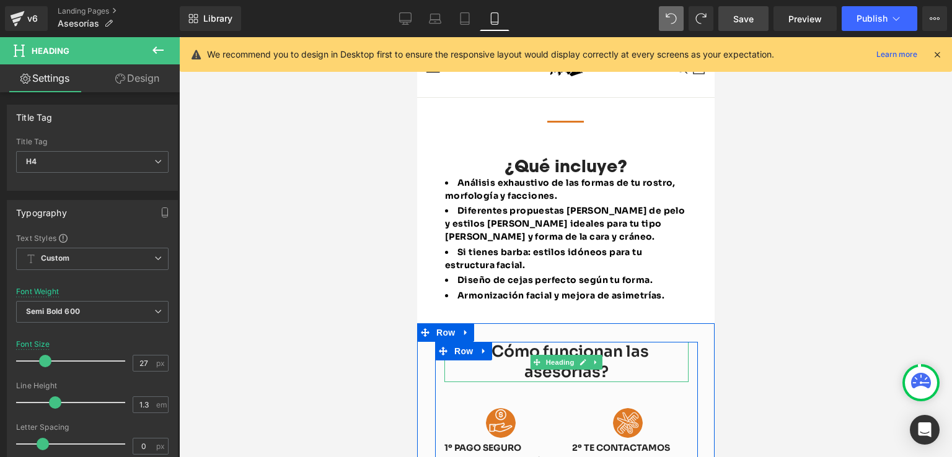
click at [518, 342] on div "¿Cómo funcionan las asesorías?" at bounding box center [566, 362] width 244 height 40
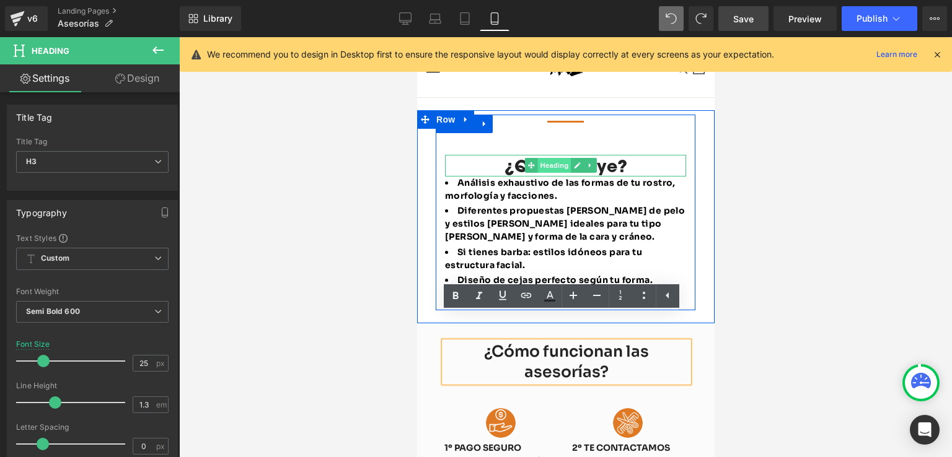
click at [560, 158] on span "Heading" at bounding box center [553, 165] width 33 height 15
click at [610, 155] on h4 "¿Qué incluye?" at bounding box center [564, 166] width 241 height 22
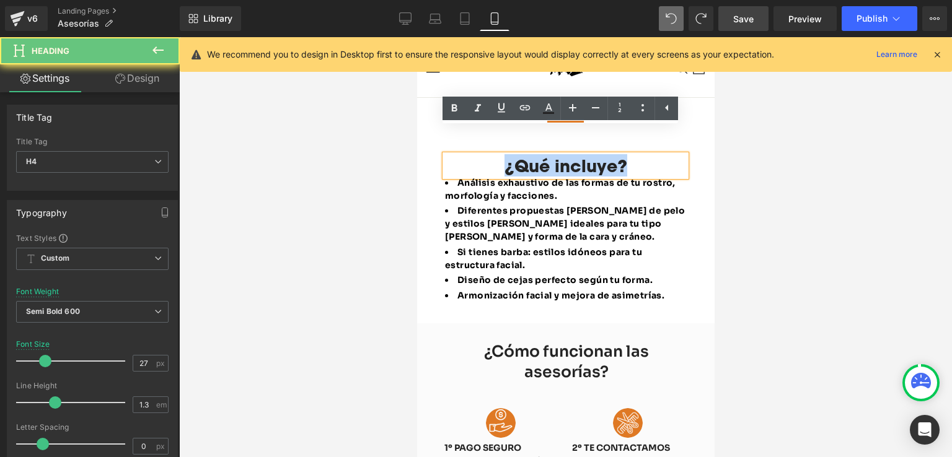
drag, startPoint x: 625, startPoint y: 138, endPoint x: 501, endPoint y: 138, distance: 124.0
click at [501, 155] on h4 "¿Qué incluye?" at bounding box center [564, 166] width 241 height 22
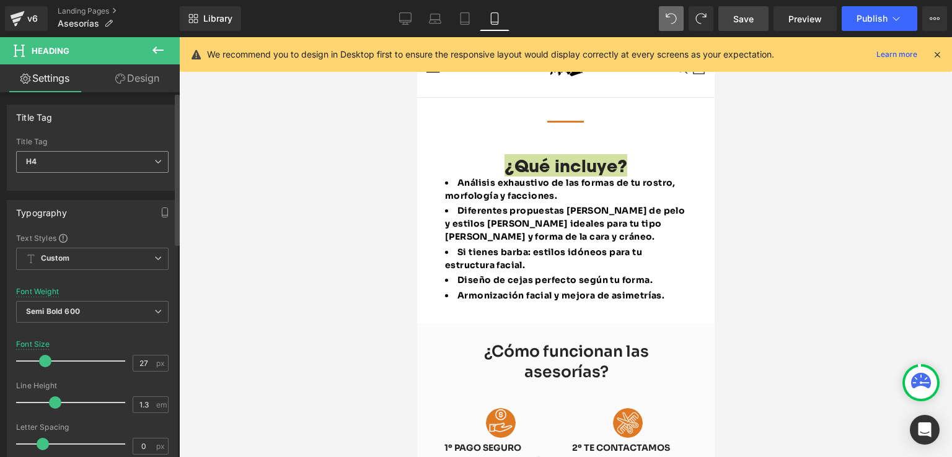
click at [114, 161] on span "H4" at bounding box center [92, 162] width 152 height 22
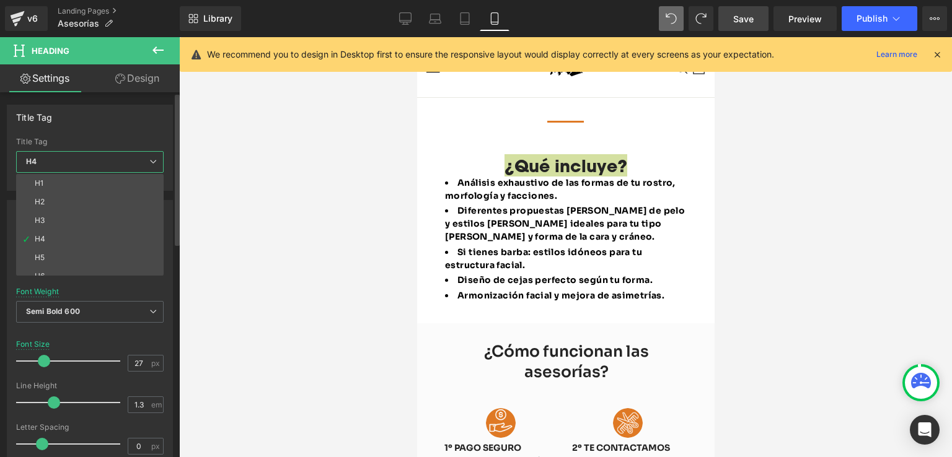
click at [114, 160] on span "H4" at bounding box center [90, 162] width 148 height 22
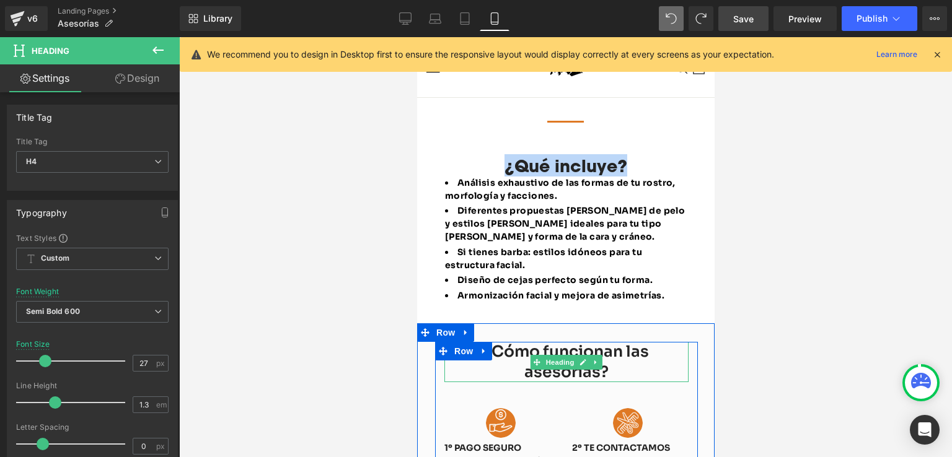
click at [514, 342] on div "¿Cómo funcionan las asesorías?" at bounding box center [566, 362] width 244 height 40
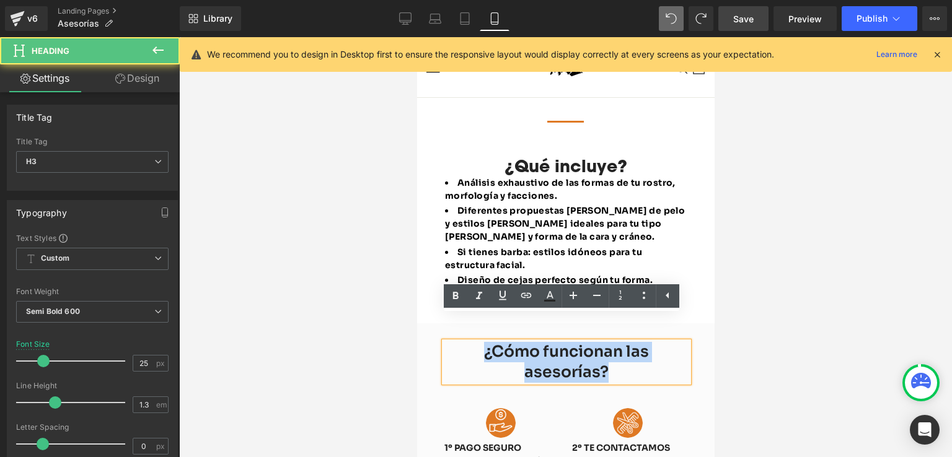
drag, startPoint x: 612, startPoint y: 344, endPoint x: 457, endPoint y: 325, distance: 156.1
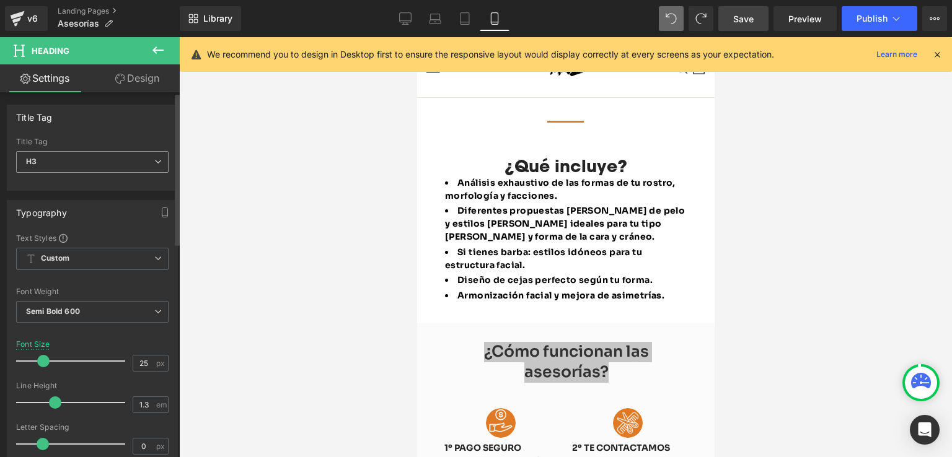
click at [128, 167] on span "H3" at bounding box center [92, 162] width 152 height 22
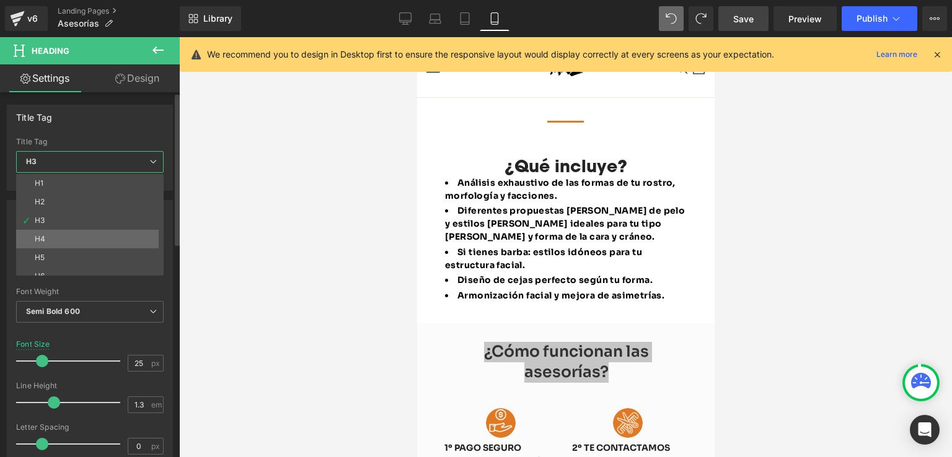
click at [56, 235] on li "H4" at bounding box center [92, 239] width 153 height 19
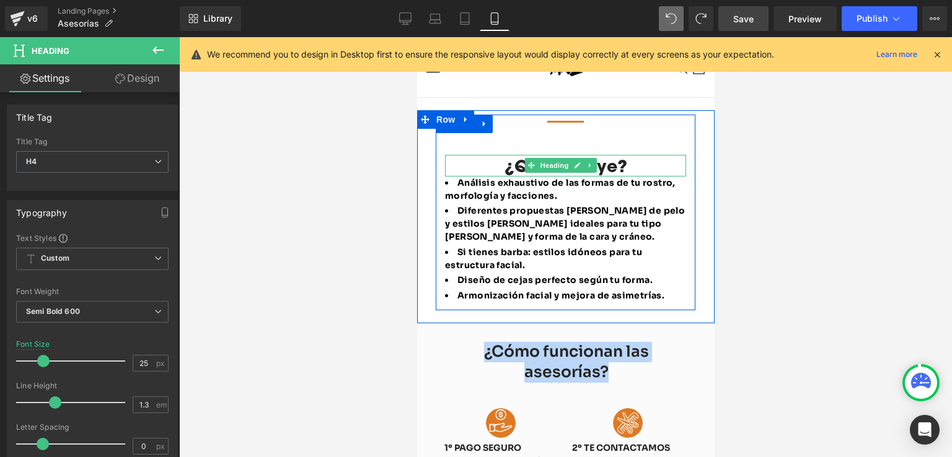
click at [619, 155] on h4 "¿Qué incluye?" at bounding box center [564, 166] width 241 height 22
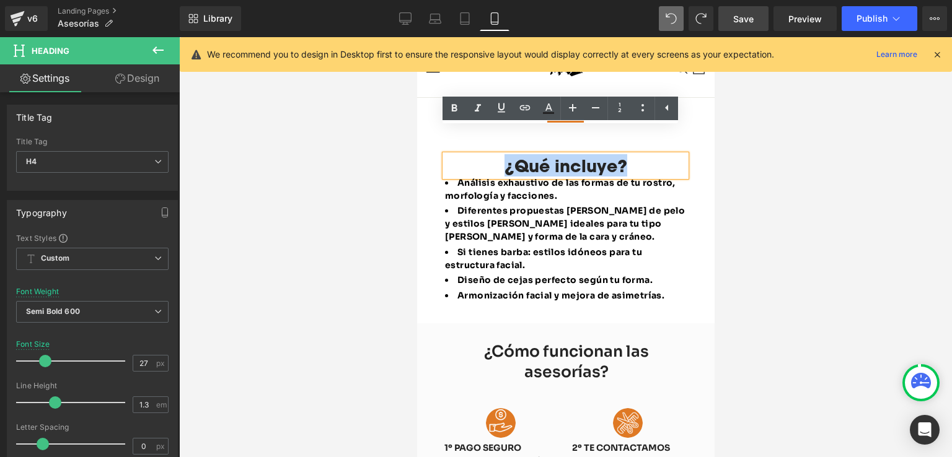
drag, startPoint x: 626, startPoint y: 139, endPoint x: 488, endPoint y: 144, distance: 137.7
click at [488, 155] on h4 "¿Qué incluye?" at bounding box center [564, 166] width 241 height 22
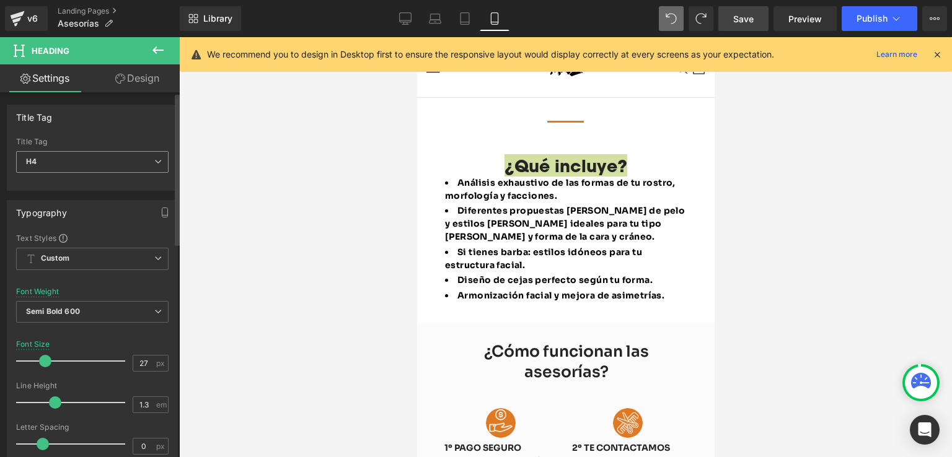
click at [114, 163] on span "H4" at bounding box center [92, 162] width 152 height 22
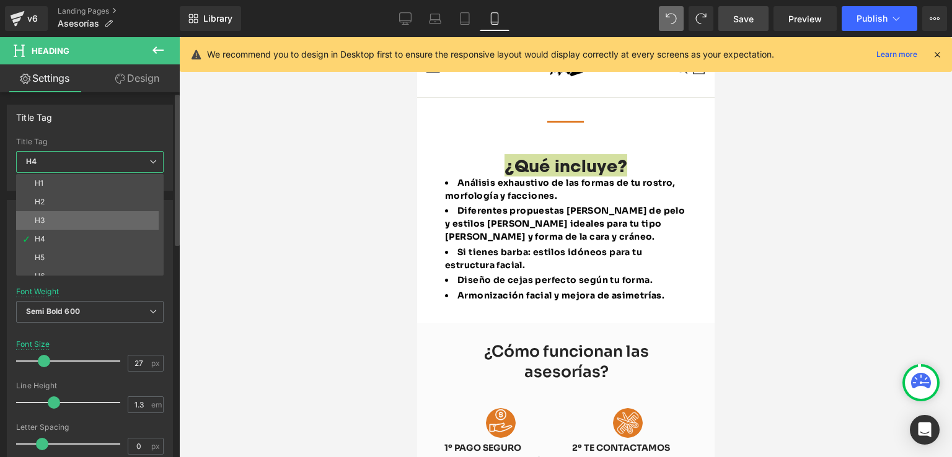
click at [77, 218] on li "H3" at bounding box center [92, 220] width 153 height 19
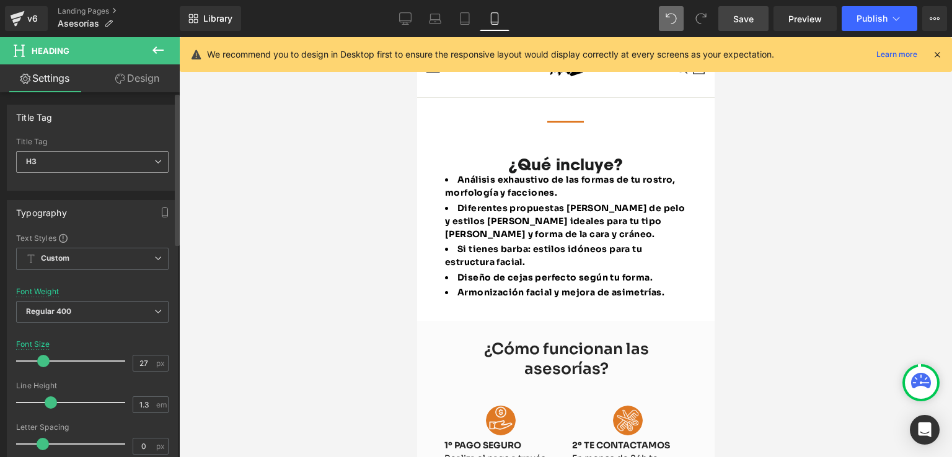
click at [80, 158] on span "H3" at bounding box center [92, 162] width 152 height 22
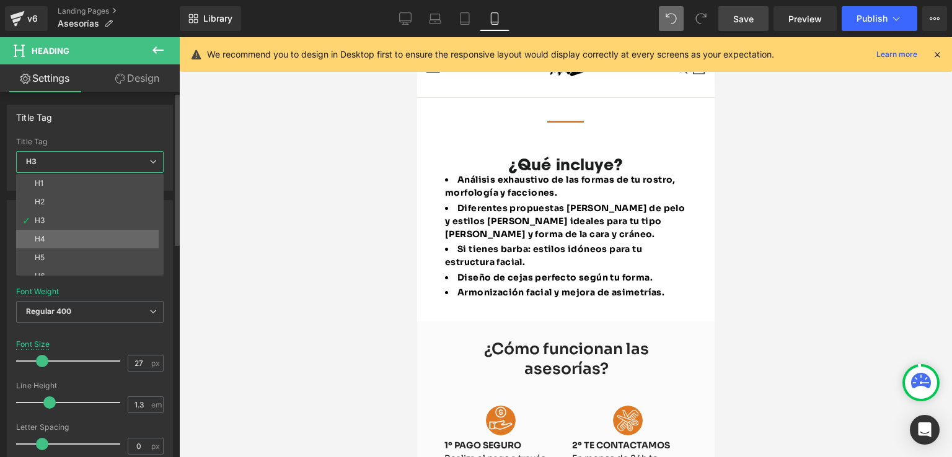
click at [71, 234] on li "H4" at bounding box center [92, 239] width 153 height 19
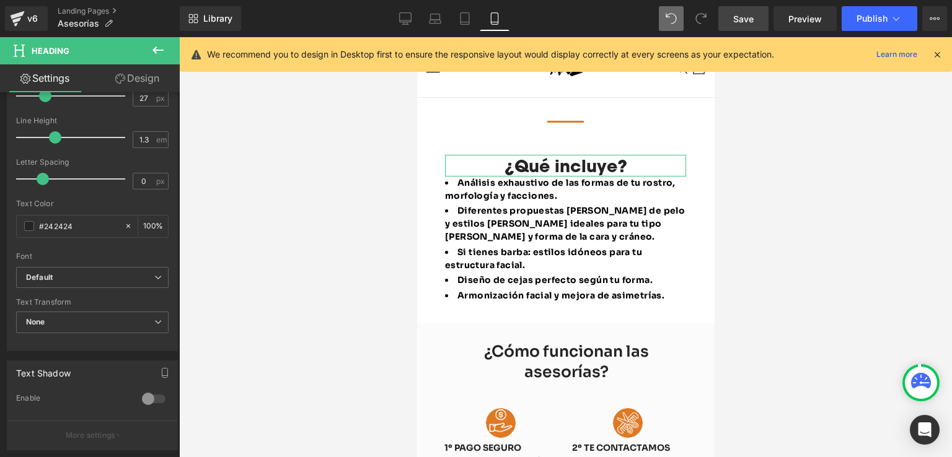
scroll to position [264, 0]
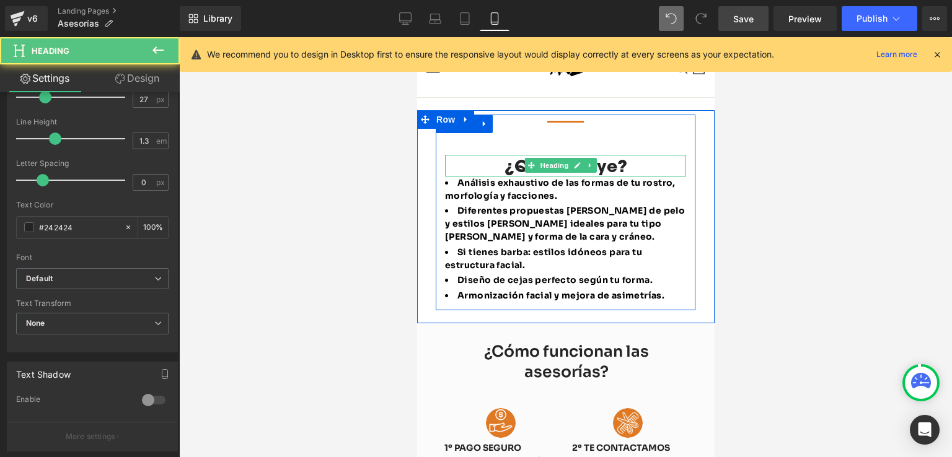
click at [606, 155] on h4 "¿Qué incluye?" at bounding box center [564, 166] width 241 height 22
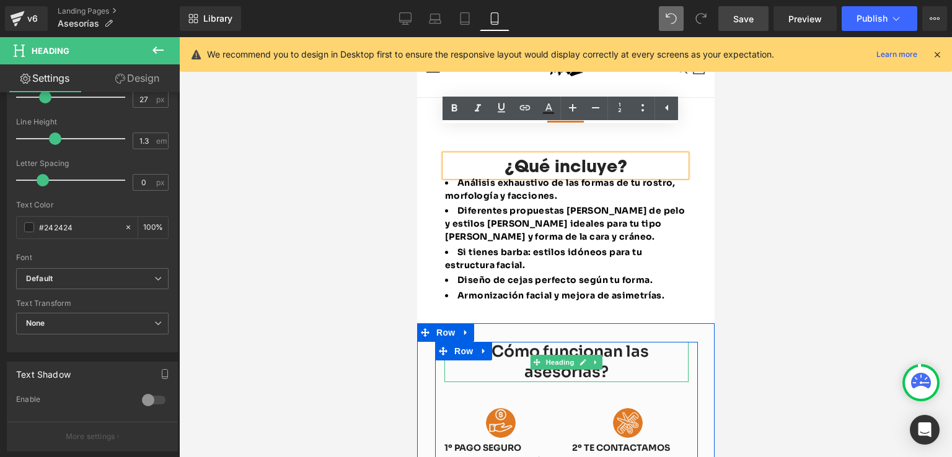
click at [610, 342] on div "¿Cómo funcionan las asesorías?" at bounding box center [566, 362] width 244 height 40
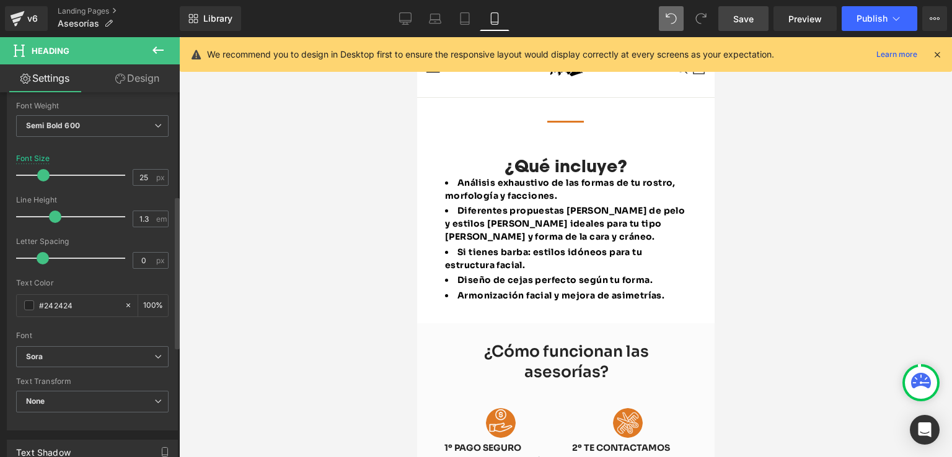
scroll to position [248, 0]
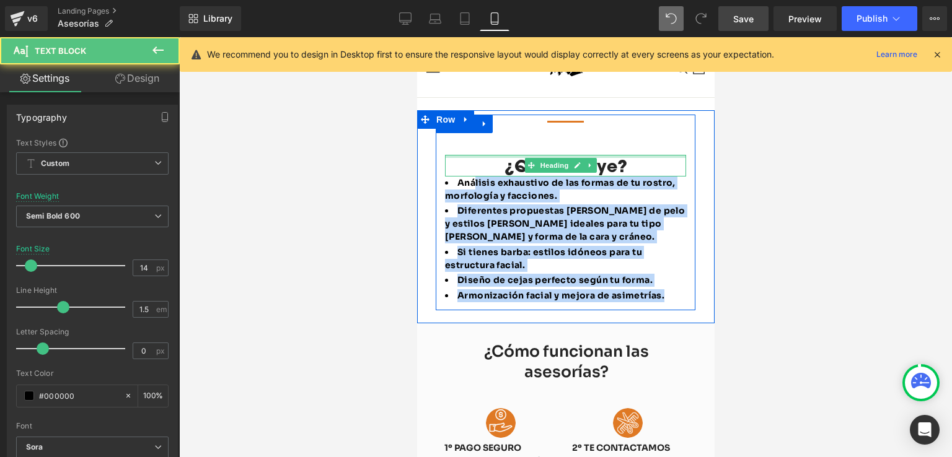
drag, startPoint x: 663, startPoint y: 270, endPoint x: 473, endPoint y: 130, distance: 235.4
click at [473, 130] on div "Separator ¿Qué incluye? Heading Análisis exhaustivo de las formas de tu rostro,…" at bounding box center [565, 210] width 260 height 190
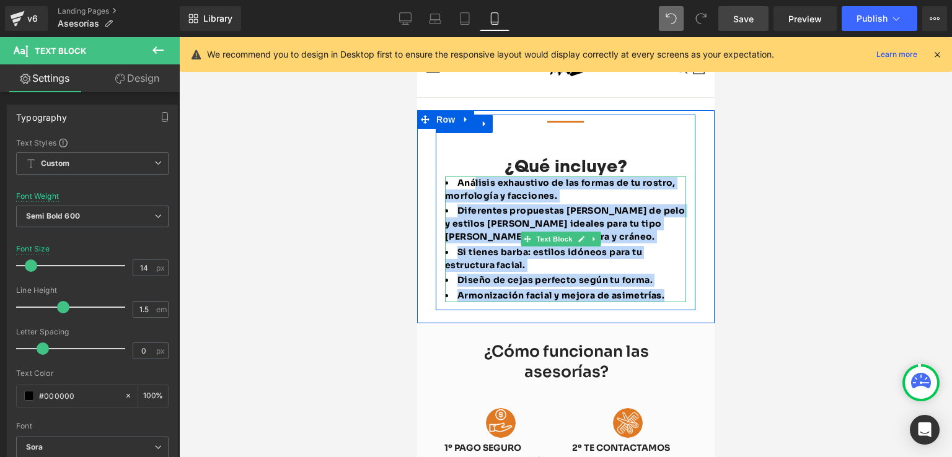
click at [665, 289] on li "Armonización facial y mejora de asimetrías." at bounding box center [564, 295] width 241 height 13
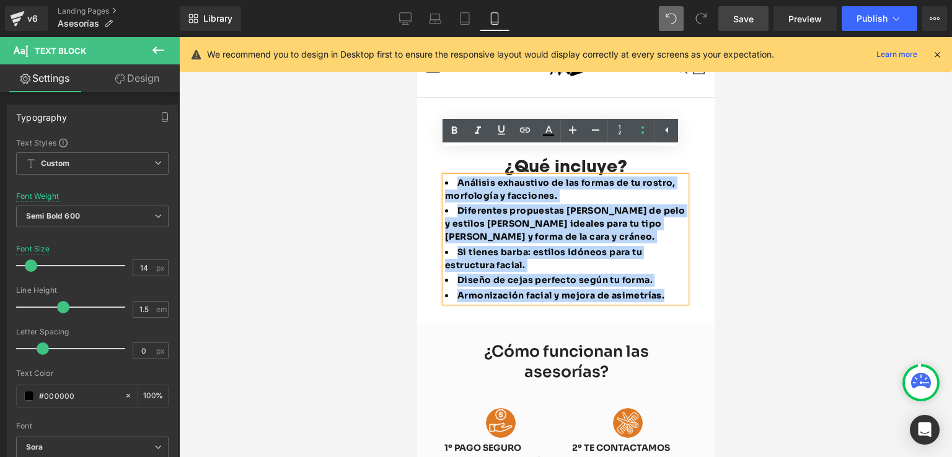
drag, startPoint x: 668, startPoint y: 270, endPoint x: 432, endPoint y: 151, distance: 264.2
click at [432, 151] on div "Separator ¿Qué incluye? Heading Análisis exhaustivo de las formas de tu rostro,…" at bounding box center [564, 217] width 297 height 214
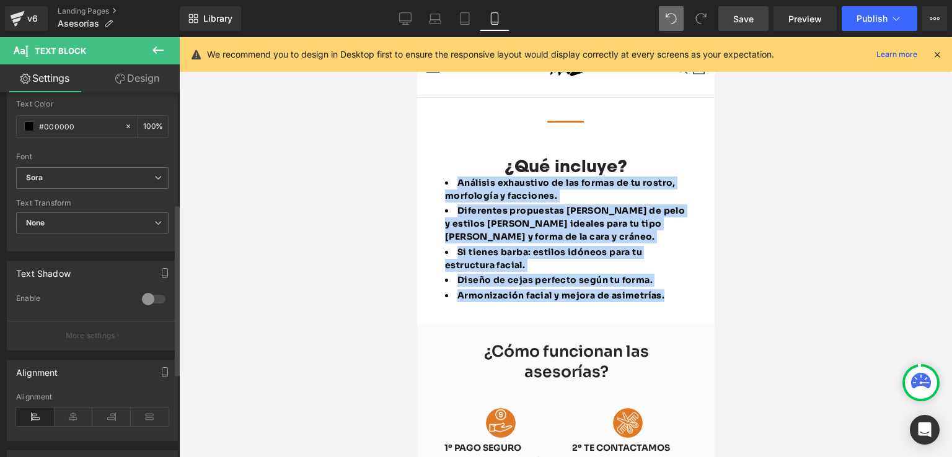
scroll to position [231, 0]
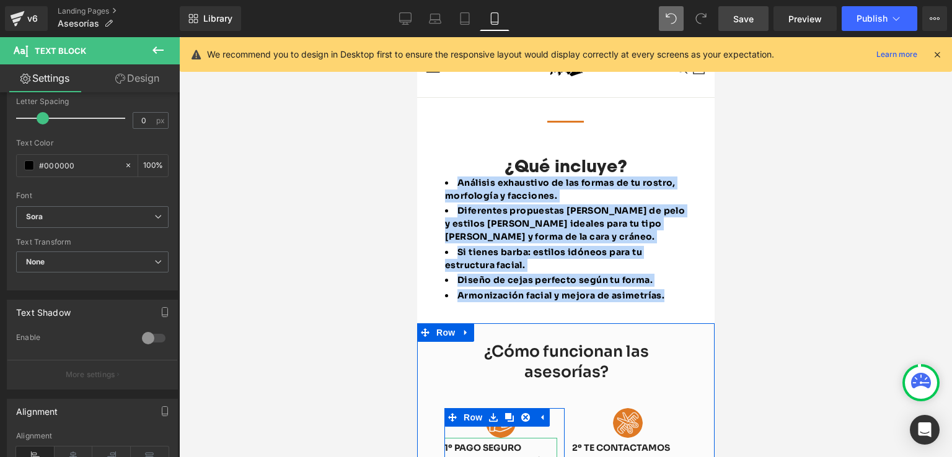
click at [466, 443] on strong "1º PAGO SEGURO" at bounding box center [482, 448] width 77 height 11
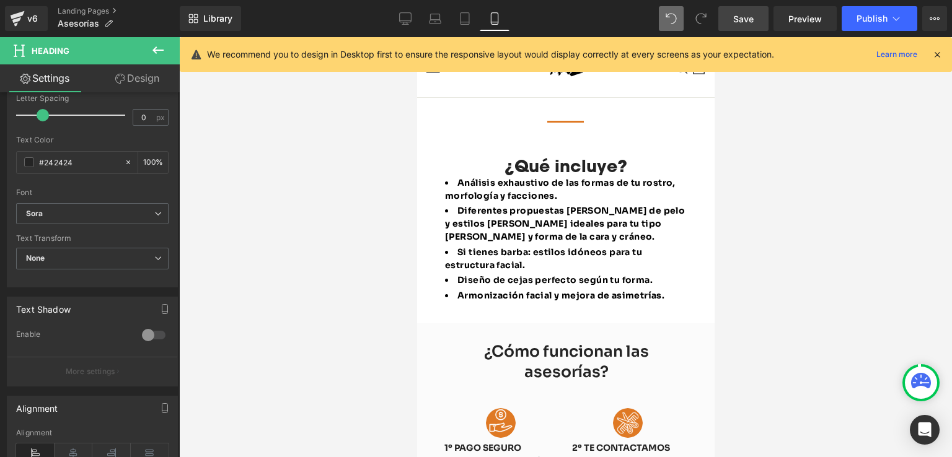
scroll to position [326, 0]
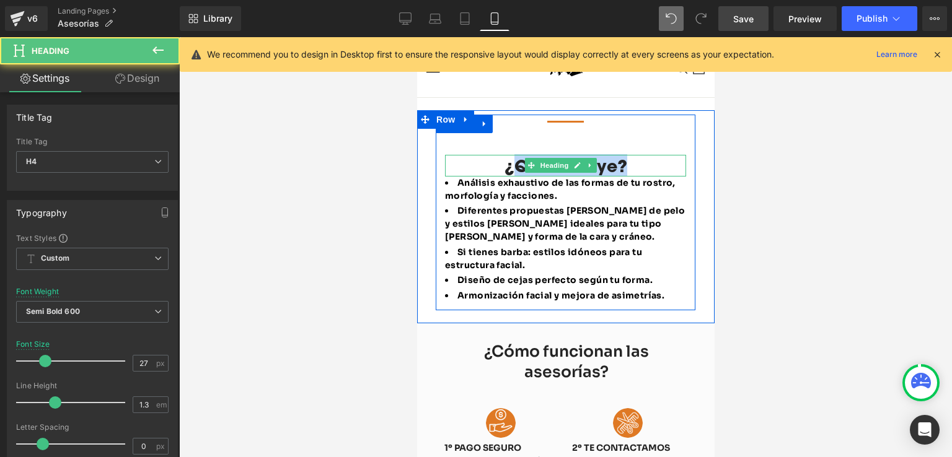
drag, startPoint x: 634, startPoint y: 139, endPoint x: 511, endPoint y: 134, distance: 123.4
click at [511, 155] on h4 "¿Qué incluye?" at bounding box center [564, 166] width 241 height 22
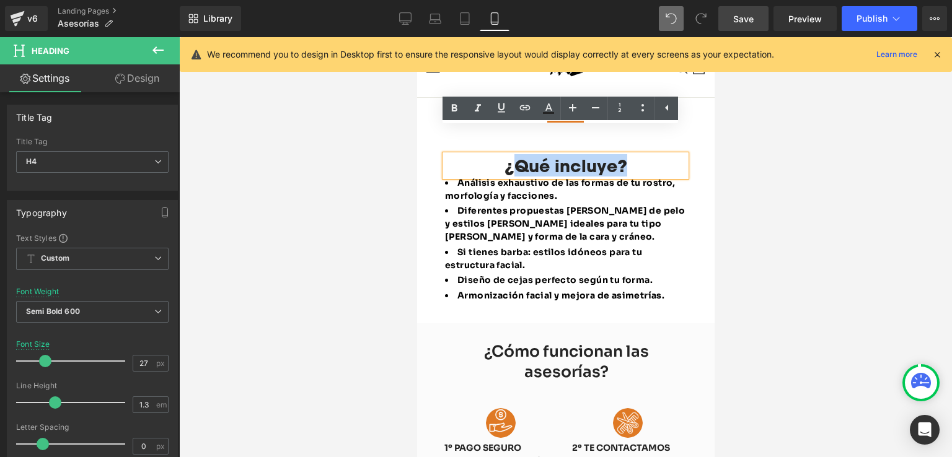
click at [627, 155] on h4 "¿Qué incluye?" at bounding box center [564, 166] width 241 height 22
drag, startPoint x: 638, startPoint y: 137, endPoint x: 437, endPoint y: 130, distance: 201.6
click at [437, 130] on div "Separator ¿Qué incluye? Heading Análisis exhaustivo de las formas de tu rostro,…" at bounding box center [565, 210] width 260 height 190
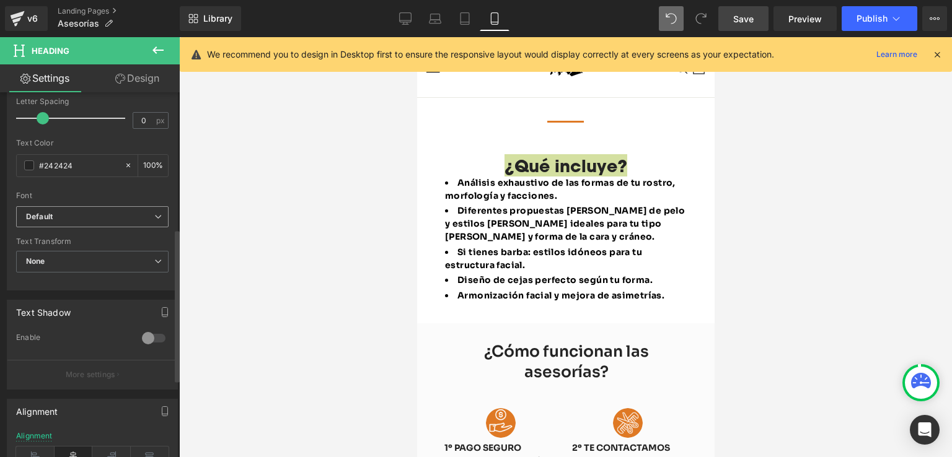
click at [115, 218] on b "Default" at bounding box center [90, 217] width 128 height 11
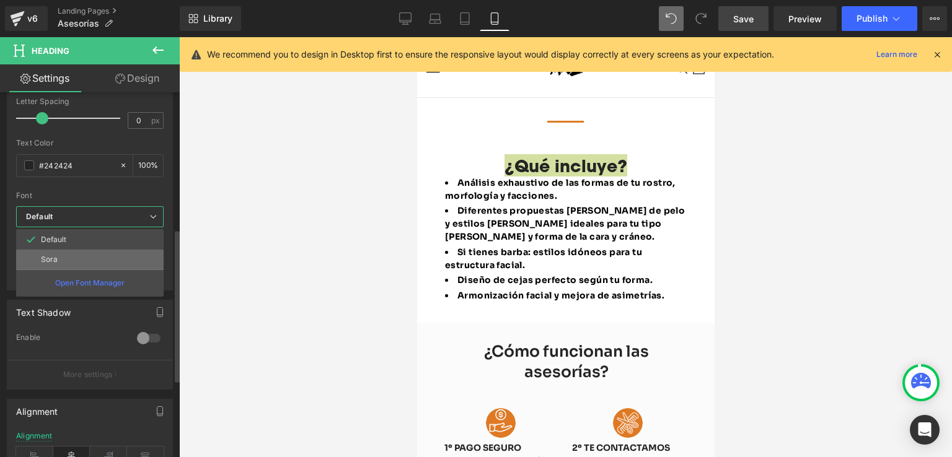
click at [78, 264] on li "Sora" at bounding box center [90, 260] width 148 height 20
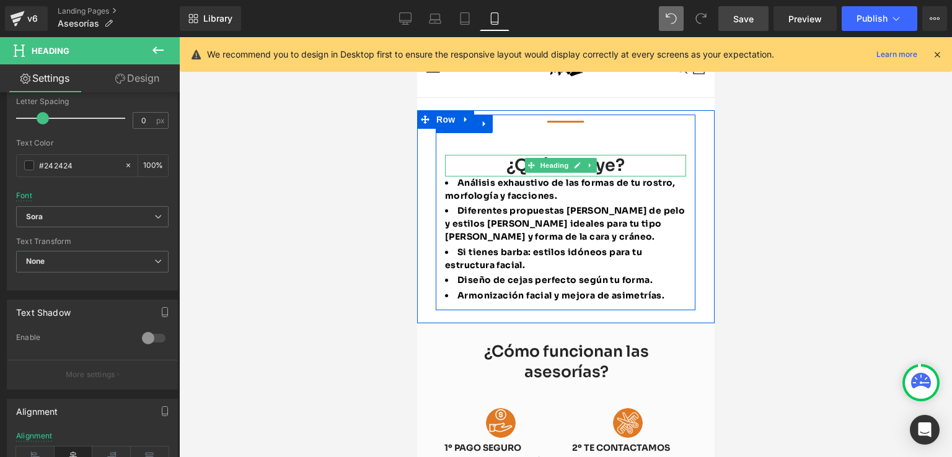
click at [625, 155] on h4 "¿Qué incluye?" at bounding box center [564, 166] width 241 height 22
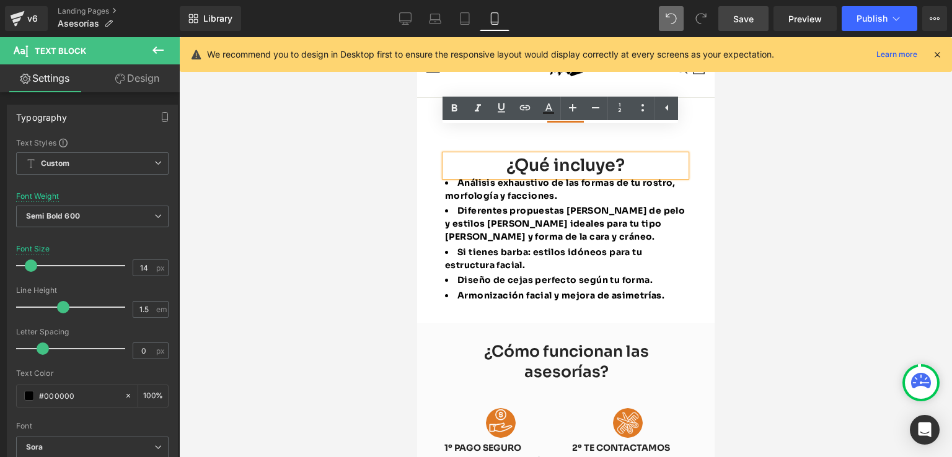
drag, startPoint x: 620, startPoint y: 151, endPoint x: 625, endPoint y: 159, distance: 8.9
click at [625, 177] on div "Análisis exhaustivo de las formas de tu rostro, morfología y facciones. Diferen…" at bounding box center [564, 240] width 241 height 126
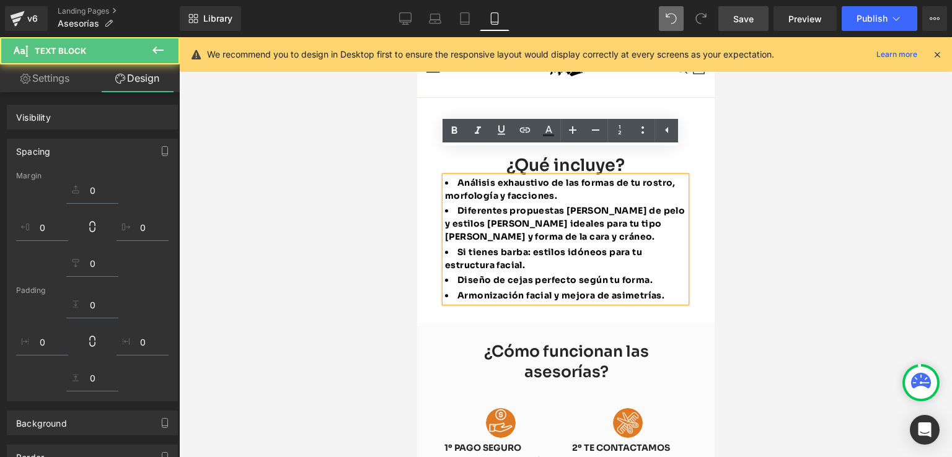
click at [625, 177] on li "Análisis exhaustivo de las formas de tu rostro, morfología y facciones." at bounding box center [564, 190] width 241 height 26
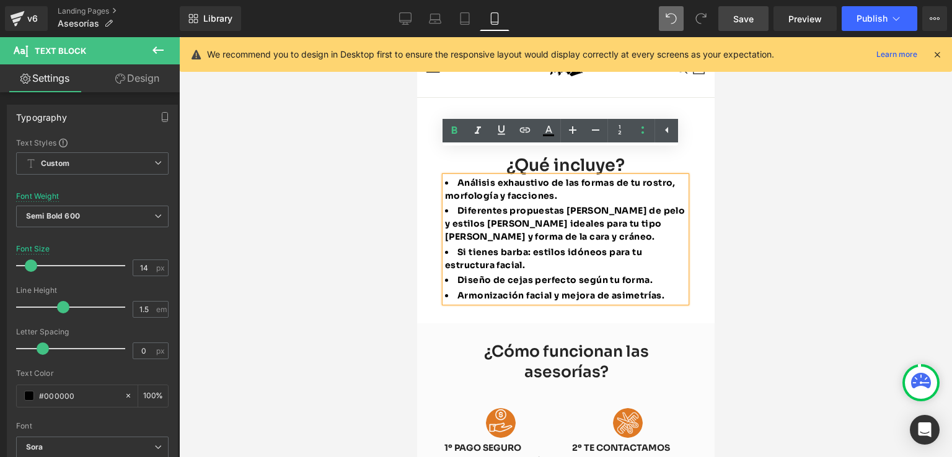
click at [729, 258] on div at bounding box center [565, 247] width 773 height 420
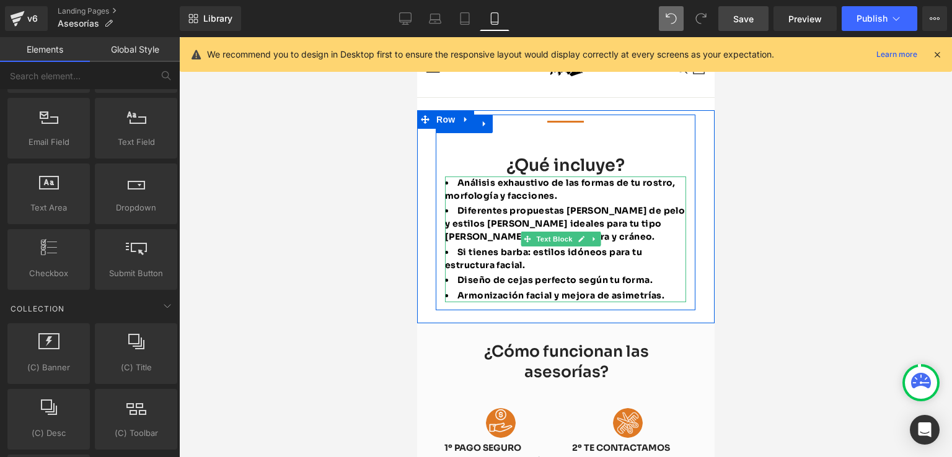
click at [603, 247] on span "Si tienes barba: estilos idóneos para tu estructura facial." at bounding box center [542, 259] width 197 height 24
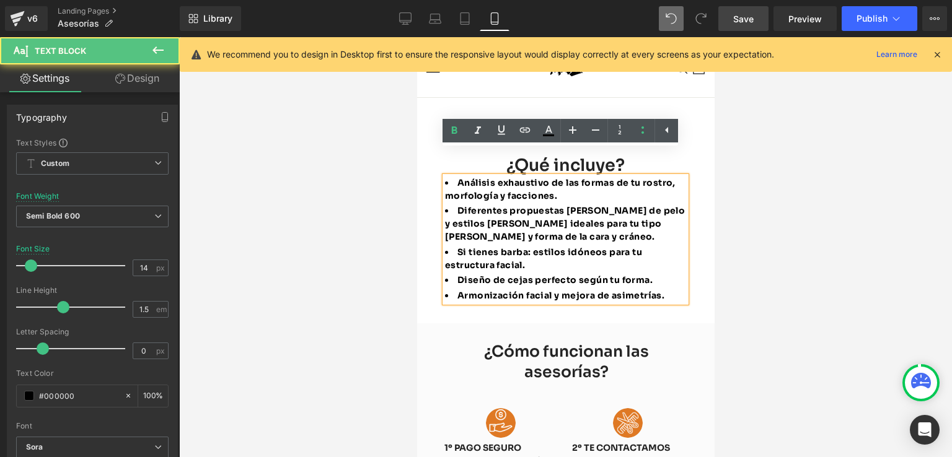
click at [803, 252] on div at bounding box center [565, 247] width 773 height 420
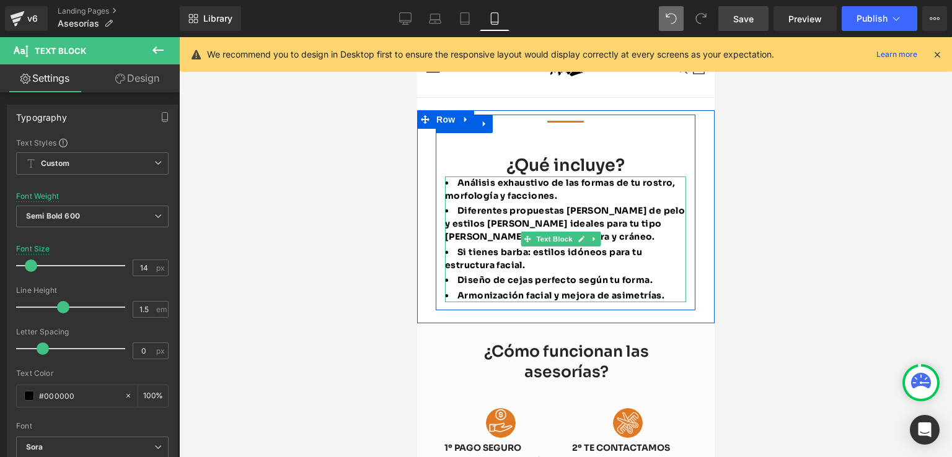
click at [635, 177] on div "Análisis exhaustivo de las formas de tu rostro, morfología y facciones. Diferen…" at bounding box center [564, 240] width 241 height 126
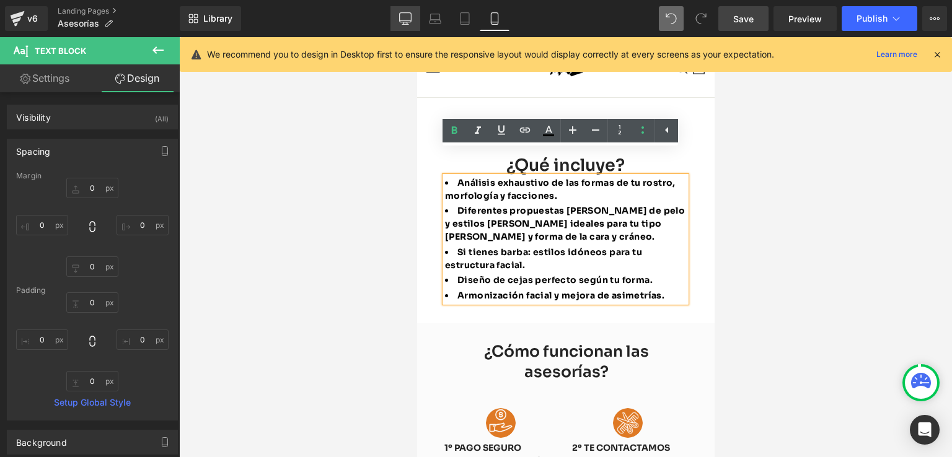
click at [407, 24] on icon at bounding box center [405, 18] width 12 height 12
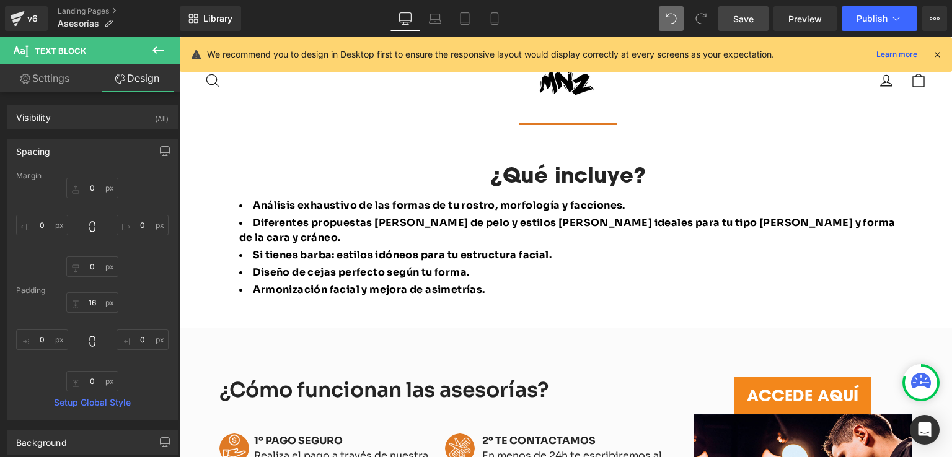
click at [742, 23] on span "Save" at bounding box center [743, 18] width 20 height 13
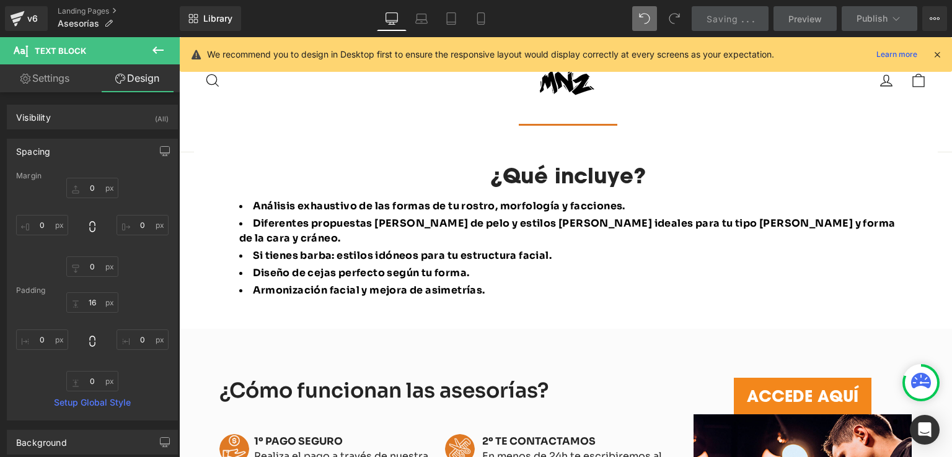
scroll to position [821, 0]
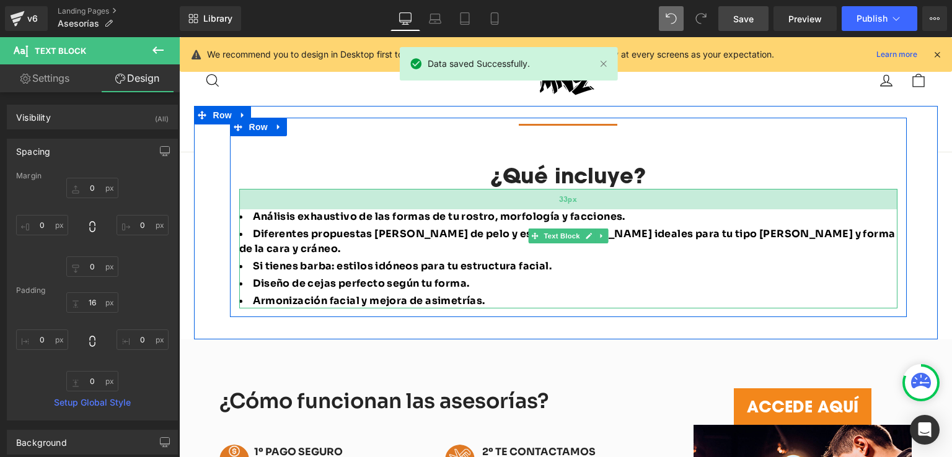
drag, startPoint x: 557, startPoint y: 152, endPoint x: 558, endPoint y: 162, distance: 10.0
click at [558, 189] on div "33px" at bounding box center [568, 199] width 658 height 20
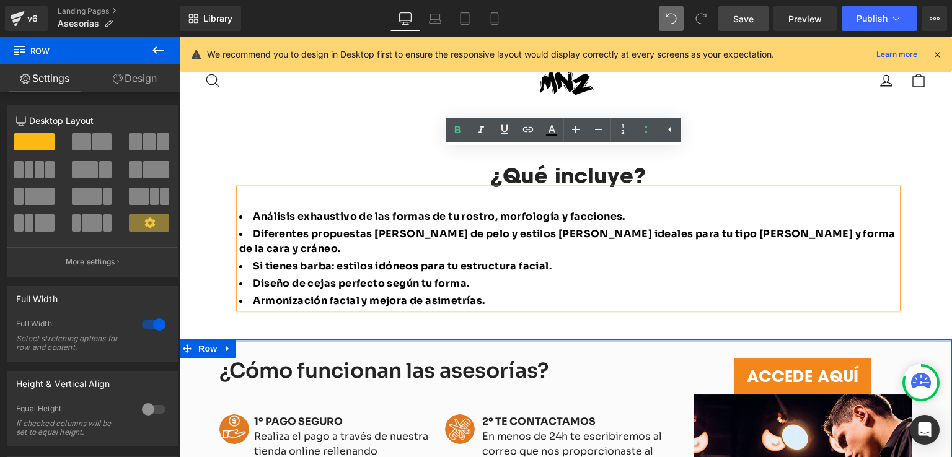
drag, startPoint x: 530, startPoint y: 287, endPoint x: 528, endPoint y: 256, distance: 31.0
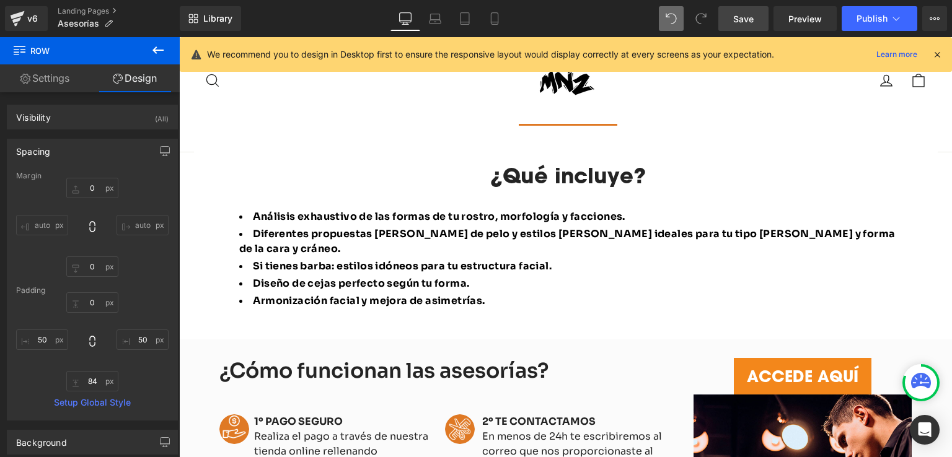
click at [746, 17] on span "Save" at bounding box center [743, 18] width 20 height 13
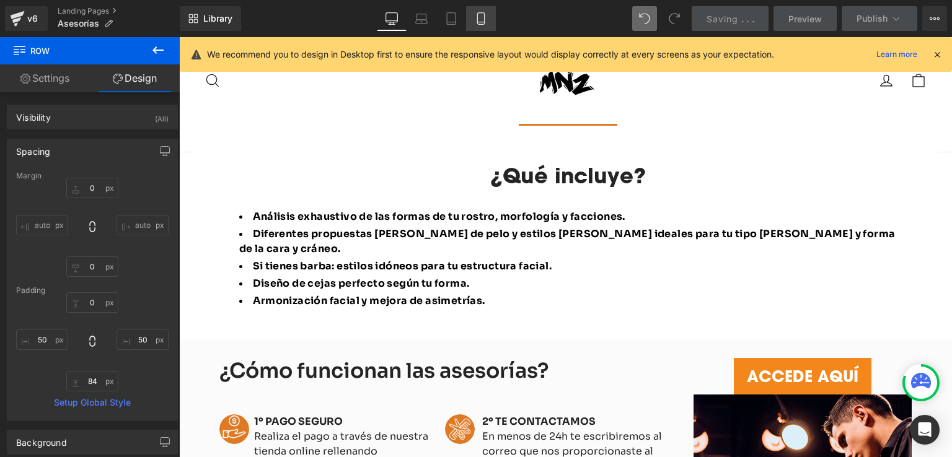
click at [478, 15] on icon at bounding box center [481, 19] width 7 height 12
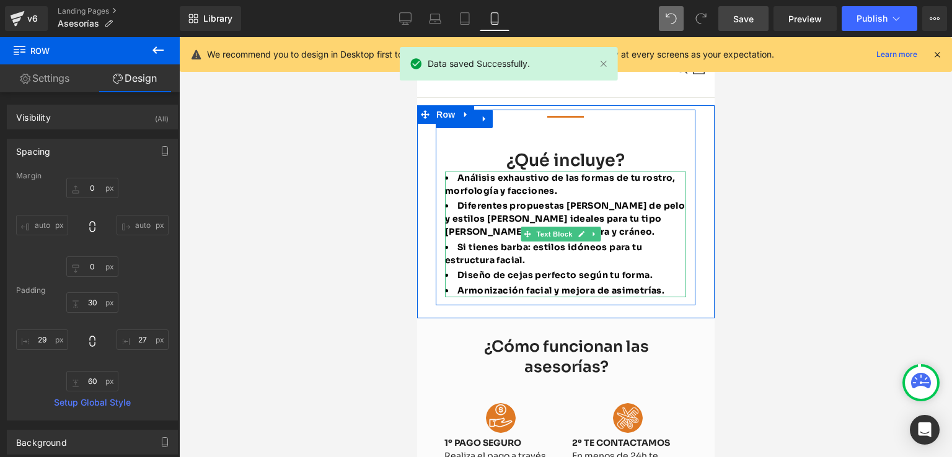
scroll to position [363, 0]
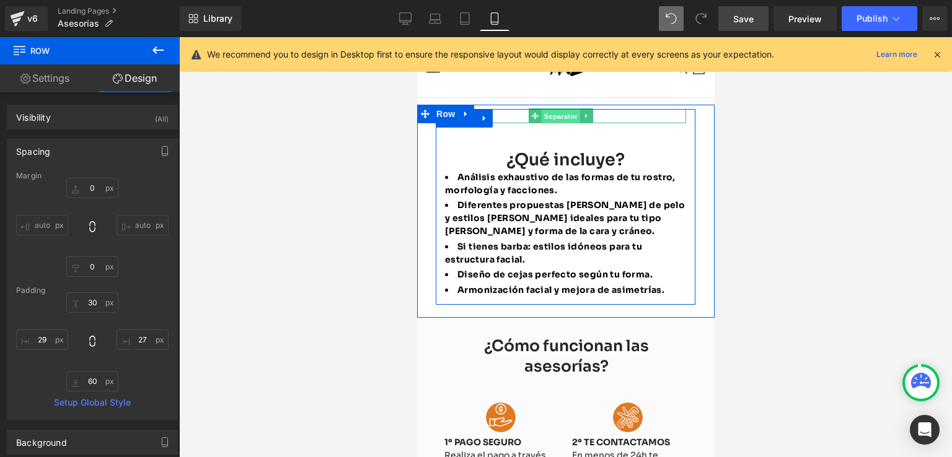
click at [562, 109] on span "Separator" at bounding box center [560, 116] width 38 height 15
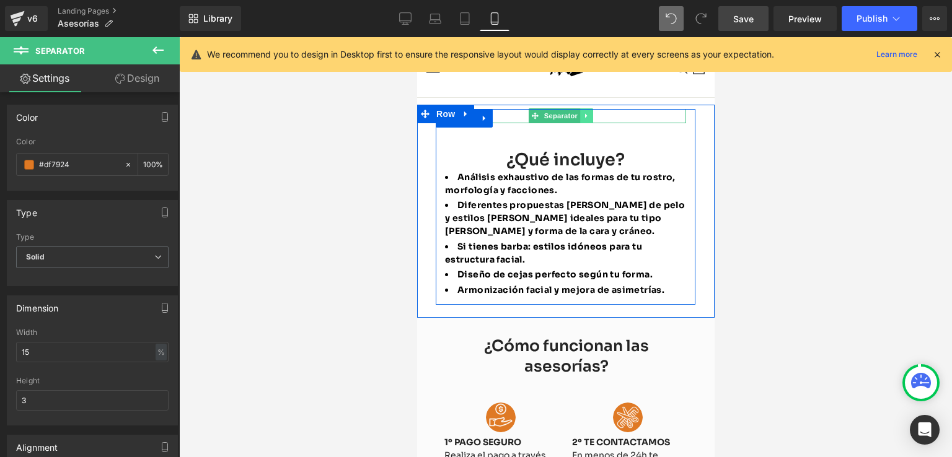
click at [586, 112] on icon at bounding box center [586, 115] width 7 height 7
click at [575, 108] on link at bounding box center [579, 115] width 13 height 15
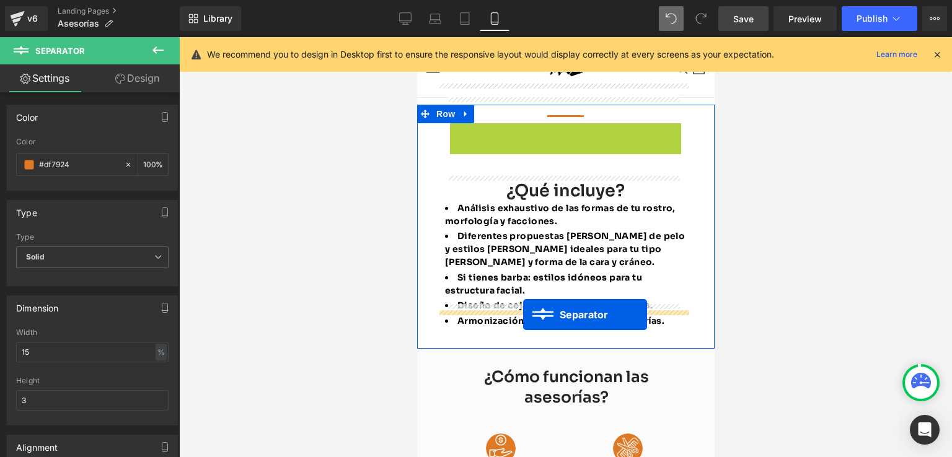
drag, startPoint x: 535, startPoint y: 104, endPoint x: 522, endPoint y: 315, distance: 211.1
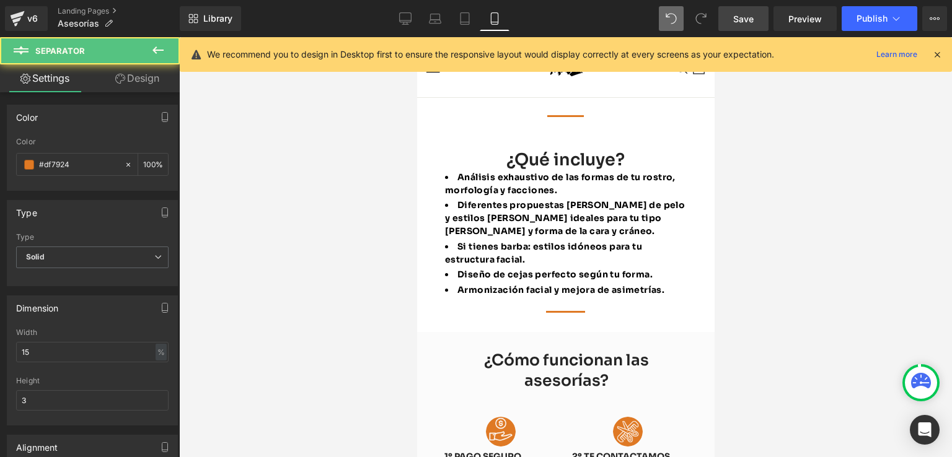
click at [790, 278] on div at bounding box center [565, 247] width 773 height 420
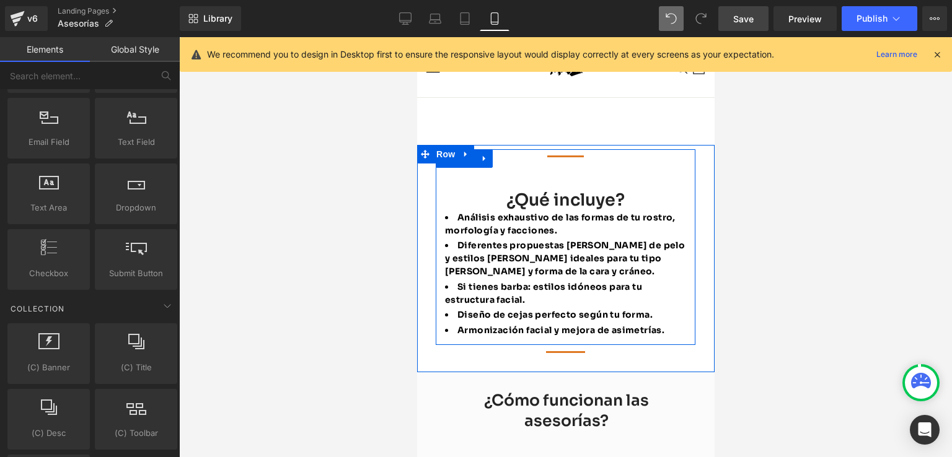
scroll to position [301, 0]
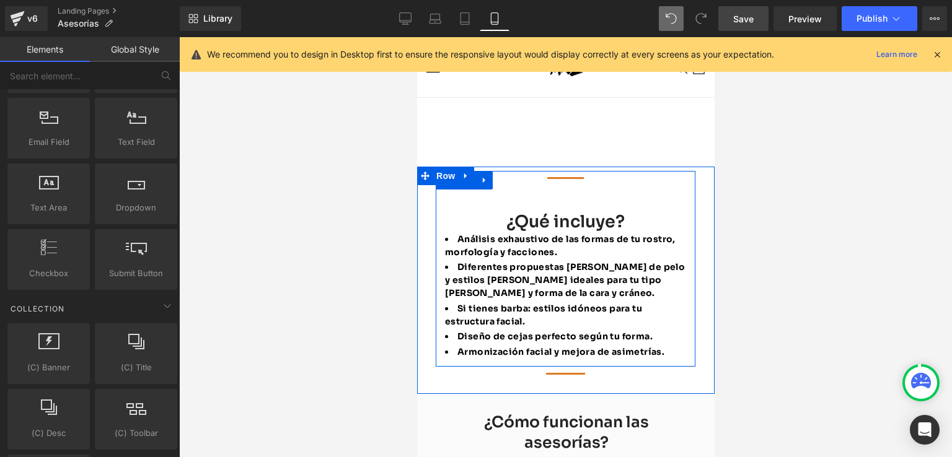
click at [566, 178] on div "Separator ¿Qué incluye? Heading Análisis exhaustivo de las formas de tu rostro,…" at bounding box center [565, 266] width 260 height 190
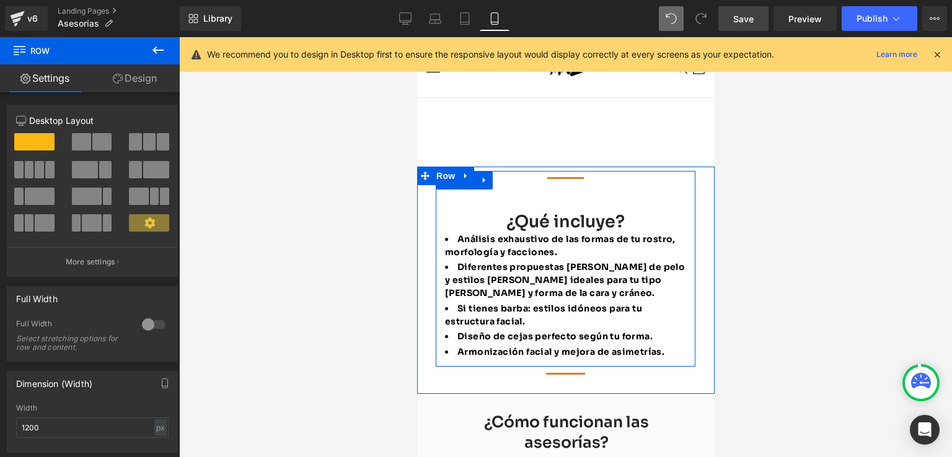
click at [641, 175] on div "Separator ¿Qué incluye? Heading Análisis exhaustivo de las formas de tu rostro,…" at bounding box center [565, 266] width 260 height 190
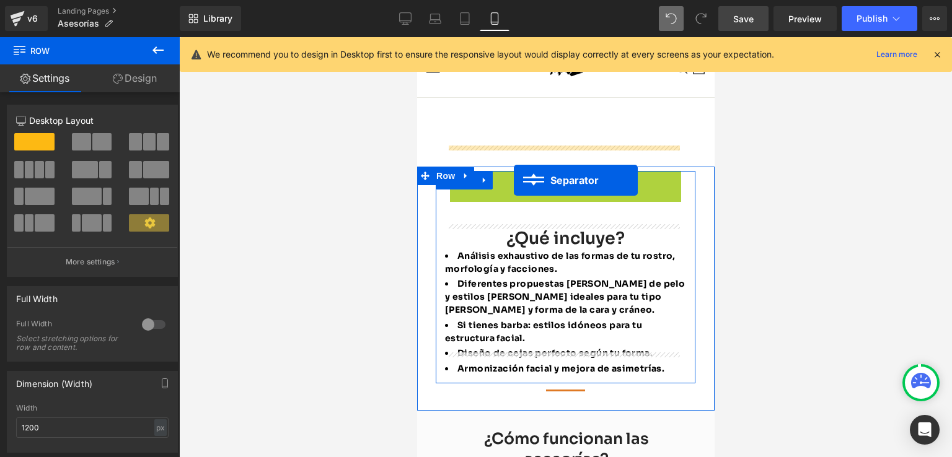
drag, startPoint x: 518, startPoint y: 151, endPoint x: 513, endPoint y: 180, distance: 29.5
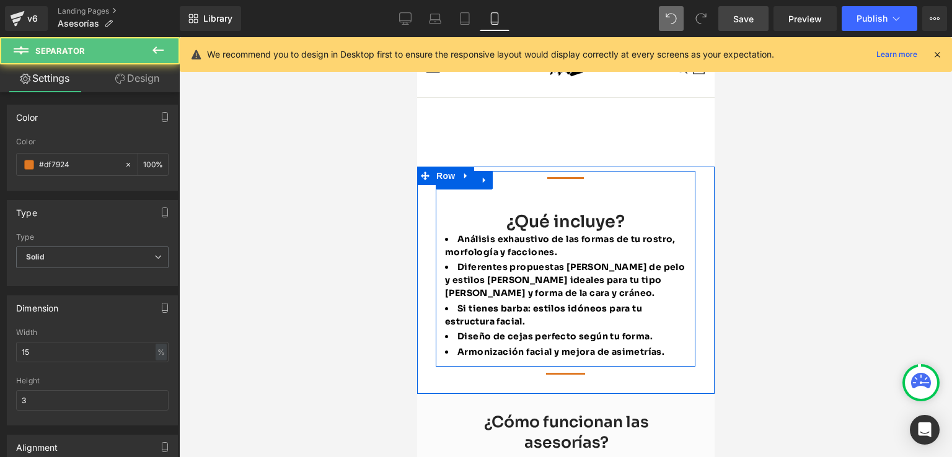
click at [544, 171] on div "Separator ¿Qué incluye? Heading Análisis exhaustivo de las formas de tu rostro,…" at bounding box center [565, 266] width 260 height 190
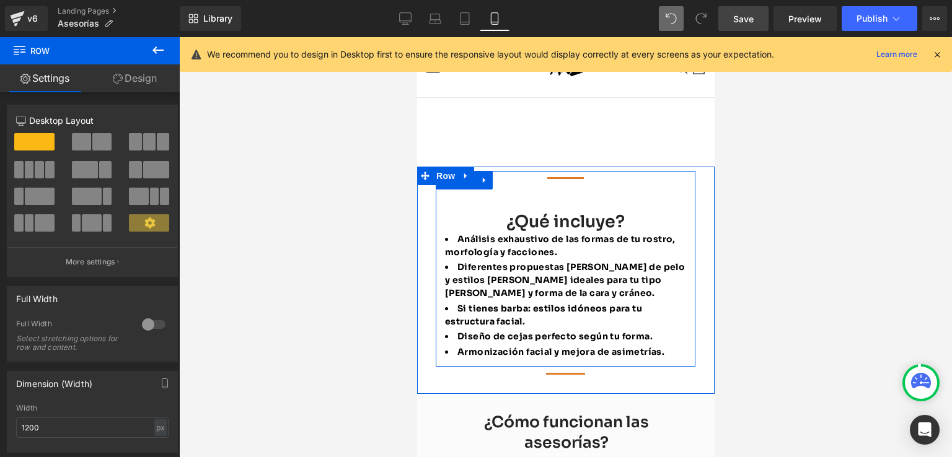
click at [592, 180] on div "Separator ¿Qué incluye? Heading Análisis exhaustivo de las formas de tu rostro,…" at bounding box center [565, 266] width 260 height 190
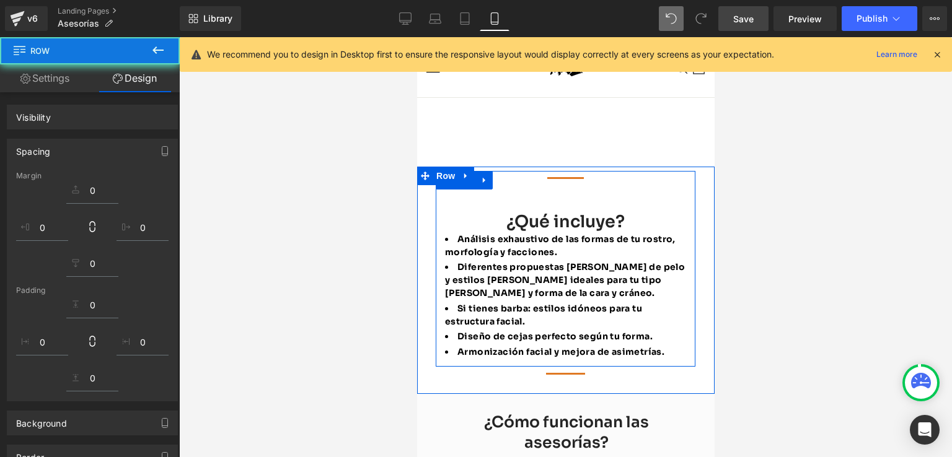
click at [566, 211] on div "¿Qué incluye? Heading" at bounding box center [564, 222] width 241 height 22
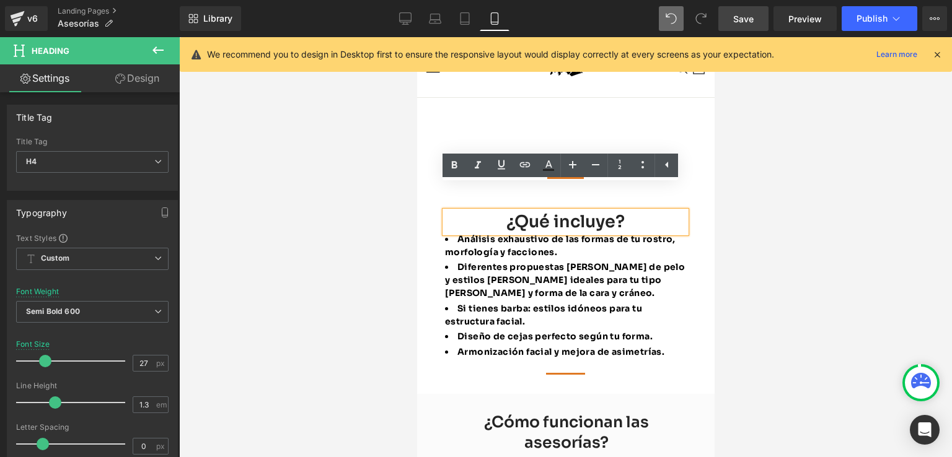
click at [726, 185] on div at bounding box center [565, 247] width 773 height 420
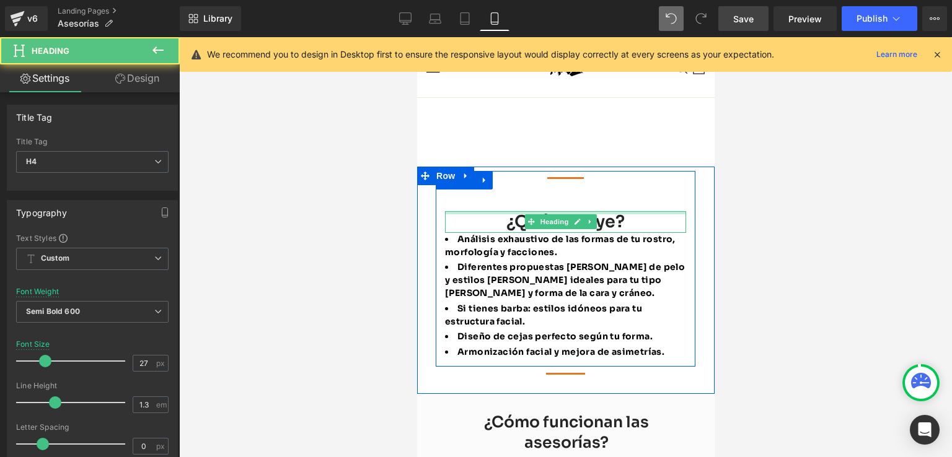
drag, startPoint x: 603, startPoint y: 187, endPoint x: 610, endPoint y: 167, distance: 21.2
click at [610, 171] on div "Separator ¿Qué incluye? Heading Análisis exhaustivo de las formas de tu rostro,…" at bounding box center [565, 266] width 260 height 190
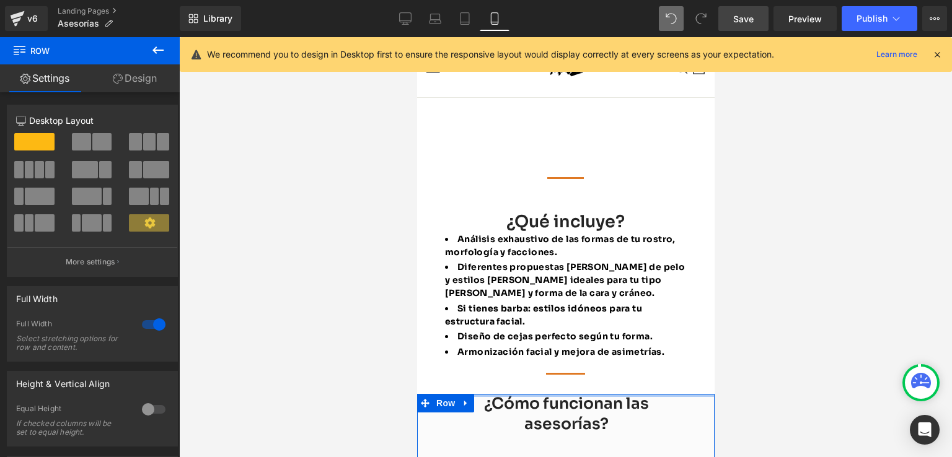
drag, startPoint x: 601, startPoint y: 371, endPoint x: 603, endPoint y: 352, distance: 19.4
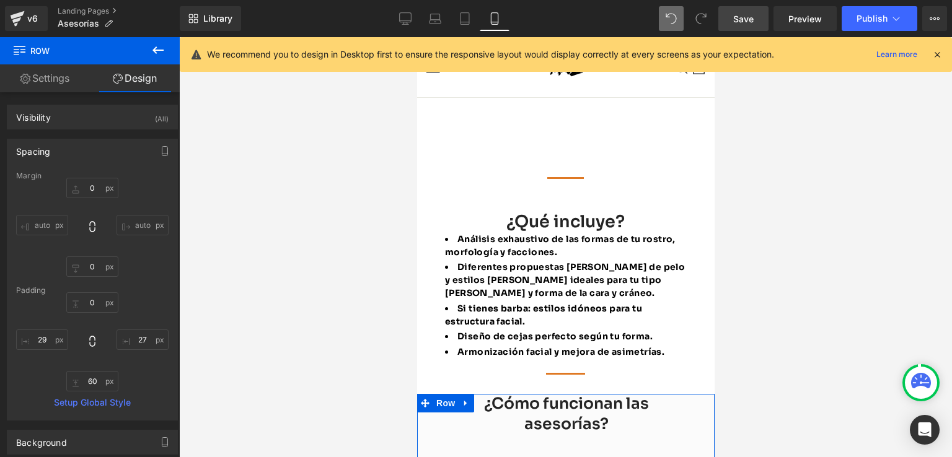
click at [776, 338] on div at bounding box center [565, 247] width 773 height 420
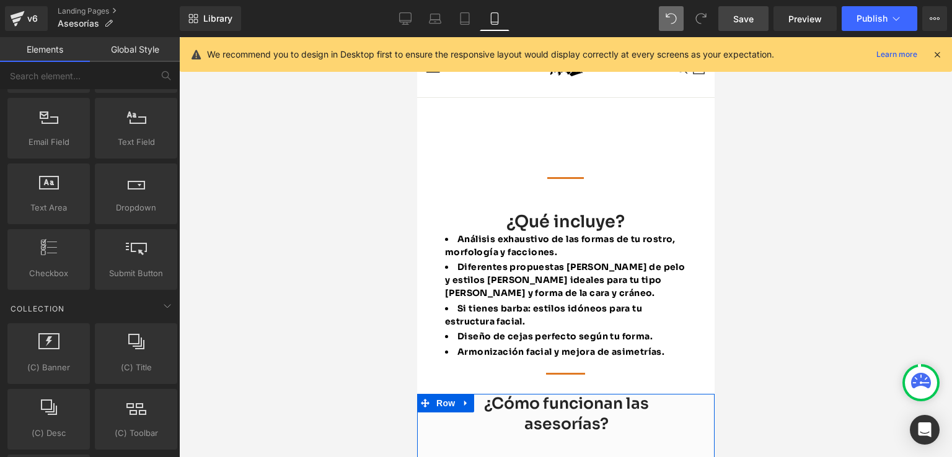
click at [745, 15] on span "Save" at bounding box center [743, 18] width 20 height 13
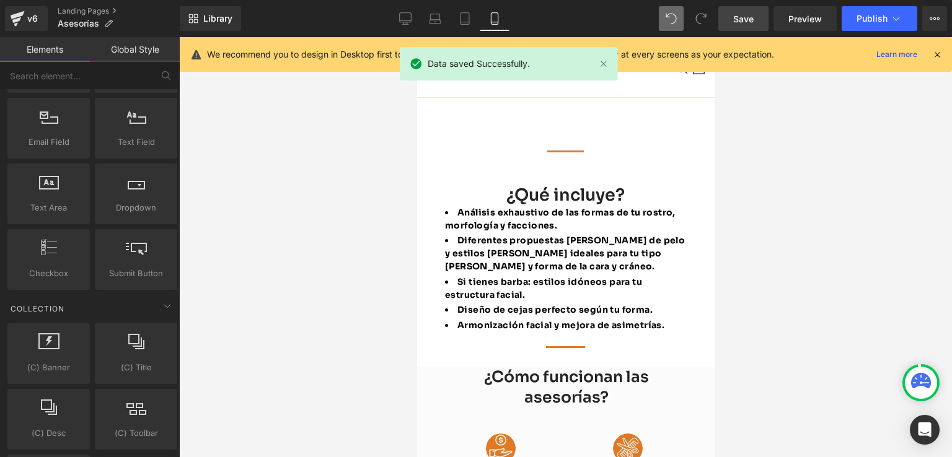
scroll to position [363, 0]
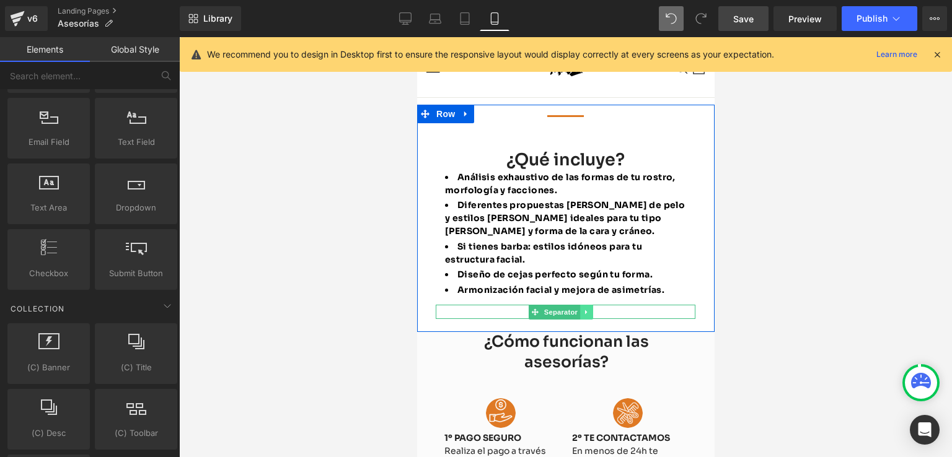
click at [586, 310] on icon at bounding box center [585, 312] width 2 height 4
click at [591, 309] on icon at bounding box center [592, 312] width 7 height 7
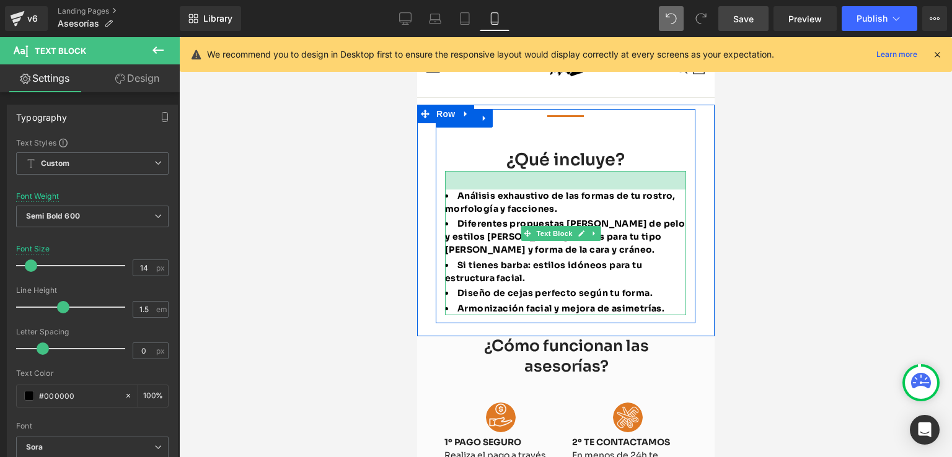
drag, startPoint x: 619, startPoint y: 145, endPoint x: 1152, endPoint y: 210, distance: 537.0
click at [622, 171] on div "Análisis exhaustivo de las formas de tu rostro, morfología y facciones. Diferen…" at bounding box center [564, 243] width 241 height 144
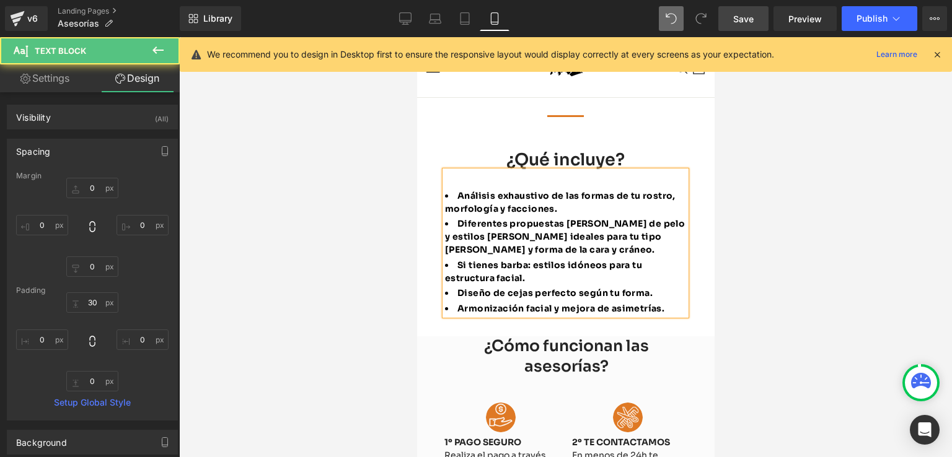
click at [738, 173] on div at bounding box center [565, 247] width 773 height 420
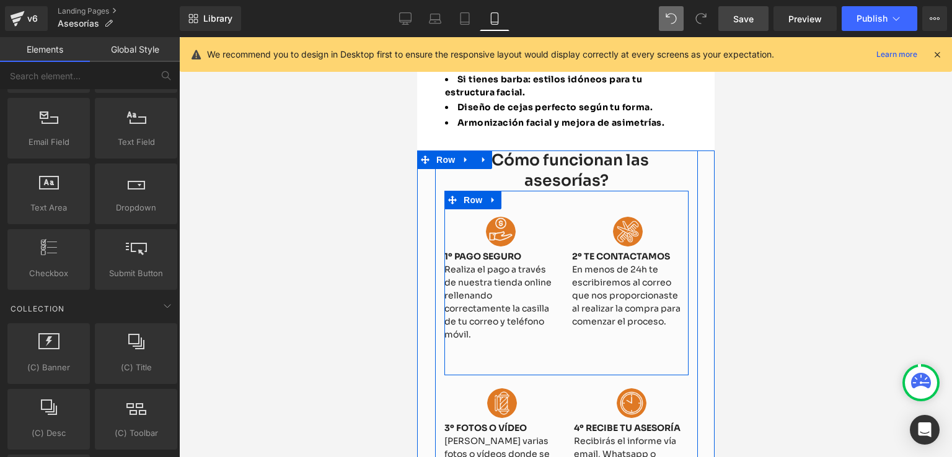
scroll to position [611, 0]
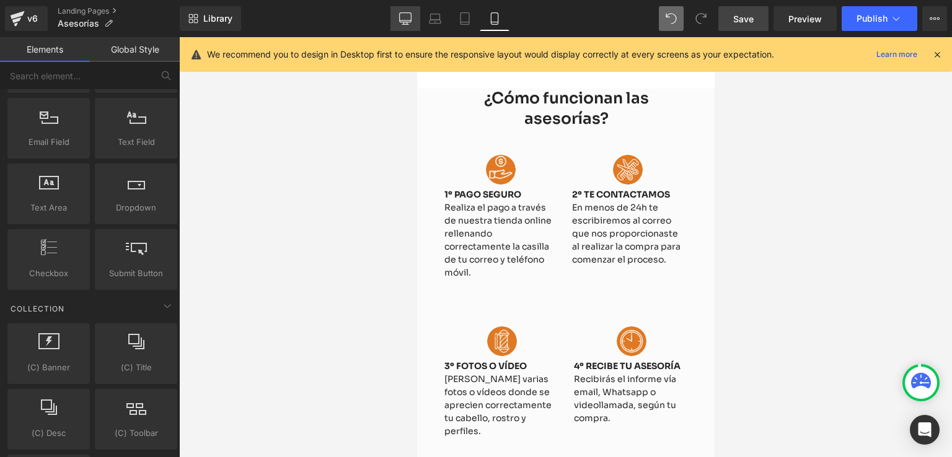
click at [407, 25] on link "Desktop" at bounding box center [405, 18] width 30 height 25
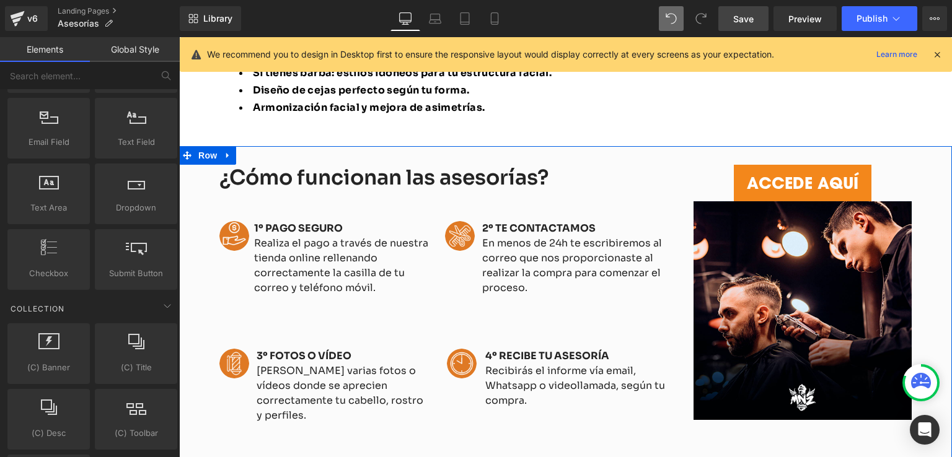
scroll to position [1015, 0]
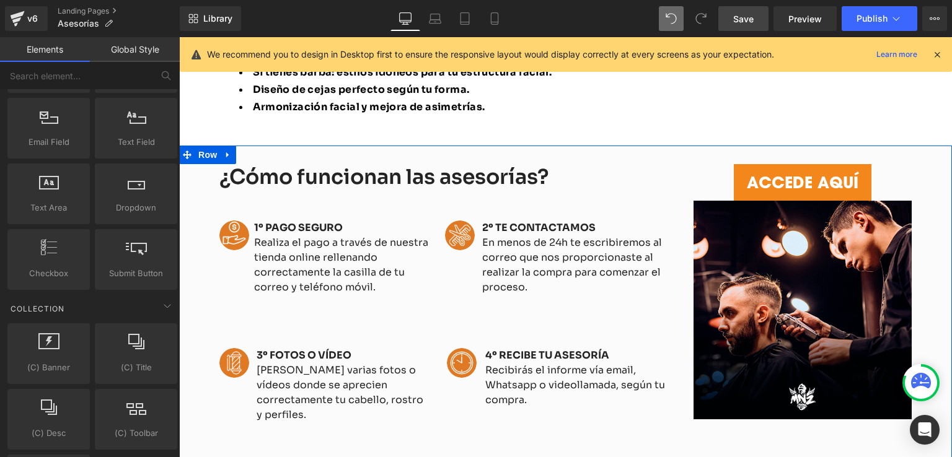
click at [324, 236] on h4 "Realiza el pago a través de nuestra tienda online rellenando correctamente la c…" at bounding box center [341, 265] width 175 height 59
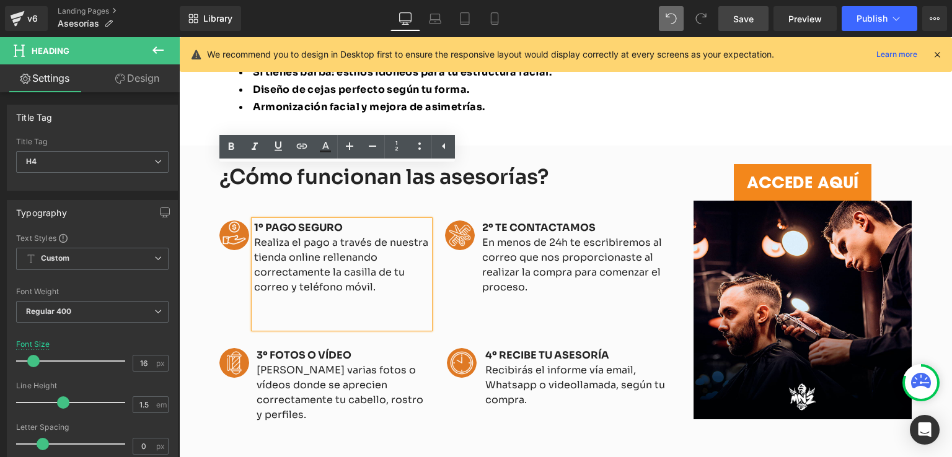
click at [315, 236] on h4 "Realiza el pago a través de nuestra tienda online rellenando correctamente la c…" at bounding box center [341, 265] width 175 height 59
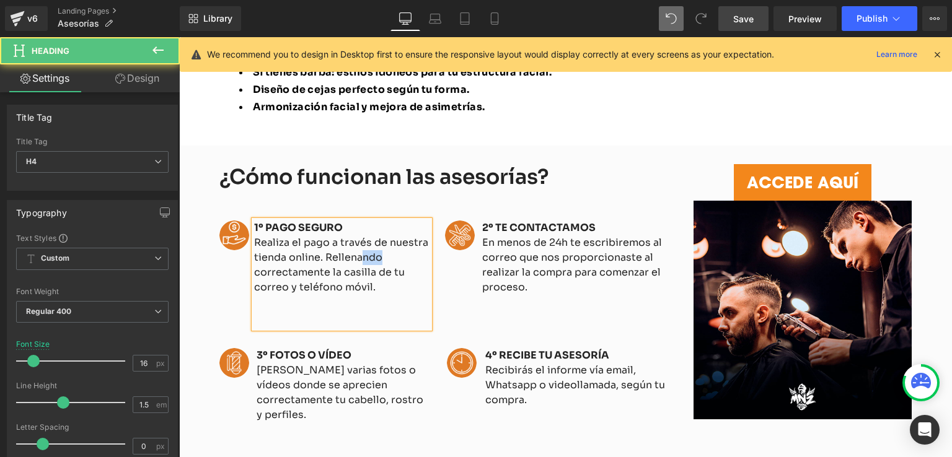
drag, startPoint x: 374, startPoint y: 203, endPoint x: 355, endPoint y: 203, distance: 19.8
click at [355, 236] on h4 "Realiza el pago a través de nuestra tienda online. Rellenando correctamente la …" at bounding box center [341, 265] width 175 height 59
click at [254, 236] on h4 "Realiza el pago a través de nuestra tienda online. Rellena correctamente la cas…" at bounding box center [341, 265] width 175 height 59
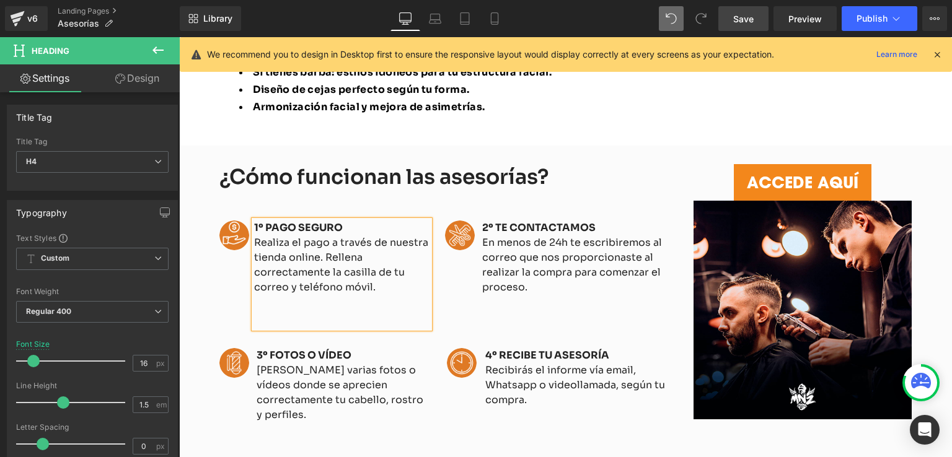
click at [410, 295] on div at bounding box center [341, 303] width 175 height 17
click at [758, 22] on link "Save" at bounding box center [743, 18] width 50 height 25
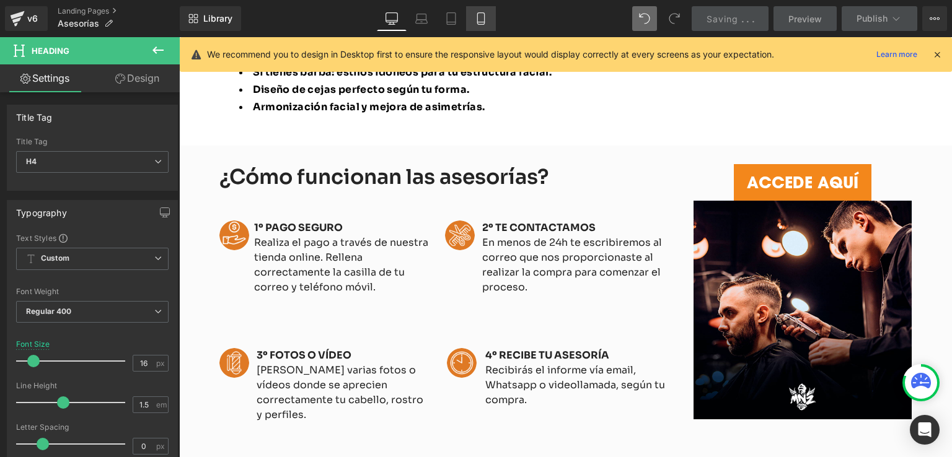
click at [483, 18] on icon at bounding box center [481, 18] width 12 height 12
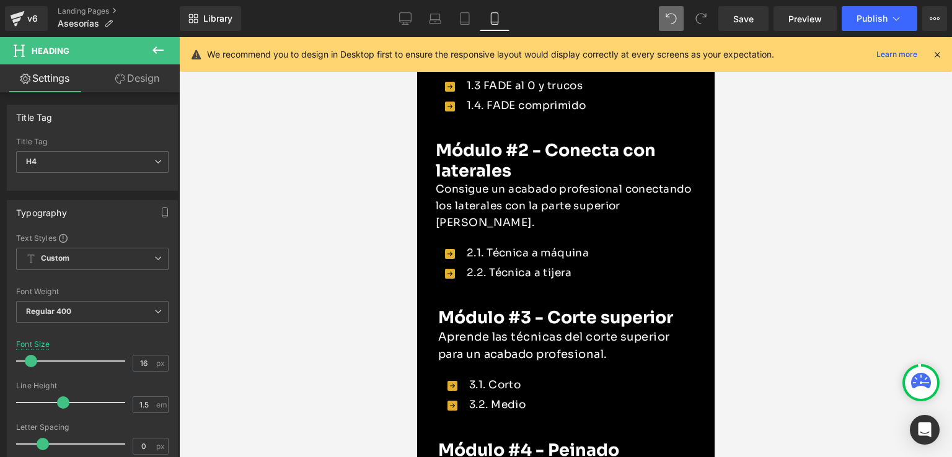
scroll to position [1178, 0]
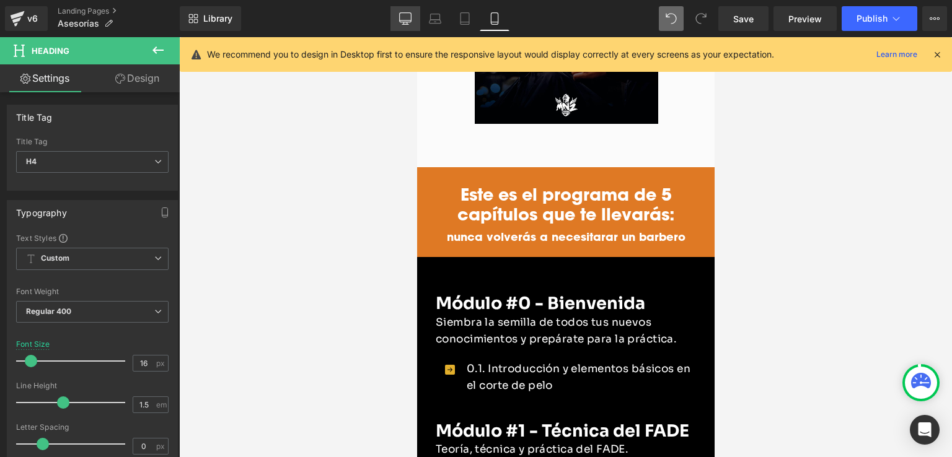
click at [405, 19] on icon at bounding box center [405, 18] width 12 height 12
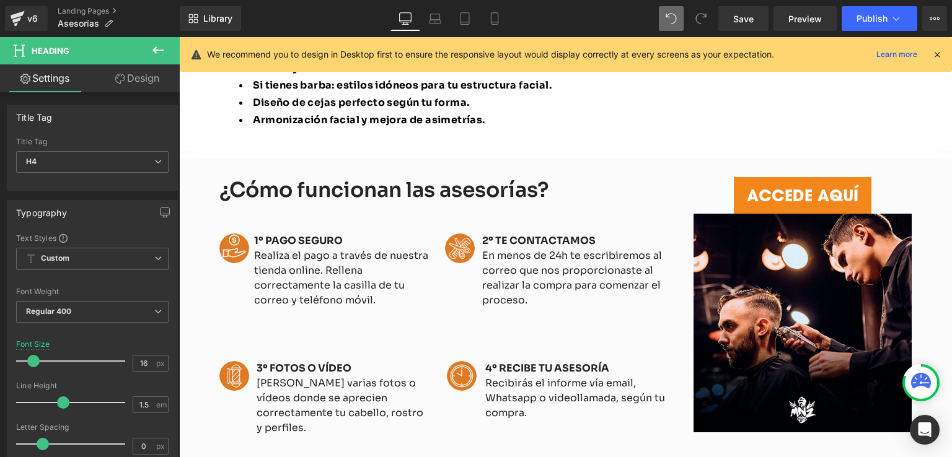
scroll to position [1003, 0]
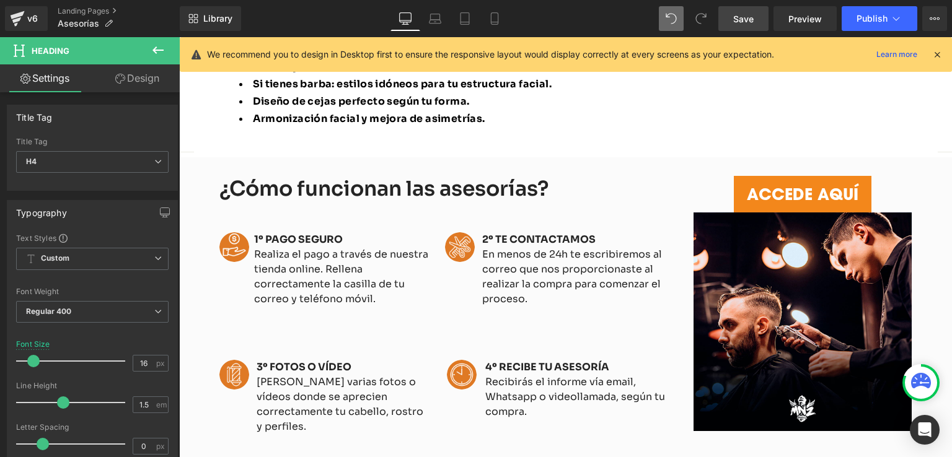
click at [736, 16] on span "Save" at bounding box center [743, 18] width 20 height 13
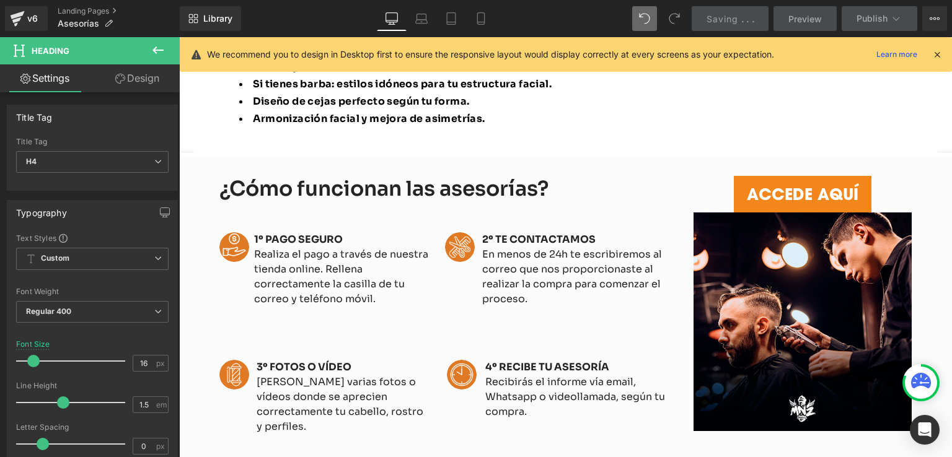
scroll to position [755, 0]
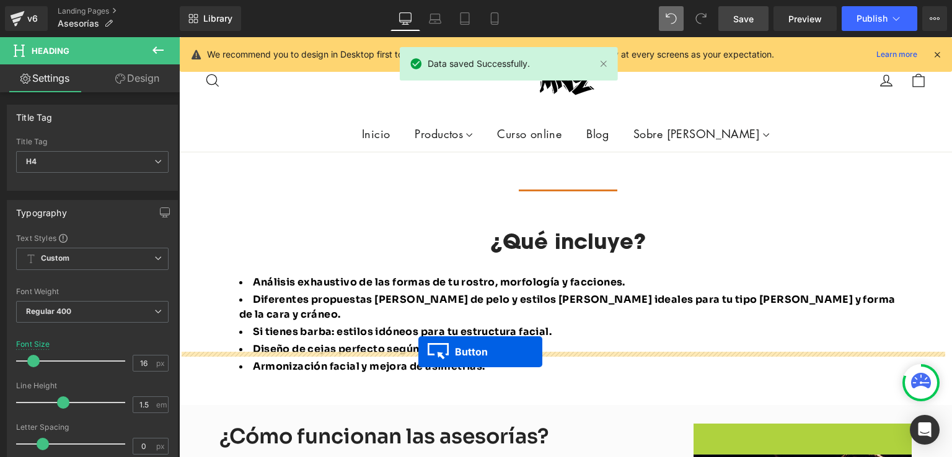
drag, startPoint x: 777, startPoint y: 388, endPoint x: 418, endPoint y: 352, distance: 360.6
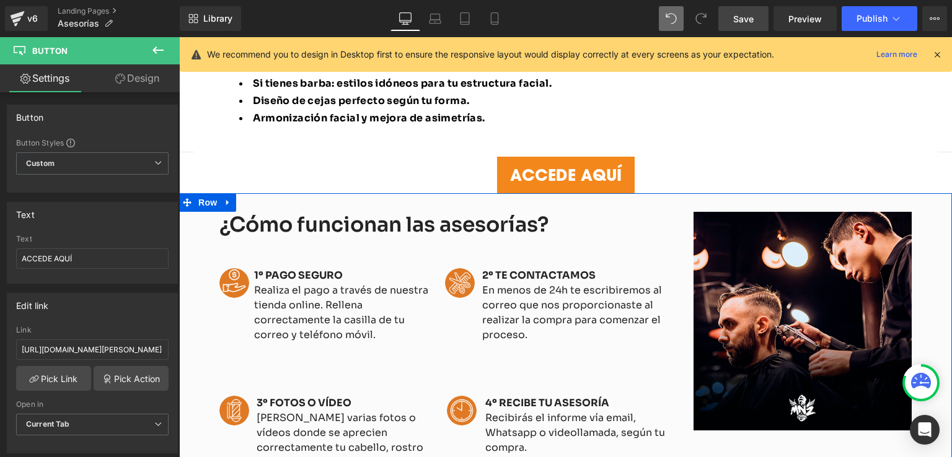
scroll to position [1003, 0]
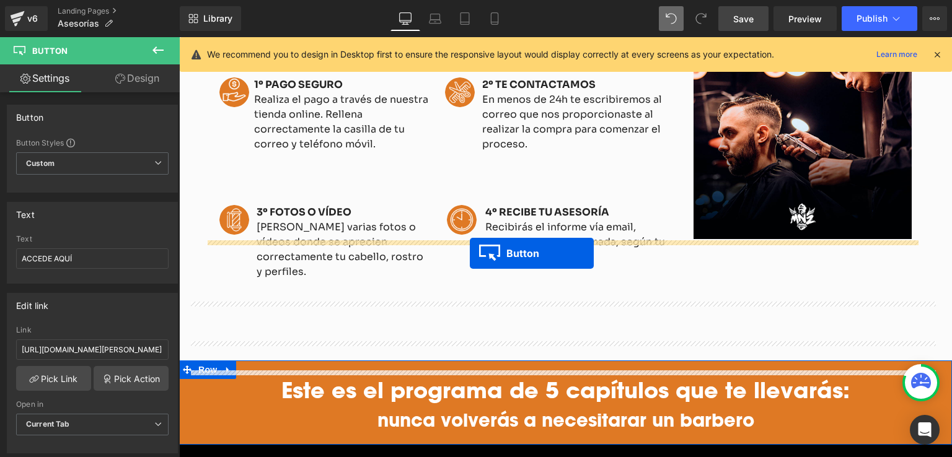
drag, startPoint x: 537, startPoint y: 122, endPoint x: 470, endPoint y: 253, distance: 147.7
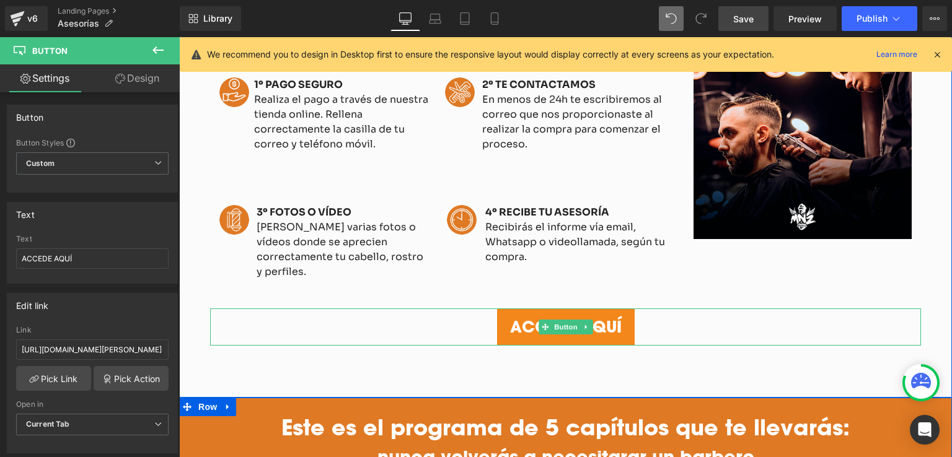
scroll to position [1096, 0]
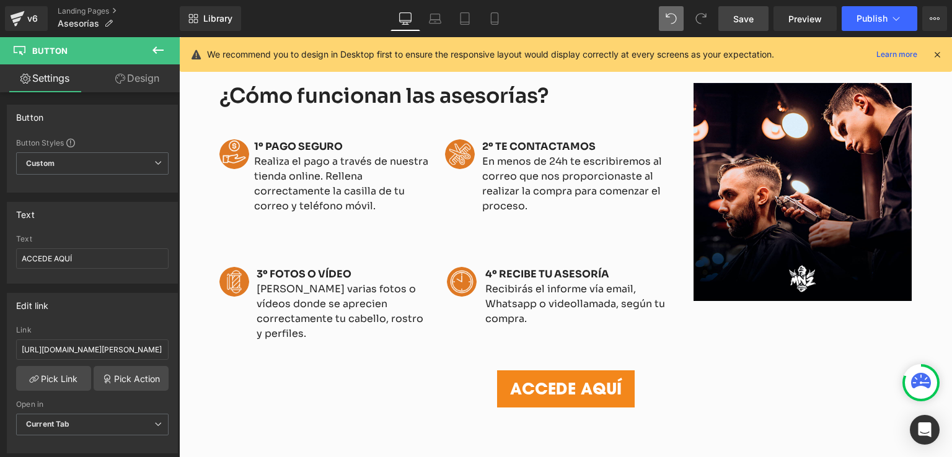
click at [746, 17] on span "Save" at bounding box center [743, 18] width 20 height 13
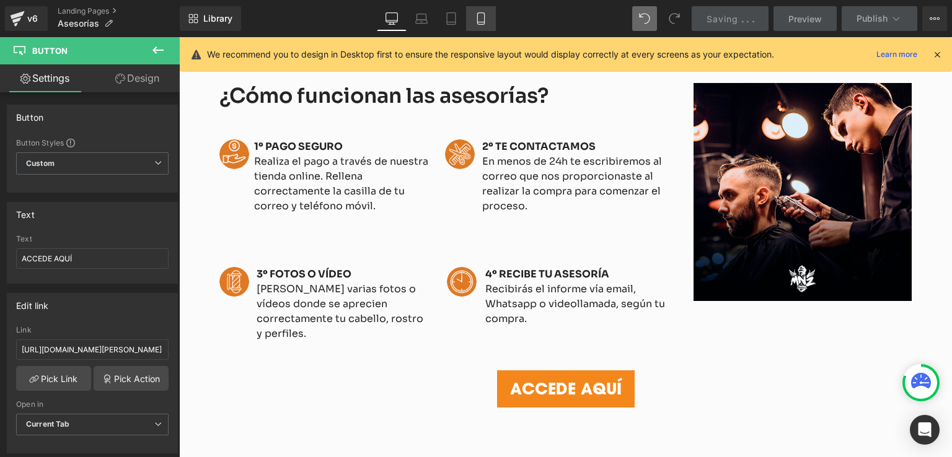
click at [478, 19] on icon at bounding box center [481, 18] width 12 height 12
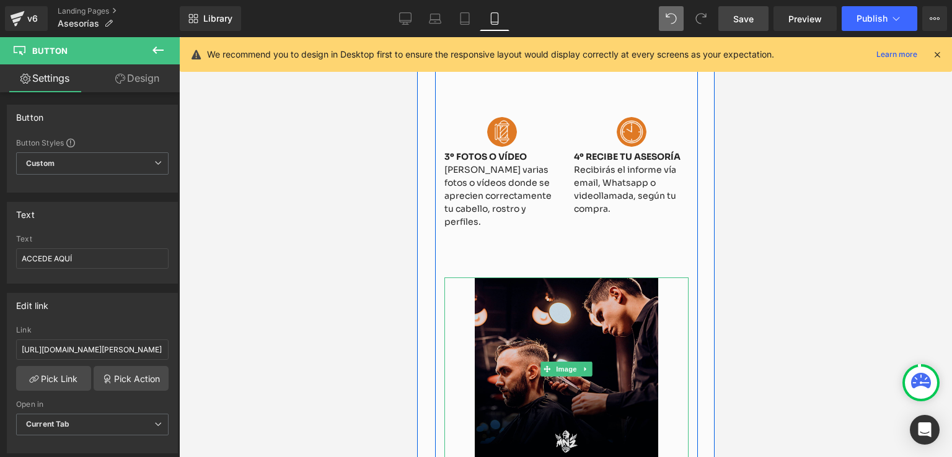
scroll to position [870, 0]
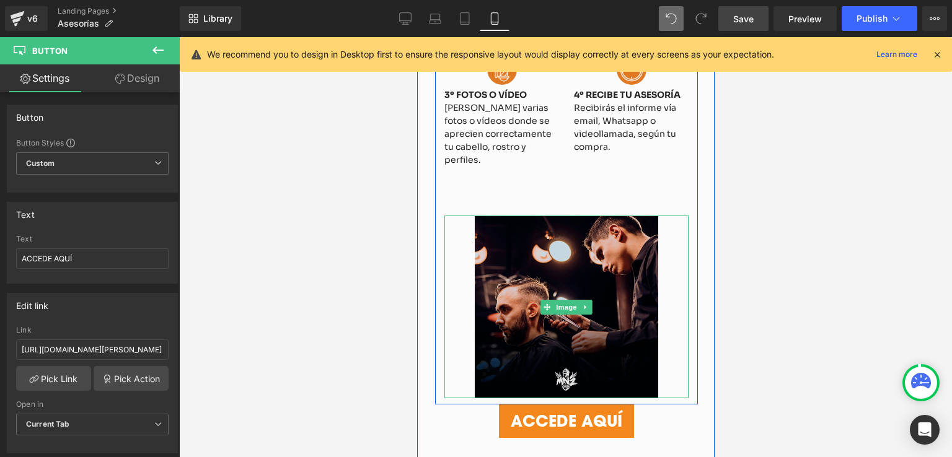
click at [622, 241] on img at bounding box center [565, 307] width 183 height 183
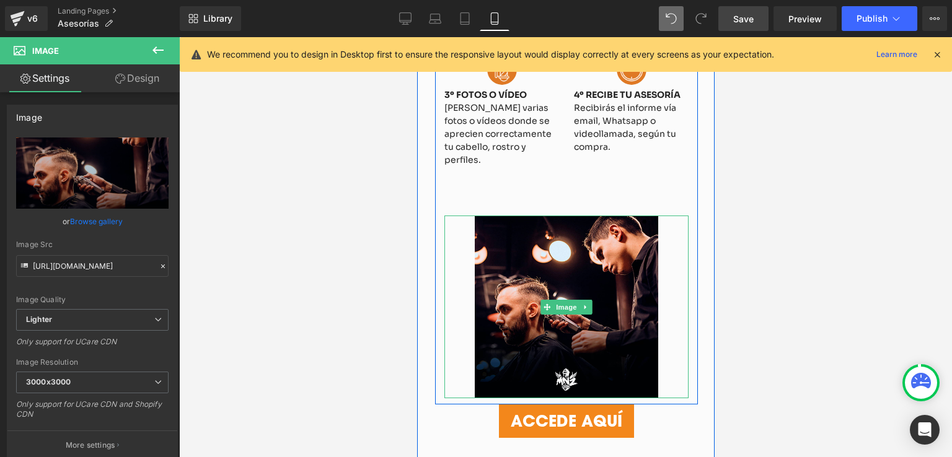
click at [579, 300] on link at bounding box center [585, 307] width 13 height 15
click at [588, 304] on icon at bounding box center [591, 307] width 7 height 7
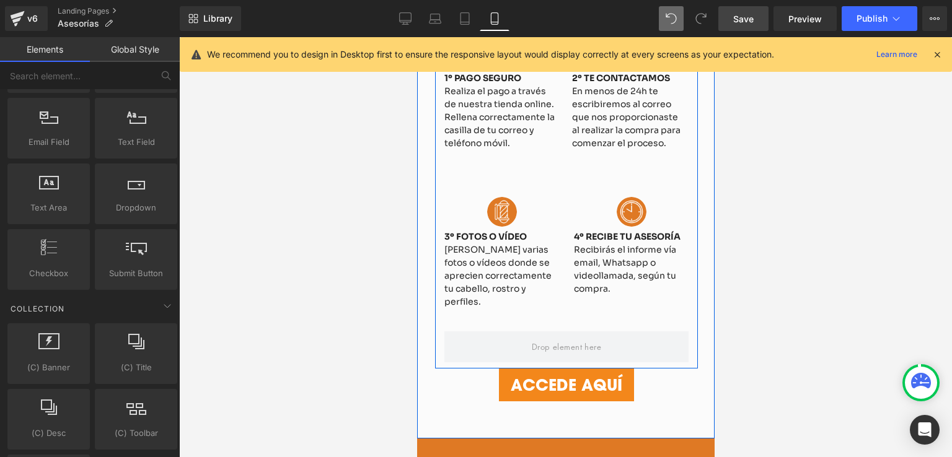
scroll to position [684, 0]
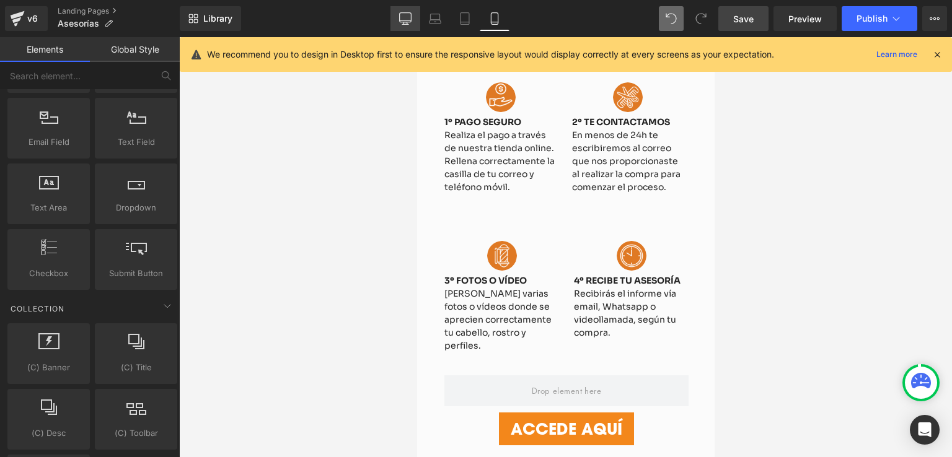
click at [415, 23] on link "Desktop" at bounding box center [405, 18] width 30 height 25
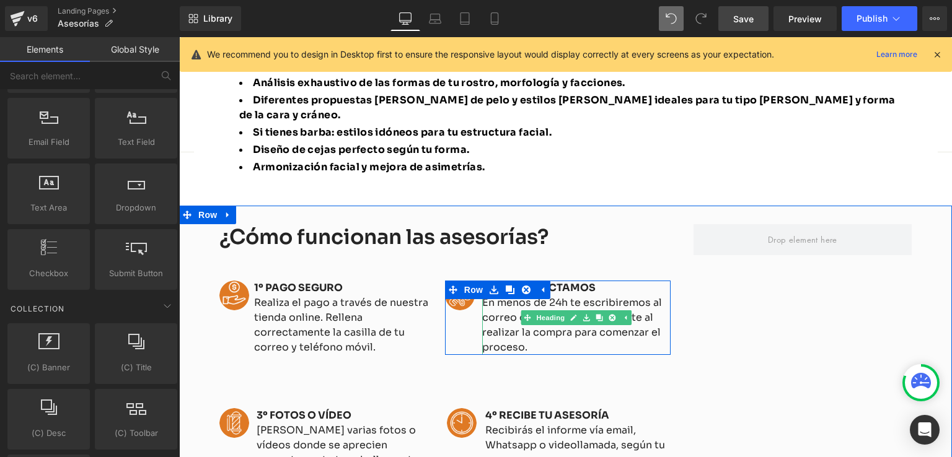
scroll to position [1016, 0]
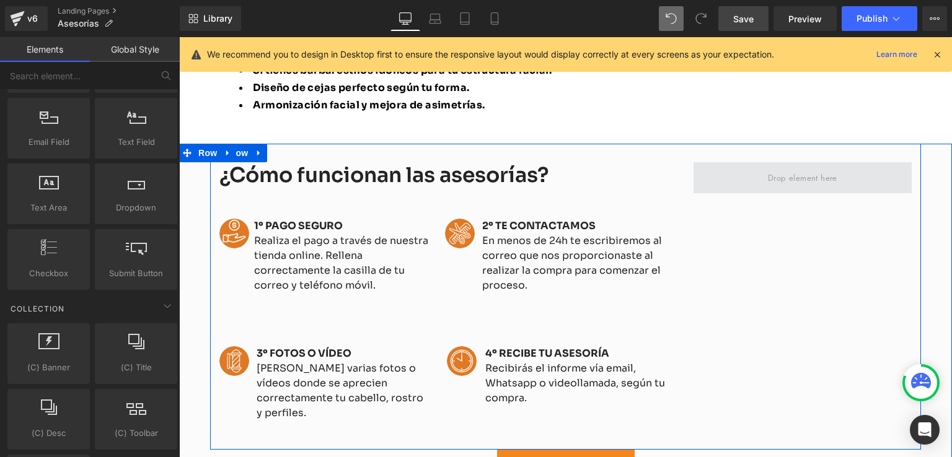
click at [694, 162] on span at bounding box center [803, 177] width 218 height 31
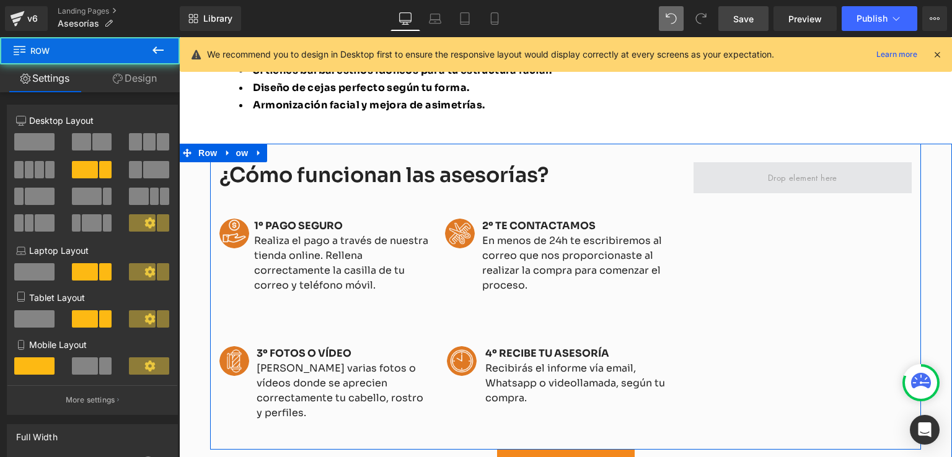
click at [729, 162] on span at bounding box center [803, 177] width 218 height 31
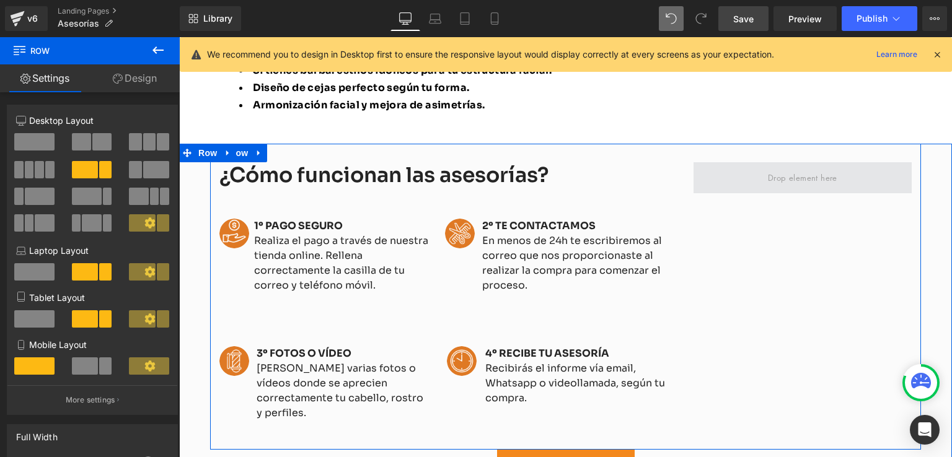
click at [817, 168] on span at bounding box center [803, 177] width 78 height 19
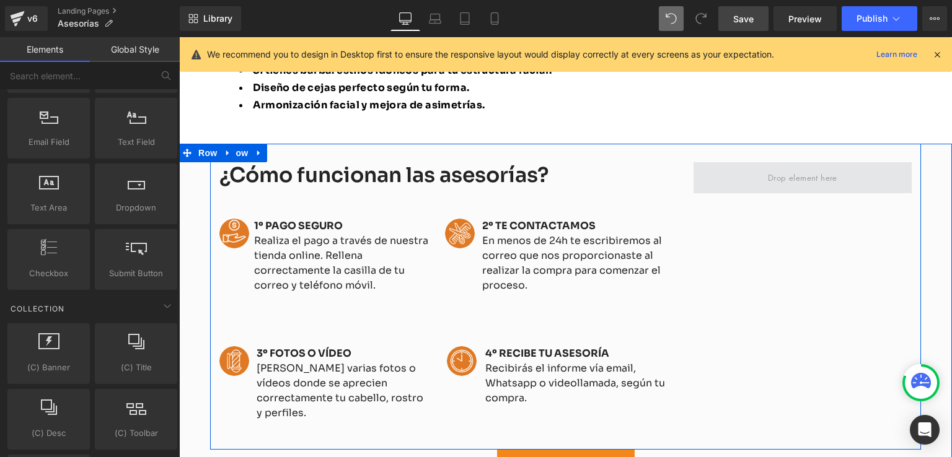
click at [819, 168] on span at bounding box center [803, 177] width 78 height 19
click at [781, 227] on div at bounding box center [802, 302] width 237 height 281
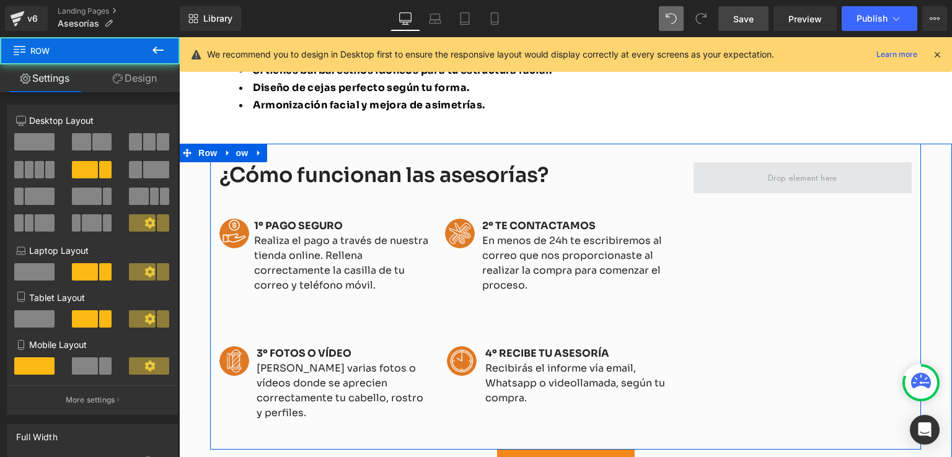
click at [801, 162] on span at bounding box center [803, 177] width 218 height 31
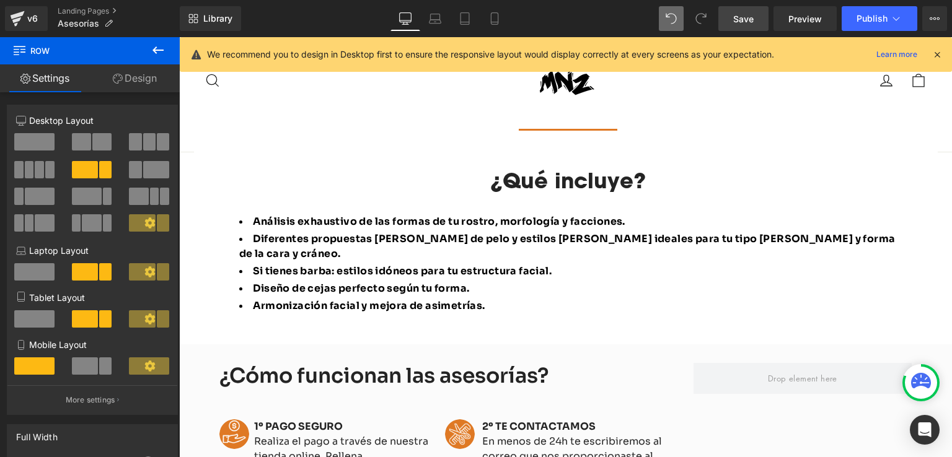
scroll to position [831, 0]
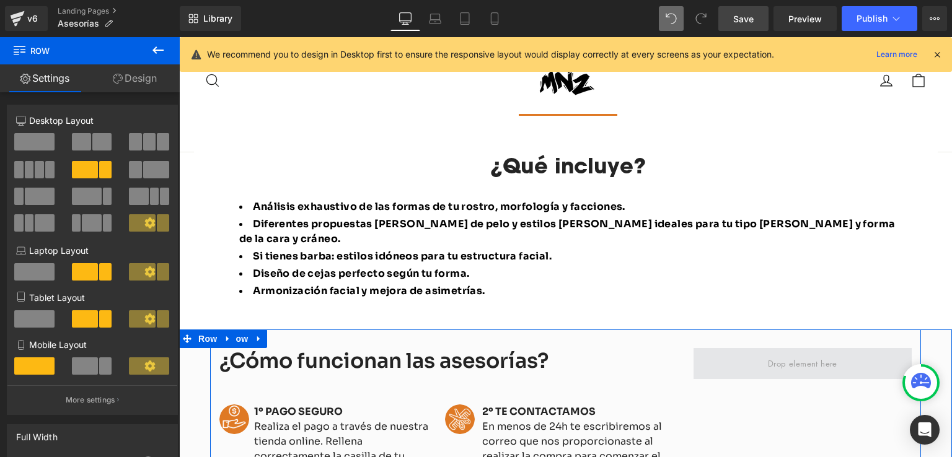
click at [788, 354] on span at bounding box center [803, 363] width 78 height 19
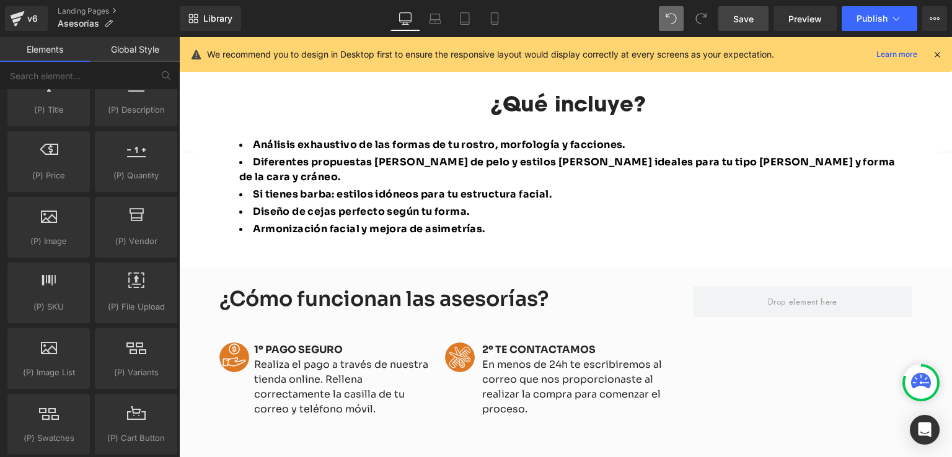
scroll to position [1178, 0]
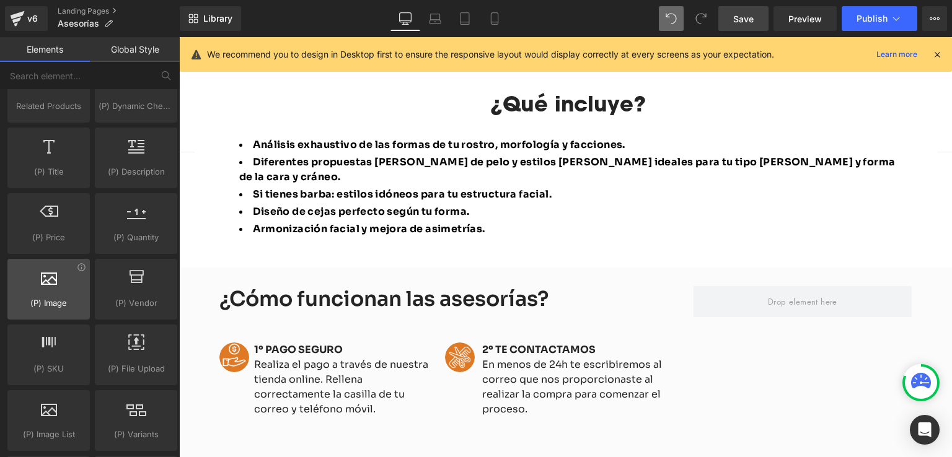
click at [61, 282] on div at bounding box center [48, 283] width 75 height 28
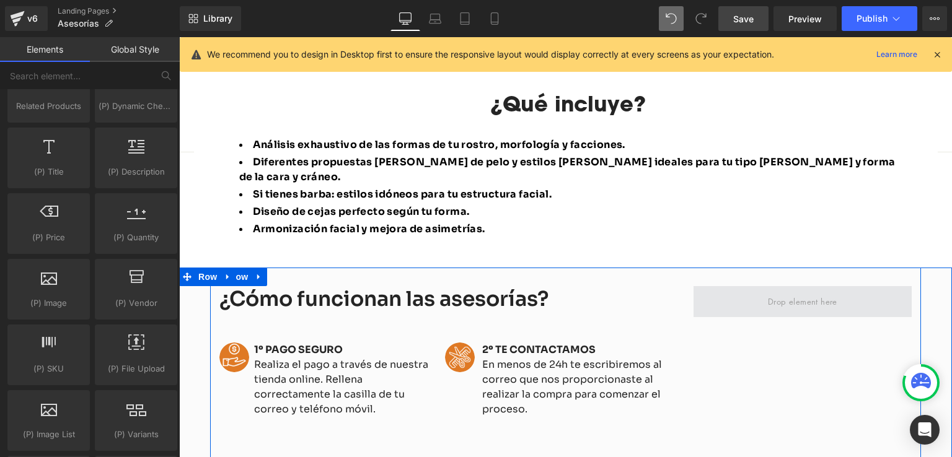
click at [805, 292] on span at bounding box center [803, 301] width 78 height 19
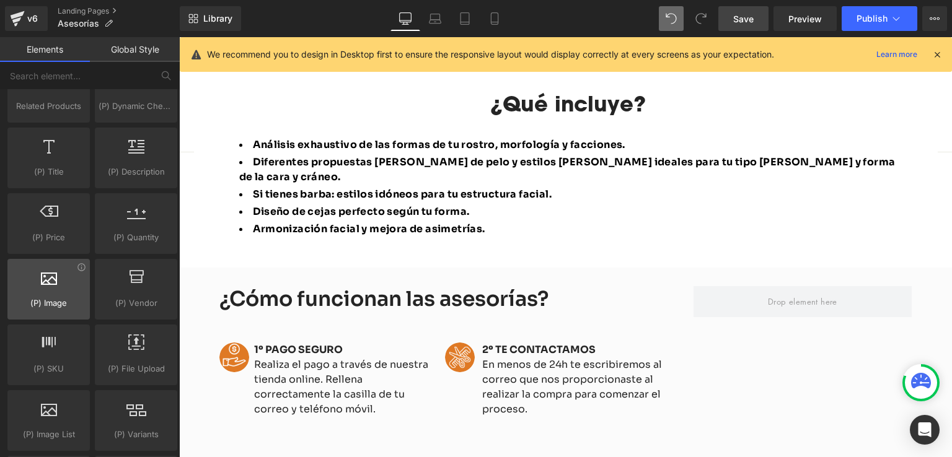
click at [58, 287] on div at bounding box center [48, 283] width 75 height 28
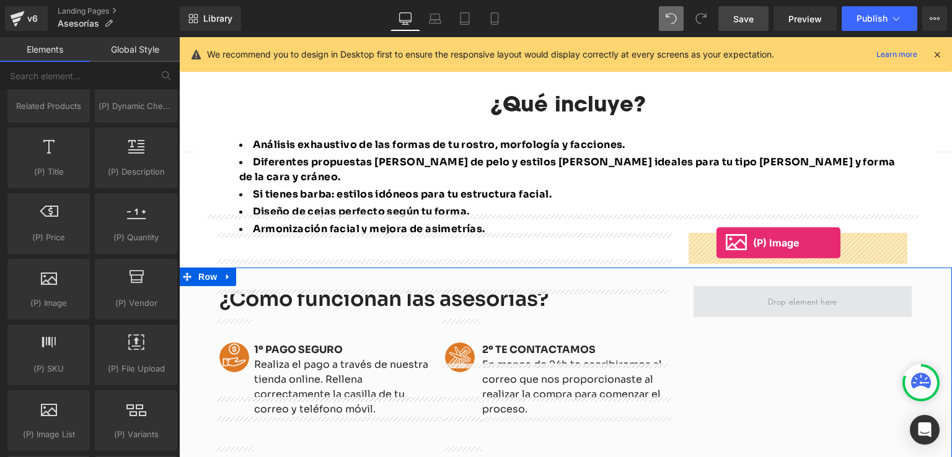
drag, startPoint x: 232, startPoint y: 324, endPoint x: 718, endPoint y: 244, distance: 493.1
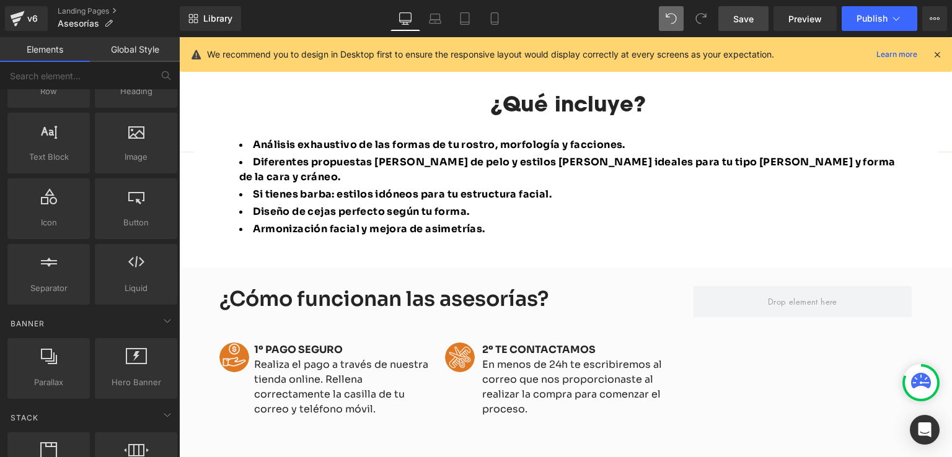
scroll to position [0, 0]
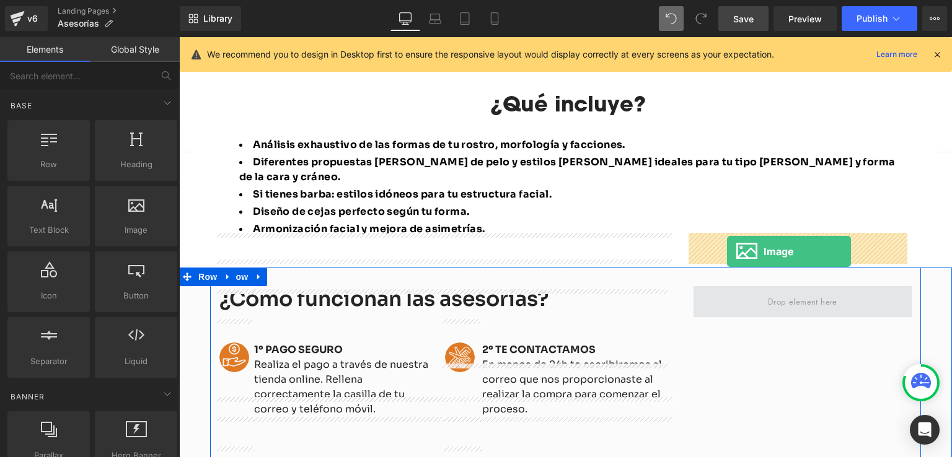
drag, startPoint x: 353, startPoint y: 274, endPoint x: 728, endPoint y: 252, distance: 375.0
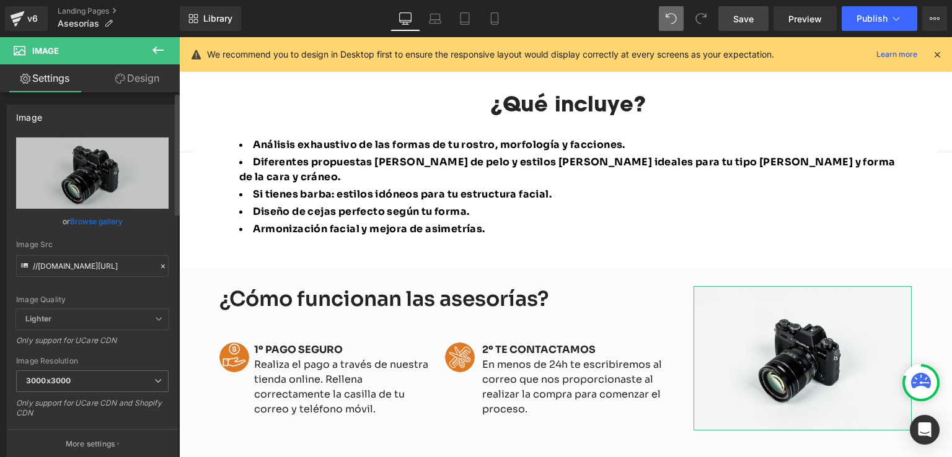
click at [111, 223] on link "Browse gallery" at bounding box center [96, 222] width 53 height 22
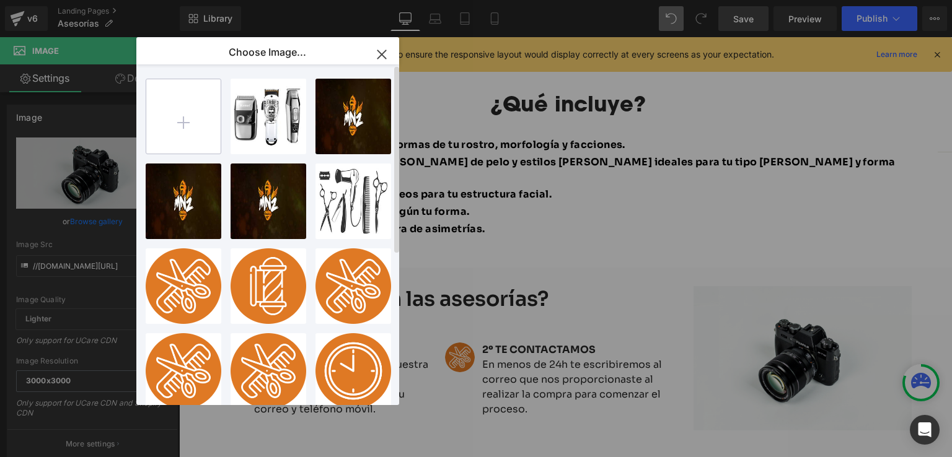
click at [193, 112] on input "file" at bounding box center [183, 116] width 74 height 74
type input "C:\fakepath\2mockup-whatsapp.png"
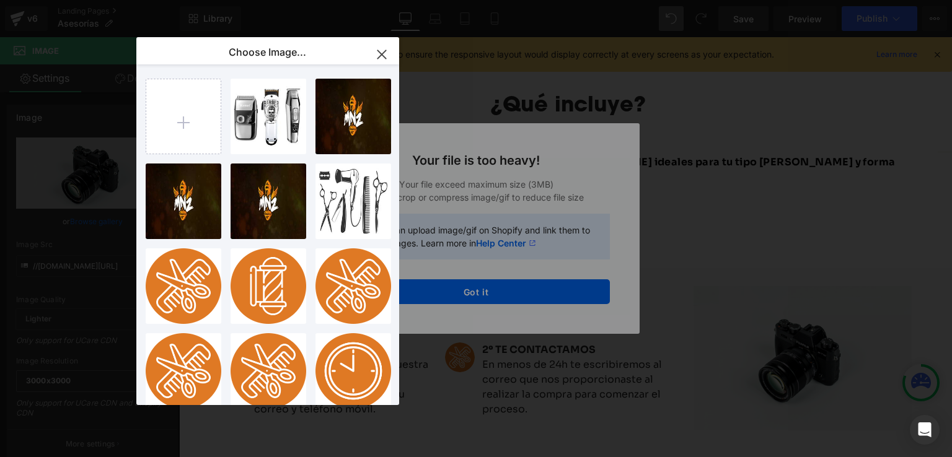
click at [383, 56] on icon "button" at bounding box center [381, 54] width 8 height 8
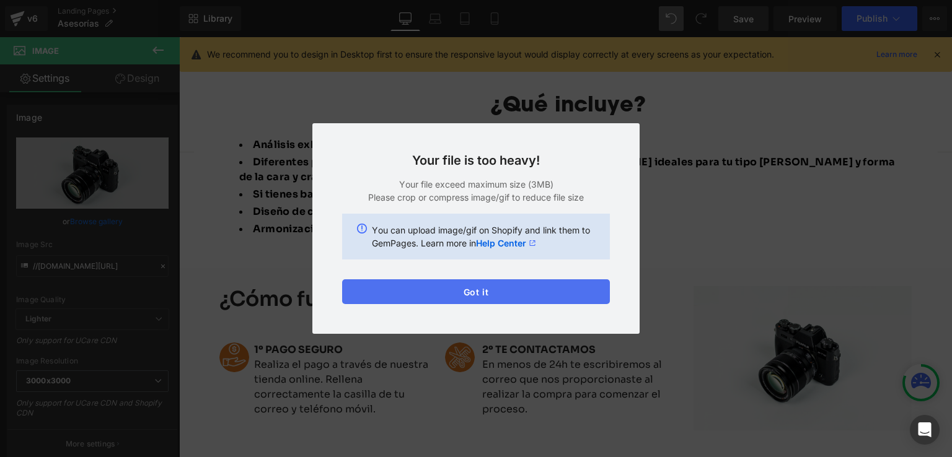
click at [488, 293] on button "Got it" at bounding box center [476, 292] width 268 height 25
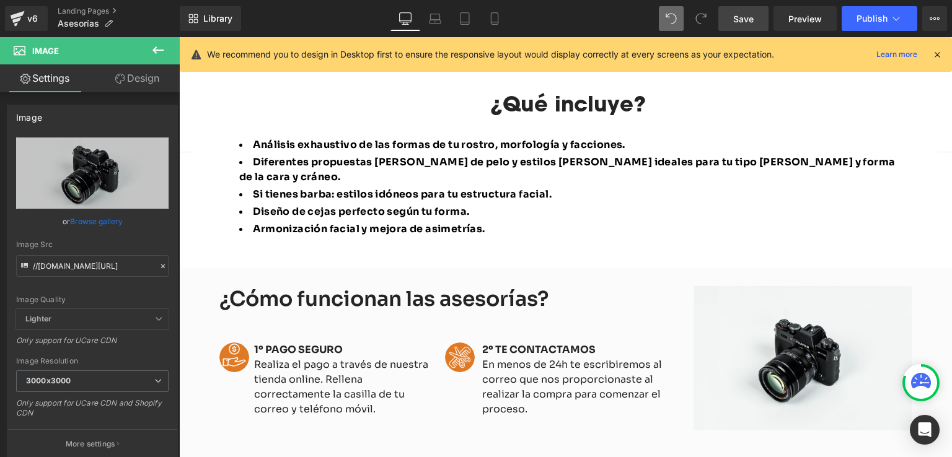
click at [753, 21] on span "Save" at bounding box center [743, 18] width 20 height 13
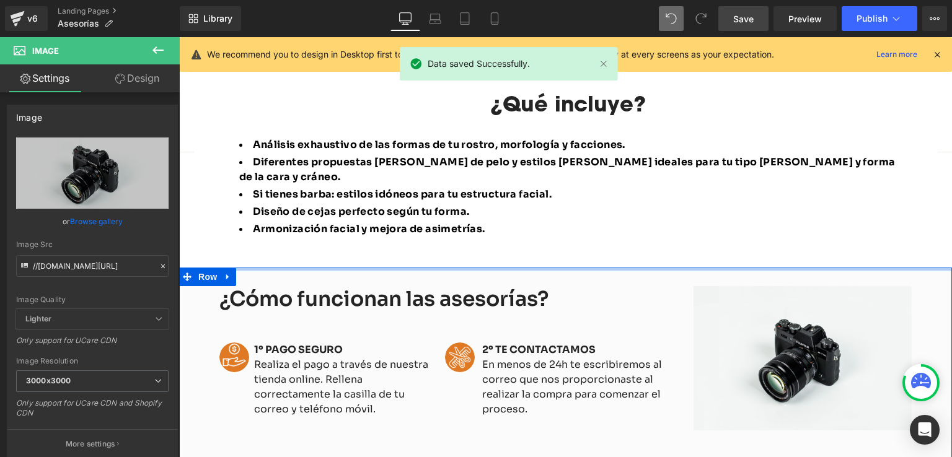
click at [284, 268] on div at bounding box center [565, 269] width 773 height 3
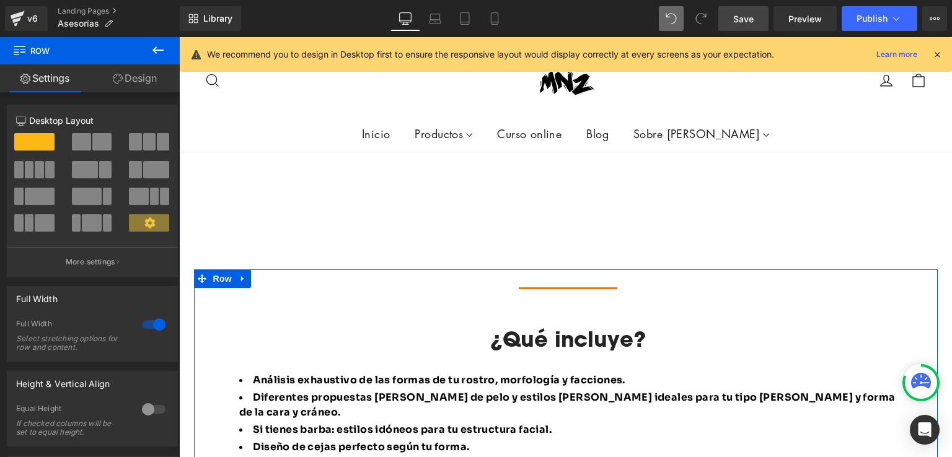
scroll to position [645, 0]
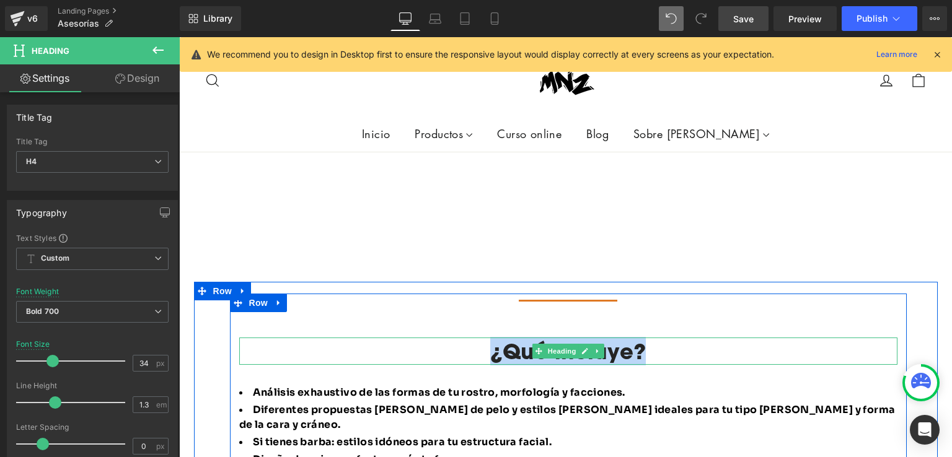
drag, startPoint x: 642, startPoint y: 309, endPoint x: 493, endPoint y: 311, distance: 148.8
click at [493, 338] on h4 "¿Qué incluye?" at bounding box center [568, 351] width 658 height 27
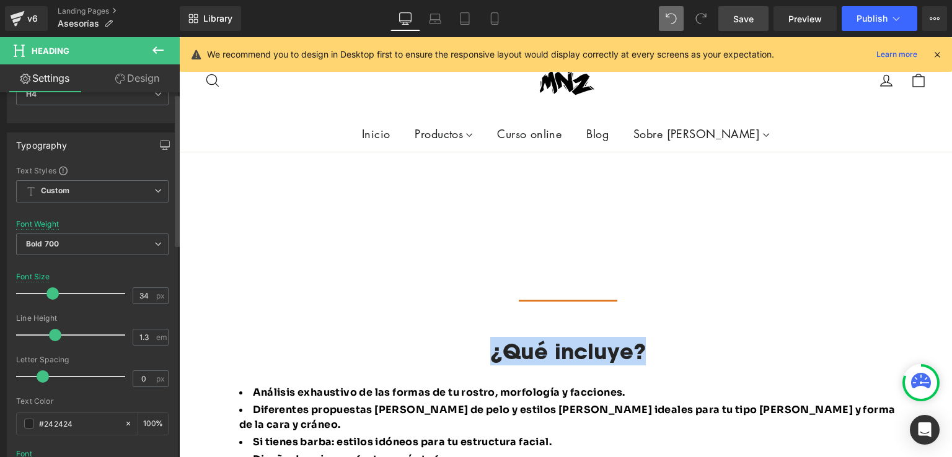
scroll to position [248, 0]
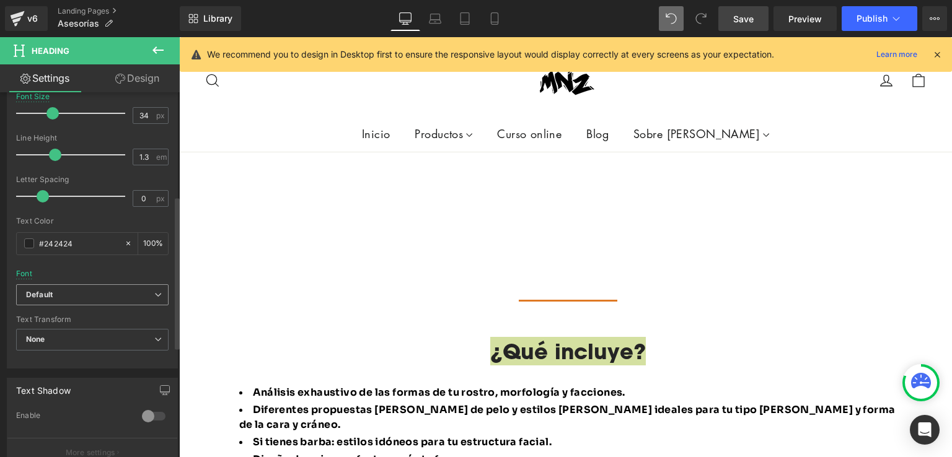
click at [79, 298] on b "Default" at bounding box center [90, 295] width 128 height 11
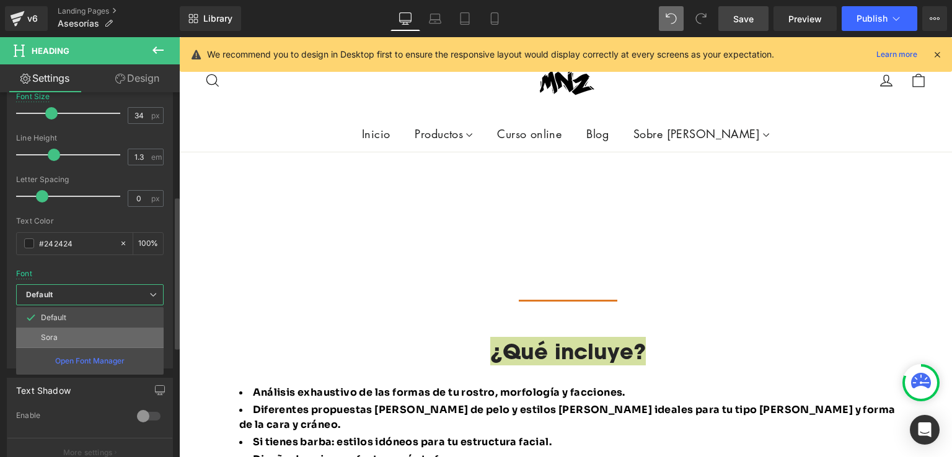
click at [55, 333] on p "Sora" at bounding box center [49, 337] width 17 height 9
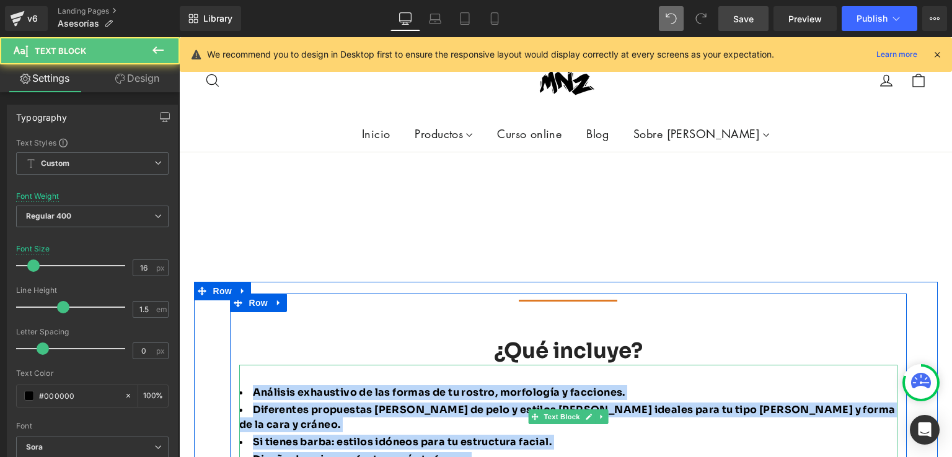
drag, startPoint x: 485, startPoint y: 423, endPoint x: 242, endPoint y: 355, distance: 252.5
click at [242, 386] on ul "Análisis exhaustivo de las formas de tu rostro, morfología y facciones. Diferen…" at bounding box center [568, 435] width 658 height 99
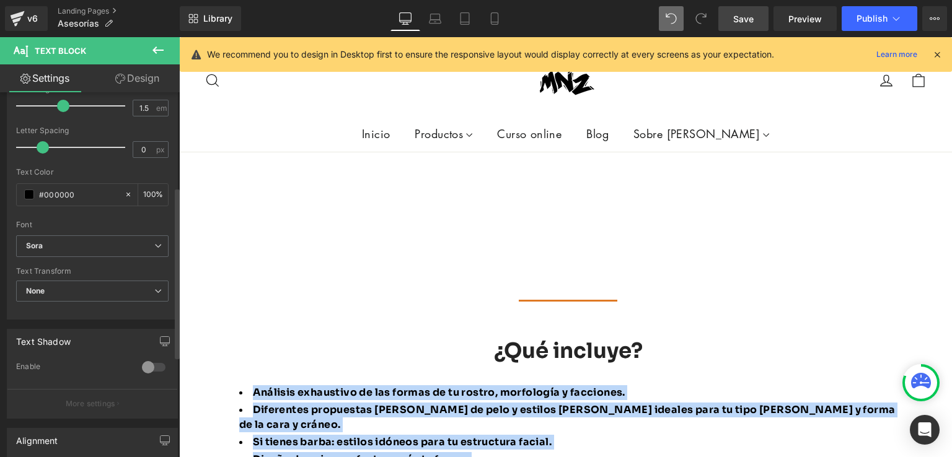
scroll to position [310, 0]
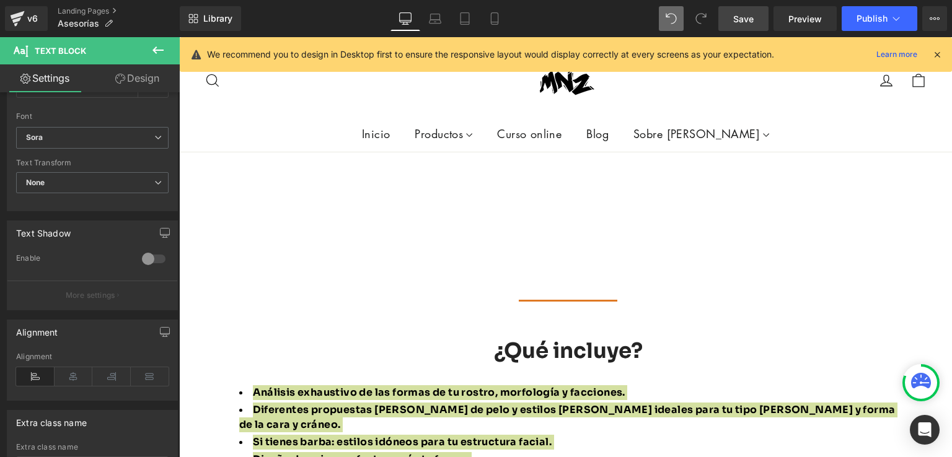
click at [745, 17] on span "Save" at bounding box center [743, 18] width 20 height 13
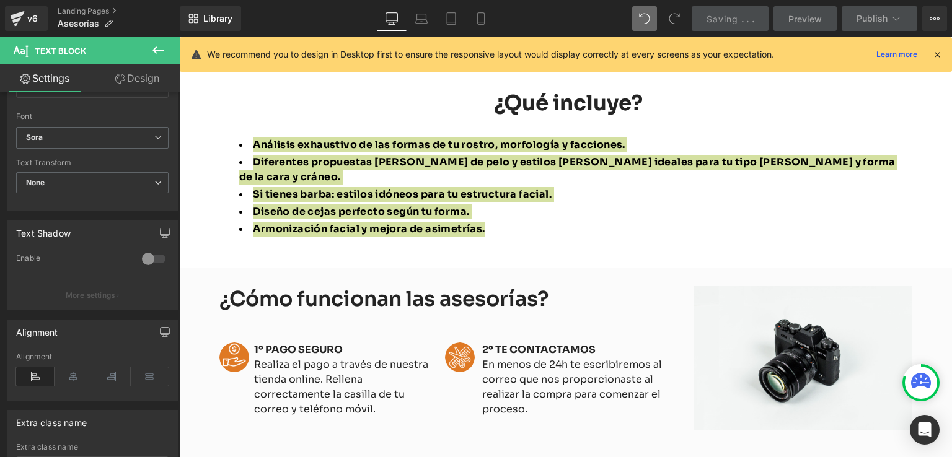
scroll to position [831, 0]
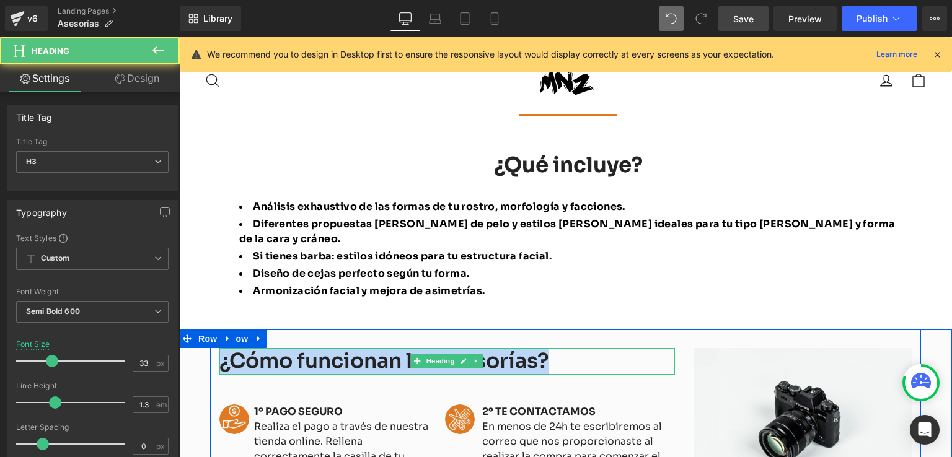
drag, startPoint x: 279, startPoint y: 311, endPoint x: 216, endPoint y: 304, distance: 63.0
click at [219, 348] on div "¿Cómo funcionan las asesorías? Heading" at bounding box center [447, 361] width 456 height 27
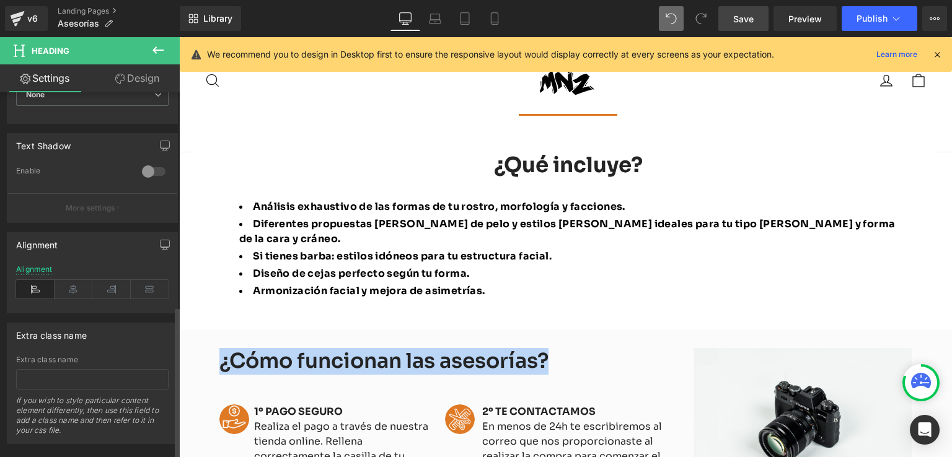
scroll to position [512, 0]
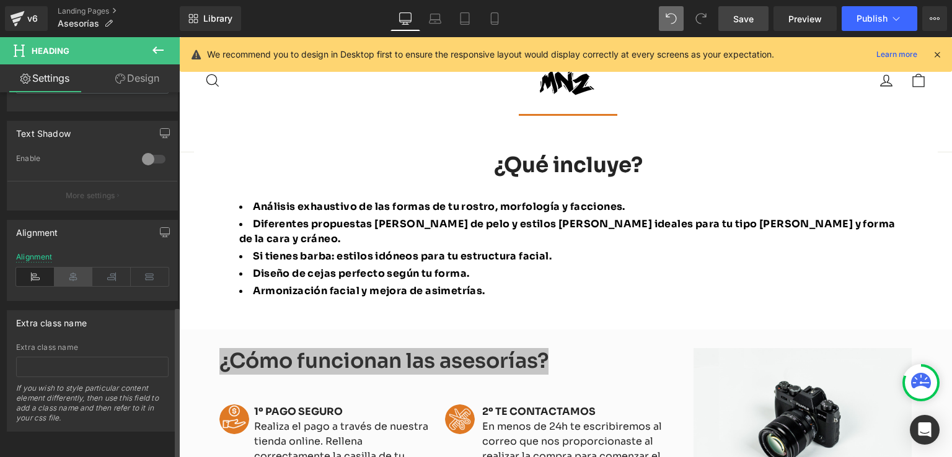
click at [84, 269] on icon at bounding box center [74, 277] width 38 height 19
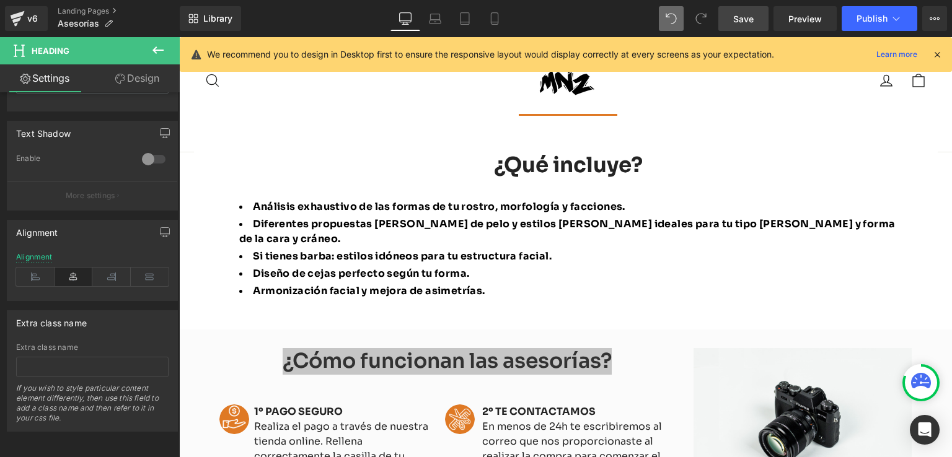
click at [756, 20] on link "Save" at bounding box center [743, 18] width 50 height 25
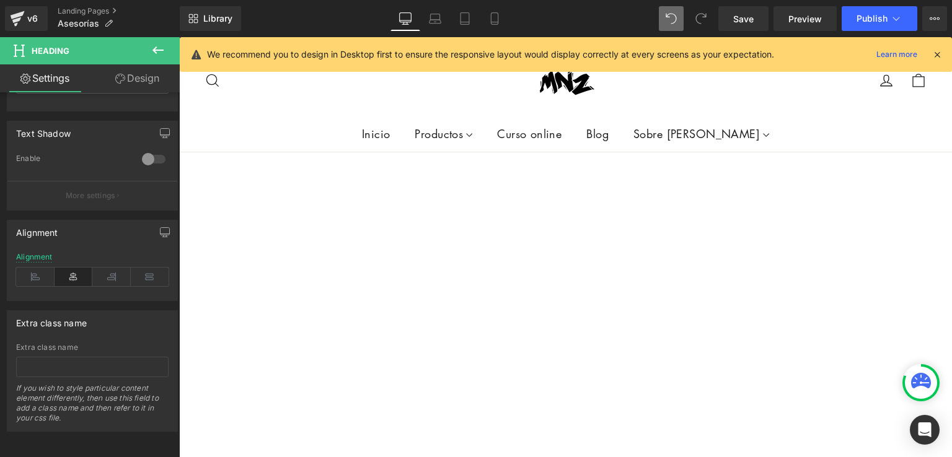
scroll to position [447, 0]
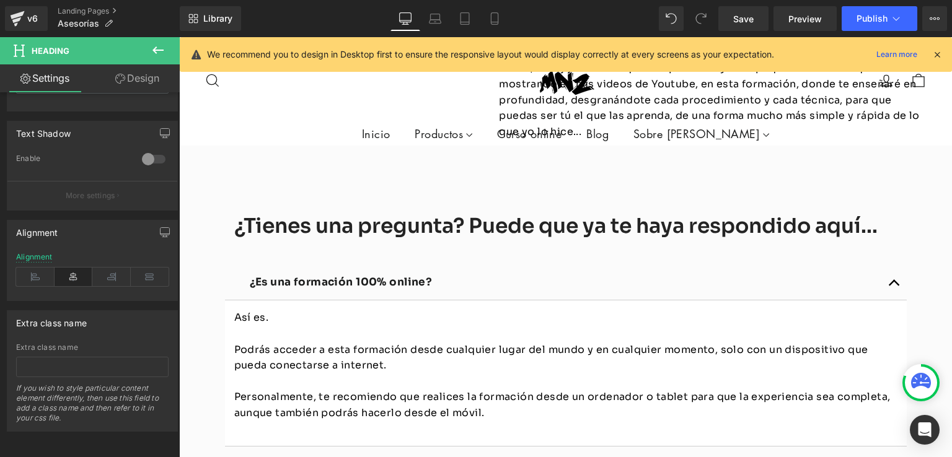
scroll to position [3905, 0]
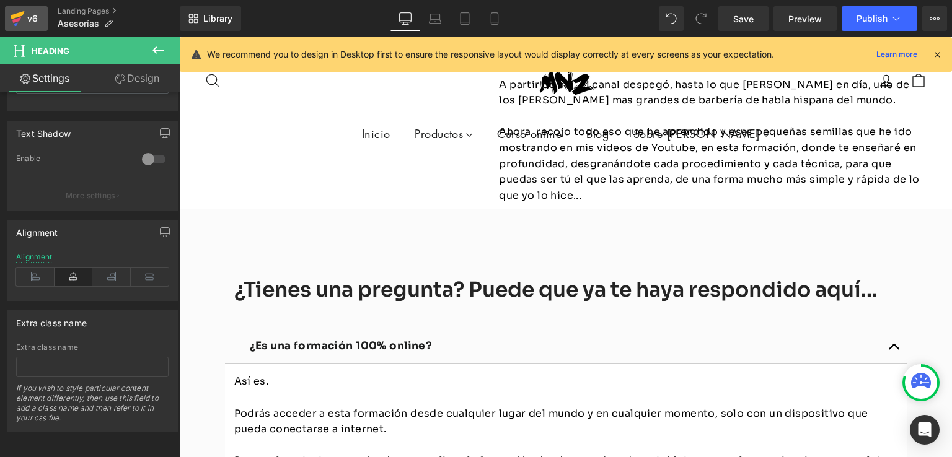
click at [25, 21] on div "v6" at bounding box center [32, 19] width 15 height 16
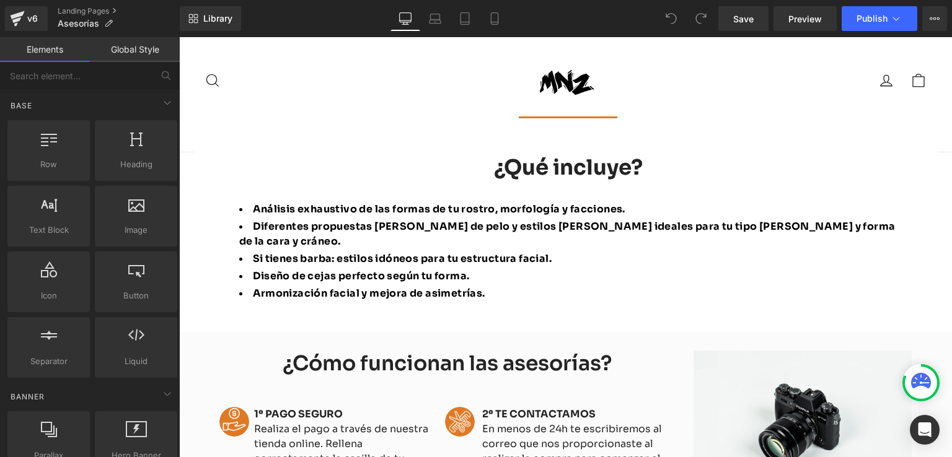
scroll to position [992, 0]
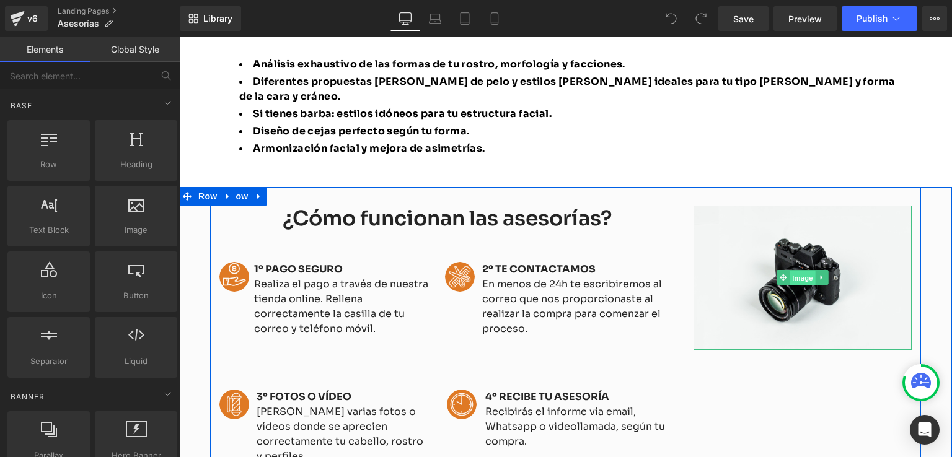
click at [803, 271] on span "Image" at bounding box center [803, 278] width 26 height 15
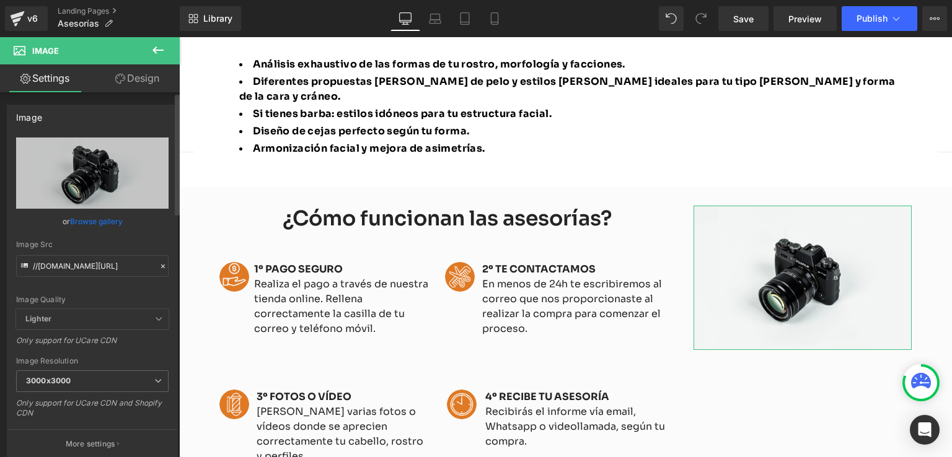
click at [92, 219] on link "Browse gallery" at bounding box center [96, 222] width 53 height 22
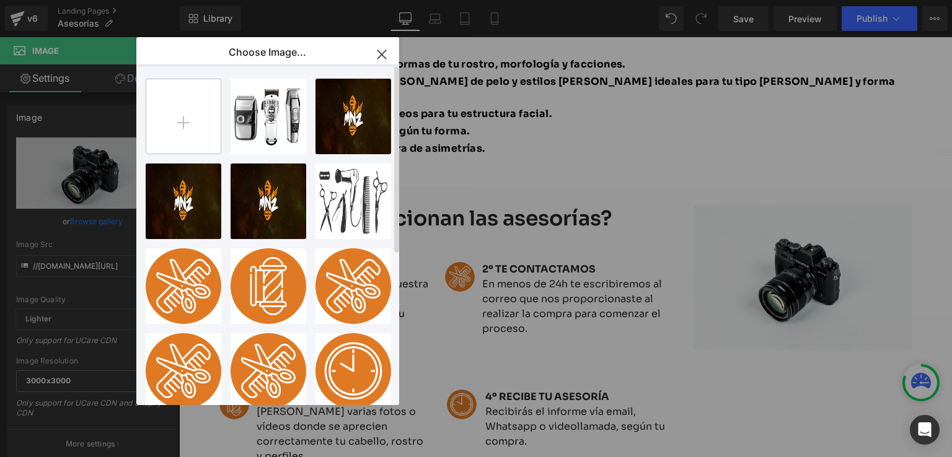
click at [176, 115] on input "file" at bounding box center [183, 116] width 74 height 74
type input "C:\fakepath\2mockup-whatsapp.jpg"
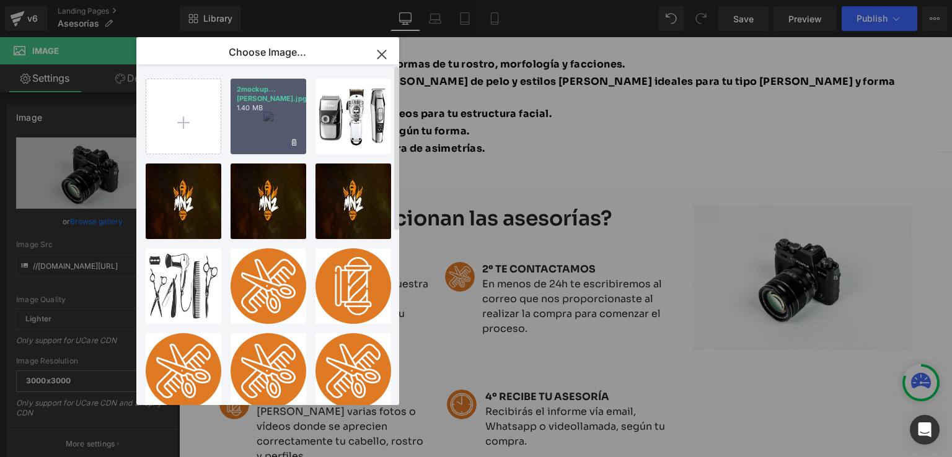
click at [294, 112] on div "2mockup...sapp.jpg 1.40 MB" at bounding box center [269, 117] width 76 height 76
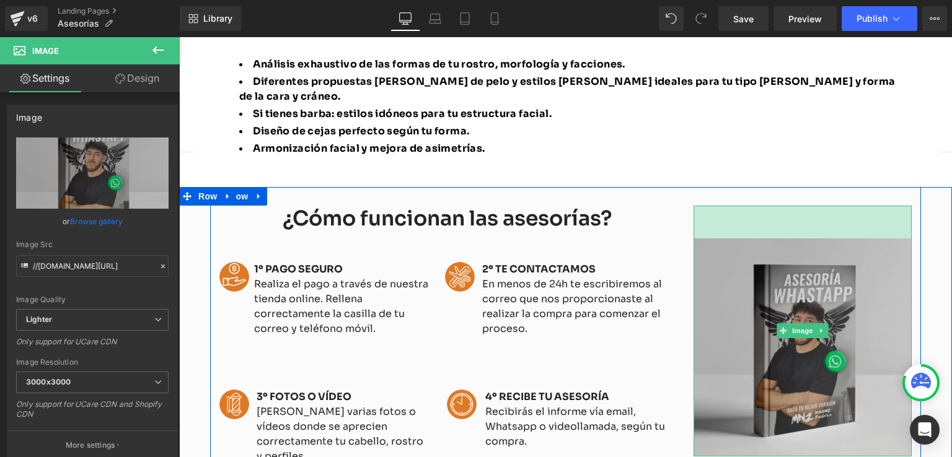
drag, startPoint x: 826, startPoint y: 154, endPoint x: 825, endPoint y: 187, distance: 32.9
click at [825, 206] on div "Image 53px" at bounding box center [803, 331] width 218 height 251
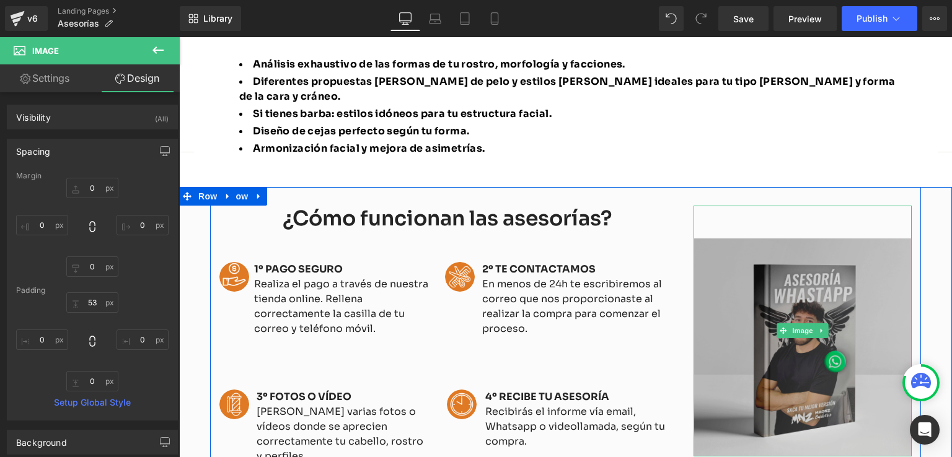
scroll to position [1054, 0]
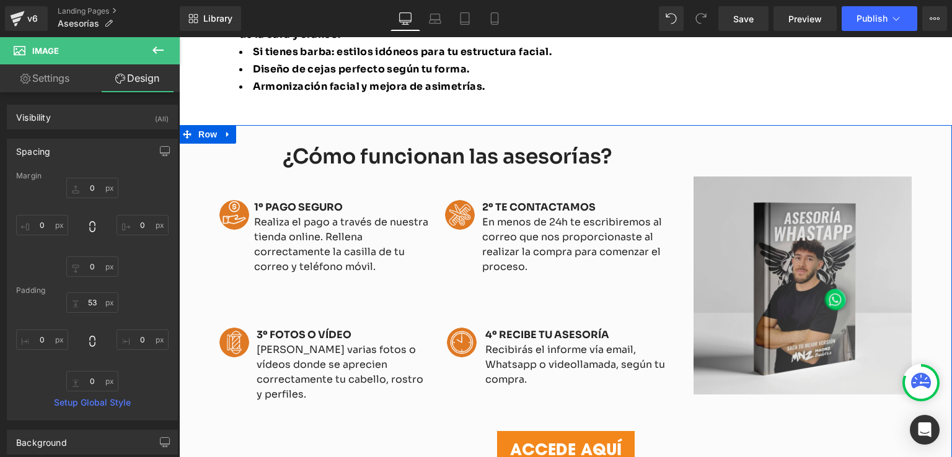
click at [708, 431] on div "ACCEDE AQUÍ" at bounding box center [565, 449] width 711 height 37
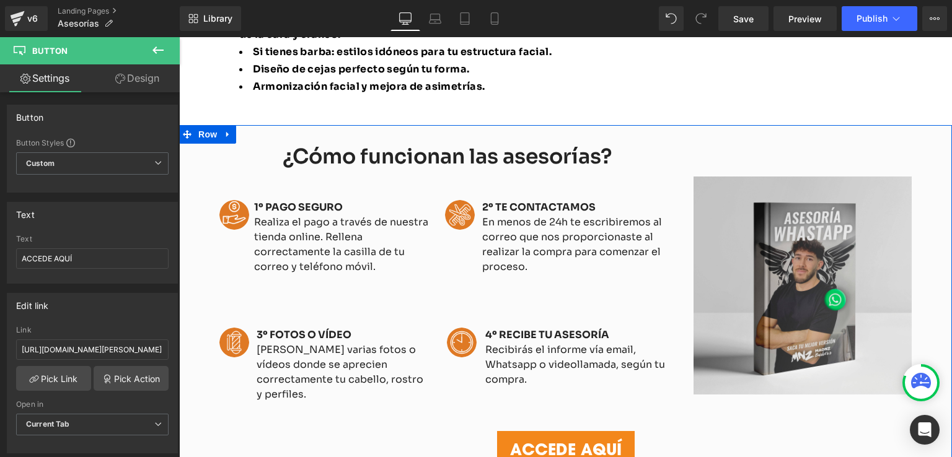
click at [696, 421] on div "¿Cómo funcionan las asesorías? Heading Image 1º PAGO SEGURO Realiza el pago a t…" at bounding box center [565, 322] width 773 height 395
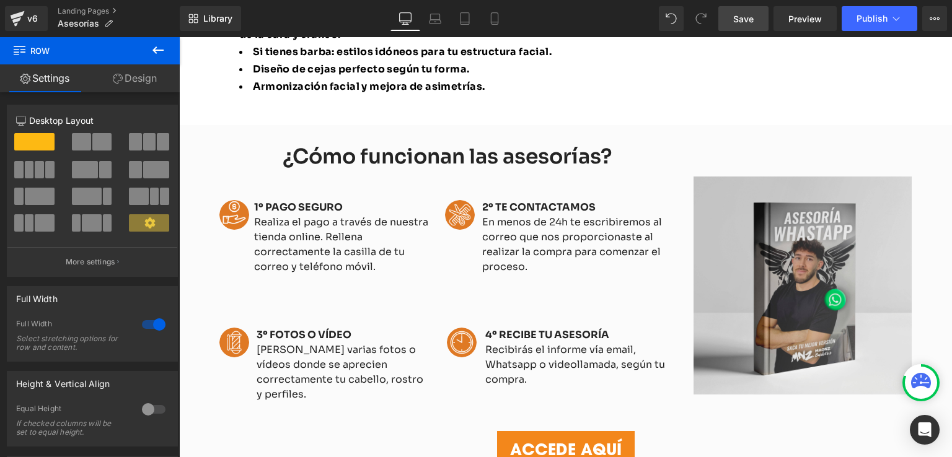
click at [752, 24] on span "Save" at bounding box center [743, 18] width 20 height 13
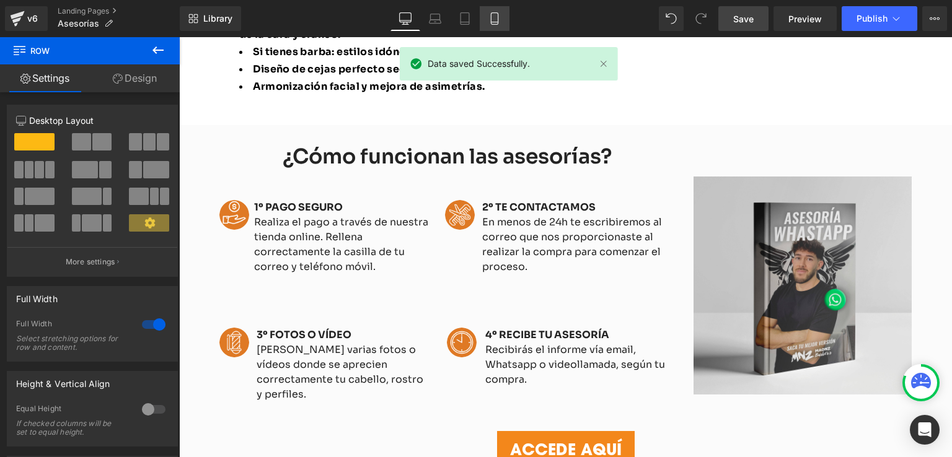
click at [495, 20] on icon at bounding box center [494, 18] width 12 height 12
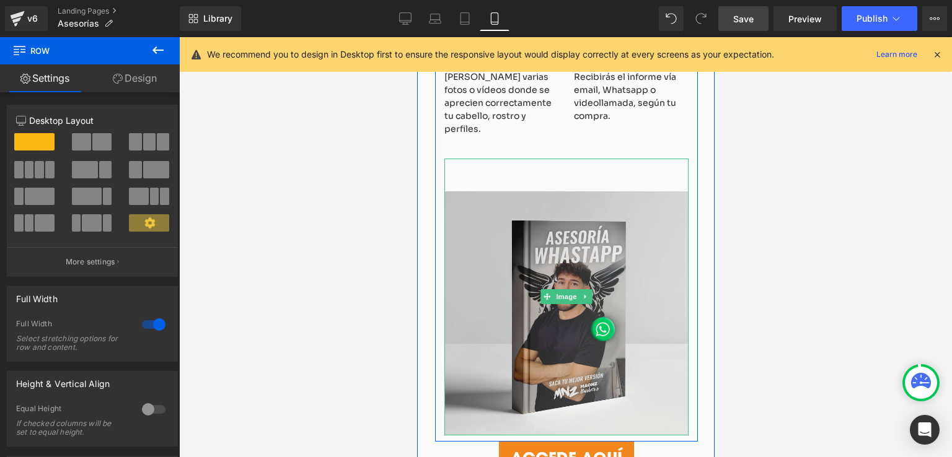
scroll to position [929, 0]
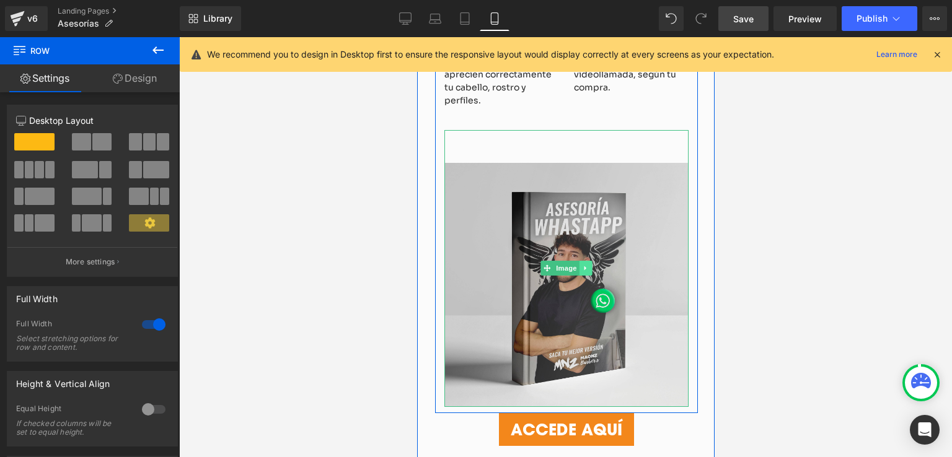
click at [583, 265] on icon at bounding box center [585, 268] width 7 height 7
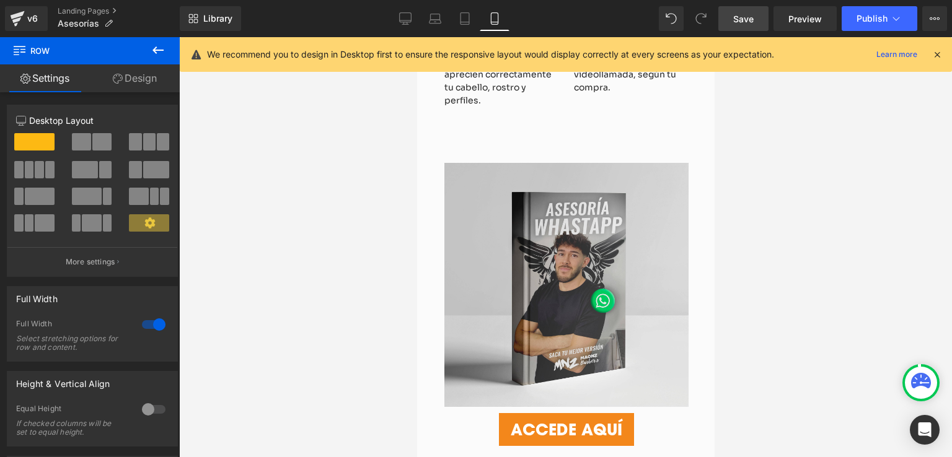
click at [765, 325] on div at bounding box center [565, 247] width 773 height 420
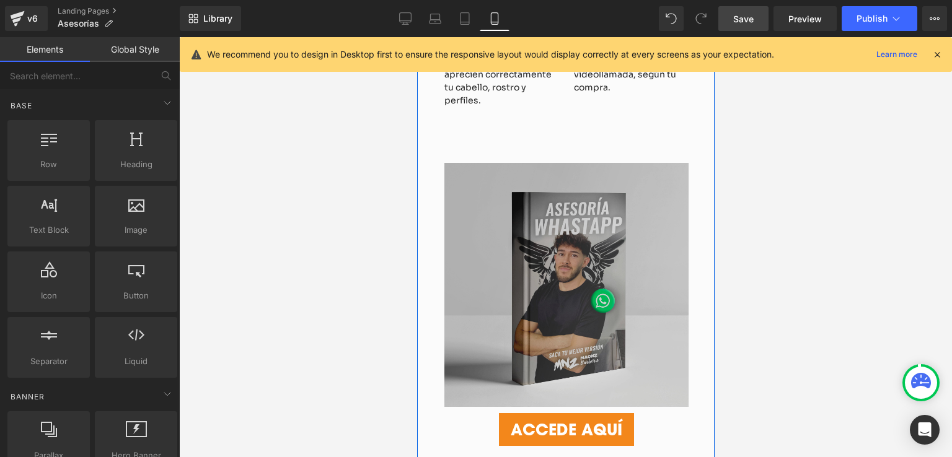
scroll to position [867, 0]
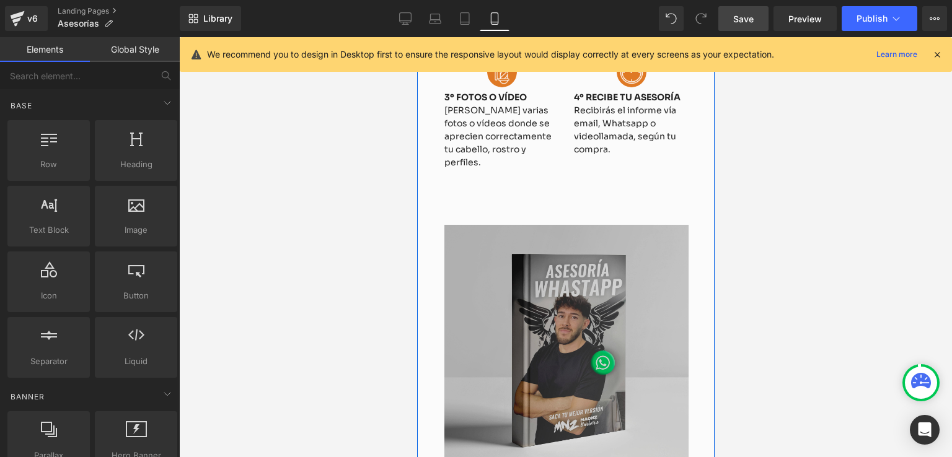
click at [568, 227] on img at bounding box center [566, 330] width 244 height 277
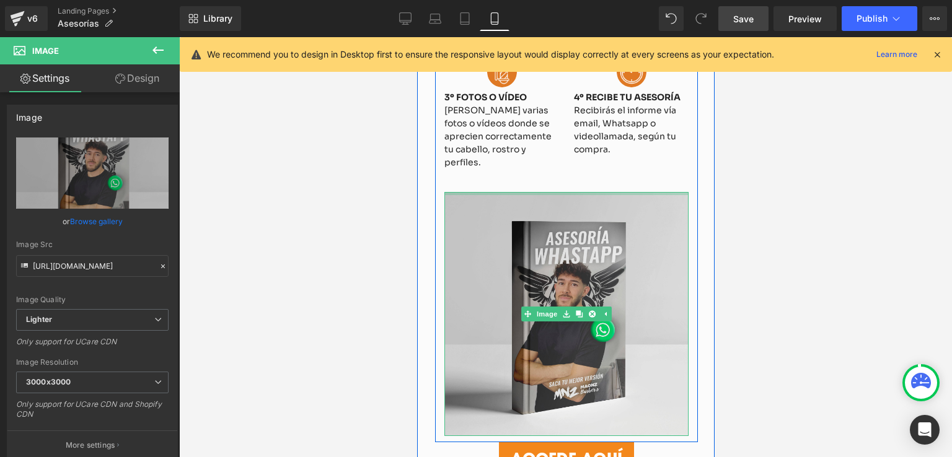
drag, startPoint x: 591, startPoint y: 154, endPoint x: 618, endPoint y: 117, distance: 45.2
click at [618, 117] on div "¿Cómo funcionan las asesorías? Heading Image 1º PAGO SEGURO Realiza el pago a t…" at bounding box center [565, 138] width 263 height 610
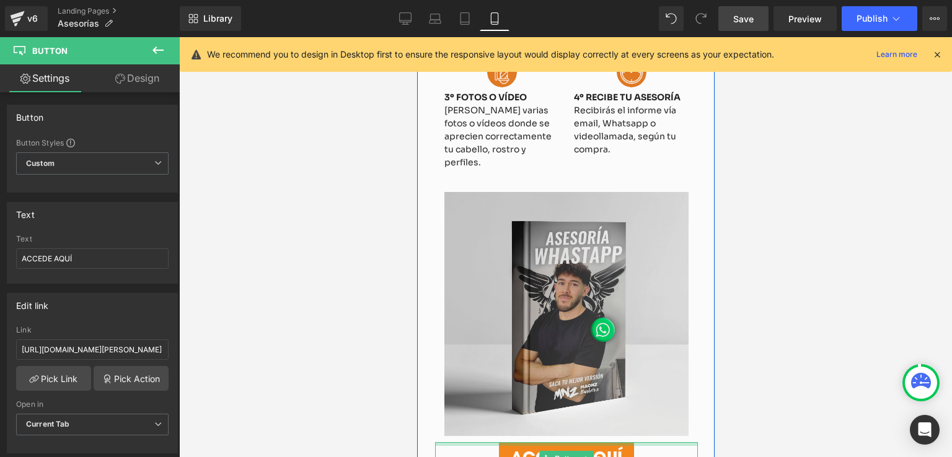
click at [668, 443] on div at bounding box center [565, 445] width 263 height 4
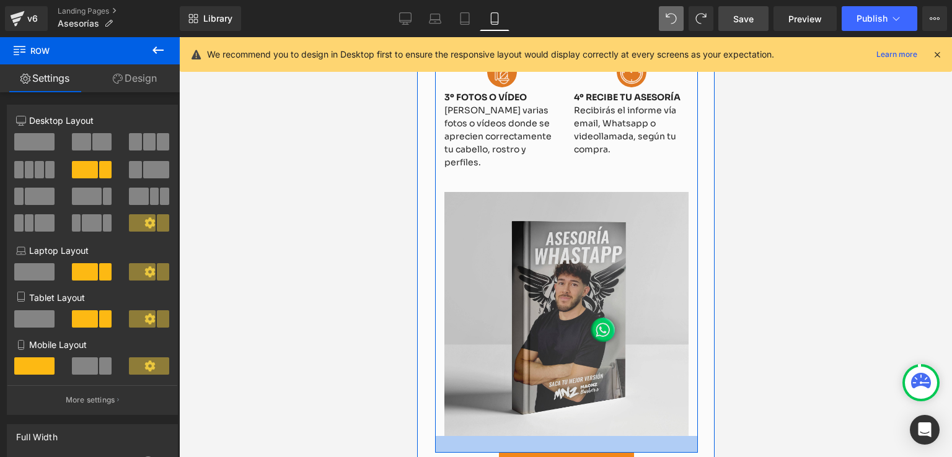
drag, startPoint x: 679, startPoint y: 401, endPoint x: 679, endPoint y: 412, distance: 10.6
click at [679, 436] on div at bounding box center [565, 444] width 263 height 17
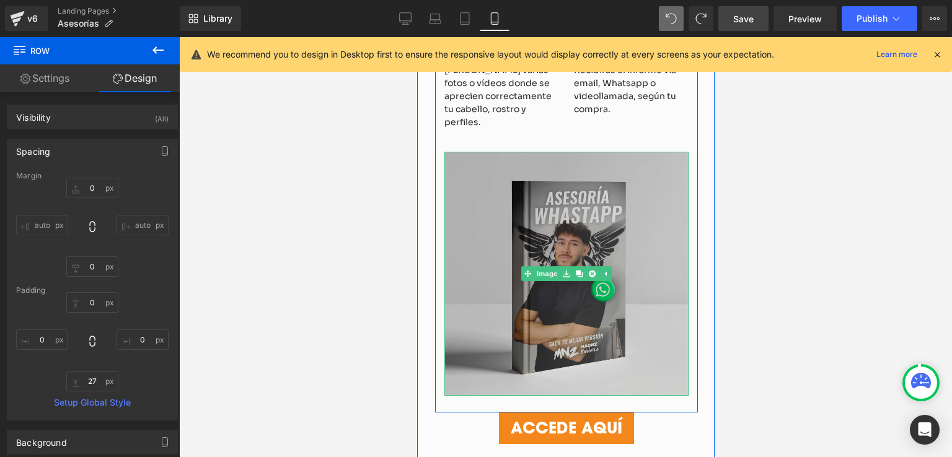
scroll to position [929, 0]
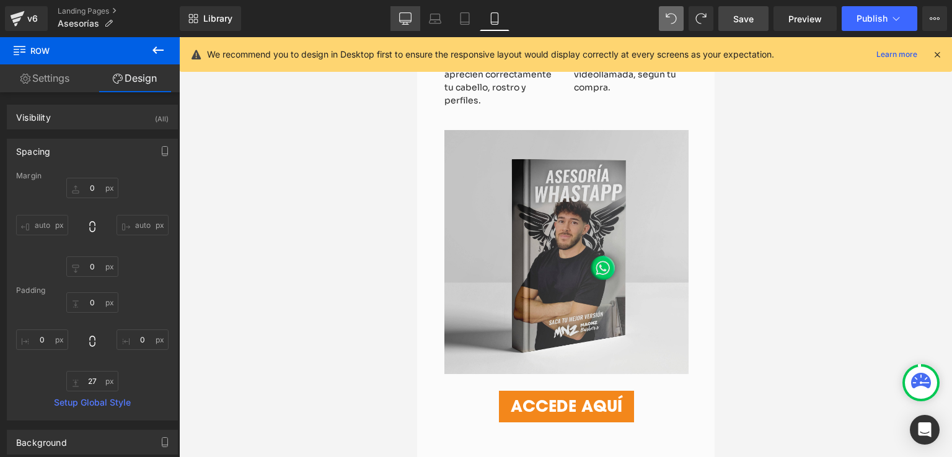
click at [412, 26] on link "Desktop" at bounding box center [405, 18] width 30 height 25
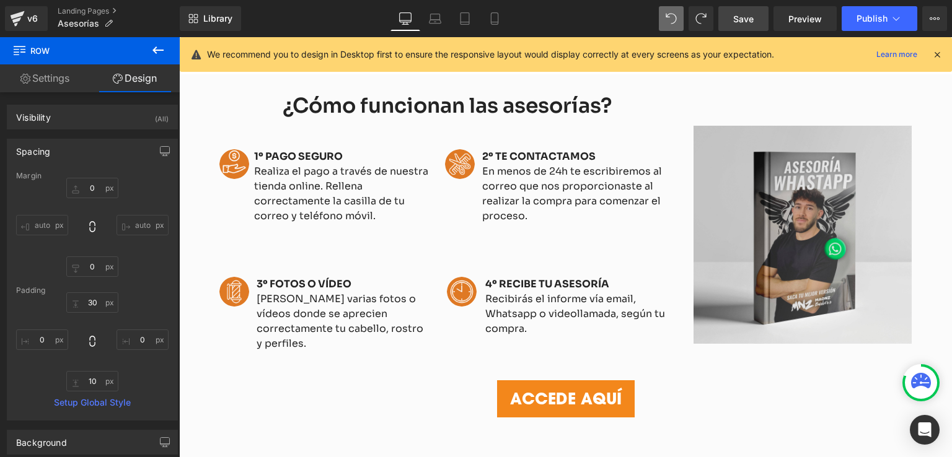
scroll to position [1113, 0]
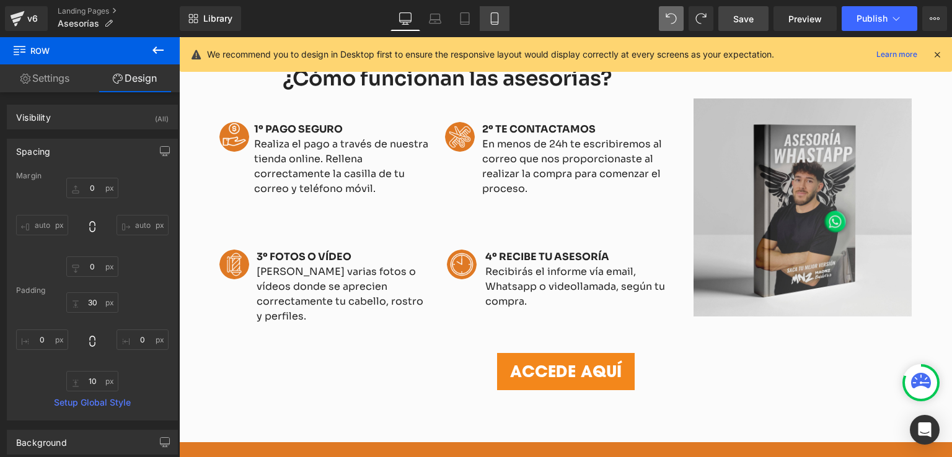
click at [497, 13] on icon at bounding box center [494, 19] width 7 height 12
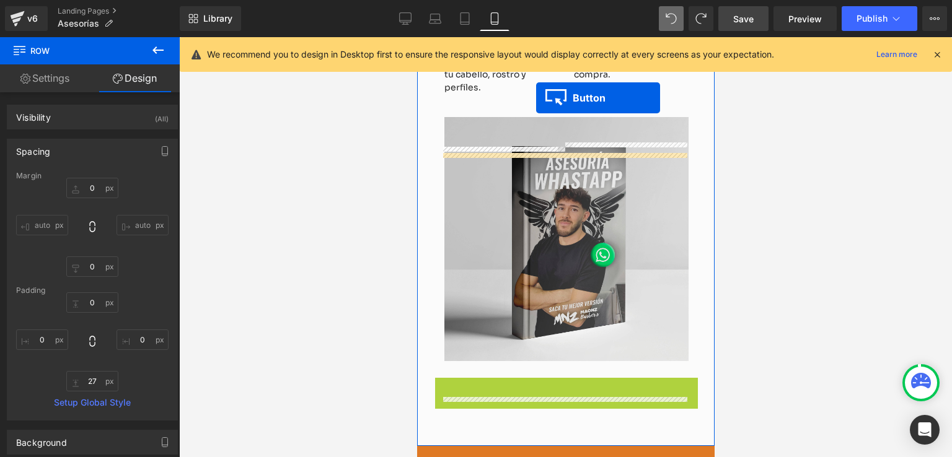
scroll to position [868, 0]
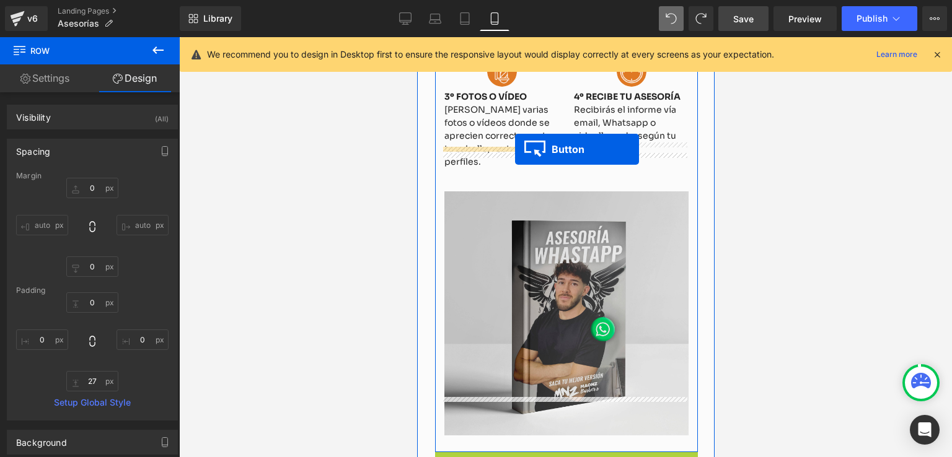
drag, startPoint x: 542, startPoint y: 244, endPoint x: 514, endPoint y: 149, distance: 98.1
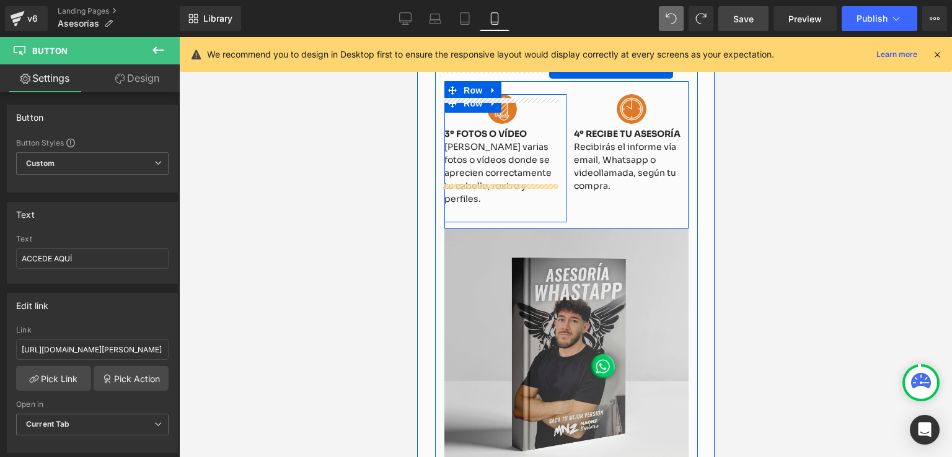
scroll to position [793, 0]
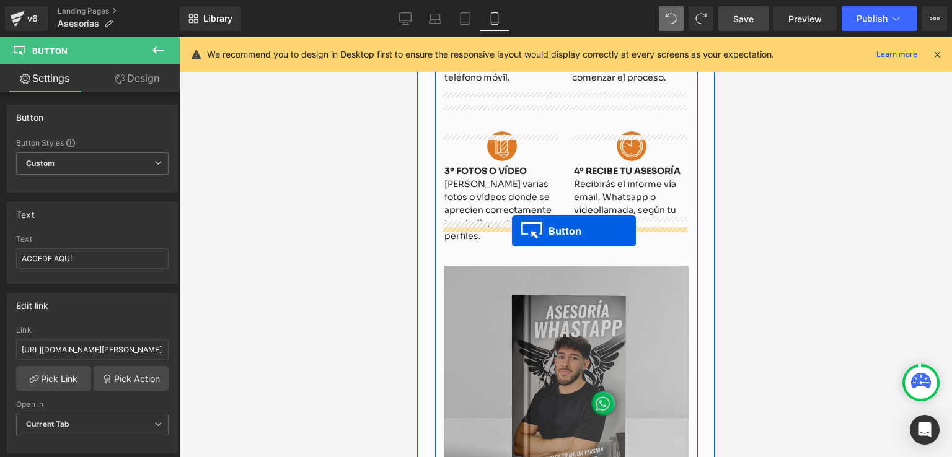
drag, startPoint x: 539, startPoint y: 306, endPoint x: 511, endPoint y: 231, distance: 79.2
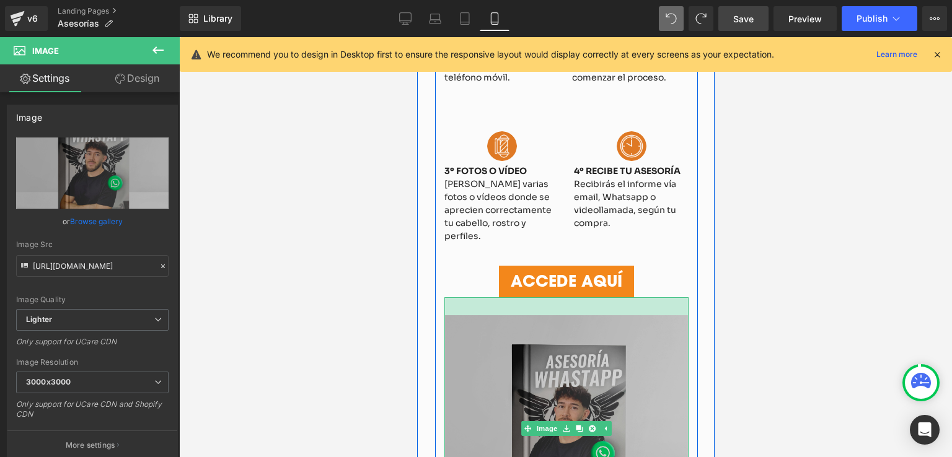
drag, startPoint x: 646, startPoint y: 260, endPoint x: 645, endPoint y: 278, distance: 18.6
click at [645, 297] on div "Image" at bounding box center [566, 428] width 244 height 262
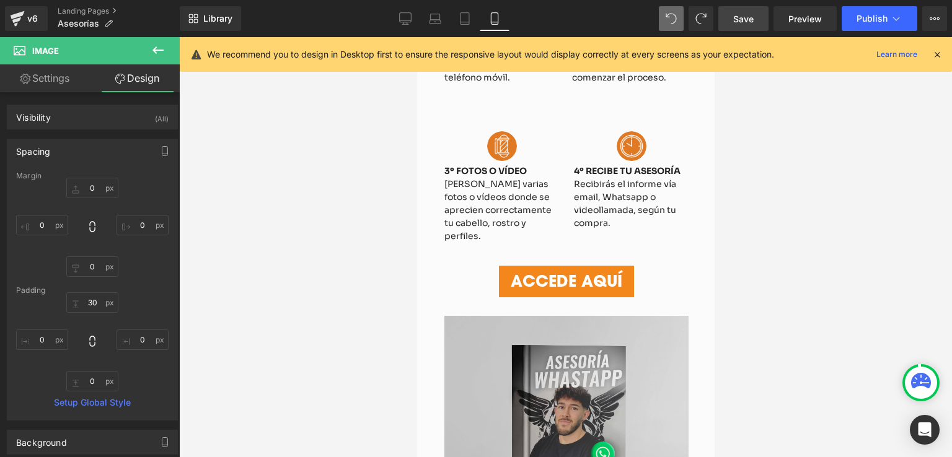
click at [752, 18] on span "Save" at bounding box center [743, 18] width 20 height 13
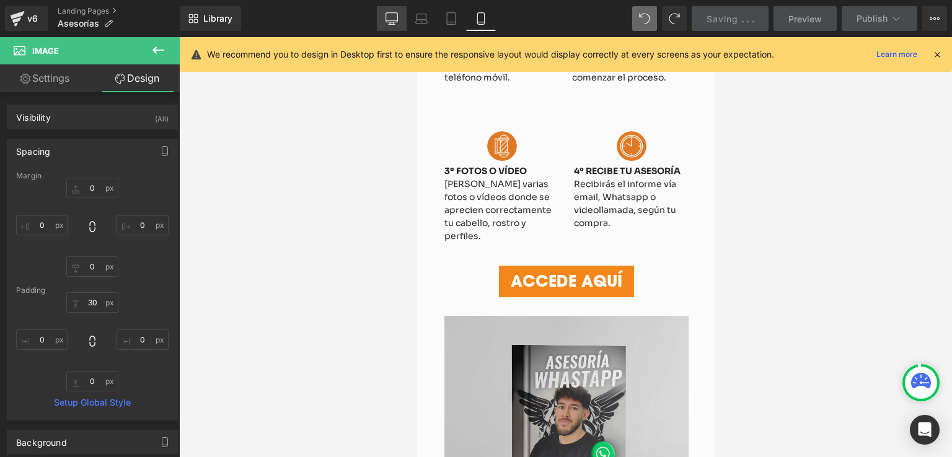
click at [393, 13] on icon at bounding box center [392, 17] width 12 height 9
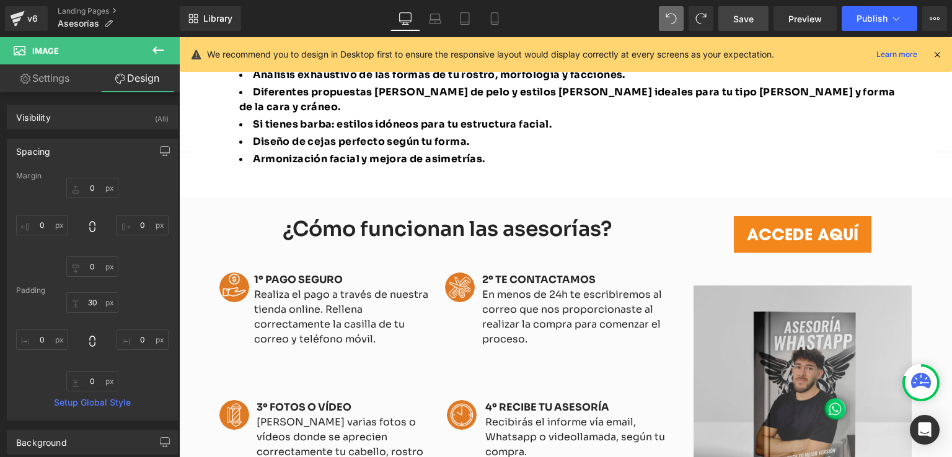
scroll to position [910, 0]
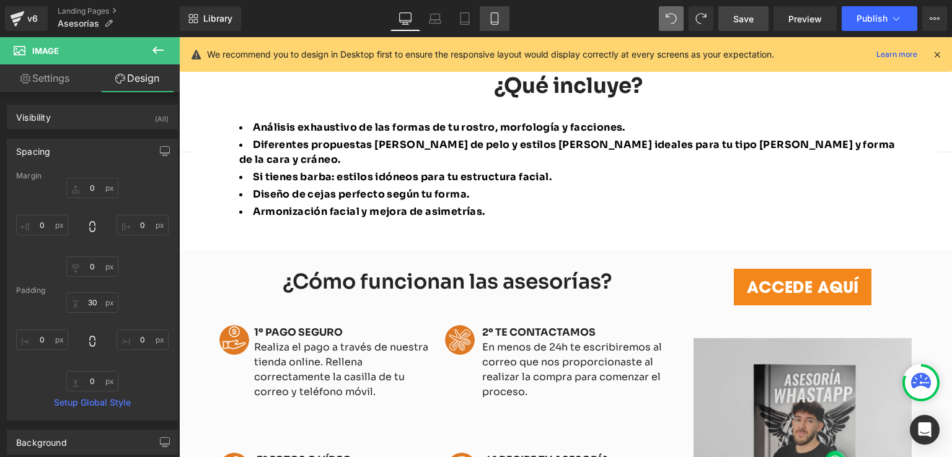
click at [496, 19] on icon at bounding box center [494, 18] width 12 height 12
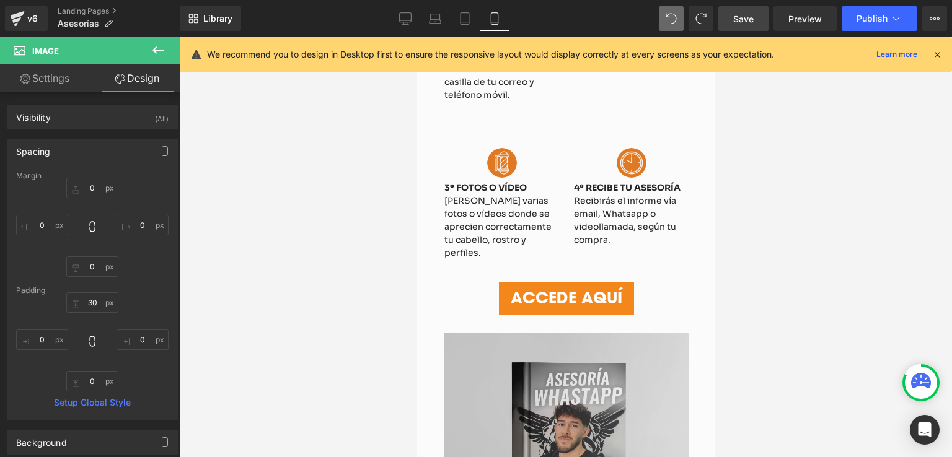
scroll to position [878, 0]
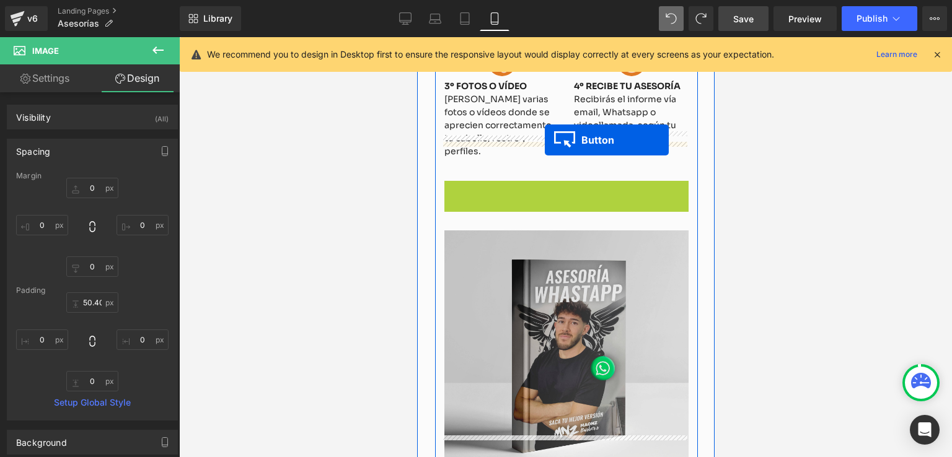
drag, startPoint x: 540, startPoint y: 158, endPoint x: 544, endPoint y: 140, distance: 18.5
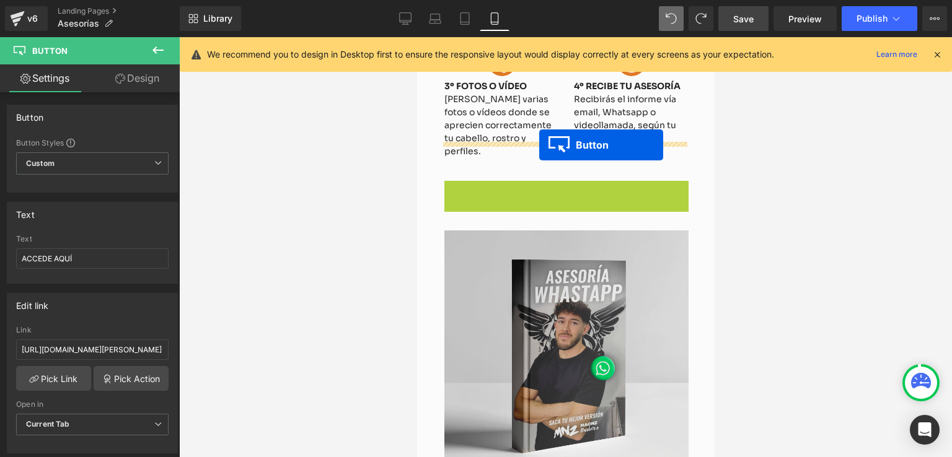
drag, startPoint x: 539, startPoint y: 157, endPoint x: 539, endPoint y: 145, distance: 12.4
drag, startPoint x: 541, startPoint y: 157, endPoint x: 541, endPoint y: 145, distance: 12.4
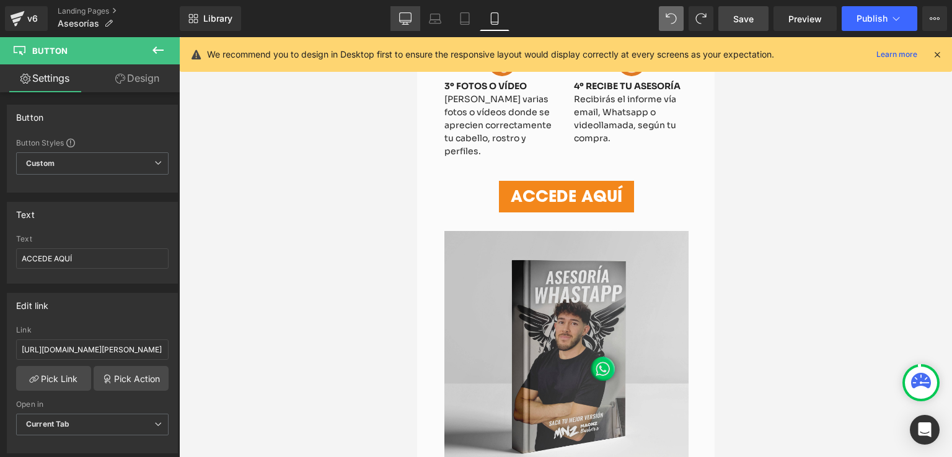
click at [412, 12] on icon at bounding box center [405, 18] width 12 height 12
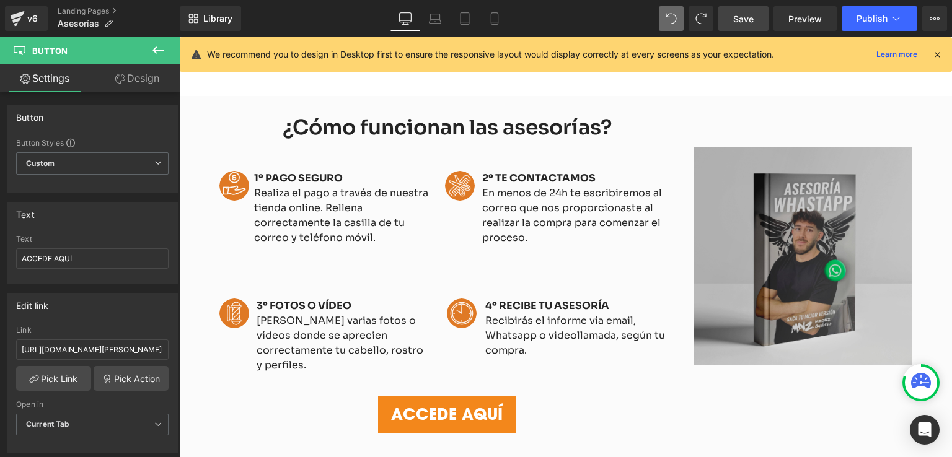
scroll to position [1002, 0]
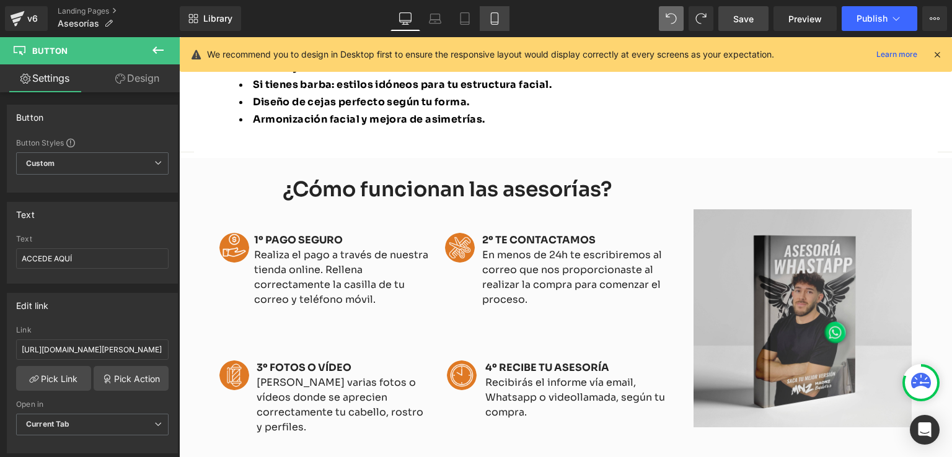
click at [490, 23] on icon at bounding box center [494, 18] width 12 height 12
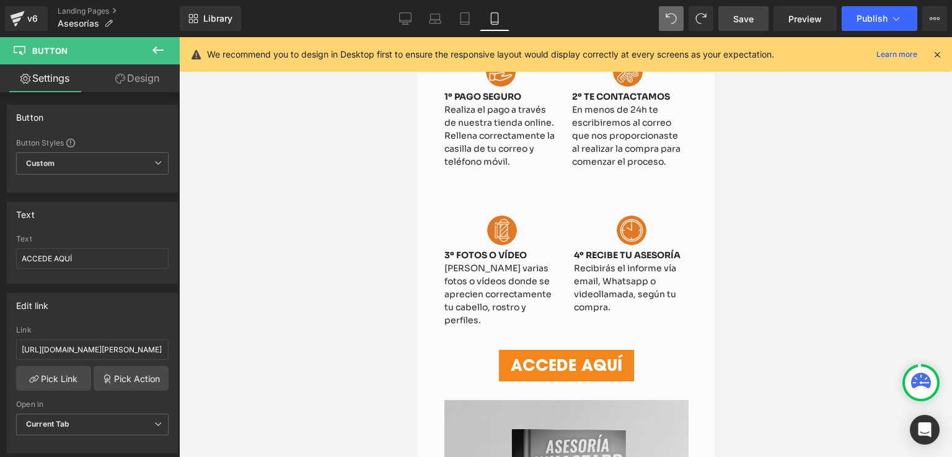
scroll to position [708, 0]
click at [757, 18] on link "Save" at bounding box center [743, 18] width 50 height 25
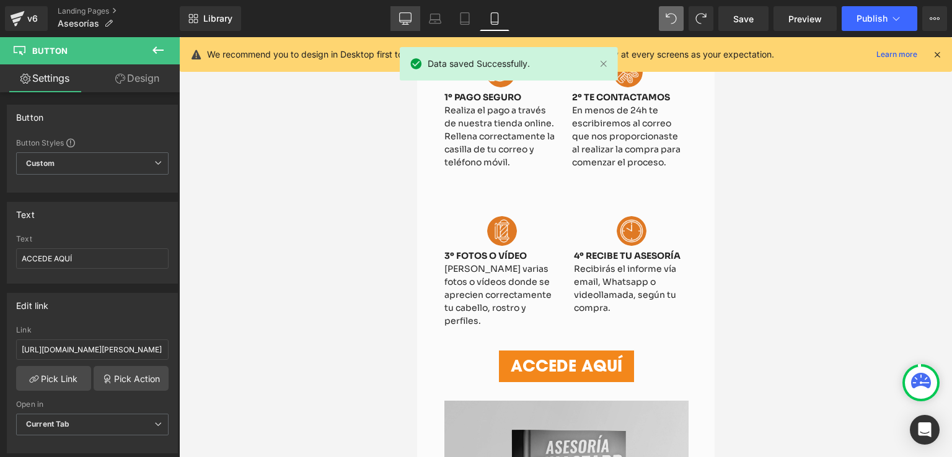
click at [390, 14] on div "Library Mobile Desktop Laptop Tablet Mobile Save Preview Publish Scheduled Upgr…" at bounding box center [566, 18] width 772 height 25
click at [400, 15] on icon at bounding box center [406, 17] width 12 height 9
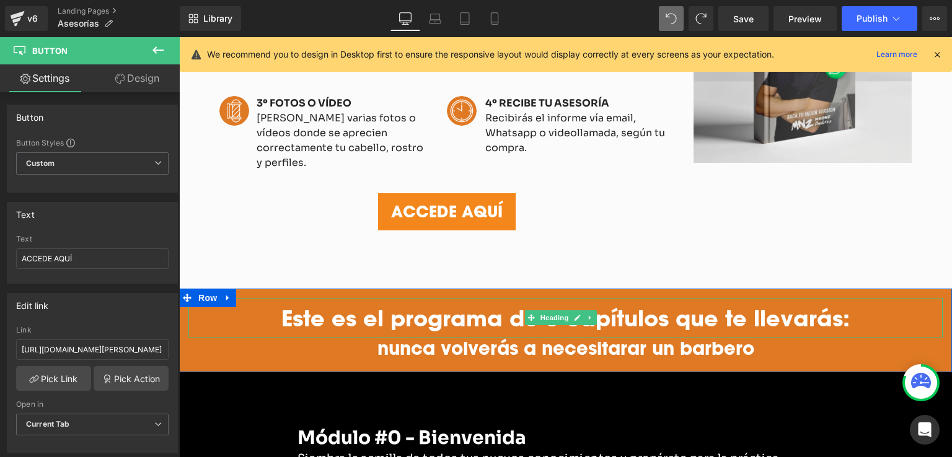
scroll to position [1267, 0]
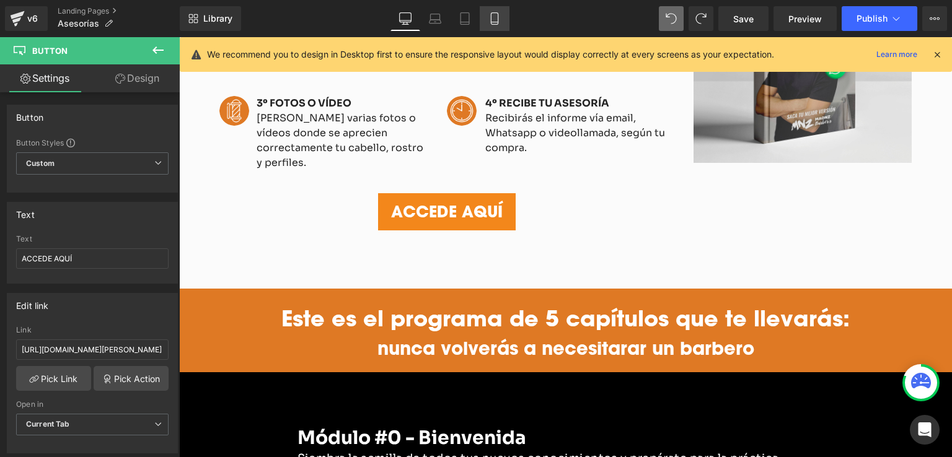
click at [494, 19] on icon at bounding box center [494, 18] width 12 height 12
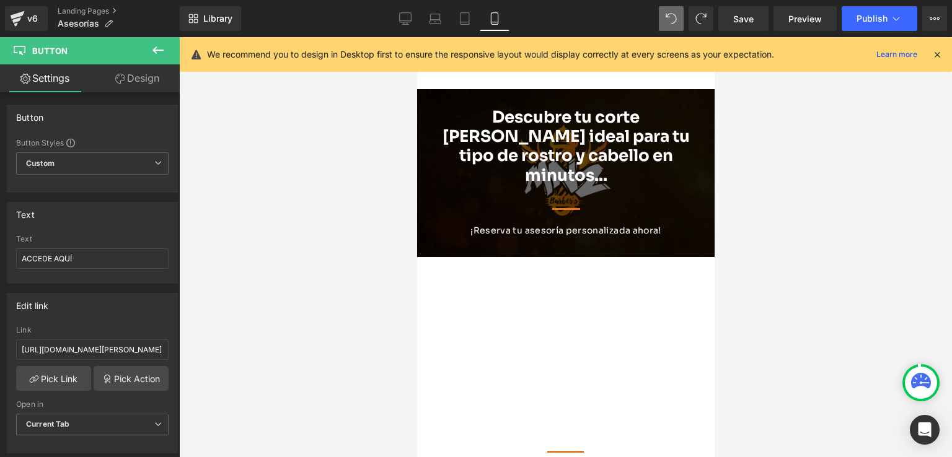
scroll to position [0, 0]
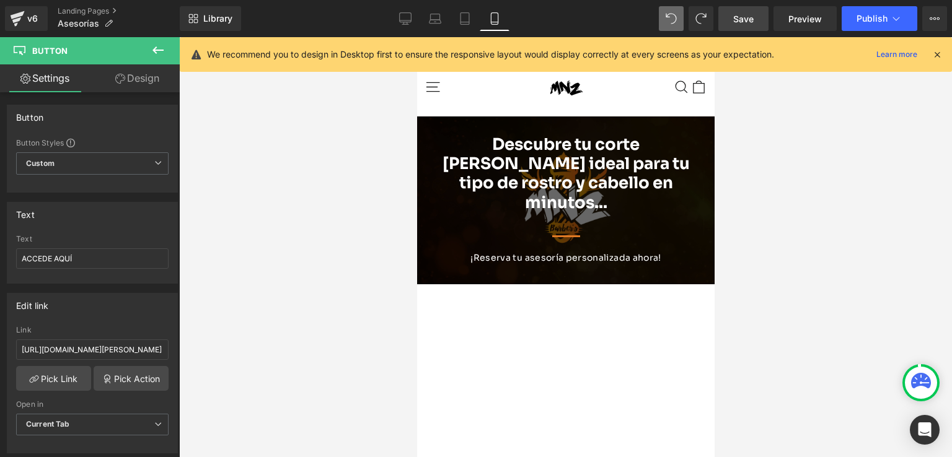
click at [735, 20] on span "Save" at bounding box center [743, 18] width 20 height 13
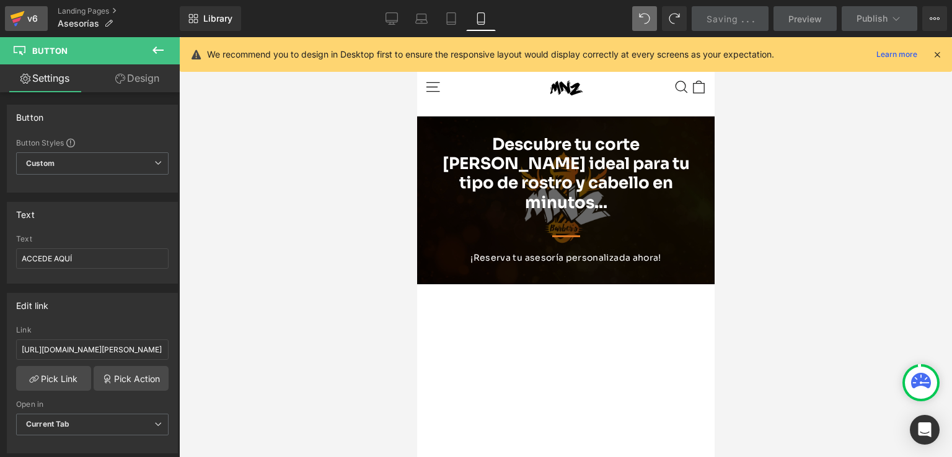
click at [17, 11] on icon at bounding box center [17, 18] width 15 height 31
